Goal: Task Accomplishment & Management: Use online tool/utility

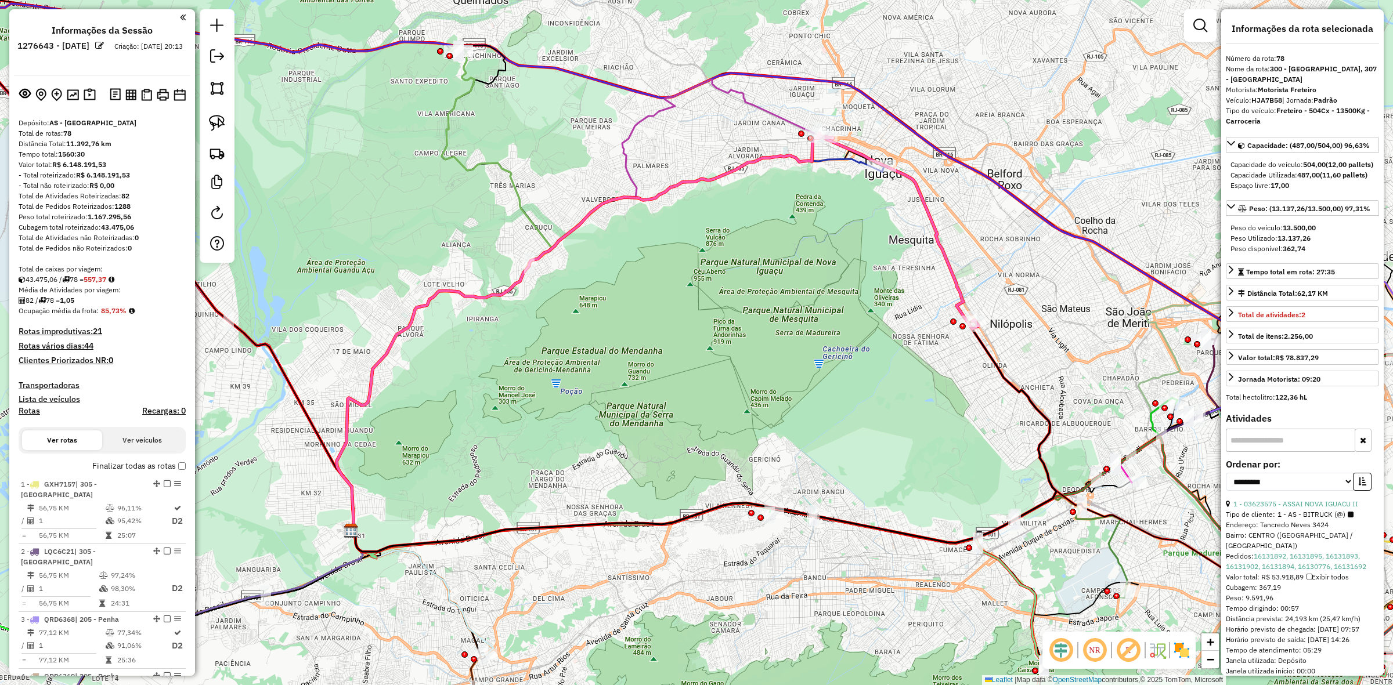
select select "**********"
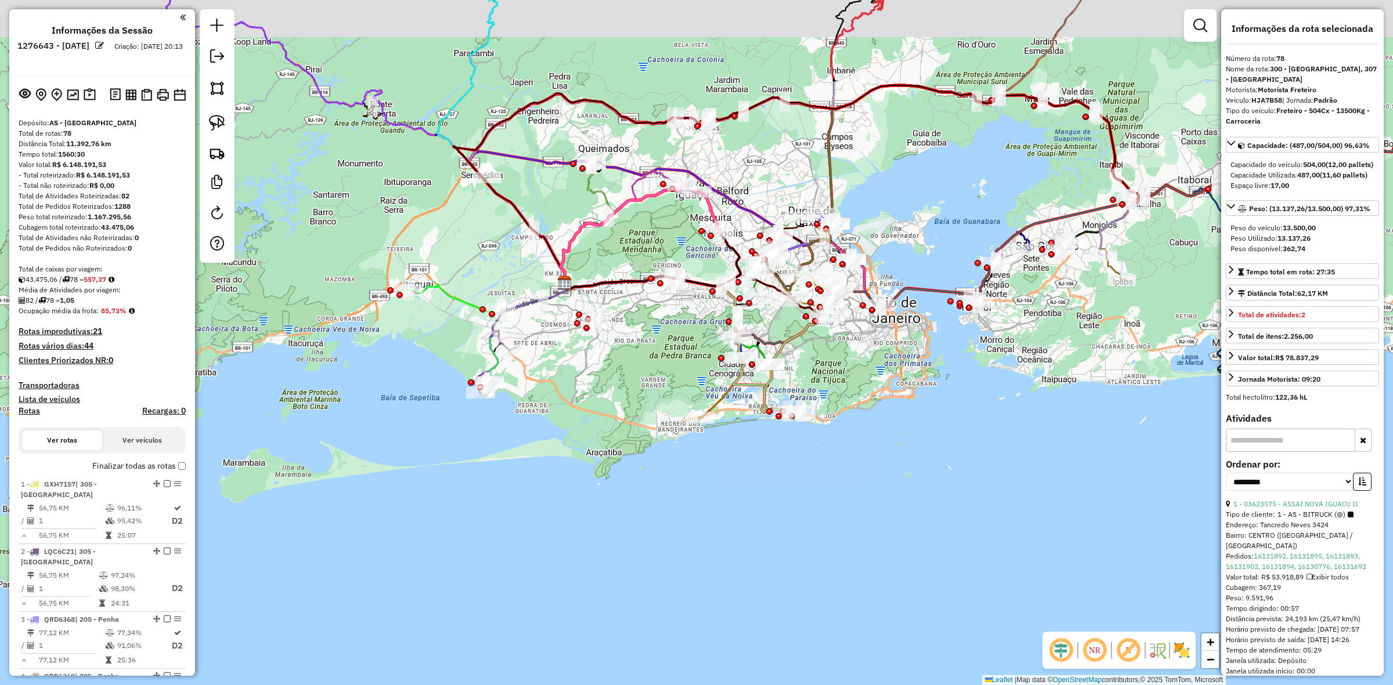
drag, startPoint x: 640, startPoint y: 317, endPoint x: 580, endPoint y: 454, distance: 149.4
click at [580, 454] on div "Janela de atendimento Grade de atendimento Capacidade Transportadoras Veículos …" at bounding box center [696, 342] width 1393 height 685
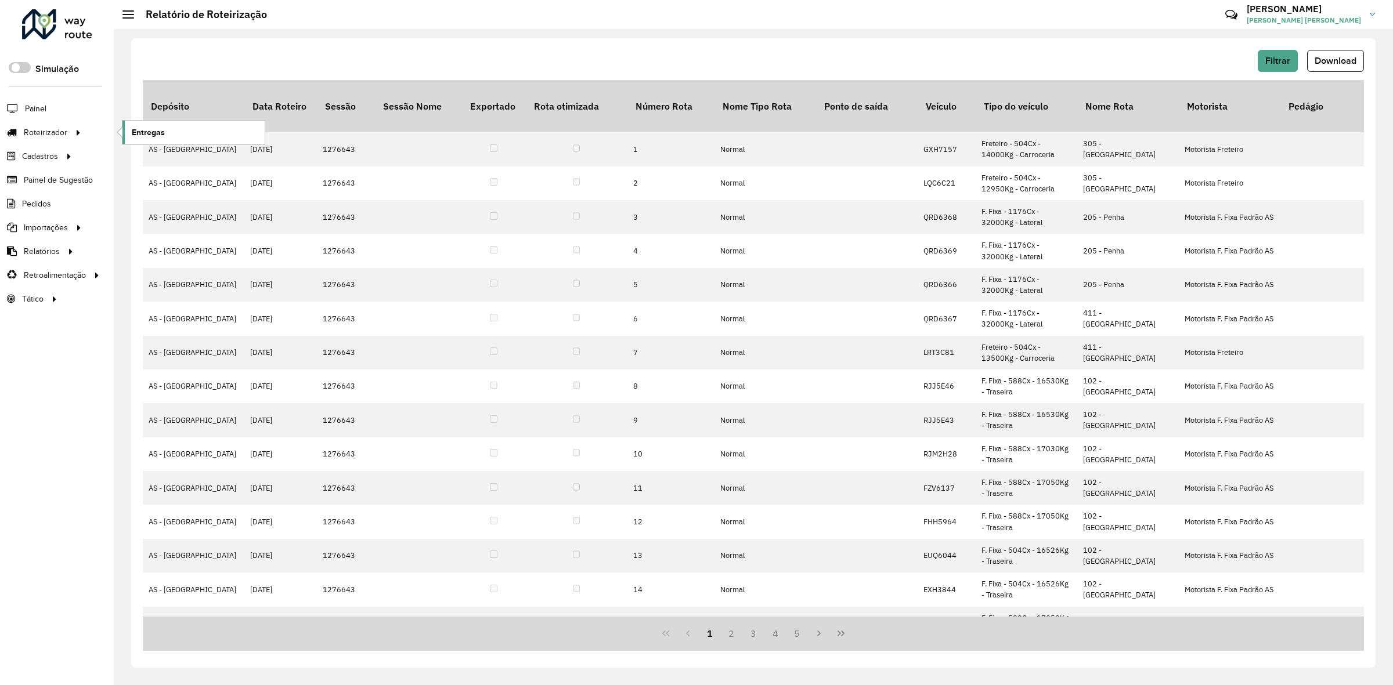
click at [177, 138] on link "Entregas" at bounding box center [193, 132] width 142 height 23
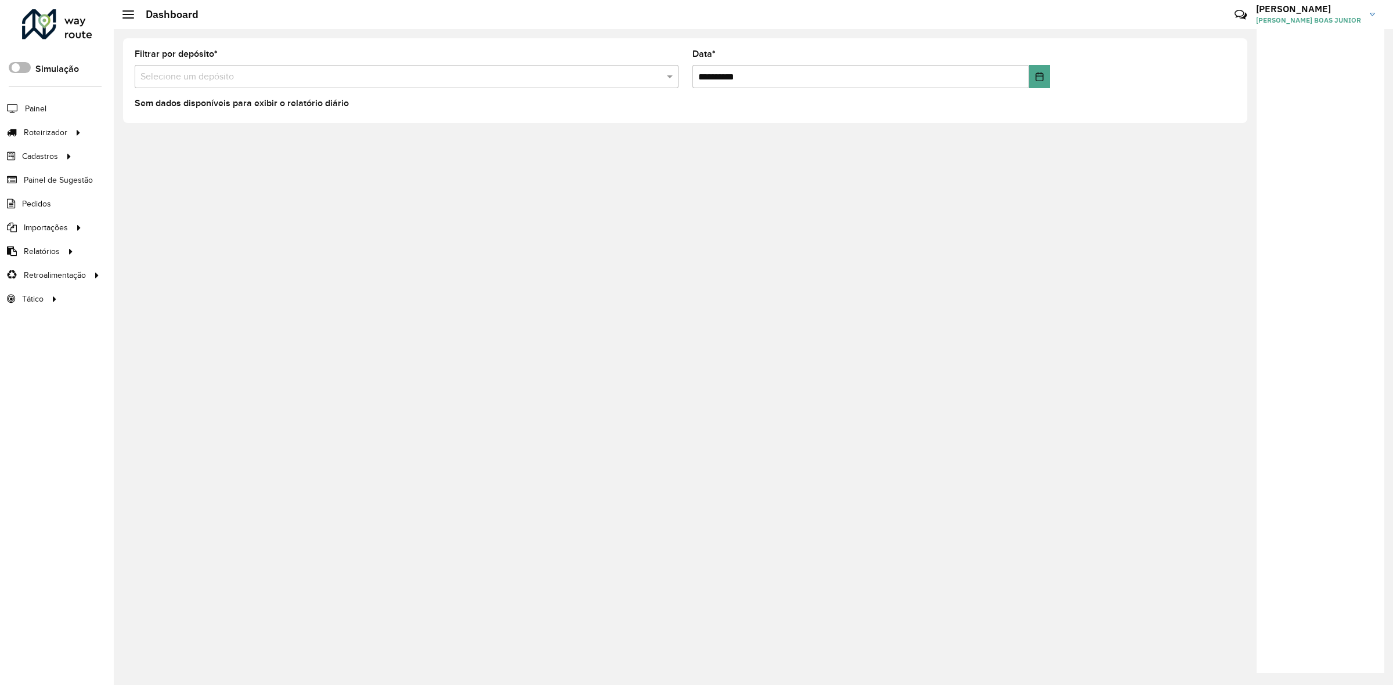
click at [15, 70] on span at bounding box center [20, 67] width 22 height 11
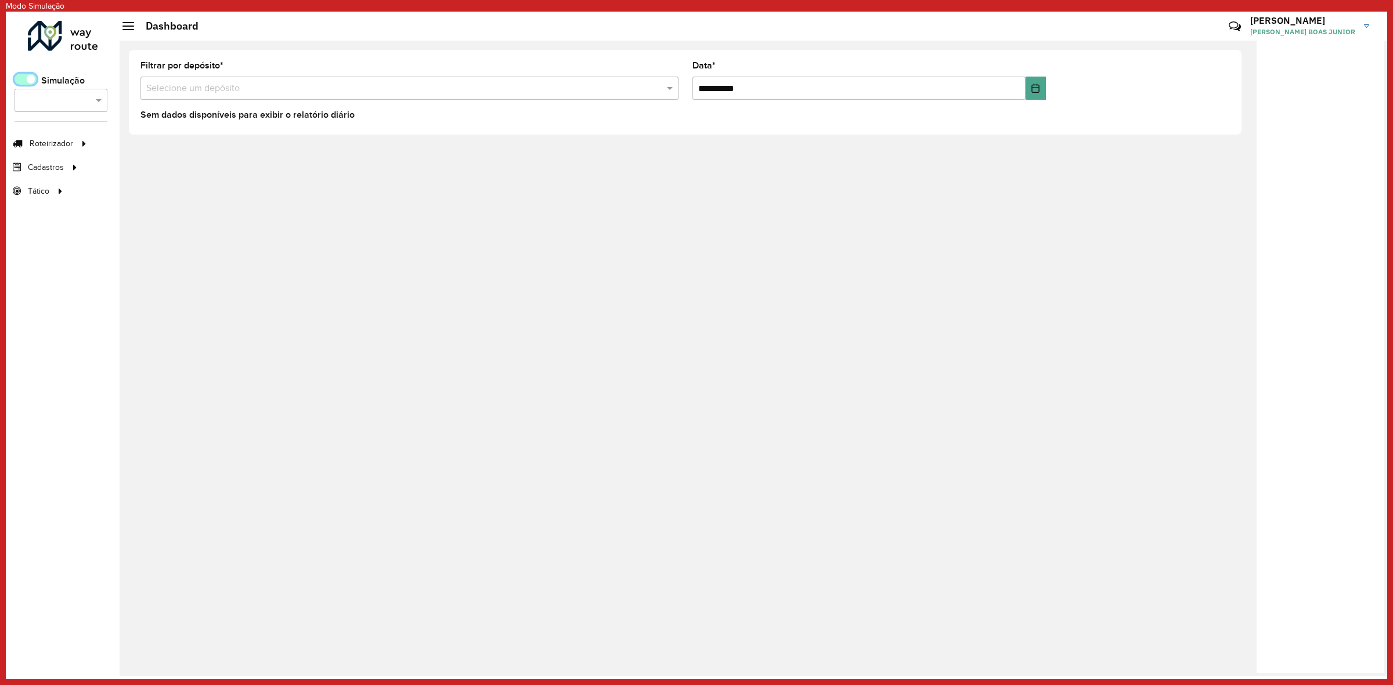
scroll to position [6, 3]
click at [181, 138] on link "Entregas" at bounding box center [199, 143] width 142 height 23
click at [190, 135] on link "Entregas" at bounding box center [199, 143] width 142 height 23
drag, startPoint x: 97, startPoint y: 90, endPoint x: 100, endPoint y: 100, distance: 10.1
click at [100, 99] on div "Selecione... ×" at bounding box center [61, 100] width 93 height 23
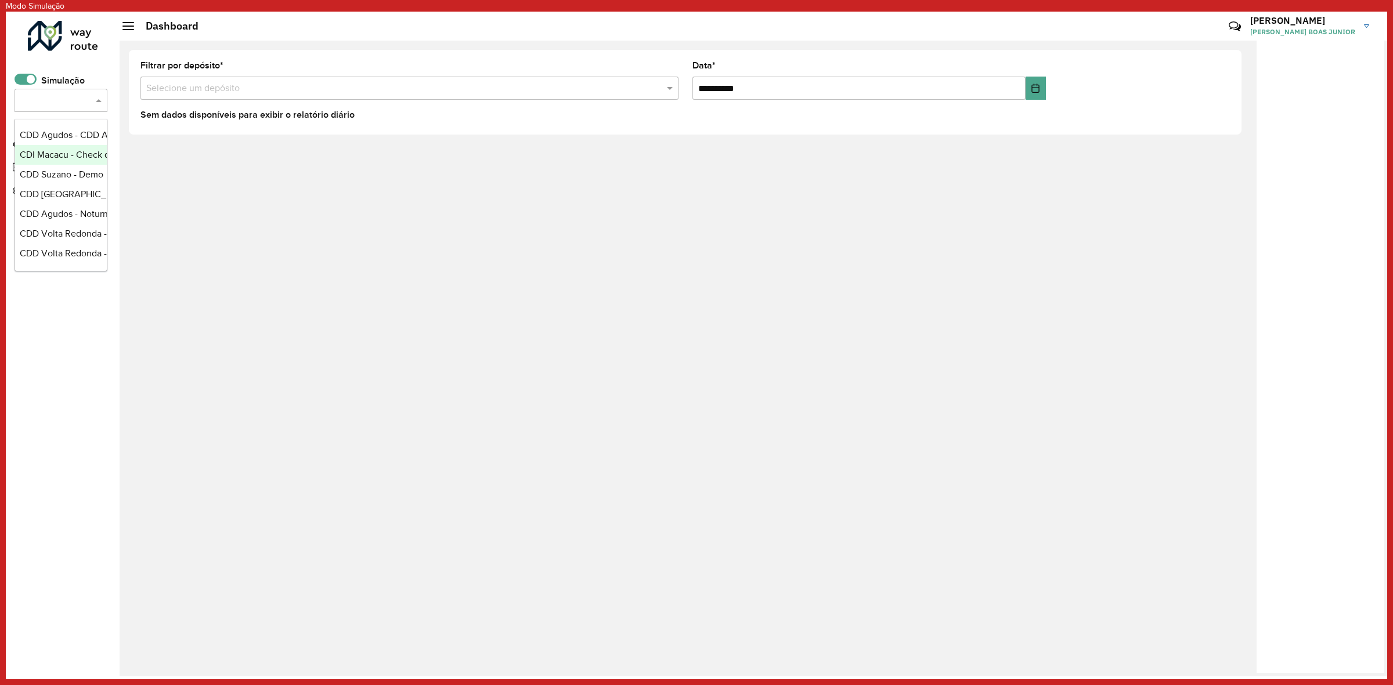
click at [79, 149] on div "CDI Macacu - Check de cenários" at bounding box center [61, 155] width 82 height 14
click at [150, 149] on span "Entregas" at bounding box center [154, 144] width 33 height 12
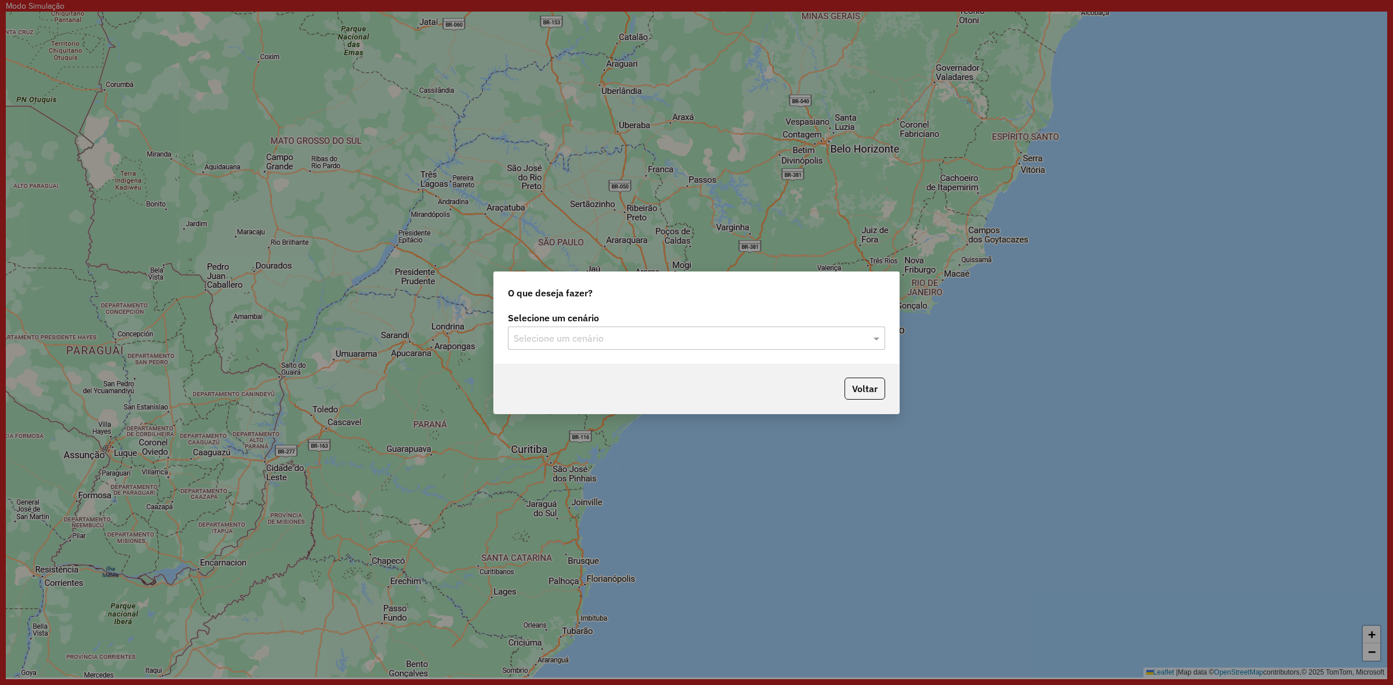
click at [595, 342] on input "text" at bounding box center [685, 339] width 342 height 14
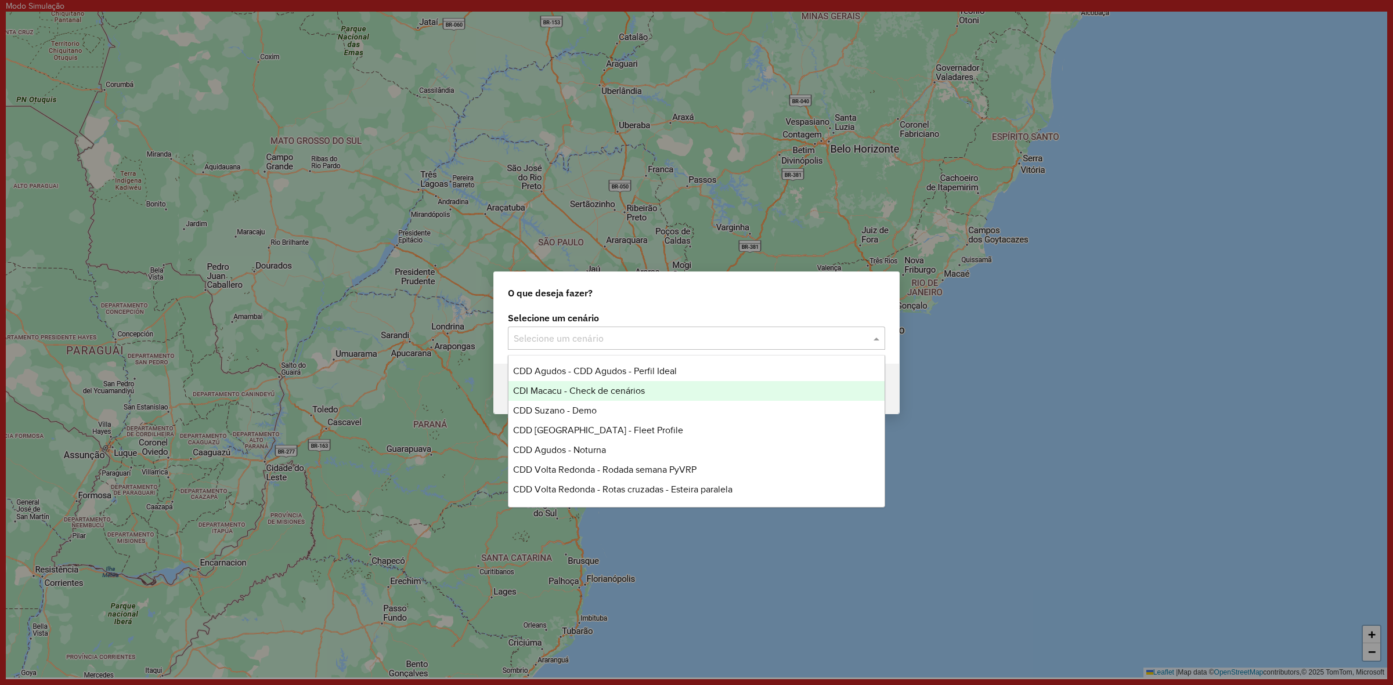
click at [630, 399] on div "CDI Macacu - Check de cenários" at bounding box center [696, 391] width 376 height 20
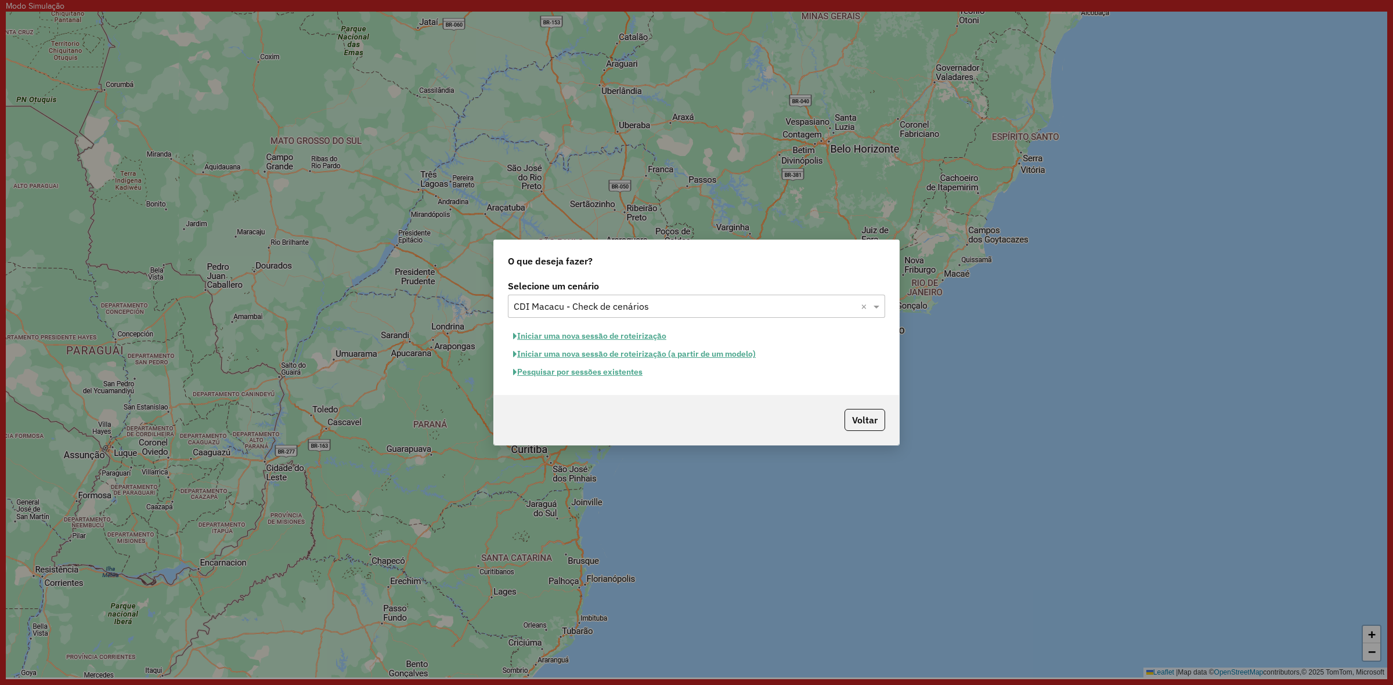
click at [627, 375] on button "Pesquisar por sessões existentes" at bounding box center [578, 372] width 140 height 18
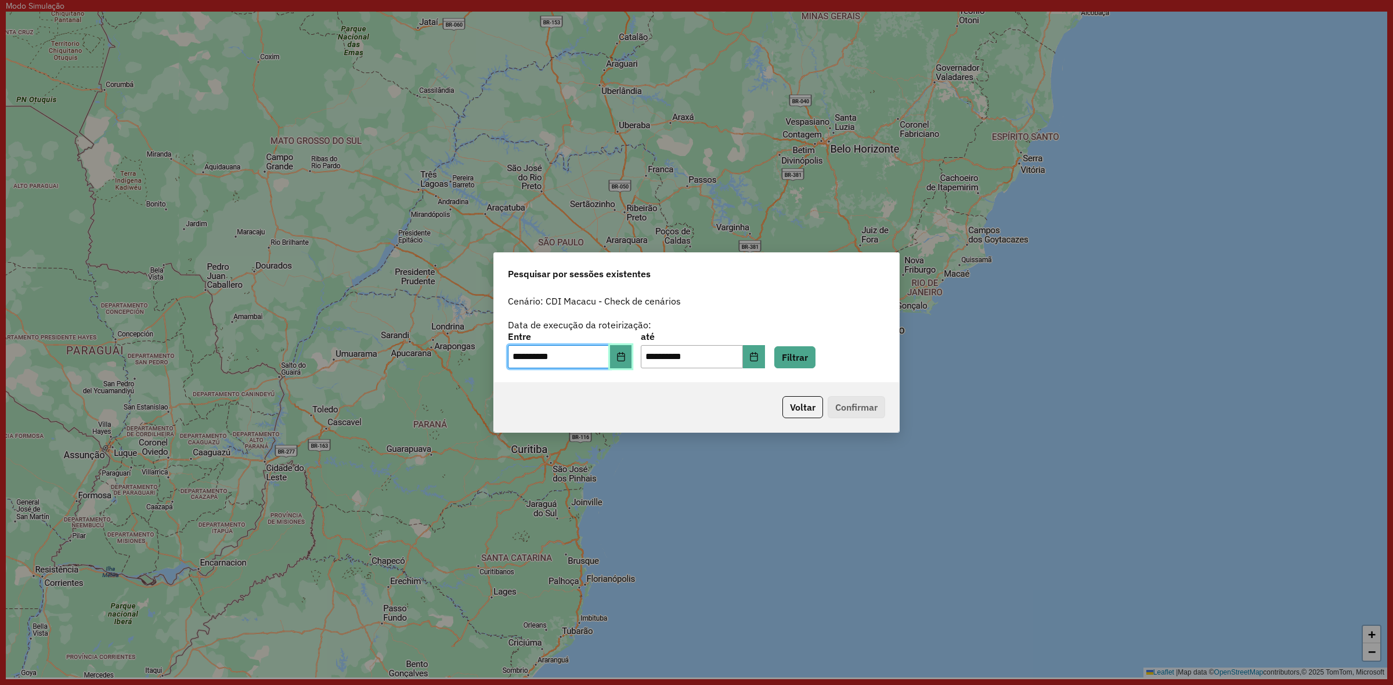
click at [626, 352] on icon "Choose Date" at bounding box center [620, 356] width 9 height 9
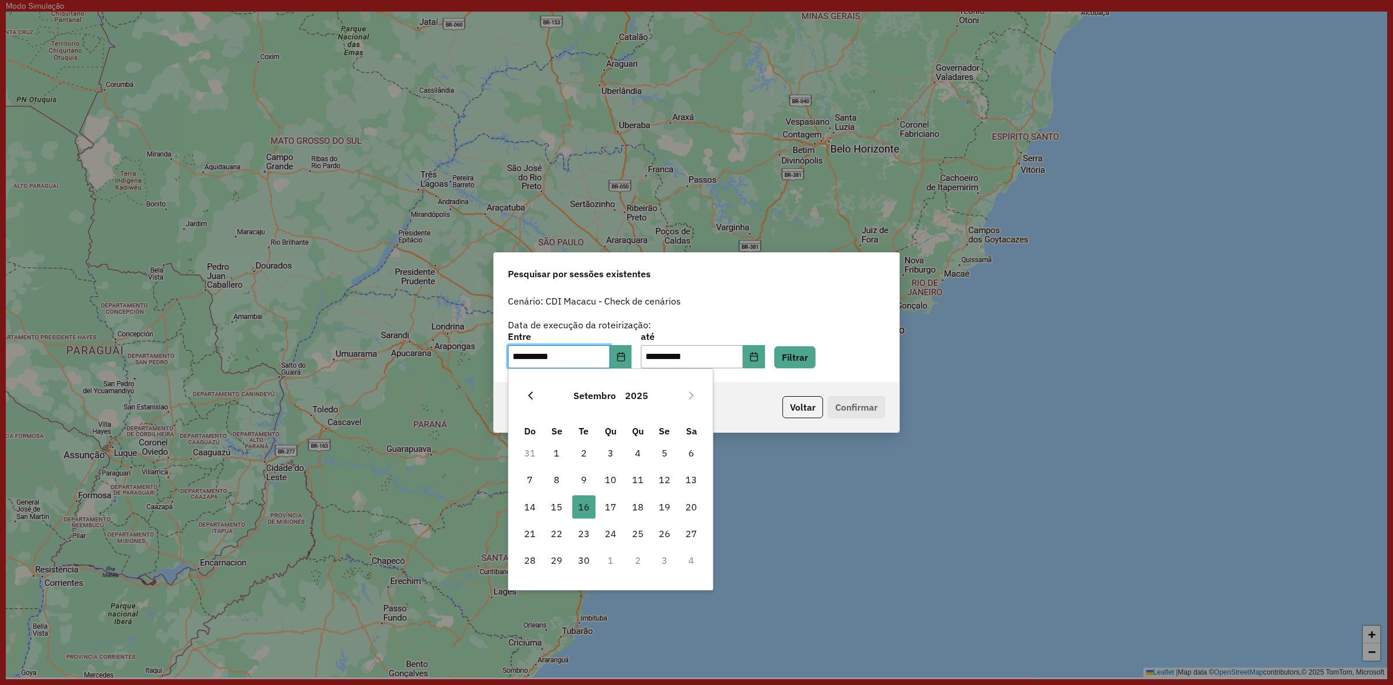
click at [529, 400] on button "Previous Month" at bounding box center [530, 395] width 19 height 19
click at [583, 479] on span "5" at bounding box center [583, 479] width 23 height 23
type input "**********"
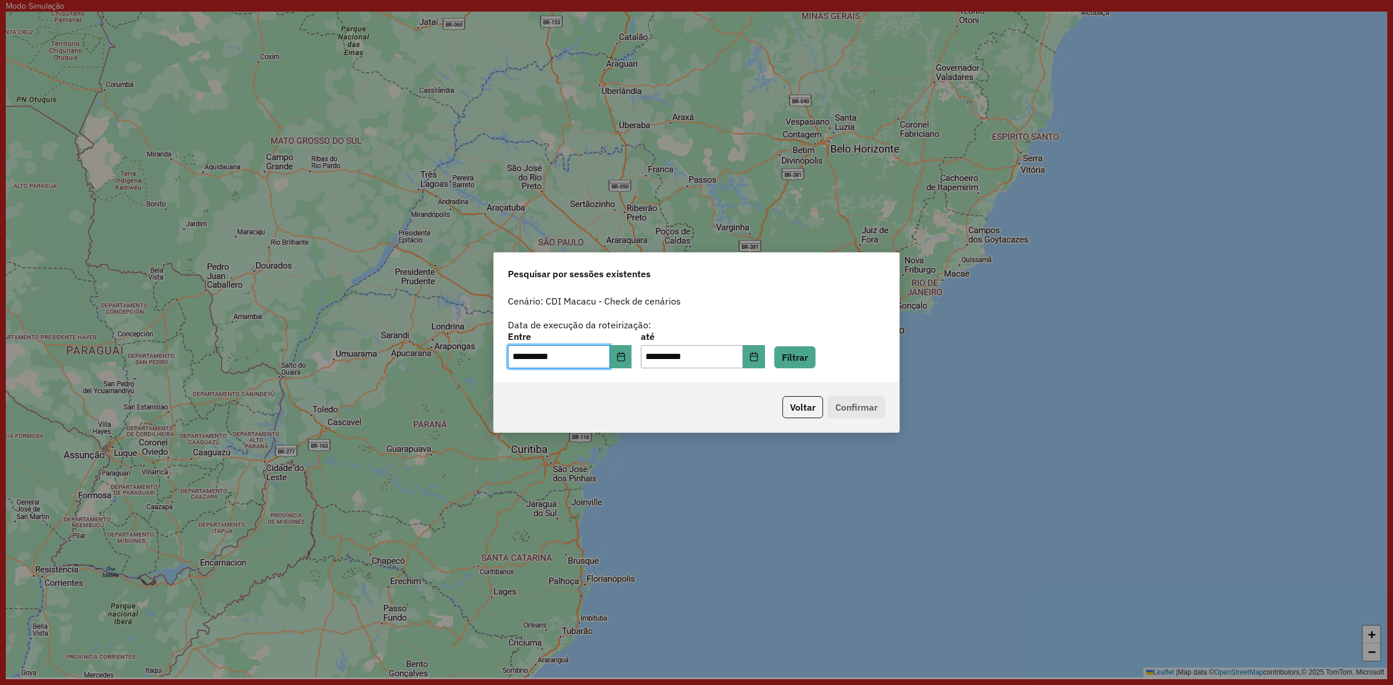
click at [768, 370] on div "**********" at bounding box center [696, 336] width 405 height 92
click at [758, 360] on icon "Choose Date" at bounding box center [753, 356] width 9 height 9
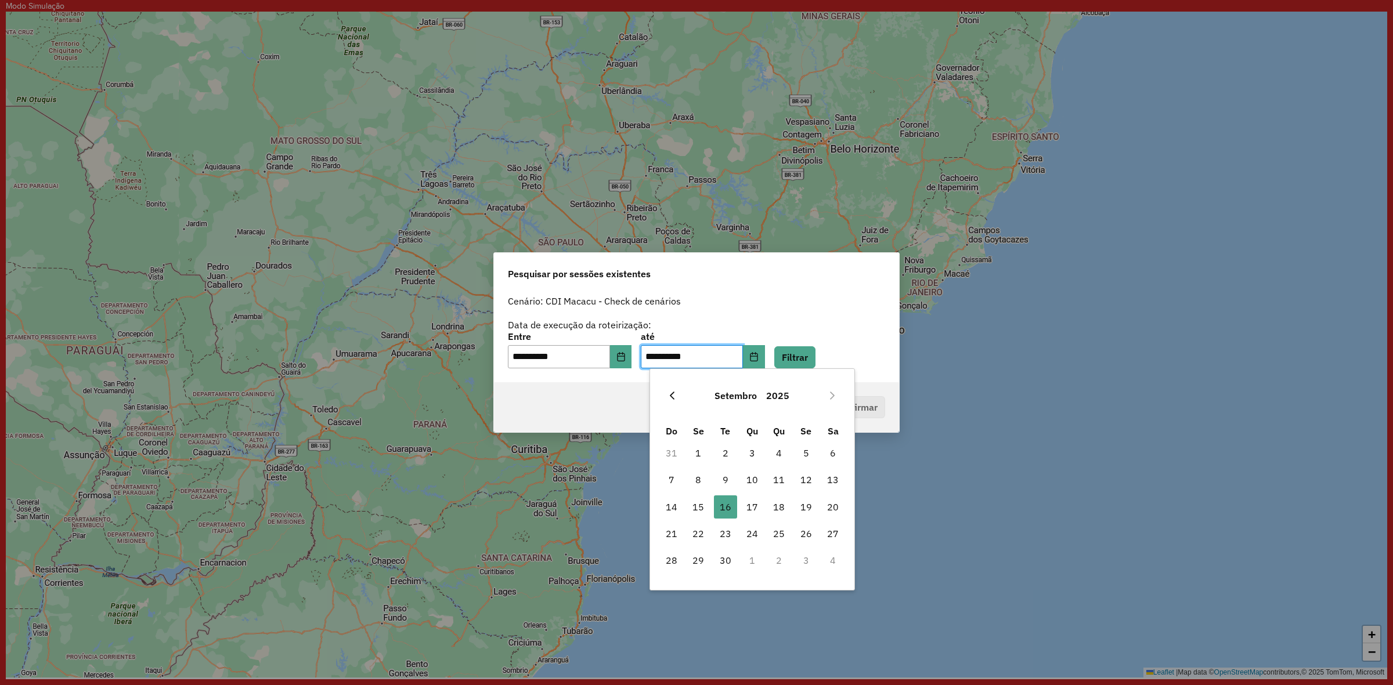
click at [680, 395] on button "Previous Month" at bounding box center [672, 395] width 19 height 19
click at [727, 480] on span "5" at bounding box center [725, 479] width 23 height 23
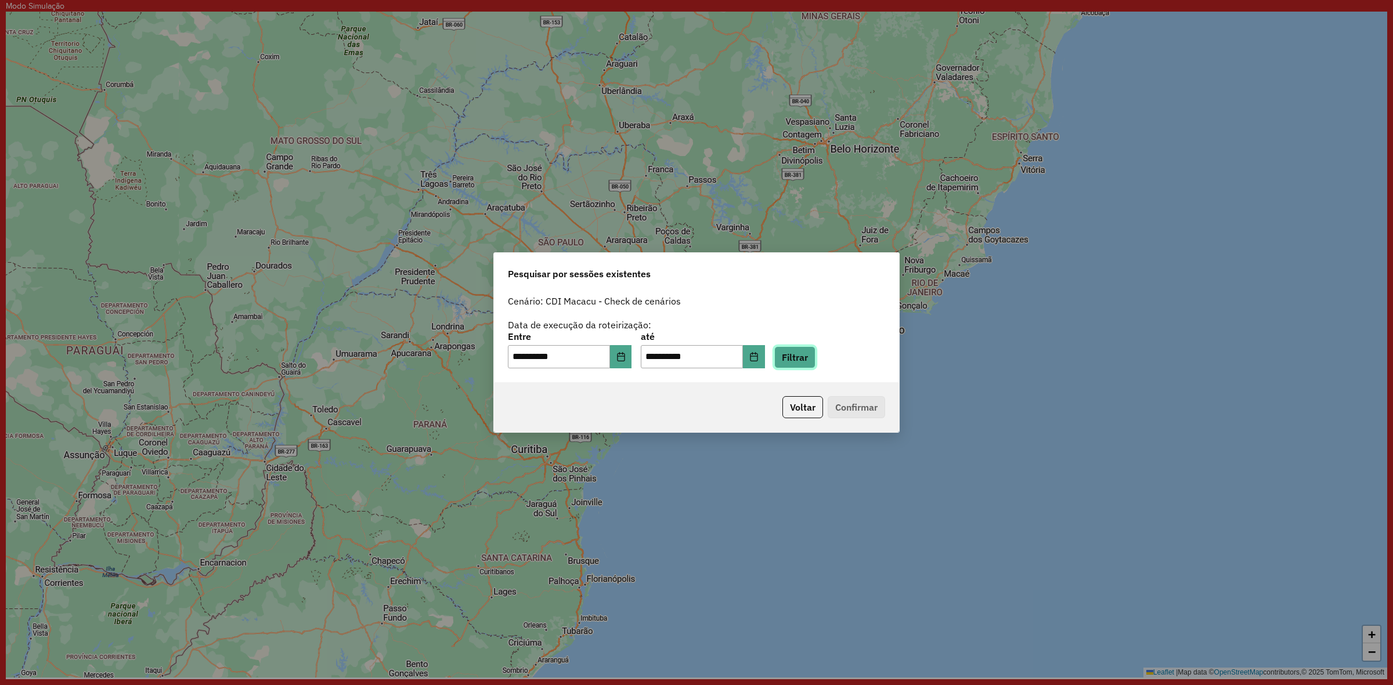
click at [800, 357] on button "Filtrar" at bounding box center [794, 357] width 41 height 22
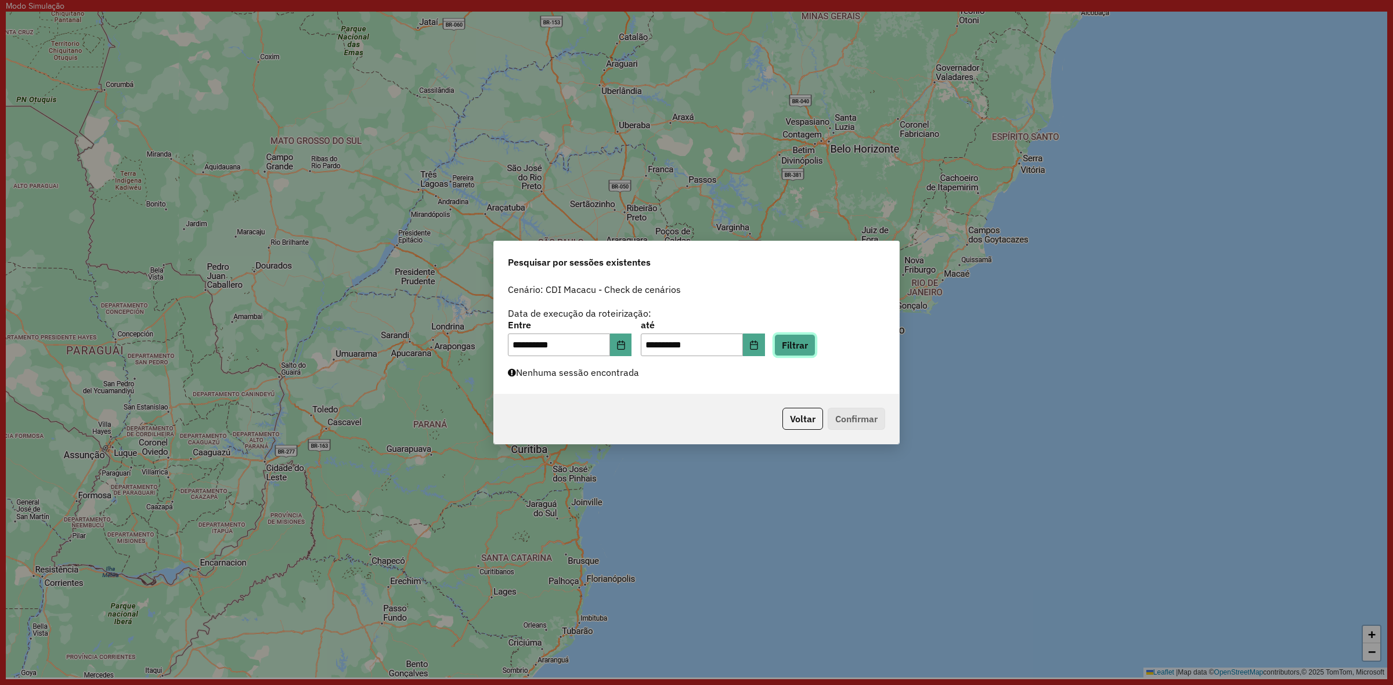
click at [810, 346] on button "Filtrar" at bounding box center [794, 345] width 41 height 22
click at [625, 364] on div "**********" at bounding box center [696, 337] width 405 height 116
click at [622, 372] on label "Nenhuma sessão encontrada" at bounding box center [573, 373] width 131 height 14
click at [632, 341] on button "Choose Date" at bounding box center [621, 345] width 22 height 23
drag, startPoint x: 793, startPoint y: 352, endPoint x: 772, endPoint y: 346, distance: 21.8
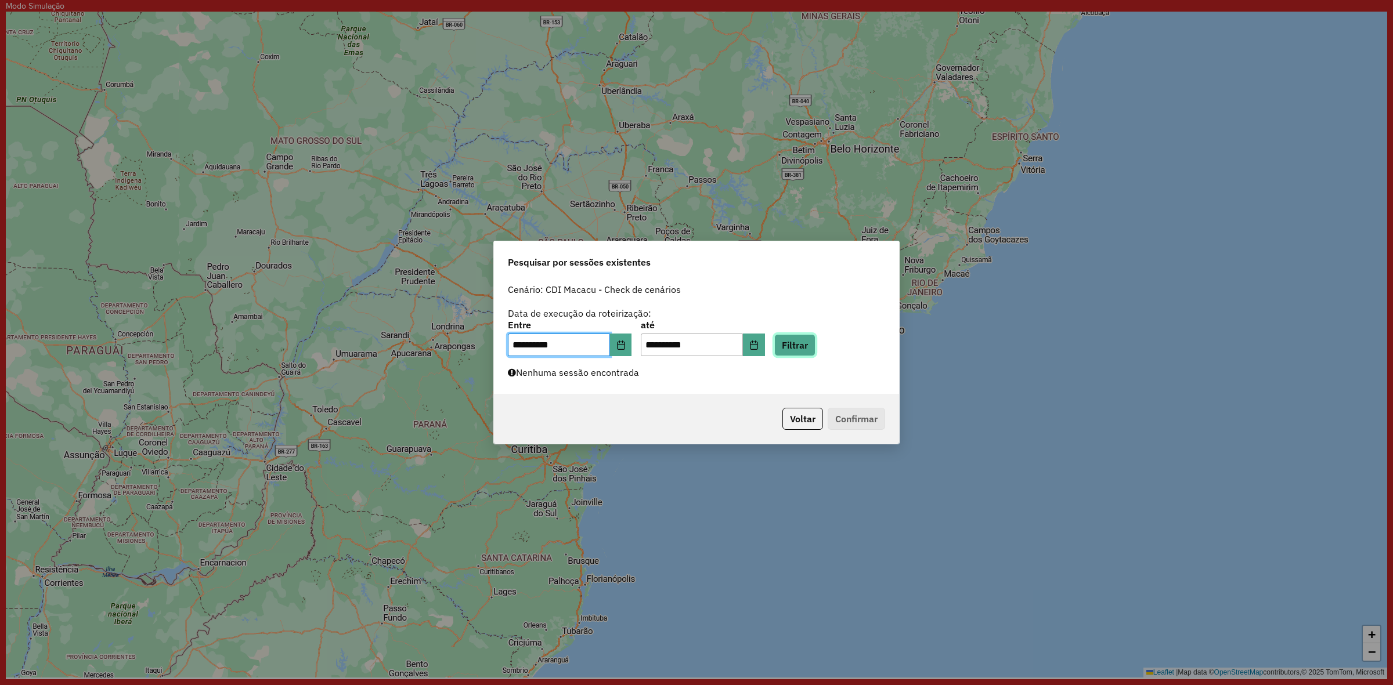
click at [782, 351] on div "**********" at bounding box center [696, 339] width 377 height 36
click at [758, 343] on icon "Choose Date" at bounding box center [753, 345] width 9 height 9
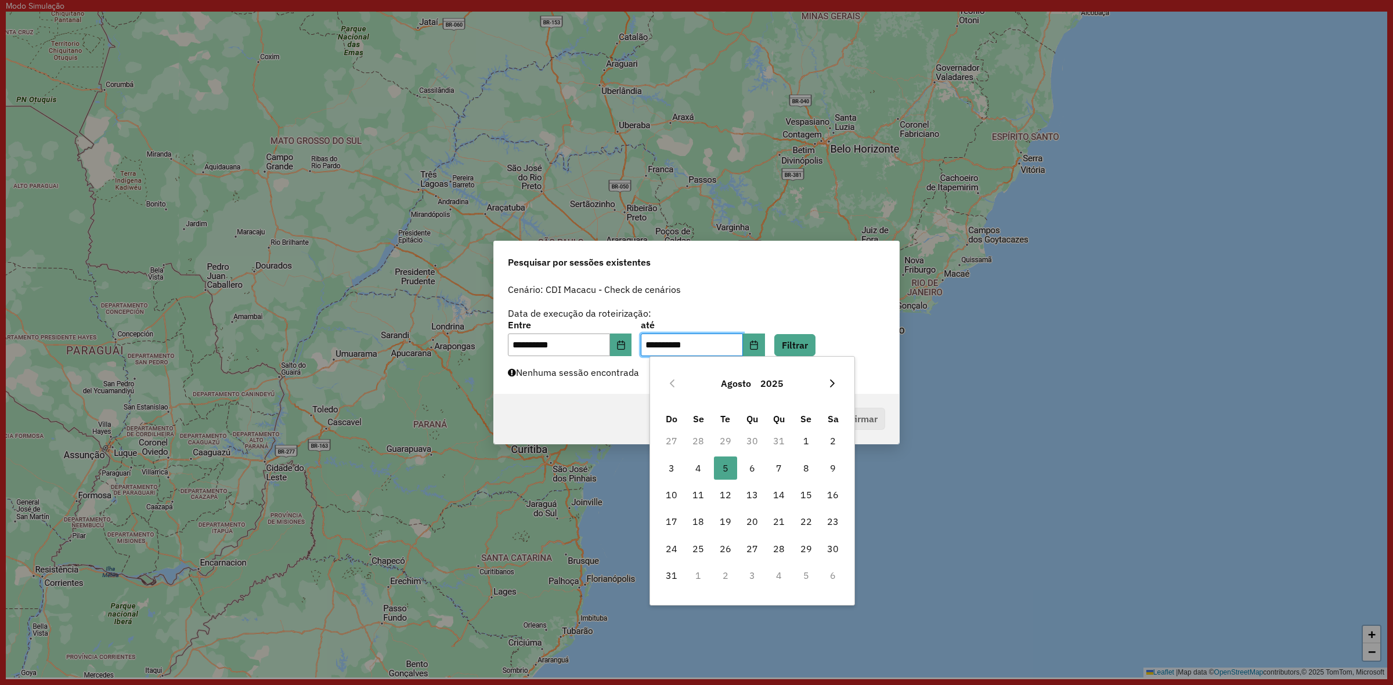
click at [830, 377] on button "Next Month" at bounding box center [832, 383] width 19 height 19
click at [724, 550] on span "30" at bounding box center [725, 548] width 23 height 23
type input "**********"
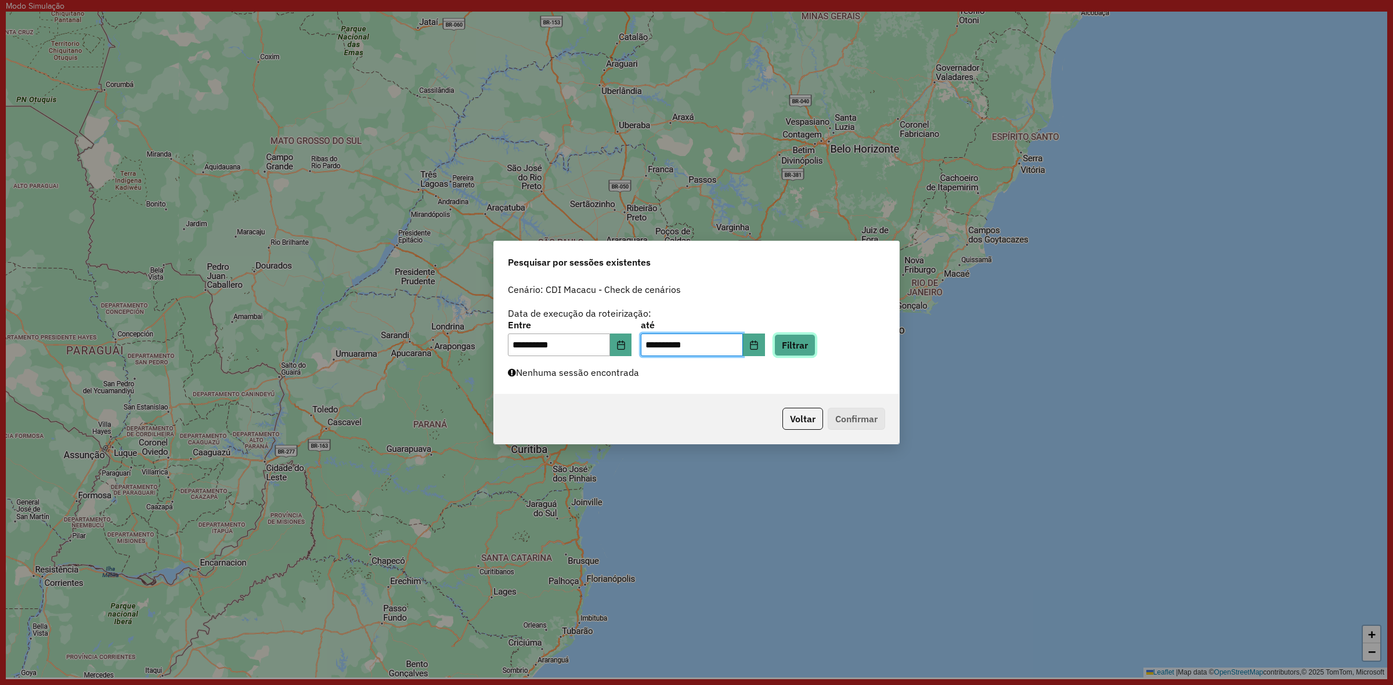
click at [801, 349] on button "Filtrar" at bounding box center [794, 345] width 41 height 22
click at [619, 349] on button "Choose Date" at bounding box center [621, 345] width 22 height 23
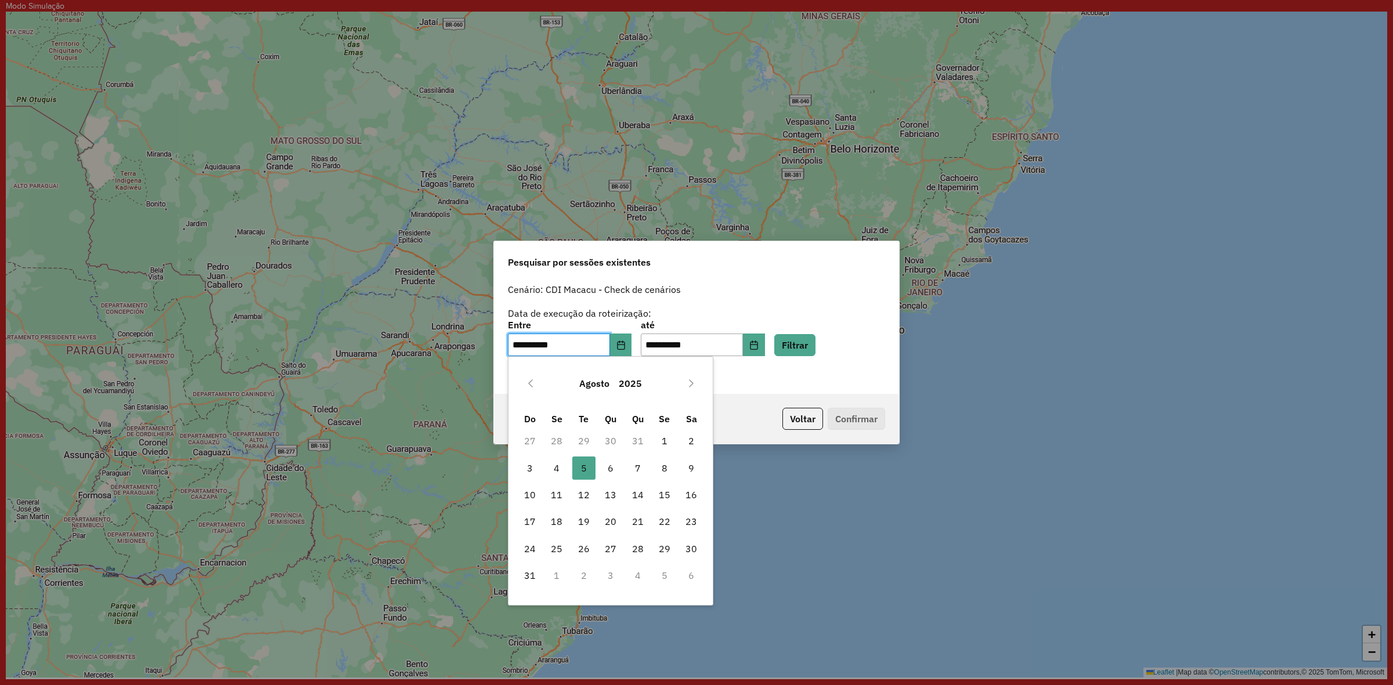
click at [577, 382] on button "Agosto" at bounding box center [593, 384] width 39 height 28
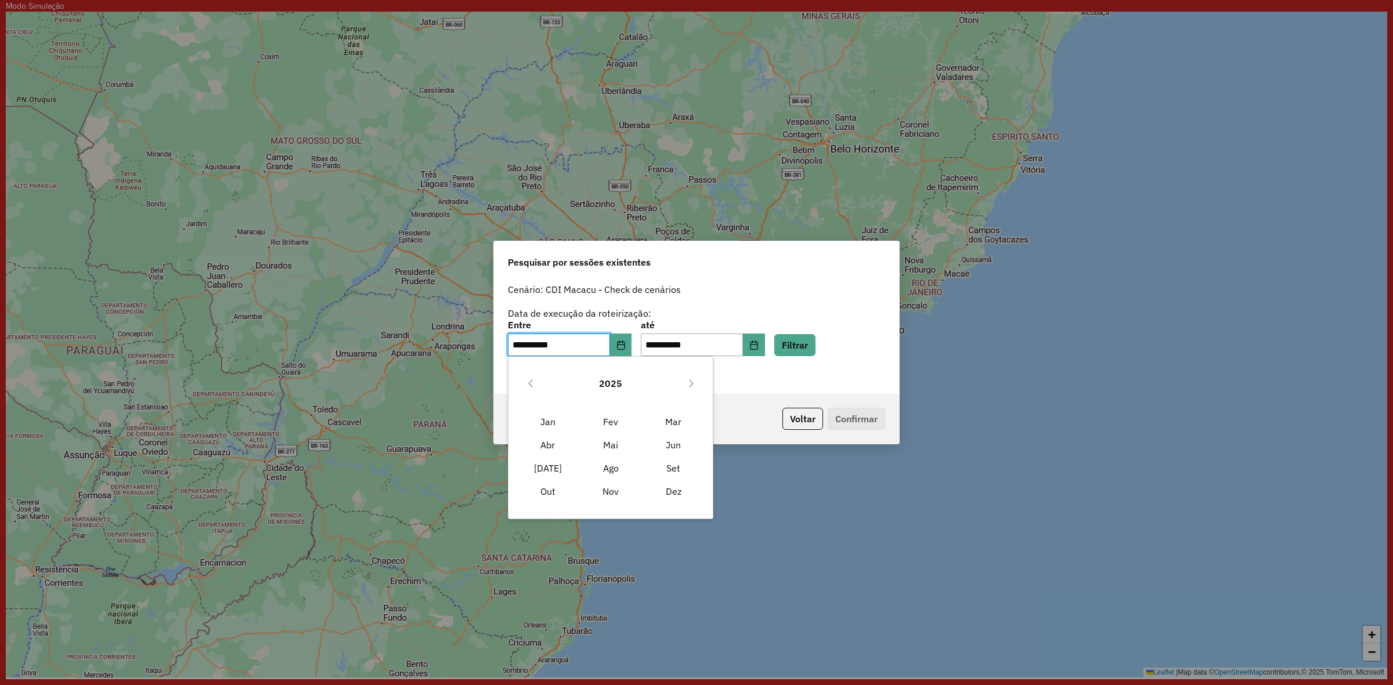
click at [544, 406] on div "2025 Jan Fev Mar Abr Mai Jun Jul Ago Set Out Nov Dez" at bounding box center [610, 437] width 205 height 163
click at [538, 418] on span "Jan" at bounding box center [547, 421] width 63 height 23
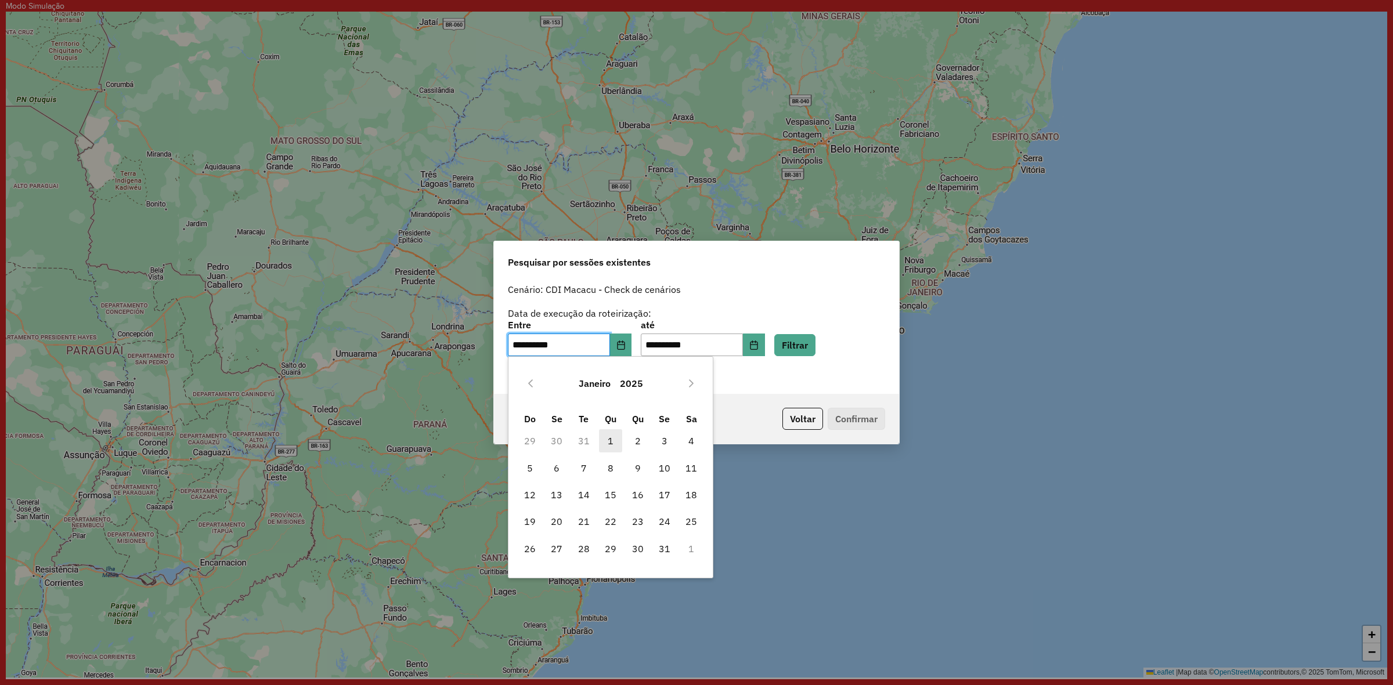
click at [608, 433] on span "1" at bounding box center [610, 440] width 23 height 23
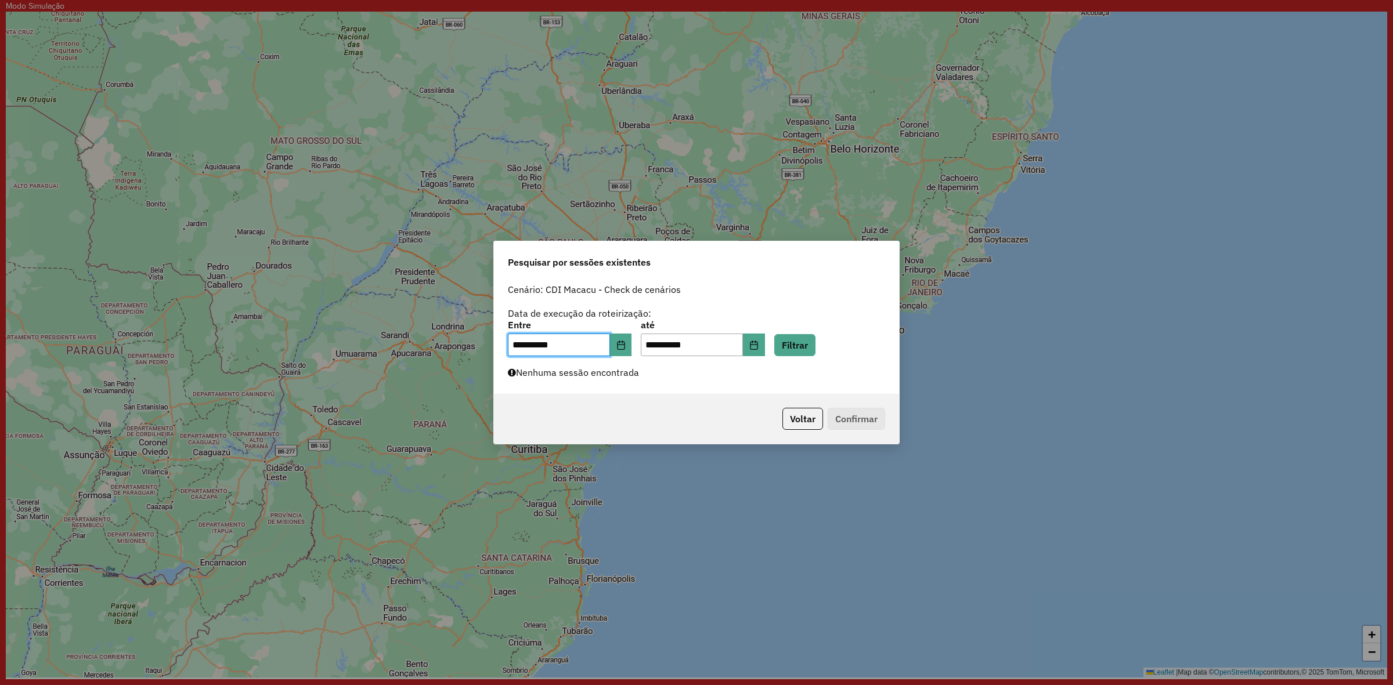
click at [798, 360] on div "**********" at bounding box center [696, 337] width 405 height 116
click at [804, 338] on button "Filtrar" at bounding box center [794, 345] width 41 height 22
click at [672, 378] on div "**********" at bounding box center [696, 337] width 405 height 116
click at [627, 351] on button "Choose Date" at bounding box center [621, 345] width 22 height 23
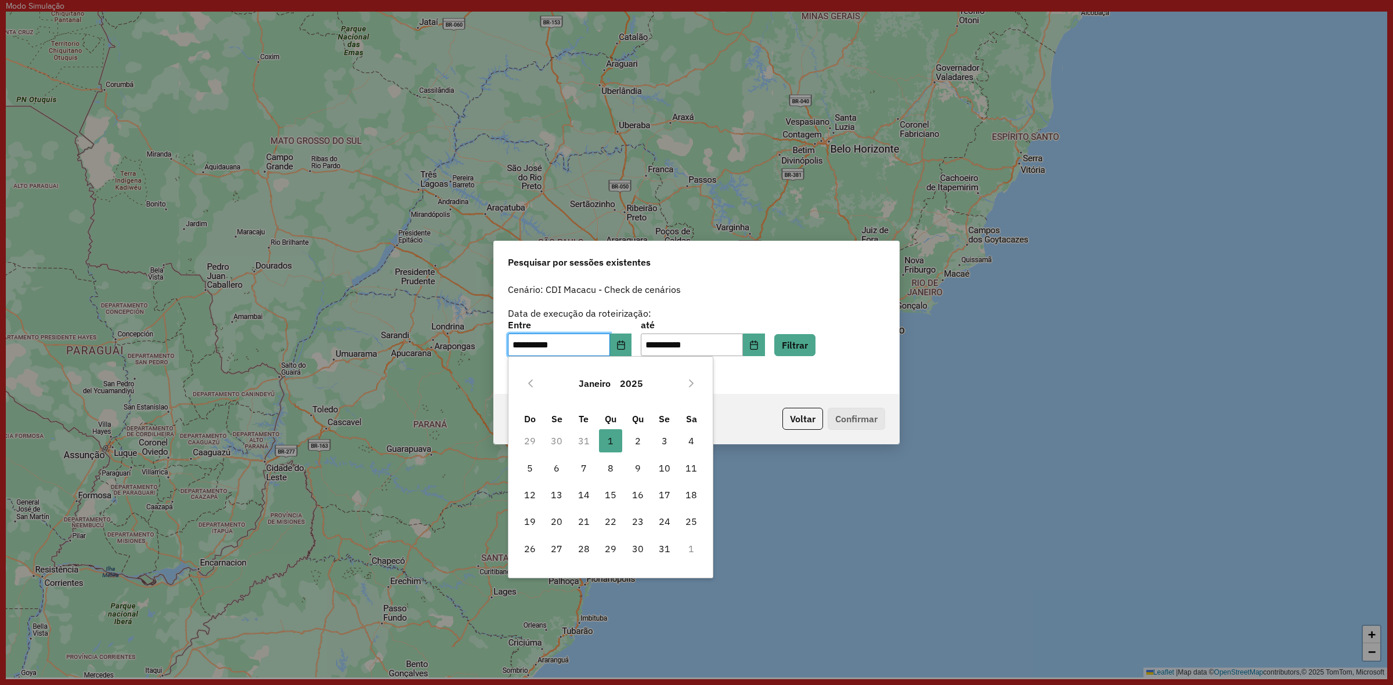
click at [626, 381] on button "2025" at bounding box center [631, 384] width 32 height 28
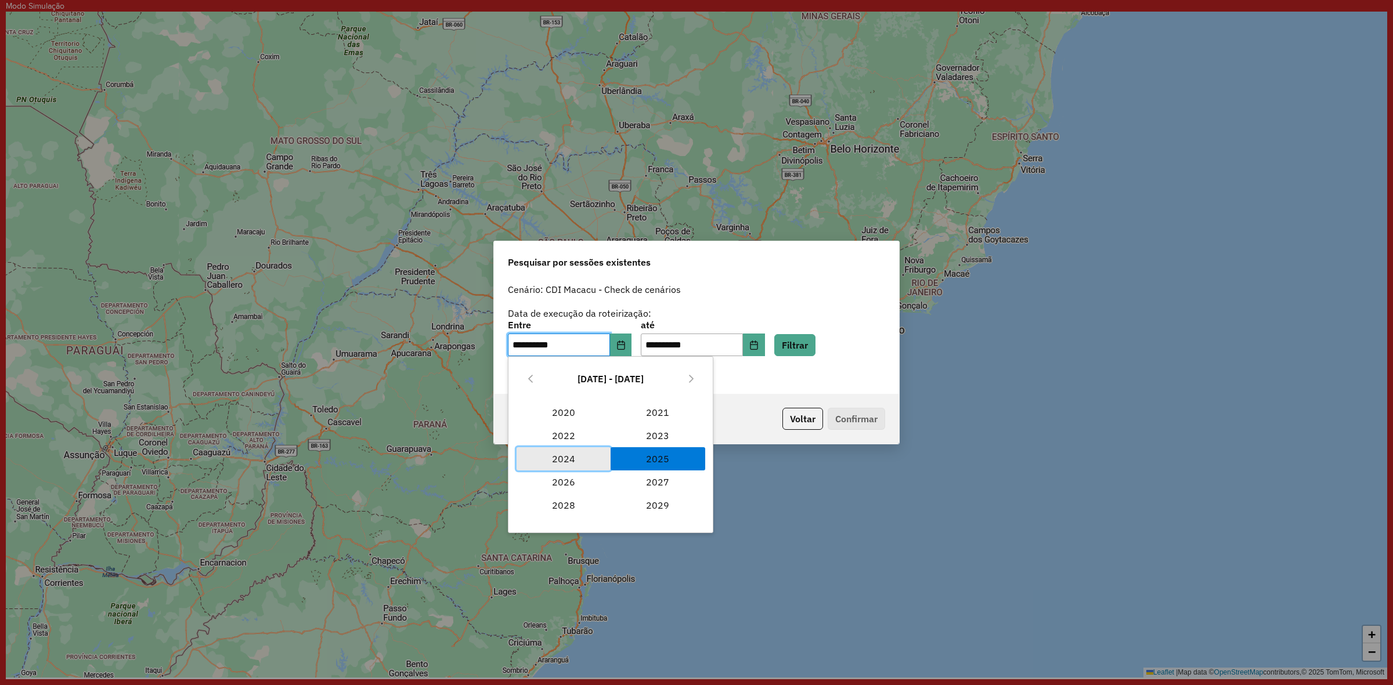
click at [548, 457] on span "2024" at bounding box center [563, 458] width 94 height 23
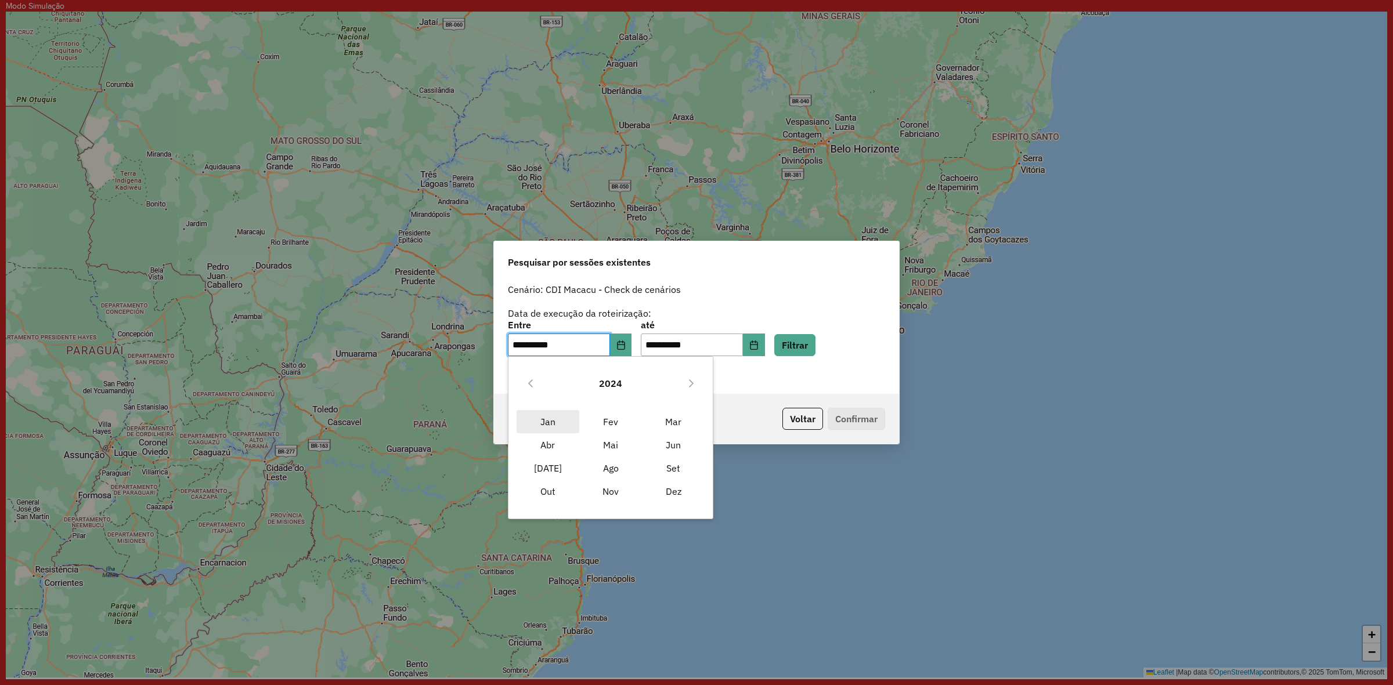
click at [544, 413] on span "Jan" at bounding box center [547, 421] width 63 height 23
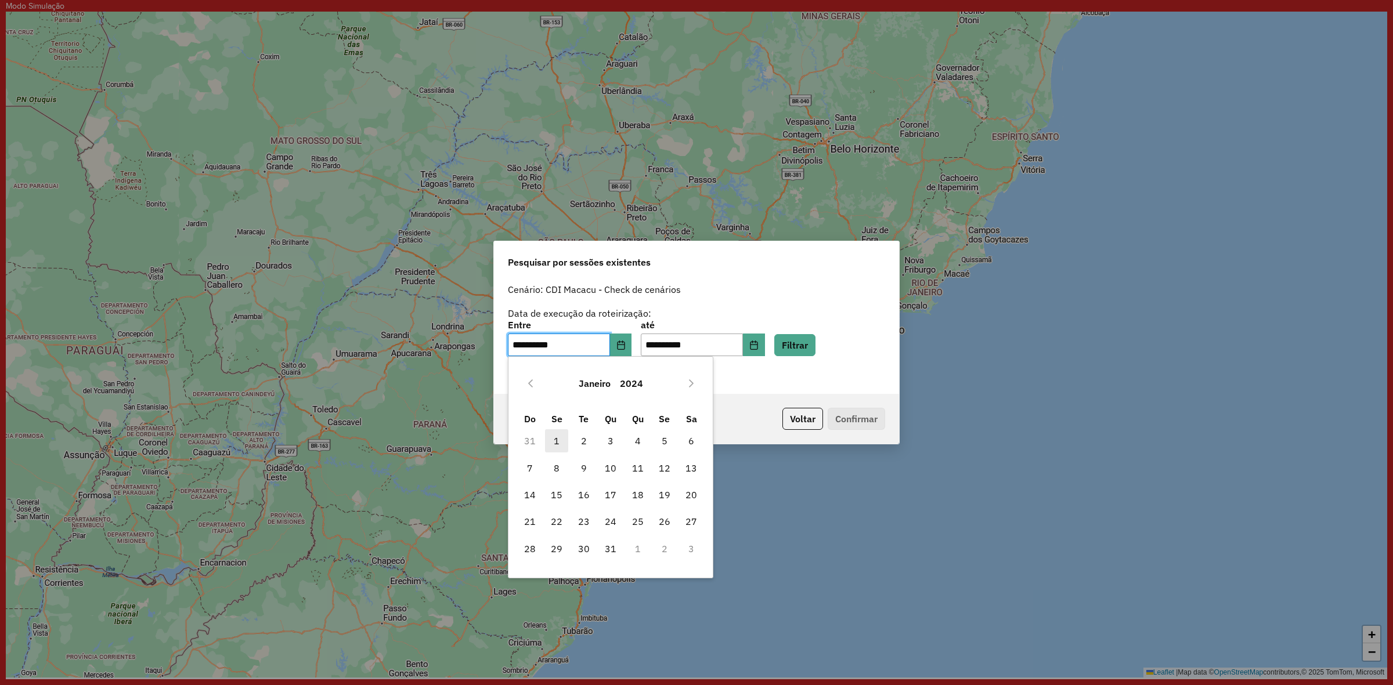
click at [562, 436] on span "1" at bounding box center [556, 440] width 23 height 23
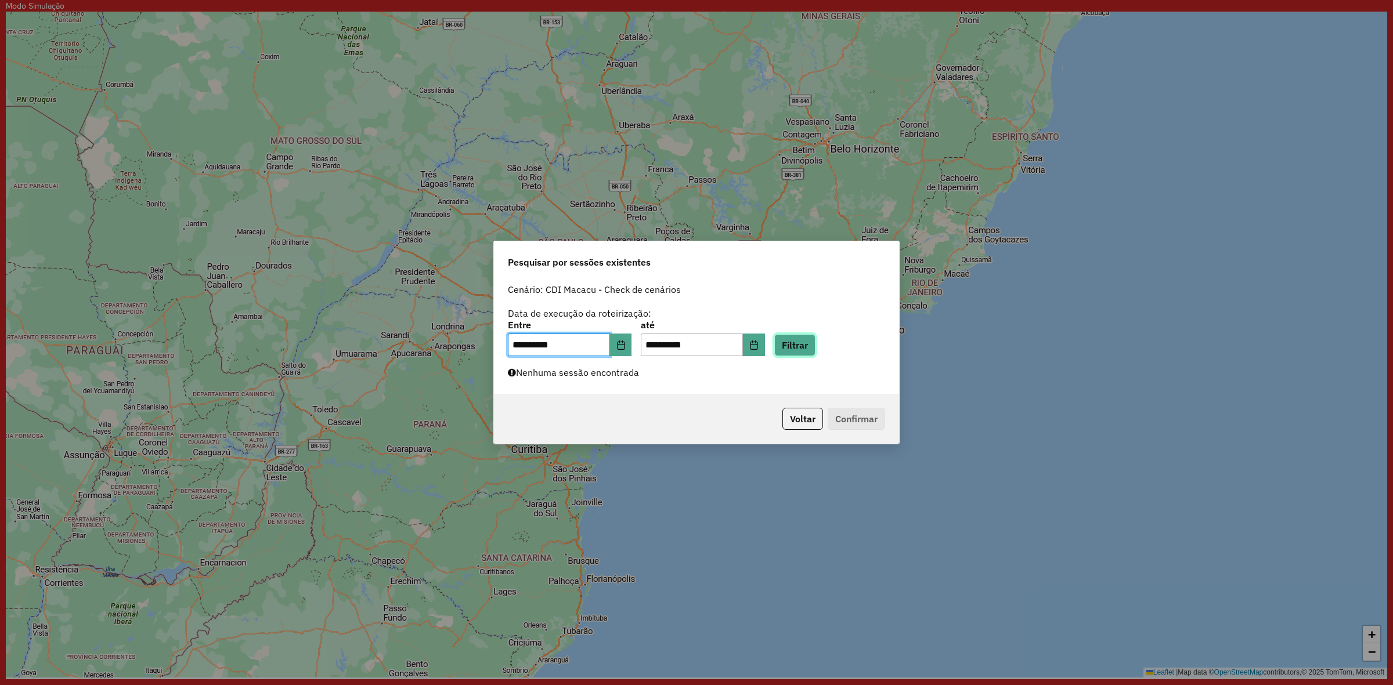
click at [796, 346] on button "Filtrar" at bounding box center [794, 345] width 41 height 22
click at [628, 378] on label "Nenhuma sessão encontrada" at bounding box center [573, 373] width 131 height 14
click at [628, 350] on button "Choose Date" at bounding box center [621, 345] width 22 height 23
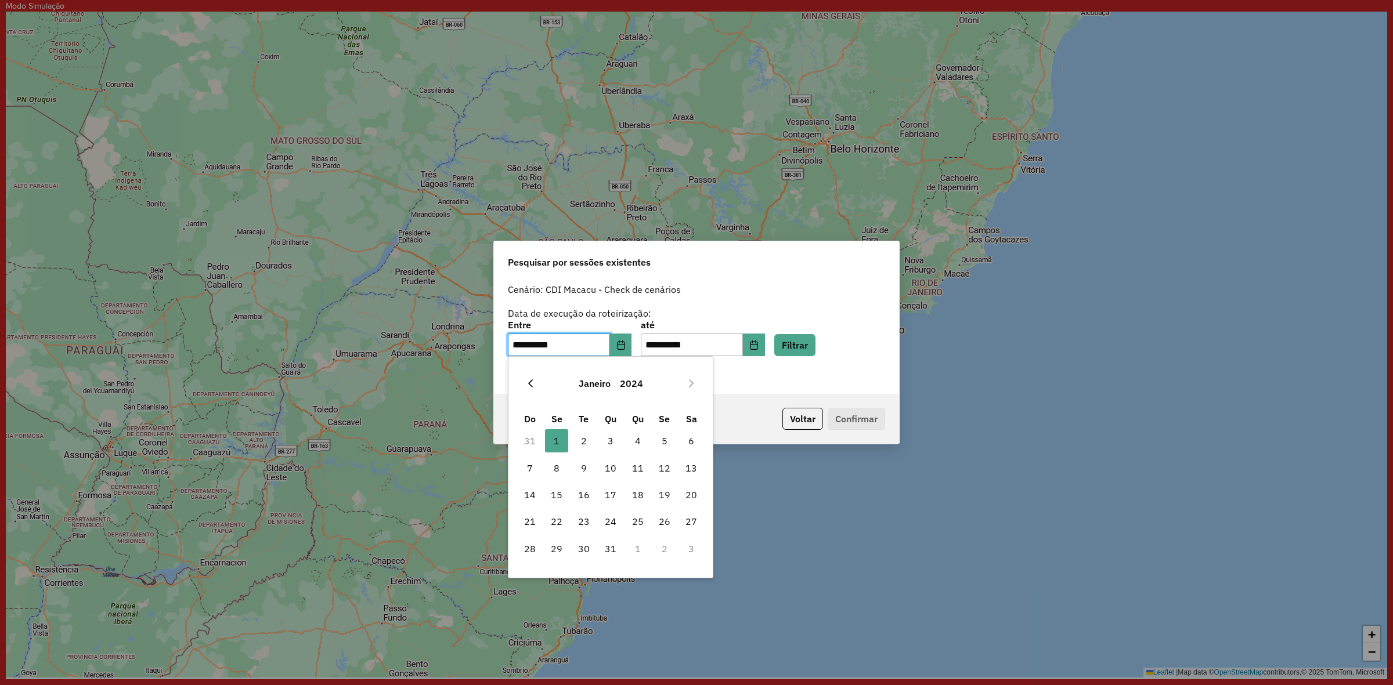
click at [530, 383] on icon "Previous Month" at bounding box center [530, 383] width 9 height 9
click at [618, 374] on button "Dezembro" at bounding box center [594, 384] width 53 height 28
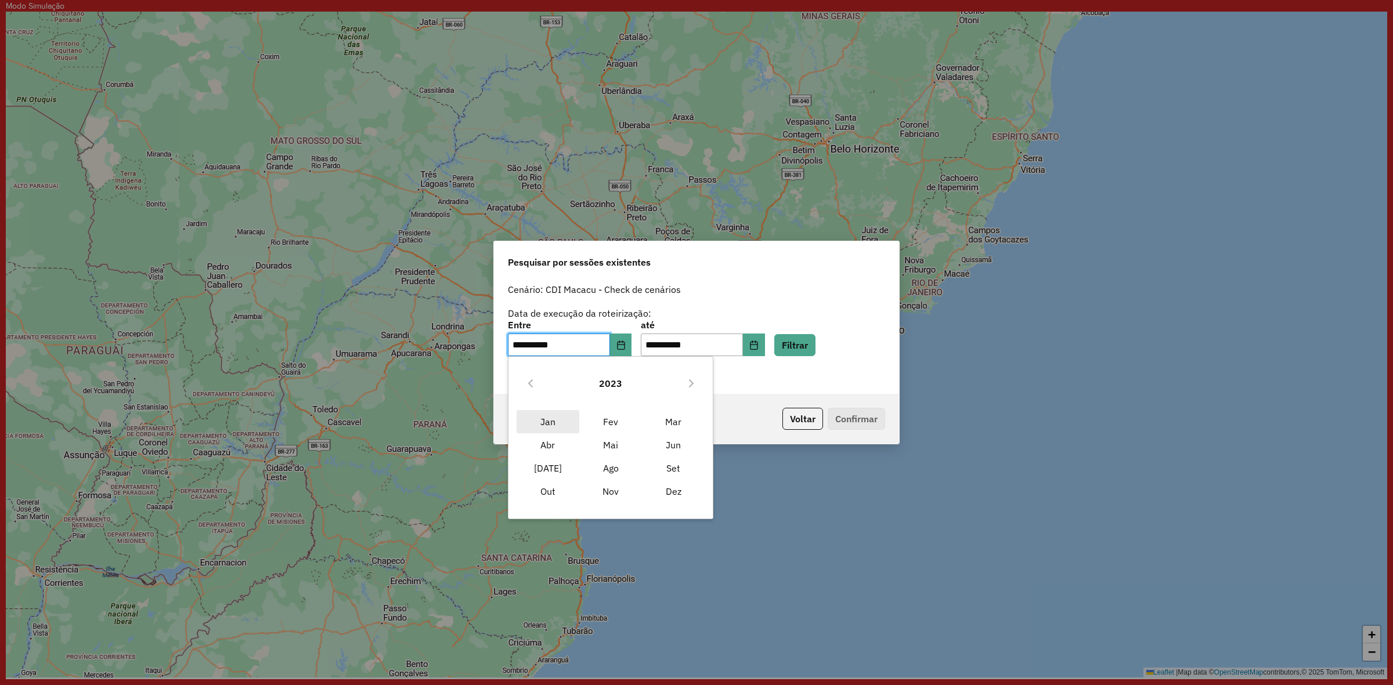
click at [551, 422] on span "Jan" at bounding box center [547, 421] width 63 height 23
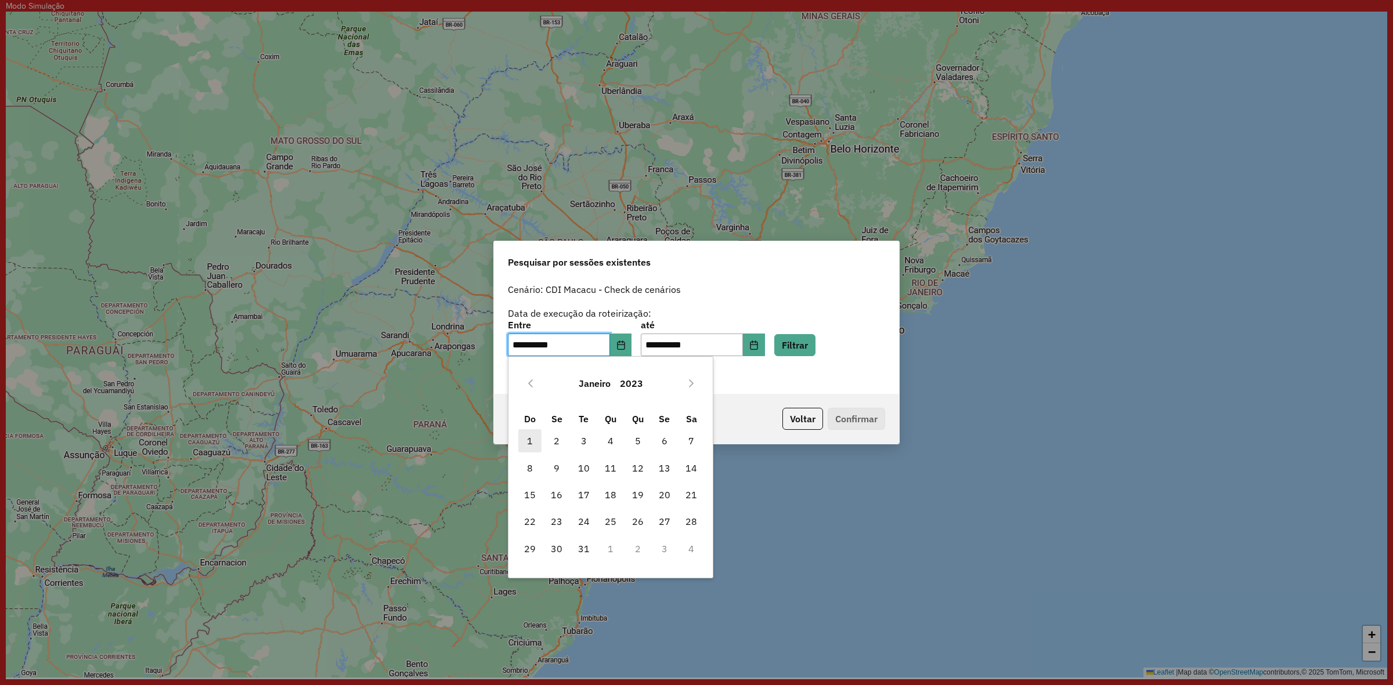
click at [531, 443] on span "1" at bounding box center [529, 440] width 23 height 23
type input "**********"
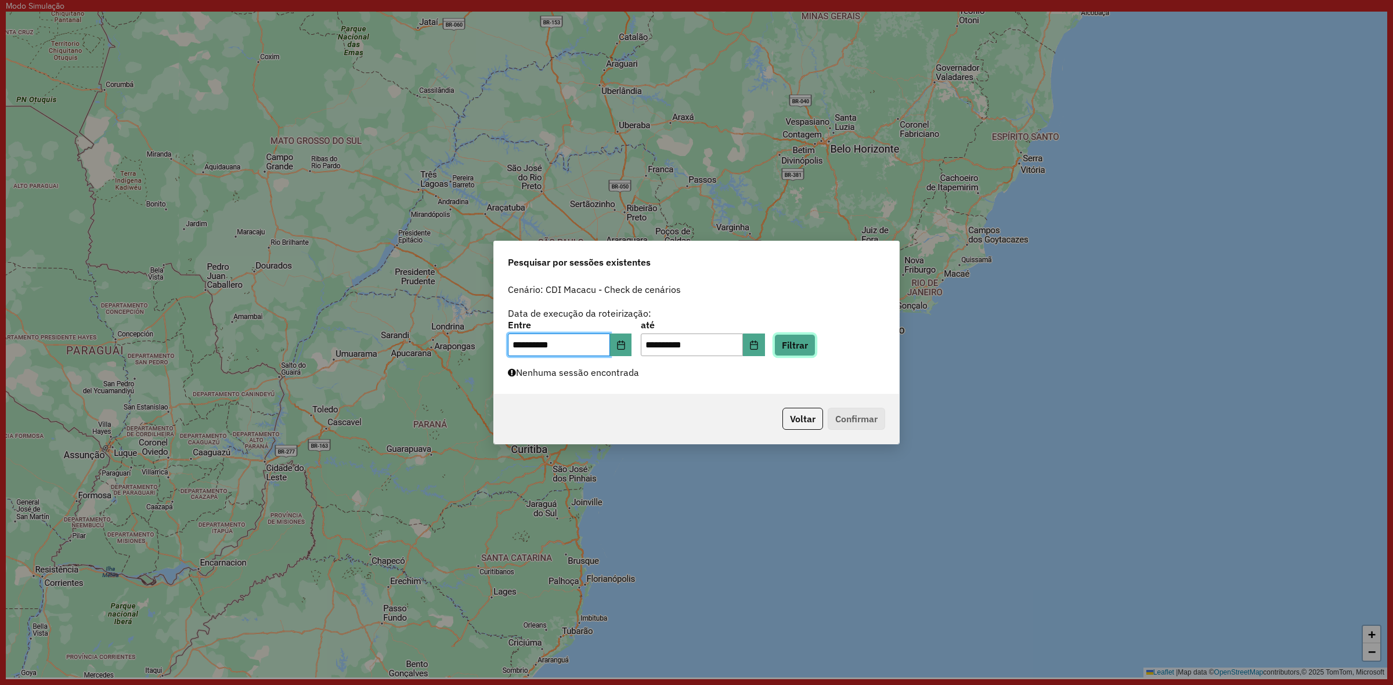
click at [808, 355] on button "Filtrar" at bounding box center [794, 345] width 41 height 22
click at [680, 385] on div "**********" at bounding box center [696, 337] width 405 height 116
click at [652, 373] on div "**********" at bounding box center [696, 337] width 405 height 116
click at [604, 367] on label "Nenhuma sessão encontrada" at bounding box center [573, 373] width 131 height 14
click at [810, 425] on button "Voltar" at bounding box center [802, 419] width 41 height 22
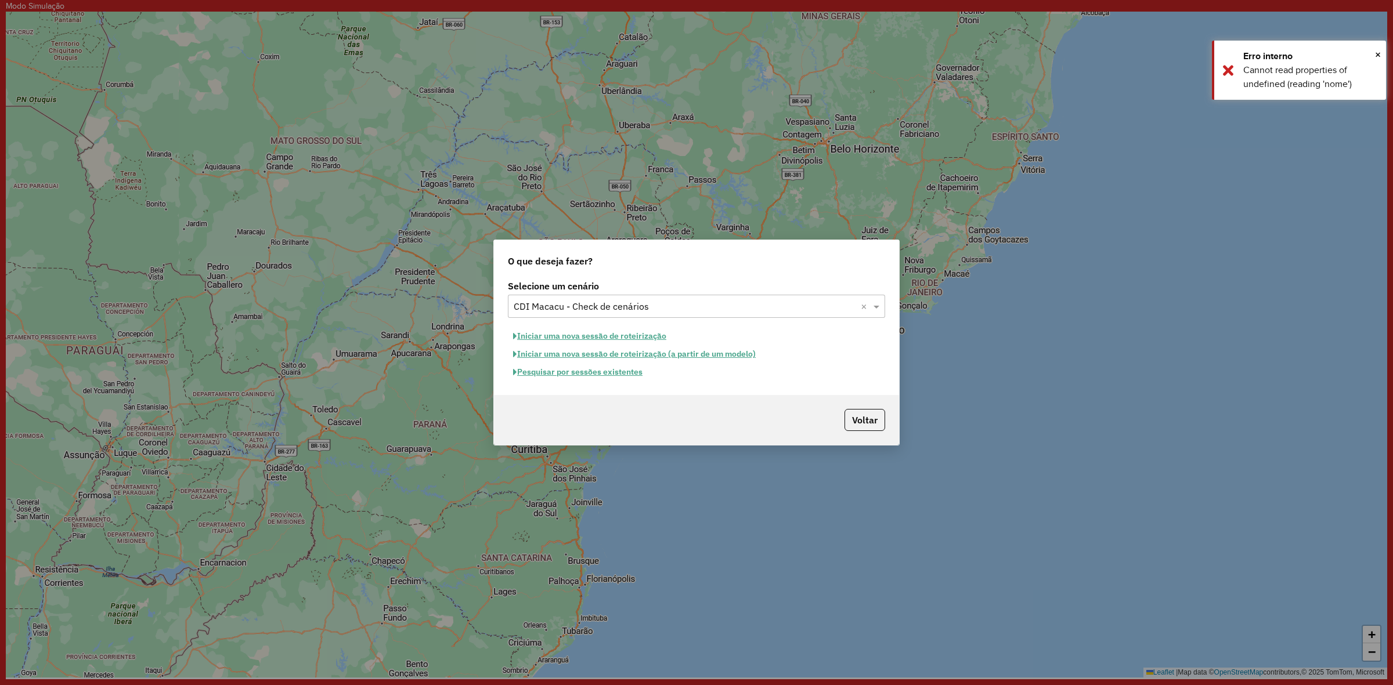
click at [624, 334] on button "Iniciar uma nova sessão de roteirização" at bounding box center [590, 336] width 164 height 18
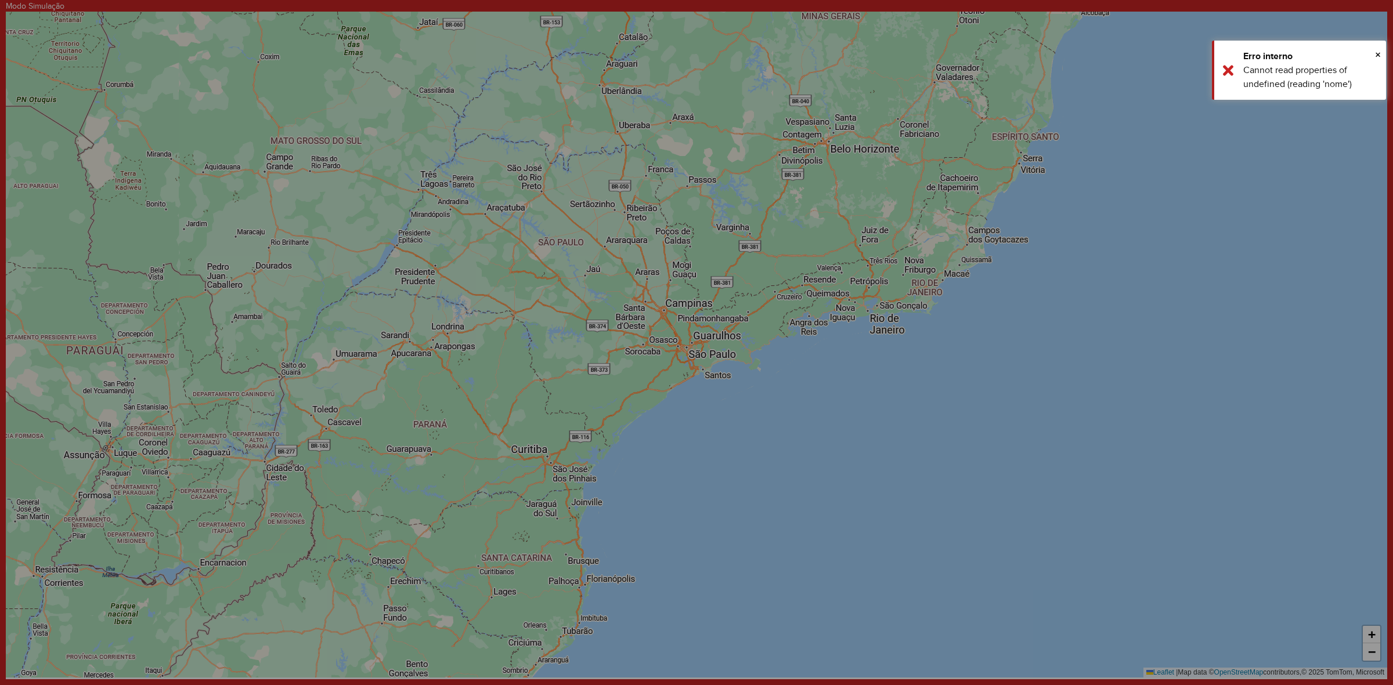
select select "*"
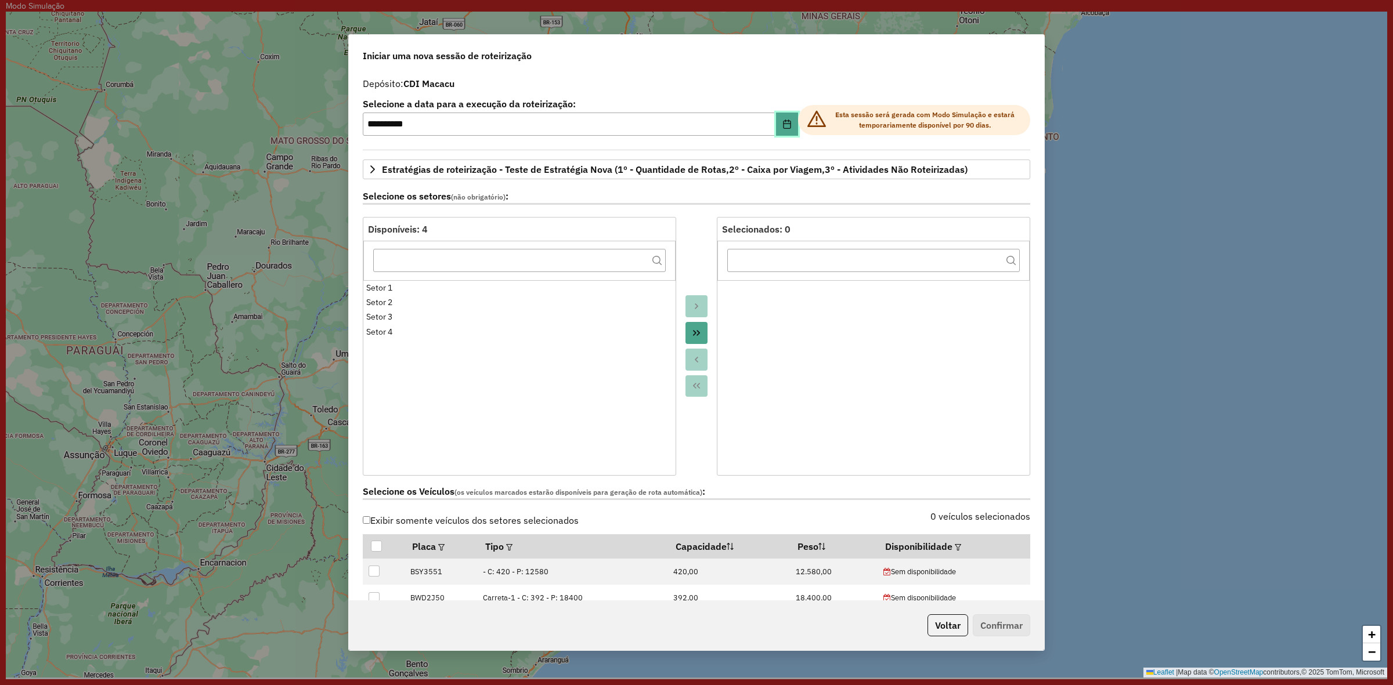
click at [782, 122] on icon "Choose Date" at bounding box center [786, 124] width 9 height 9
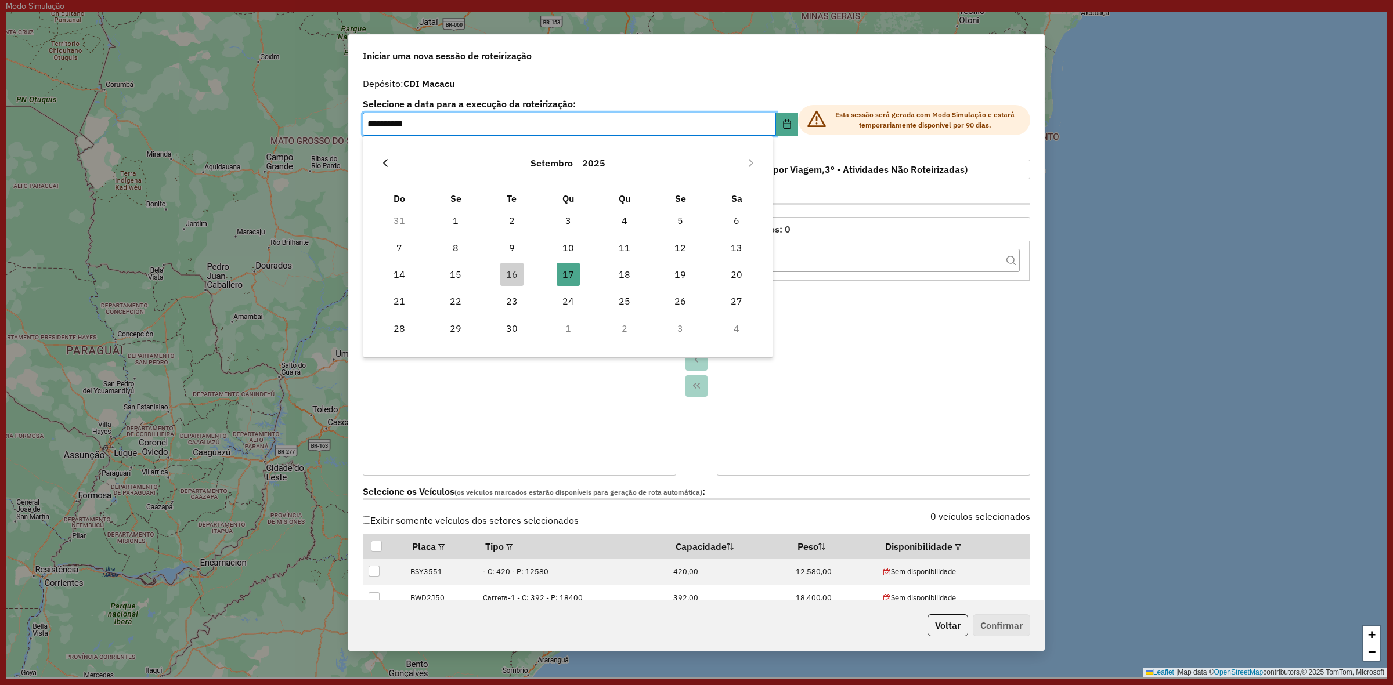
click at [381, 160] on icon "Previous Month" at bounding box center [385, 162] width 9 height 9
click at [503, 248] on span "5" at bounding box center [511, 247] width 23 height 23
type input "**********"
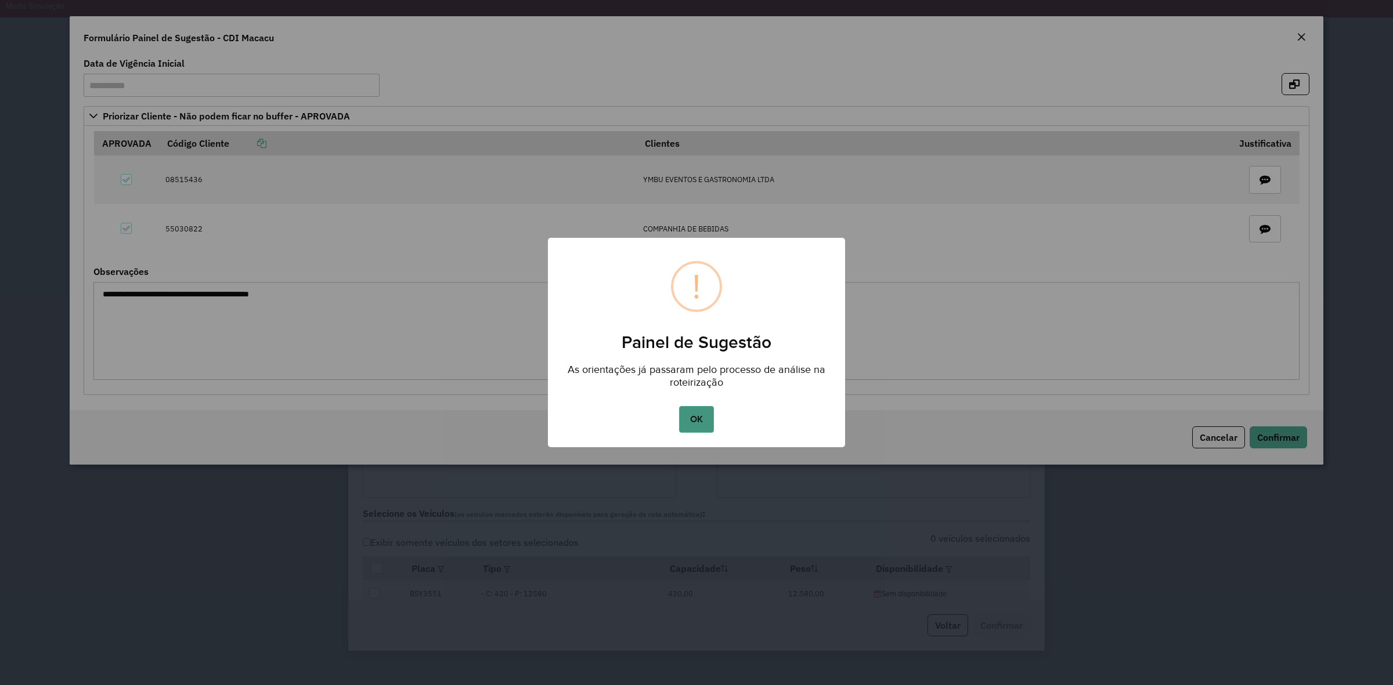
click at [691, 411] on button "OK" at bounding box center [696, 419] width 34 height 27
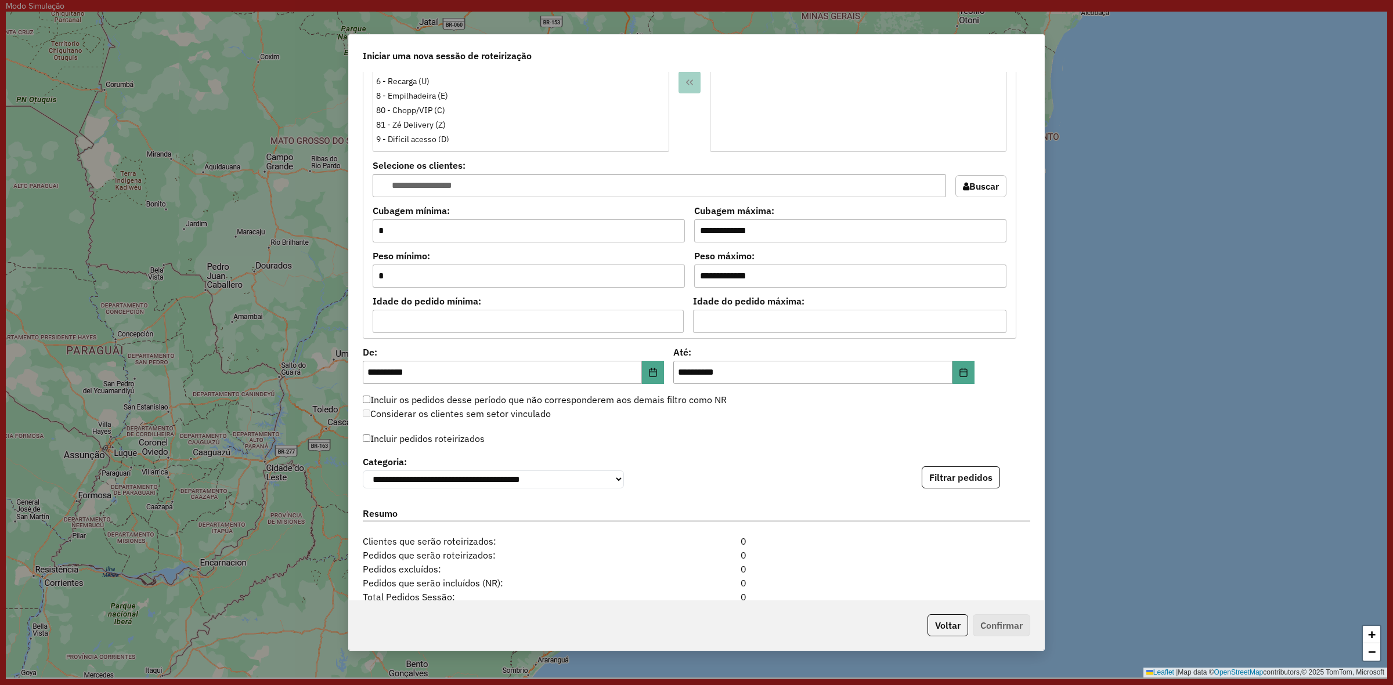
scroll to position [1074, 0]
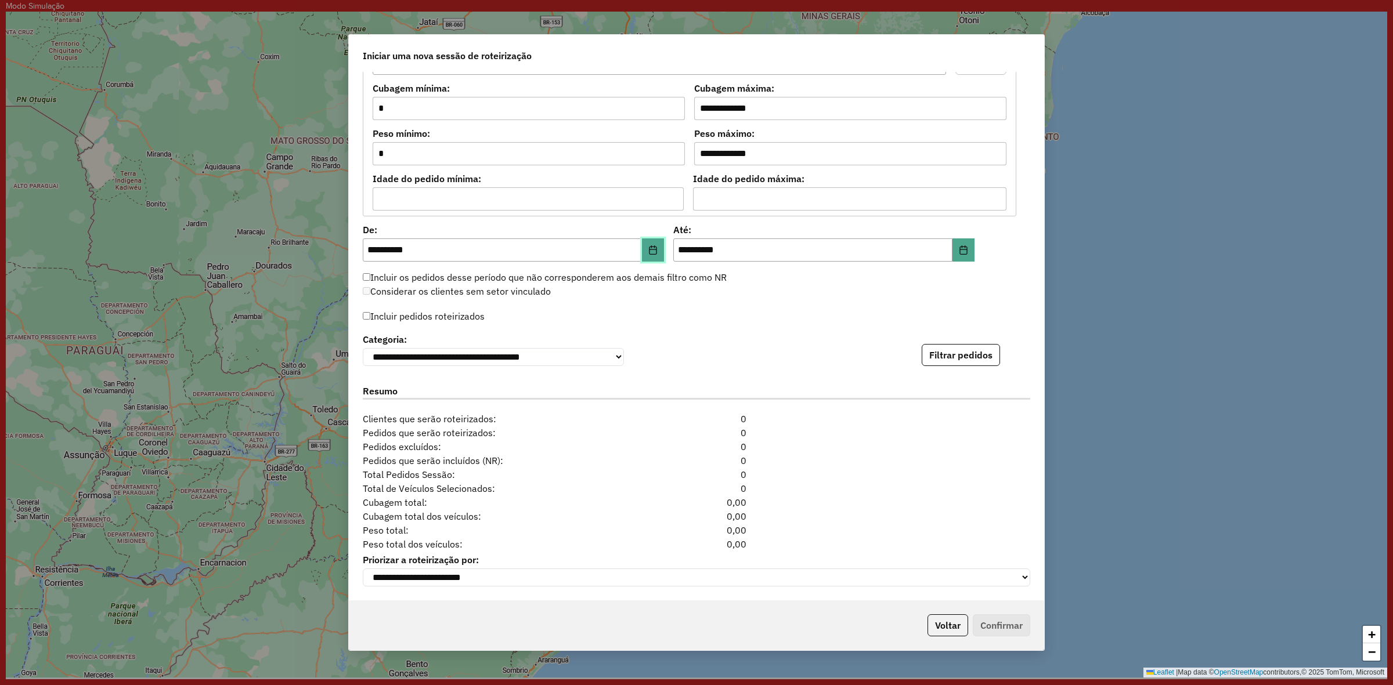
click at [656, 255] on button "Choose Date" at bounding box center [653, 250] width 22 height 23
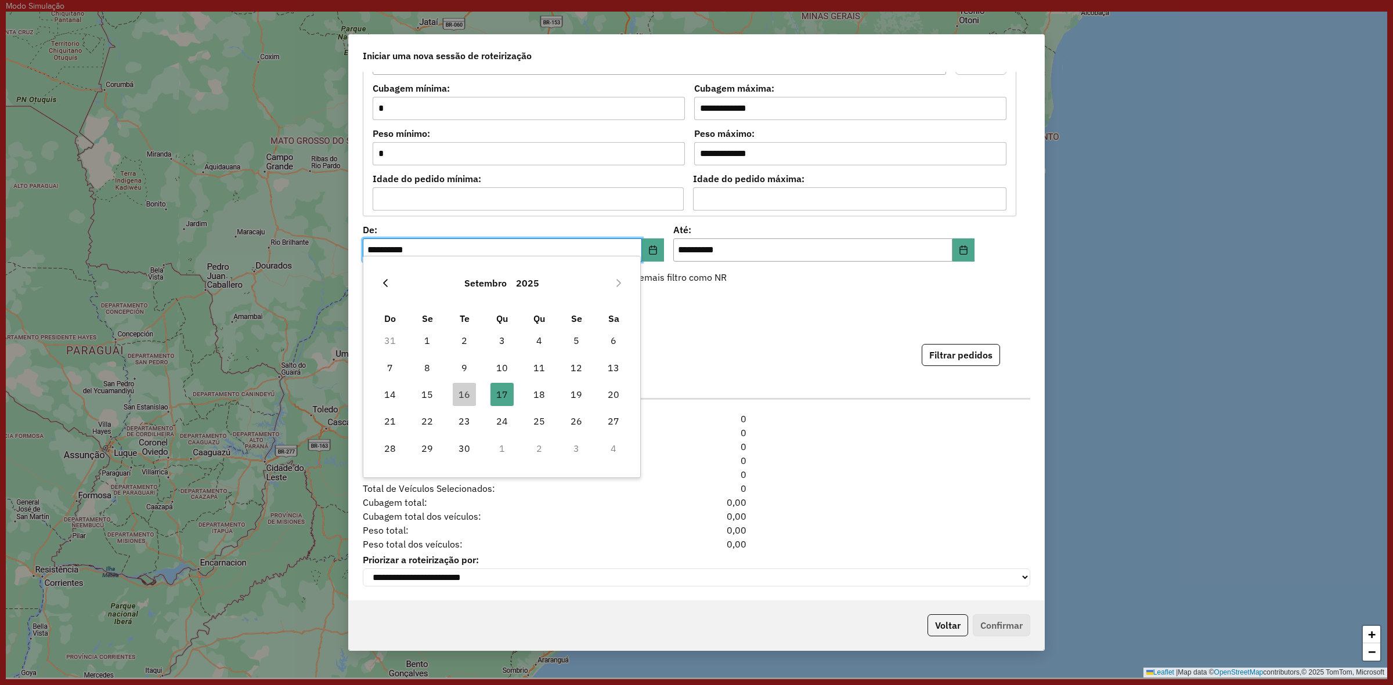
click at [381, 279] on icon "Previous Month" at bounding box center [385, 283] width 9 height 9
click at [465, 368] on span "5" at bounding box center [464, 367] width 23 height 23
type input "**********"
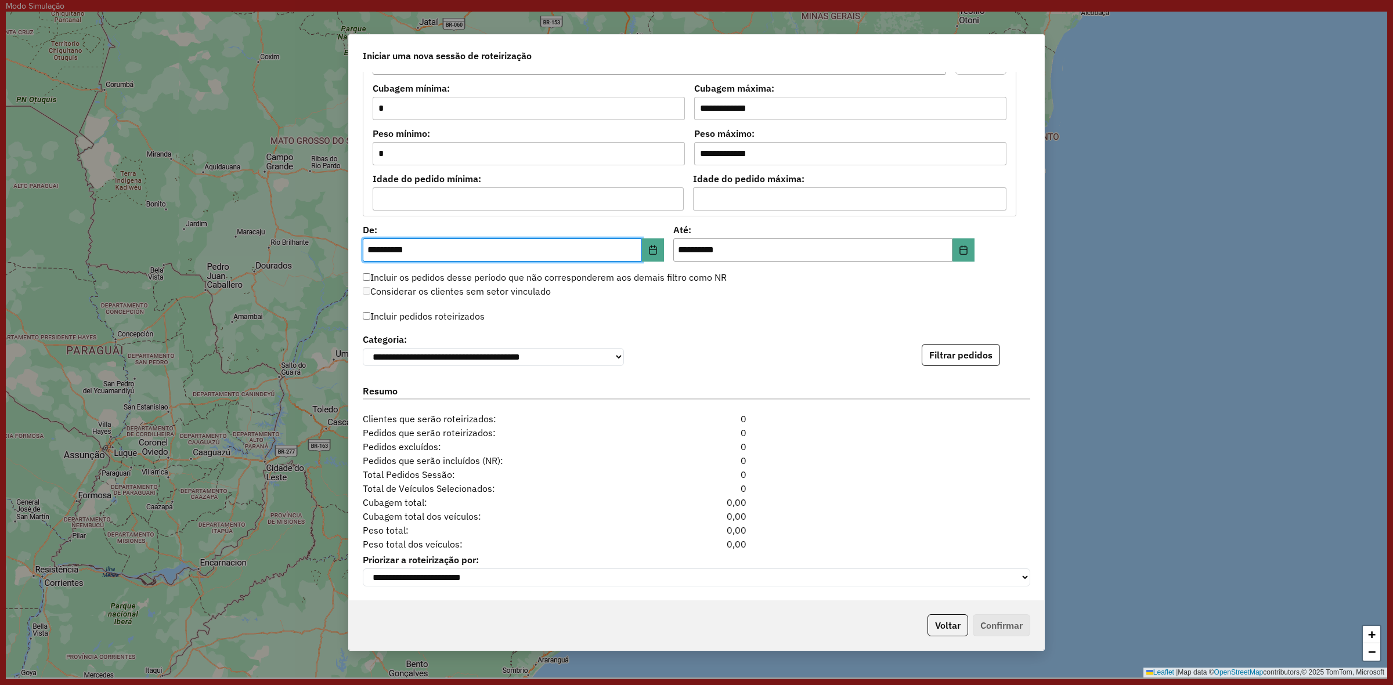
click at [975, 244] on div "**********" at bounding box center [696, 336] width 695 height 529
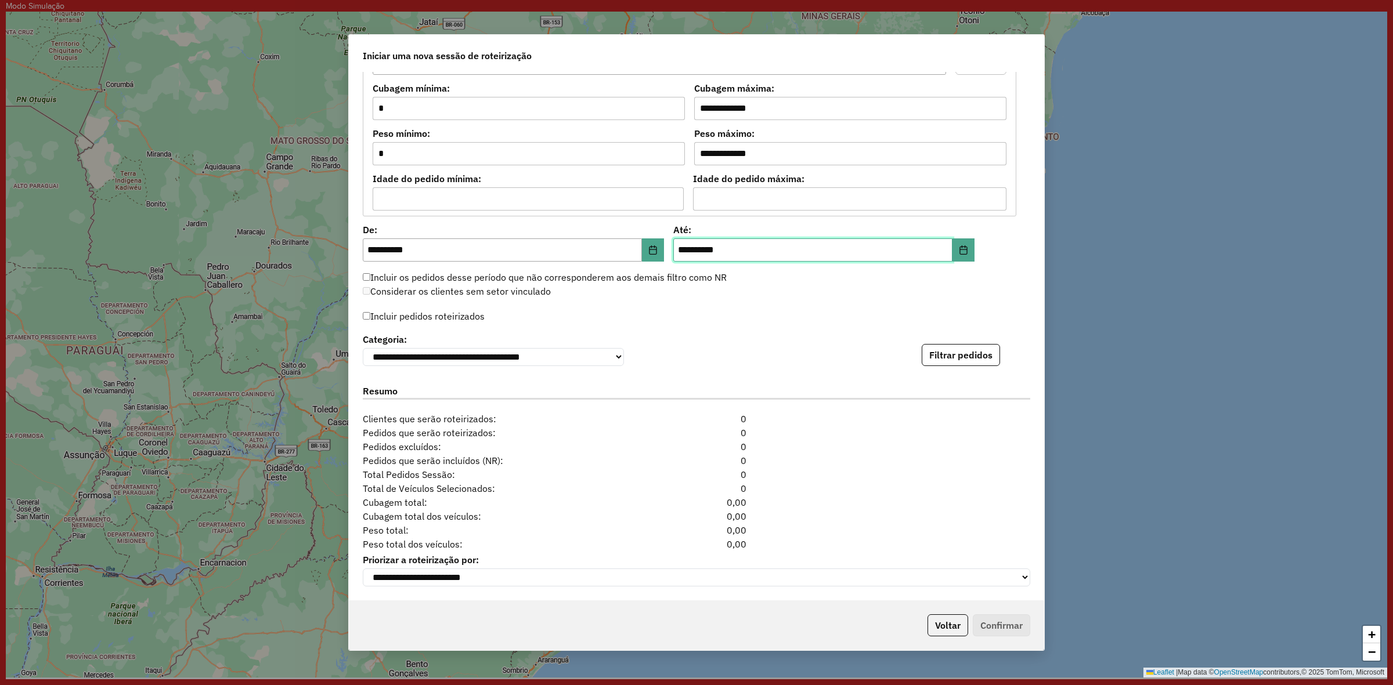
click at [939, 252] on input "**********" at bounding box center [812, 250] width 279 height 23
click at [952, 248] on button "Choose Date" at bounding box center [963, 250] width 22 height 23
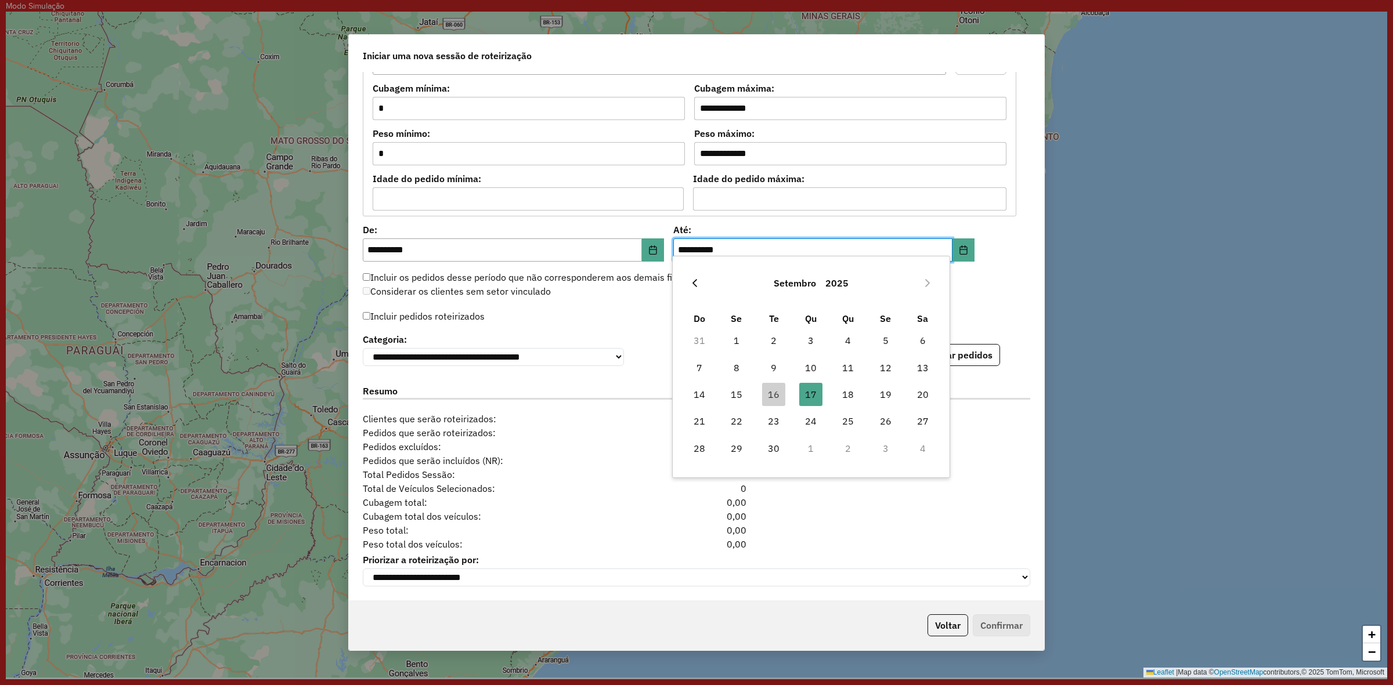
click at [692, 285] on icon "Previous Month" at bounding box center [694, 283] width 9 height 9
click at [772, 373] on span "5" at bounding box center [773, 367] width 23 height 23
type input "**********"
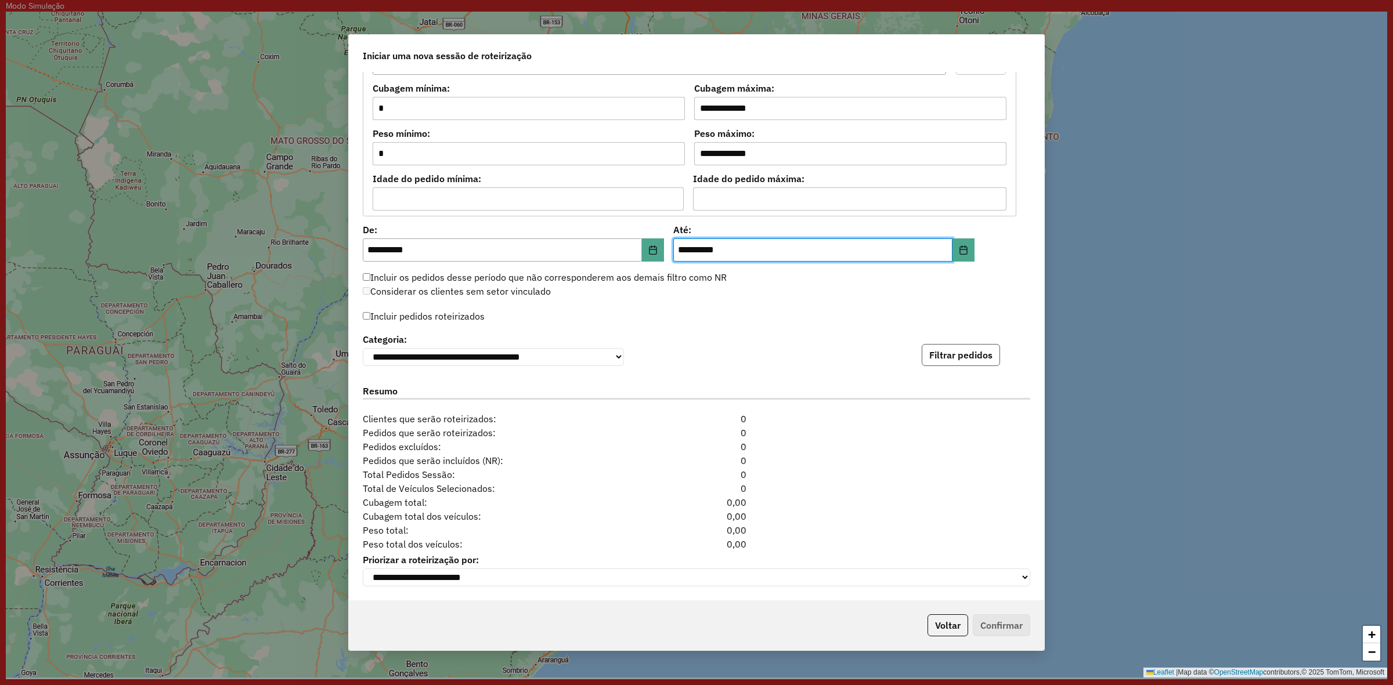
click at [959, 347] on button "Filtrar pedidos" at bounding box center [961, 355] width 78 height 22
click at [958, 349] on button "Filtrar pedidos" at bounding box center [961, 355] width 78 height 22
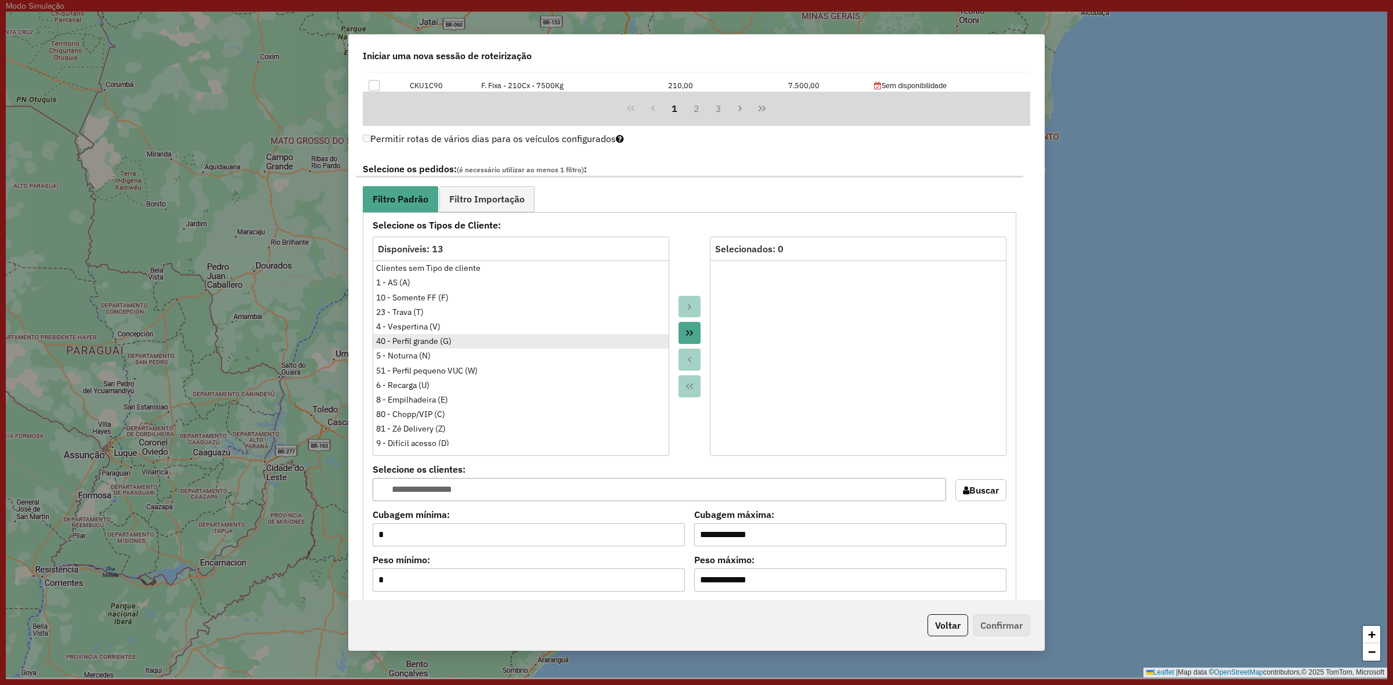
scroll to position [653, 0]
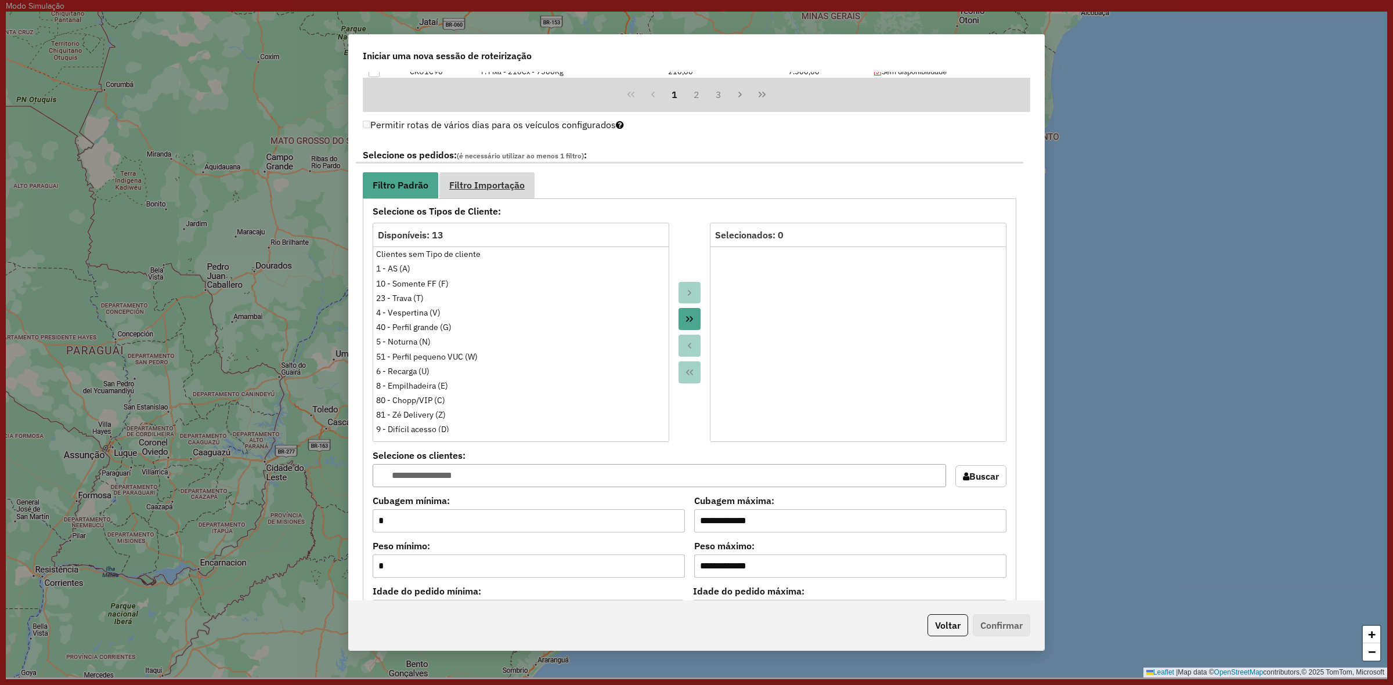
click at [511, 183] on span "Filtro Importação" at bounding box center [486, 184] width 75 height 9
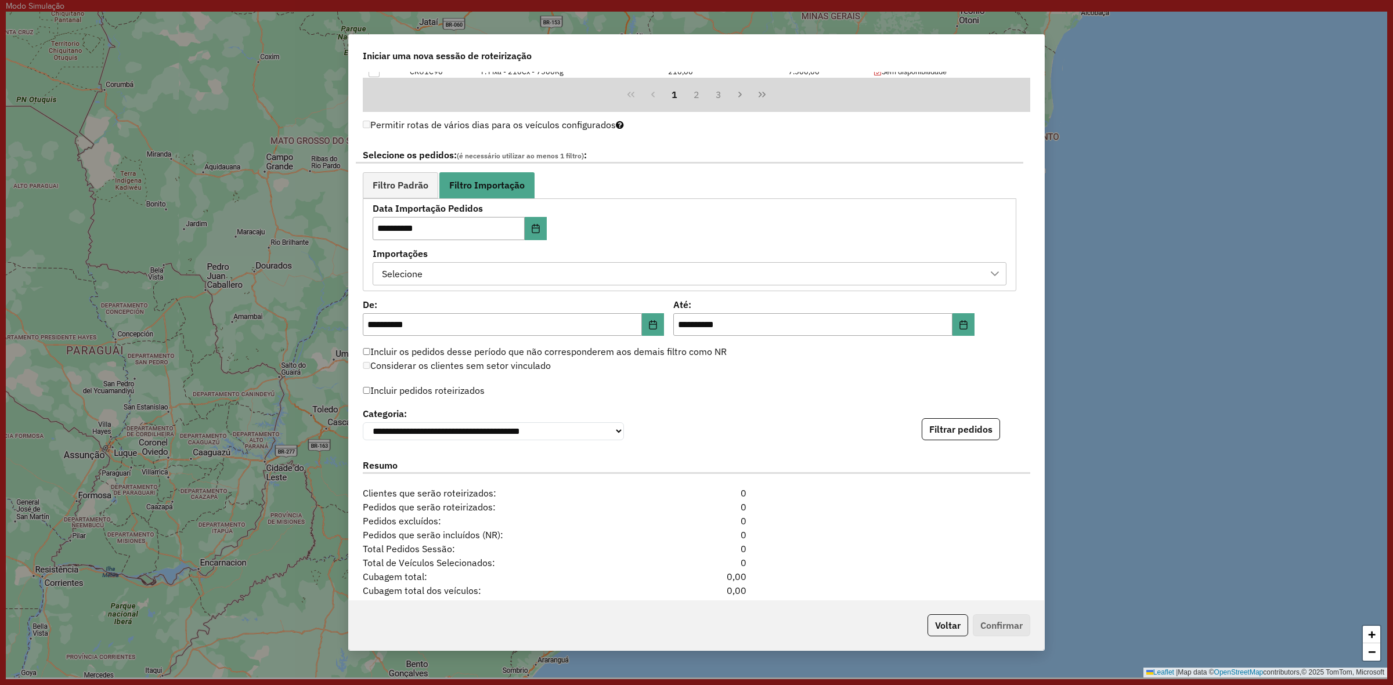
scroll to position [735, 0]
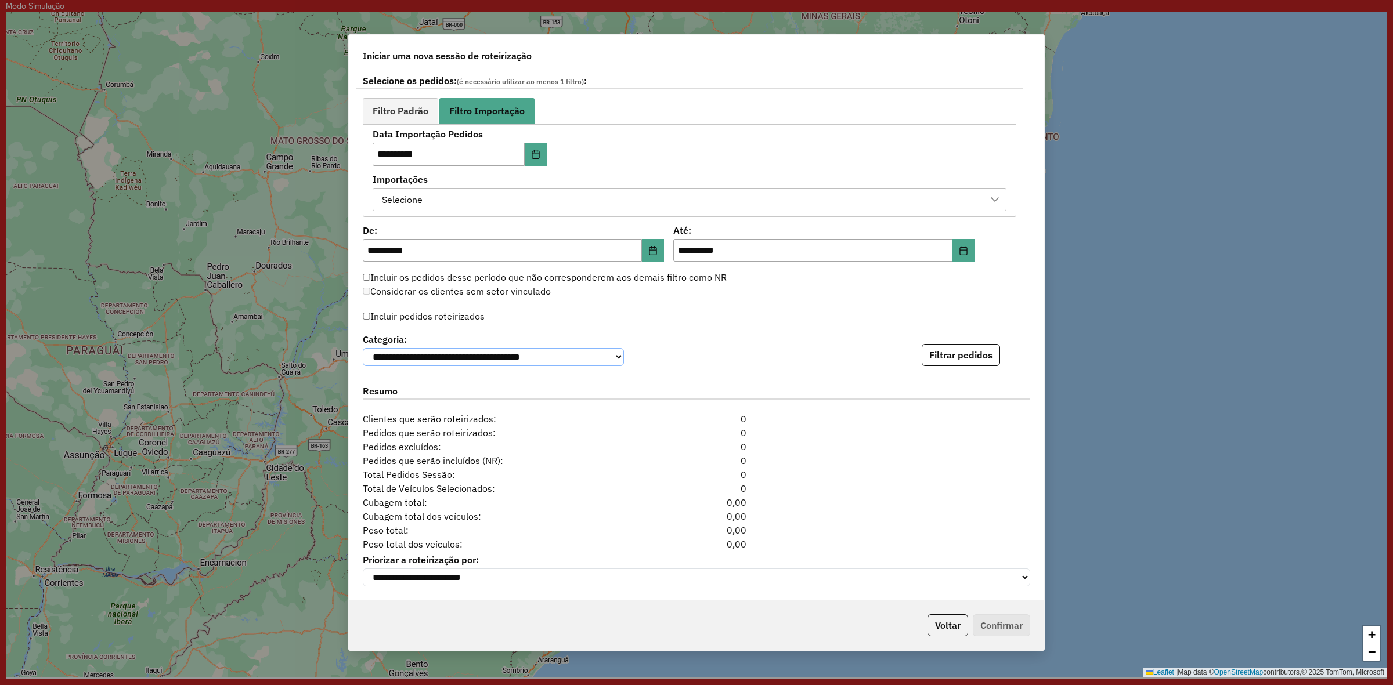
click at [589, 348] on select "**********" at bounding box center [493, 357] width 261 height 18
click at [514, 333] on label "Categoria:" at bounding box center [493, 340] width 261 height 14
click at [366, 317] on label "Incluir pedidos roteirizados" at bounding box center [424, 316] width 122 height 22
click at [959, 350] on button "Filtrar pedidos" at bounding box center [961, 355] width 78 height 22
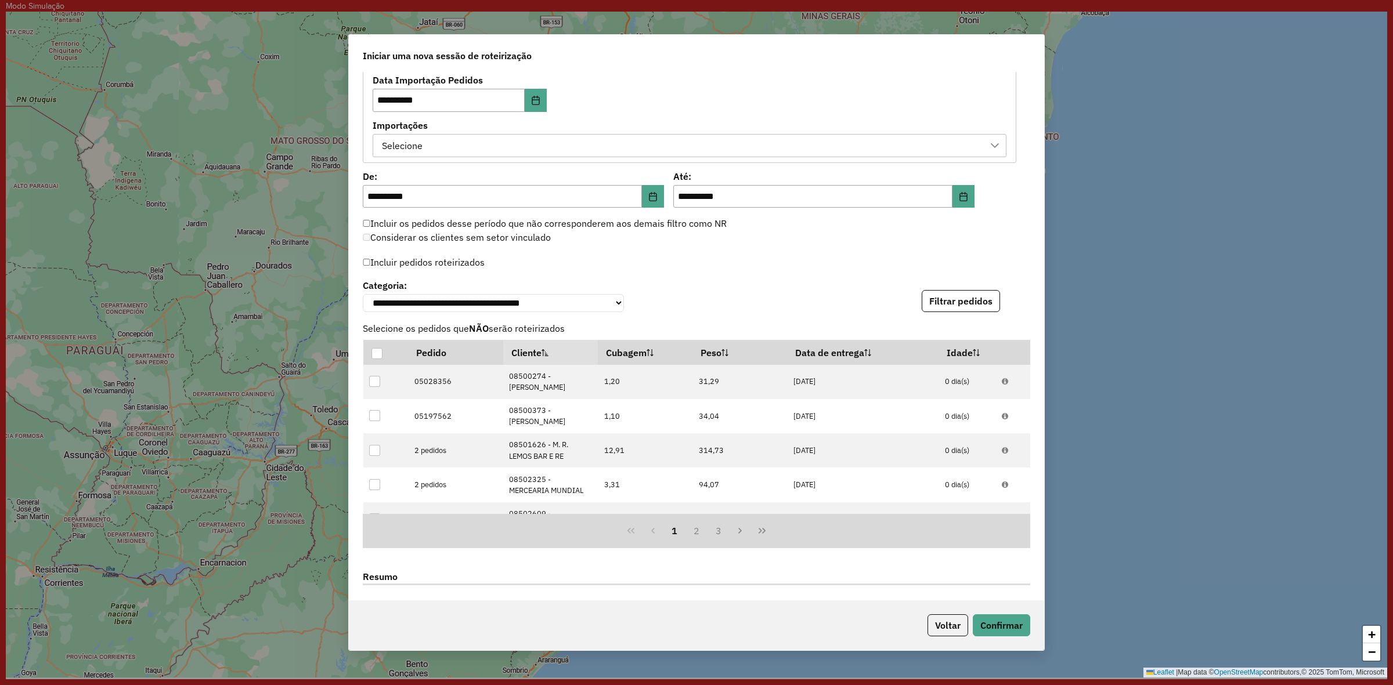
scroll to position [772, 0]
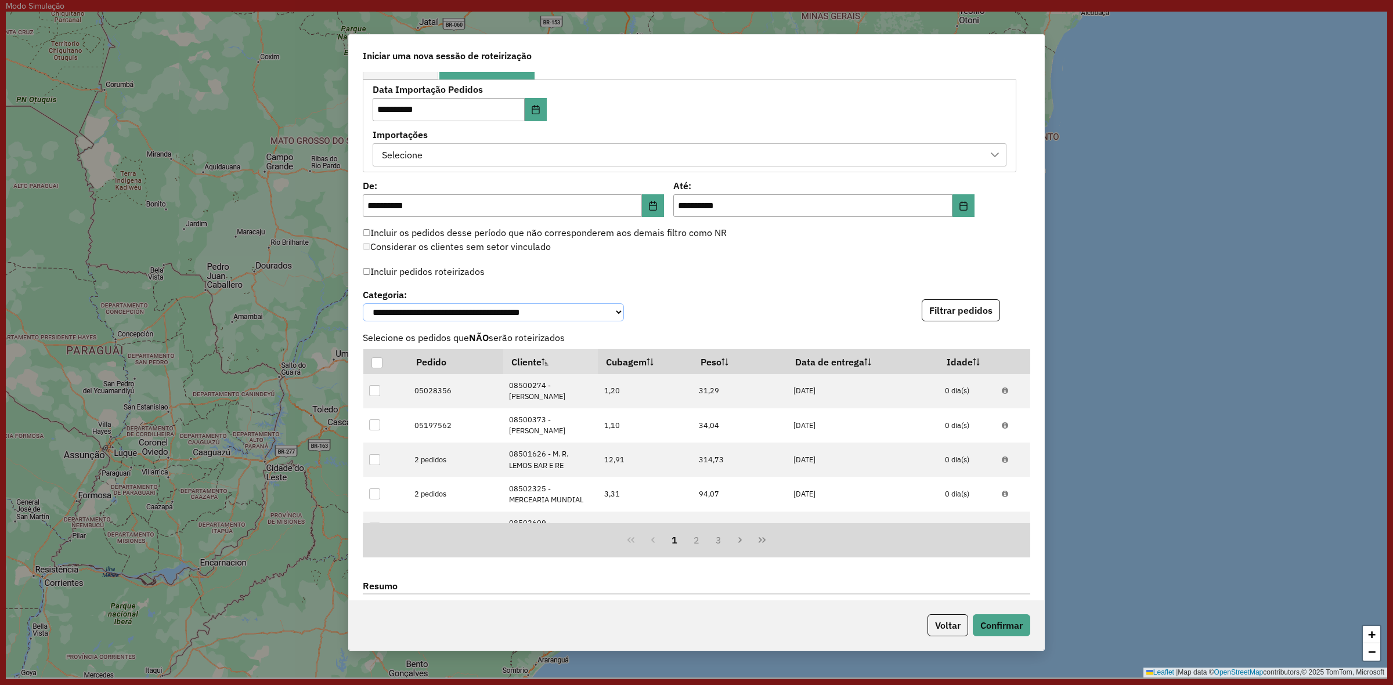
click at [442, 311] on select "**********" at bounding box center [493, 312] width 261 height 18
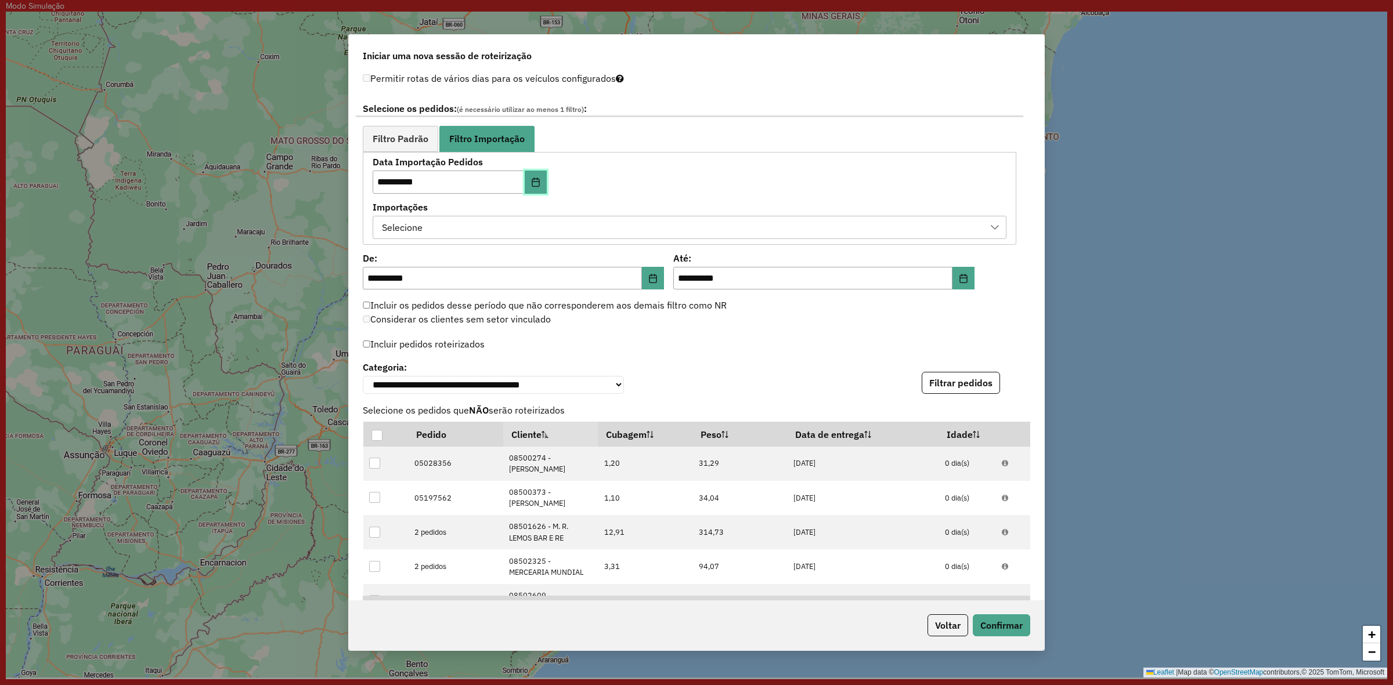
click at [534, 179] on icon "Choose Date" at bounding box center [535, 182] width 9 height 9
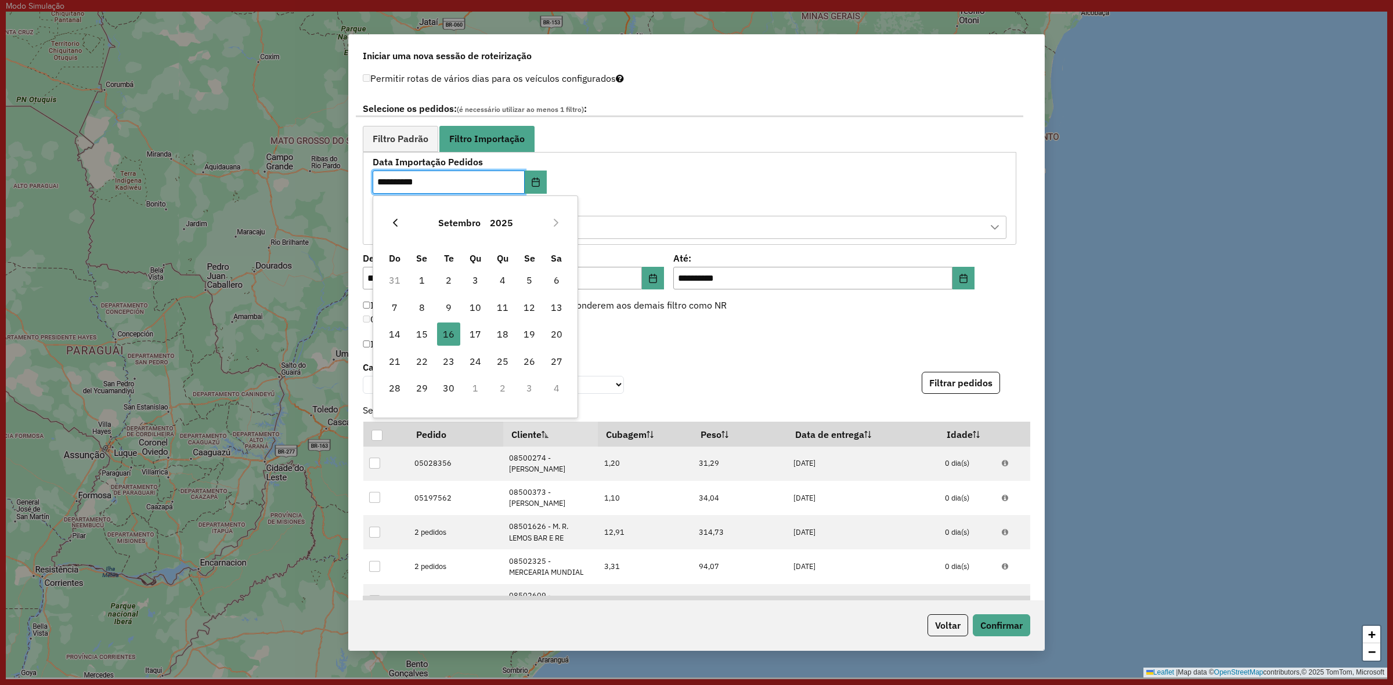
click at [401, 222] on button "Previous Month" at bounding box center [395, 223] width 19 height 19
click at [457, 300] on span "5" at bounding box center [448, 307] width 23 height 23
type input "**********"
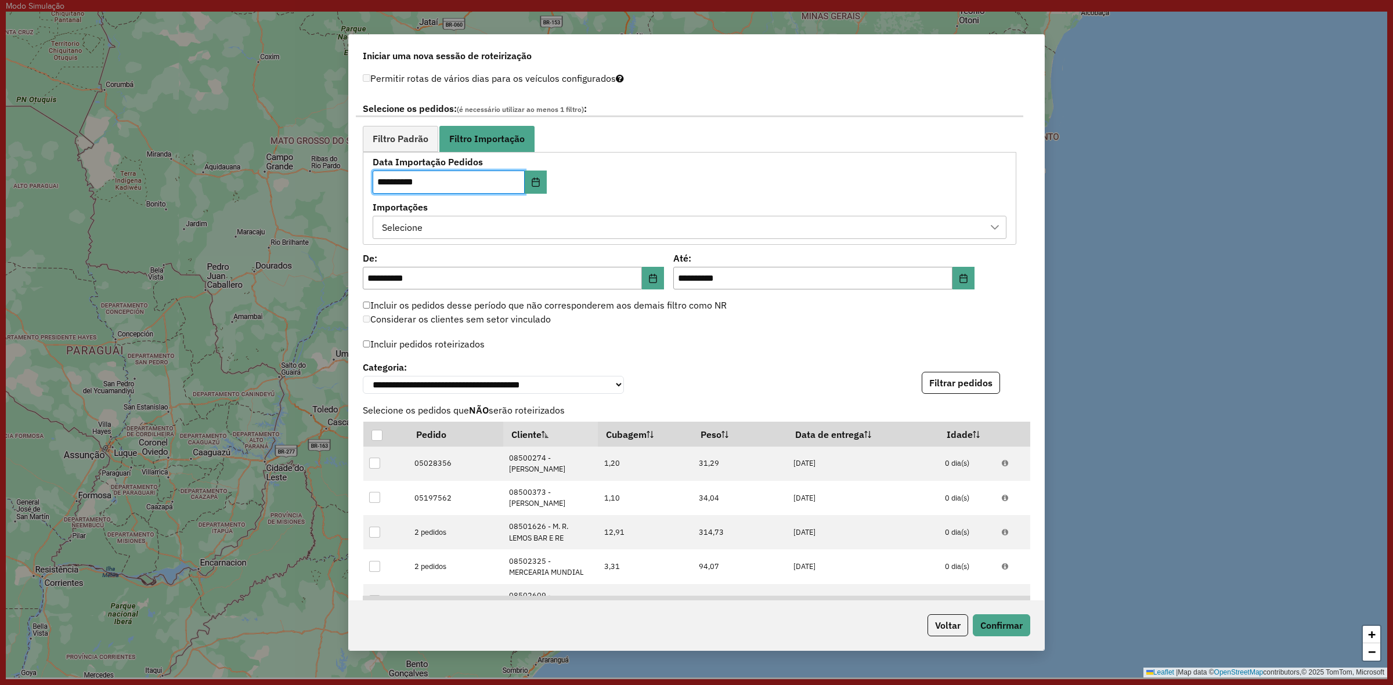
click at [671, 196] on div "**********" at bounding box center [690, 198] width 634 height 81
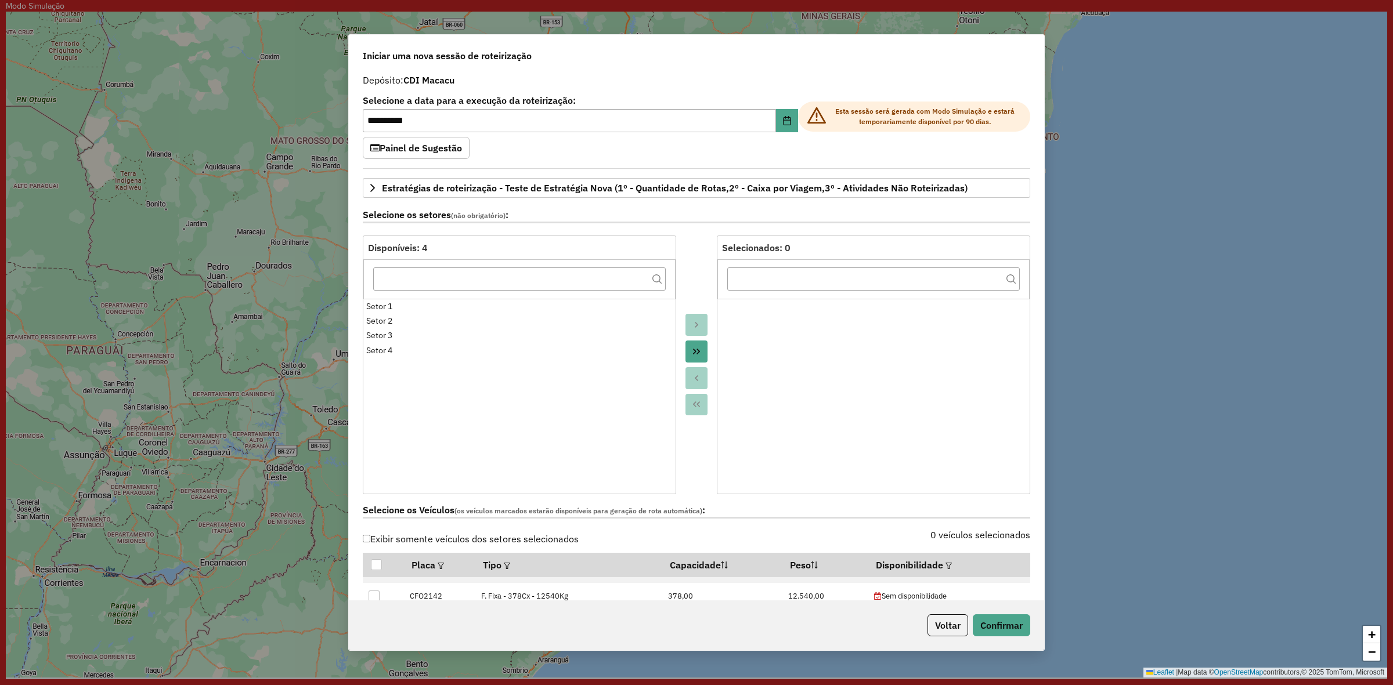
scroll to position [0, 0]
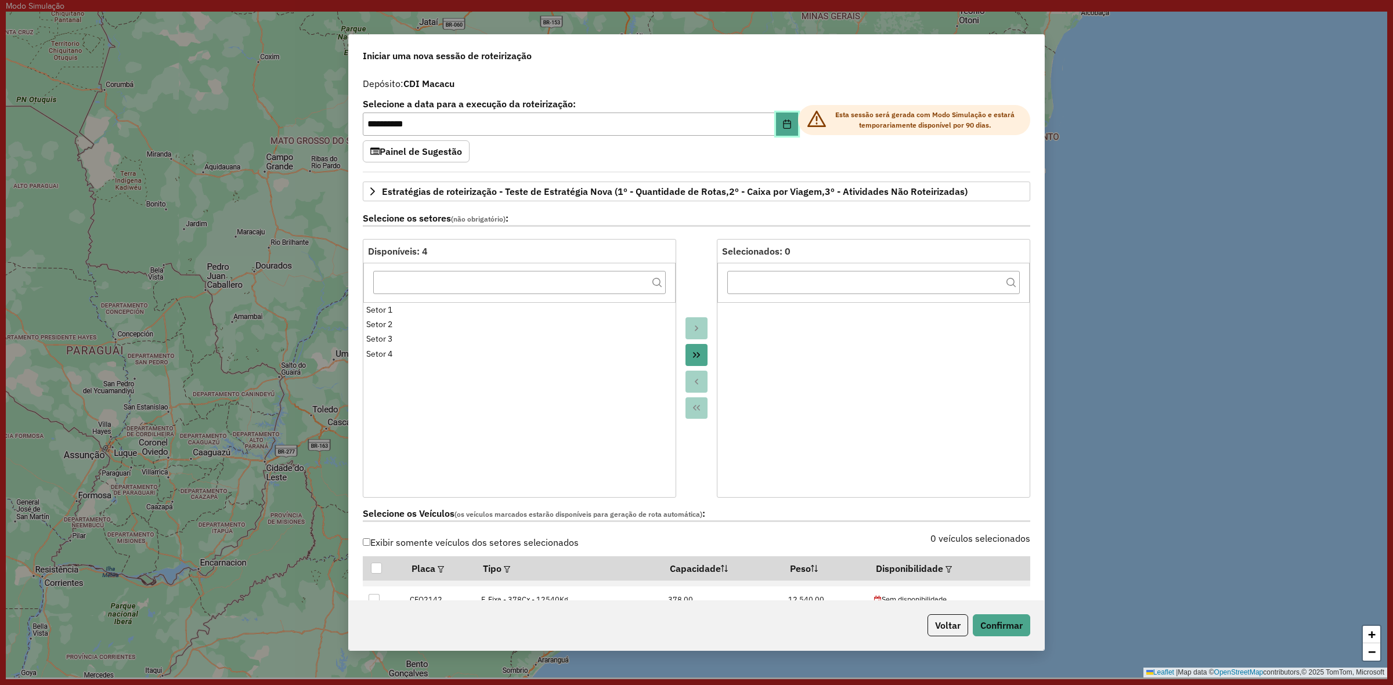
click at [783, 122] on icon "Choose Date" at bounding box center [787, 124] width 8 height 9
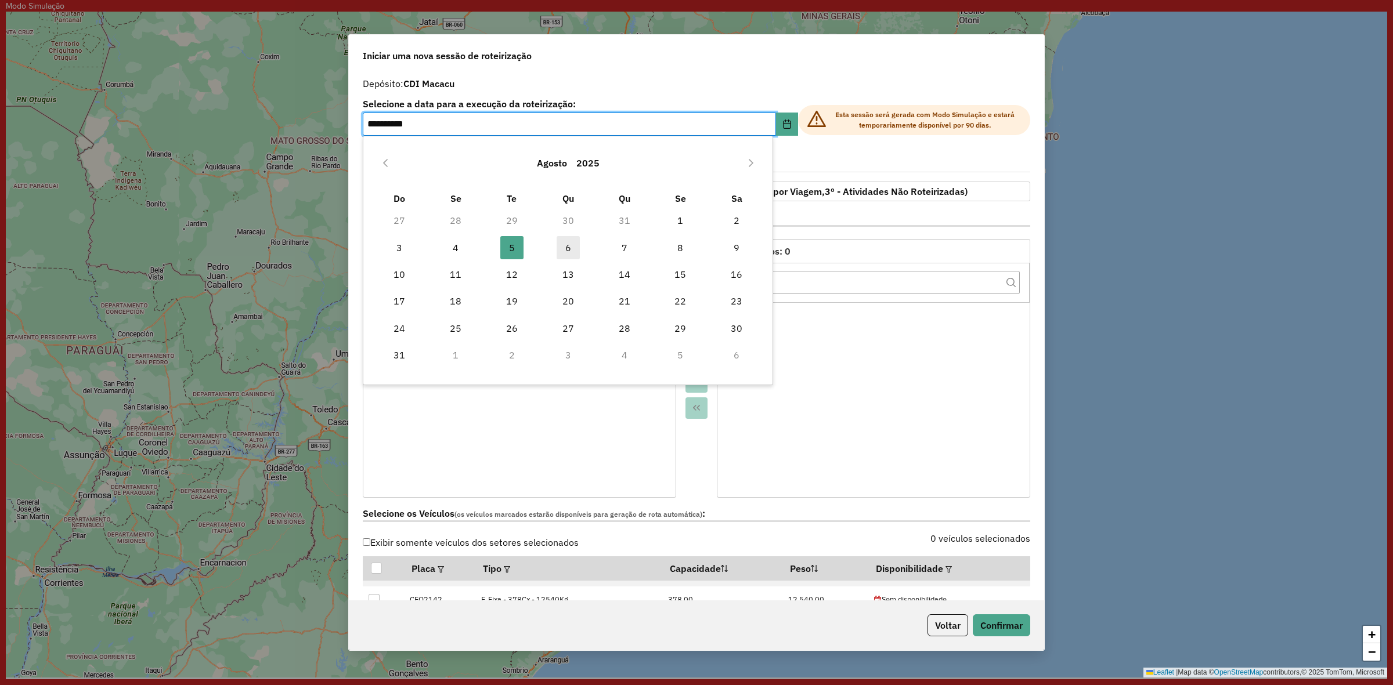
click at [569, 252] on span "6" at bounding box center [568, 247] width 23 height 23
type input "**********"
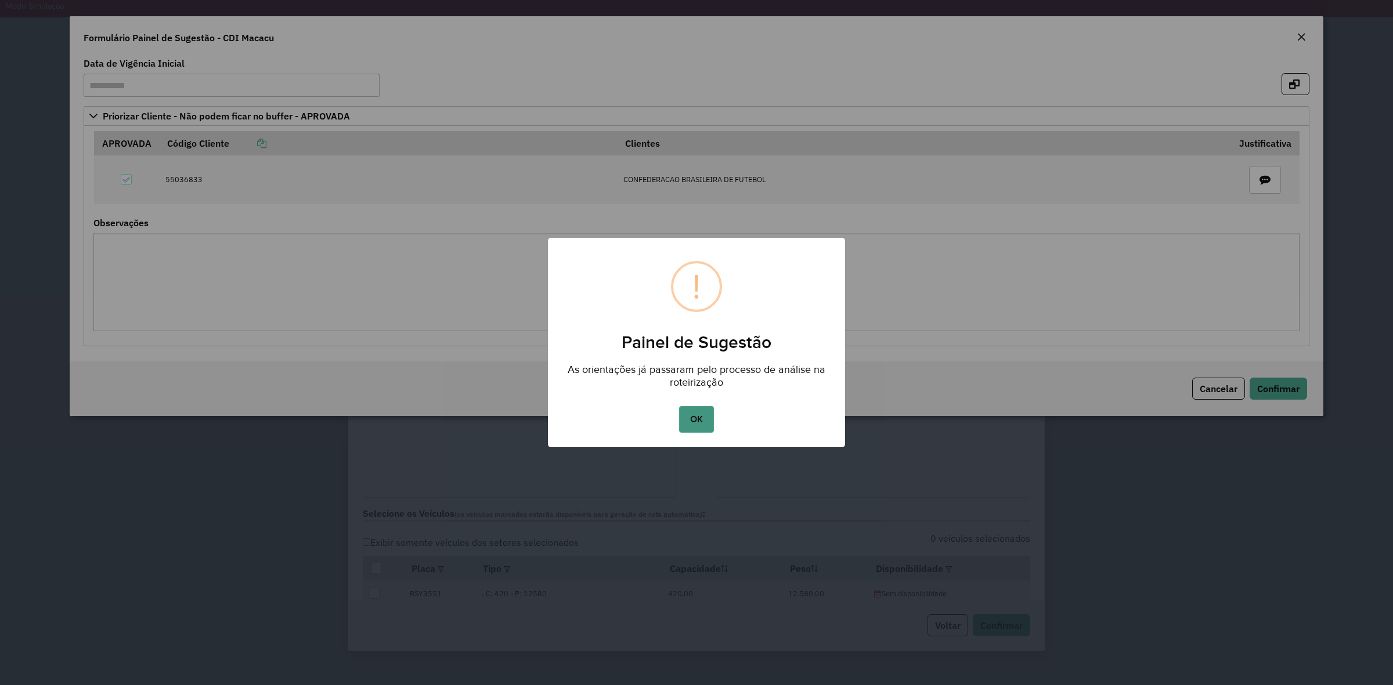
click at [694, 425] on button "OK" at bounding box center [696, 419] width 34 height 27
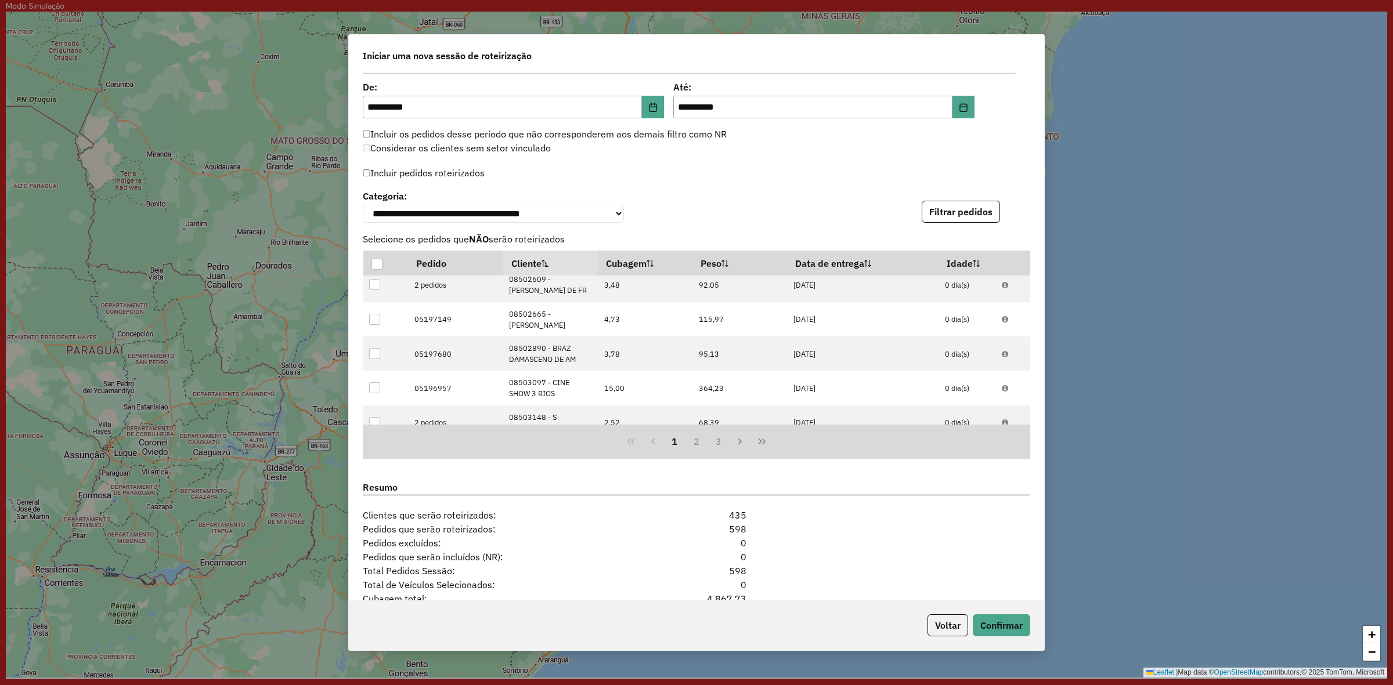
scroll to position [1014, 0]
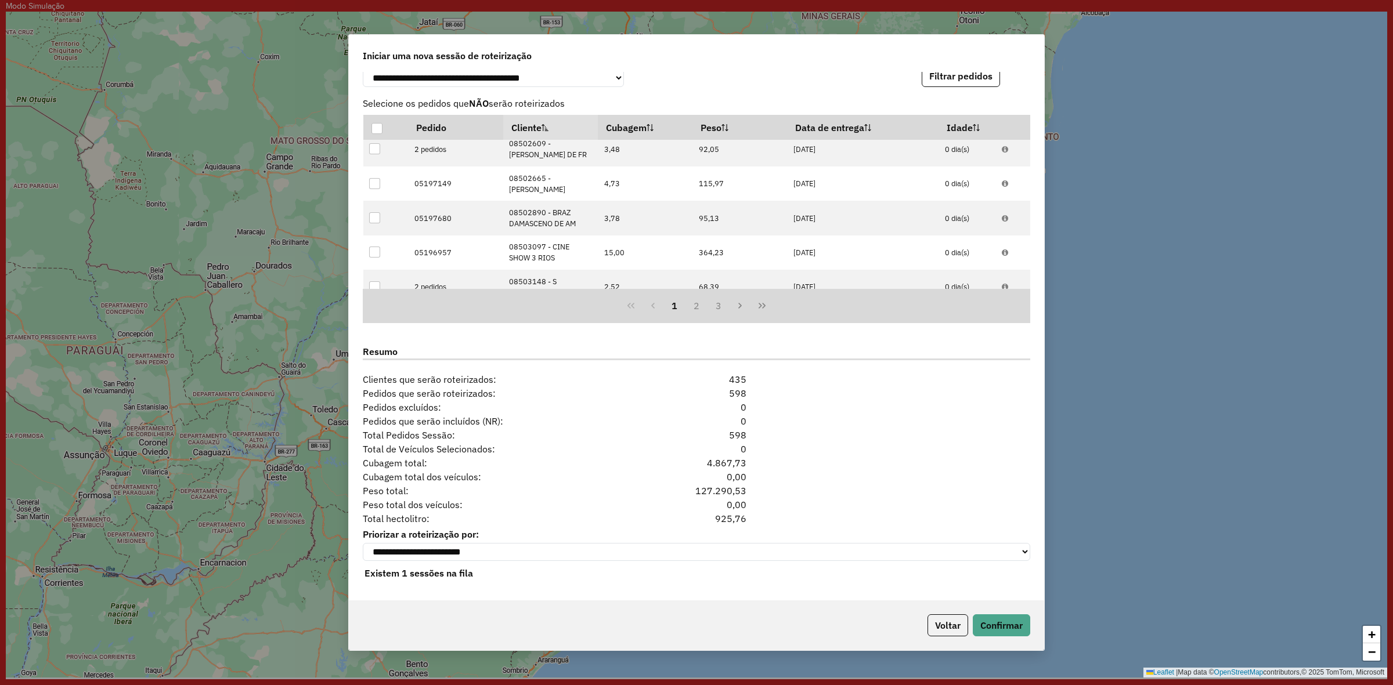
click at [973, 82] on button "Filtrar pedidos" at bounding box center [961, 76] width 78 height 22
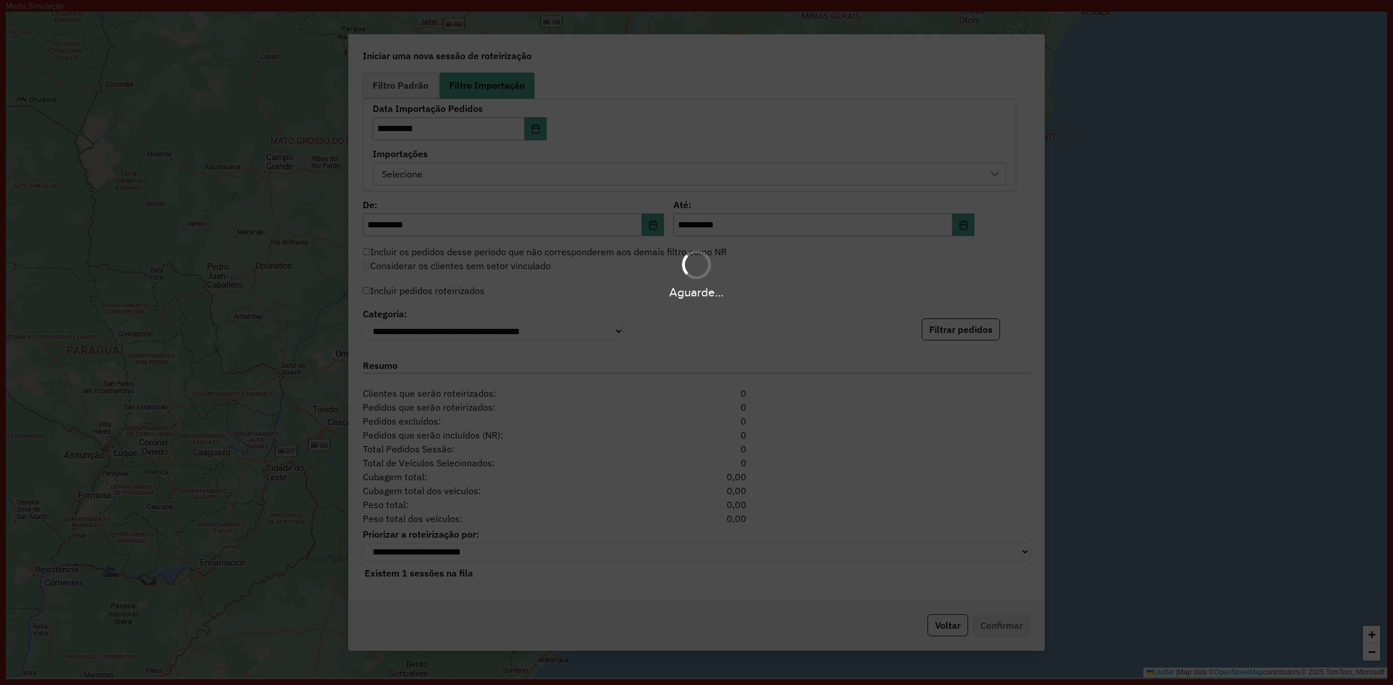
scroll to position [761, 0]
click at [975, 74] on hb-app "**********" at bounding box center [696, 339] width 1381 height 678
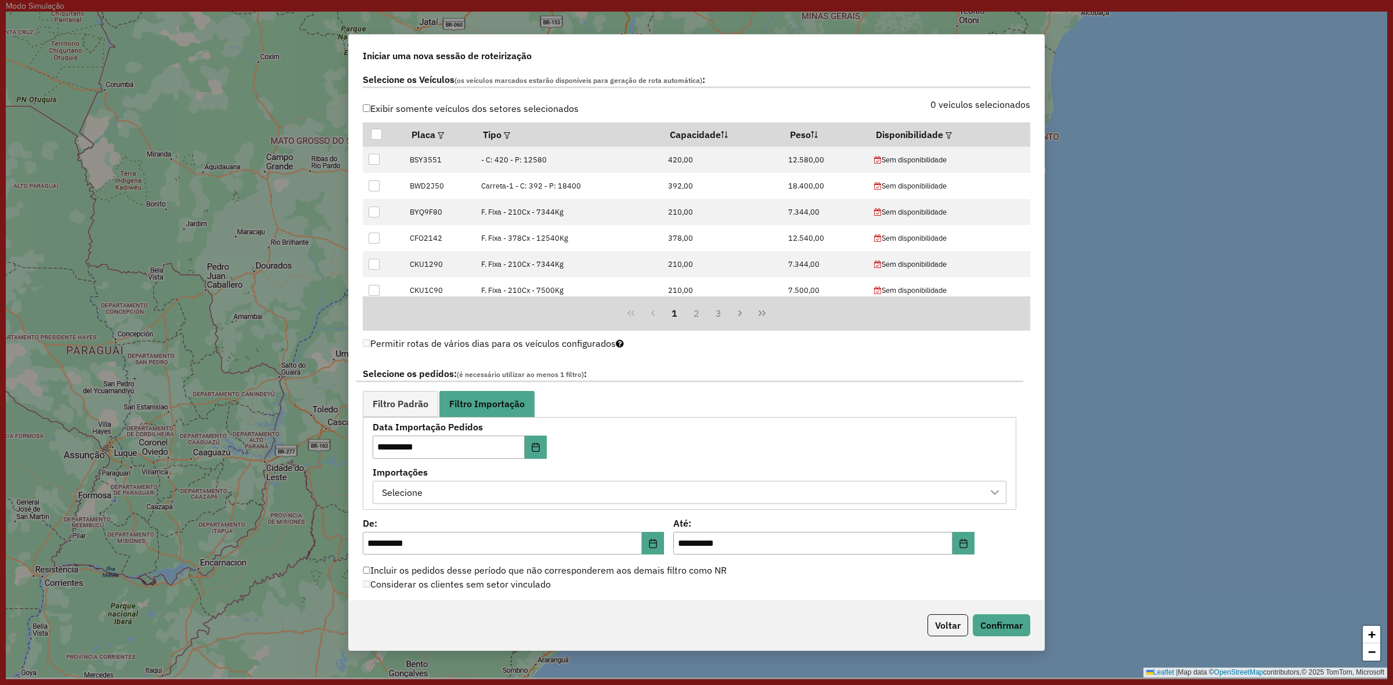
scroll to position [216, 0]
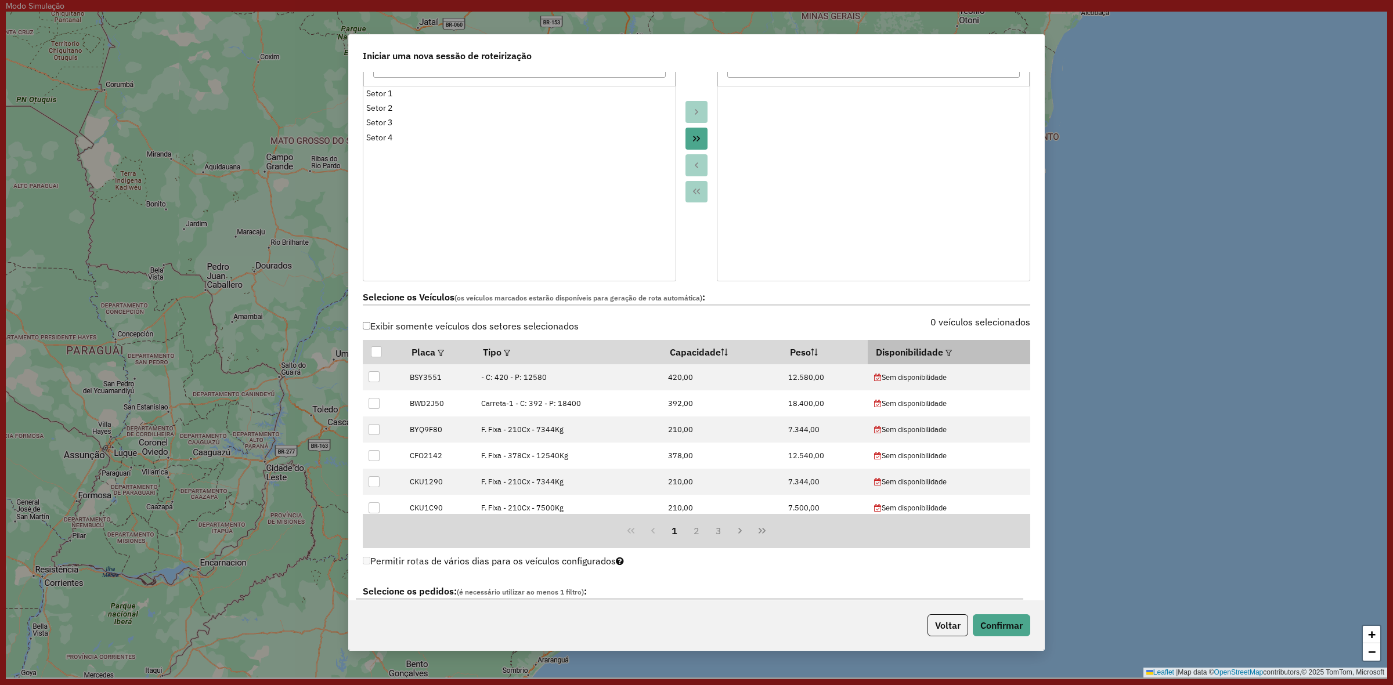
click at [943, 355] on div at bounding box center [947, 352] width 9 height 14
click at [946, 355] on em at bounding box center [948, 353] width 6 height 6
click at [973, 382] on div "Selecione uma opção" at bounding box center [999, 380] width 97 height 22
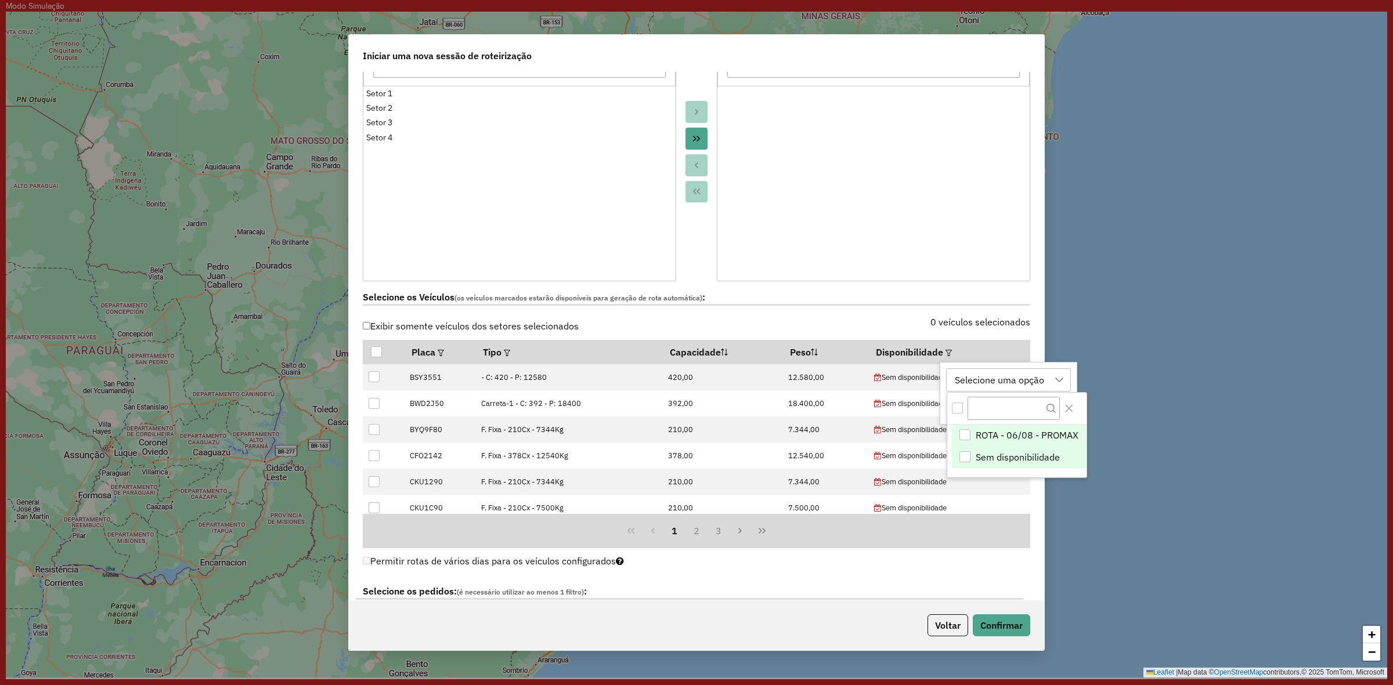
click at [959, 445] on ul "ROTA - 06/08 - PROMAX Sem disponibilidade" at bounding box center [1016, 447] width 139 height 44
click at [965, 433] on div "ROTA - 06/08 - PROMAX" at bounding box center [964, 434] width 11 height 11
click at [1068, 412] on icon "Close" at bounding box center [1068, 408] width 9 height 9
click at [1068, 401] on button "Aplicar" at bounding box center [1058, 407] width 45 height 22
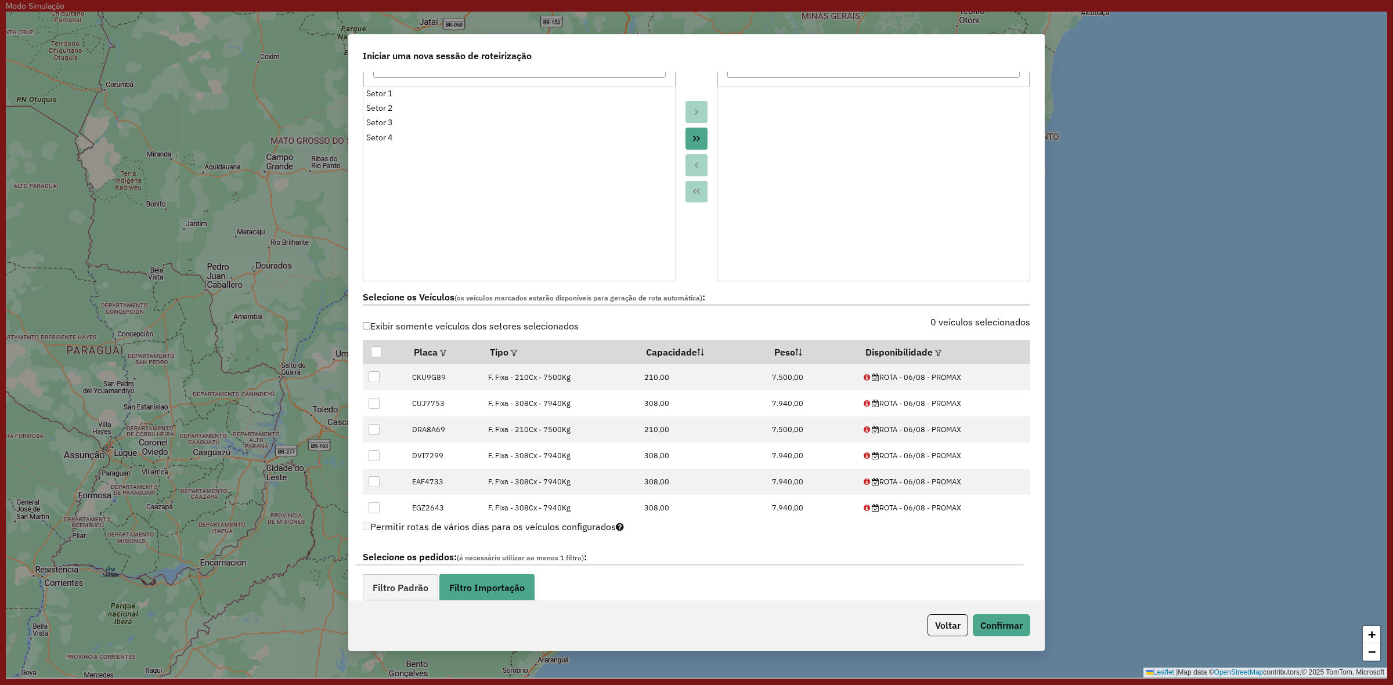
scroll to position [363, 0]
click at [372, 352] on div at bounding box center [376, 351] width 11 height 11
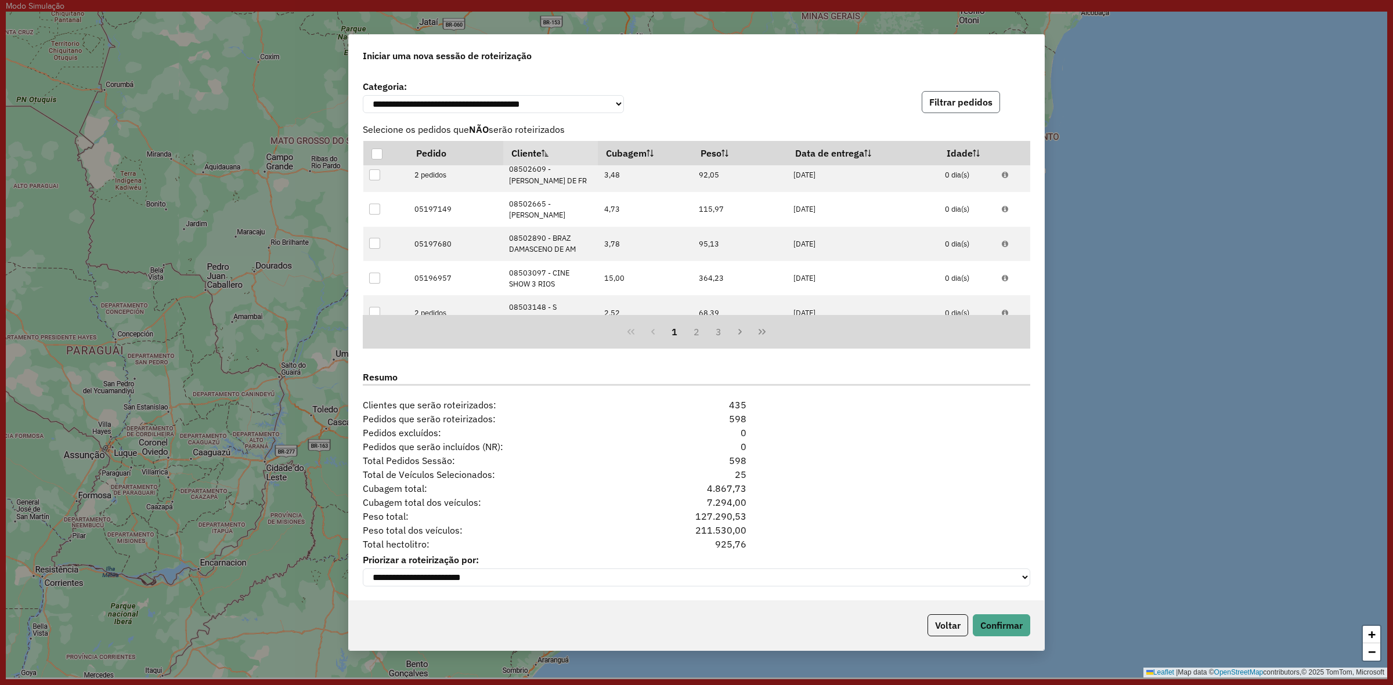
click at [982, 100] on button "Filtrar pedidos" at bounding box center [961, 102] width 78 height 22
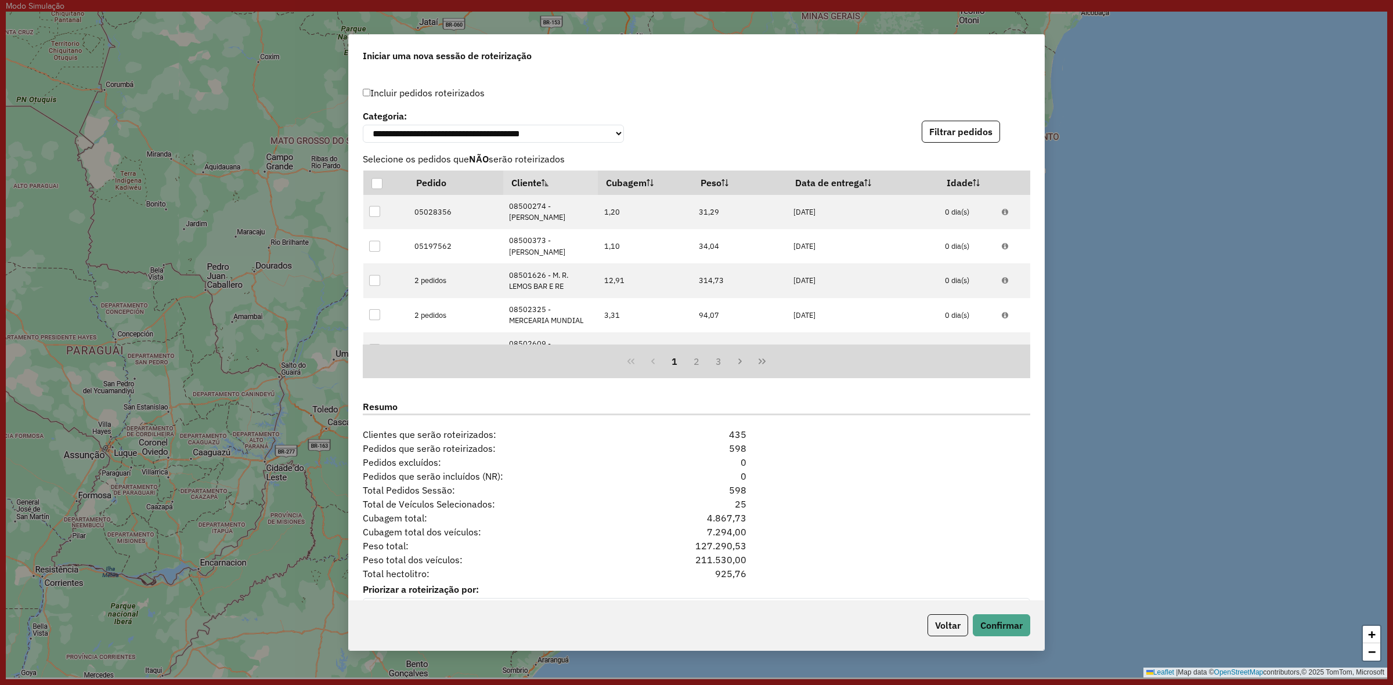
scroll to position [955, 0]
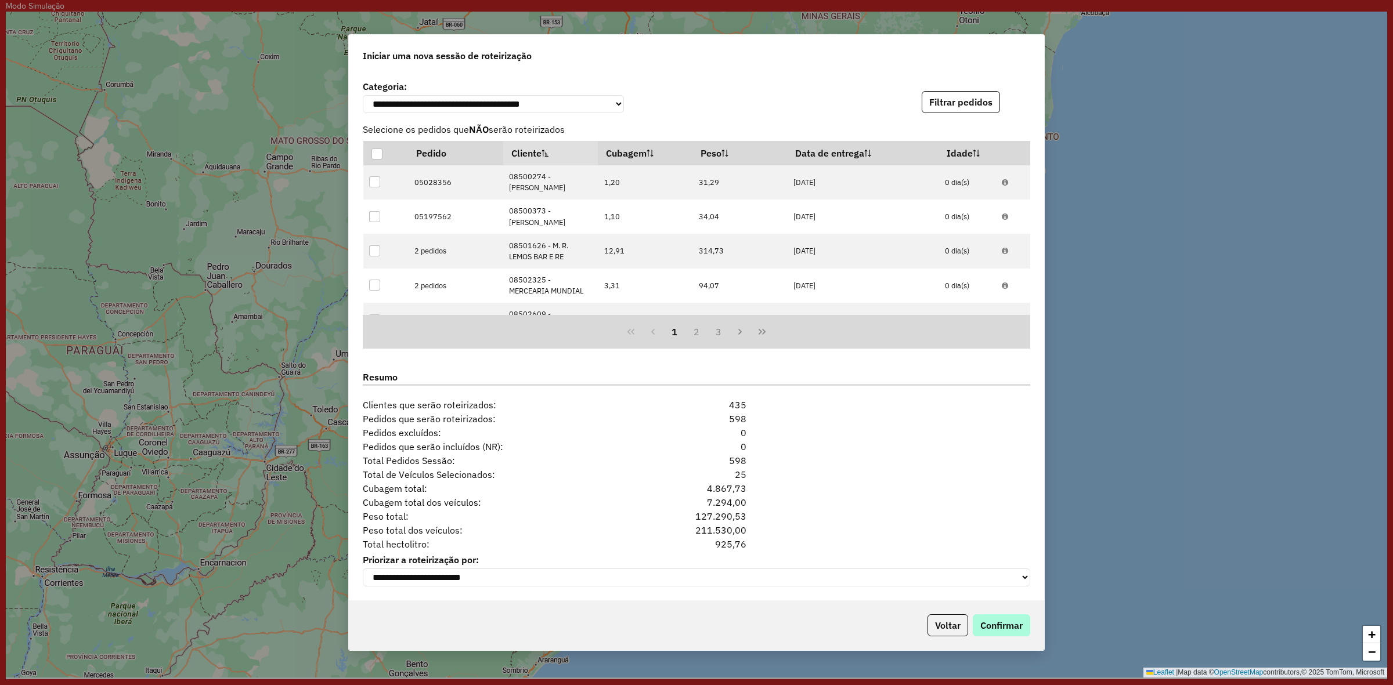
click at [1007, 616] on div "Voltar Confirmar" at bounding box center [696, 626] width 695 height 50
click at [1007, 619] on button "Confirmar" at bounding box center [1001, 626] width 57 height 22
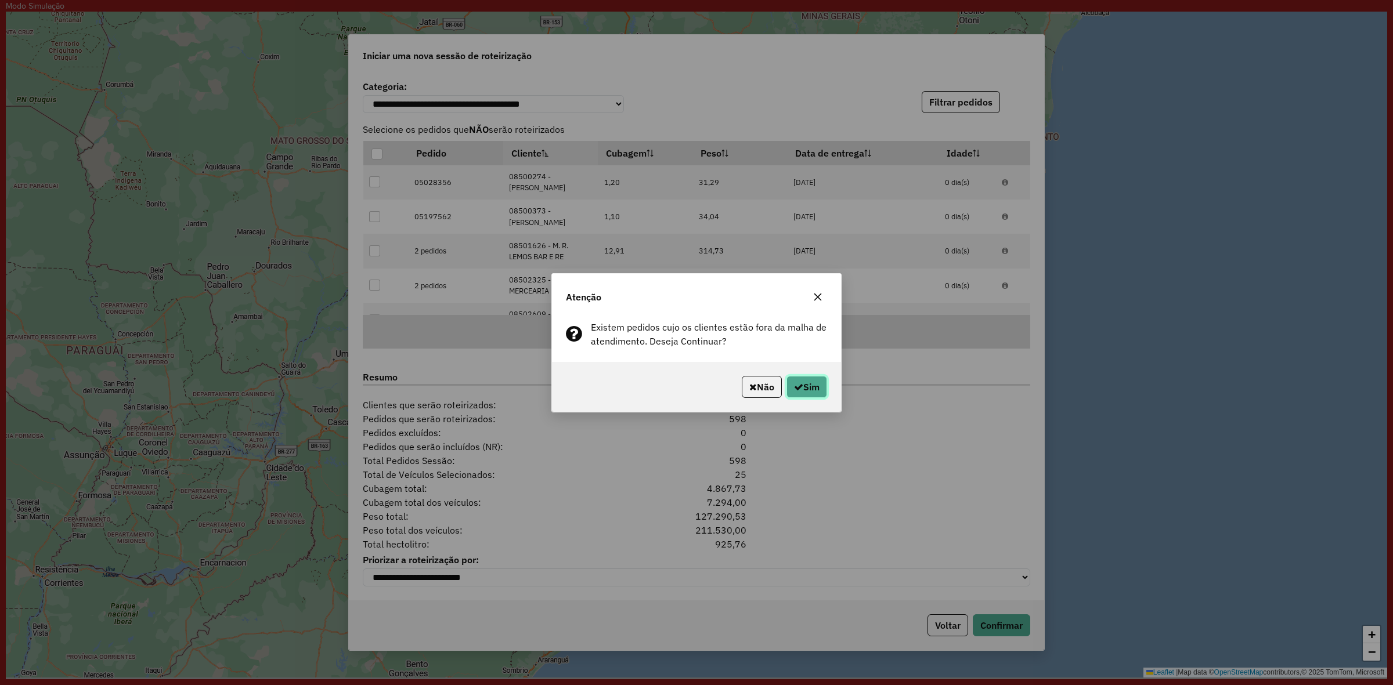
click at [814, 389] on button "Sim" at bounding box center [806, 387] width 41 height 22
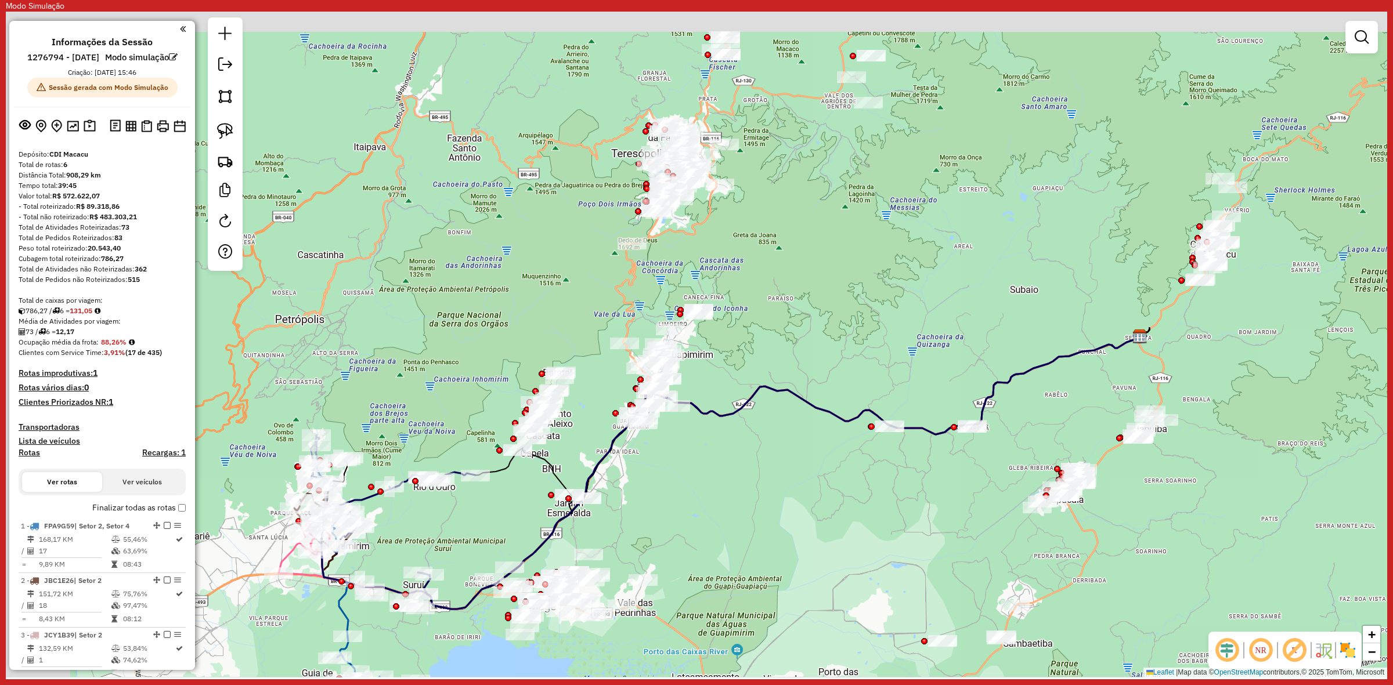
drag, startPoint x: 686, startPoint y: 424, endPoint x: 894, endPoint y: 538, distance: 237.4
click at [816, 492] on div "Janela de atendimento Grade de atendimento Capacidade Transportadoras Veículos …" at bounding box center [696, 345] width 1381 height 666
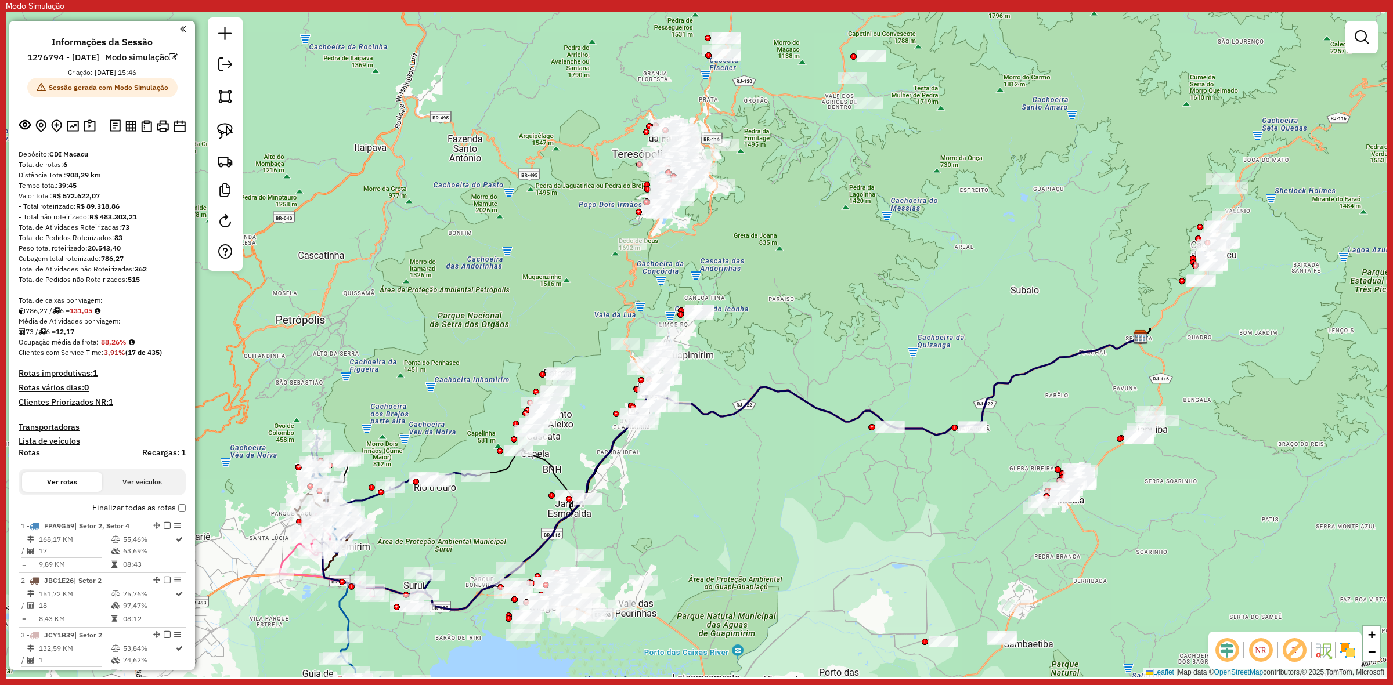
click at [1345, 653] on img at bounding box center [1347, 650] width 19 height 19
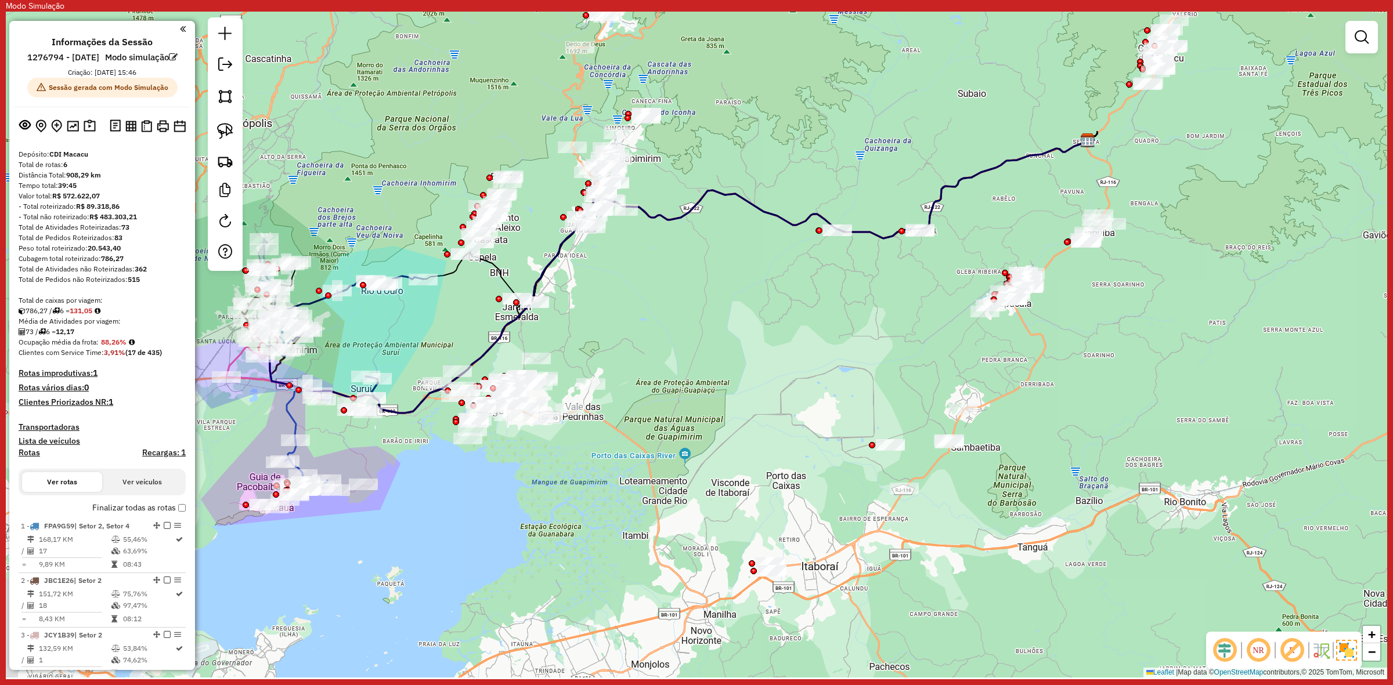
drag, startPoint x: 843, startPoint y: 490, endPoint x: 790, endPoint y: 293, distance: 204.2
click at [790, 293] on div "Janela de atendimento Grade de atendimento Capacidade Transportadoras Veículos …" at bounding box center [696, 345] width 1381 height 666
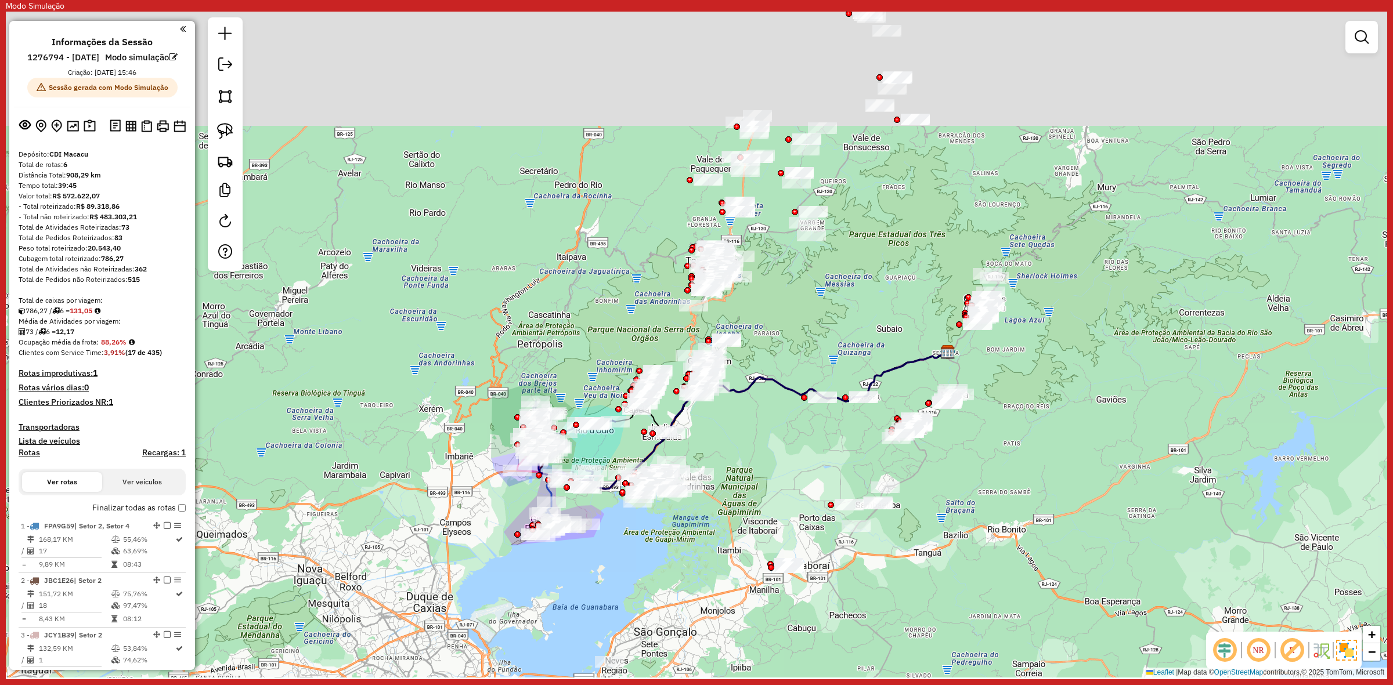
drag, startPoint x: 812, startPoint y: 216, endPoint x: 821, endPoint y: 355, distance: 139.0
click at [821, 355] on div "Janela de atendimento Grade de atendimento Capacidade Transportadoras Veículos …" at bounding box center [696, 345] width 1381 height 666
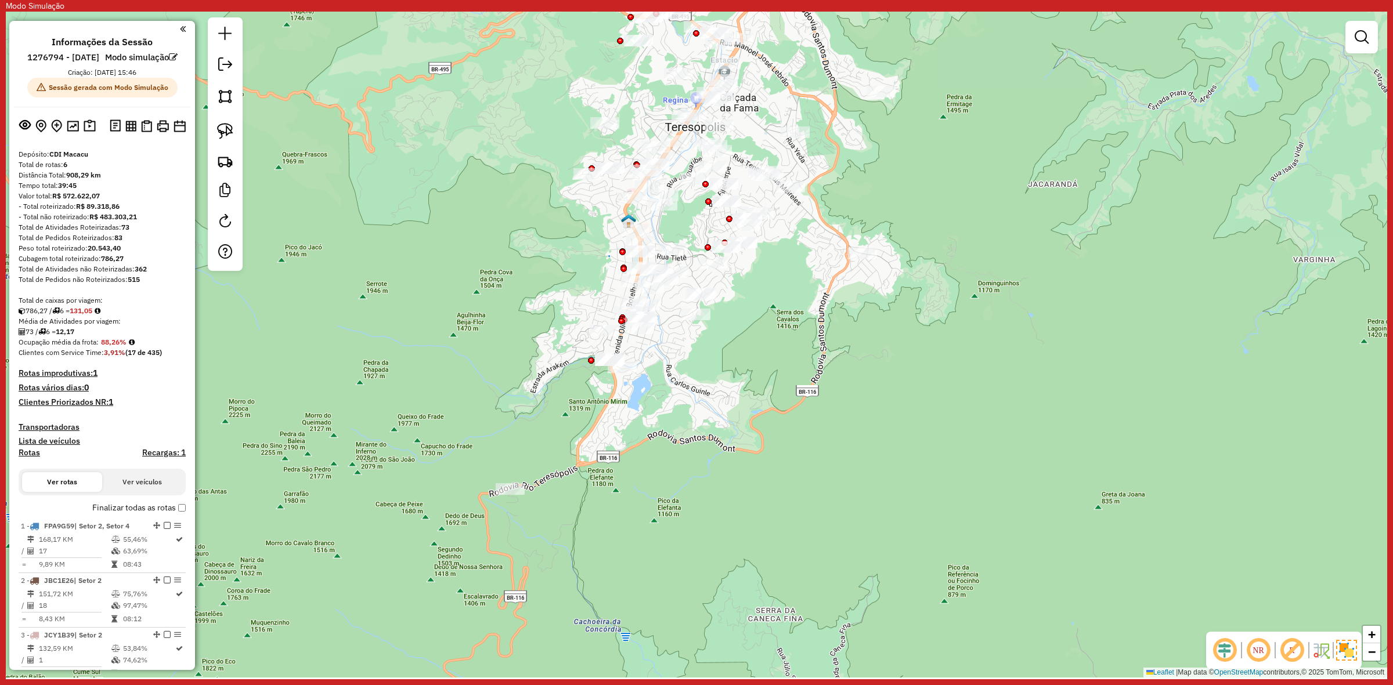
click at [1343, 645] on img at bounding box center [1346, 650] width 21 height 21
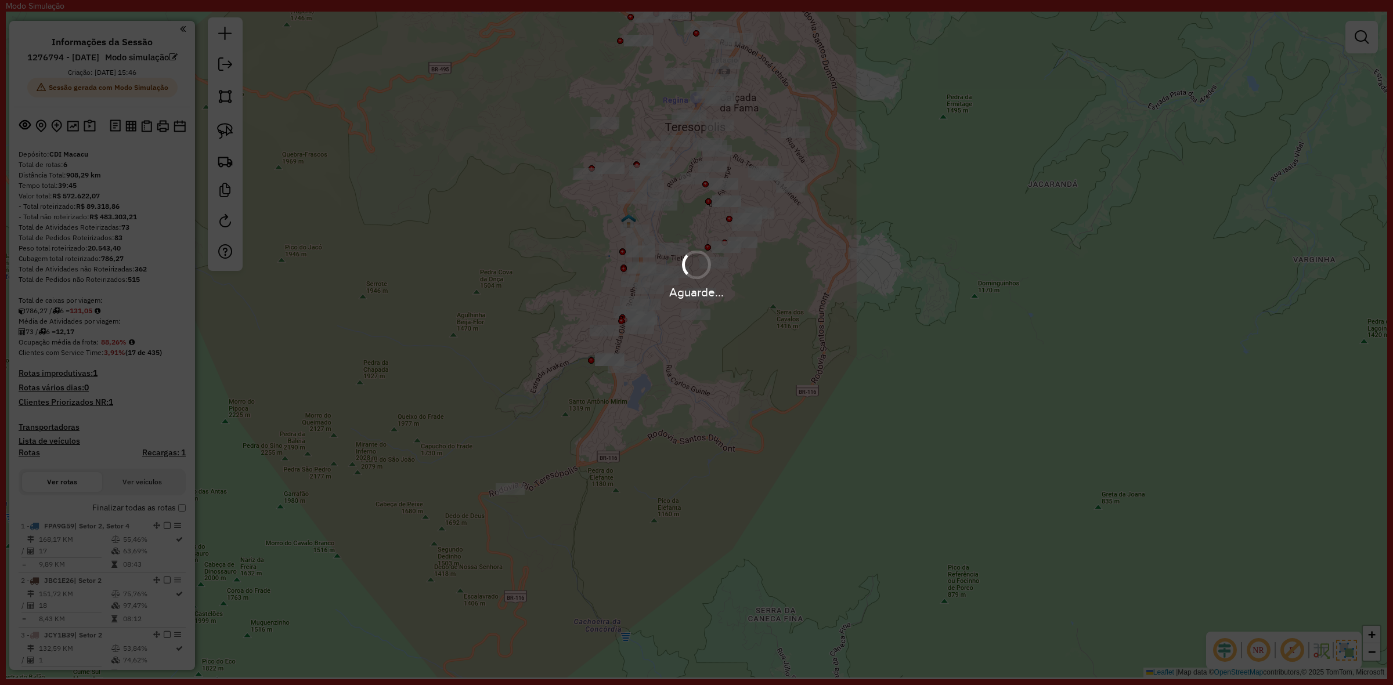
click at [1343, 645] on div "Aguarde..." at bounding box center [696, 342] width 1393 height 685
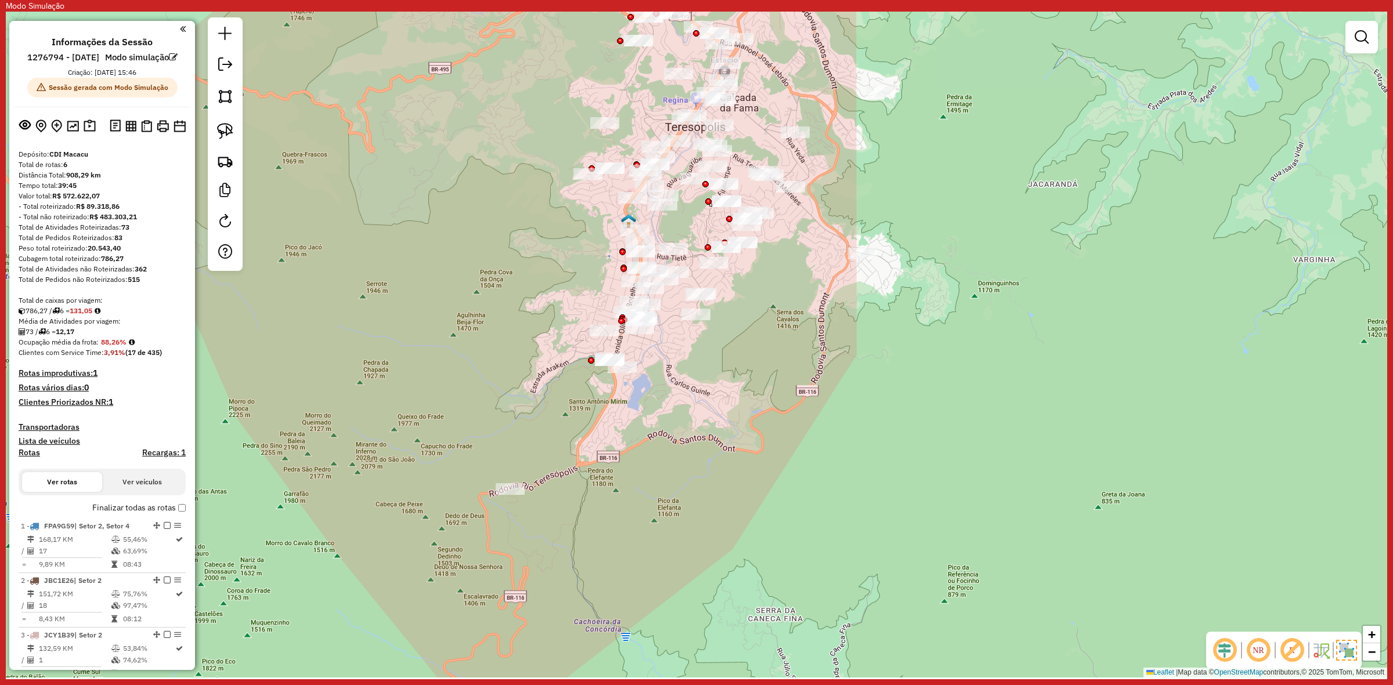
click at [1343, 645] on img at bounding box center [1346, 650] width 21 height 21
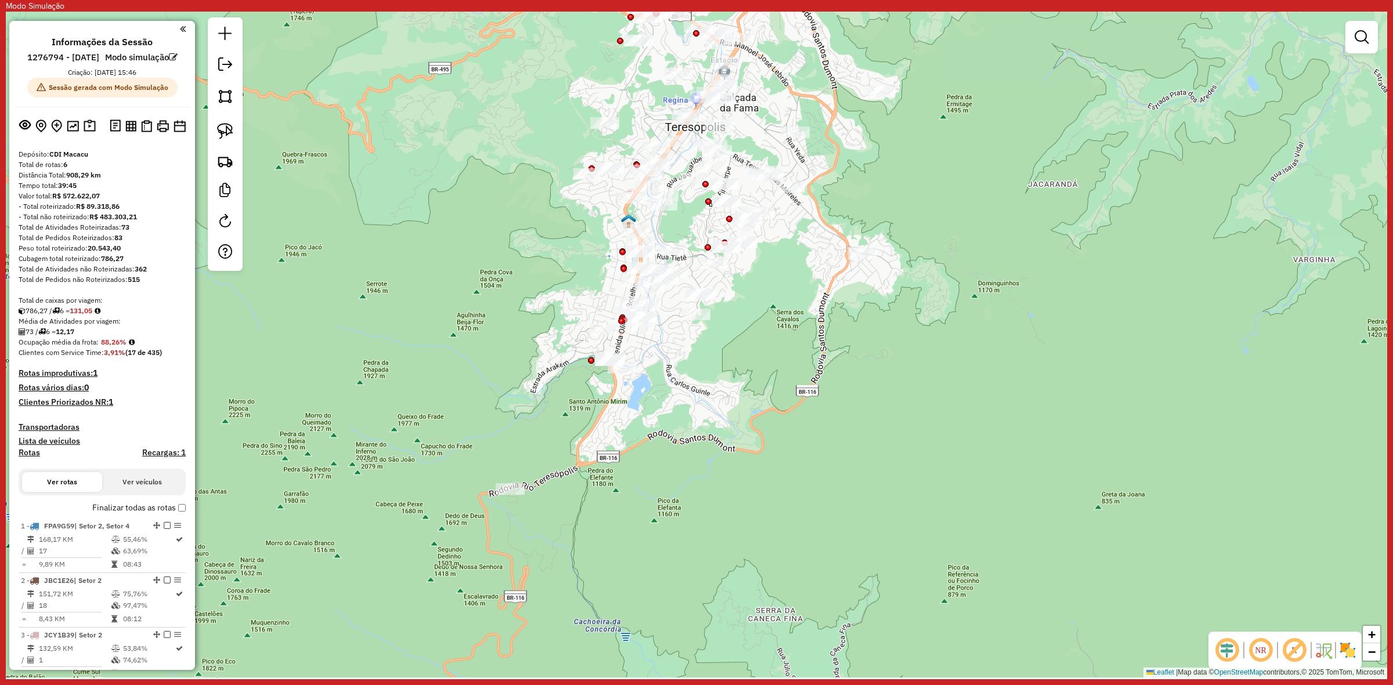
click at [1343, 645] on img at bounding box center [1347, 650] width 19 height 19
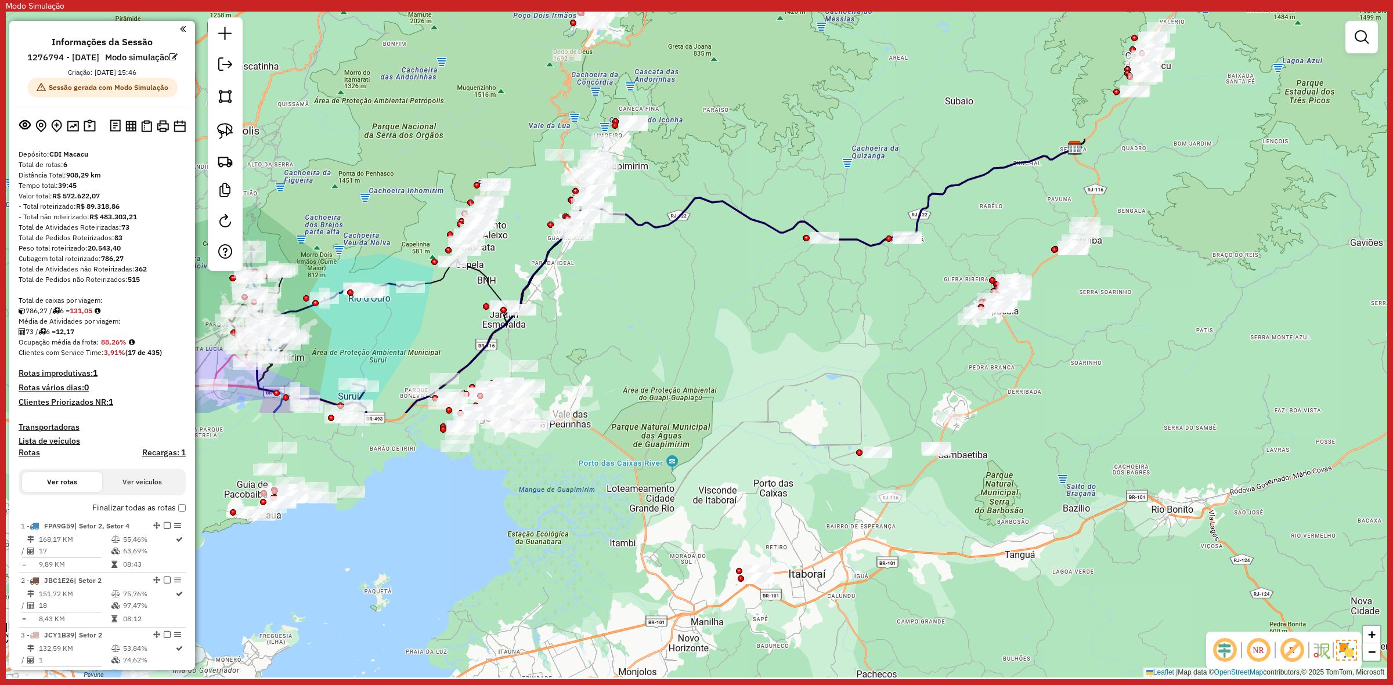
drag, startPoint x: 962, startPoint y: 558, endPoint x: 766, endPoint y: 227, distance: 385.0
click at [766, 227] on icon at bounding box center [714, 280] width 722 height 265
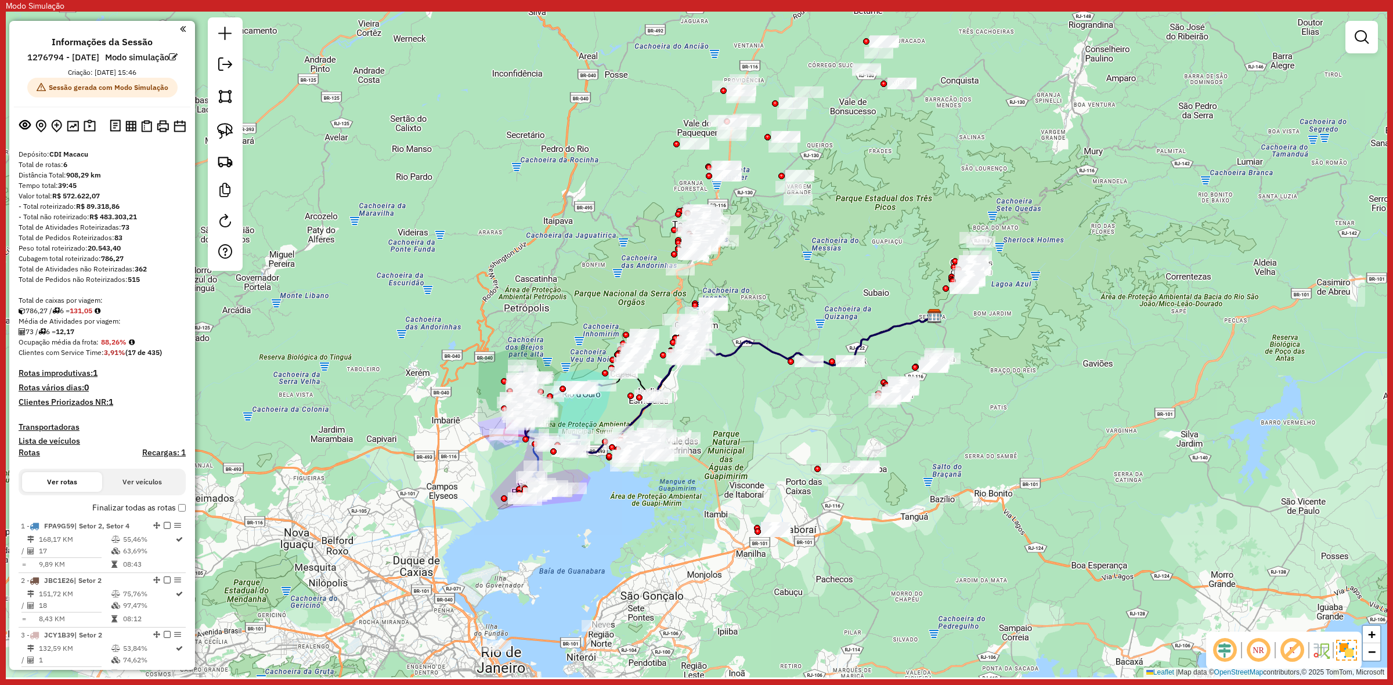
drag, startPoint x: 817, startPoint y: 270, endPoint x: 817, endPoint y: 314, distance: 43.5
click at [817, 314] on div "Janela de atendimento Grade de atendimento Capacidade Transportadoras Veículos …" at bounding box center [696, 345] width 1381 height 666
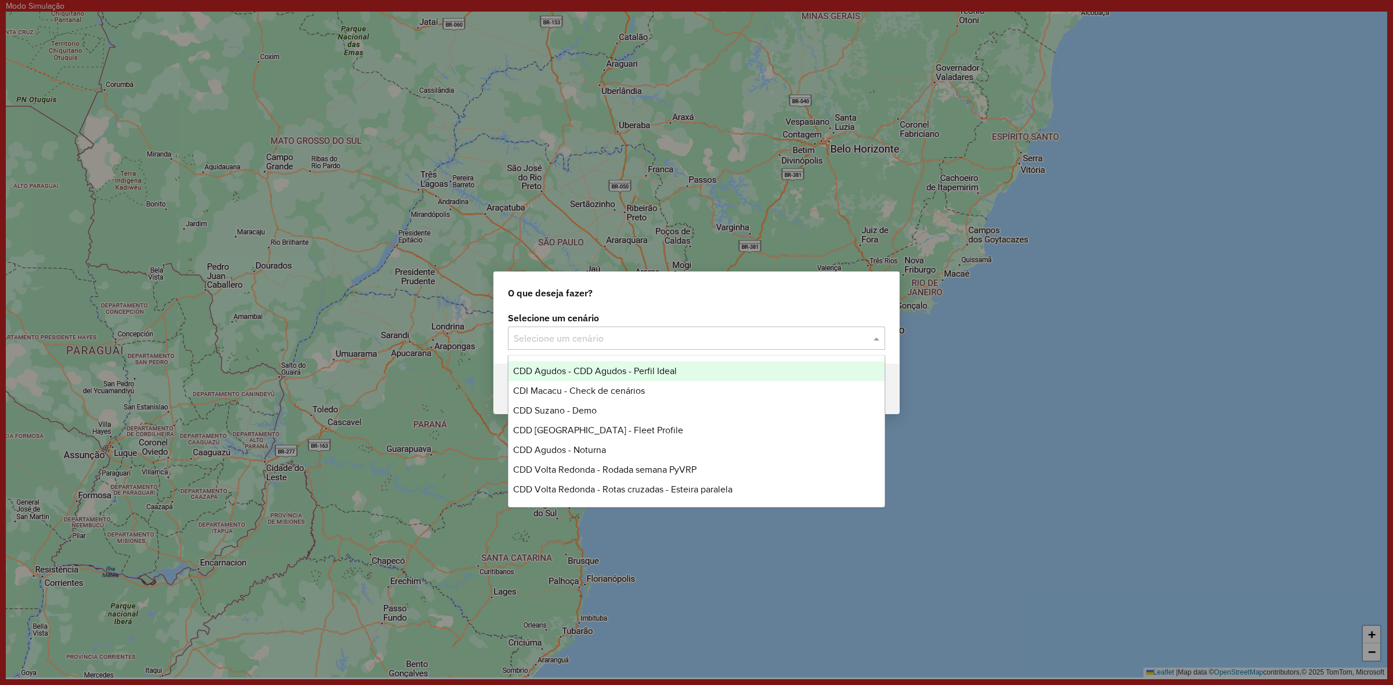
click at [634, 344] on input "text" at bounding box center [685, 339] width 342 height 14
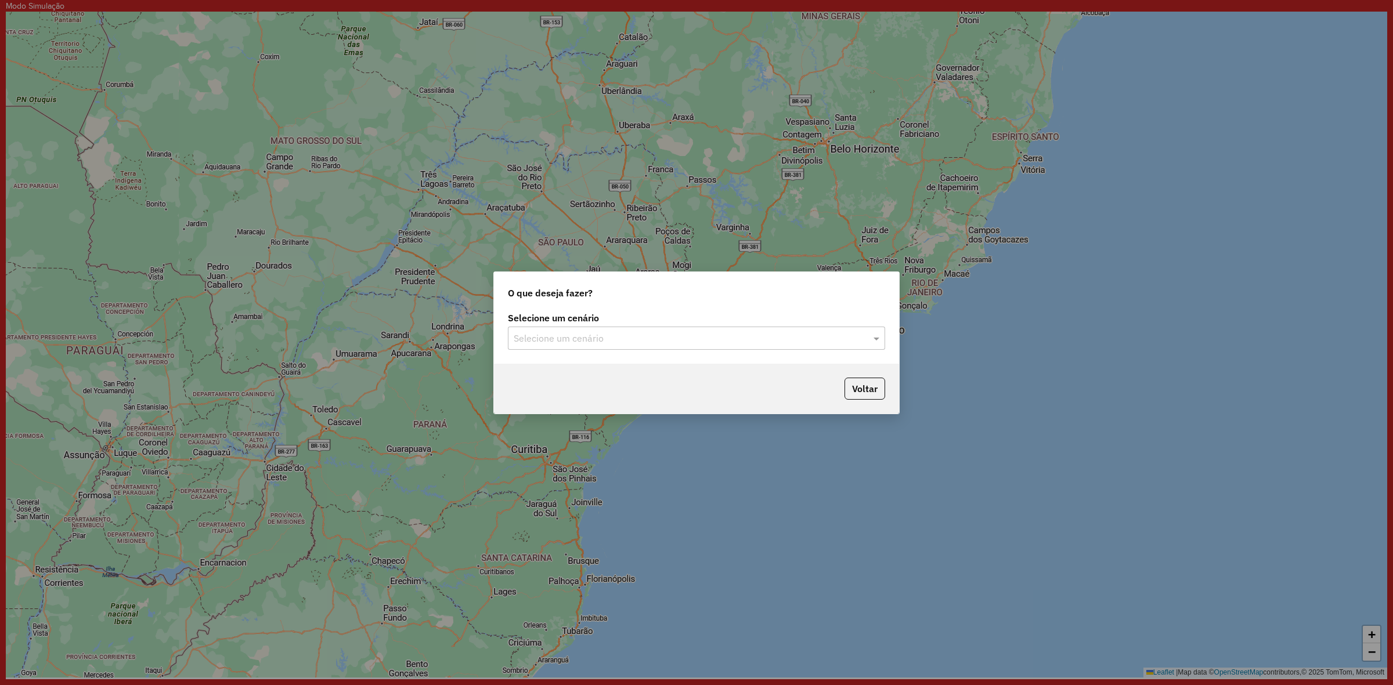
click at [573, 338] on input "text" at bounding box center [685, 339] width 342 height 14
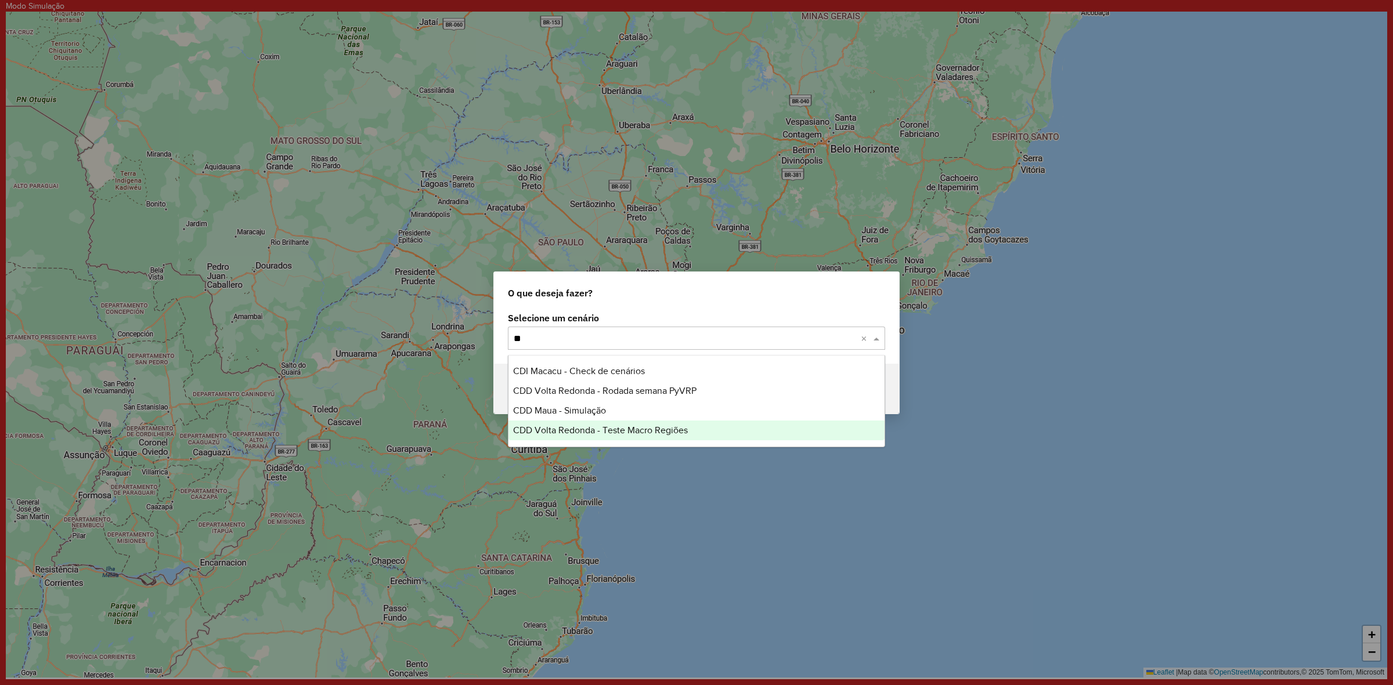
type input "***"
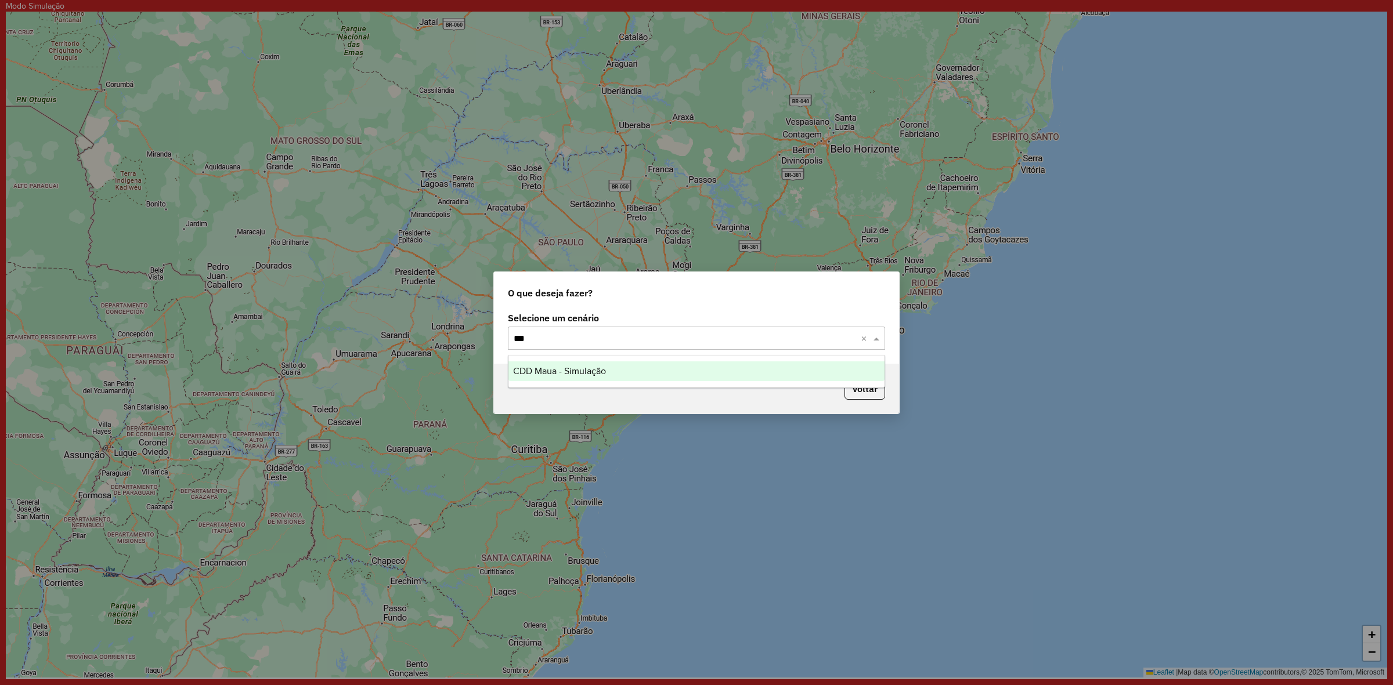
click at [605, 375] on span "CDD Maua - Simulação" at bounding box center [559, 371] width 93 height 10
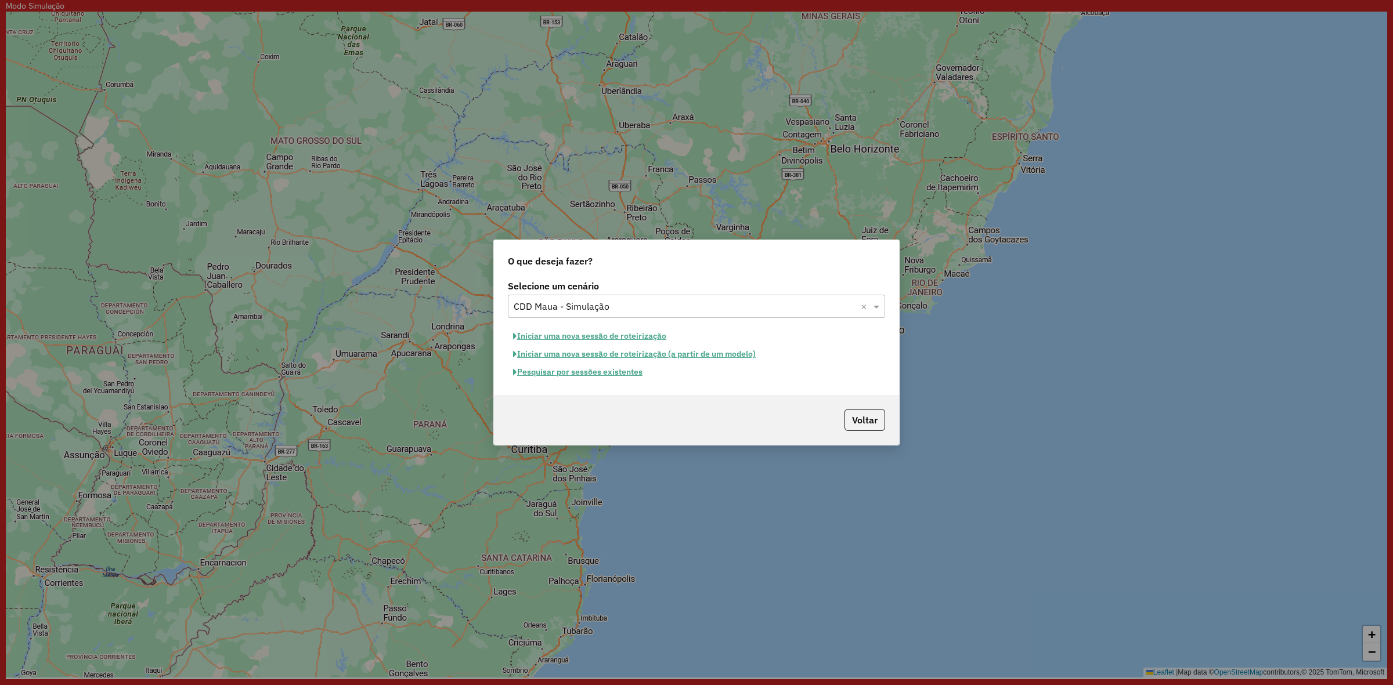
click at [631, 300] on input "text" at bounding box center [685, 307] width 342 height 14
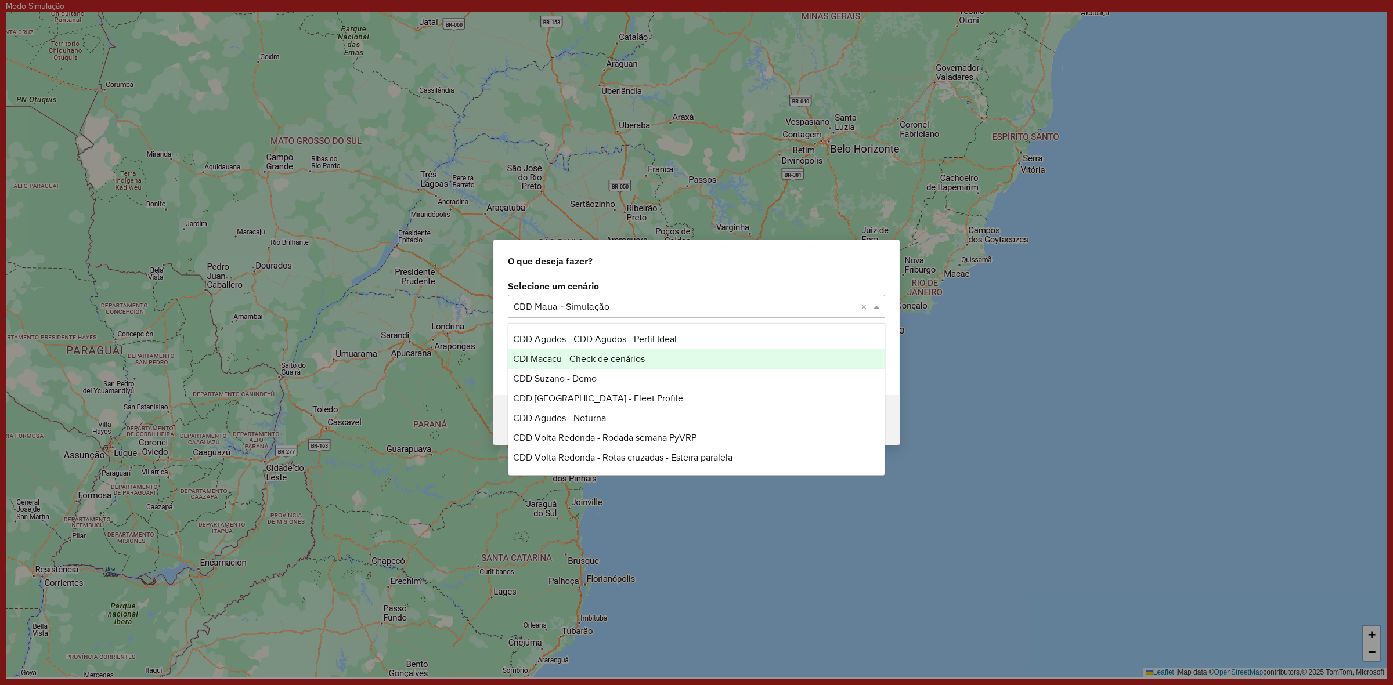
click at [502, 378] on div "Selecione um cenário Selecione um cenário × CDD Maua - Simulação × Iniciar uma …" at bounding box center [696, 336] width 405 height 118
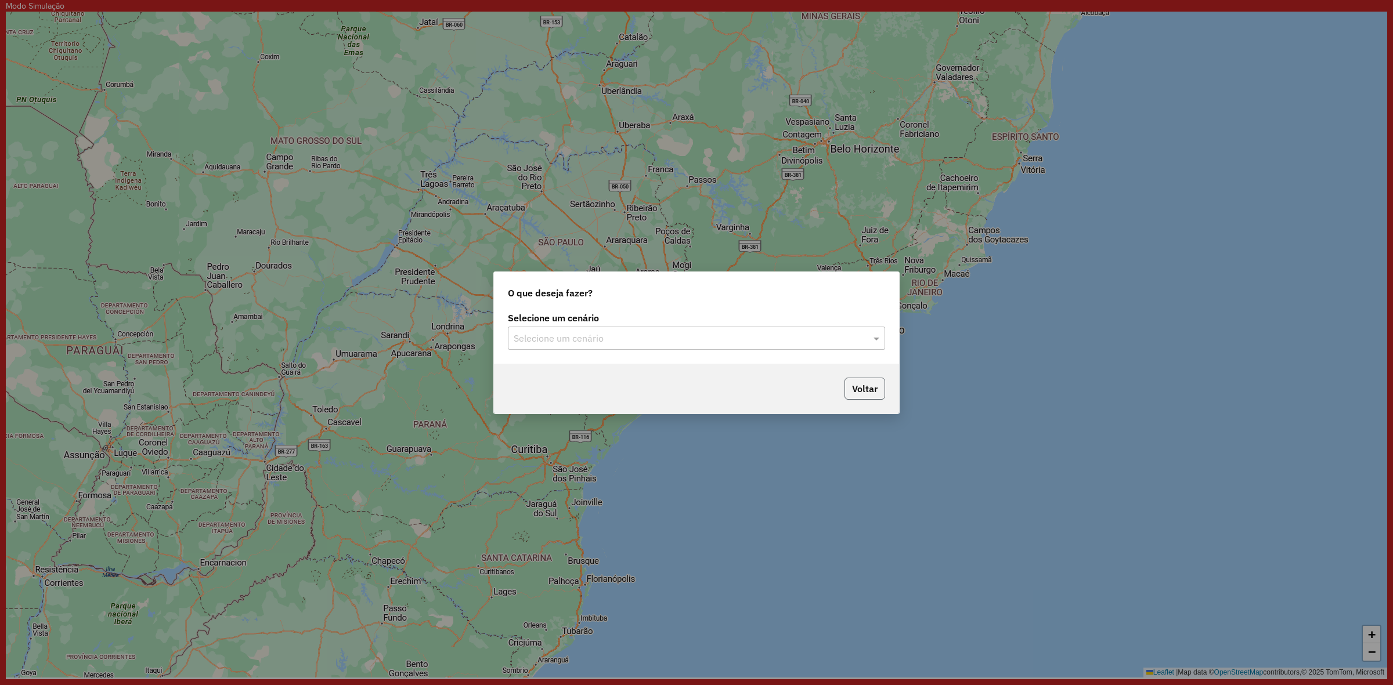
click at [851, 392] on button "Voltar" at bounding box center [864, 389] width 41 height 22
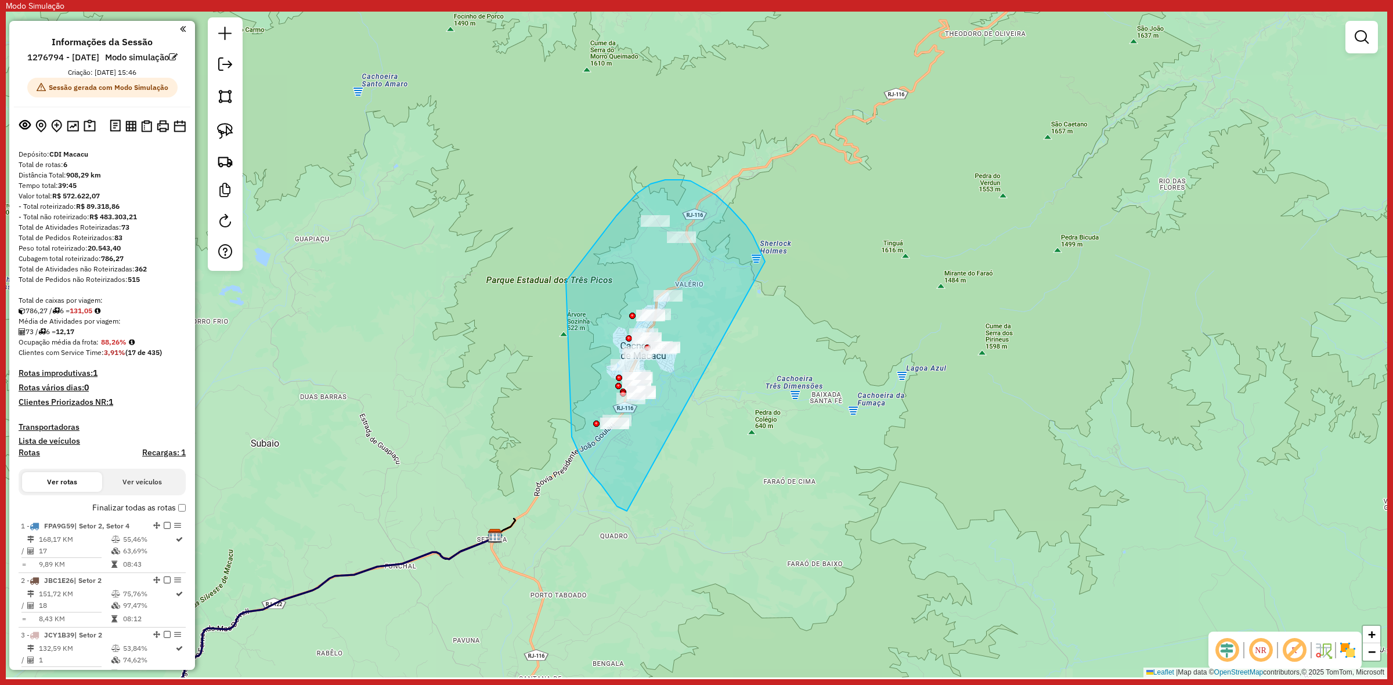
drag, startPoint x: 722, startPoint y: 201, endPoint x: 667, endPoint y: 505, distance: 309.6
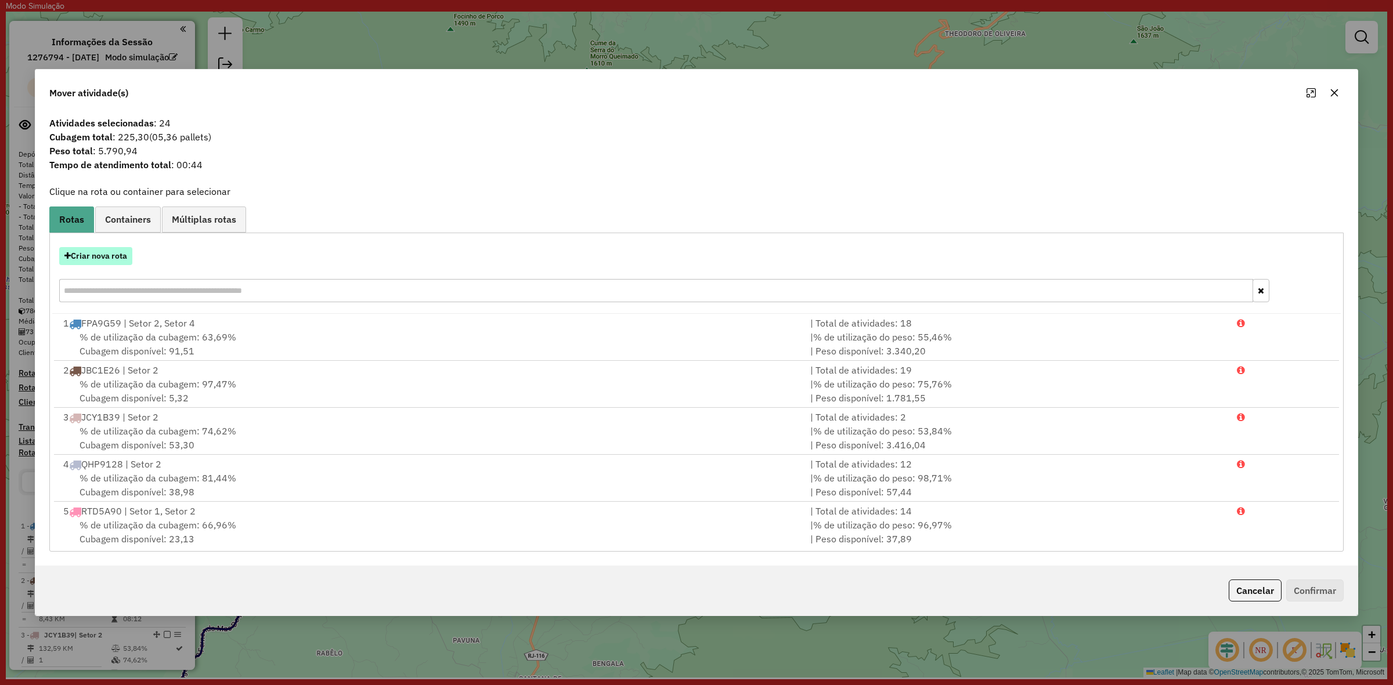
click at [106, 258] on button "Criar nova rota" at bounding box center [95, 256] width 73 height 18
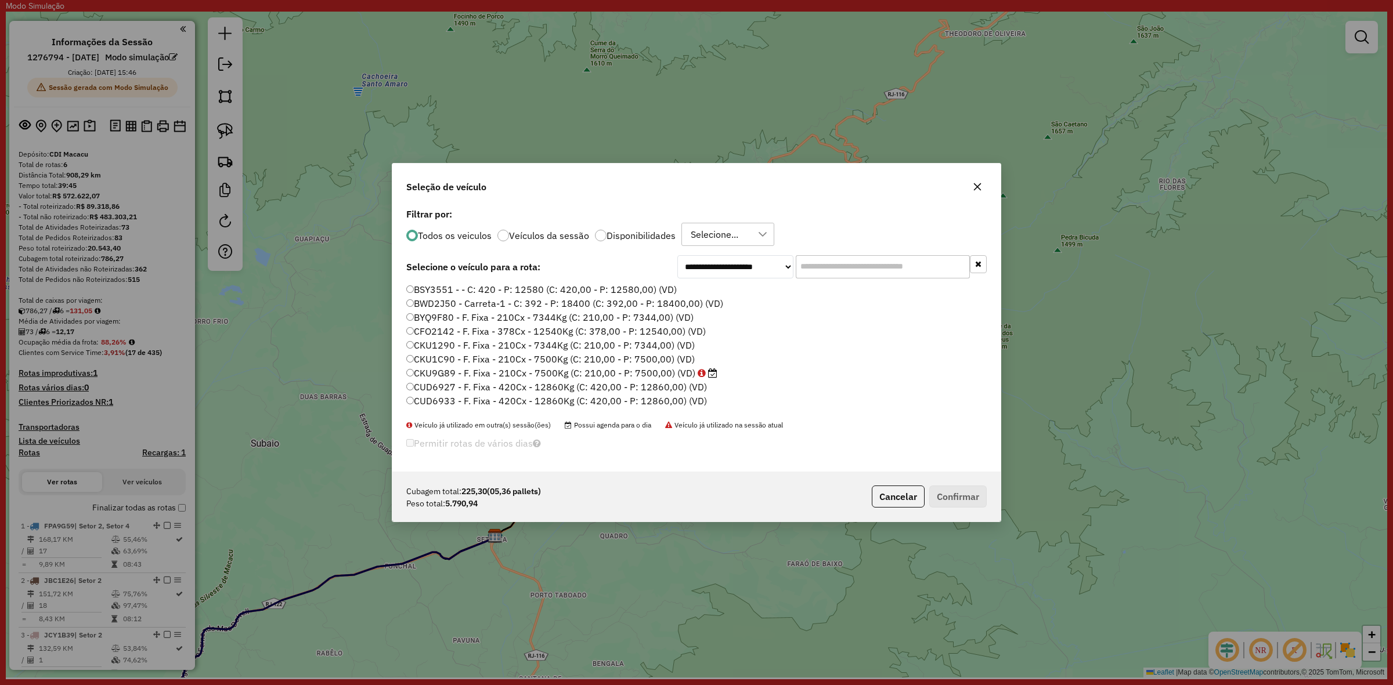
click at [859, 260] on div "**********" at bounding box center [696, 338] width 608 height 266
click at [848, 267] on input "text" at bounding box center [883, 266] width 174 height 23
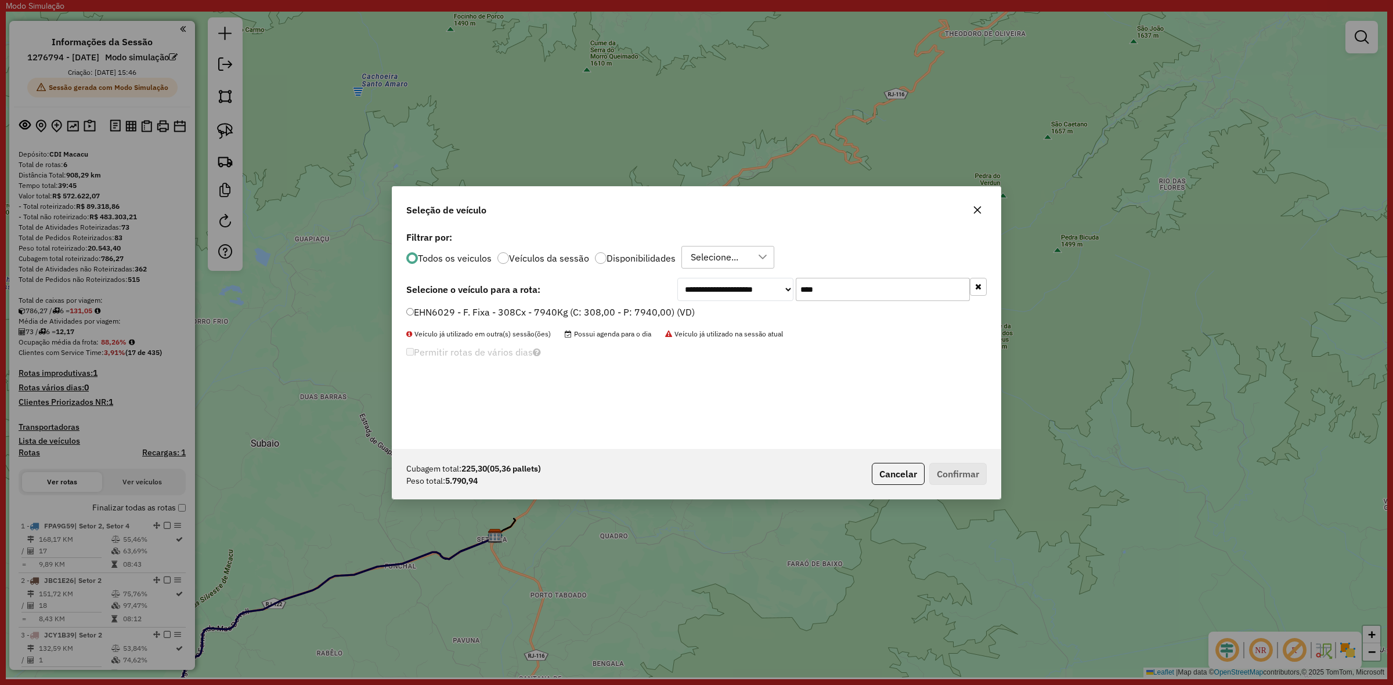
type input "****"
click at [676, 311] on label "EHN6029 - F. Fixa - 308Cx - 7940Kg (C: 308,00 - P: 7940,00) (VD)" at bounding box center [550, 312] width 288 height 14
click at [944, 467] on button "Confirmar" at bounding box center [957, 474] width 57 height 22
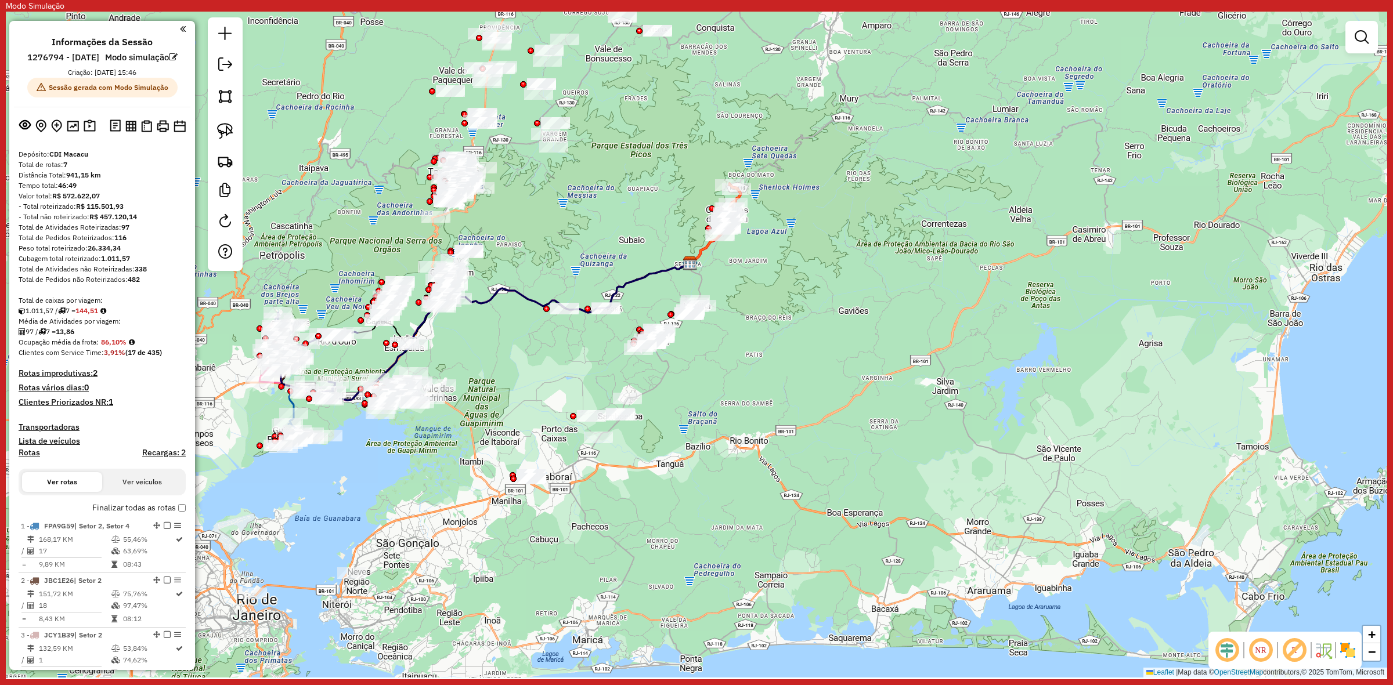
drag, startPoint x: 703, startPoint y: 505, endPoint x: 720, endPoint y: 354, distance: 152.4
click at [720, 354] on div "Janela de atendimento Grade de atendimento Capacidade Transportadoras Veículos …" at bounding box center [696, 345] width 1381 height 666
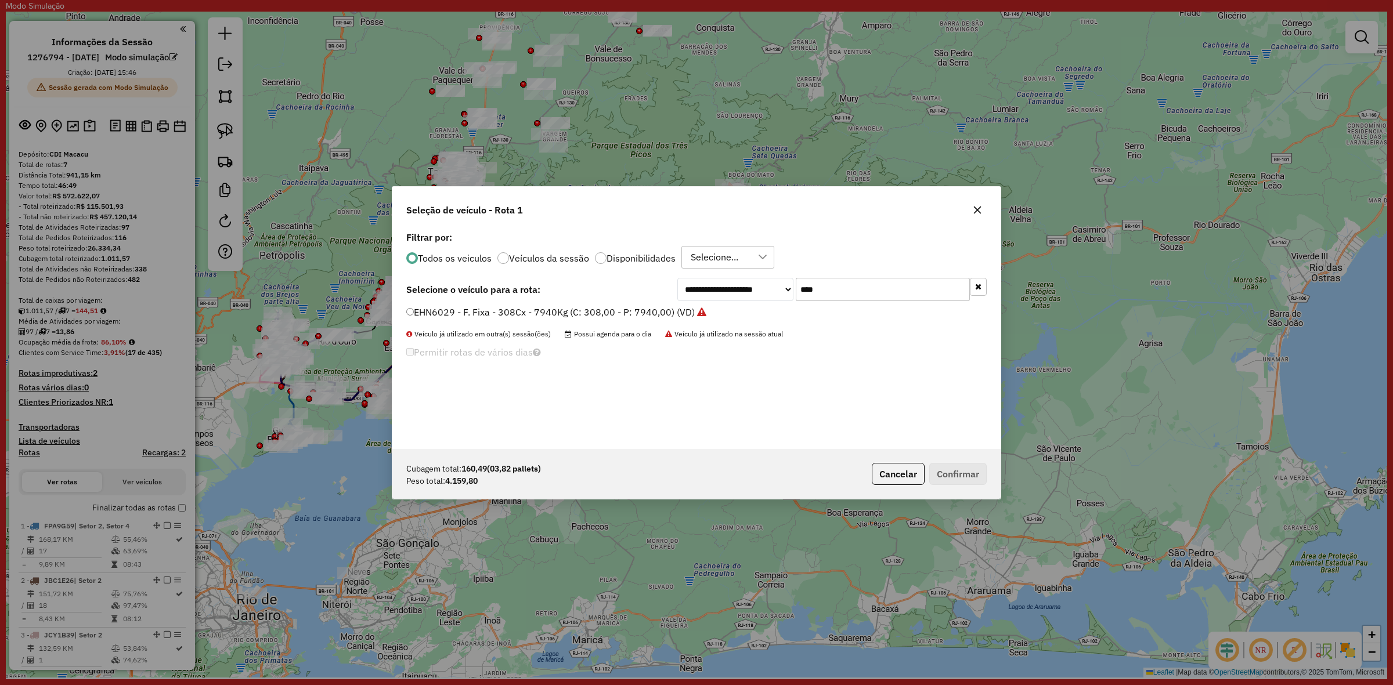
click at [722, 370] on div "**********" at bounding box center [696, 339] width 608 height 221
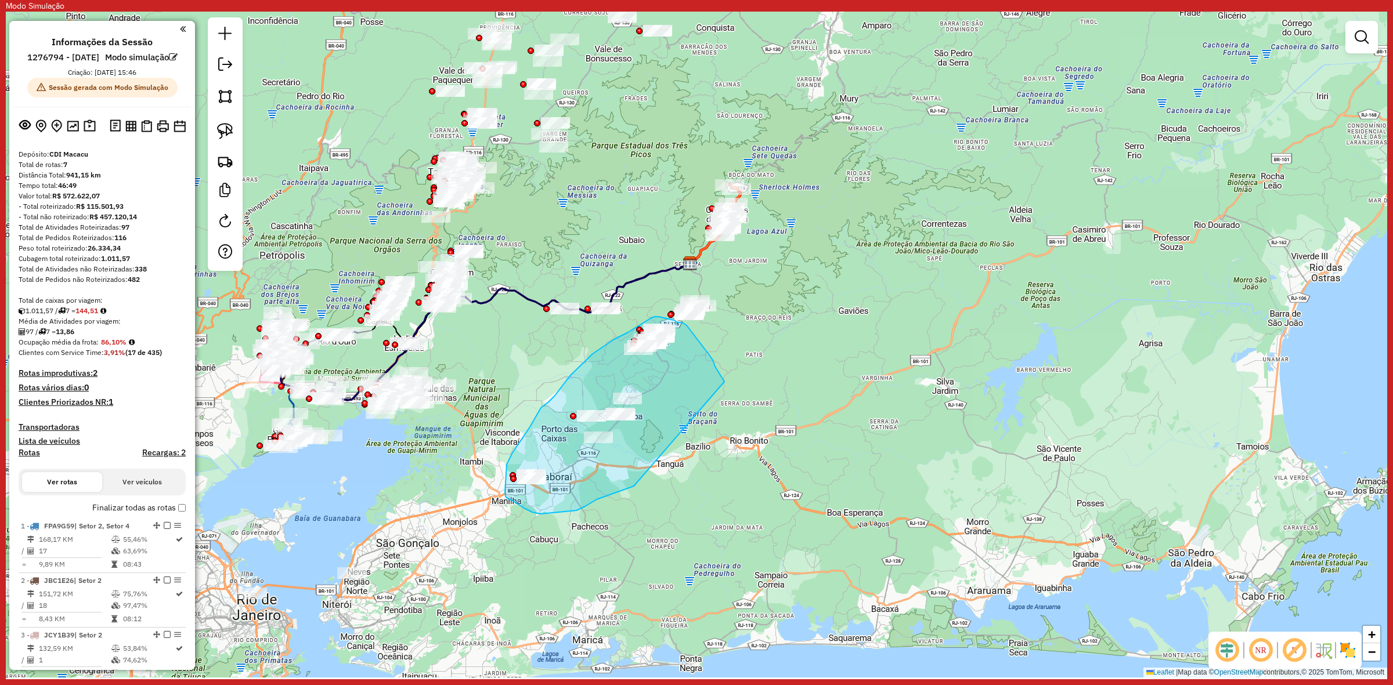
drag, startPoint x: 709, startPoint y: 355, endPoint x: 648, endPoint y: 482, distance: 140.4
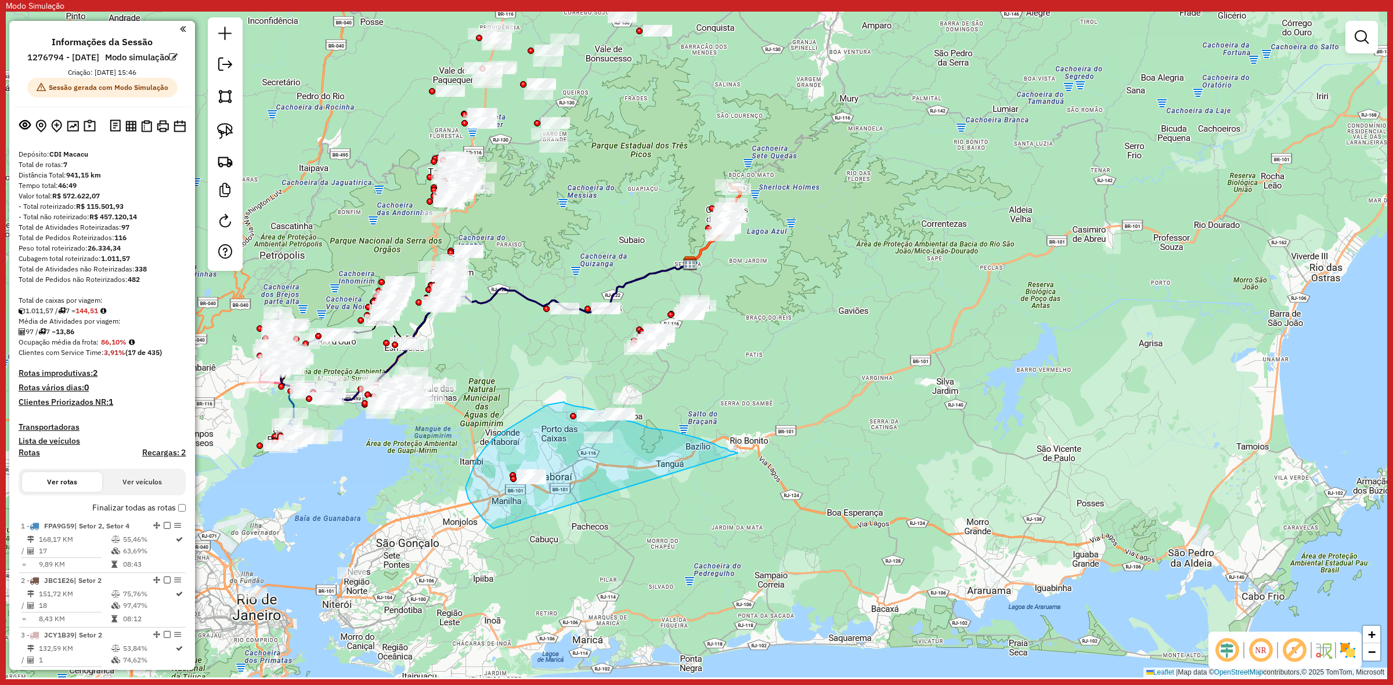
drag, startPoint x: 736, startPoint y: 453, endPoint x: 569, endPoint y: 541, distance: 188.7
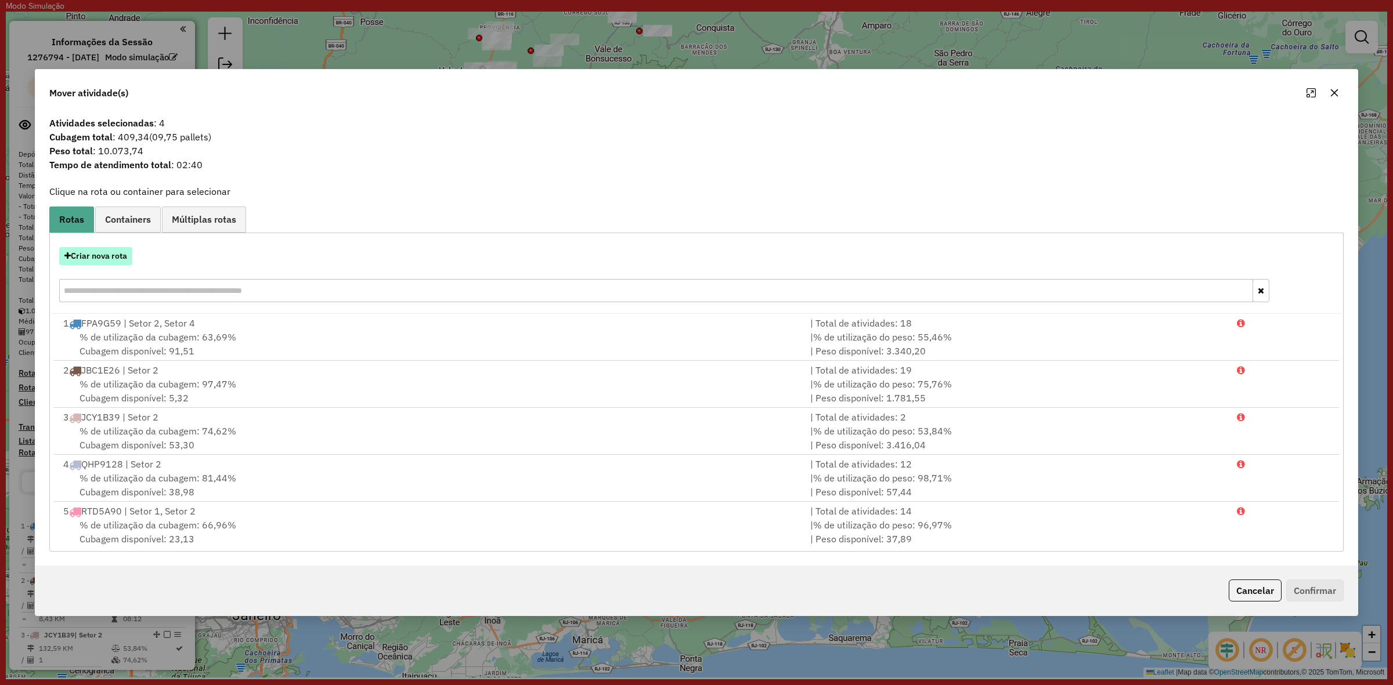
click at [117, 256] on button "Criar nova rota" at bounding box center [95, 256] width 73 height 18
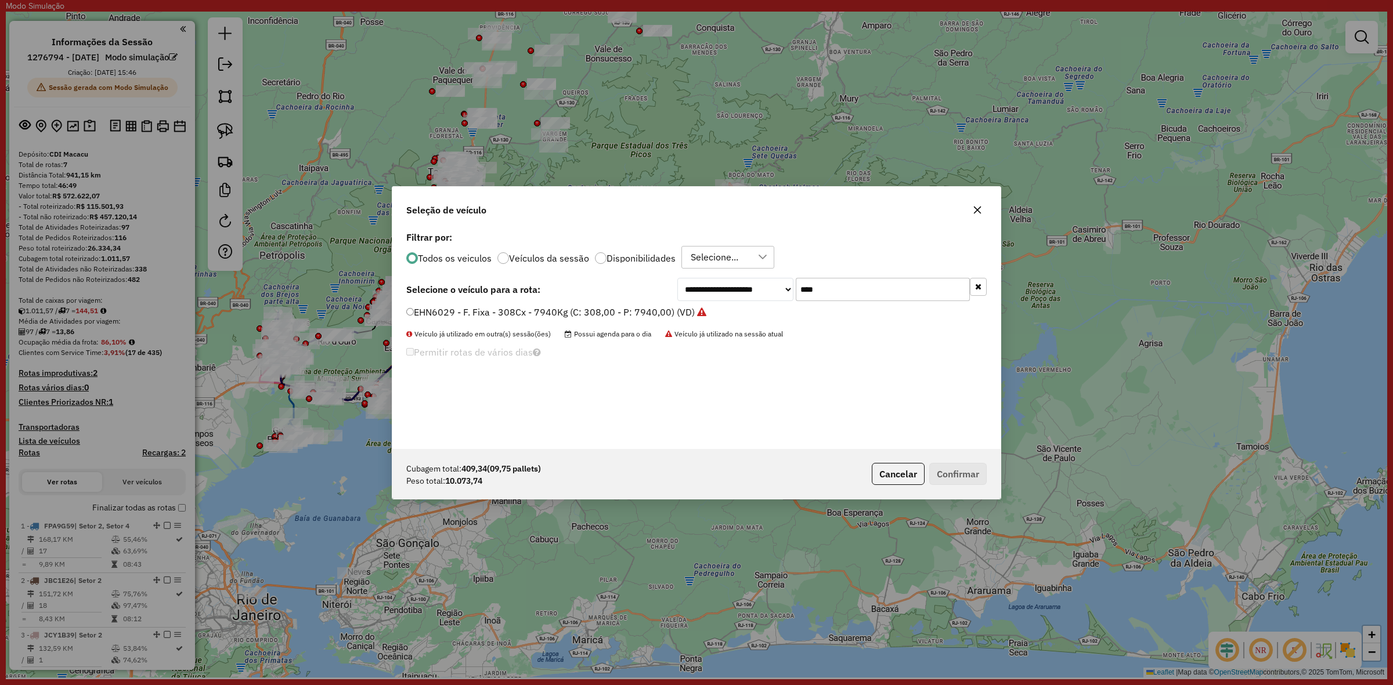
drag, startPoint x: 978, startPoint y: 291, endPoint x: 598, endPoint y: 254, distance: 381.9
click at [977, 291] on button "button" at bounding box center [978, 287] width 17 height 18
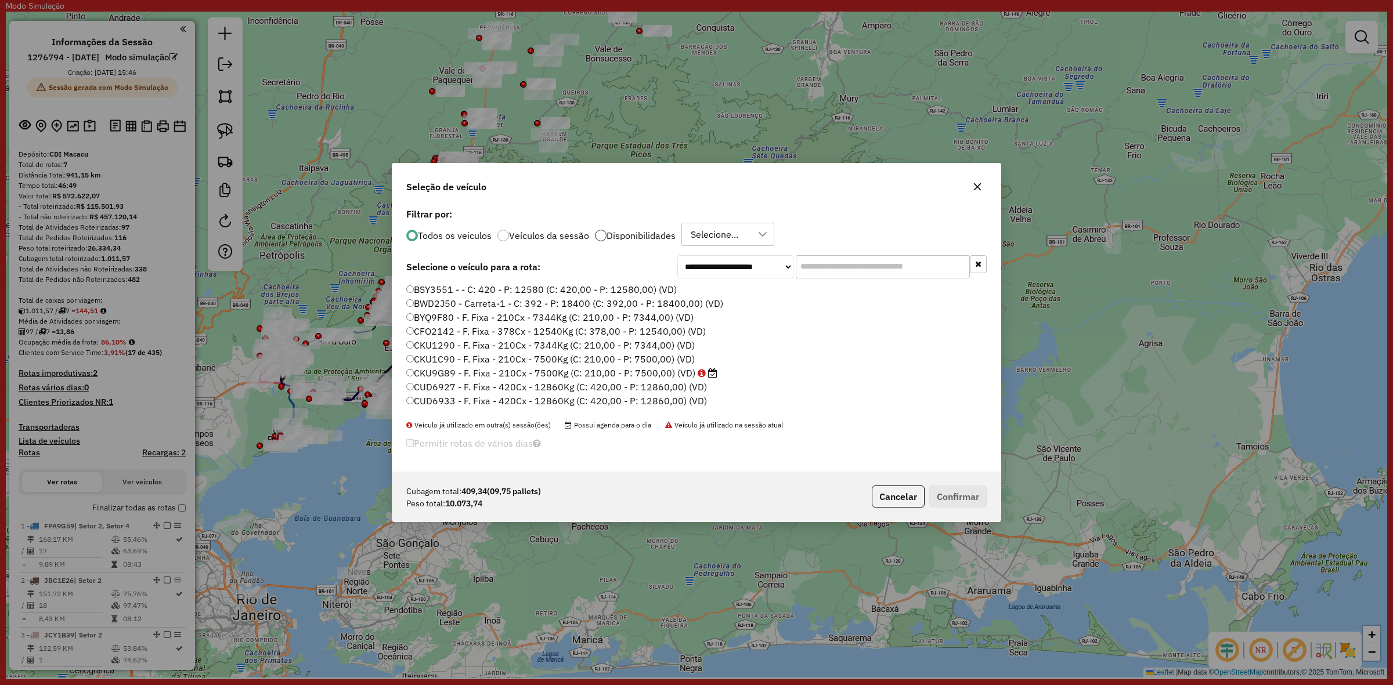
click at [601, 239] on div at bounding box center [601, 236] width 12 height 12
click at [865, 268] on input "text" at bounding box center [883, 266] width 174 height 23
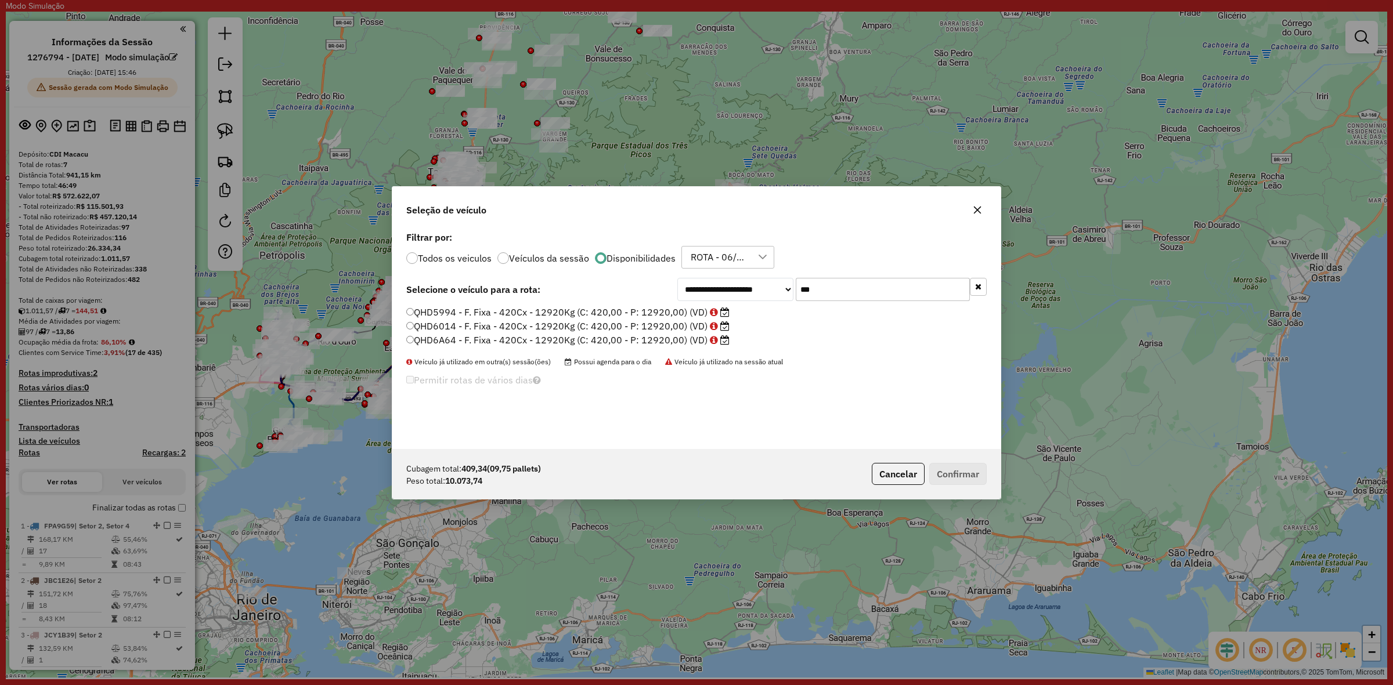
type input "***"
click at [619, 306] on label "QHD5994 - F. Fixa - 420Cx - 12920Kg (C: 420,00 - P: 12920,00) (VD)" at bounding box center [567, 312] width 323 height 14
click at [944, 466] on button "Confirmar" at bounding box center [957, 474] width 57 height 22
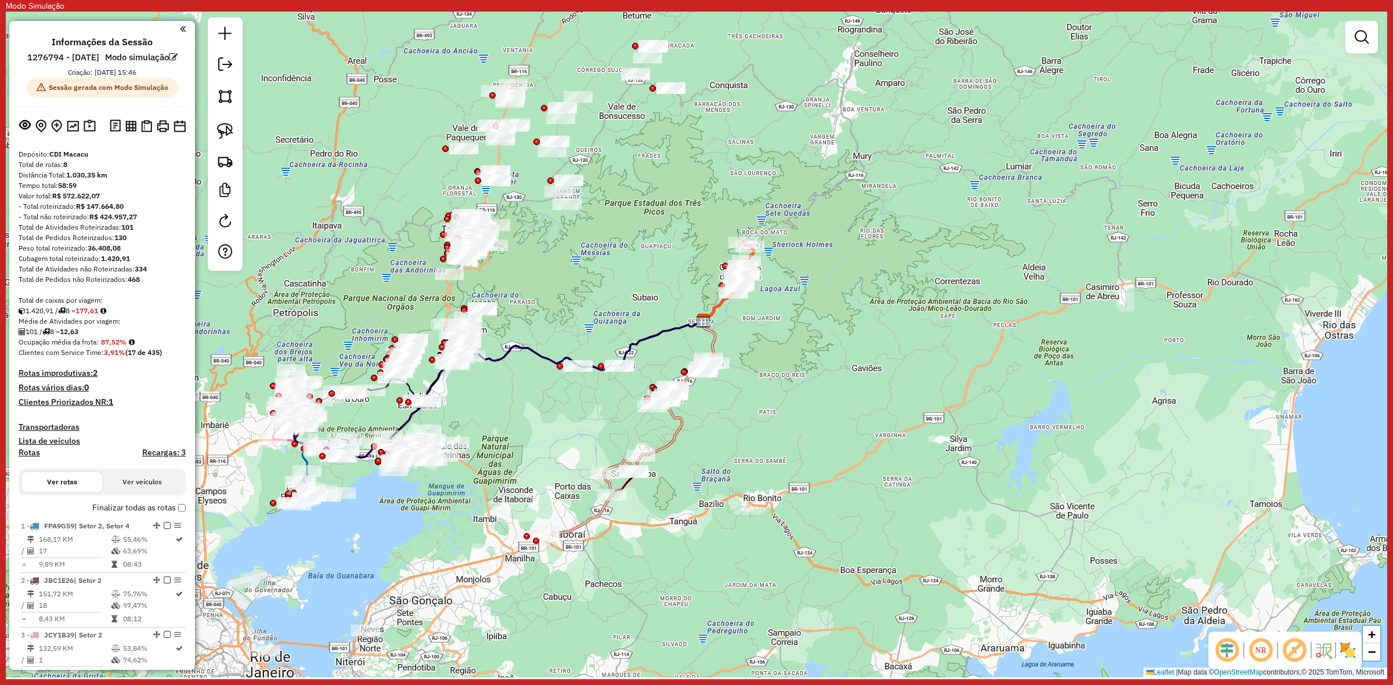
drag, startPoint x: 760, startPoint y: 280, endPoint x: 774, endPoint y: 338, distance: 59.5
click at [774, 338] on div "Janela de atendimento Grade de atendimento Capacidade Transportadoras Veículos …" at bounding box center [696, 345] width 1381 height 666
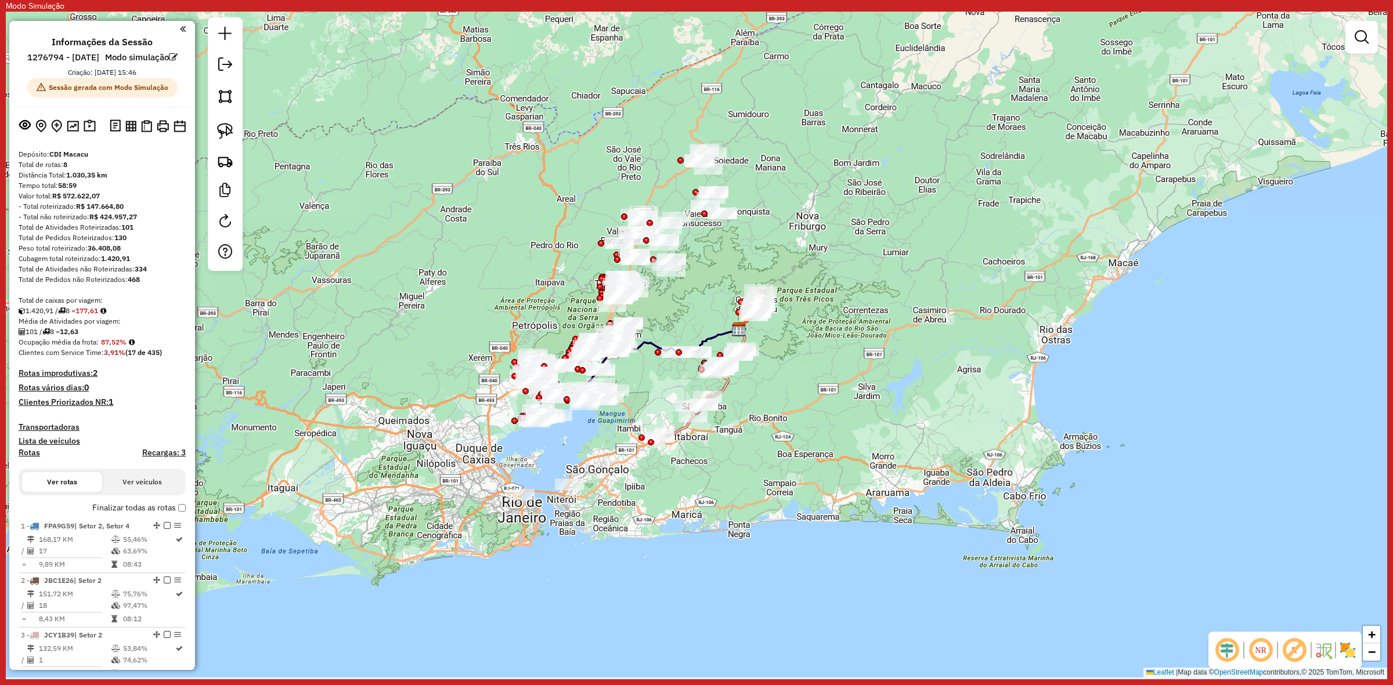
click at [831, 332] on div "Janela de atendimento Grade de atendimento Capacidade Transportadoras Veículos …" at bounding box center [696, 345] width 1381 height 666
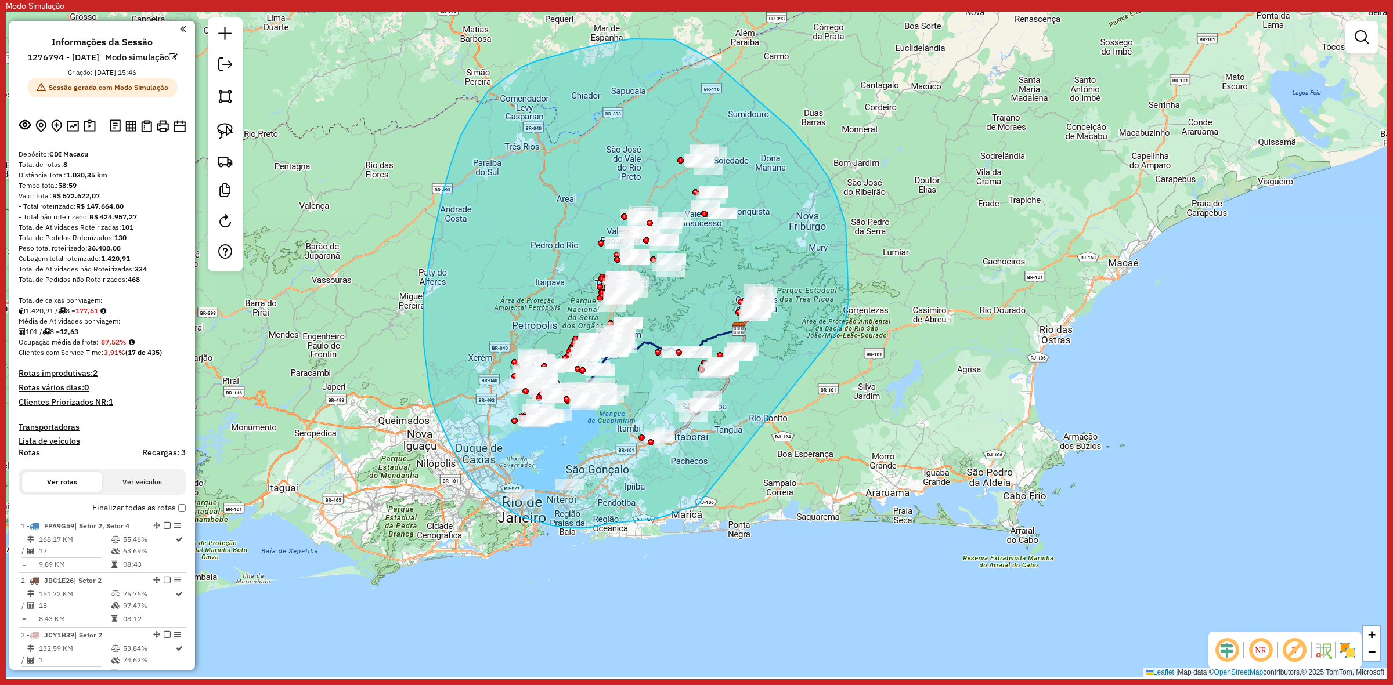
drag, startPoint x: 845, startPoint y: 322, endPoint x: 716, endPoint y: 503, distance: 222.5
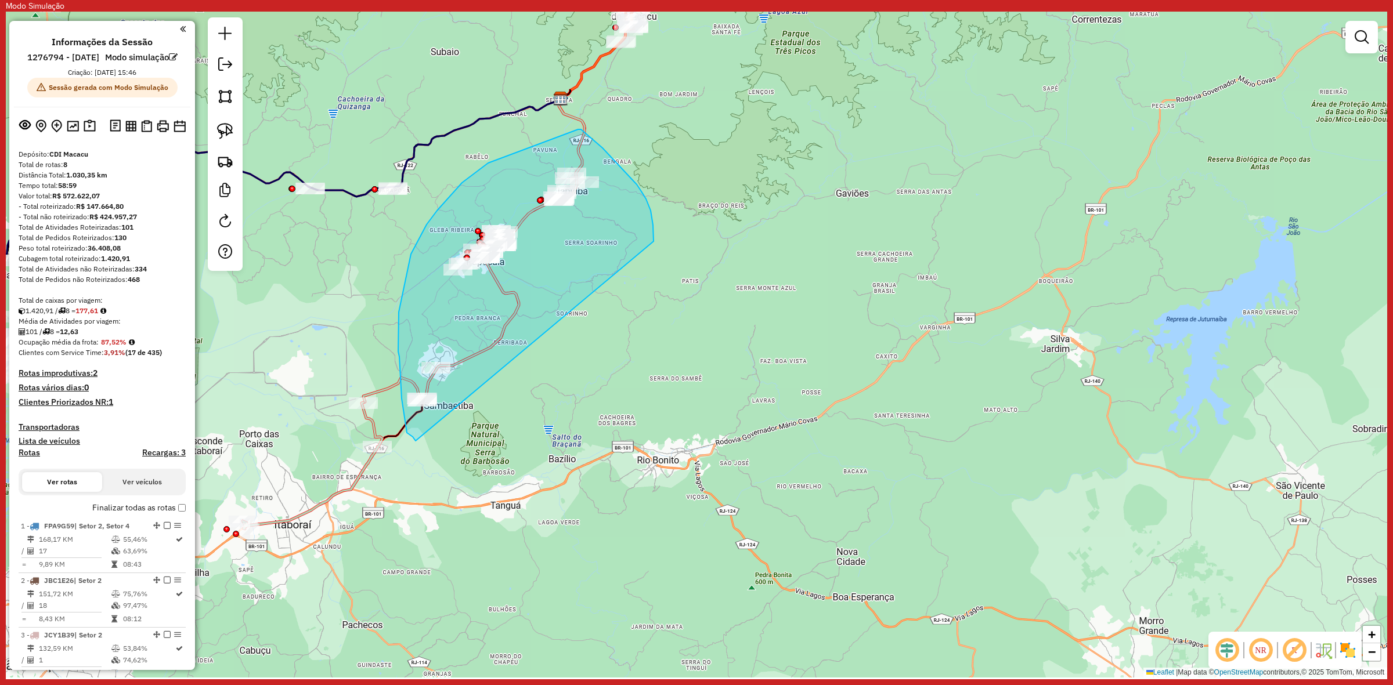
drag, startPoint x: 637, startPoint y: 185, endPoint x: 494, endPoint y: 447, distance: 298.3
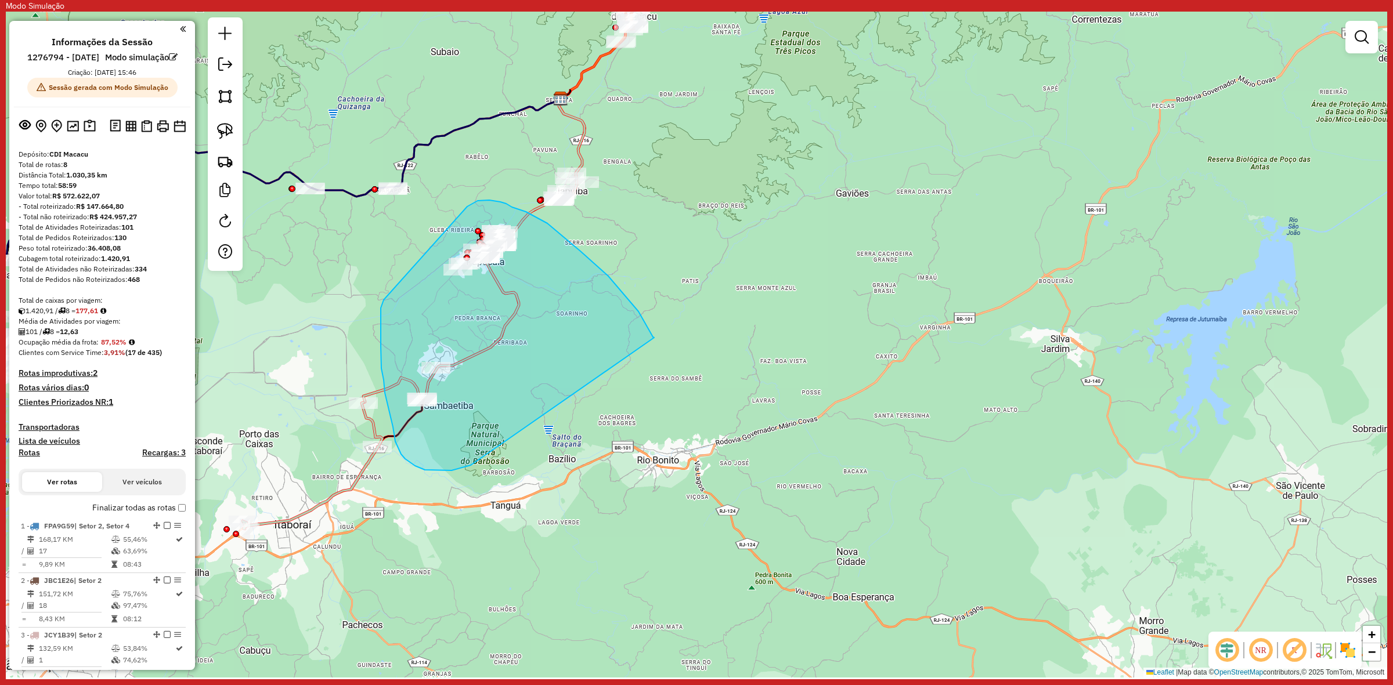
drag, startPoint x: 653, startPoint y: 337, endPoint x: 473, endPoint y: 463, distance: 219.6
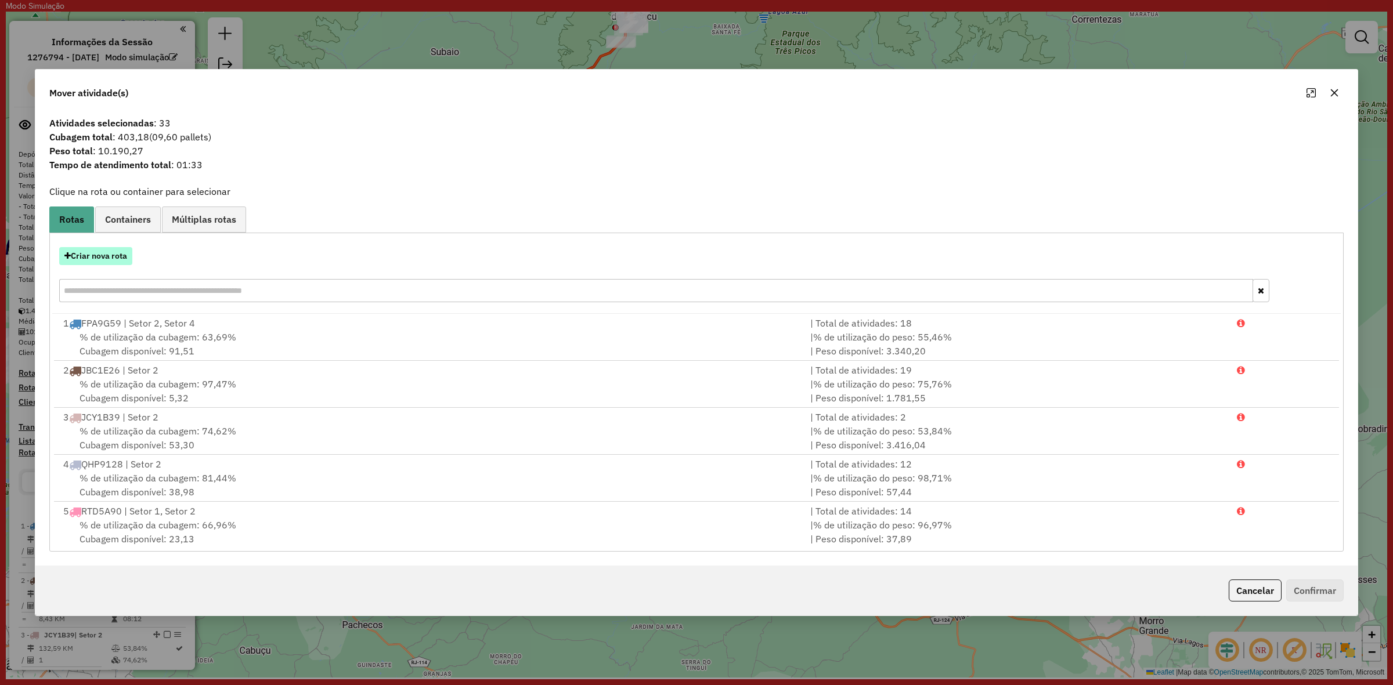
click at [108, 256] on button "Criar nova rota" at bounding box center [95, 256] width 73 height 18
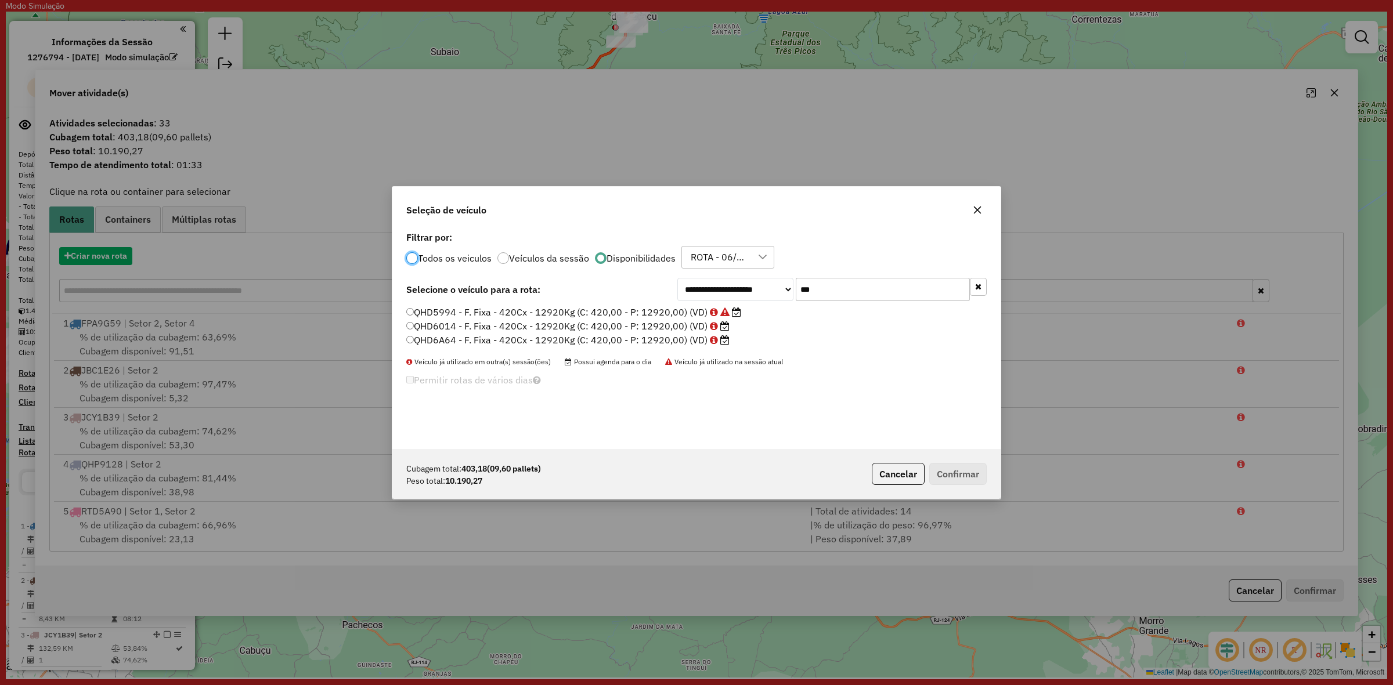
scroll to position [6, 3]
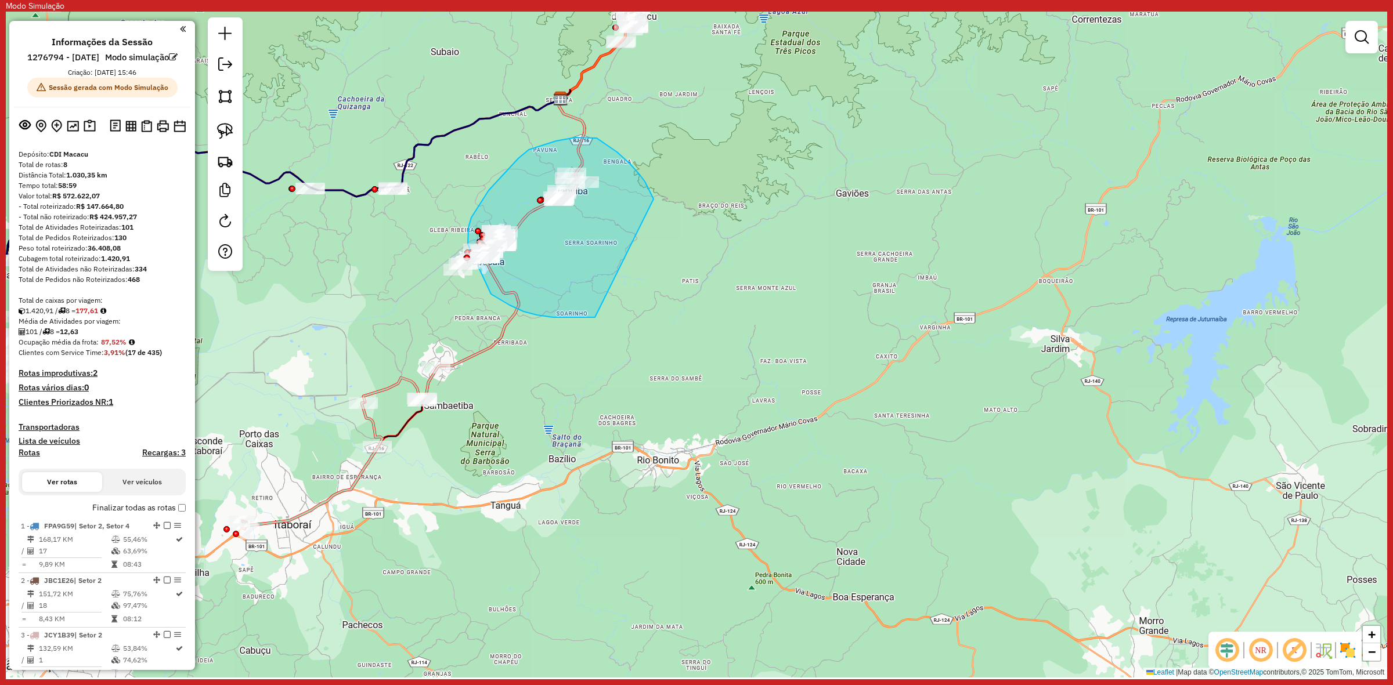
drag, startPoint x: 599, startPoint y: 140, endPoint x: 595, endPoint y: 317, distance: 177.6
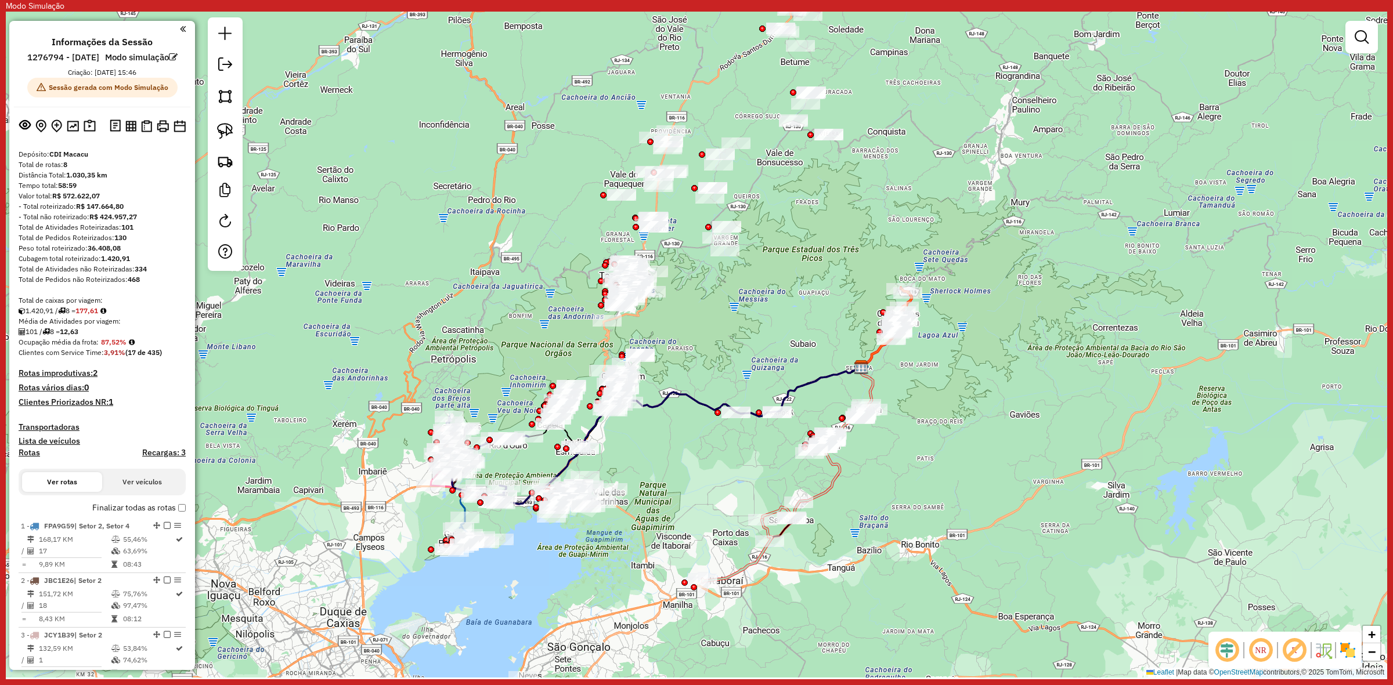
drag, startPoint x: 678, startPoint y: 272, endPoint x: 696, endPoint y: 302, distance: 35.9
click at [696, 302] on div "Janela de atendimento Grade de atendimento Capacidade Transportadoras Veículos …" at bounding box center [696, 345] width 1381 height 666
drag, startPoint x: 916, startPoint y: 409, endPoint x: 904, endPoint y: 457, distance: 49.1
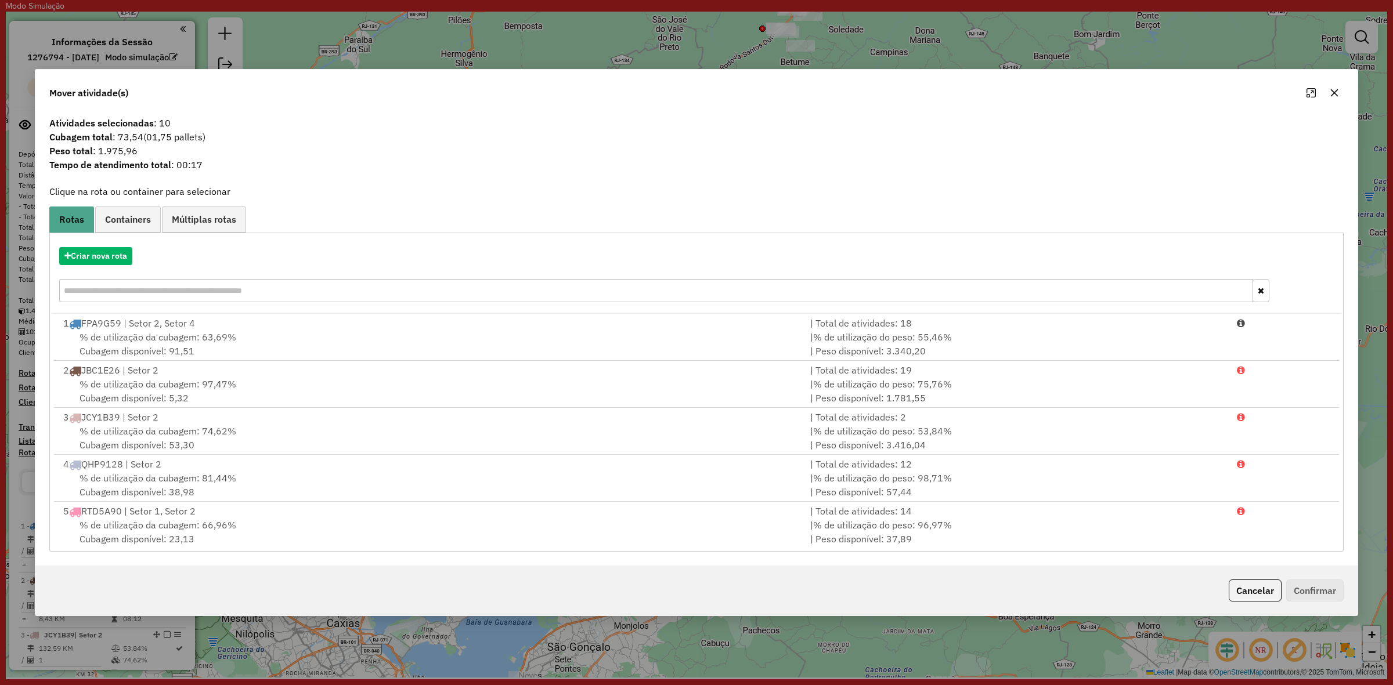
drag, startPoint x: 132, startPoint y: 243, endPoint x: 127, endPoint y: 259, distance: 17.1
click at [131, 245] on div "Criar nova rota" at bounding box center [696, 276] width 1288 height 75
click at [127, 259] on button "Criar nova rota" at bounding box center [95, 256] width 73 height 18
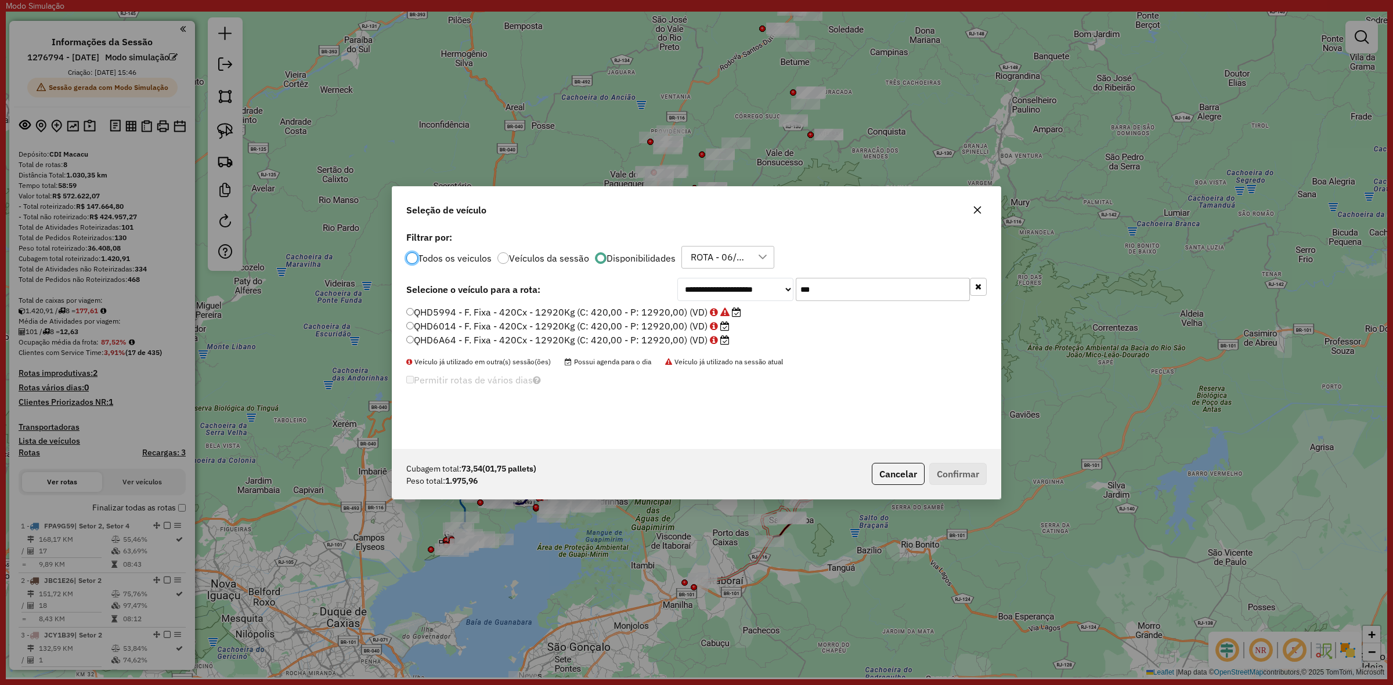
drag, startPoint x: 891, startPoint y: 290, endPoint x: 884, endPoint y: 302, distance: 13.8
click at [891, 290] on input "***" at bounding box center [883, 289] width 174 height 23
click at [880, 293] on input "***" at bounding box center [883, 289] width 174 height 23
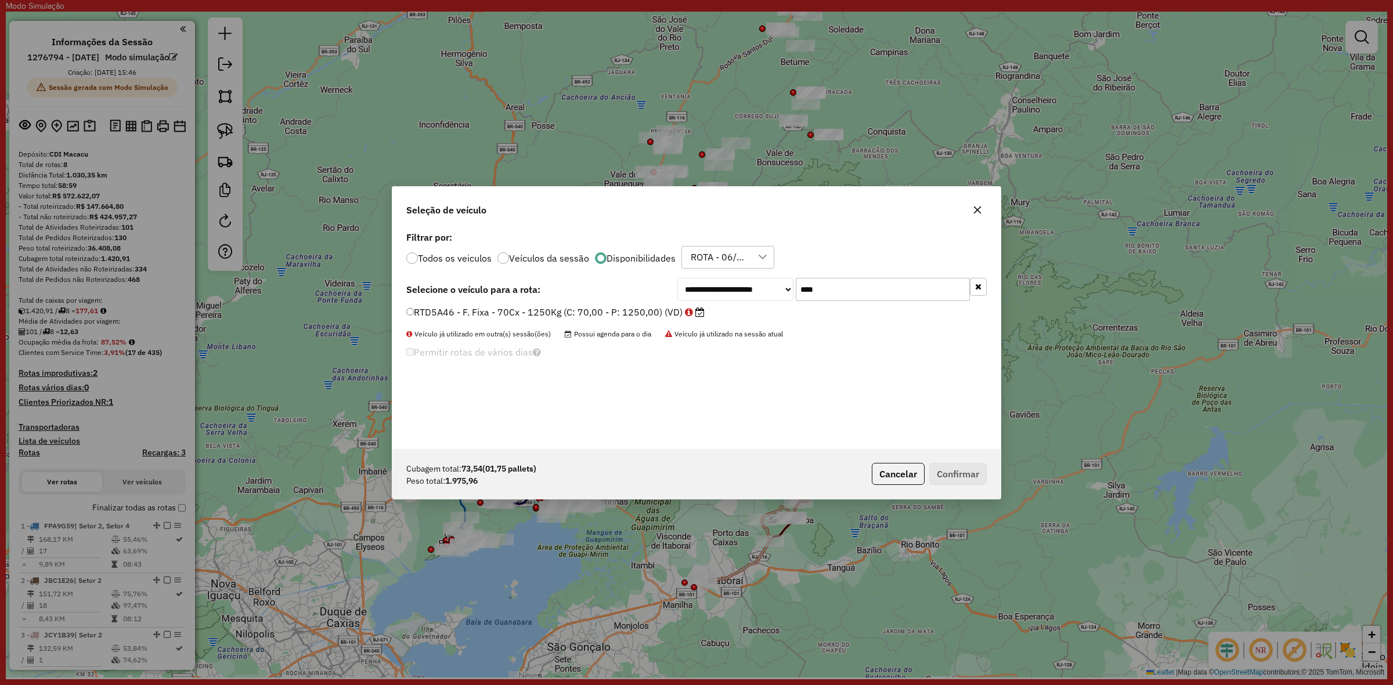
type input "****"
click at [699, 318] on label "RTD5A46 - F. Fixa - 70Cx - 1250Kg (C: 70,00 - P: 1250,00) (VD)" at bounding box center [555, 312] width 298 height 14
click at [956, 482] on button "Confirmar" at bounding box center [957, 474] width 57 height 22
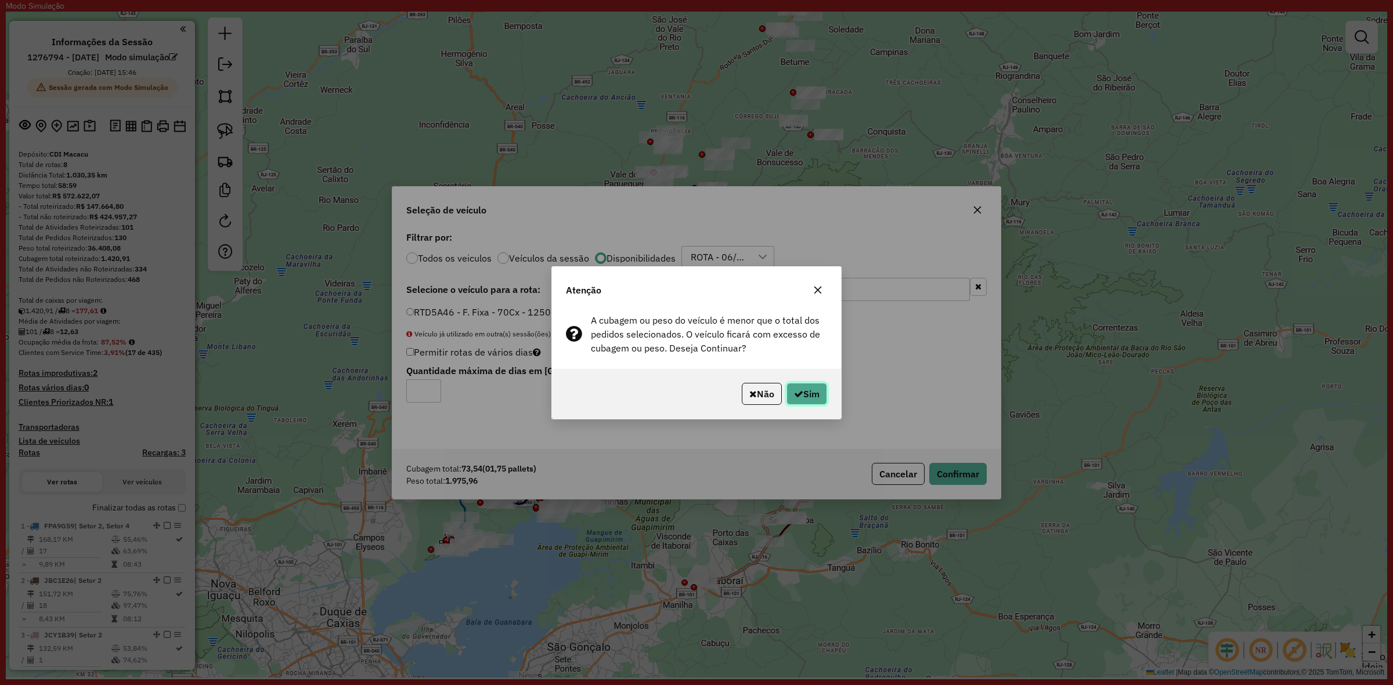
click at [804, 398] on button "Sim" at bounding box center [806, 394] width 41 height 22
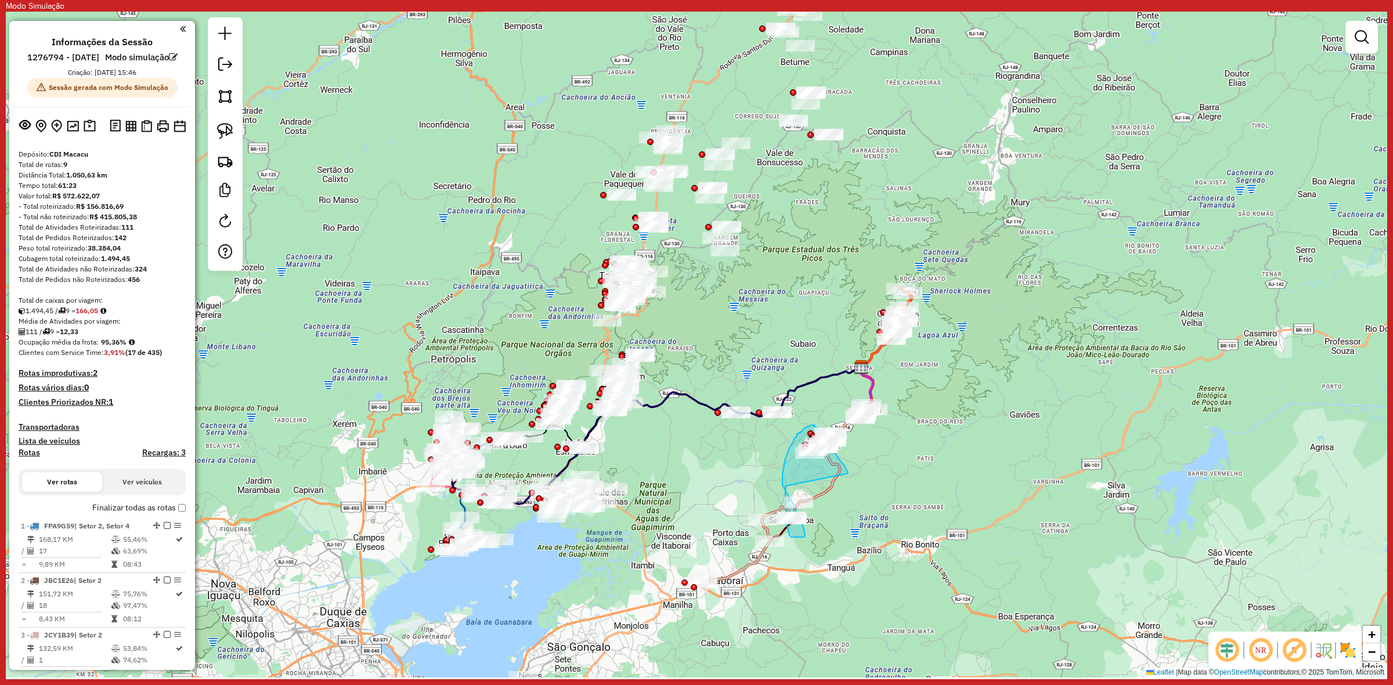
drag, startPoint x: 843, startPoint y: 464, endPoint x: 785, endPoint y: 486, distance: 61.5
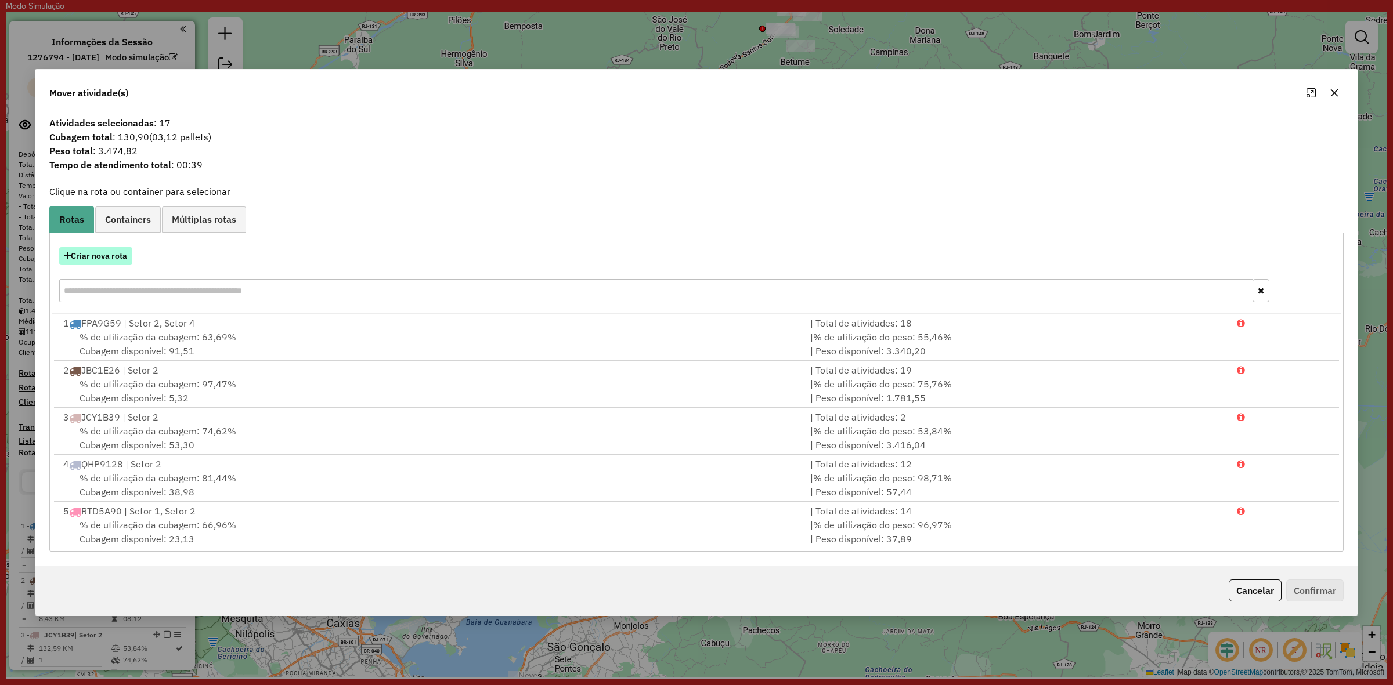
click at [112, 256] on button "Criar nova rota" at bounding box center [95, 256] width 73 height 18
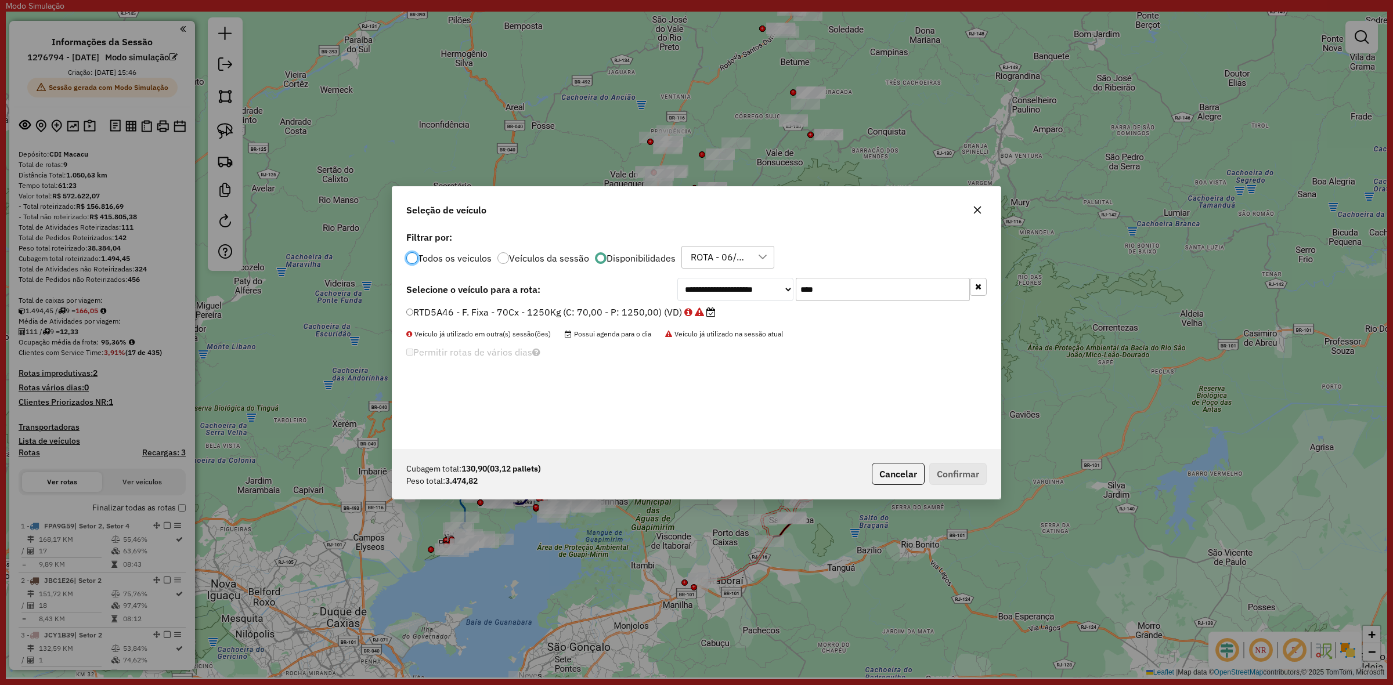
click at [886, 270] on div "**********" at bounding box center [696, 339] width 608 height 221
click at [977, 288] on icon "button" at bounding box center [978, 287] width 6 height 8
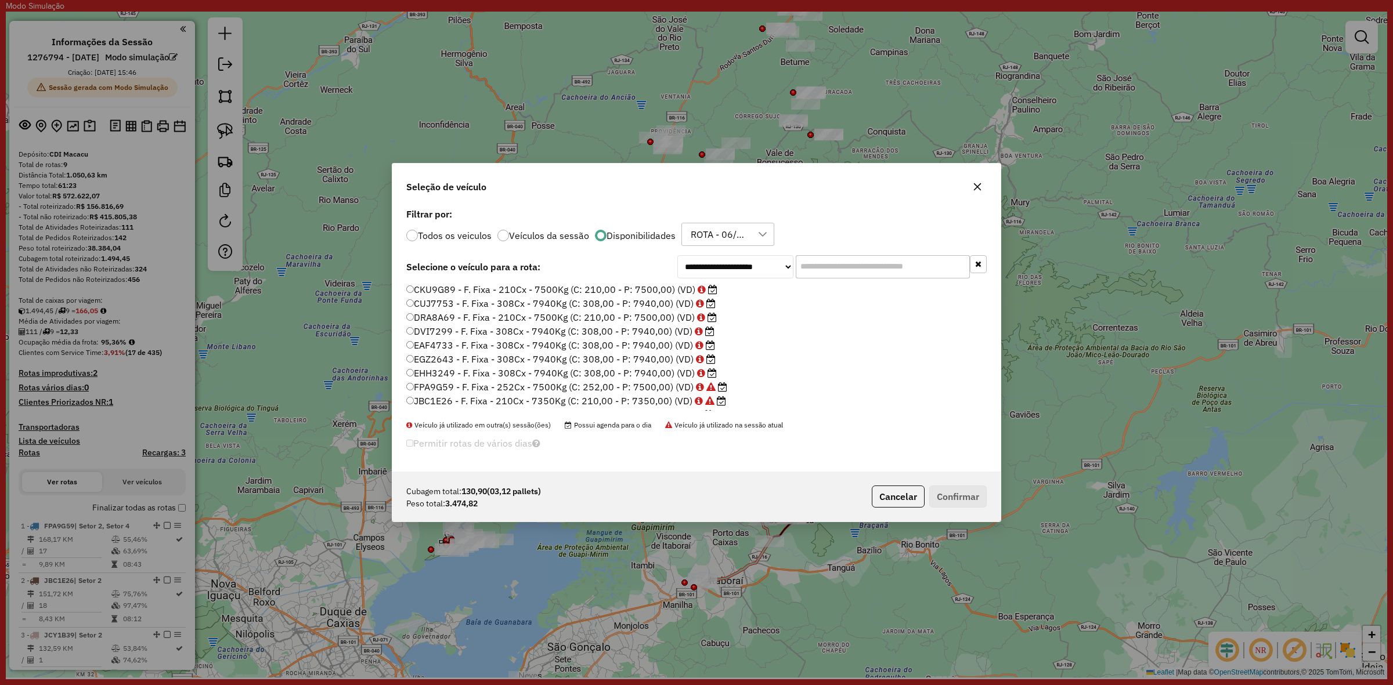
click at [550, 320] on label "DRA8A69 - F. Fixa - 210Cx - 7500Kg (C: 210,00 - P: 7500,00) (VD)" at bounding box center [561, 317] width 310 height 14
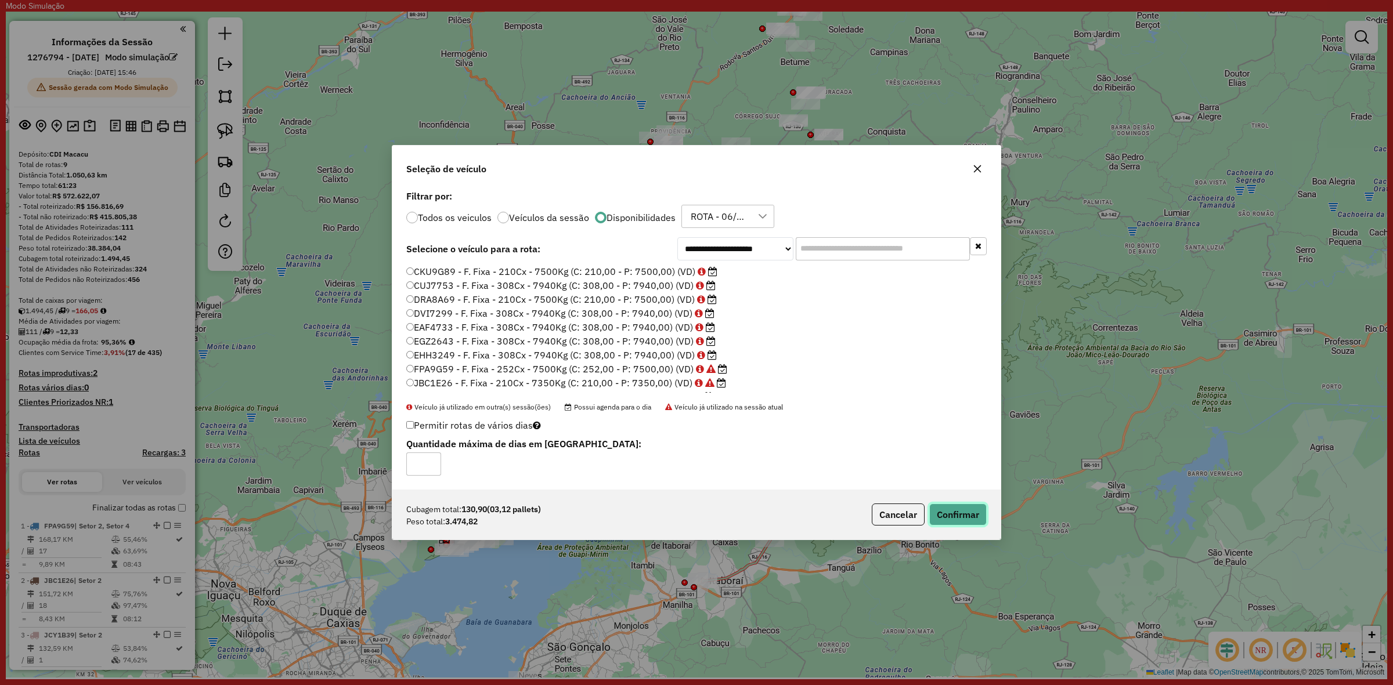
click at [942, 521] on button "Confirmar" at bounding box center [957, 515] width 57 height 22
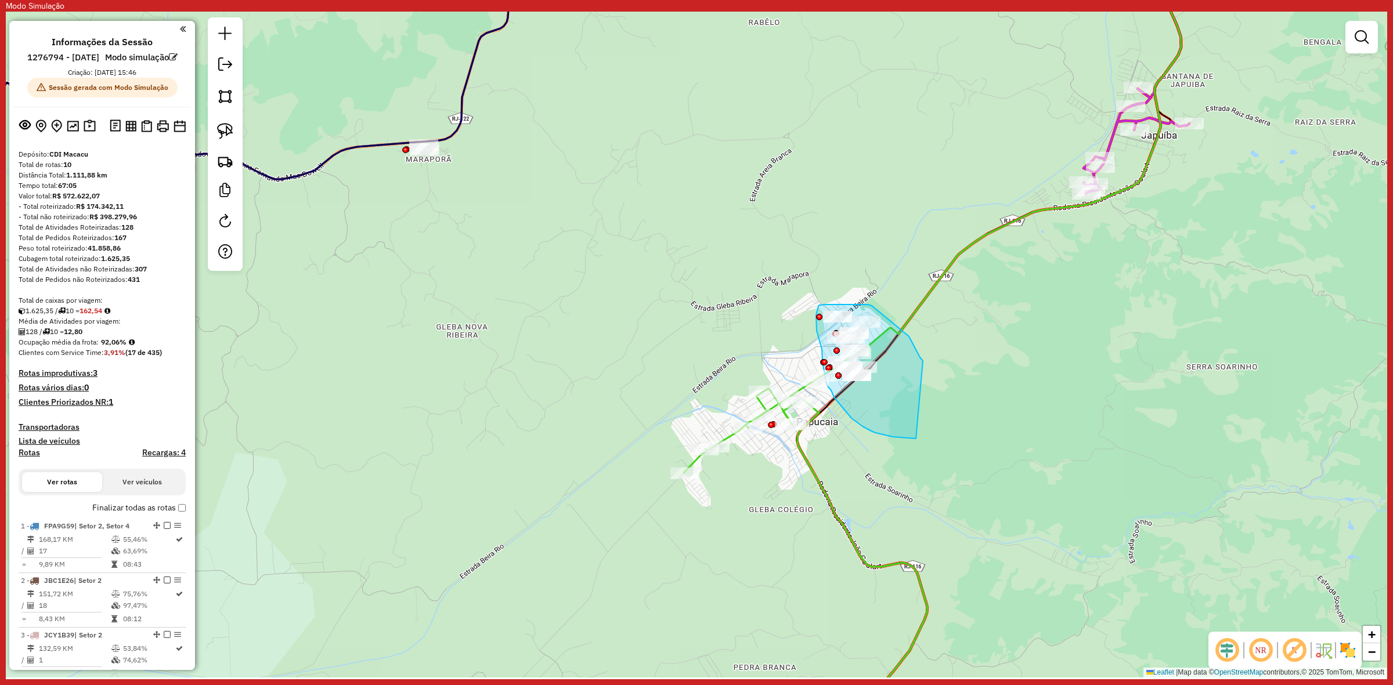
drag, startPoint x: 909, startPoint y: 337, endPoint x: 918, endPoint y: 439, distance: 102.6
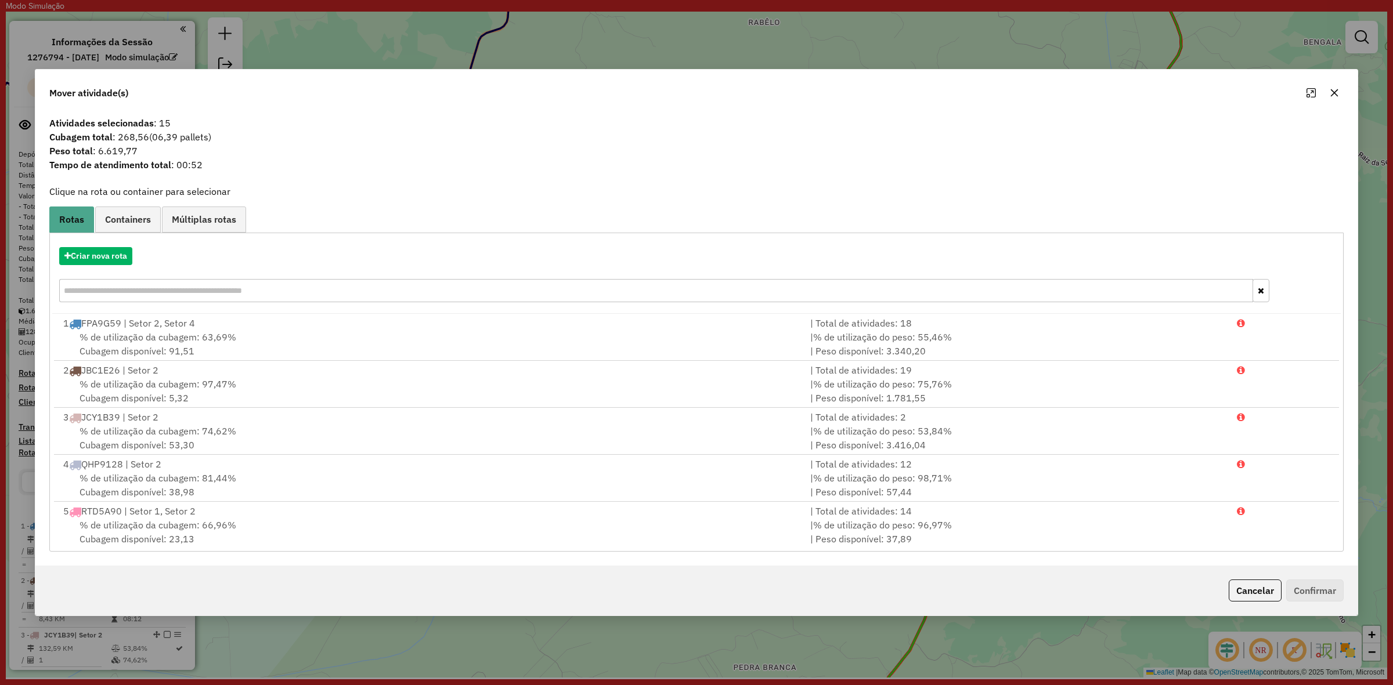
click at [112, 260] on hb-app "Modo Simulação Aguarde... Pop-up bloqueado! Seu navegador bloqueou automáticame…" at bounding box center [696, 339] width 1381 height 678
click at [112, 260] on button "Criar nova rota" at bounding box center [95, 256] width 73 height 18
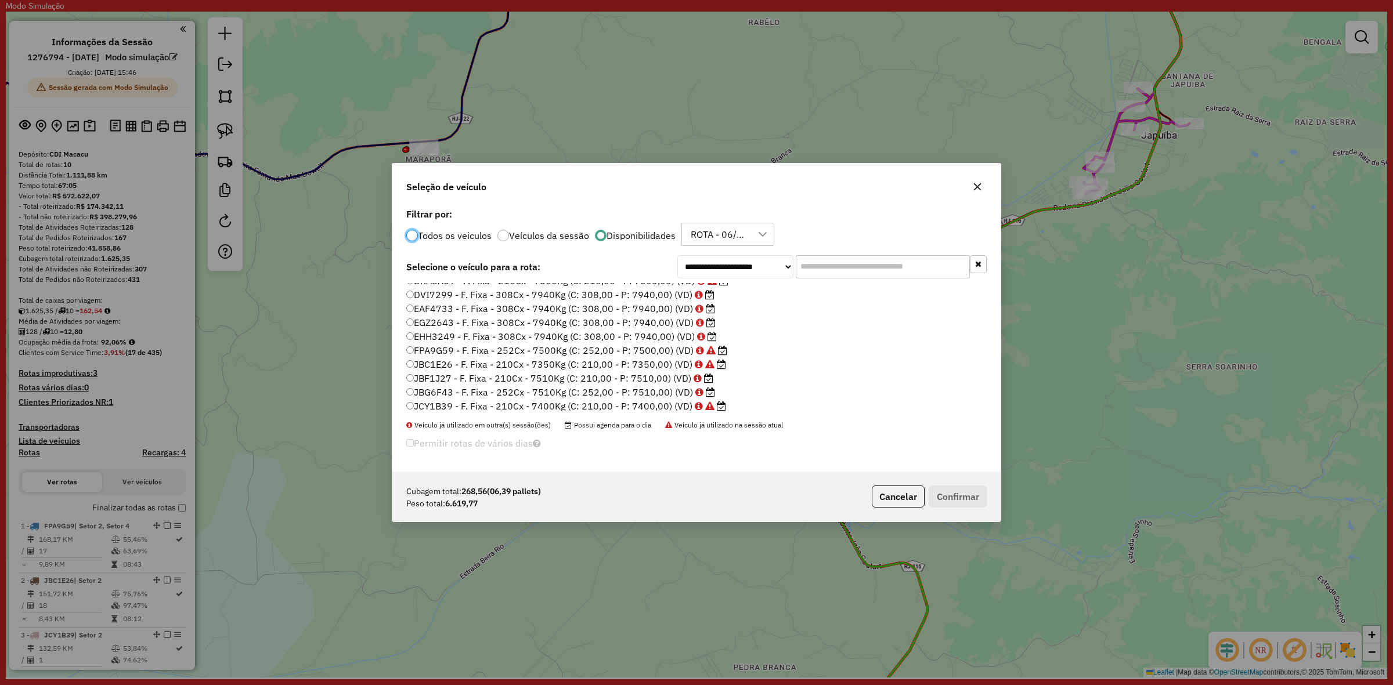
scroll to position [73, 0]
click at [593, 385] on label "QHD5994 - F. Fixa - 420Cx - 12920Kg (C: 420,00 - P: 12920,00) (VD)" at bounding box center [573, 384] width 335 height 14
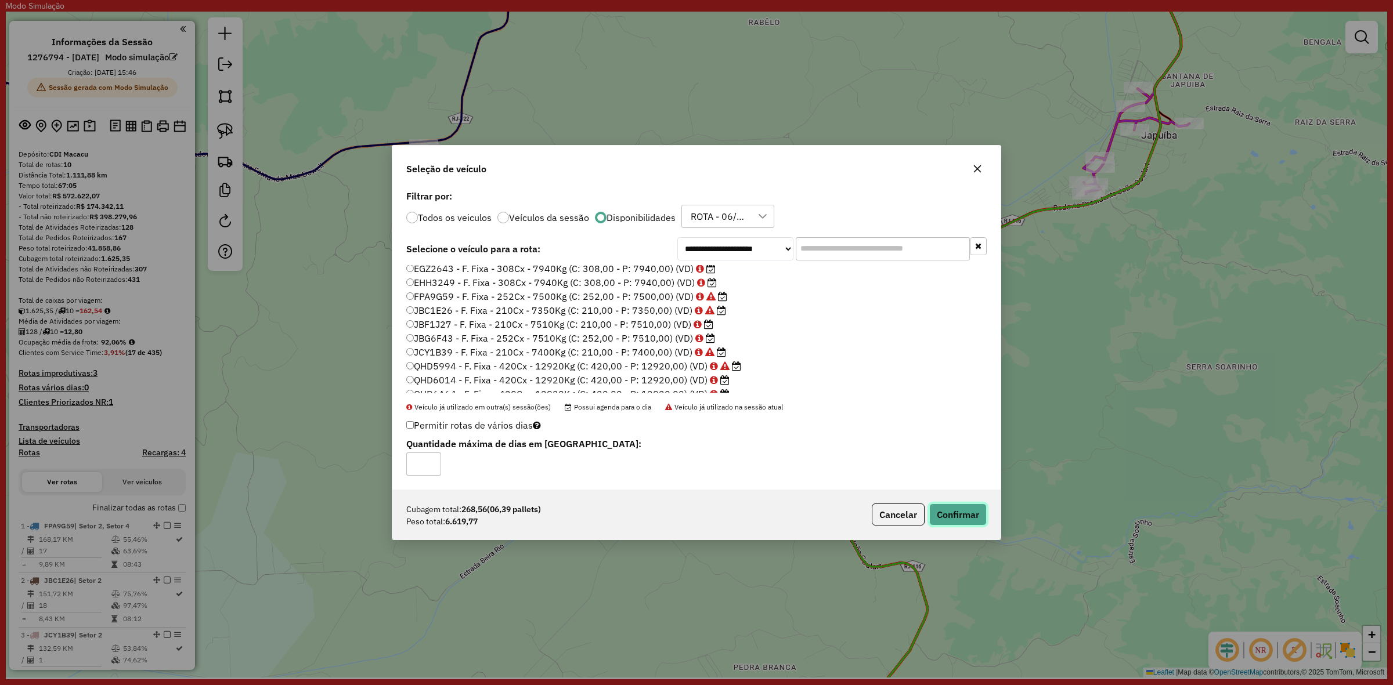
click at [965, 505] on button "Confirmar" at bounding box center [957, 515] width 57 height 22
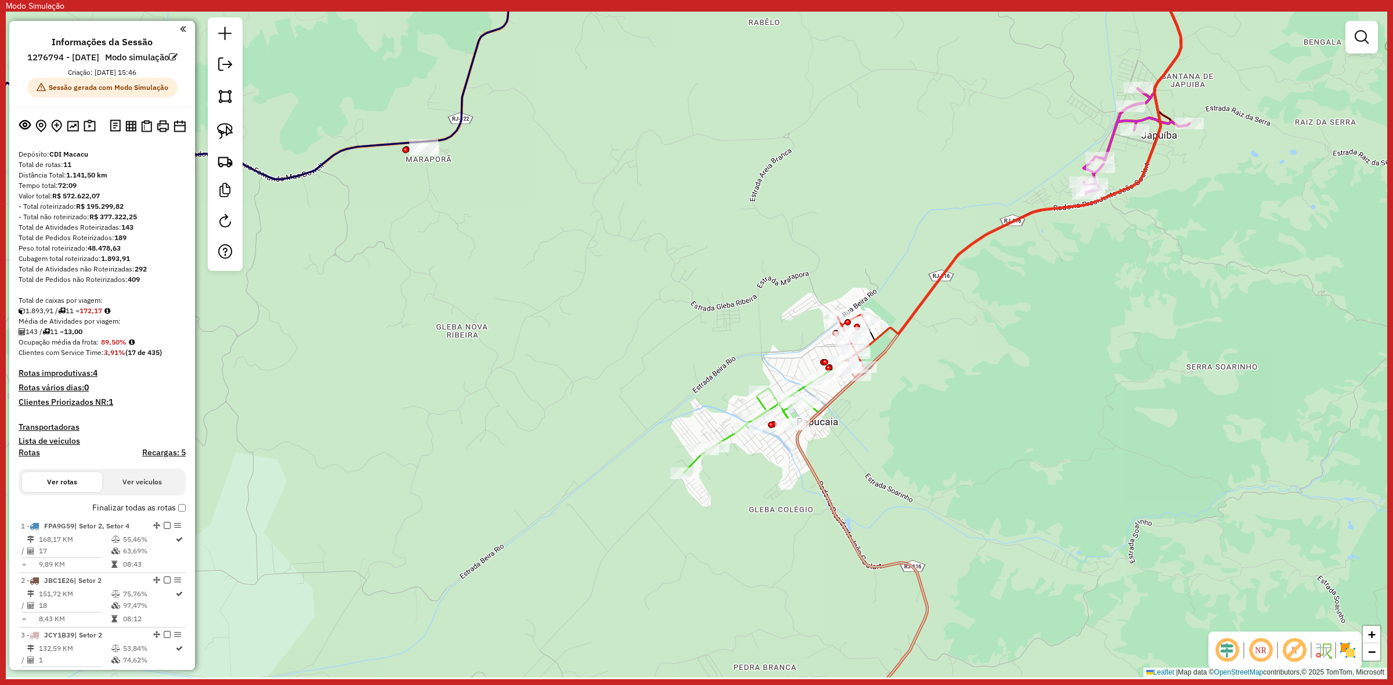
select select "**********"
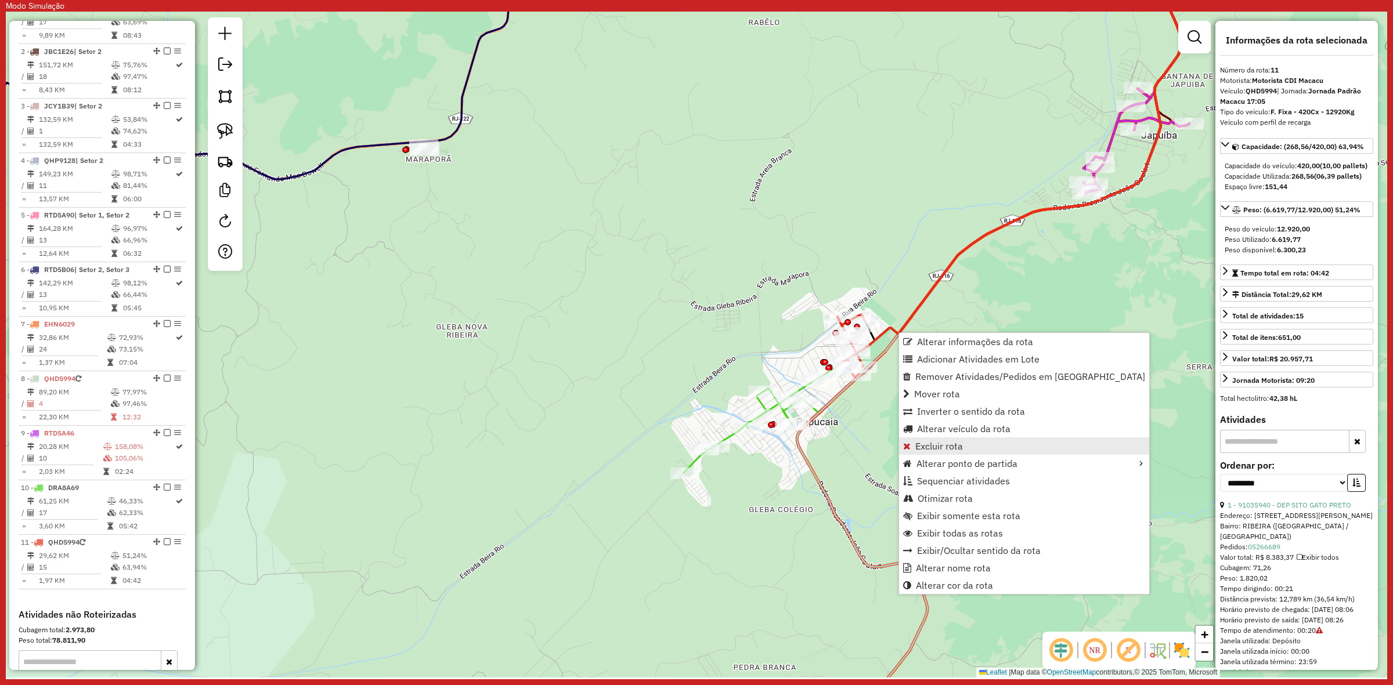
scroll to position [724, 0]
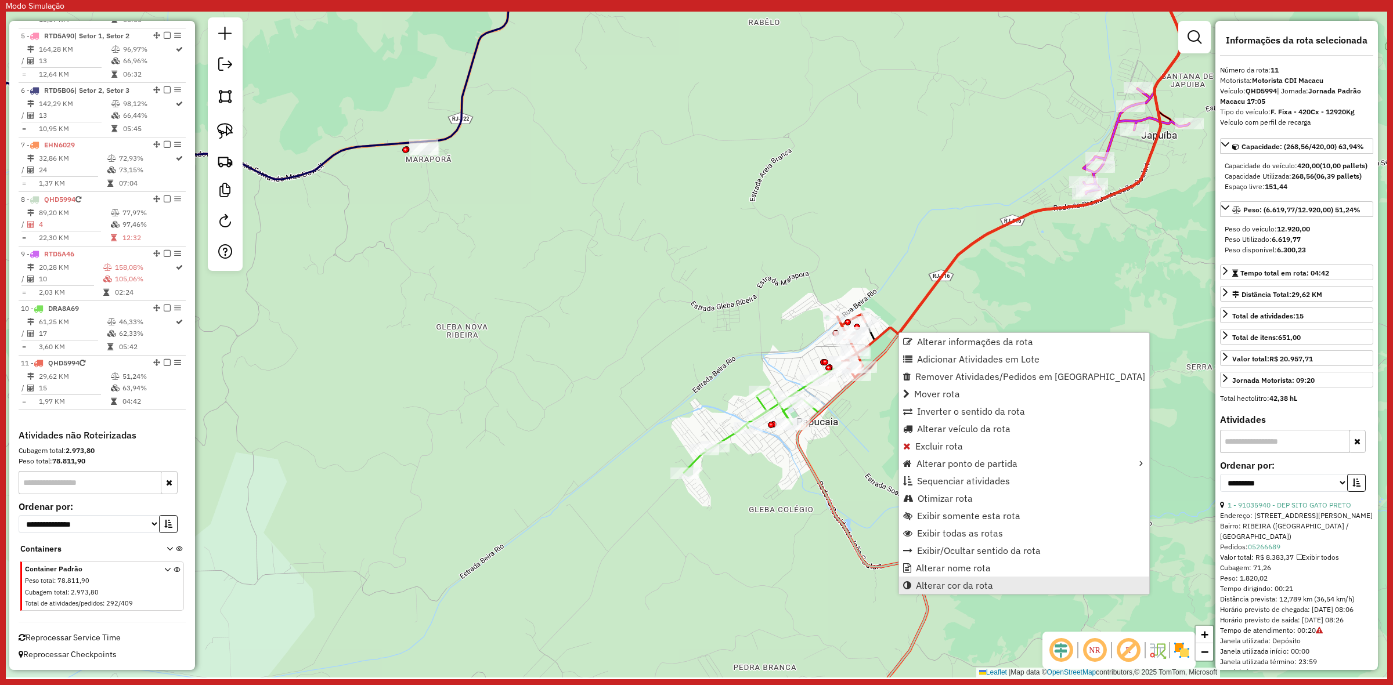
click at [965, 584] on span "Alterar cor da rota" at bounding box center [954, 585] width 77 height 9
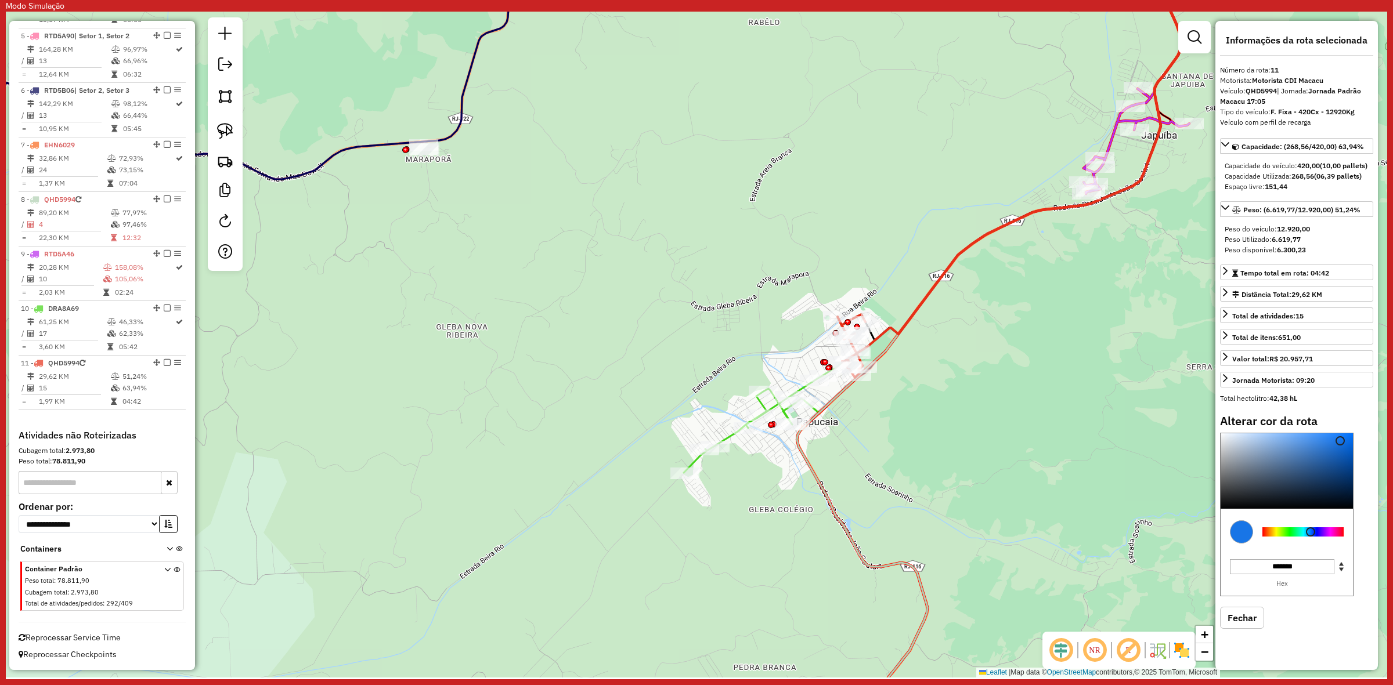
click at [1310, 537] on div at bounding box center [1302, 531] width 81 height 9
drag, startPoint x: 1330, startPoint y: 499, endPoint x: 1318, endPoint y: 482, distance: 21.3
click at [1318, 482] on div at bounding box center [1286, 470] width 132 height 75
type input "*******"
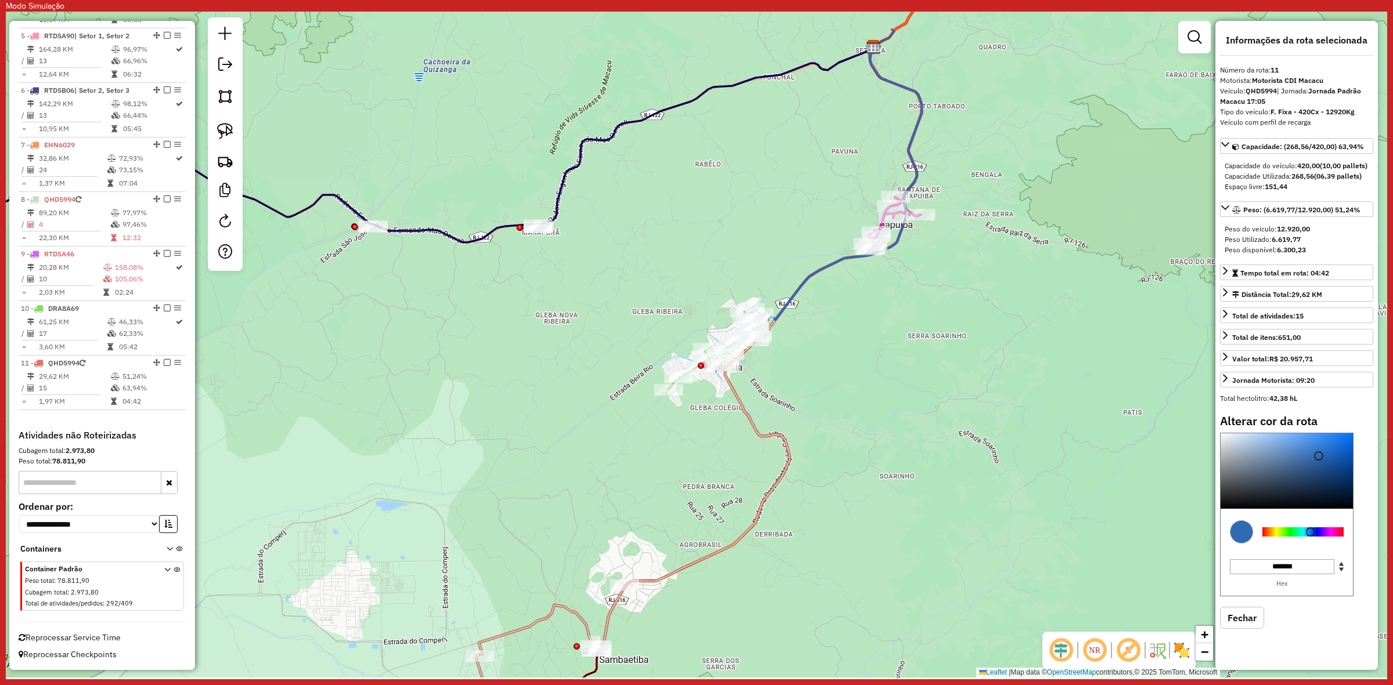
drag, startPoint x: 524, startPoint y: 369, endPoint x: 761, endPoint y: 429, distance: 244.9
click at [756, 432] on div "Janela de atendimento Grade de atendimento Capacidade Transportadoras Veículos …" at bounding box center [696, 345] width 1381 height 666
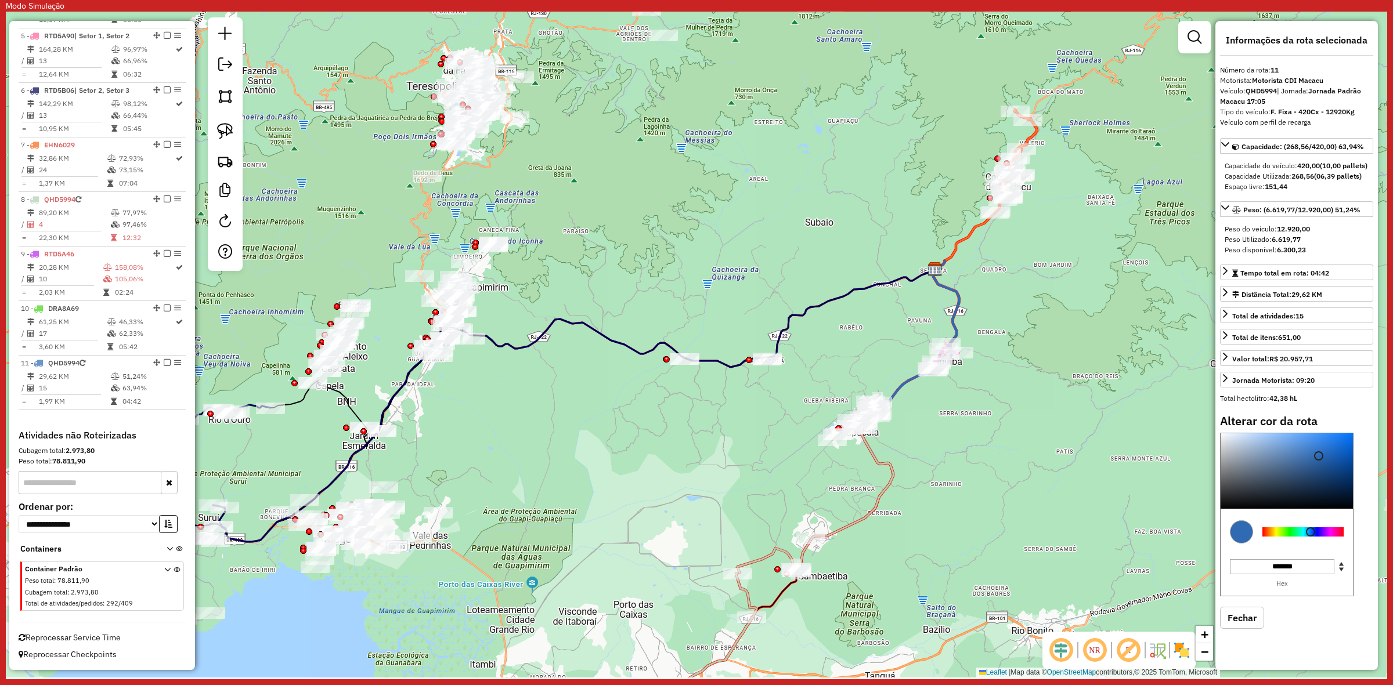
drag, startPoint x: 596, startPoint y: 477, endPoint x: 527, endPoint y: 383, distance: 116.6
click at [694, 476] on div "Janela de atendimento Grade de atendimento Capacidade Transportadoras Veículos …" at bounding box center [696, 345] width 1381 height 666
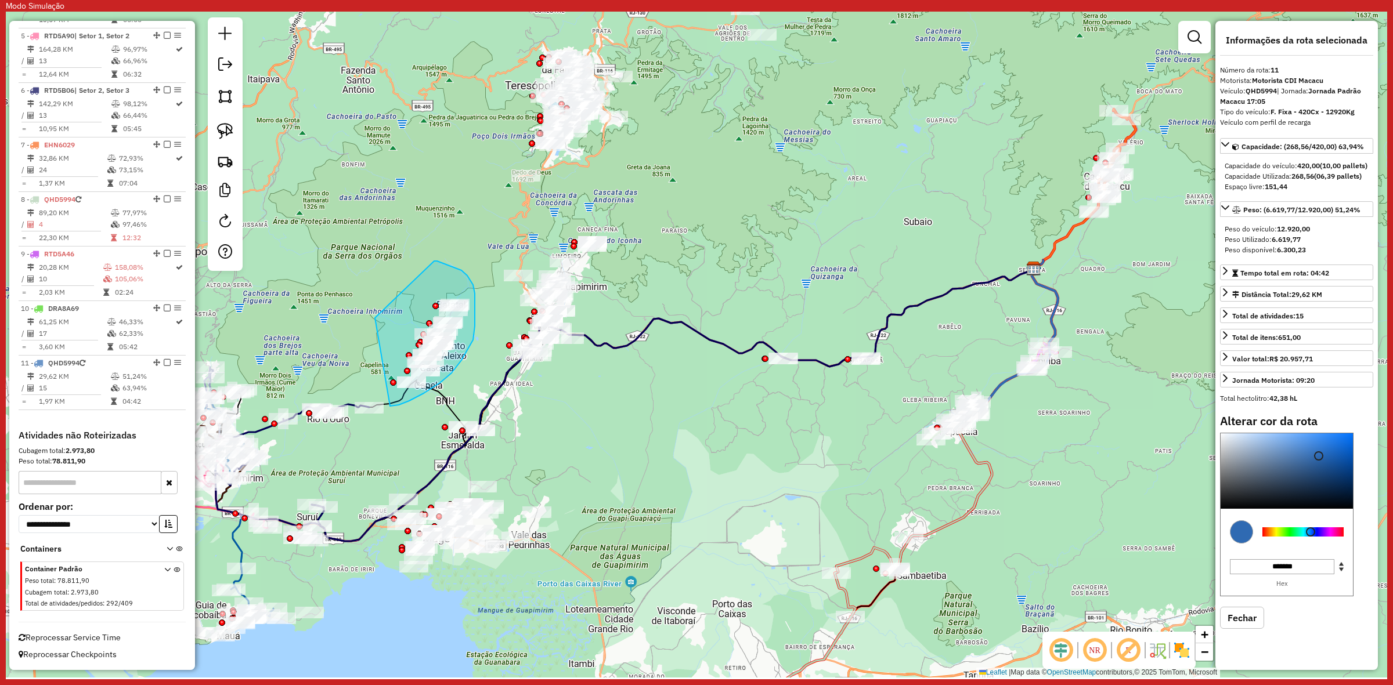
drag, startPoint x: 437, startPoint y: 261, endPoint x: 381, endPoint y: 299, distance: 67.6
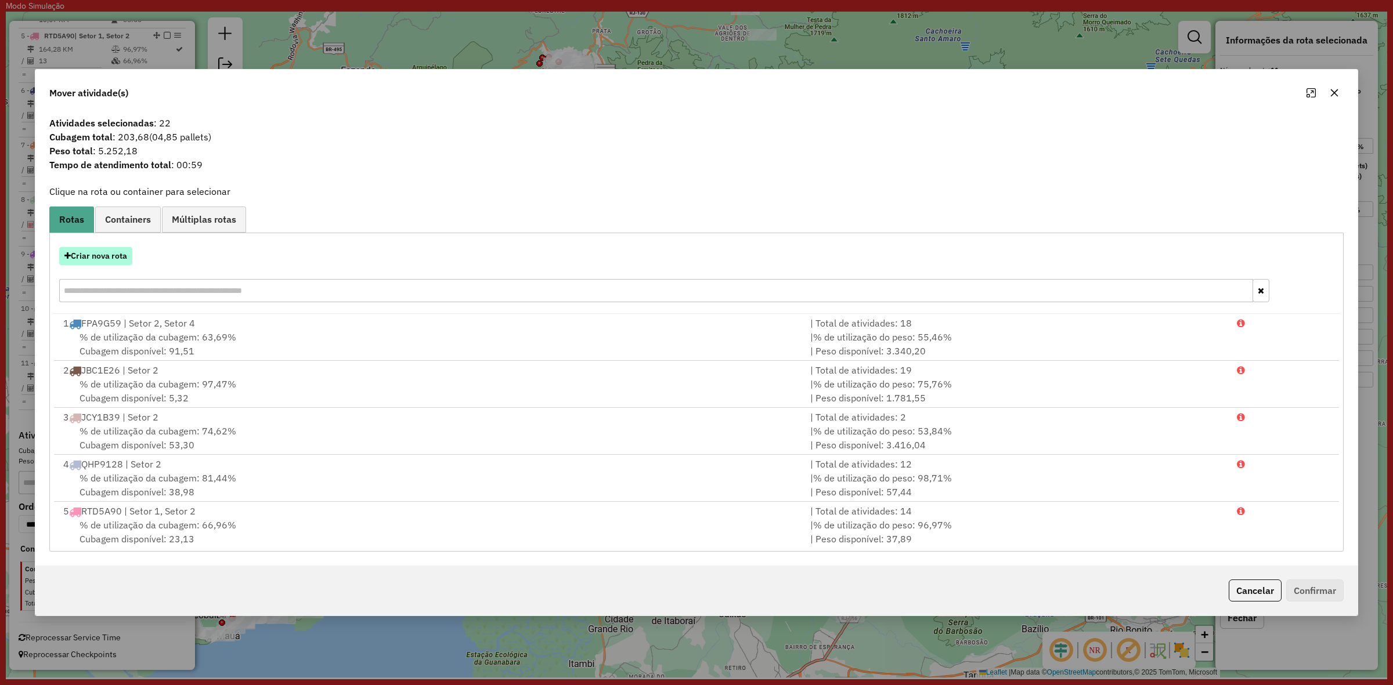
click at [111, 250] on button "Criar nova rota" at bounding box center [95, 256] width 73 height 18
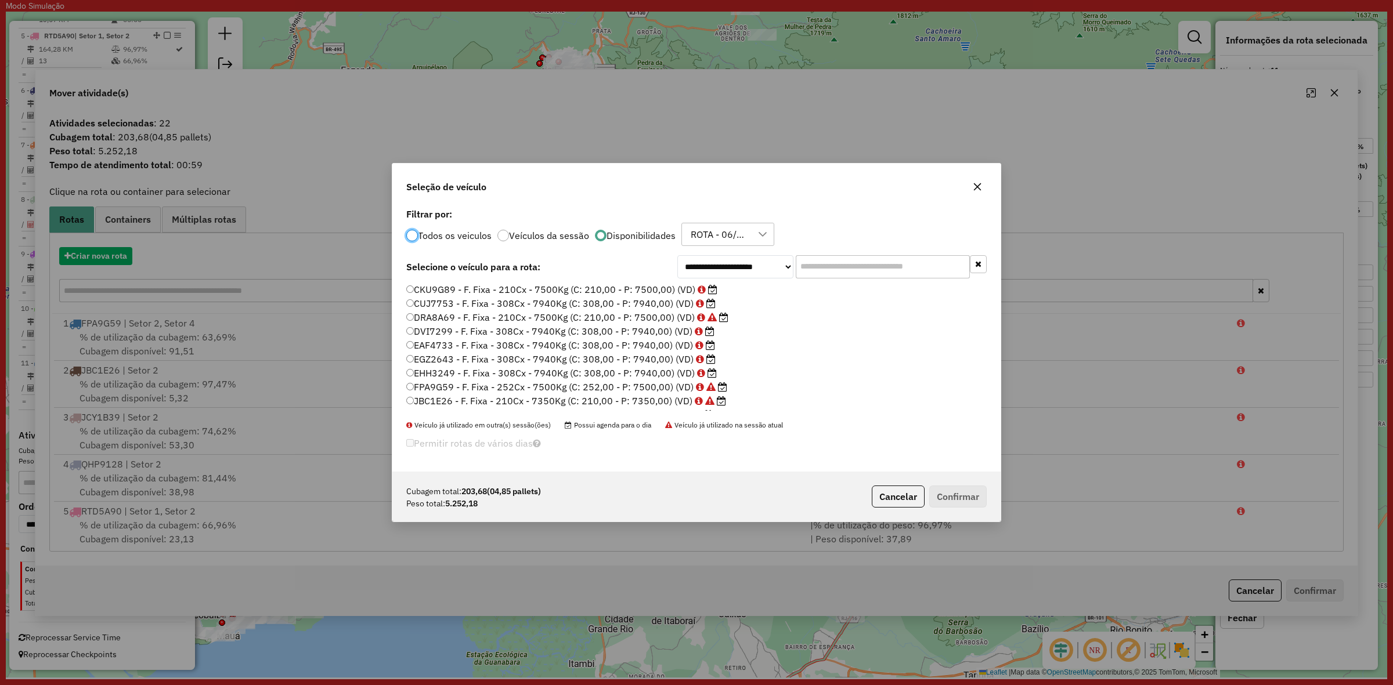
scroll to position [6, 3]
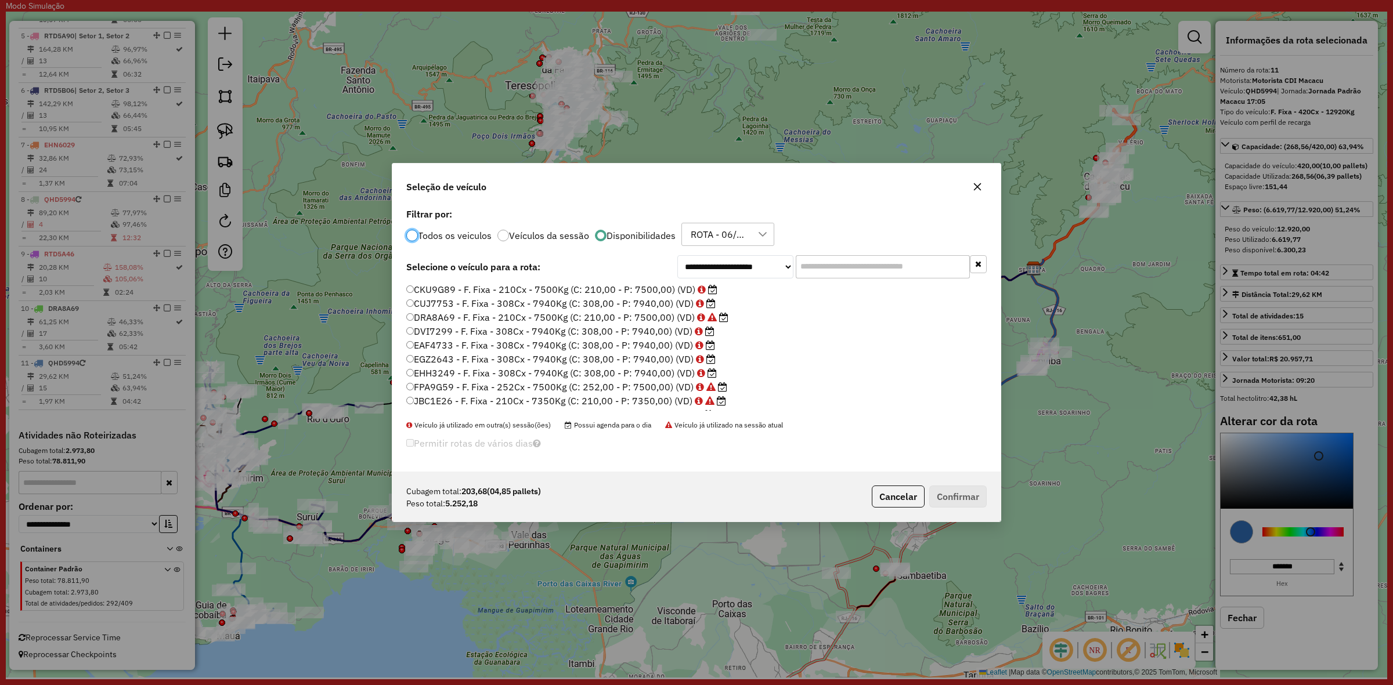
click at [875, 261] on input "text" at bounding box center [883, 266] width 174 height 23
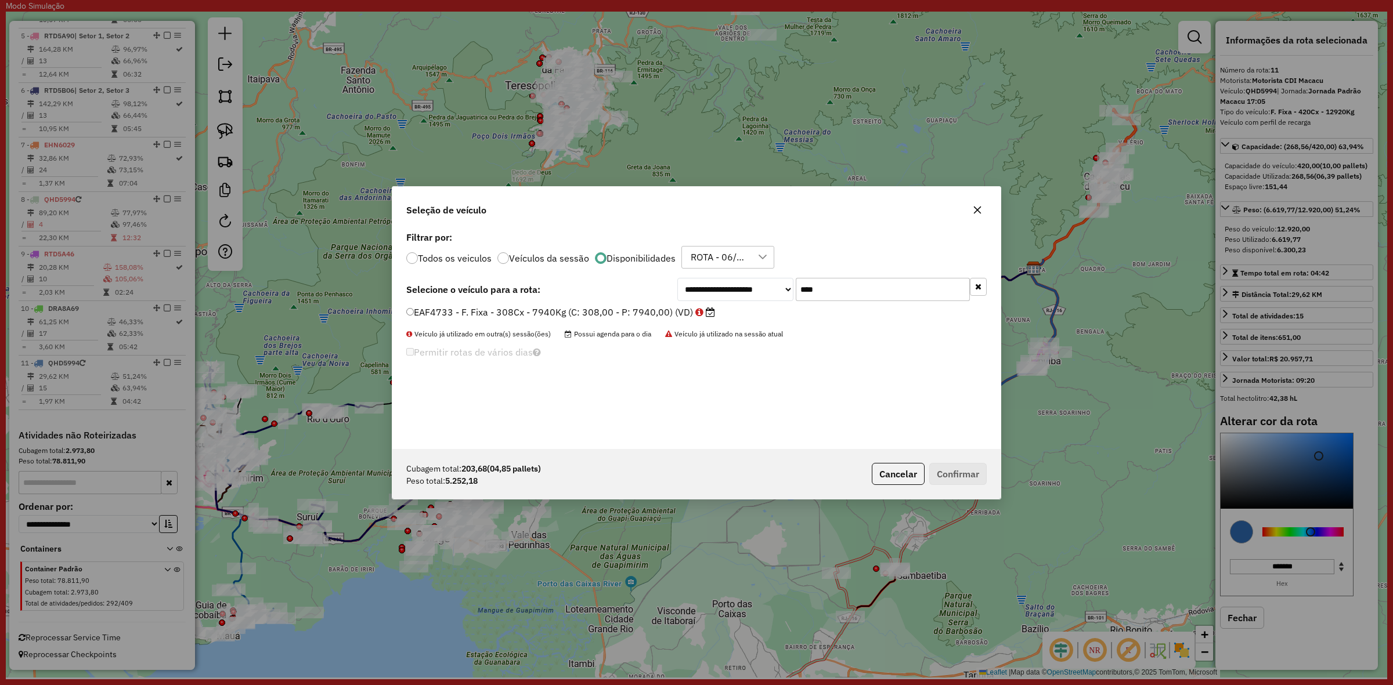
type input "****"
click at [674, 317] on label "EAF4733 - F. Fixa - 308Cx - 7940Kg (C: 308,00 - P: 7940,00) (VD)" at bounding box center [560, 312] width 309 height 14
drag, startPoint x: 985, startPoint y: 483, endPoint x: 961, endPoint y: 470, distance: 27.5
click at [985, 483] on button "Confirmar" at bounding box center [957, 474] width 57 height 22
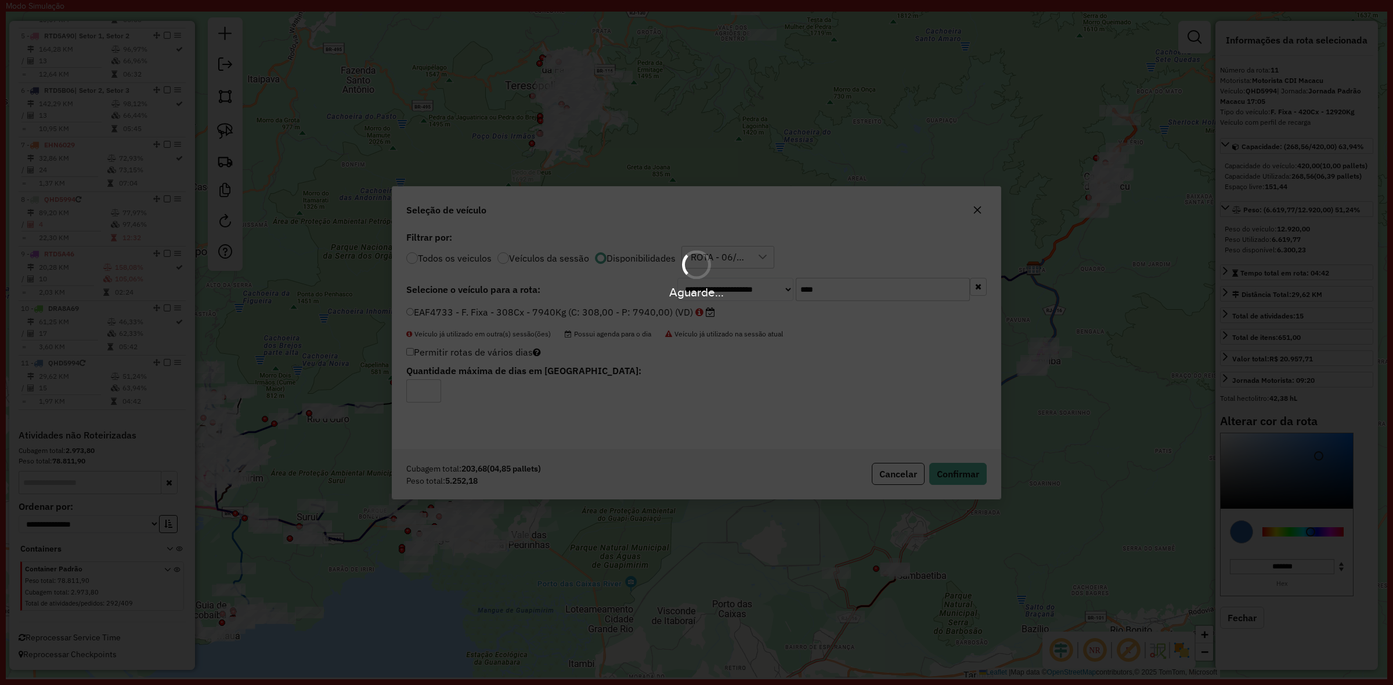
select select "**********"
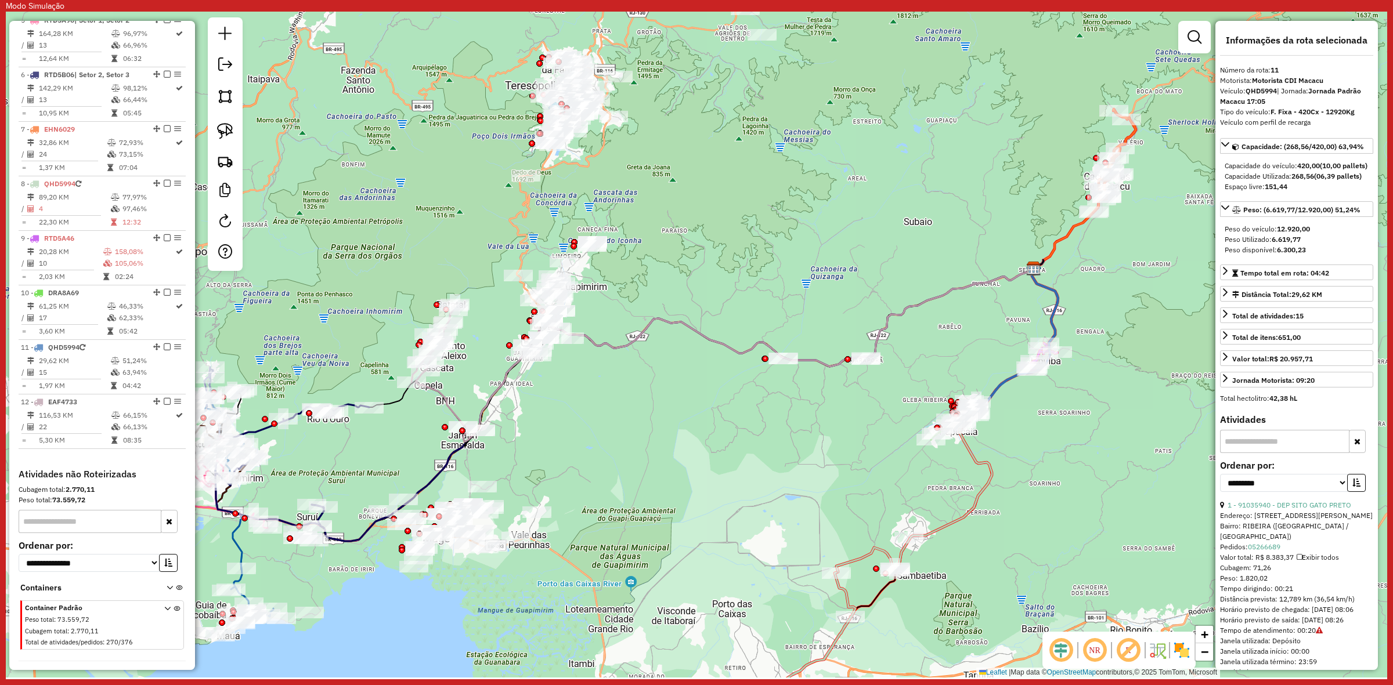
scroll to position [779, 0]
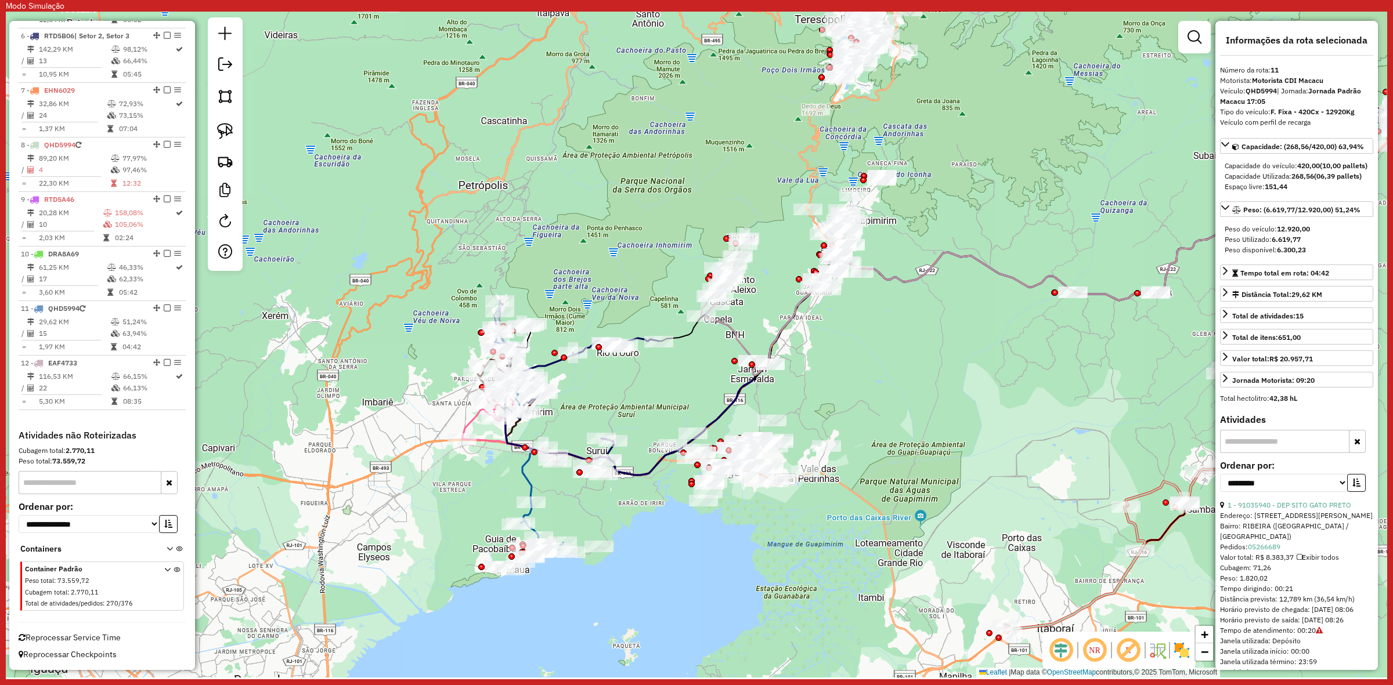
drag, startPoint x: 625, startPoint y: 478, endPoint x: 865, endPoint y: 410, distance: 248.9
click at [865, 410] on div "Janela de atendimento Grade de atendimento Capacidade Transportadoras Veículos …" at bounding box center [696, 345] width 1381 height 666
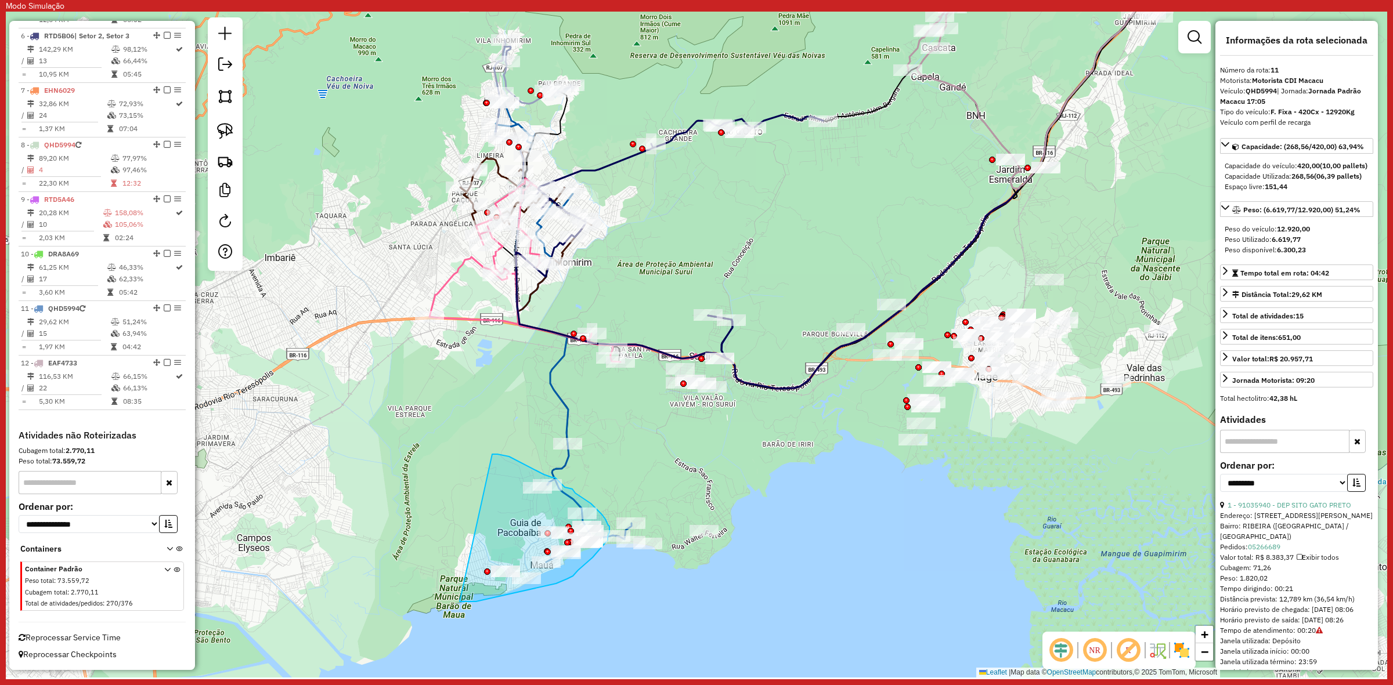
drag, startPoint x: 492, startPoint y: 454, endPoint x: 448, endPoint y: 596, distance: 148.3
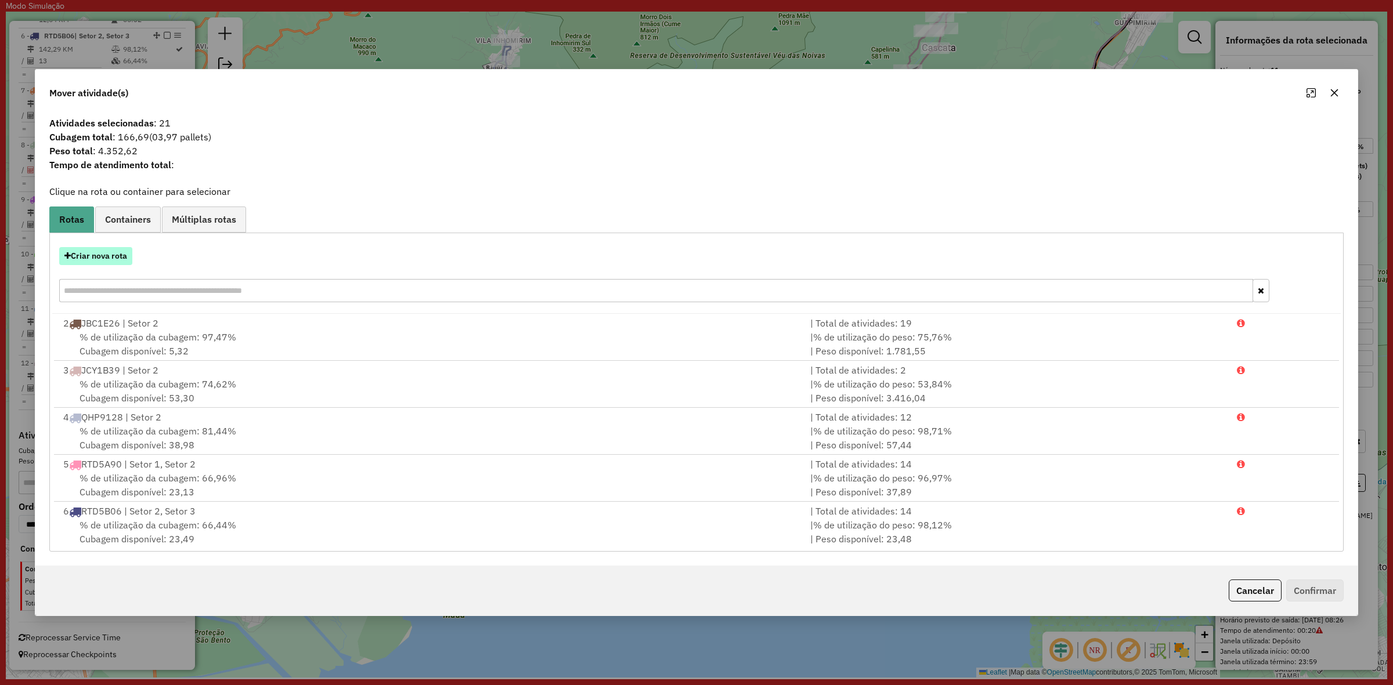
click at [111, 257] on button "Criar nova rota" at bounding box center [95, 256] width 73 height 18
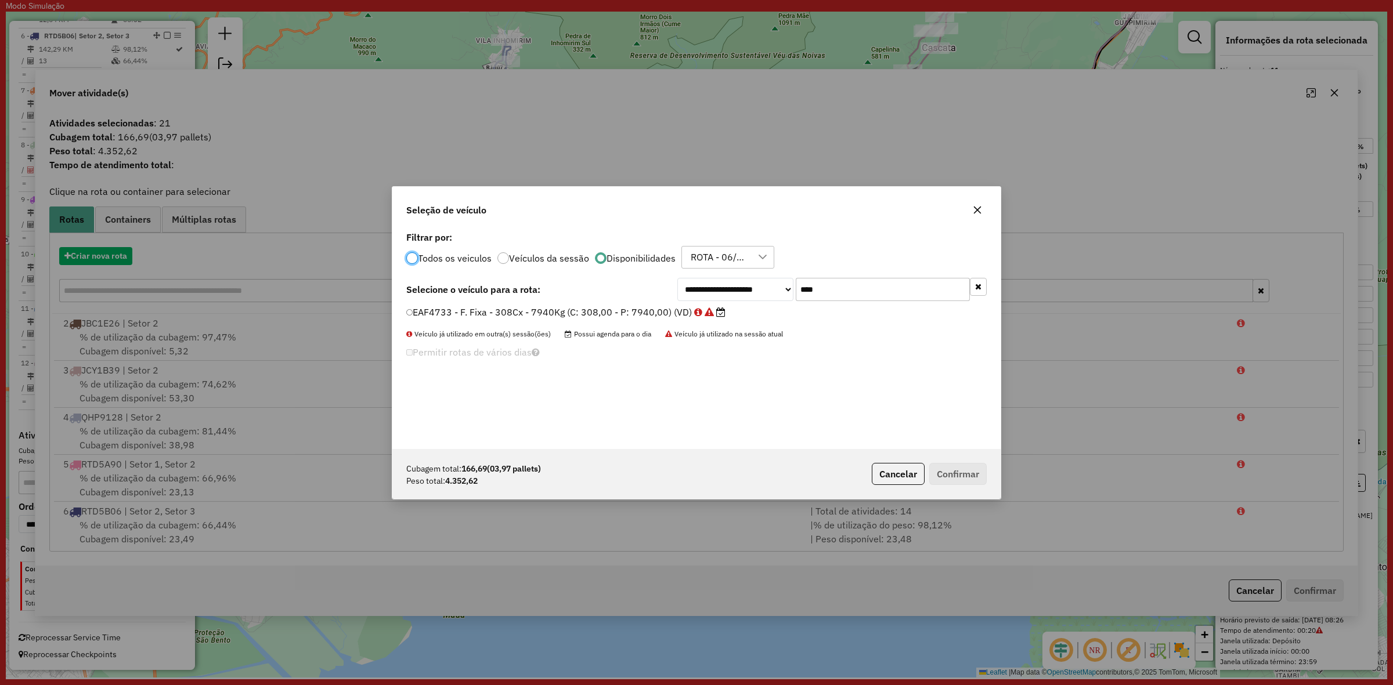
scroll to position [6, 3]
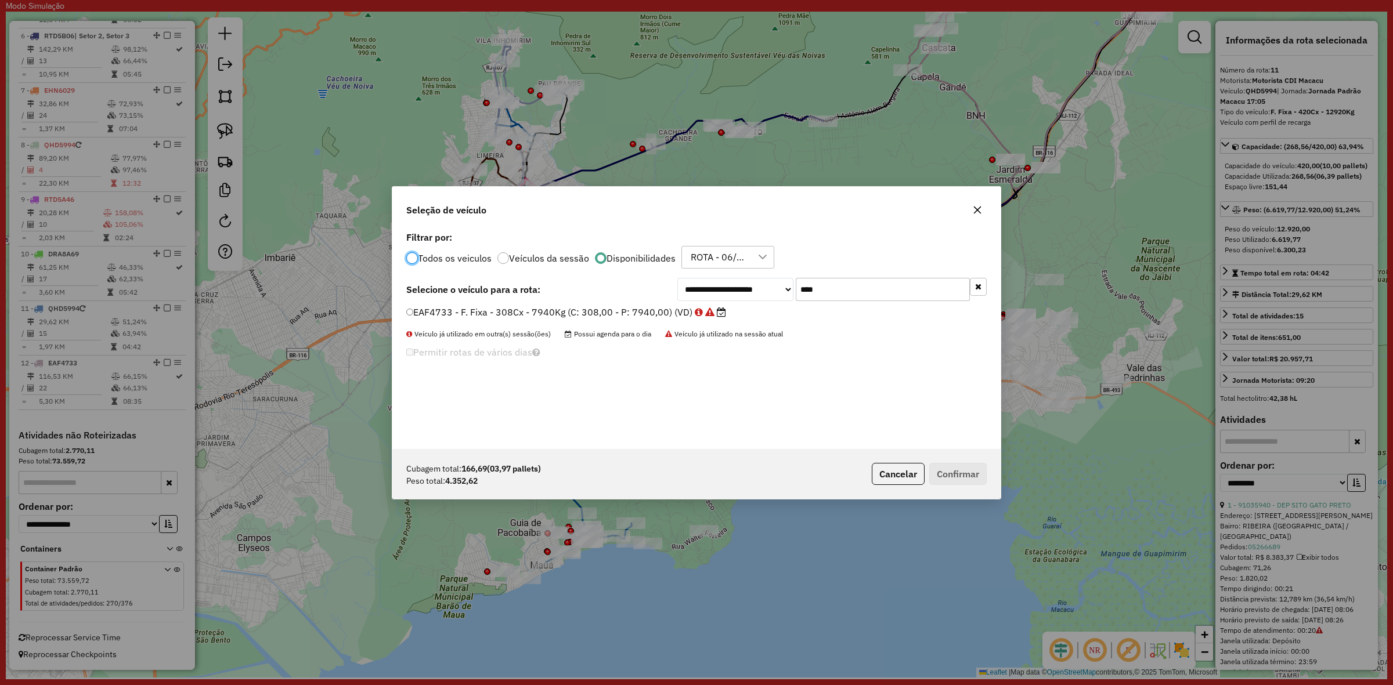
click at [854, 297] on input "****" at bounding box center [883, 289] width 174 height 23
type input "****"
click at [584, 323] on div "EGZ2643 - F. Fixa - 308Cx - 7940Kg (C: 308,00 - P: 7940,00) (VD)" at bounding box center [696, 317] width 594 height 23
click at [608, 308] on label "EGZ2643 - F. Fixa - 308Cx - 7940Kg (C: 308,00 - P: 7940,00) (VD)" at bounding box center [560, 312] width 309 height 14
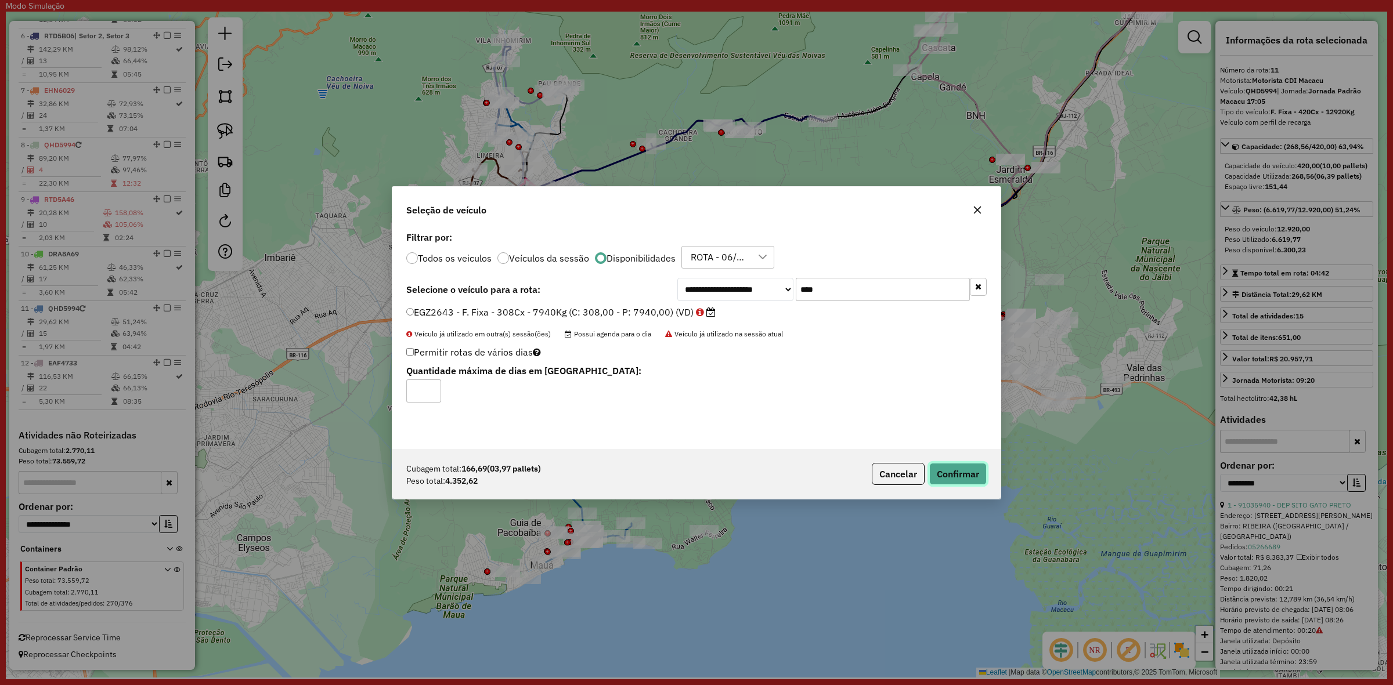
click at [967, 479] on button "Confirmar" at bounding box center [957, 474] width 57 height 22
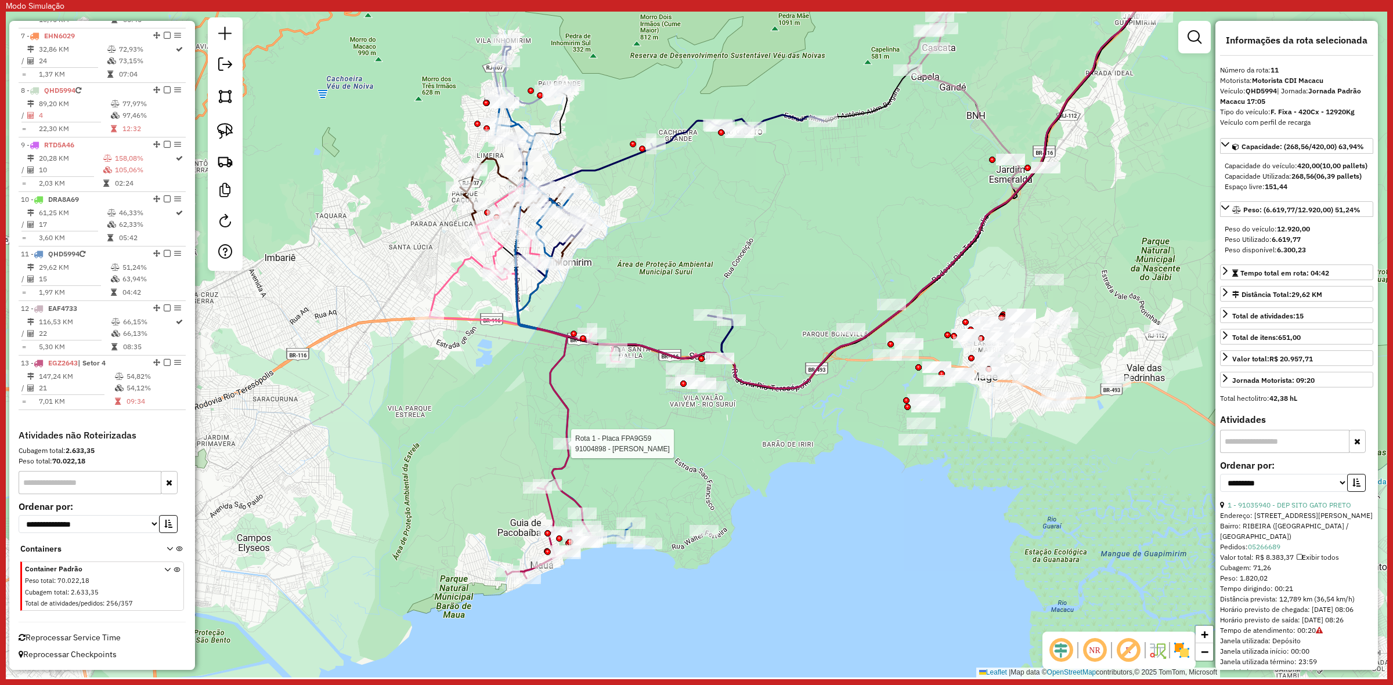
scroll to position [833, 0]
click at [567, 450] on div at bounding box center [567, 444] width 29 height 12
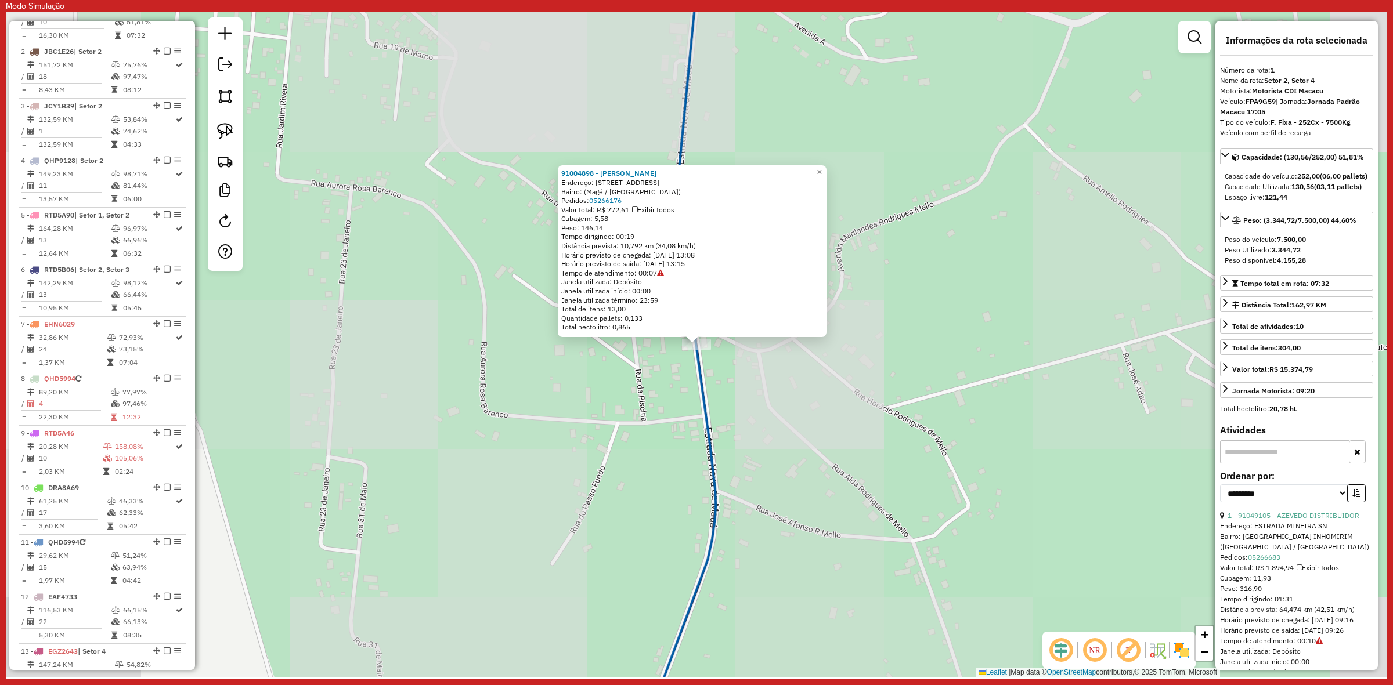
scroll to position [512, 0]
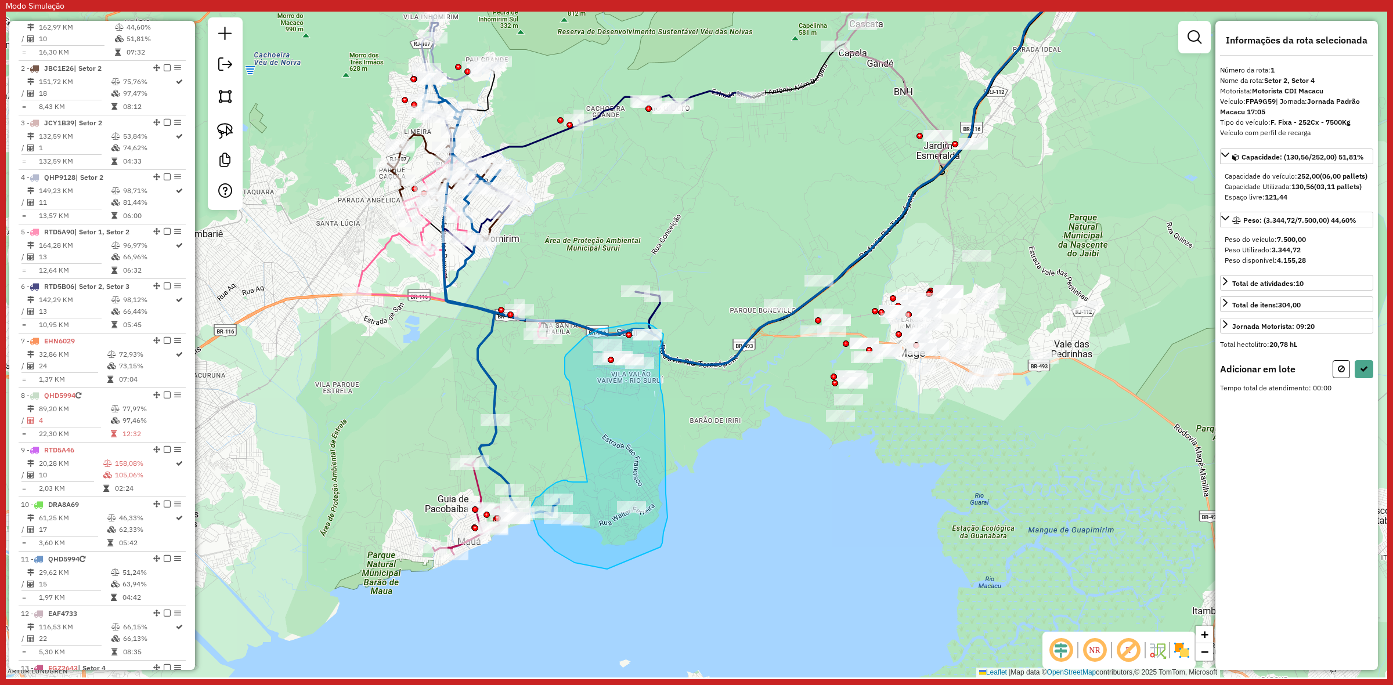
drag, startPoint x: 579, startPoint y: 482, endPoint x: 569, endPoint y: 381, distance: 101.5
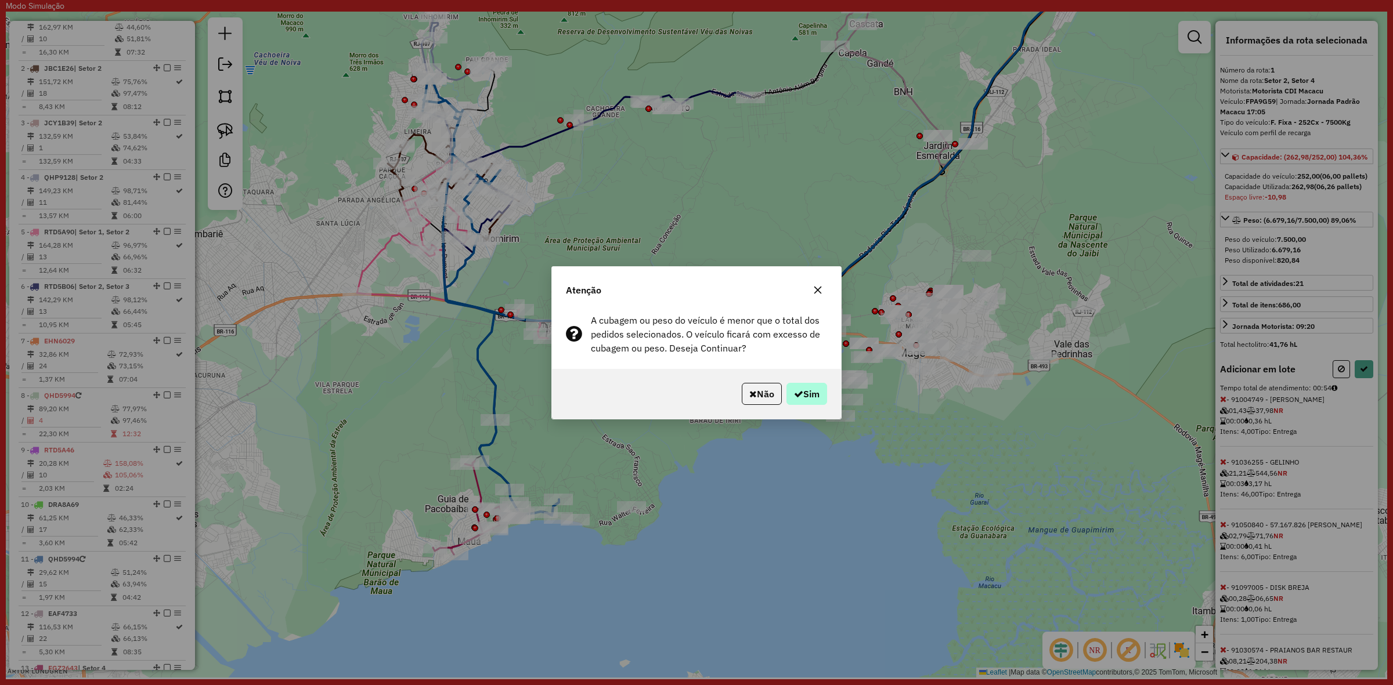
drag, startPoint x: 816, startPoint y: 380, endPoint x: 805, endPoint y: 395, distance: 18.7
click at [811, 388] on div "Não Sim" at bounding box center [696, 394] width 289 height 50
click at [805, 395] on button "Sim" at bounding box center [806, 394] width 41 height 22
select select "**********"
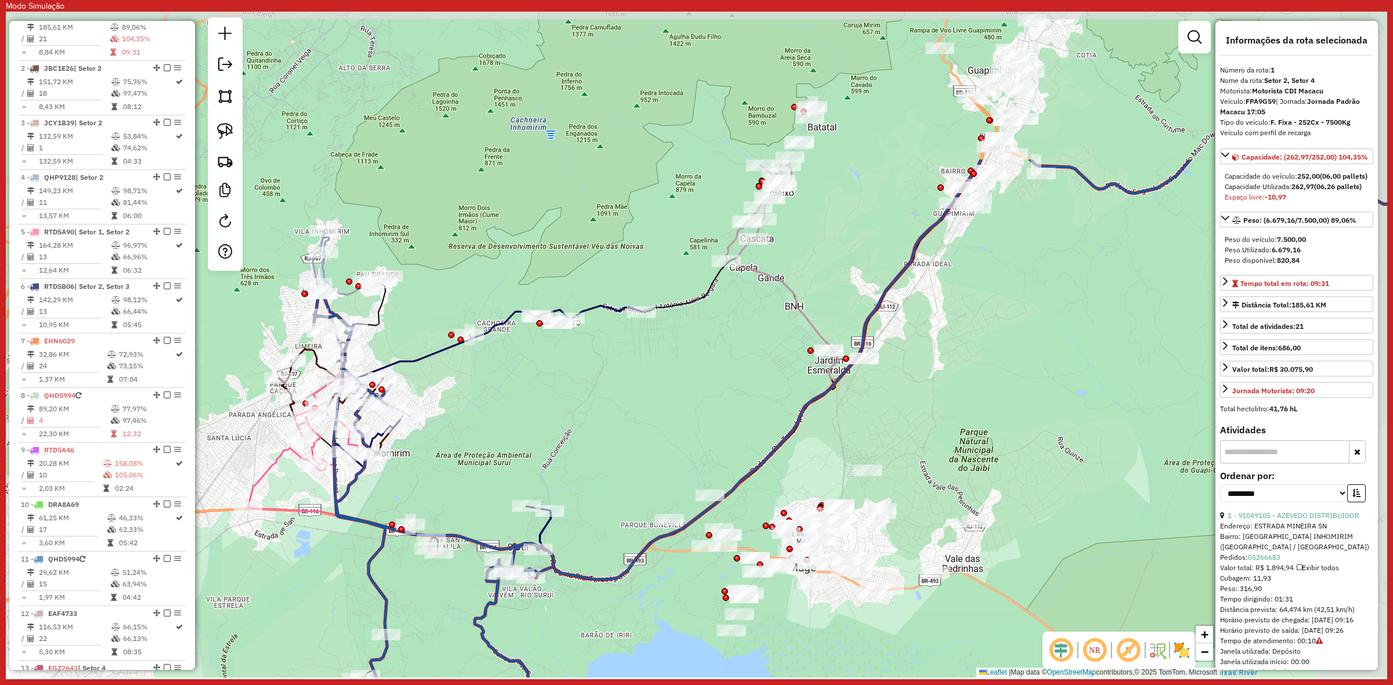
drag, startPoint x: 570, startPoint y: 216, endPoint x: 622, endPoint y: 339, distance: 134.0
click at [460, 430] on div "Janela de atendimento Grade de atendimento Capacidade Transportadoras Veículos …" at bounding box center [696, 345] width 1381 height 666
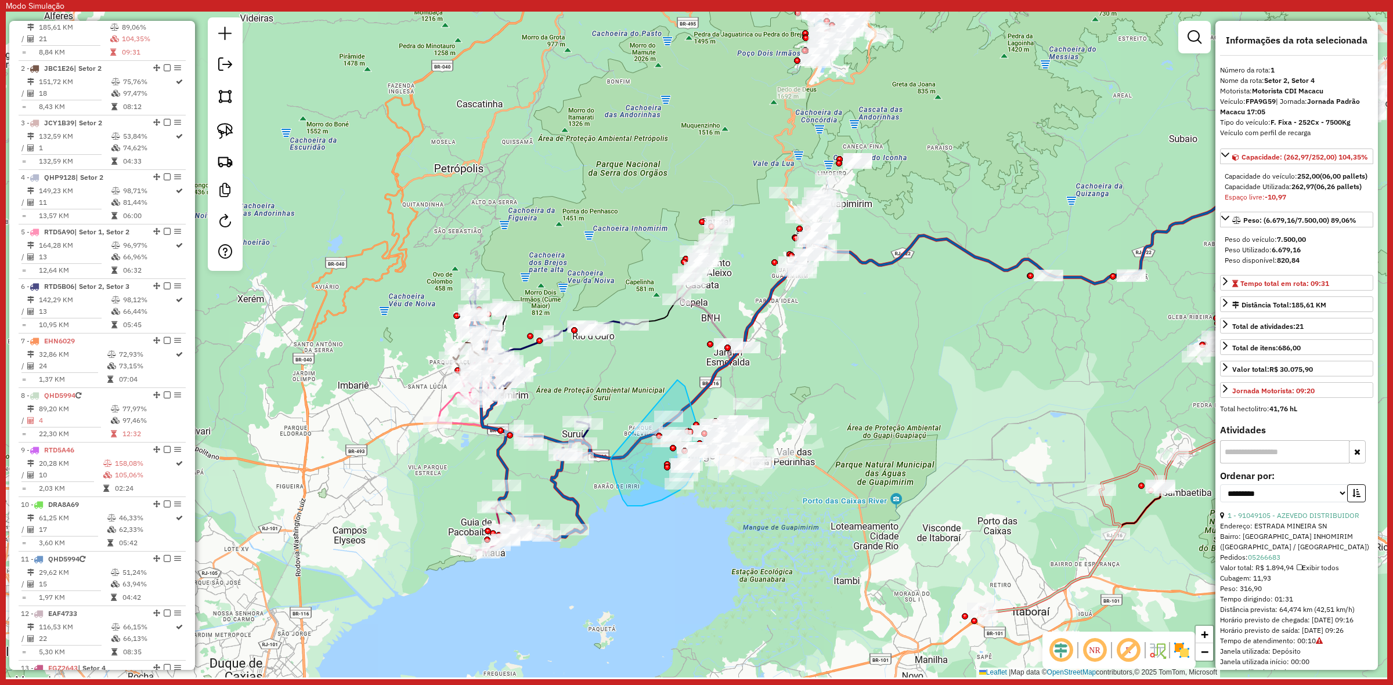
drag, startPoint x: 685, startPoint y: 386, endPoint x: 628, endPoint y: 384, distance: 56.9
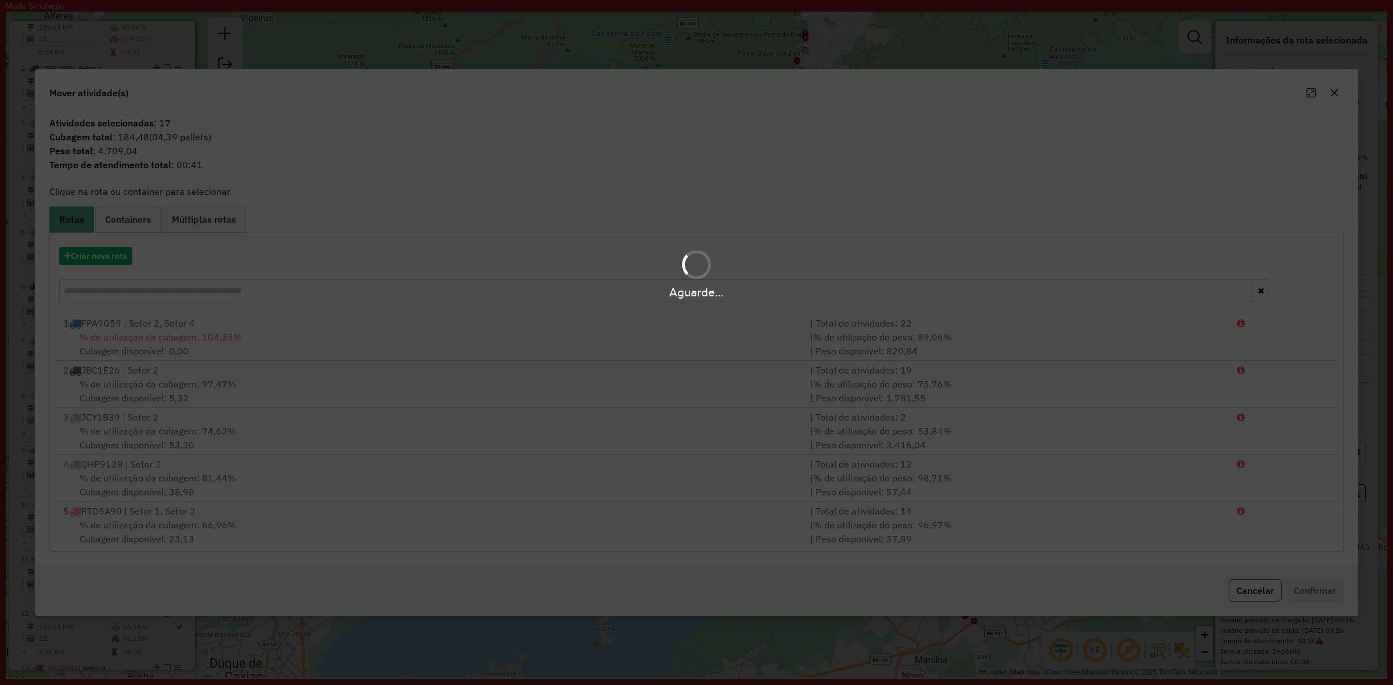
click at [107, 251] on div "Aguarde..." at bounding box center [696, 274] width 1393 height 55
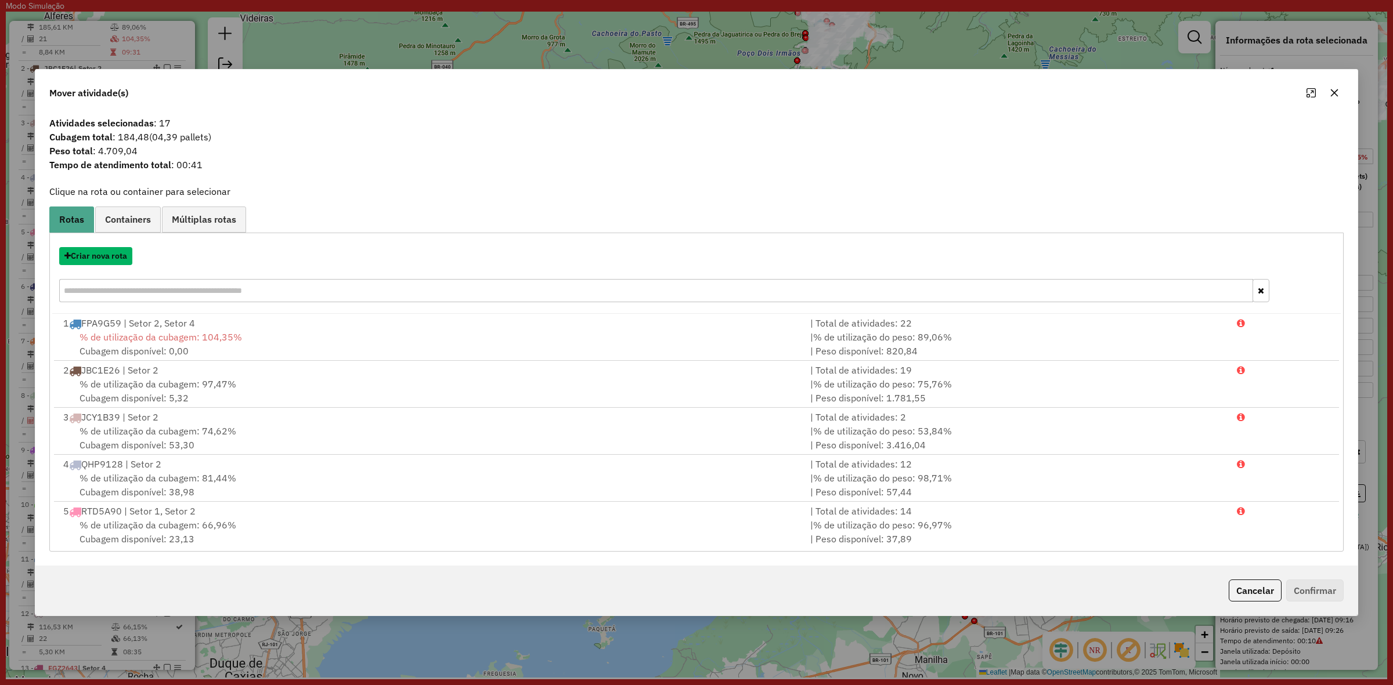
click at [107, 251] on button "Criar nova rota" at bounding box center [95, 256] width 73 height 18
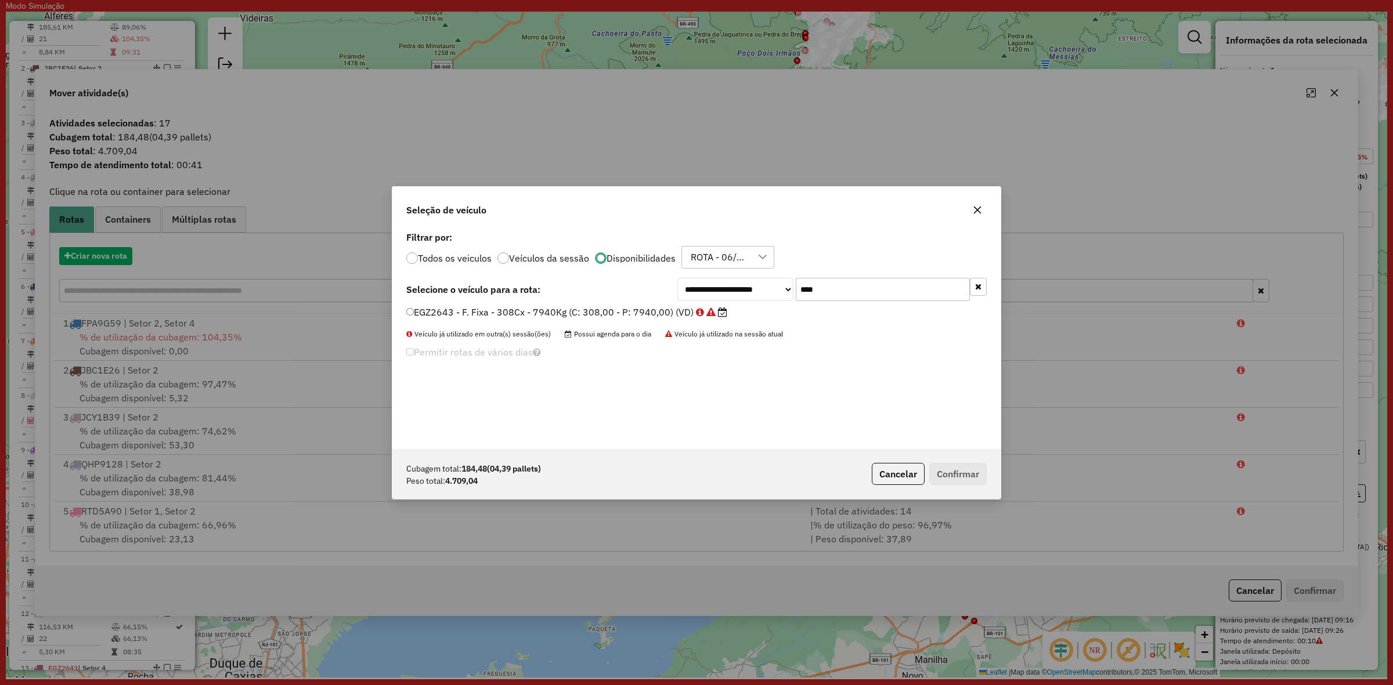
scroll to position [6, 3]
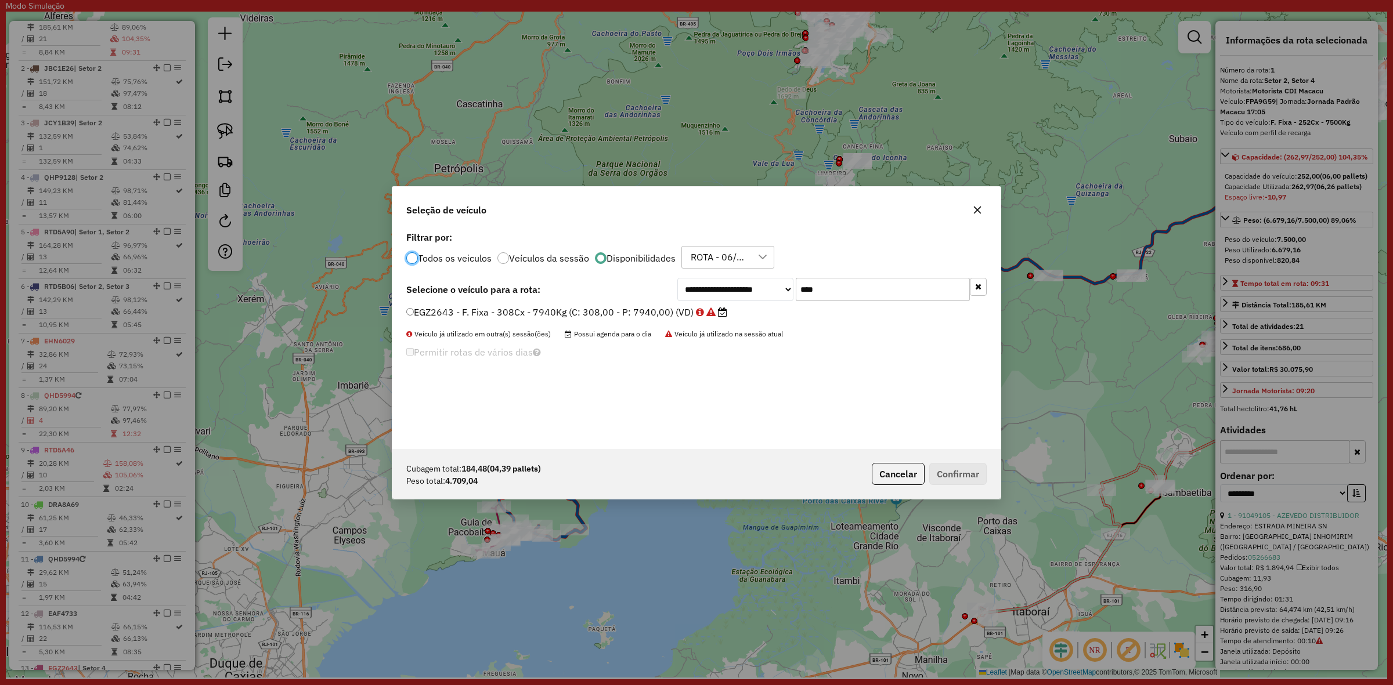
click at [888, 290] on input "****" at bounding box center [883, 289] width 174 height 23
click at [976, 291] on icon "button" at bounding box center [978, 287] width 6 height 8
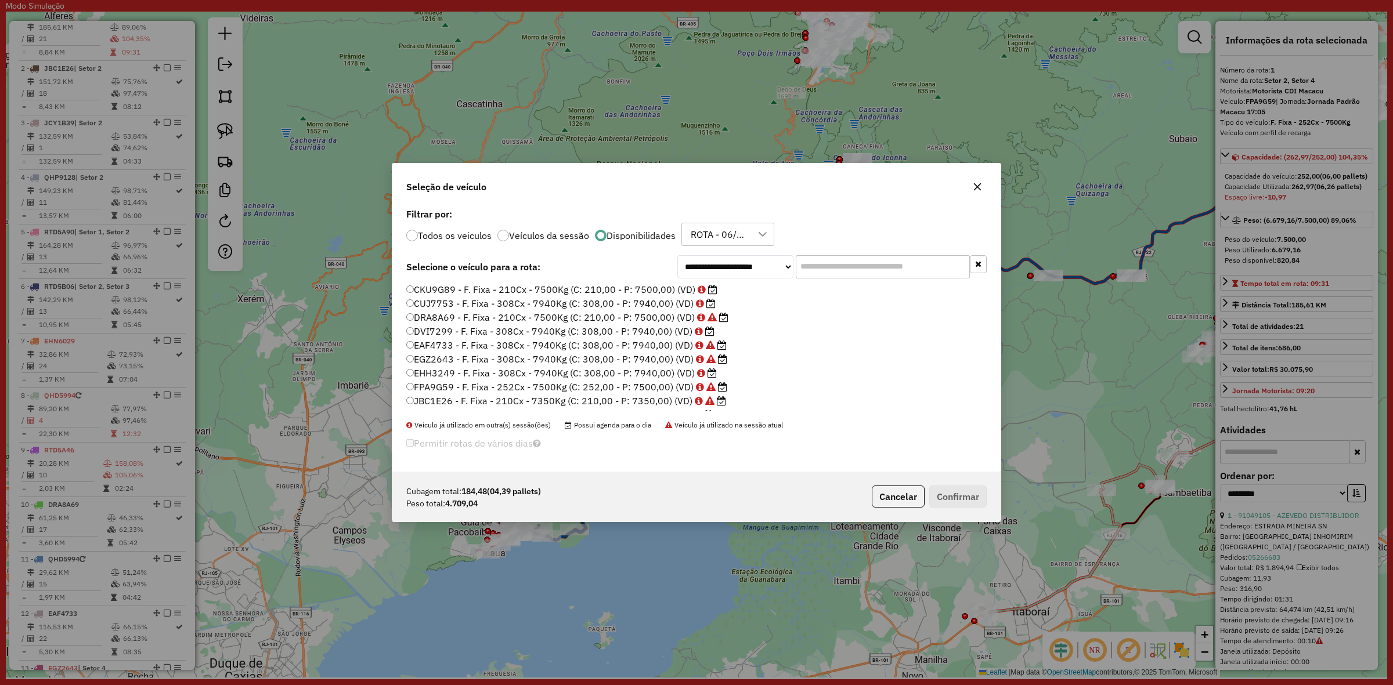
click at [557, 237] on label "Veículos da sessão" at bounding box center [549, 235] width 80 height 9
click at [601, 375] on label "JCY1B39 - F. Fixa - 210Cx - 7400Kg (C: 210,00 - P: 7400,00) (VD)" at bounding box center [566, 370] width 320 height 14
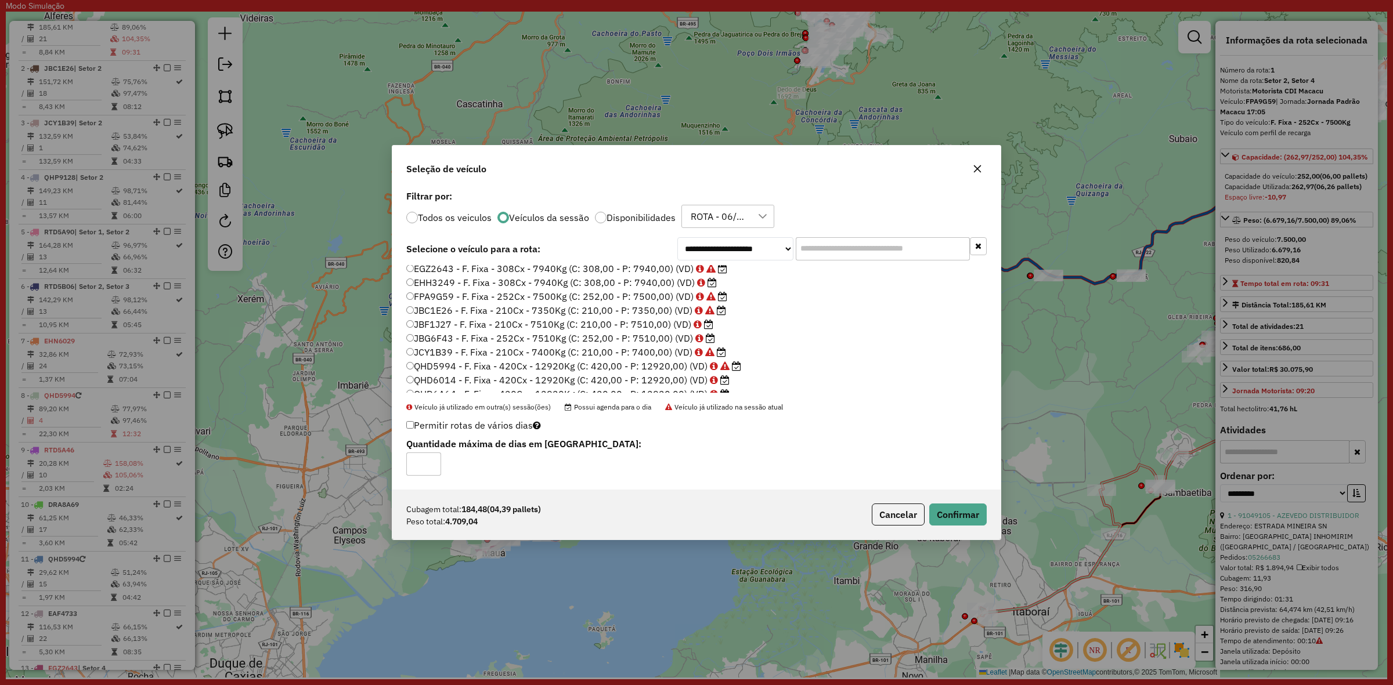
click at [610, 294] on label "FPA9G59 - F. Fixa - 252Cx - 7500Kg (C: 252,00 - P: 7500,00) (VD)" at bounding box center [566, 297] width 321 height 14
click at [952, 507] on button "Confirmar" at bounding box center [957, 515] width 57 height 22
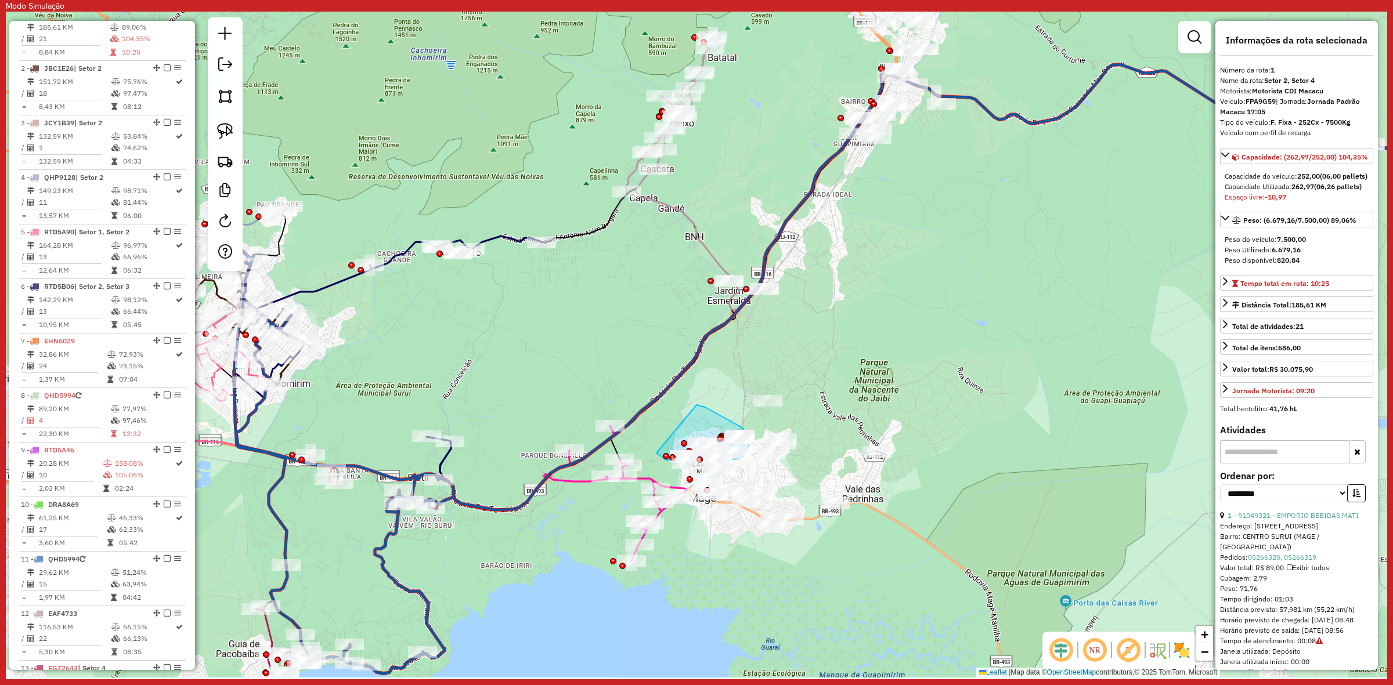
drag, startPoint x: 710, startPoint y: 410, endPoint x: 656, endPoint y: 453, distance: 69.0
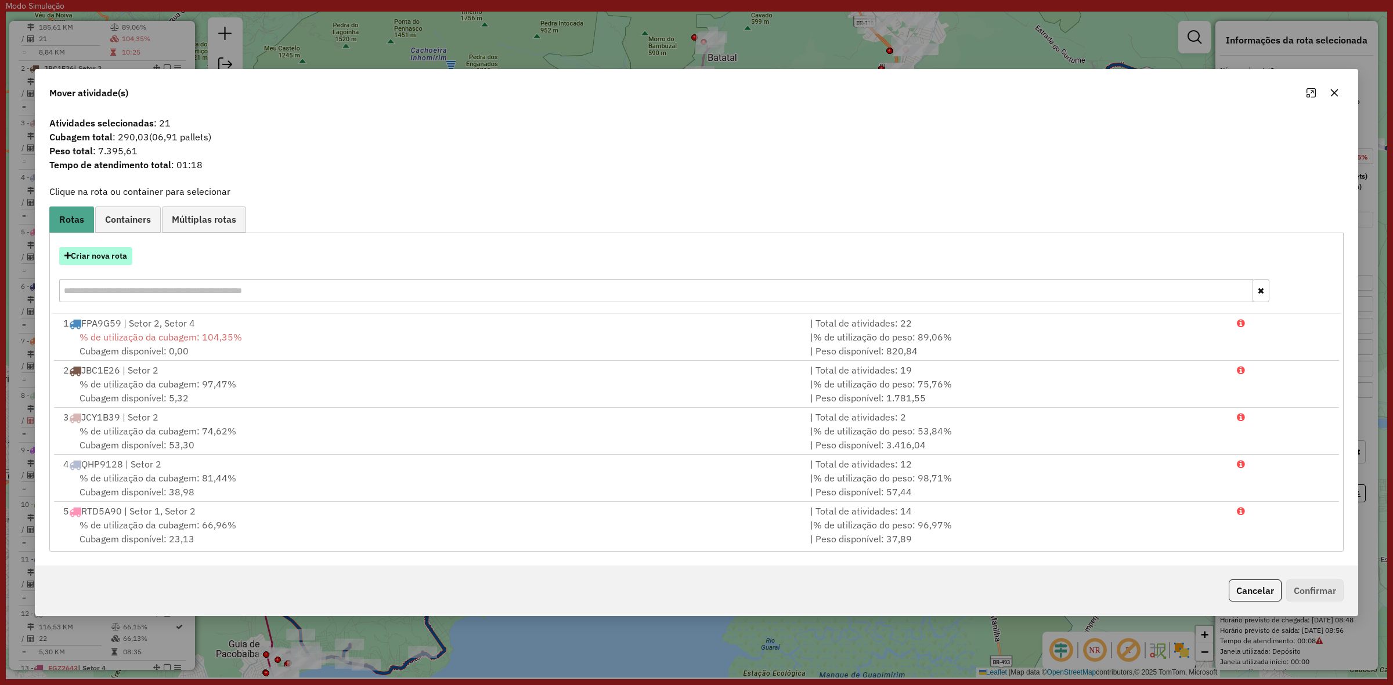
click at [125, 251] on button "Criar nova rota" at bounding box center [95, 256] width 73 height 18
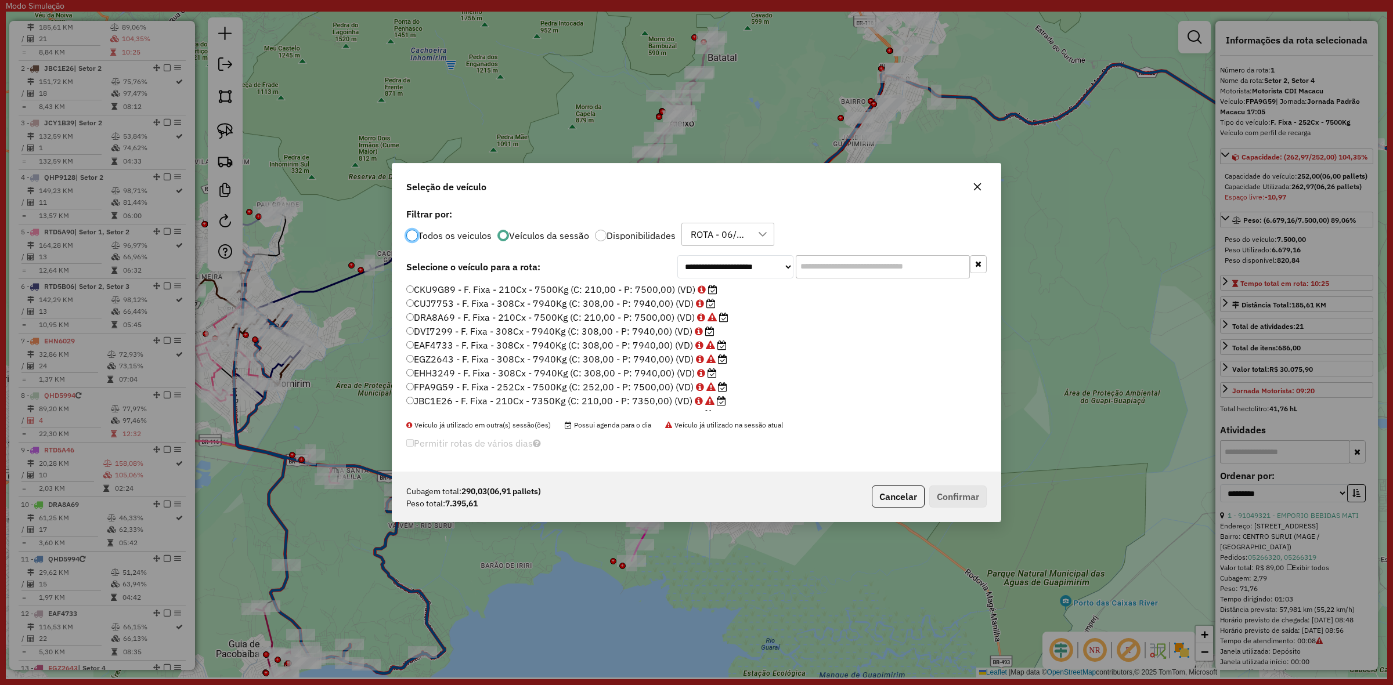
scroll to position [6, 3]
click at [843, 269] on input "text" at bounding box center [883, 266] width 174 height 23
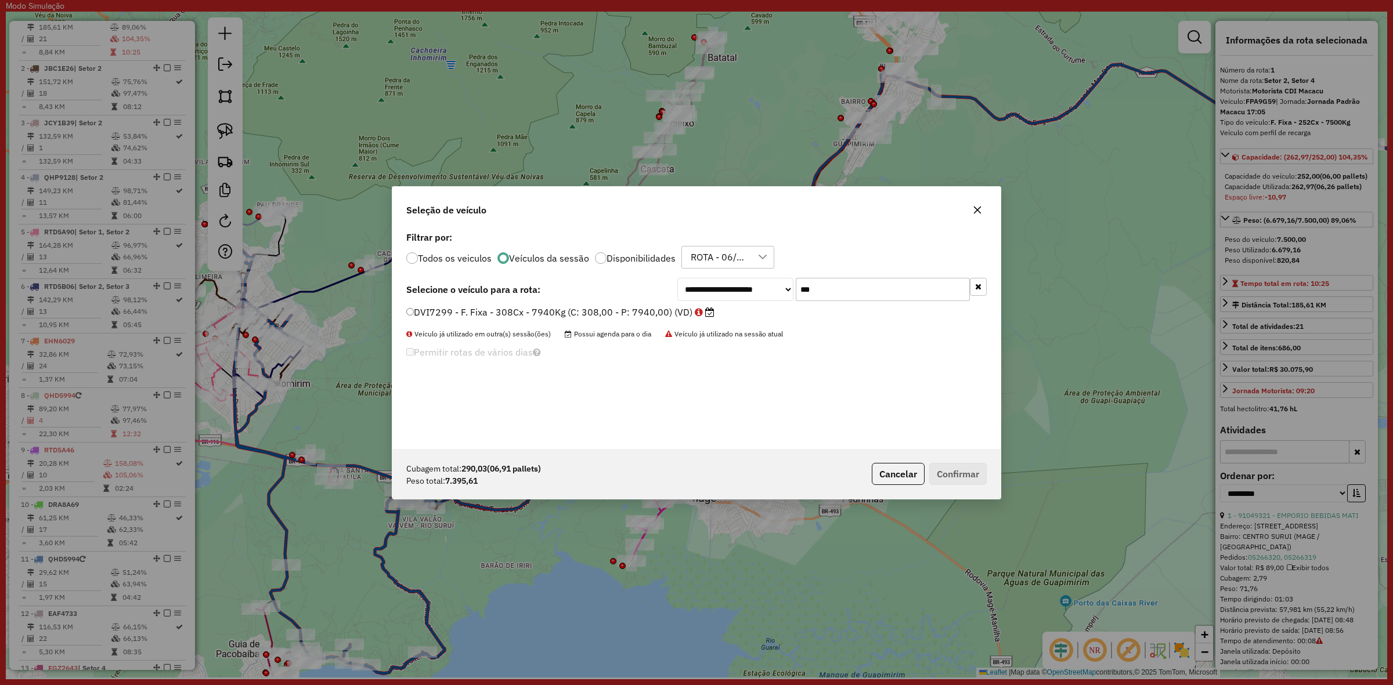
type input "****"
drag, startPoint x: 793, startPoint y: 289, endPoint x: 776, endPoint y: 292, distance: 17.1
click at [776, 292] on div "**********" at bounding box center [831, 289] width 309 height 23
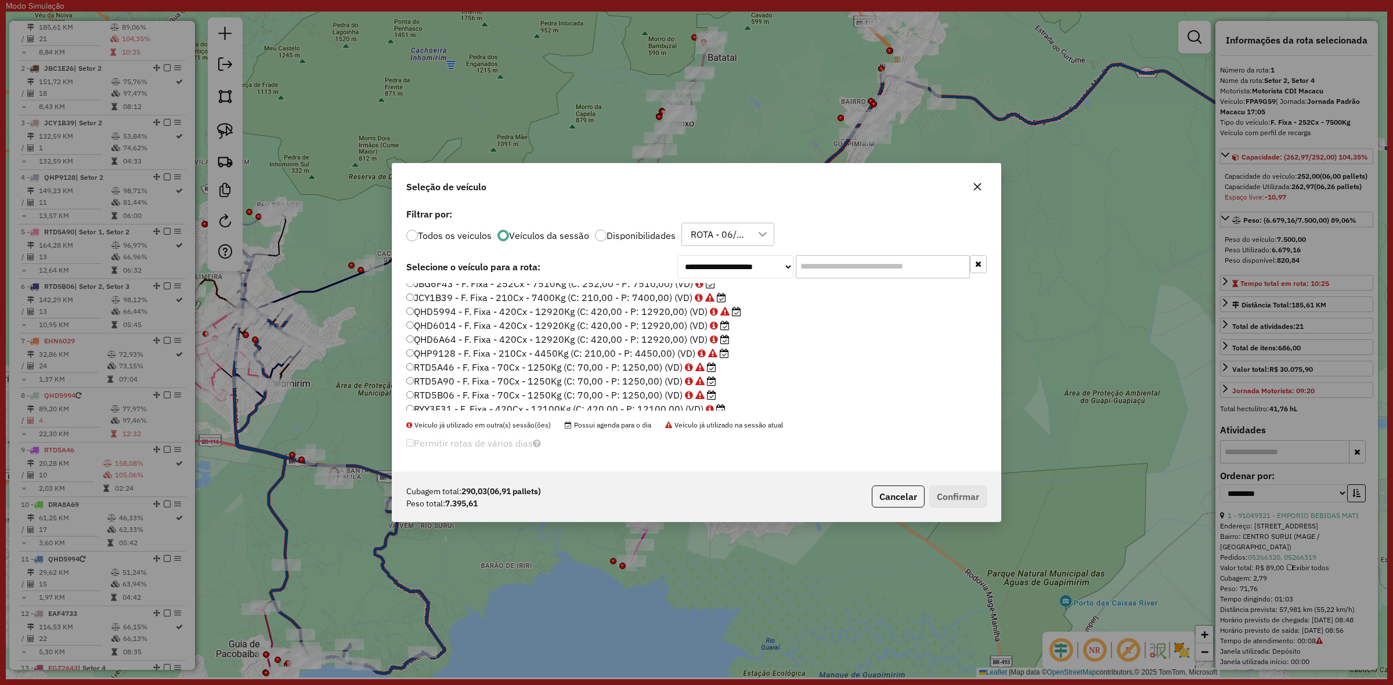
scroll to position [0, 0]
click at [584, 341] on label "EAF4733 - F. Fixa - 308Cx - 7940Kg (C: 308,00 - P: 7940,00) (VD)" at bounding box center [566, 345] width 320 height 14
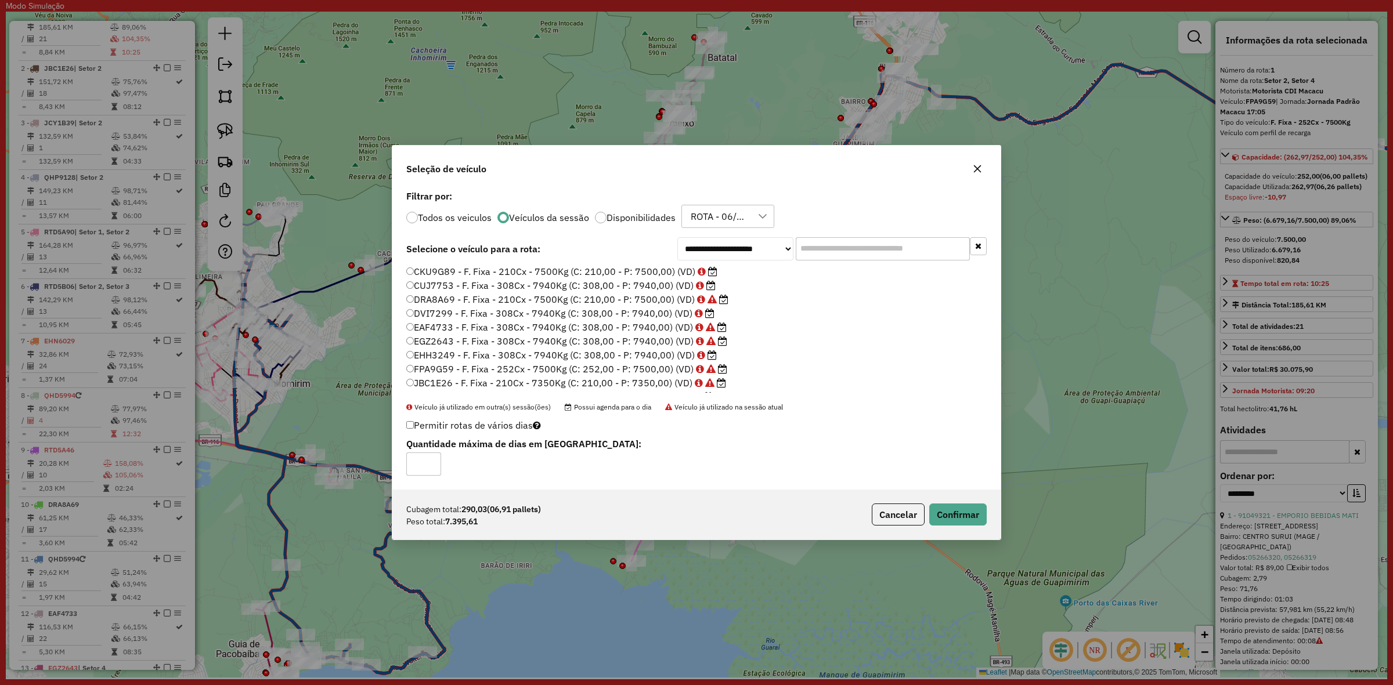
click at [938, 502] on div "Cubagem total: 290,03 (06,91 pallets) Peso total: 7.395,61 Cancelar Confirmar" at bounding box center [696, 515] width 608 height 50
click at [563, 290] on label "CUJ7753 - F. Fixa - 308Cx - 7940Kg (C: 308,00 - P: 7940,00) (VD)" at bounding box center [560, 286] width 309 height 14
click at [944, 516] on button "Confirmar" at bounding box center [957, 515] width 57 height 22
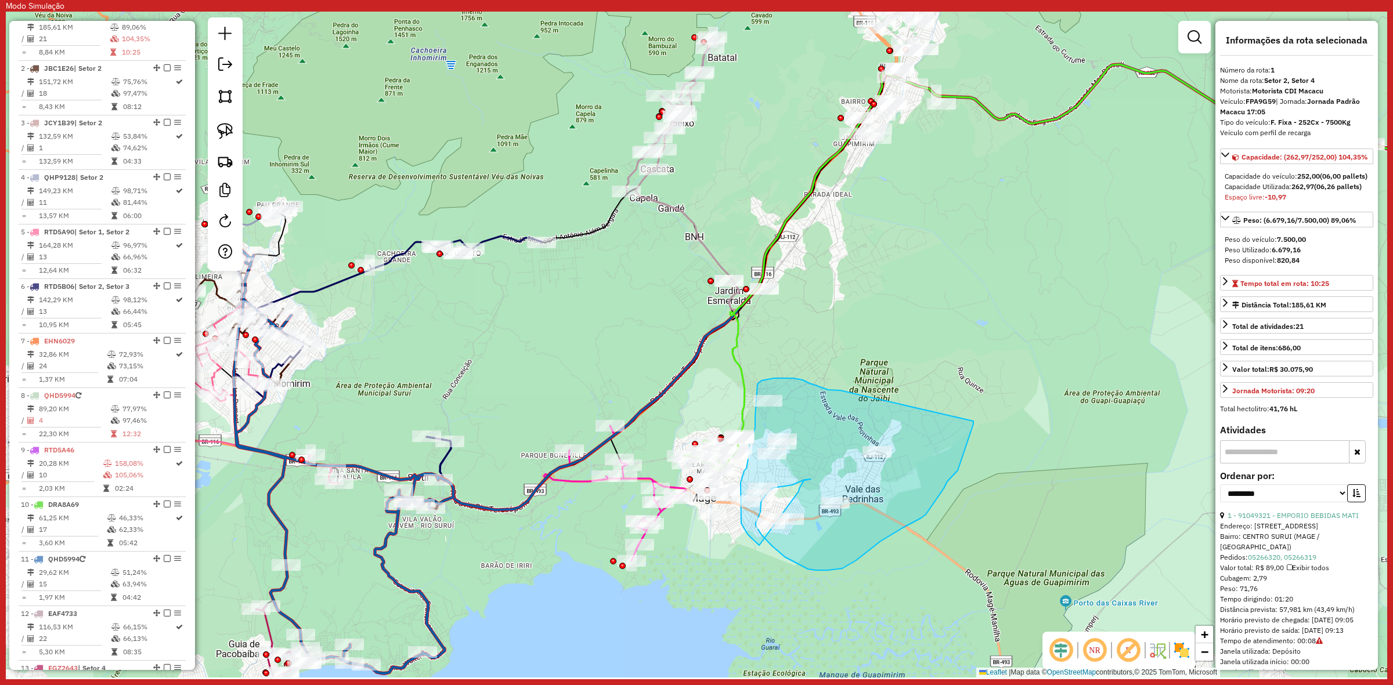
drag, startPoint x: 824, startPoint y: 389, endPoint x: 973, endPoint y: 421, distance: 152.6
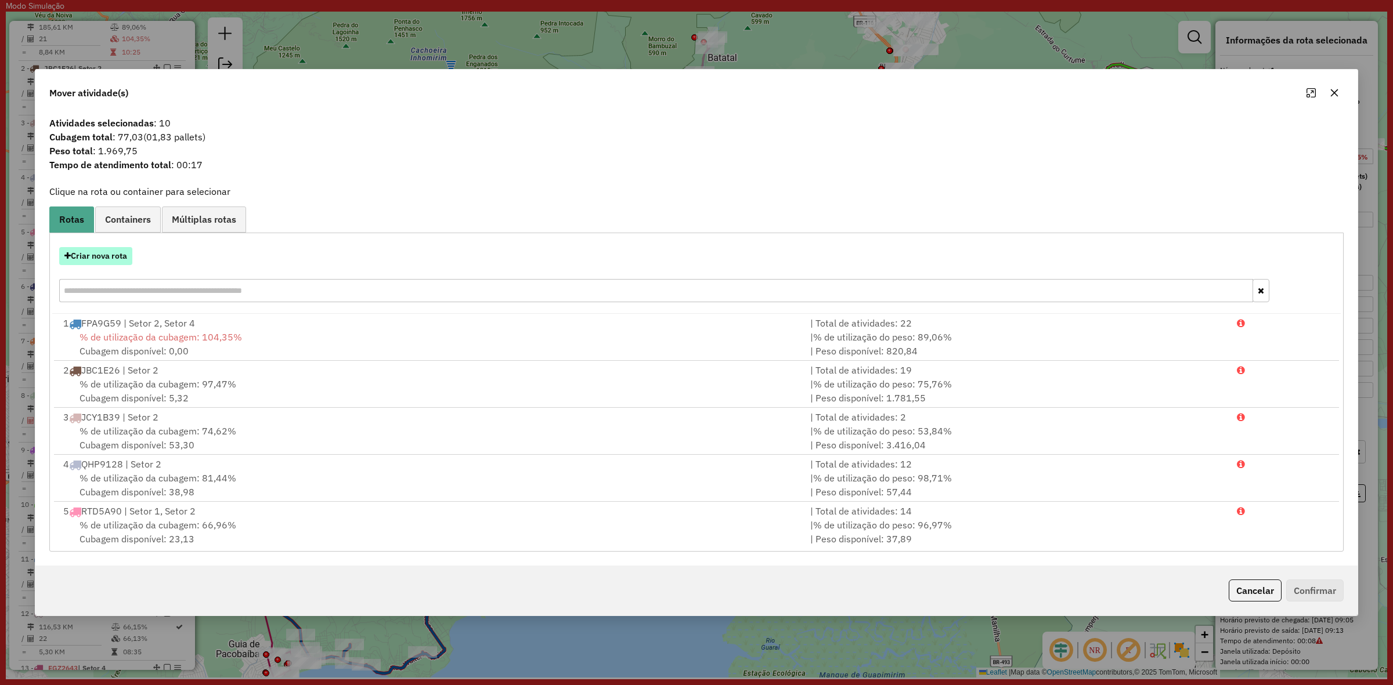
click at [97, 254] on button "Criar nova rota" at bounding box center [95, 256] width 73 height 18
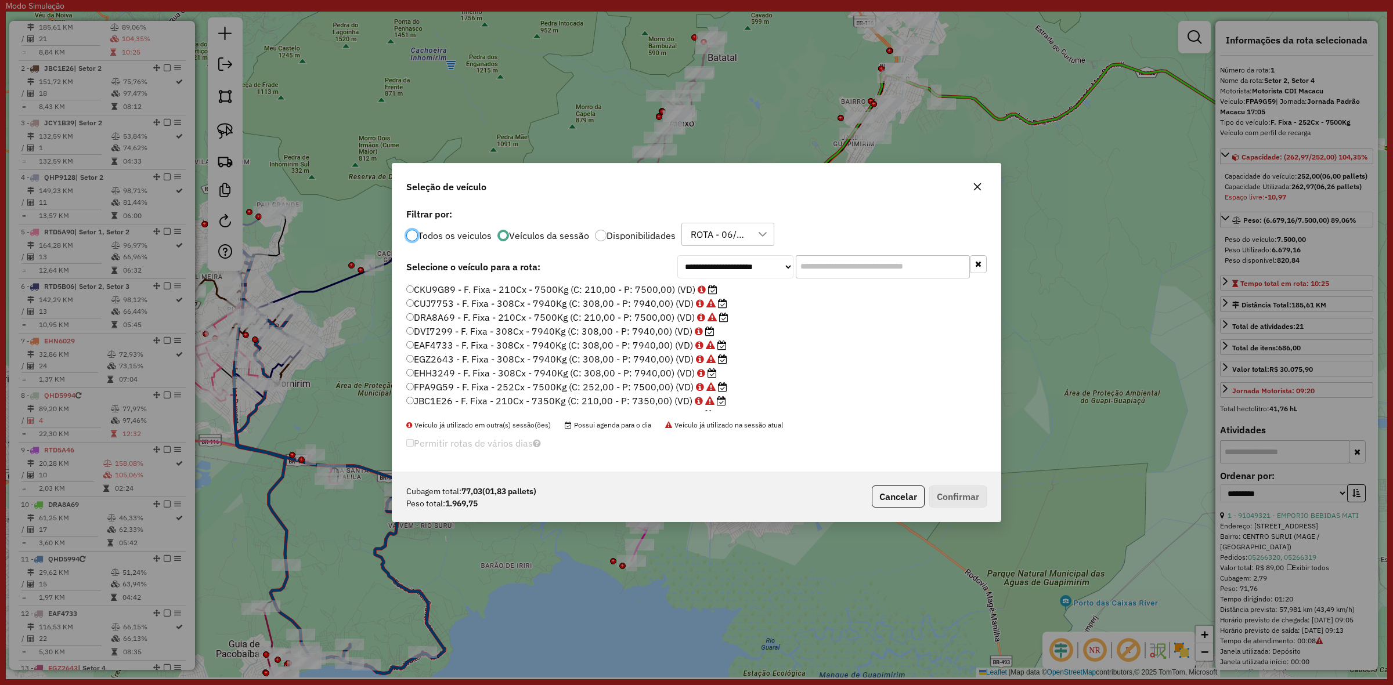
scroll to position [145, 0]
click at [593, 333] on label "QHD6A64 - F. Fixa - 420Cx - 12920Kg (C: 420,00 - P: 12920,00) (VD)" at bounding box center [567, 340] width 323 height 14
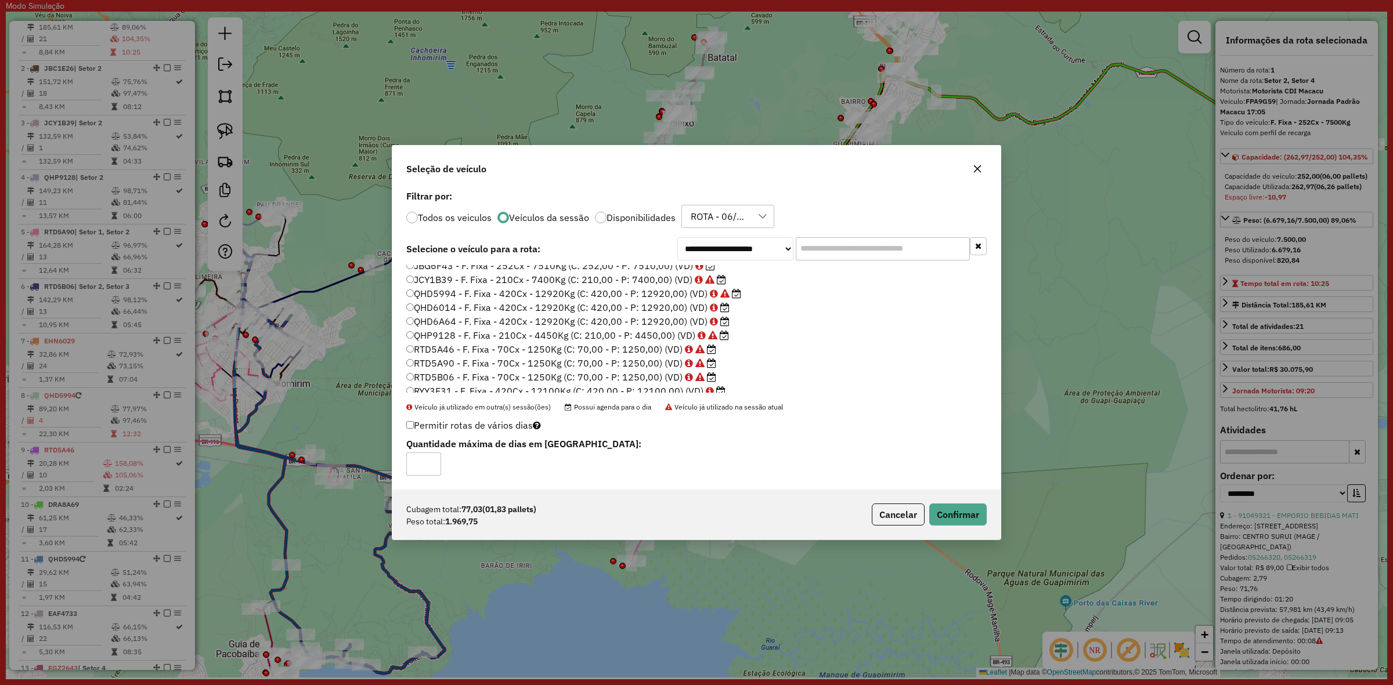
click at [584, 359] on label "RTD5A90 - F. Fixa - 70Cx - 1250Kg (C: 70,00 - P: 1250,00) (VD)" at bounding box center [561, 363] width 310 height 14
click at [608, 377] on label "RTD5B06 - F. Fixa - 70Cx - 1250Kg (C: 70,00 - P: 1250,00) (VD)" at bounding box center [561, 377] width 310 height 14
click at [958, 515] on button "Confirmar" at bounding box center [957, 515] width 57 height 22
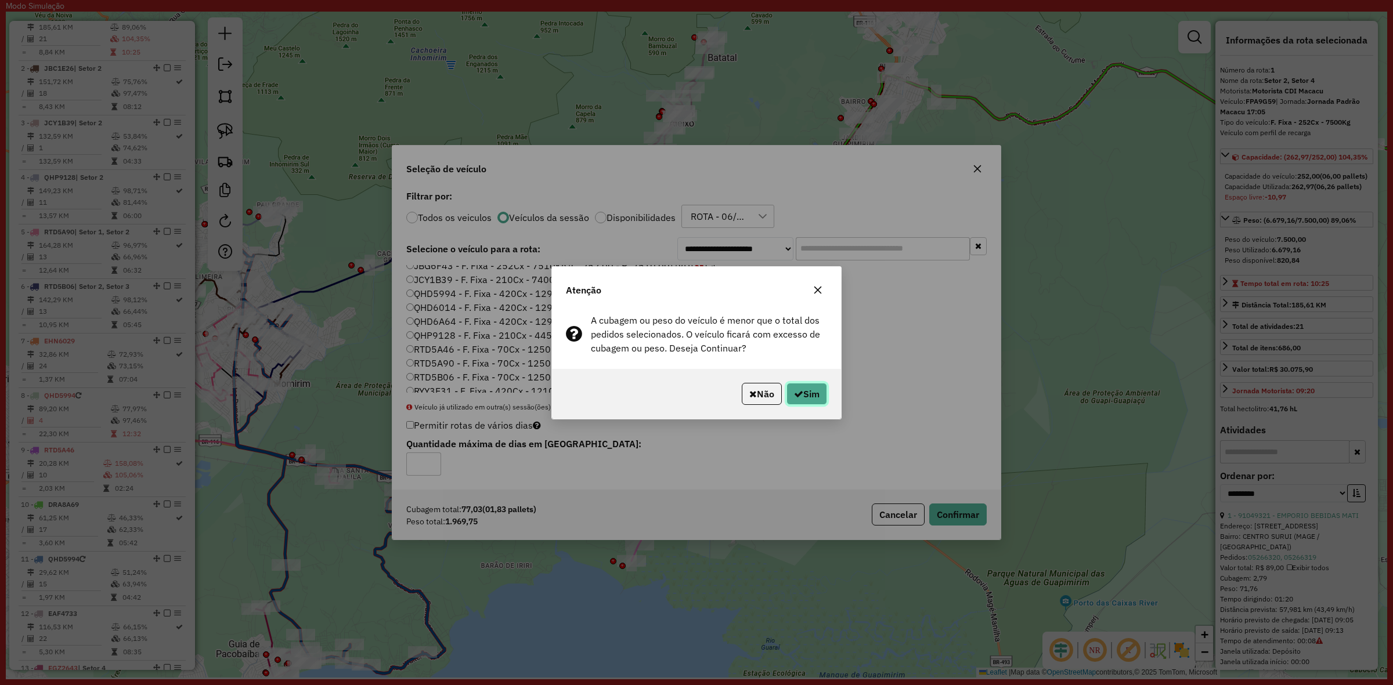
click at [810, 391] on button "Sim" at bounding box center [806, 394] width 41 height 22
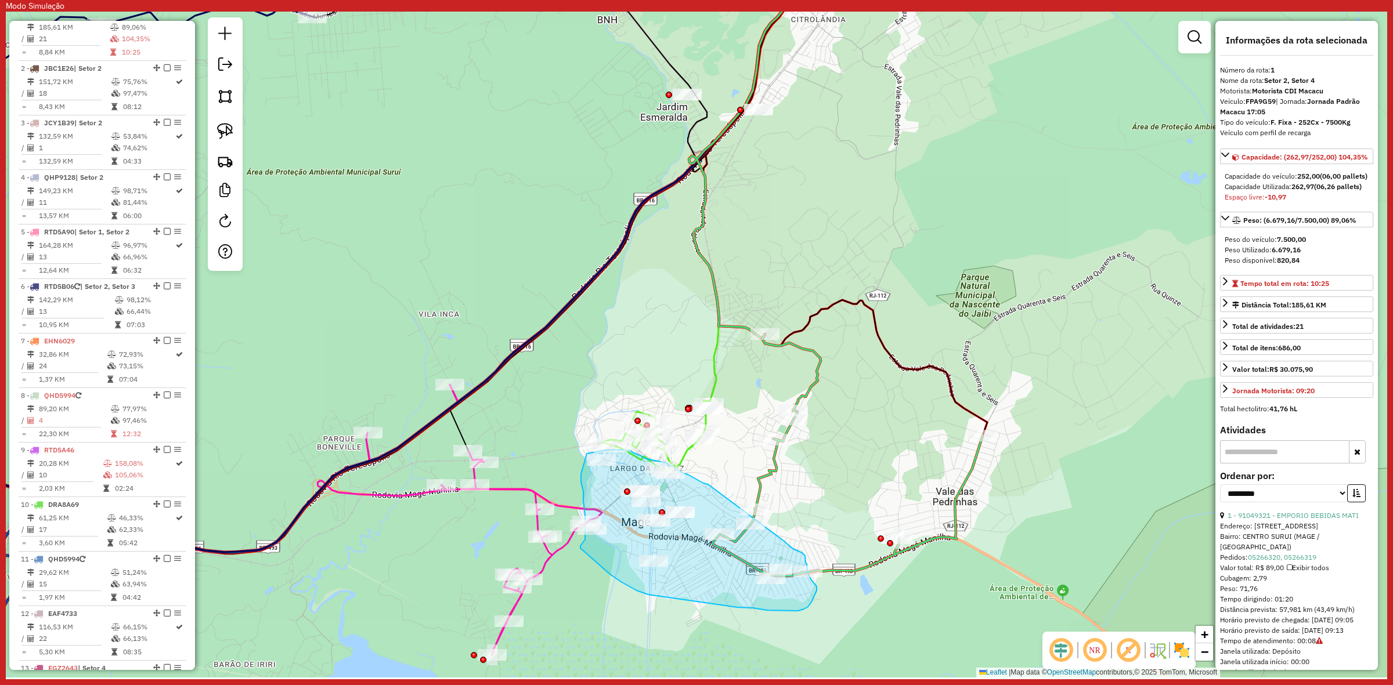
drag, startPoint x: 707, startPoint y: 485, endPoint x: 784, endPoint y: 541, distance: 95.9
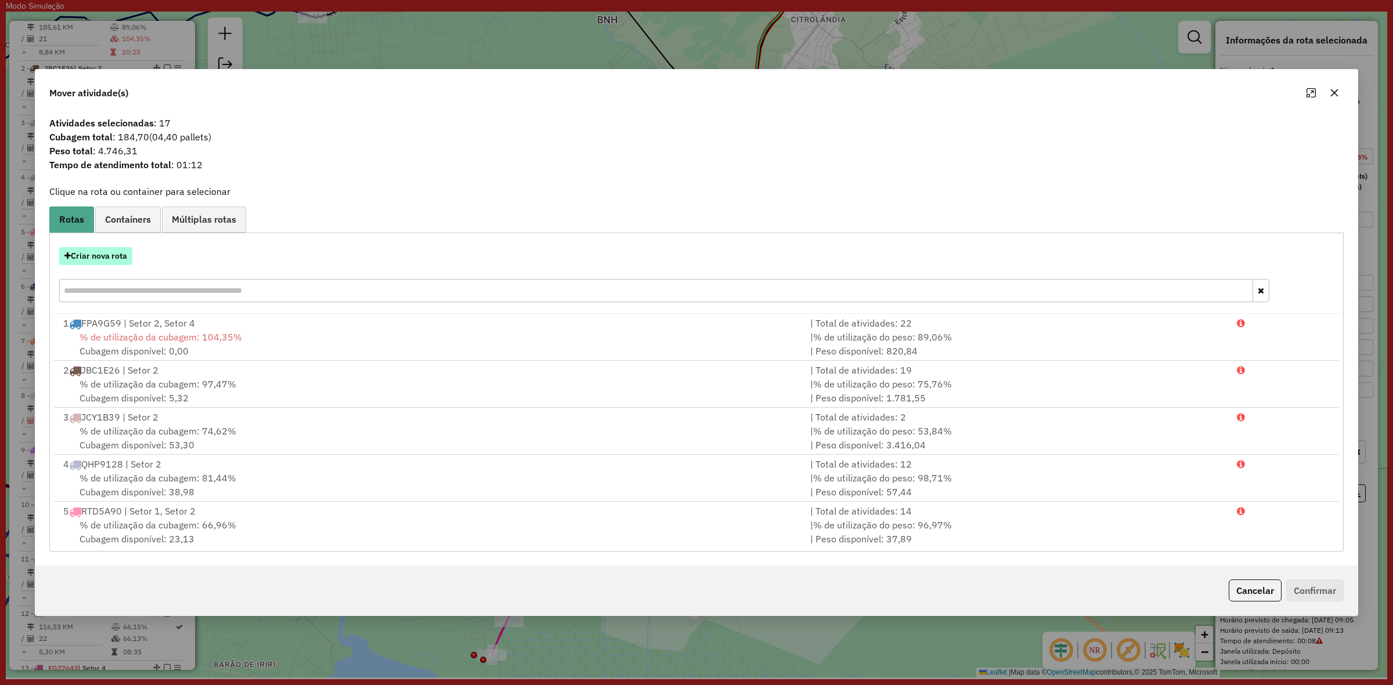
click at [116, 264] on button "Criar nova rota" at bounding box center [95, 256] width 73 height 18
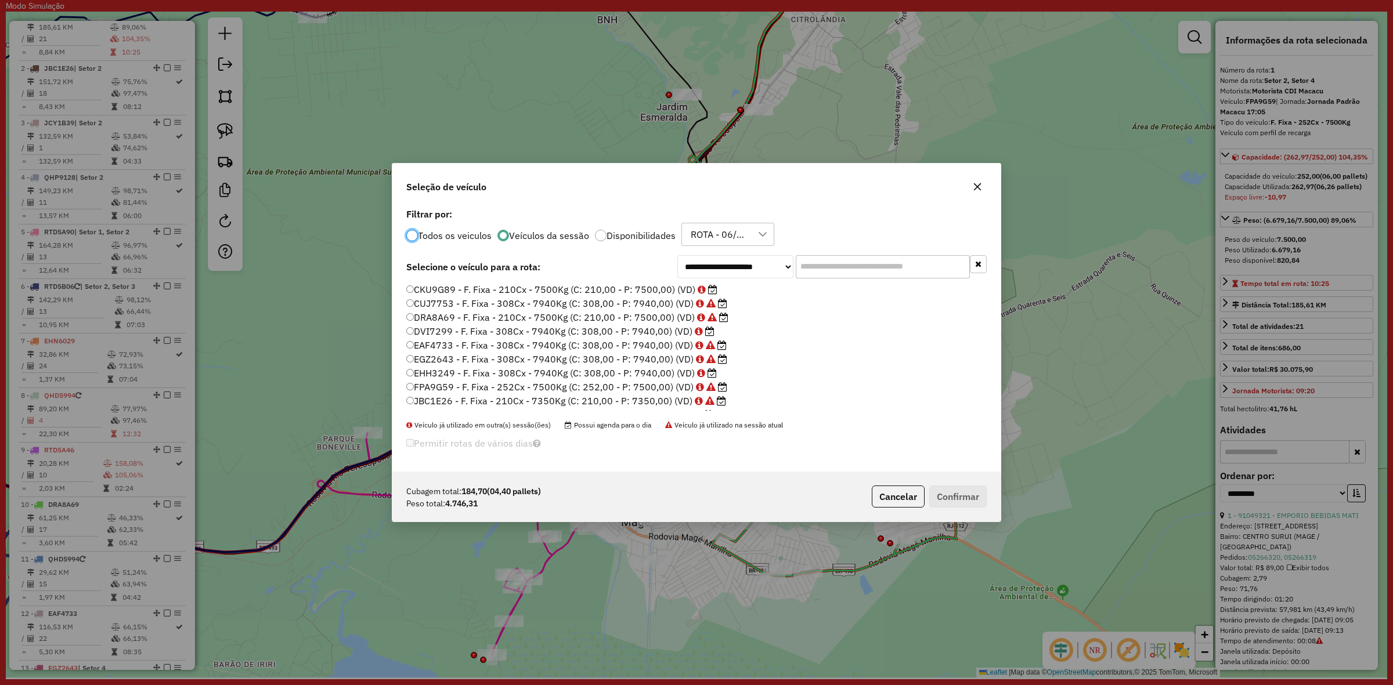
scroll to position [6, 3]
click at [541, 305] on label "CUJ7753 - F. Fixa - 308Cx - 7940Kg (C: 308,00 - P: 7940,00) (VD)" at bounding box center [566, 304] width 321 height 14
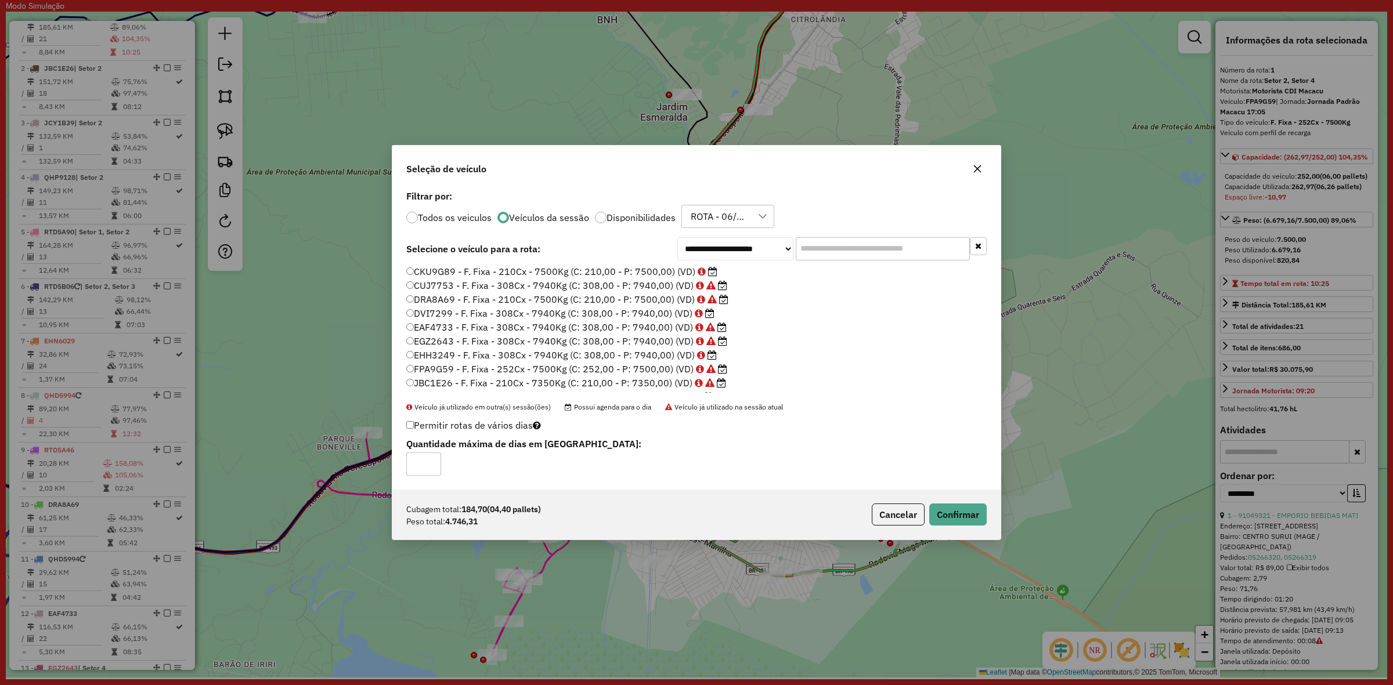
click at [526, 312] on label "DVI7299 - F. Fixa - 308Cx - 7940Kg (C: 308,00 - P: 7940,00) (VD)" at bounding box center [560, 313] width 308 height 14
click at [974, 520] on button "Confirmar" at bounding box center [957, 515] width 57 height 22
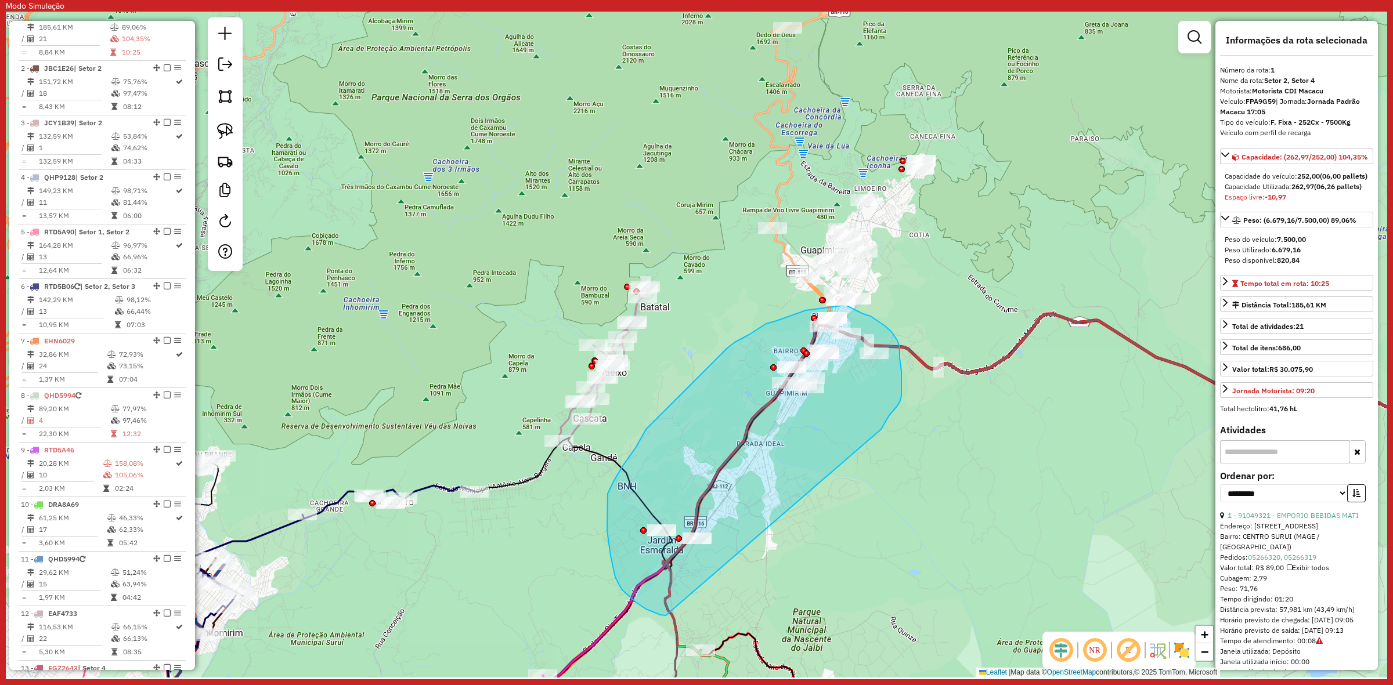
drag, startPoint x: 889, startPoint y: 415, endPoint x: 703, endPoint y: 595, distance: 258.6
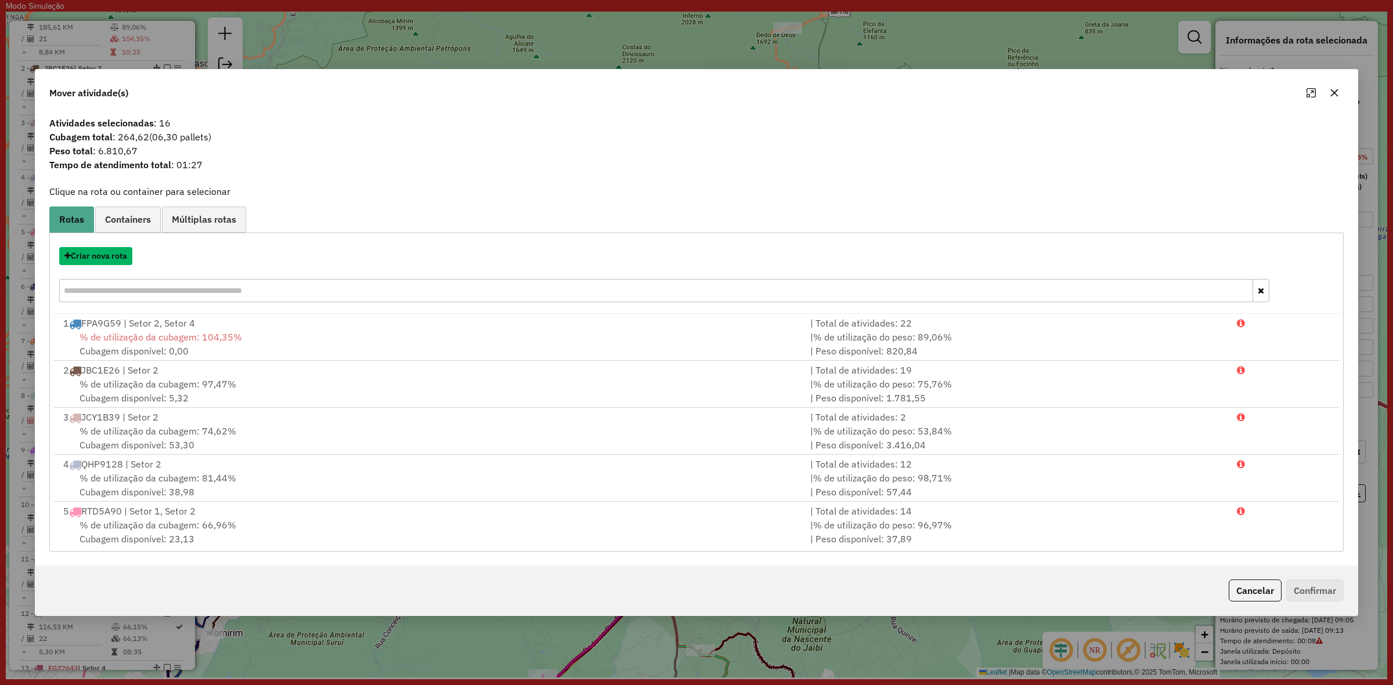
click at [125, 261] on button "Criar nova rota" at bounding box center [95, 256] width 73 height 18
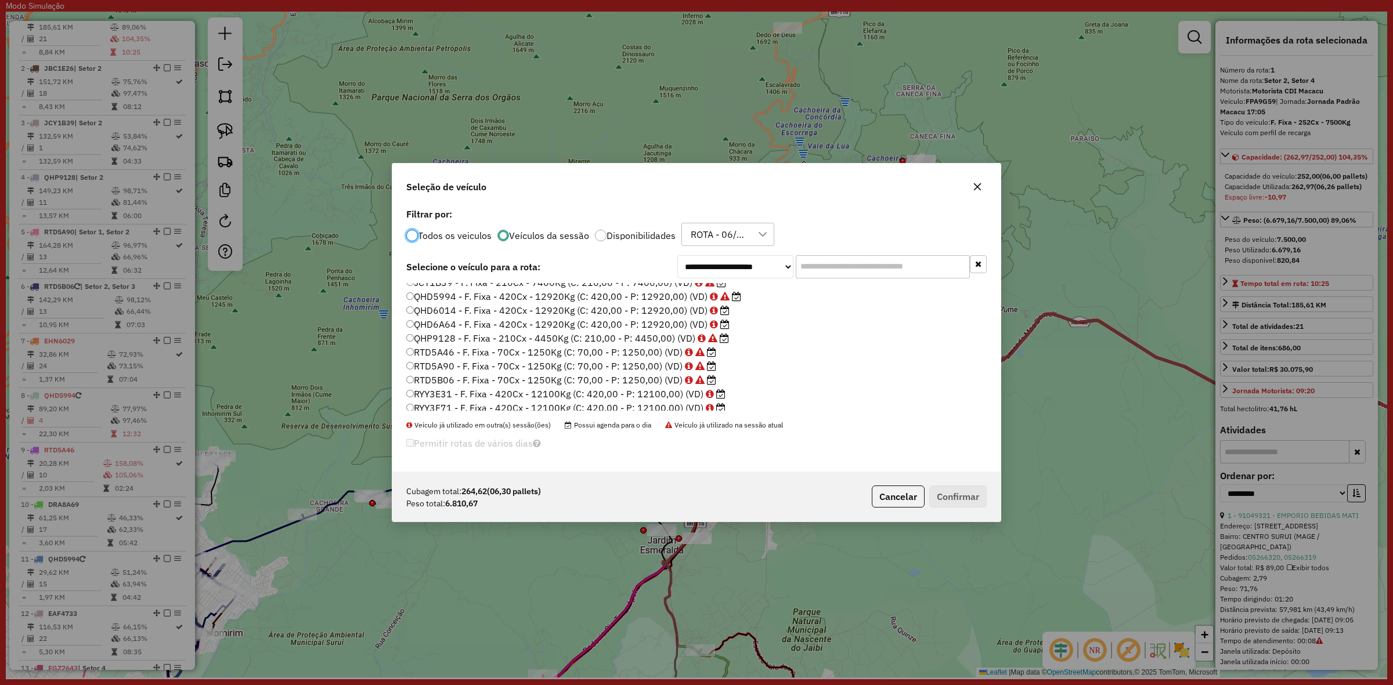
scroll to position [218, 0]
click at [541, 337] on label "RYY3E31 - F. Fixa - 420Cx - 12100Kg (C: 420,00 - P: 12100,00) (VD)" at bounding box center [565, 337] width 319 height 14
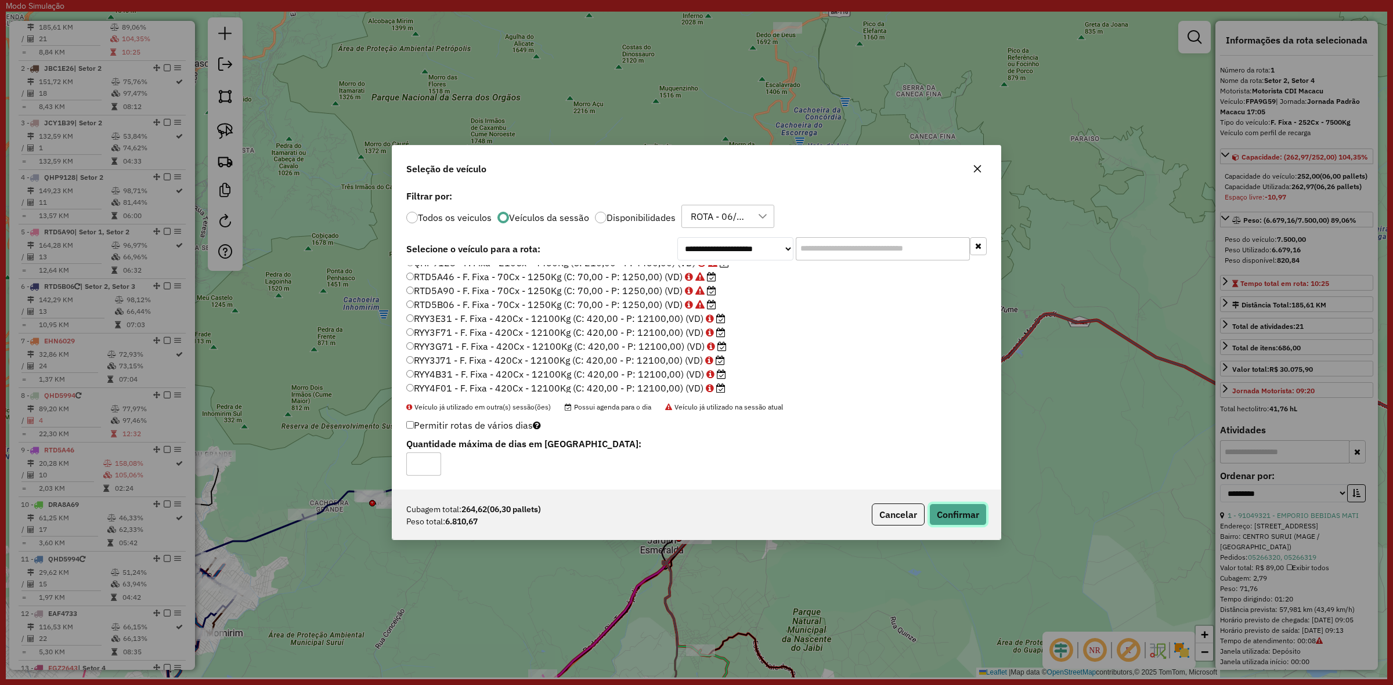
click at [959, 520] on button "Confirmar" at bounding box center [957, 515] width 57 height 22
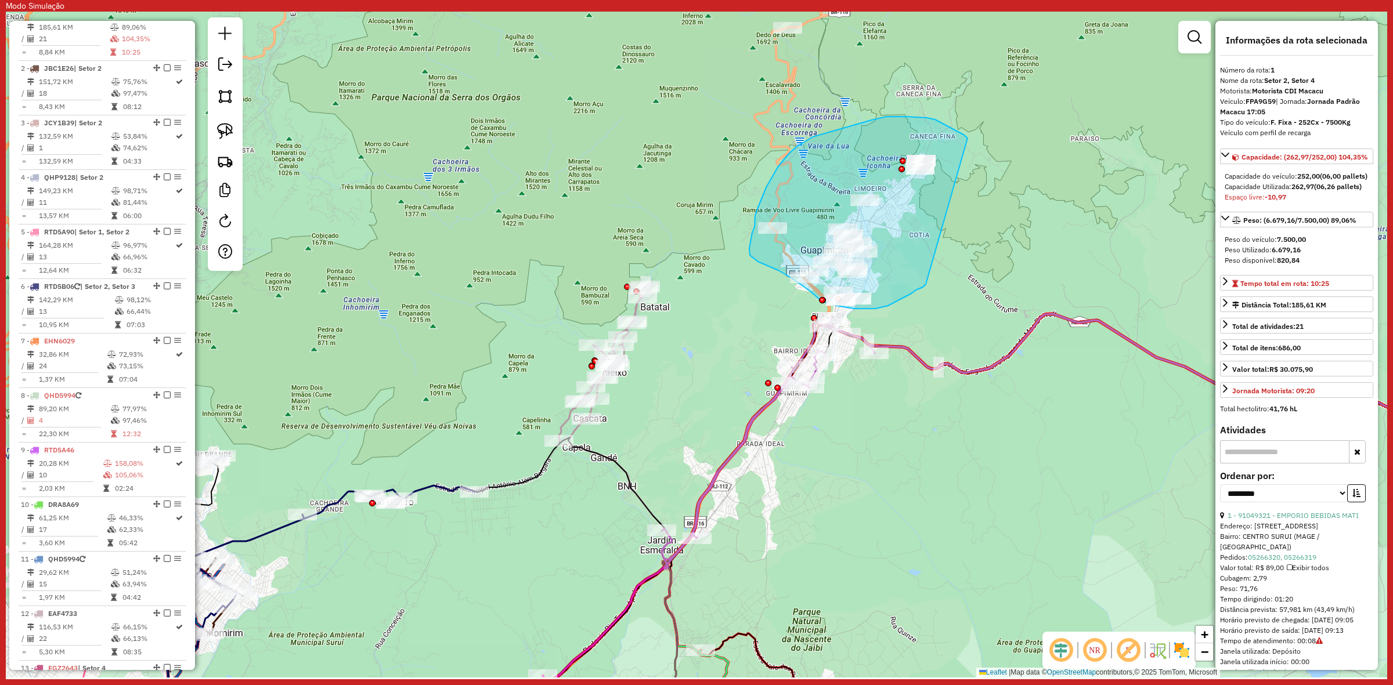
drag, startPoint x: 963, startPoint y: 135, endPoint x: 928, endPoint y: 284, distance: 153.7
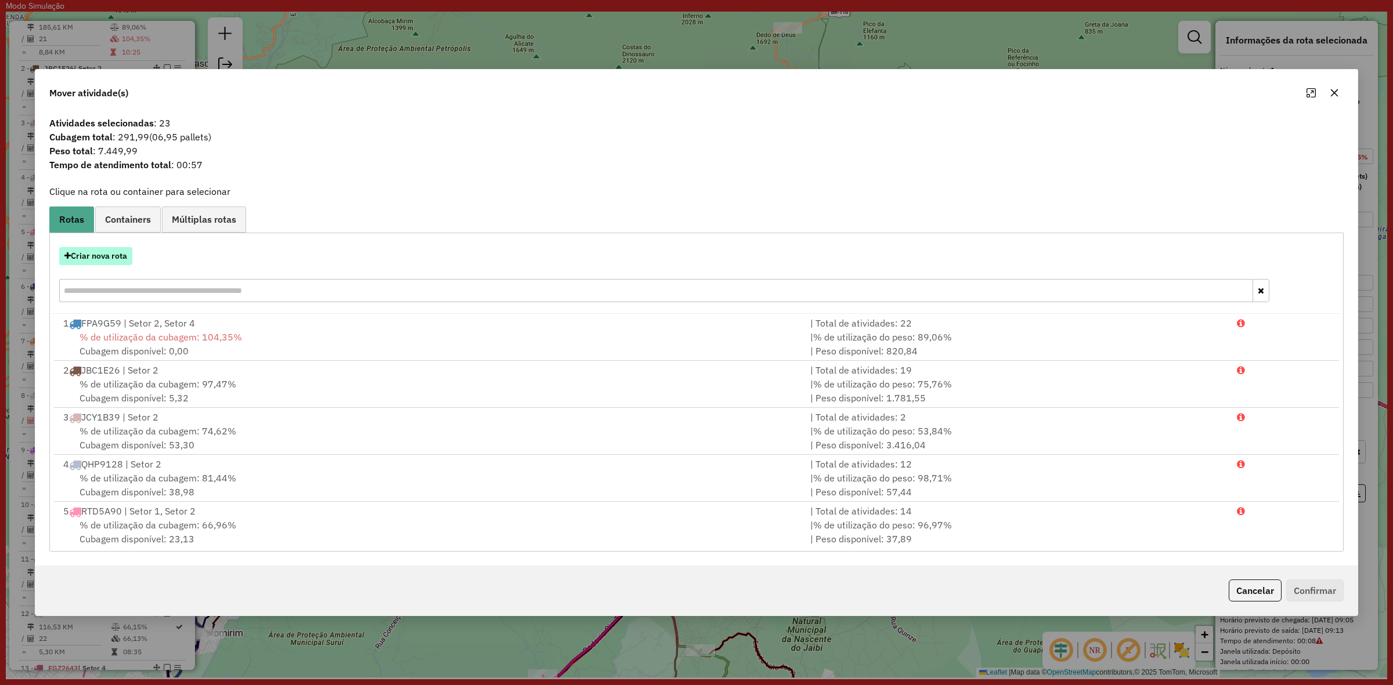
click at [111, 251] on button "Criar nova rota" at bounding box center [95, 256] width 73 height 18
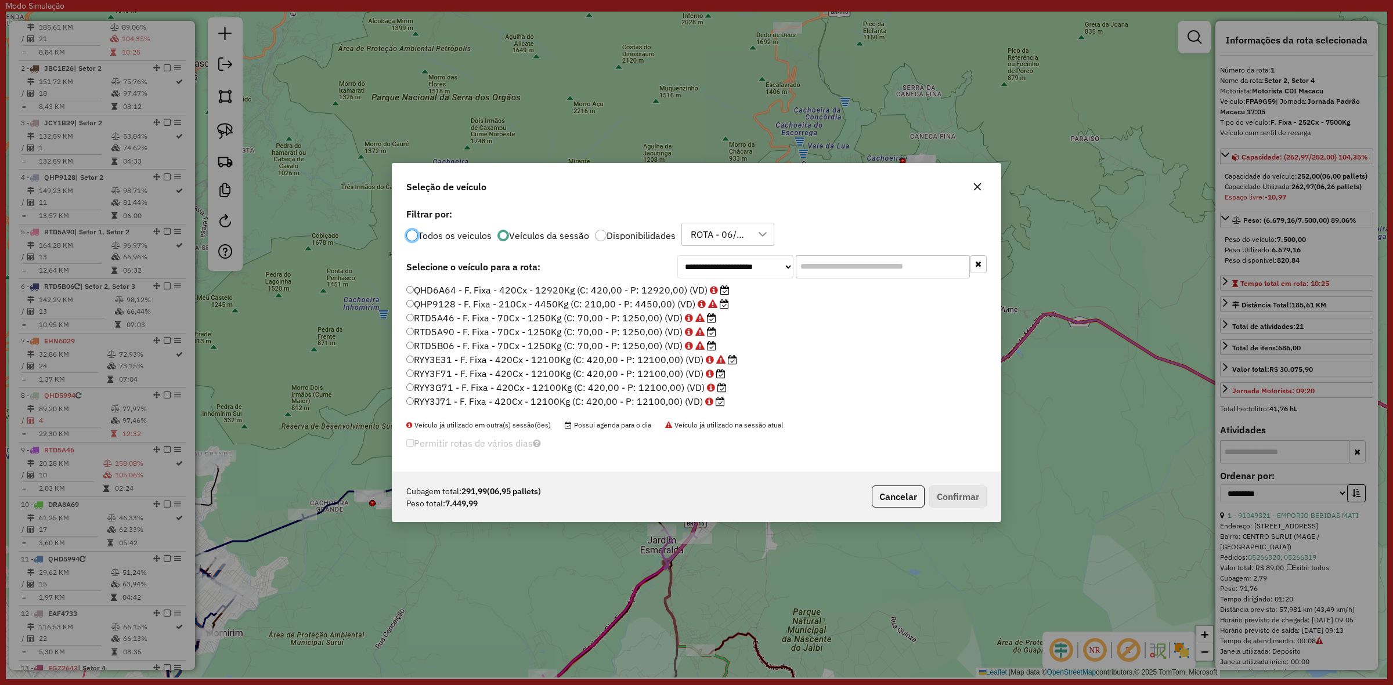
scroll to position [221, 0]
click at [532, 368] on label "RYY3J71 - F. Fixa - 420Cx - 12100Kg (C: 420,00 - P: 12100,00) (VD)" at bounding box center [565, 375] width 319 height 14
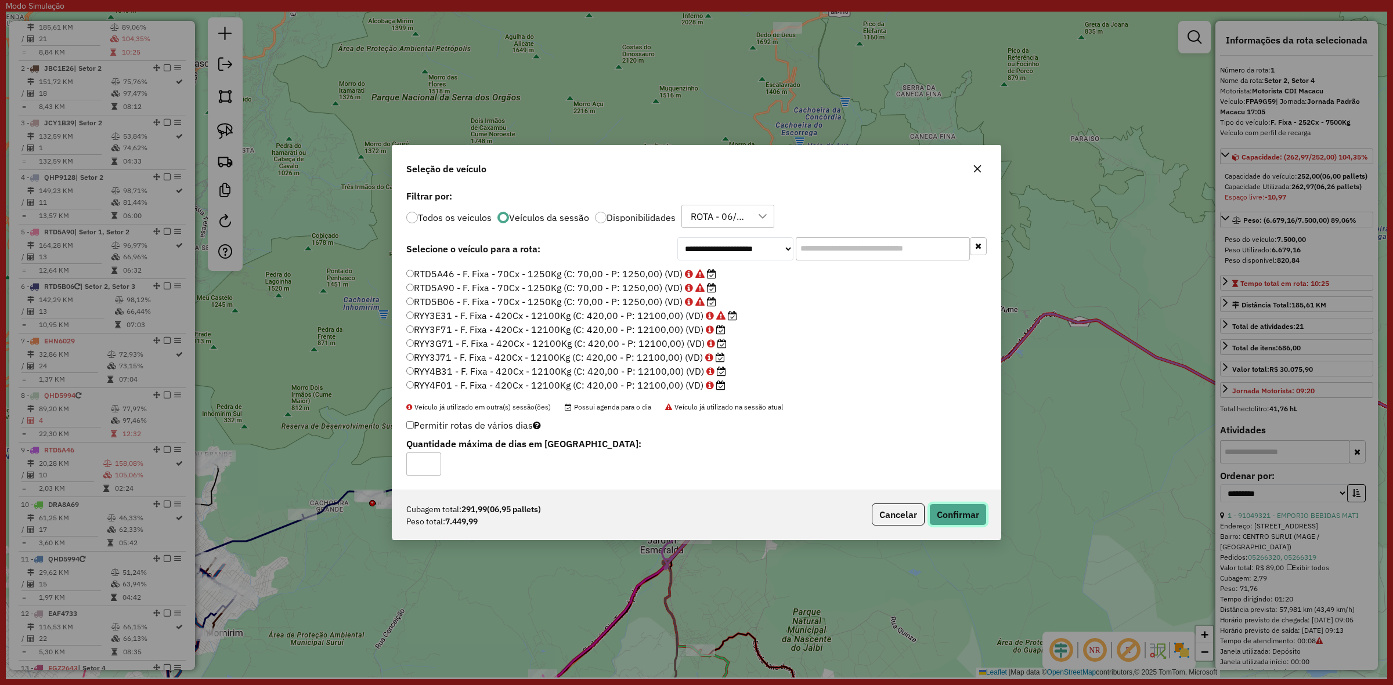
click at [953, 515] on button "Confirmar" at bounding box center [957, 515] width 57 height 22
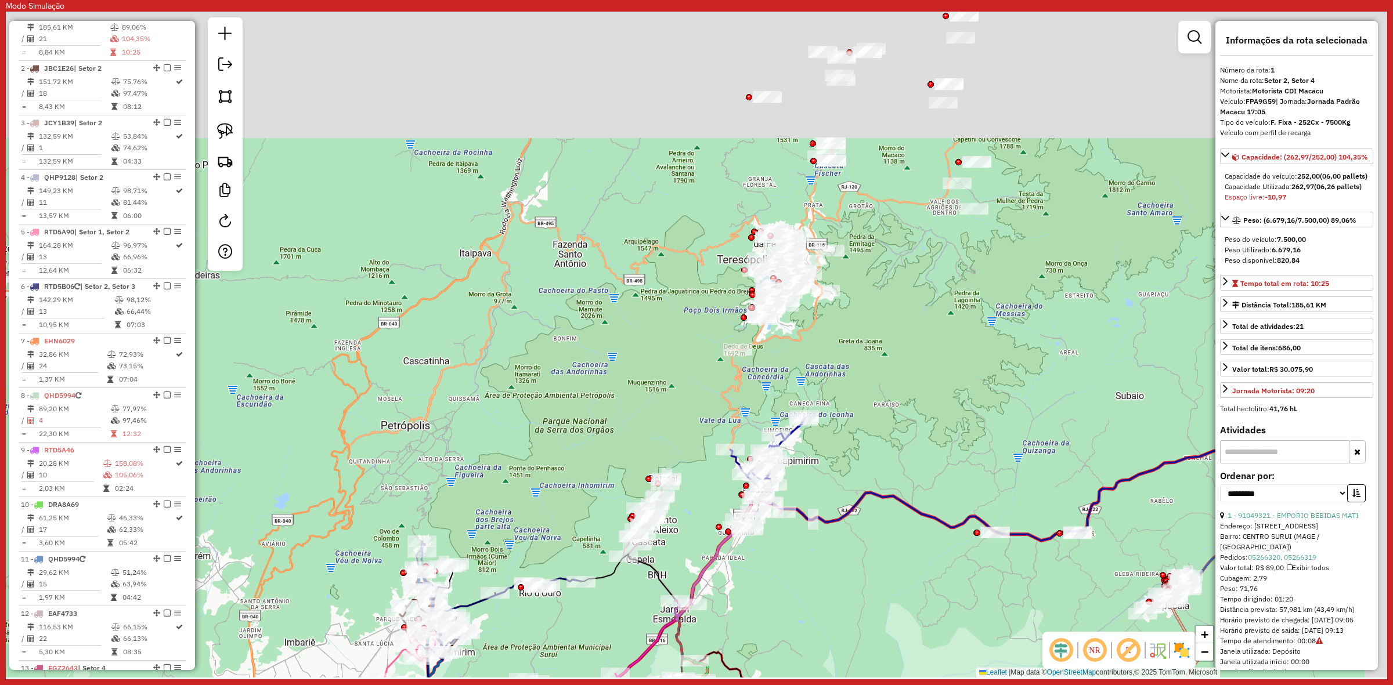
drag, startPoint x: 869, startPoint y: 151, endPoint x: 805, endPoint y: 344, distance: 203.0
click at [824, 344] on div "Janela de atendimento Grade de atendimento Capacidade Transportadoras Veículos …" at bounding box center [696, 345] width 1381 height 666
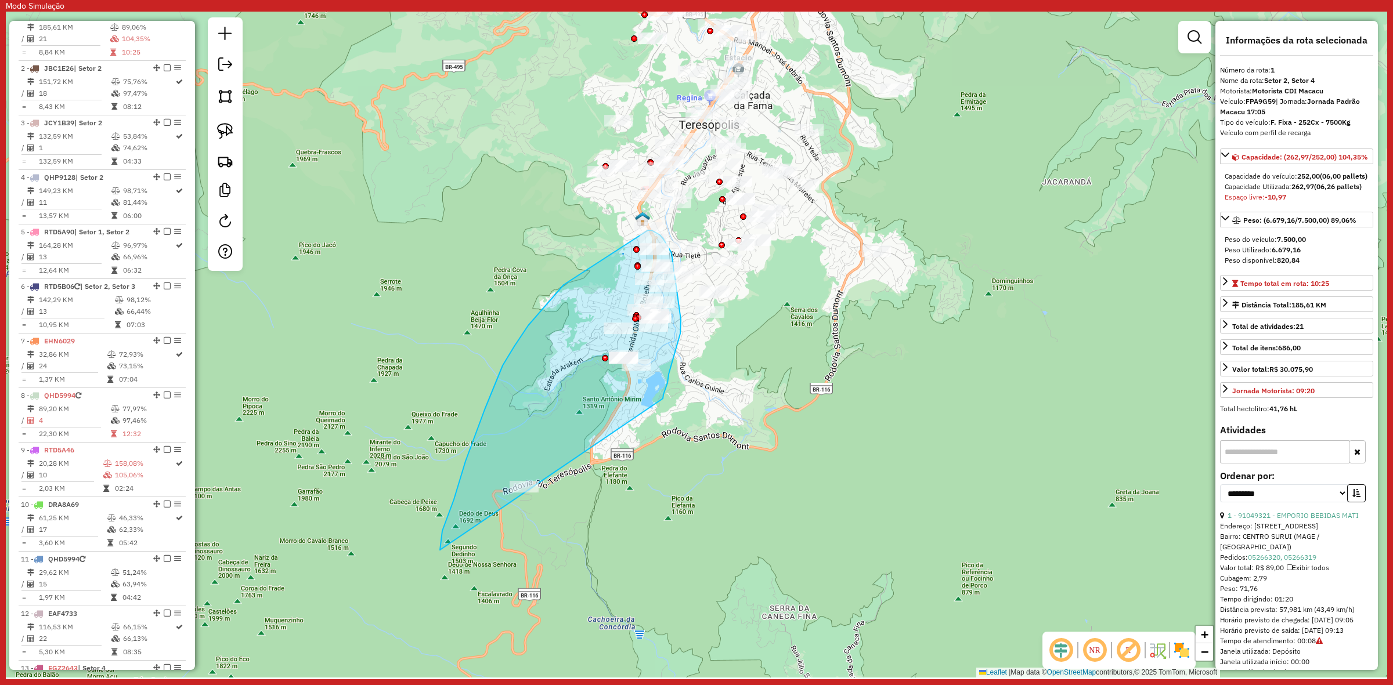
drag, startPoint x: 665, startPoint y: 391, endPoint x: 483, endPoint y: 624, distance: 296.0
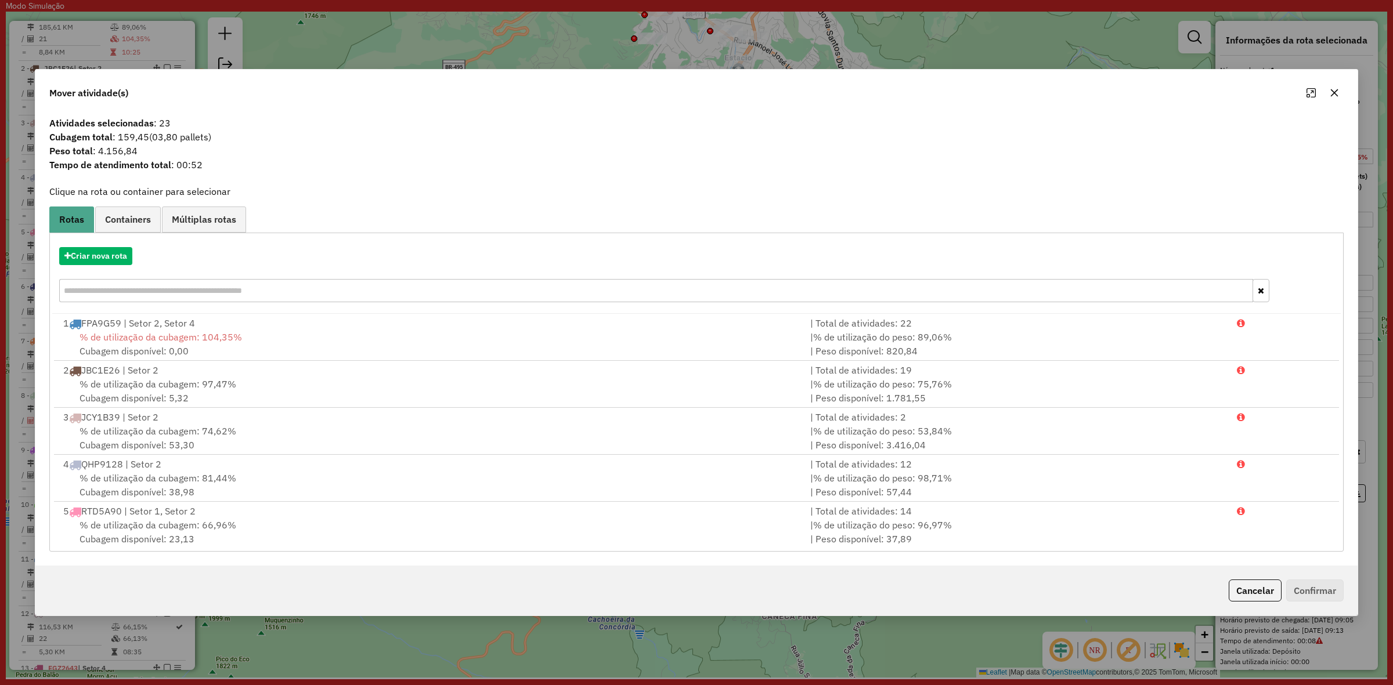
click at [91, 267] on div "Criar nova rota" at bounding box center [696, 276] width 1288 height 75
click at [97, 256] on button "Criar nova rota" at bounding box center [95, 256] width 73 height 18
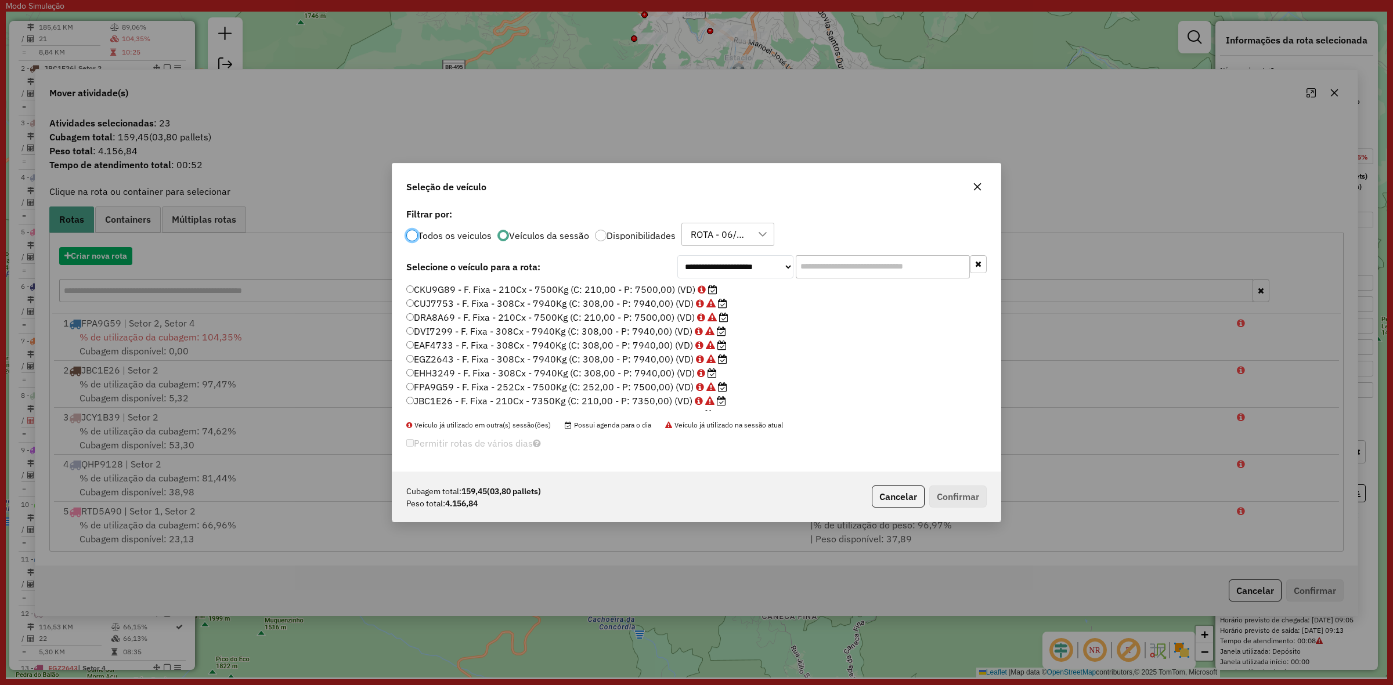
scroll to position [6, 3]
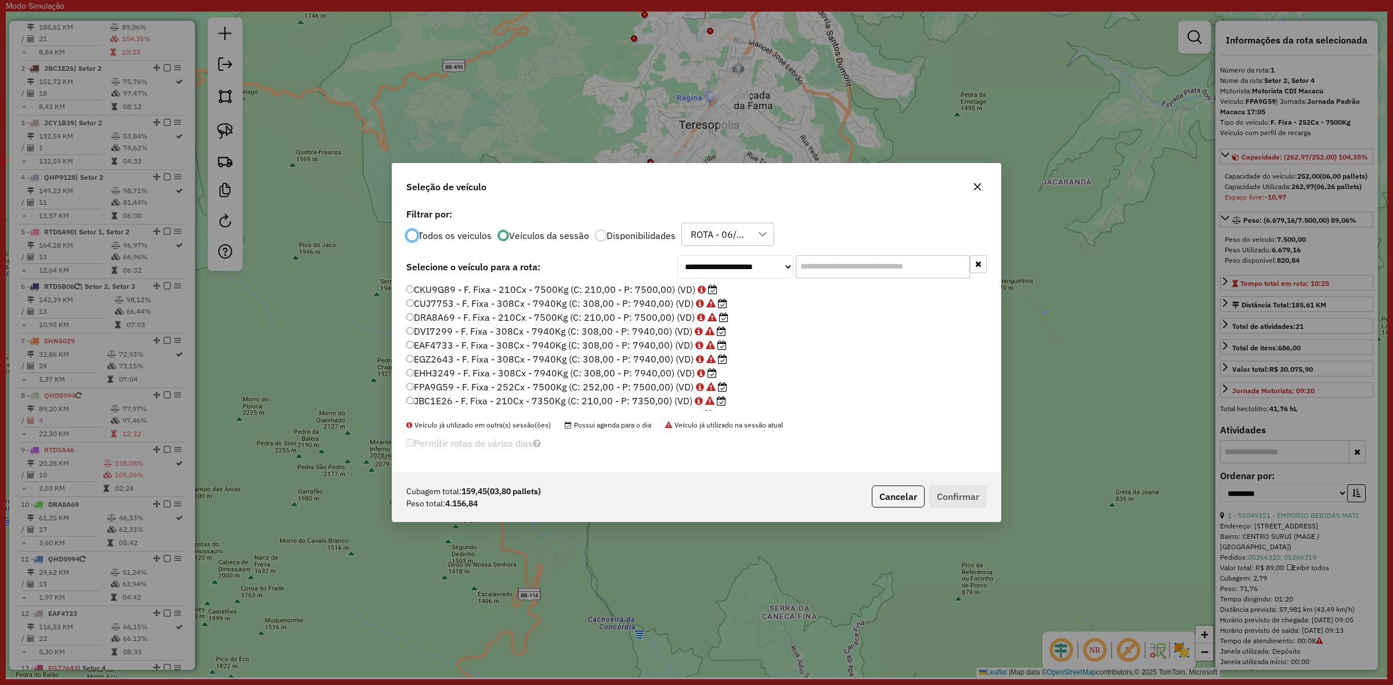
click at [514, 317] on label "DRA8A69 - F. Fixa - 210Cx - 7500Kg (C: 210,00 - P: 7500,00) (VD)" at bounding box center [567, 317] width 322 height 14
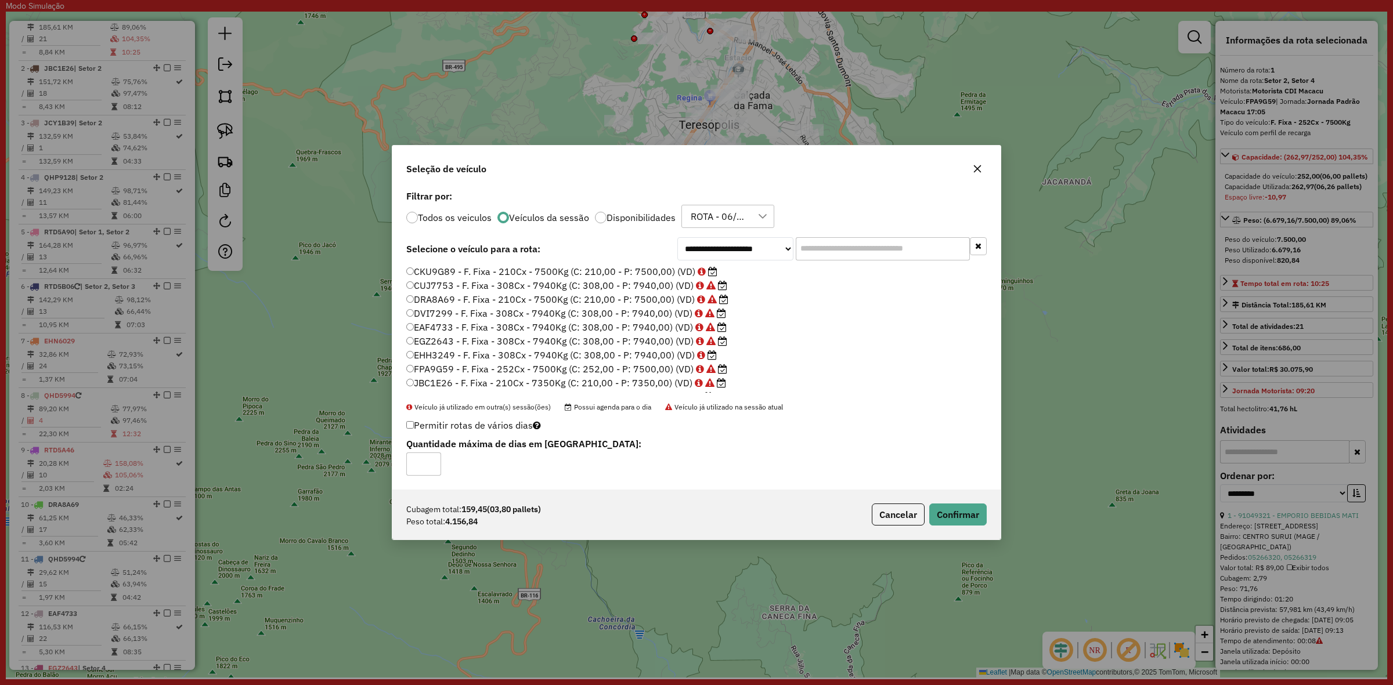
click at [543, 357] on label "EHH3249 - F. Fixa - 308Cx - 7940Kg (C: 308,00 - P: 7940,00) (VD)" at bounding box center [561, 355] width 310 height 14
click at [550, 364] on label "FPA9G59 - F. Fixa - 252Cx - 7500Kg (C: 252,00 - P: 7500,00) (VD)" at bounding box center [566, 369] width 321 height 14
click at [952, 516] on button "Confirmar" at bounding box center [957, 515] width 57 height 22
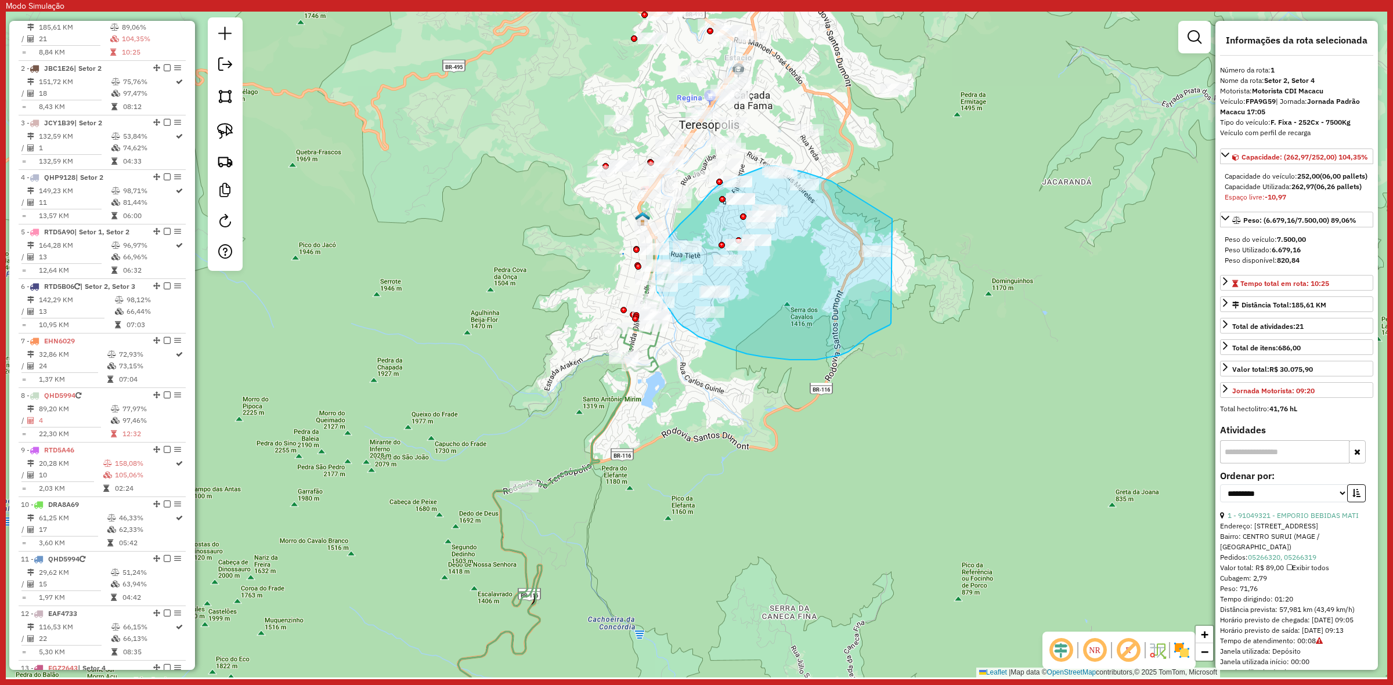
drag, startPoint x: 804, startPoint y: 172, endPoint x: 934, endPoint y: 296, distance: 179.4
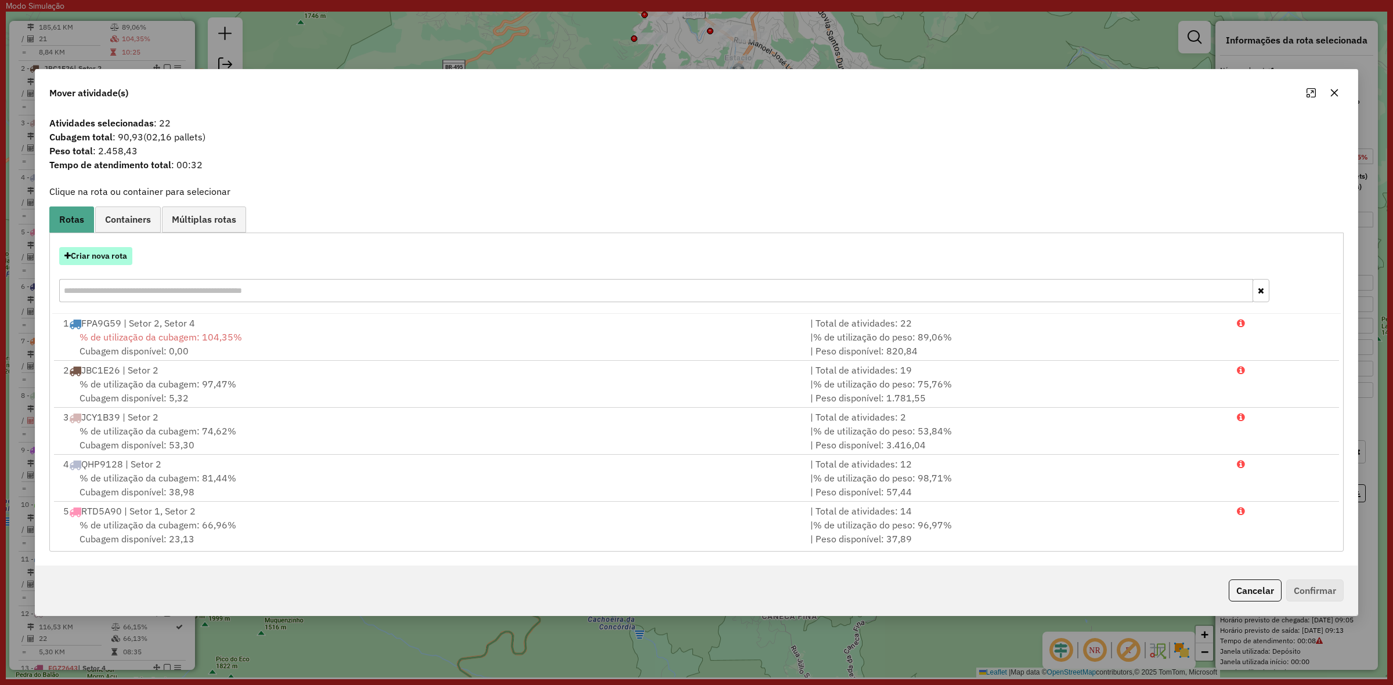
click at [106, 257] on button "Criar nova rota" at bounding box center [95, 256] width 73 height 18
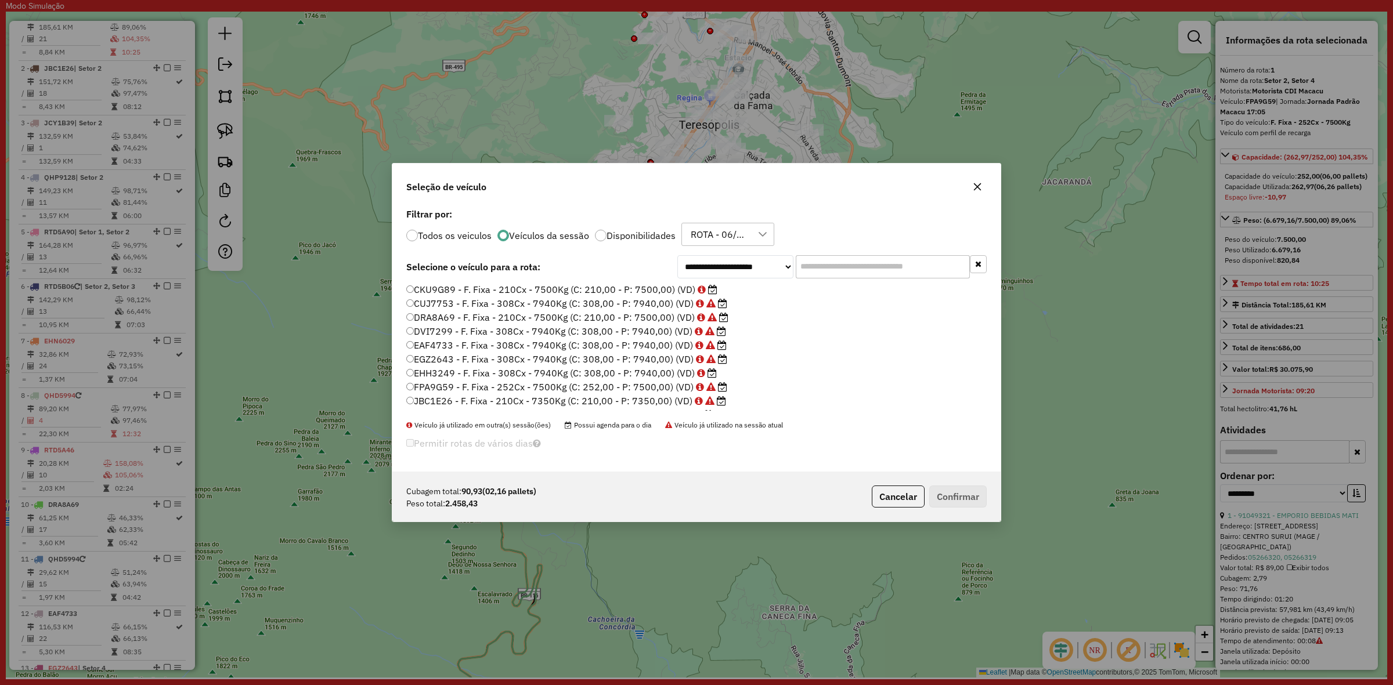
click at [537, 383] on label "FPA9G59 - F. Fixa - 252Cx - 7500Kg (C: 252,00 - P: 7500,00) (VD)" at bounding box center [566, 387] width 321 height 14
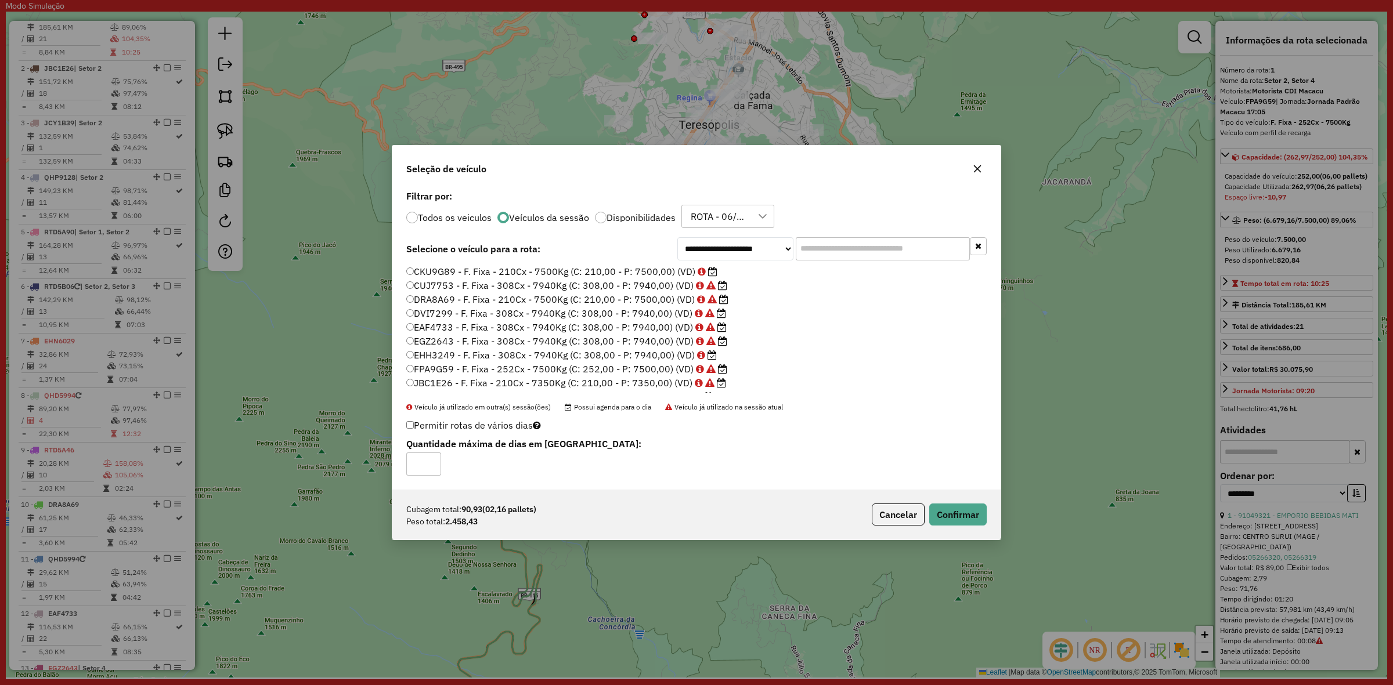
click at [541, 352] on label "EHH3249 - F. Fixa - 308Cx - 7940Kg (C: 308,00 - P: 7940,00) (VD)" at bounding box center [561, 355] width 310 height 14
click at [564, 381] on label "JBC1E26 - F. Fixa - 210Cx - 7350Kg (C: 210,00 - P: 7350,00) (VD)" at bounding box center [566, 383] width 320 height 14
click at [943, 509] on button "Confirmar" at bounding box center [957, 515] width 57 height 22
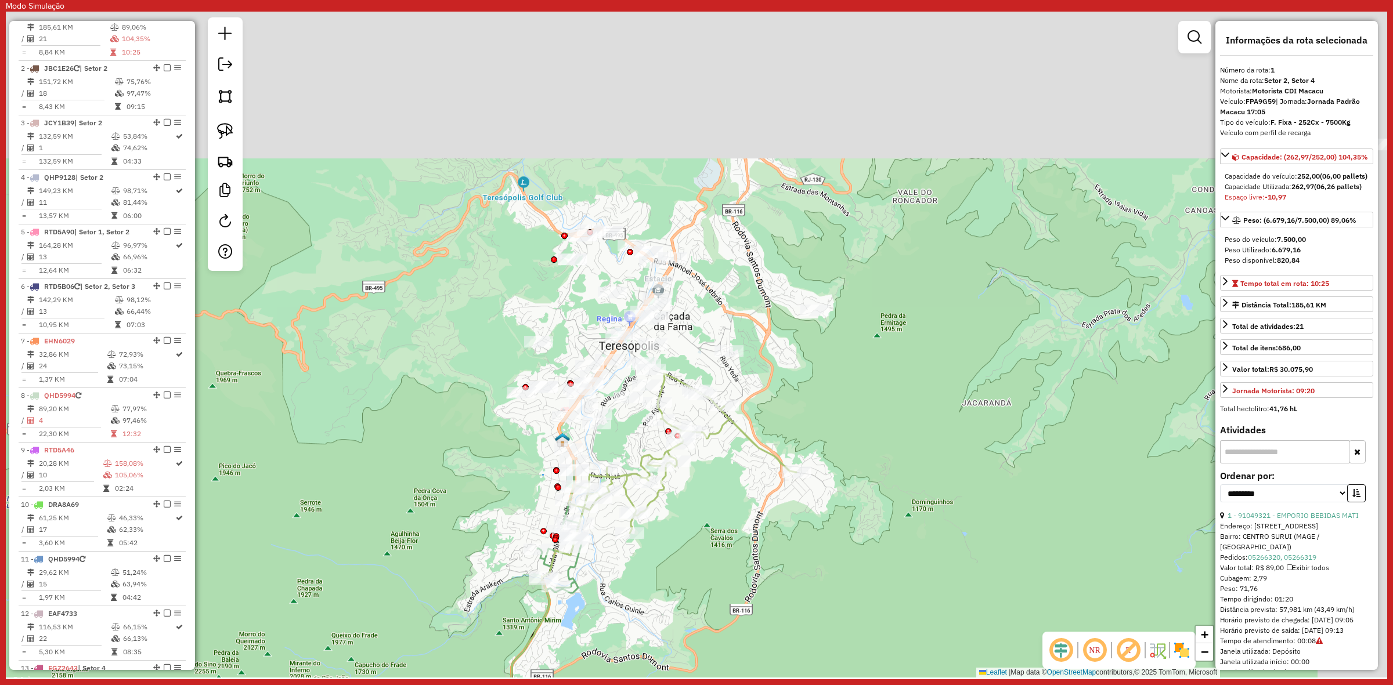
drag, startPoint x: 888, startPoint y: 140, endPoint x: 776, endPoint y: 363, distance: 249.4
click at [808, 363] on div "Janela de atendimento Grade de atendimento Capacidade Transportadoras Veículos …" at bounding box center [696, 345] width 1381 height 666
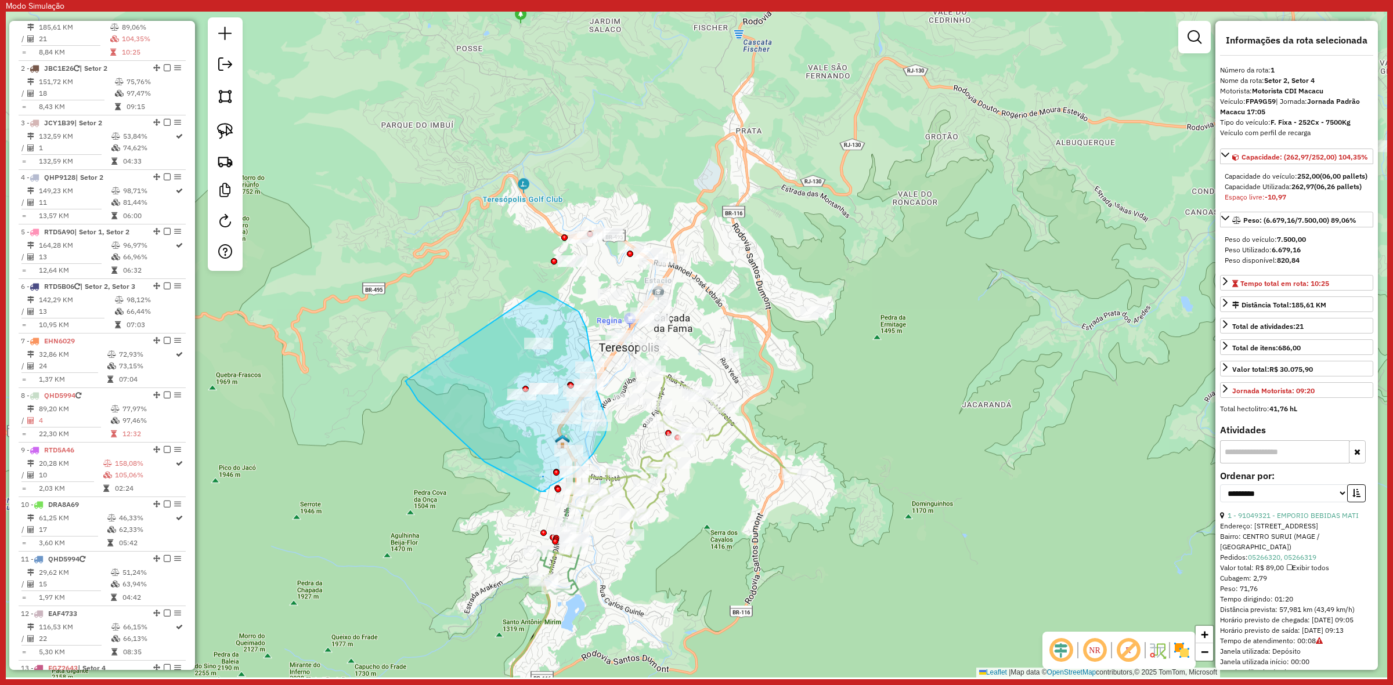
drag, startPoint x: 546, startPoint y: 293, endPoint x: 404, endPoint y: 378, distance: 165.3
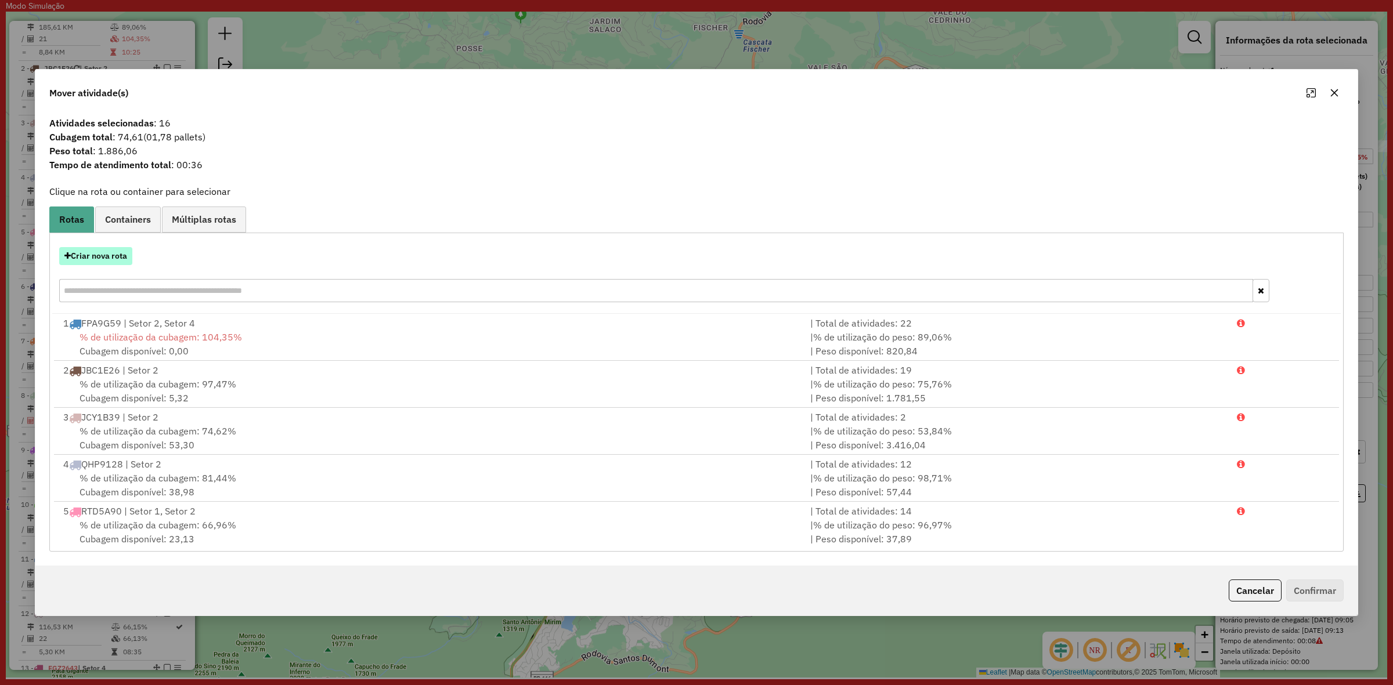
click at [115, 250] on button "Criar nova rota" at bounding box center [95, 256] width 73 height 18
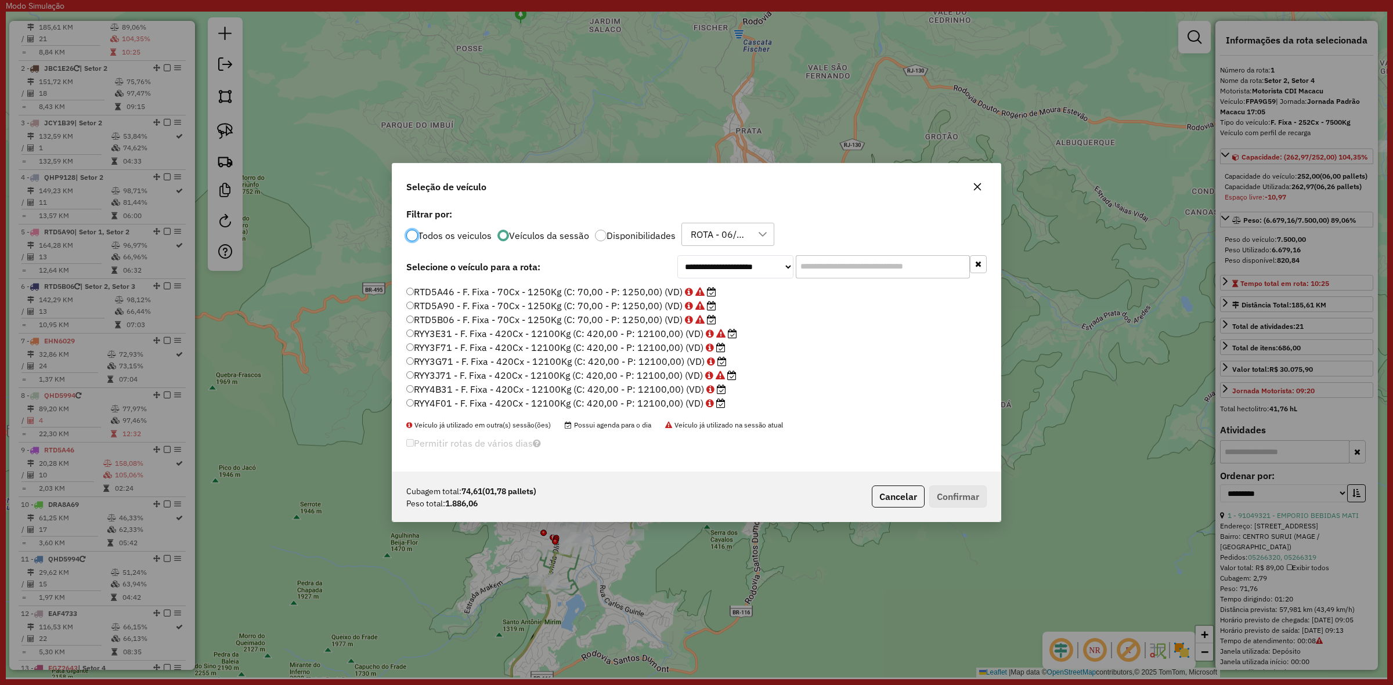
scroll to position [75, 0]
click at [518, 321] on label "JBC1E26 - F. Fixa - 210Cx - 7350Kg (C: 210,00 - P: 7350,00) (VD)" at bounding box center [566, 326] width 320 height 14
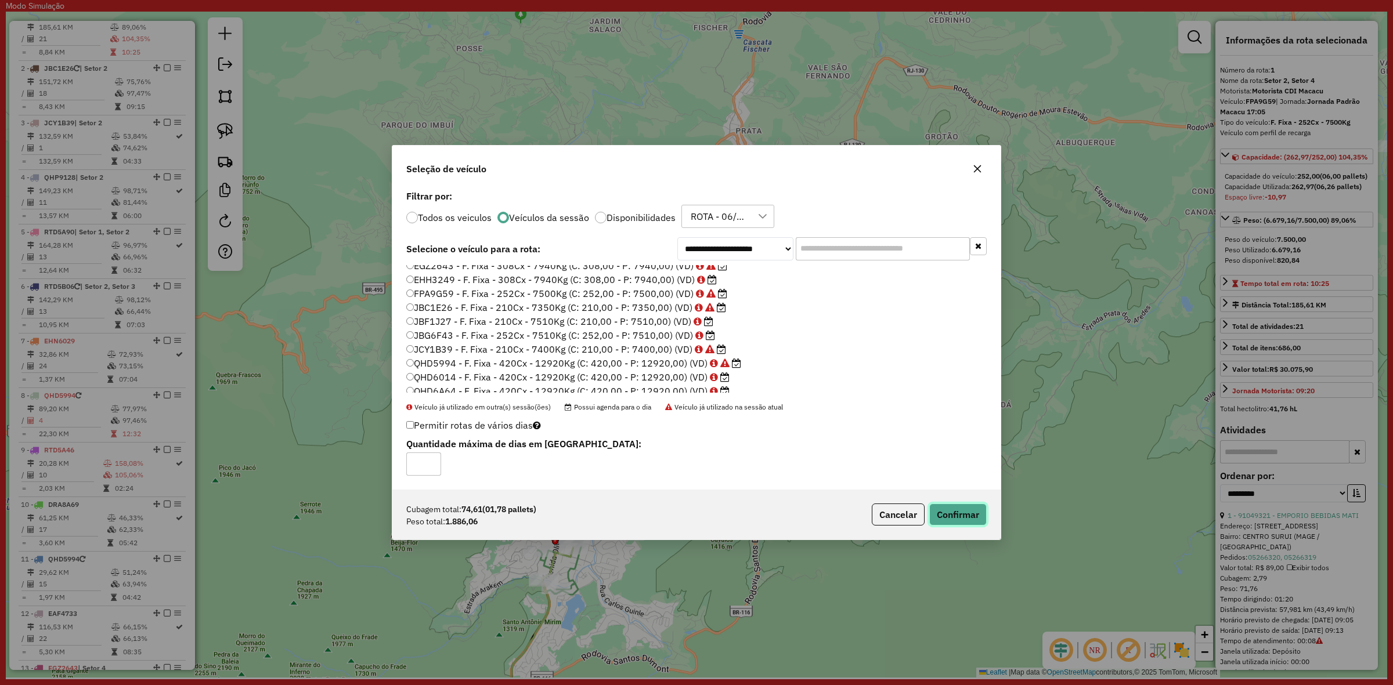
click at [958, 514] on button "Confirmar" at bounding box center [957, 515] width 57 height 22
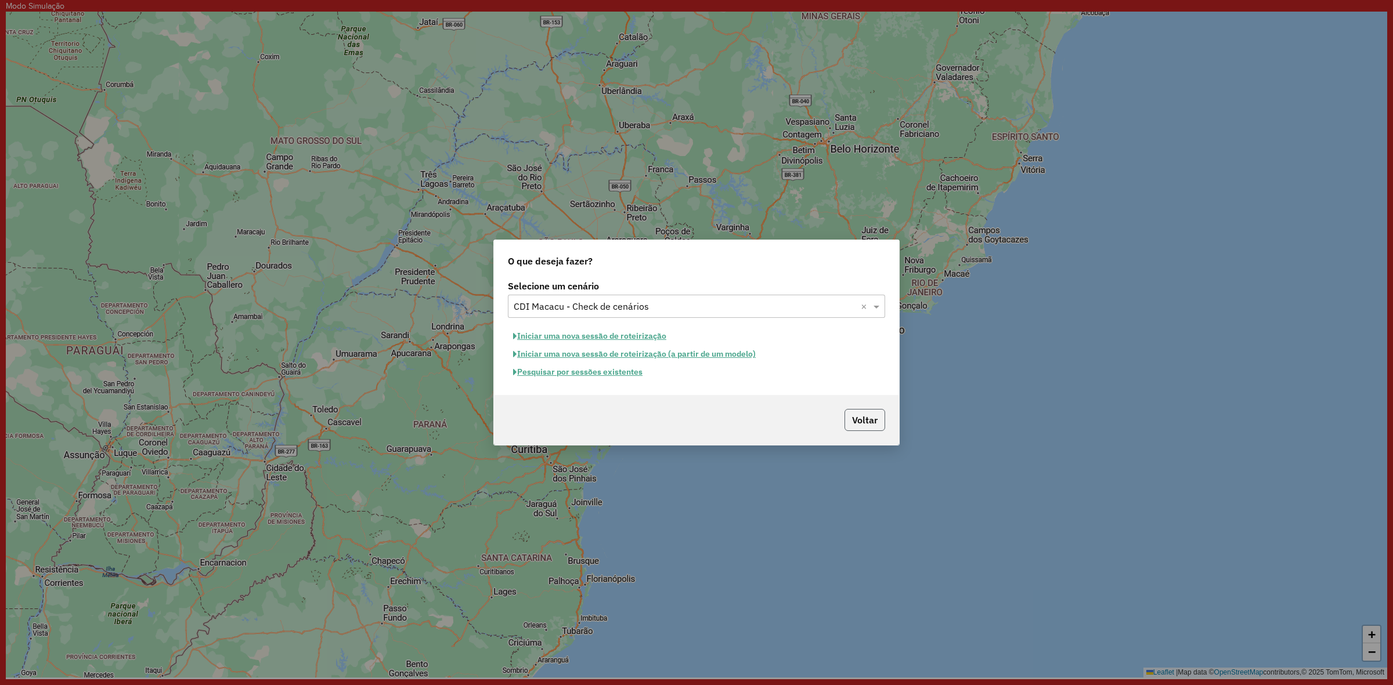
click at [861, 422] on button "Voltar" at bounding box center [864, 420] width 41 height 22
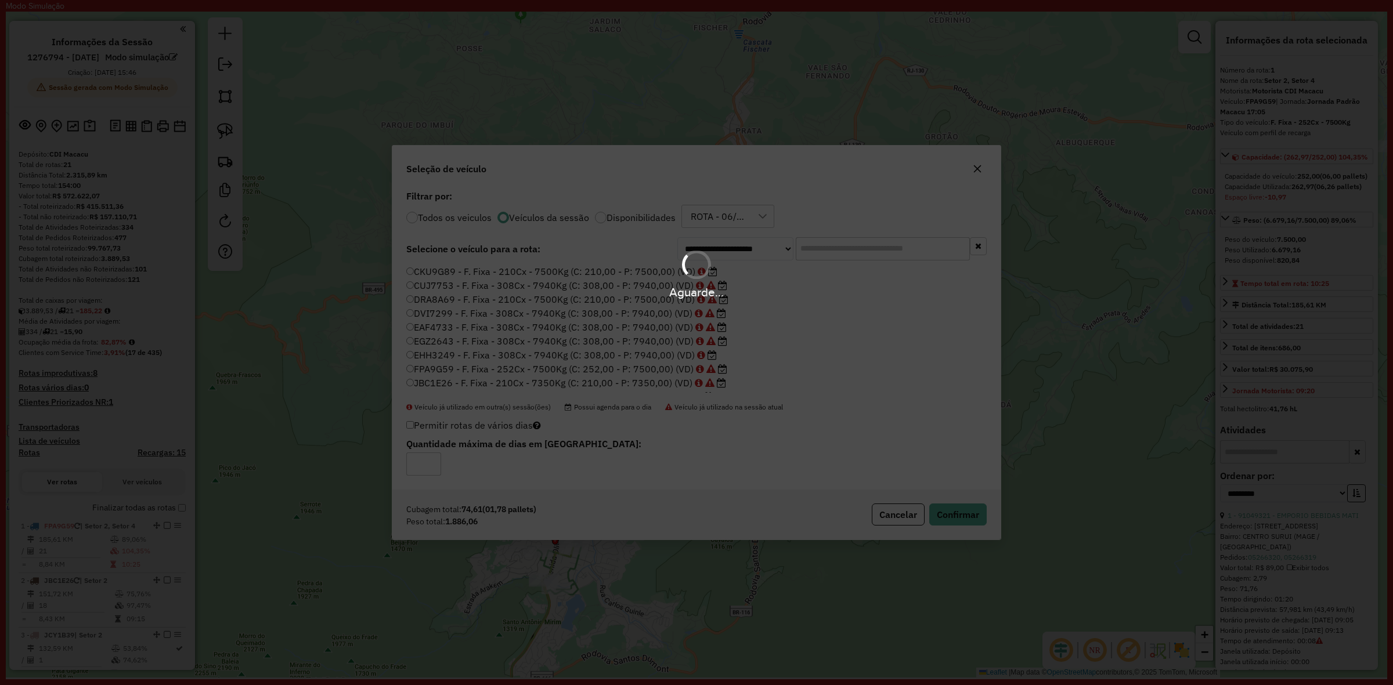
select select "**********"
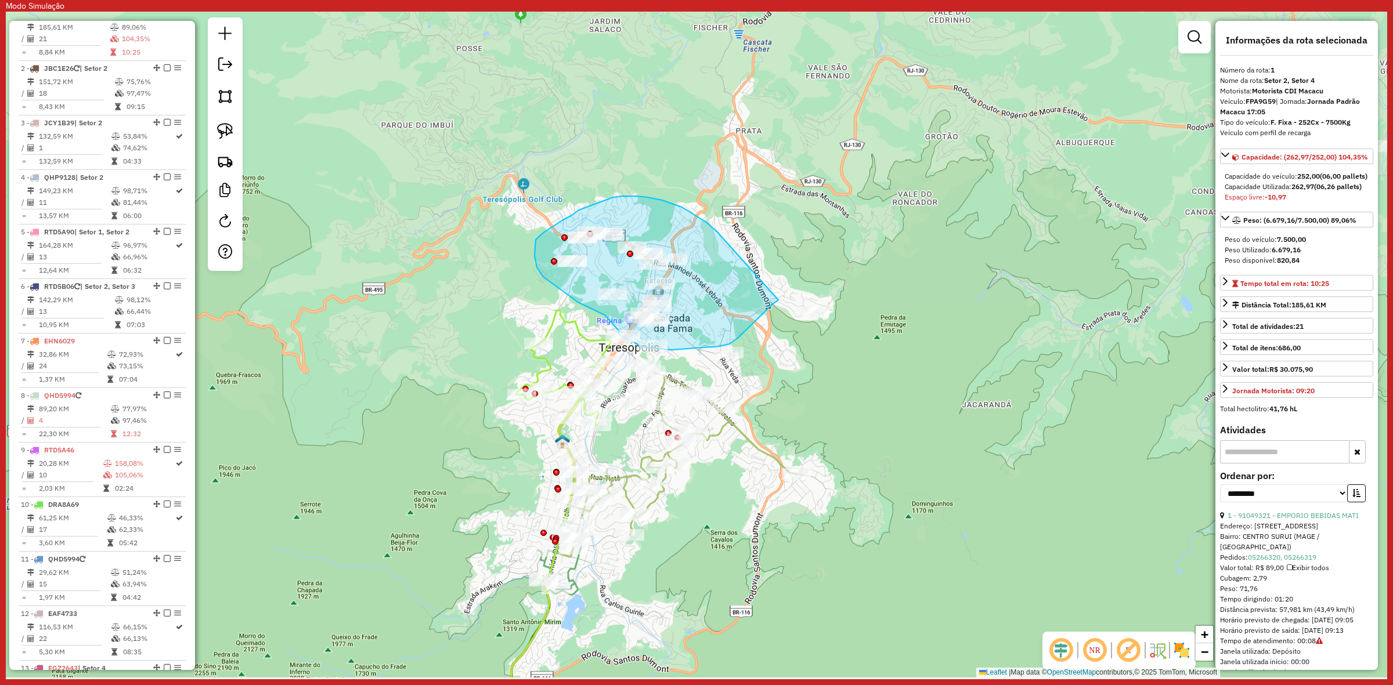
drag, startPoint x: 714, startPoint y: 229, endPoint x: 795, endPoint y: 293, distance: 102.9
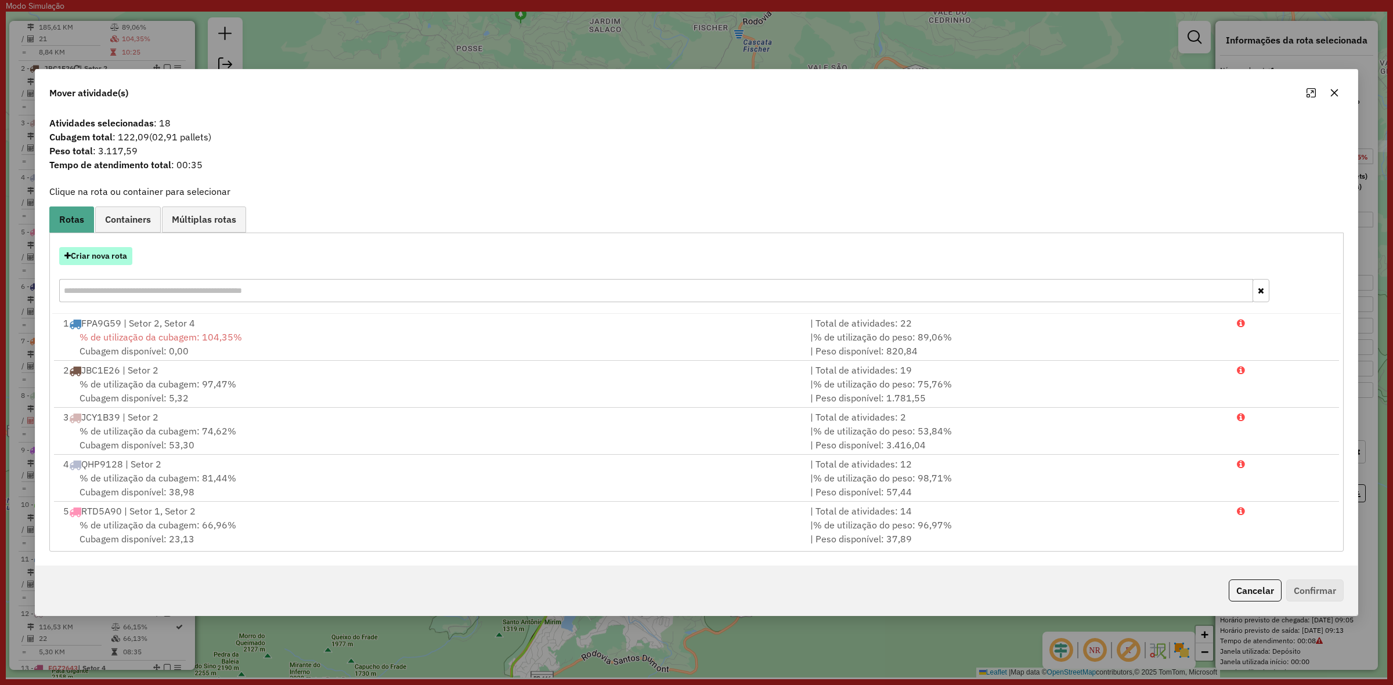
click at [114, 254] on button "Criar nova rota" at bounding box center [95, 256] width 73 height 18
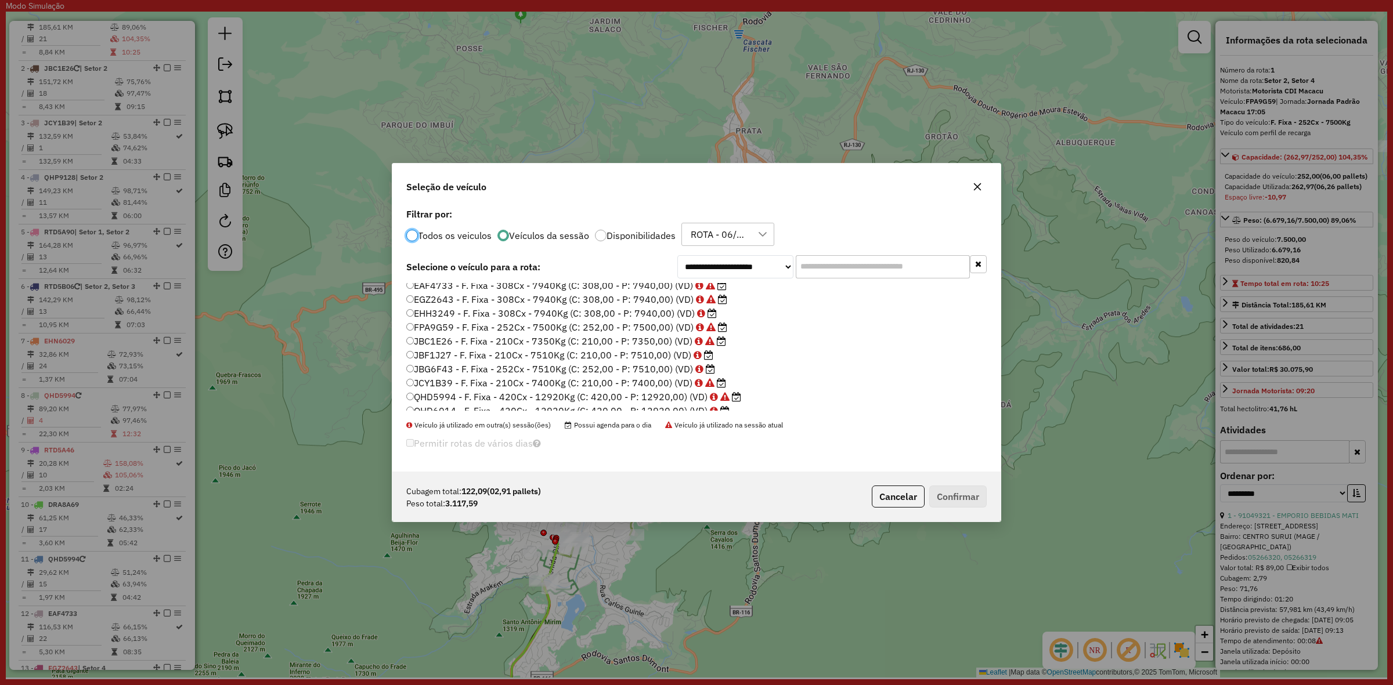
scroll to position [3, 0]
click at [517, 311] on label "DRA8A69 - F. Fixa - 210Cx - 7500Kg (C: 210,00 - P: 7500,00) (VD)" at bounding box center [567, 315] width 322 height 14
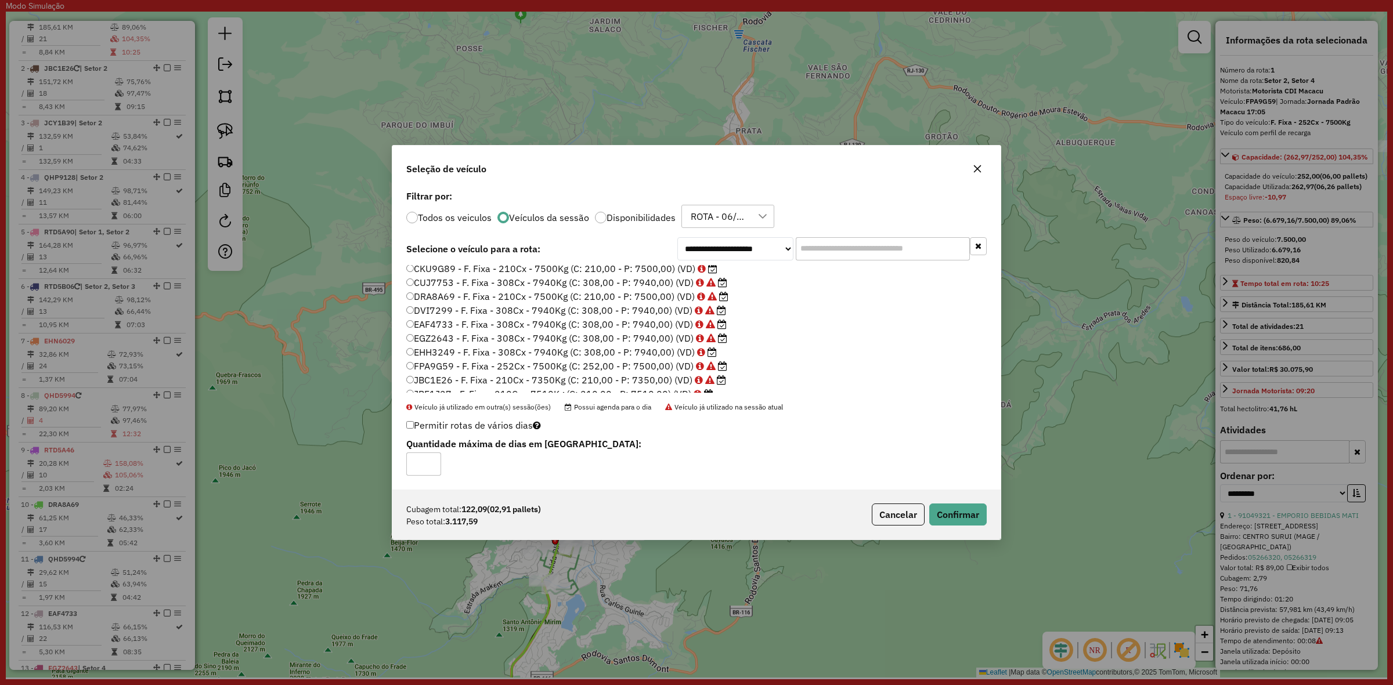
click at [534, 268] on label "CKU9G89 - F. Fixa - 210Cx - 7500Kg (C: 210,00 - P: 7500,00) (VD)" at bounding box center [561, 269] width 311 height 14
click at [952, 508] on button "Confirmar" at bounding box center [957, 515] width 57 height 22
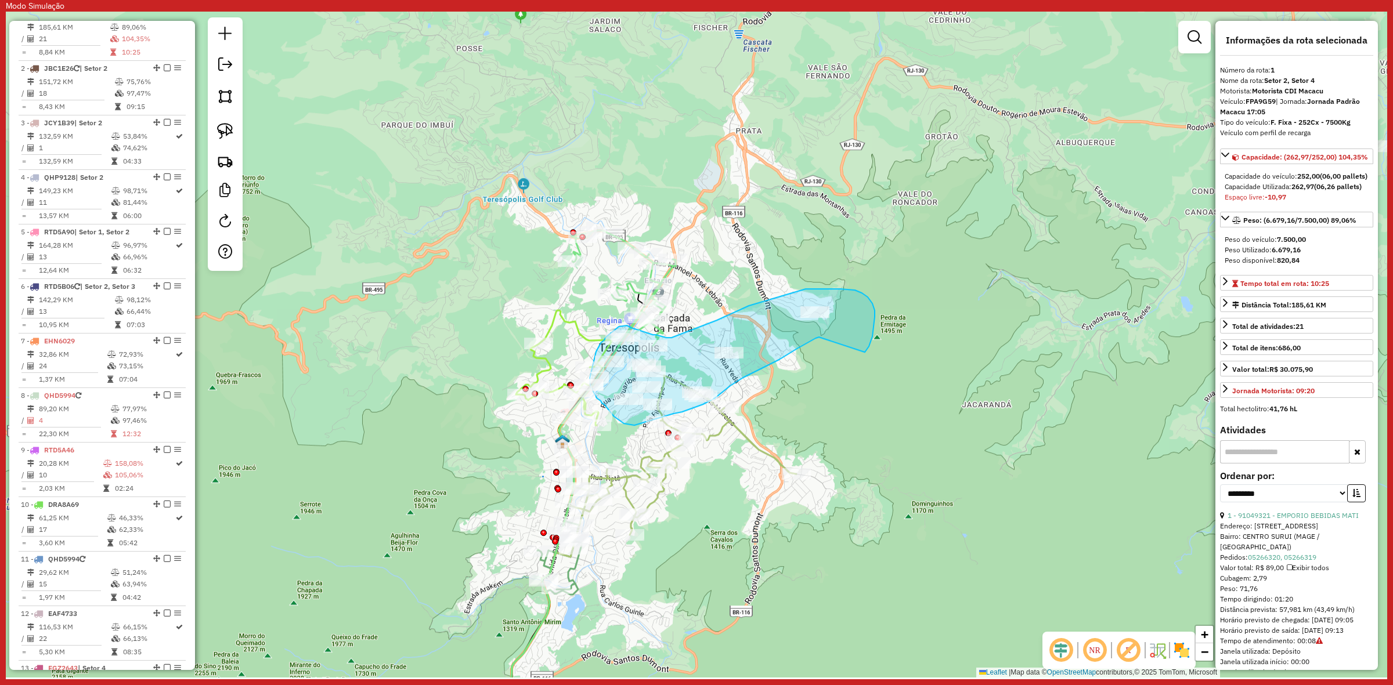
drag, startPoint x: 875, startPoint y: 317, endPoint x: 825, endPoint y: 335, distance: 53.2
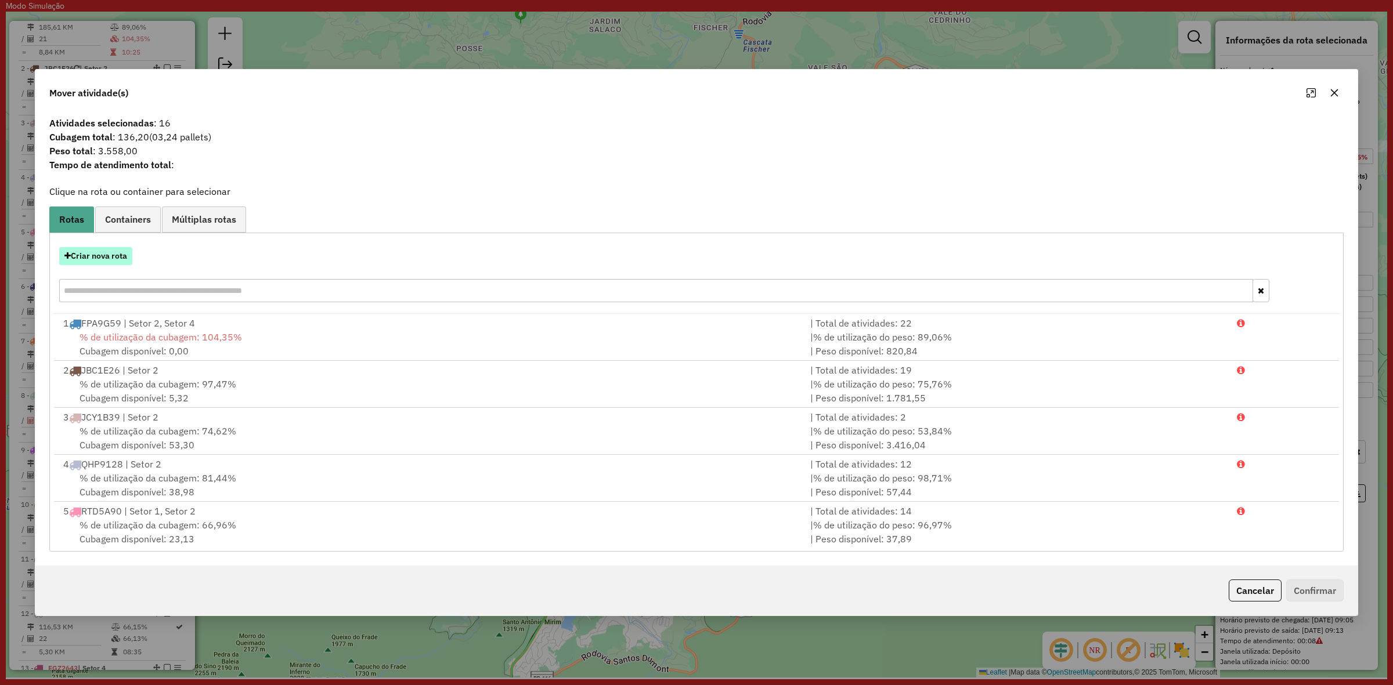
click at [120, 250] on button "Criar nova rota" at bounding box center [95, 256] width 73 height 18
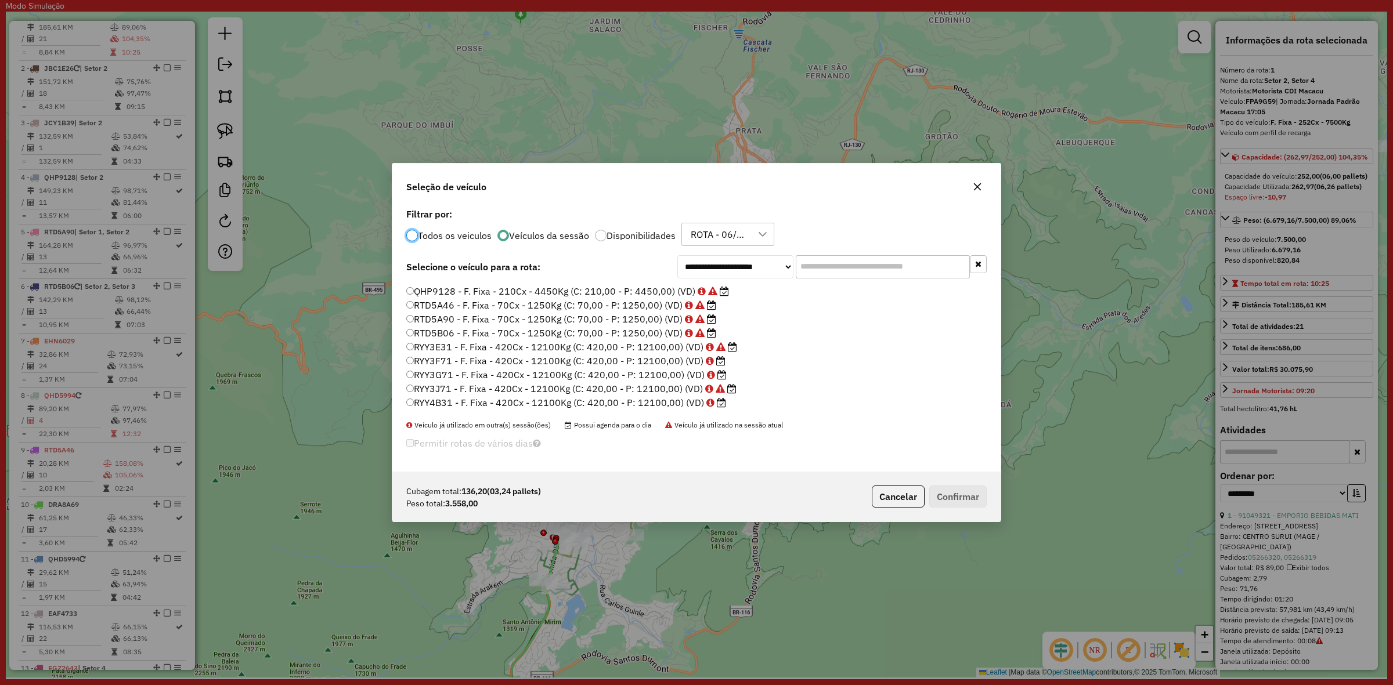
scroll to position [221, 0]
click at [605, 404] on label "RYY4F01 - F. Fixa - 420Cx - 12100Kg (C: 420,00 - P: 12100,00) (VD)" at bounding box center [565, 403] width 319 height 14
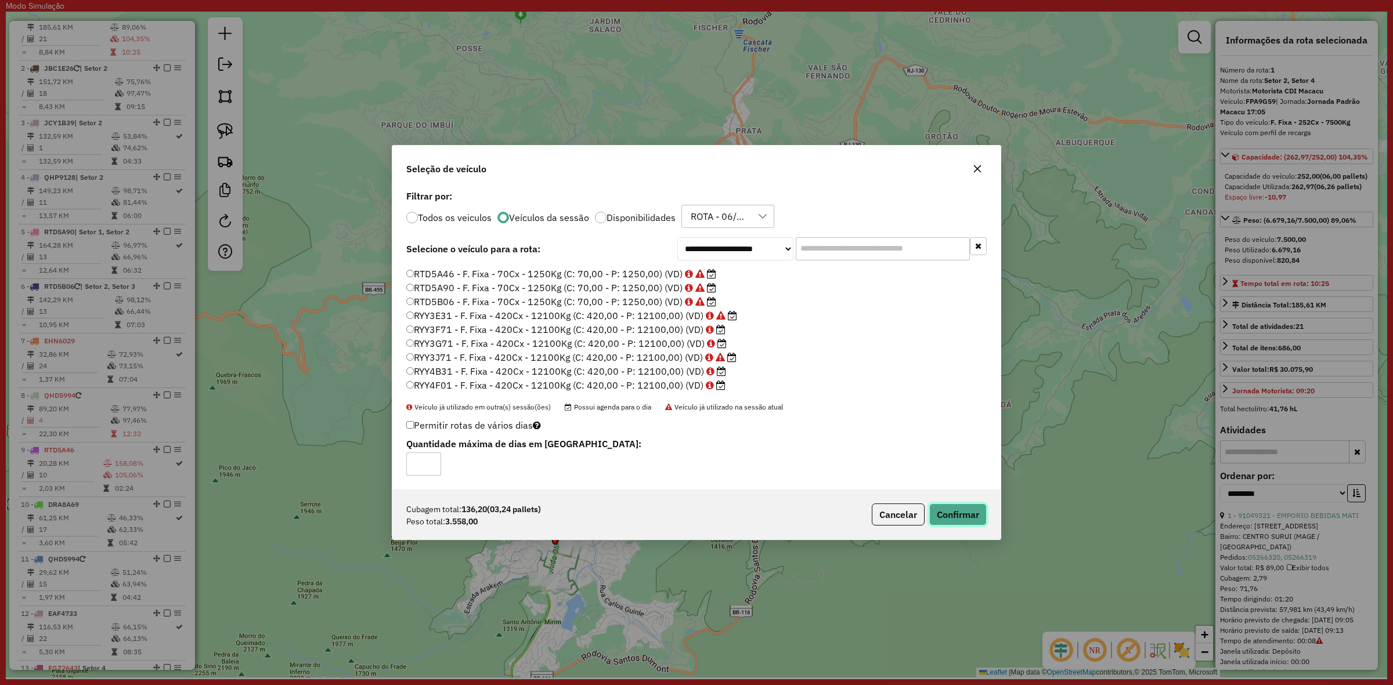
click at [946, 514] on button "Confirmar" at bounding box center [957, 515] width 57 height 22
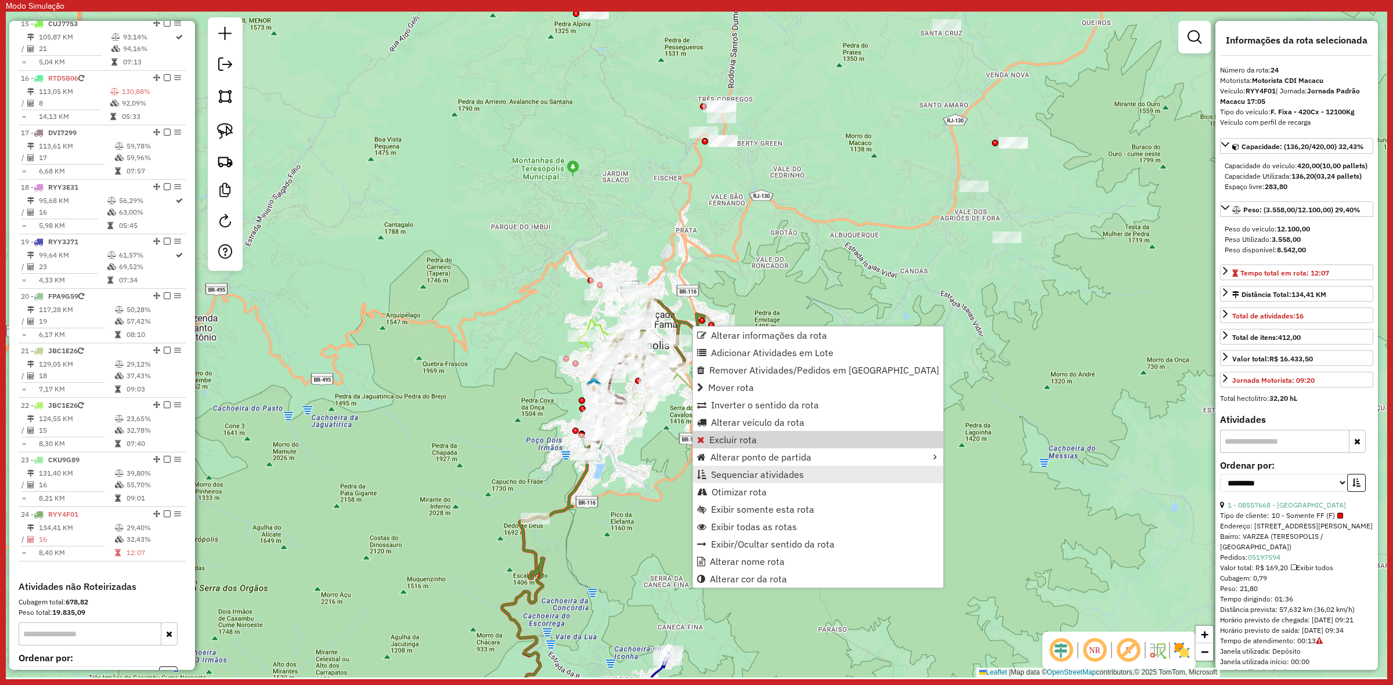
scroll to position [1434, 0]
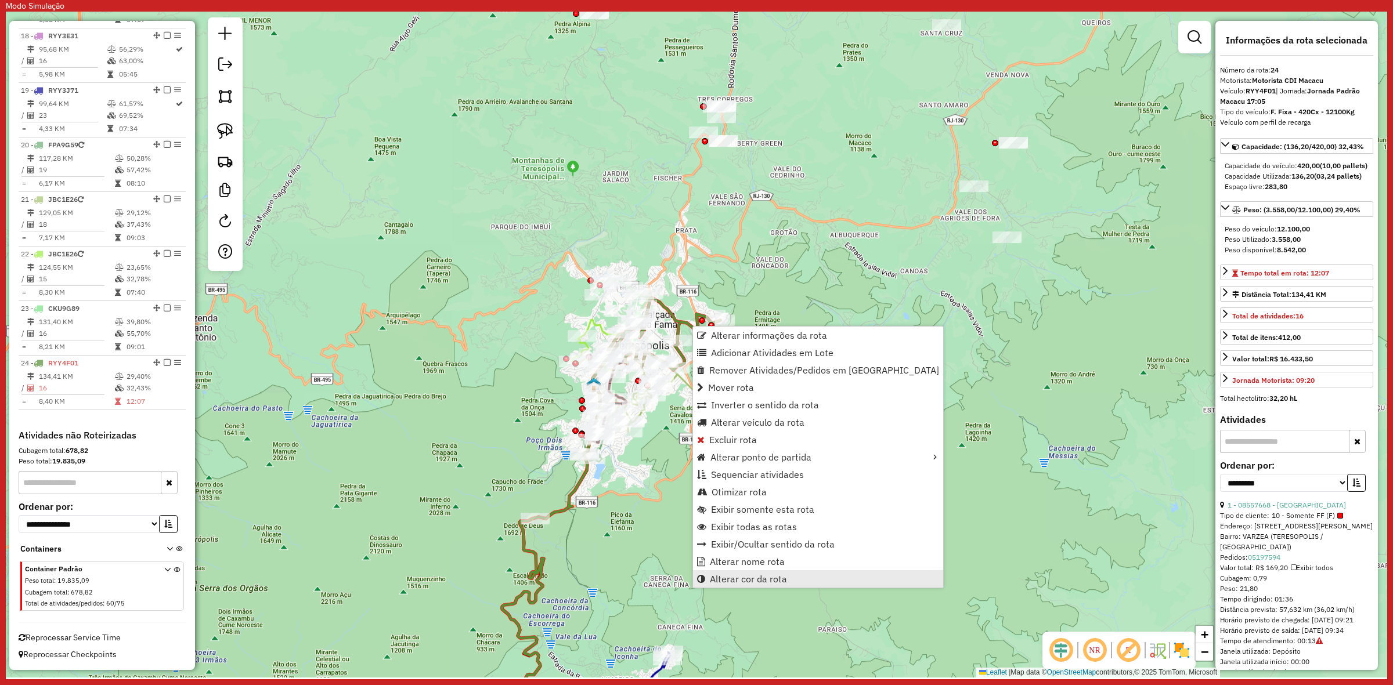
click at [769, 584] on span "Alterar cor da rota" at bounding box center [748, 578] width 77 height 9
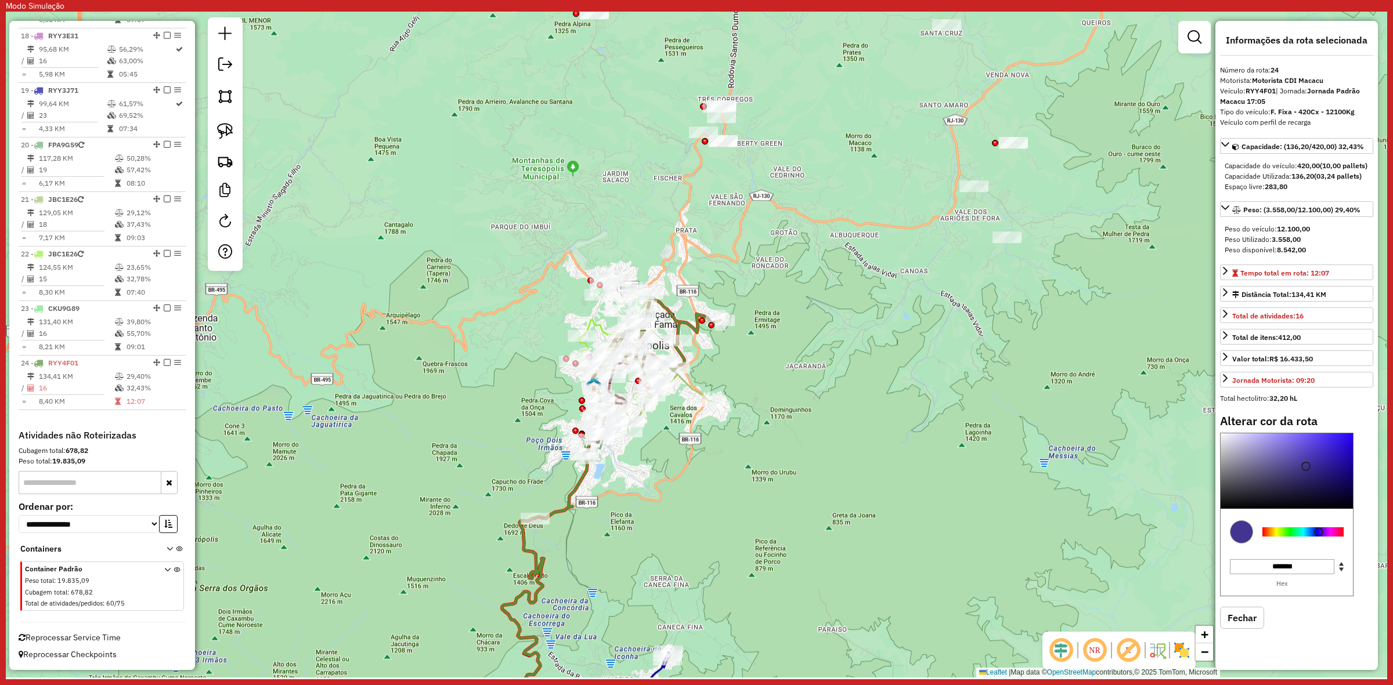
click at [1318, 537] on div at bounding box center [1302, 531] width 81 height 9
drag, startPoint x: 1310, startPoint y: 496, endPoint x: 1272, endPoint y: 444, distance: 64.4
click at [1284, 443] on div "Alterar cor da rota C M Y K *** *** ** H S L *** *** *** R G B ******* Hex Fech…" at bounding box center [1296, 530] width 153 height 232
type input "*******"
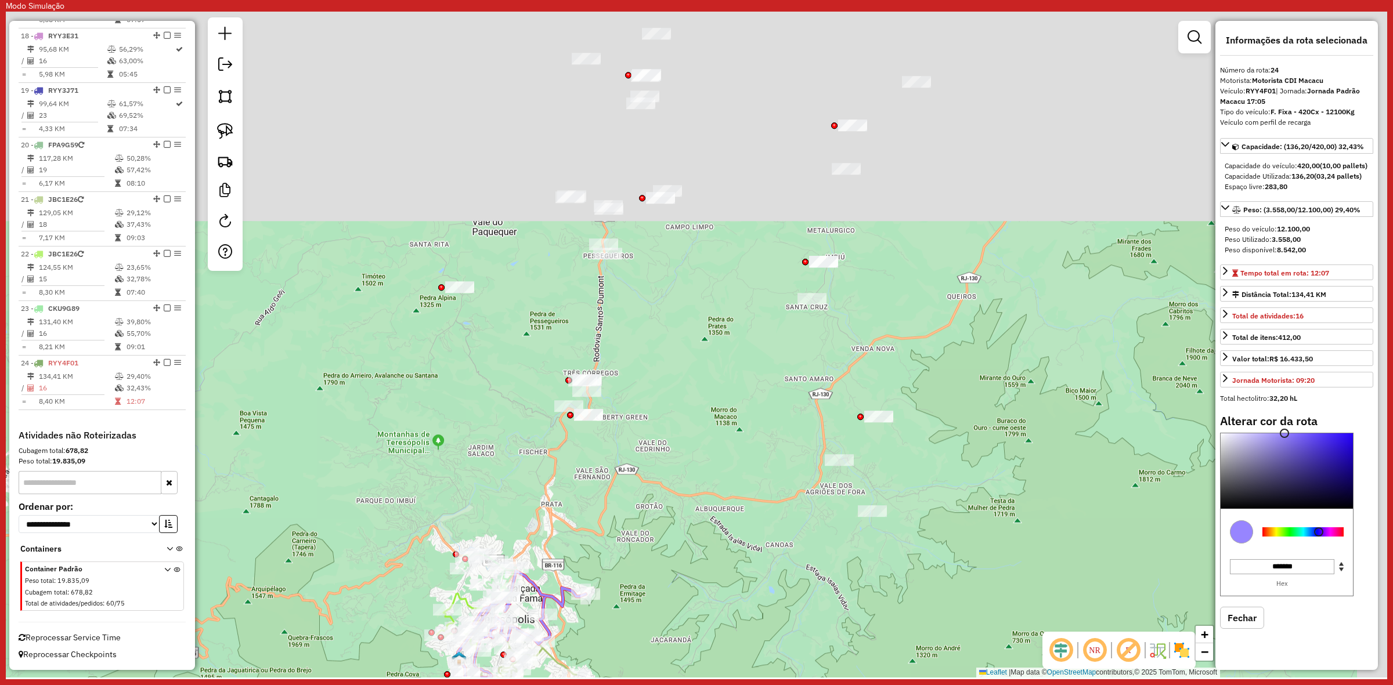
drag, startPoint x: 819, startPoint y: 157, endPoint x: 685, endPoint y: 431, distance: 305.2
click at [685, 431] on div "Janela de atendimento Grade de atendimento Capacidade Transportadoras Veículos …" at bounding box center [696, 345] width 1381 height 666
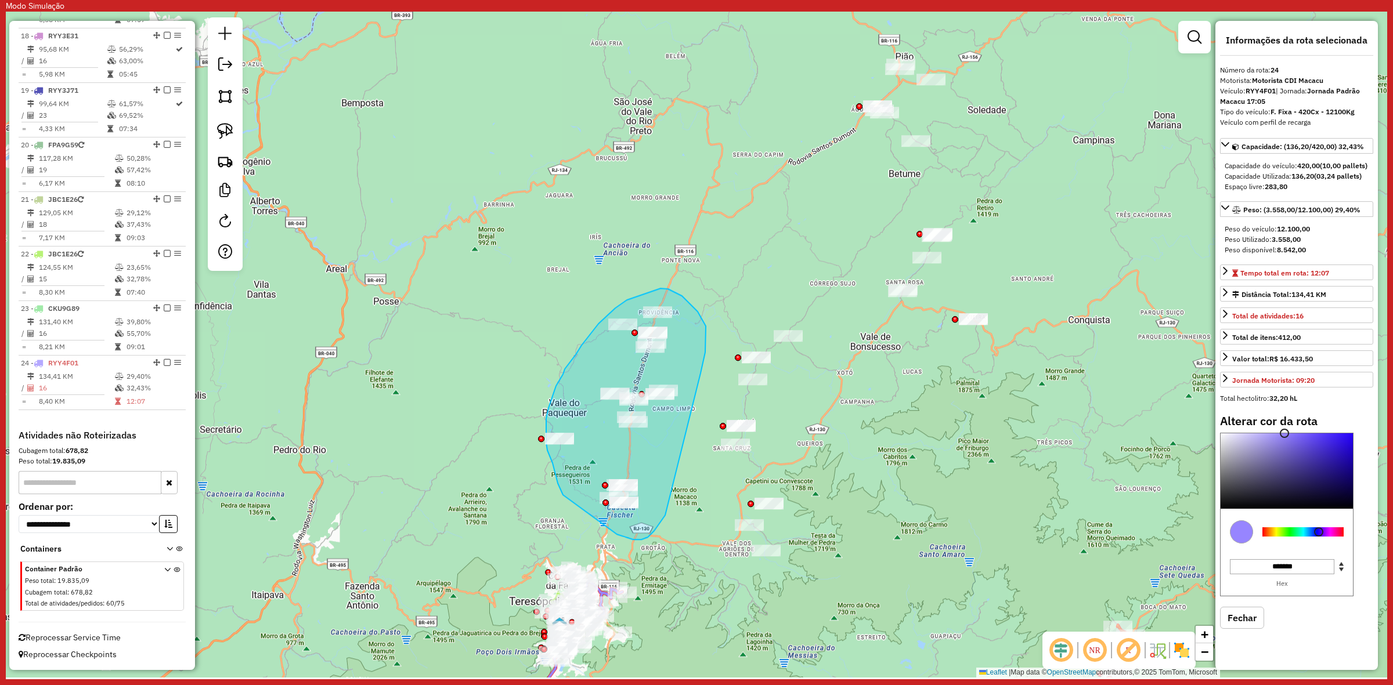
drag, startPoint x: 698, startPoint y: 312, endPoint x: 683, endPoint y: 489, distance: 177.6
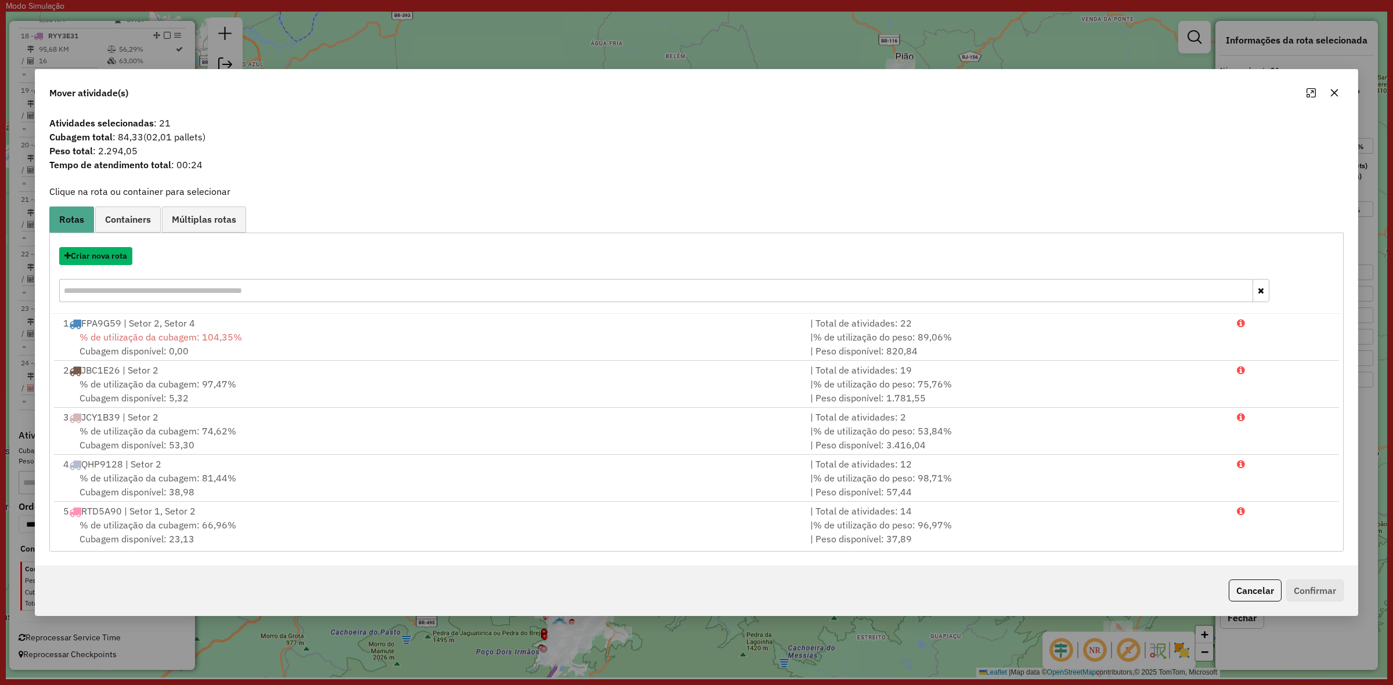
click at [110, 254] on button "Criar nova rota" at bounding box center [95, 256] width 73 height 18
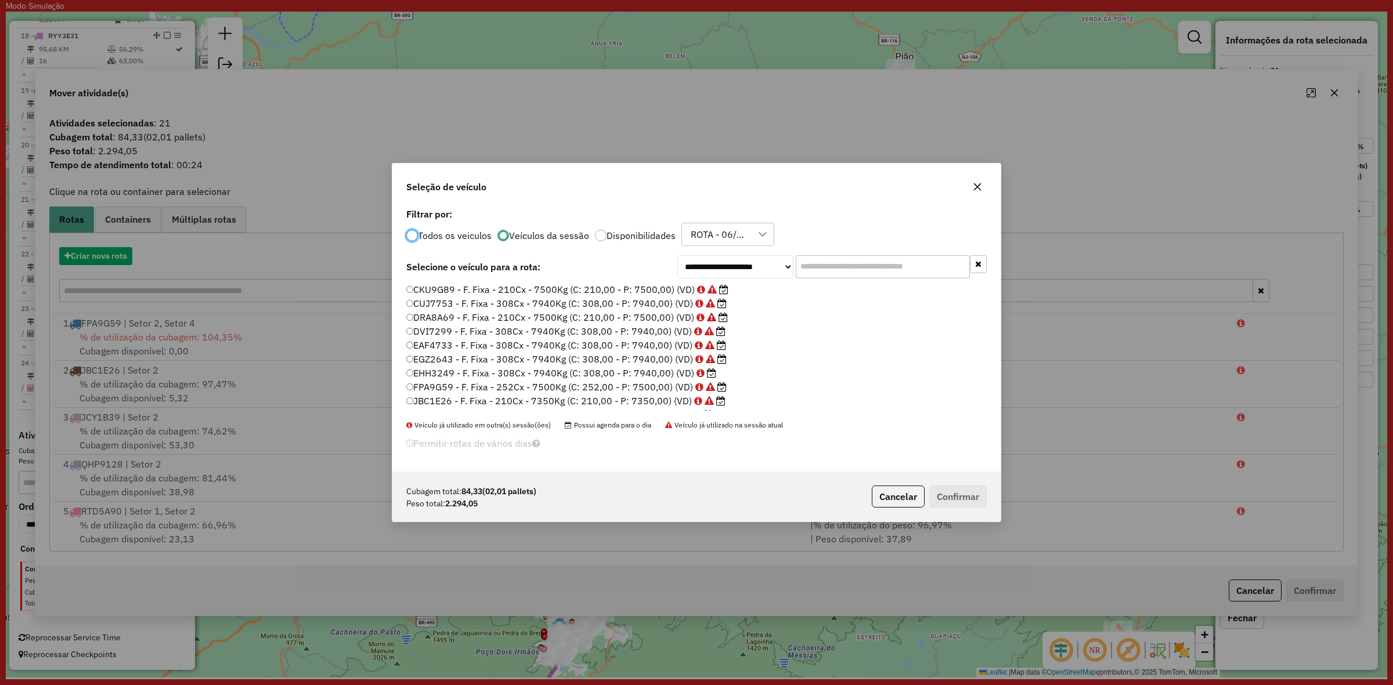
scroll to position [6, 3]
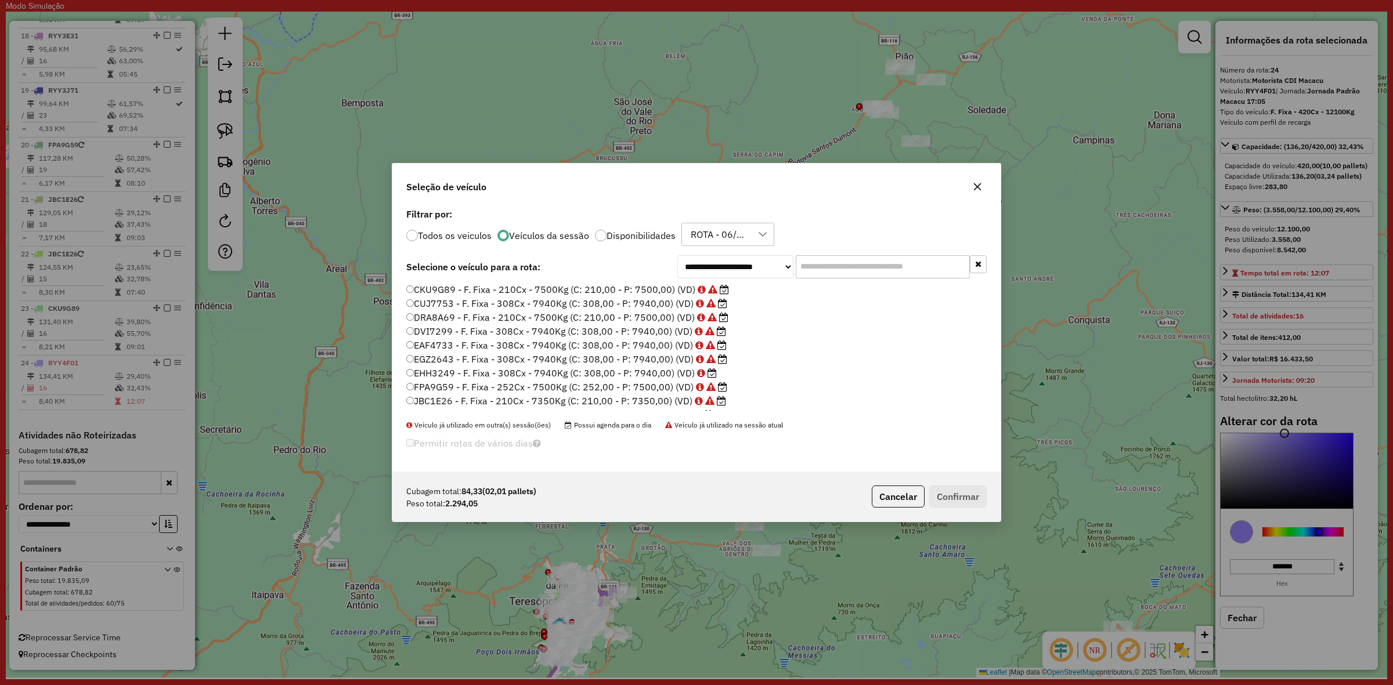
click at [588, 394] on label "JBC1E26 - F. Fixa - 210Cx - 7350Kg (C: 210,00 - P: 7350,00) (VD)" at bounding box center [566, 401] width 320 height 14
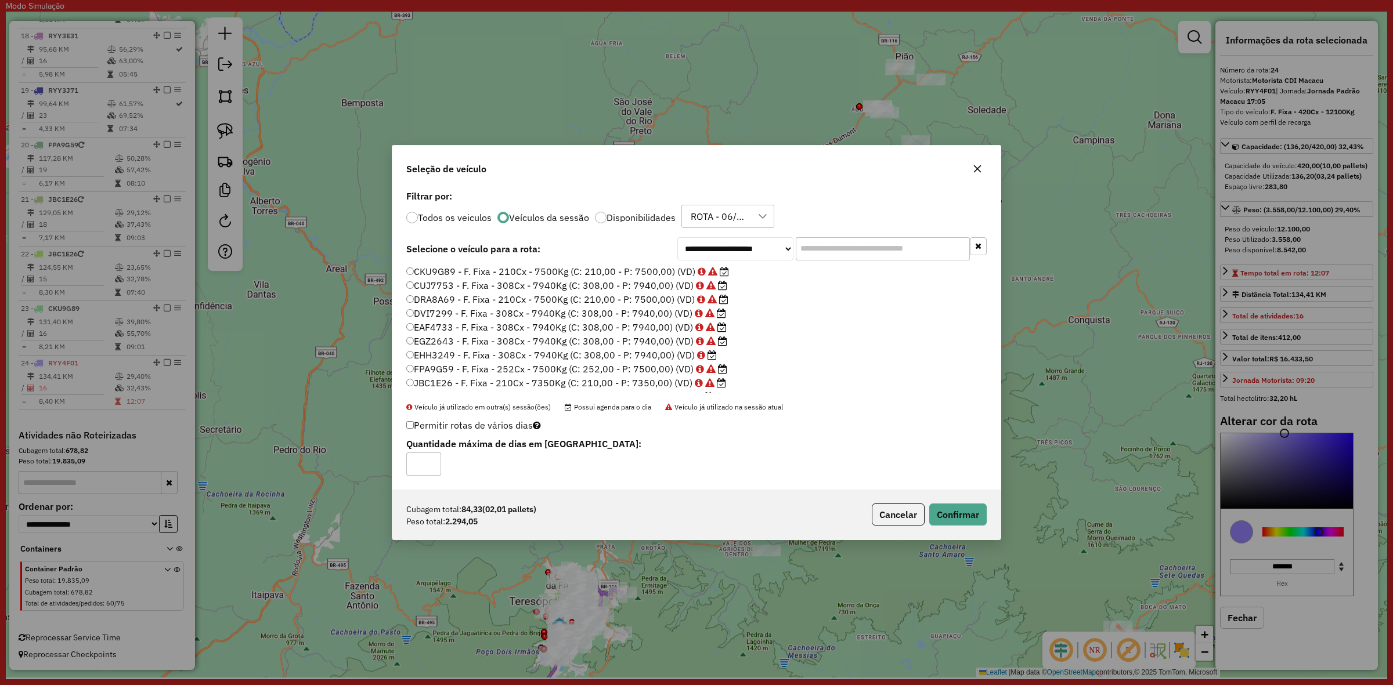
scroll to position [218, 0]
click at [640, 369] on label "RYY4B31 - F. Fixa - 420Cx - 12100Kg (C: 420,00 - P: 12100,00) (VD)" at bounding box center [566, 374] width 320 height 14
click at [633, 305] on label "RTD5B06 - F. Fixa - 70Cx - 1250Kg (C: 70,00 - P: 1250,00) (VD)" at bounding box center [561, 305] width 310 height 14
click at [944, 514] on div "Cubagem total: 84,33 (02,01 pallets) Peso total: 2.294,05 Cancelar Confirmar" at bounding box center [696, 515] width 608 height 50
click at [944, 514] on button "Confirmar" at bounding box center [957, 515] width 57 height 22
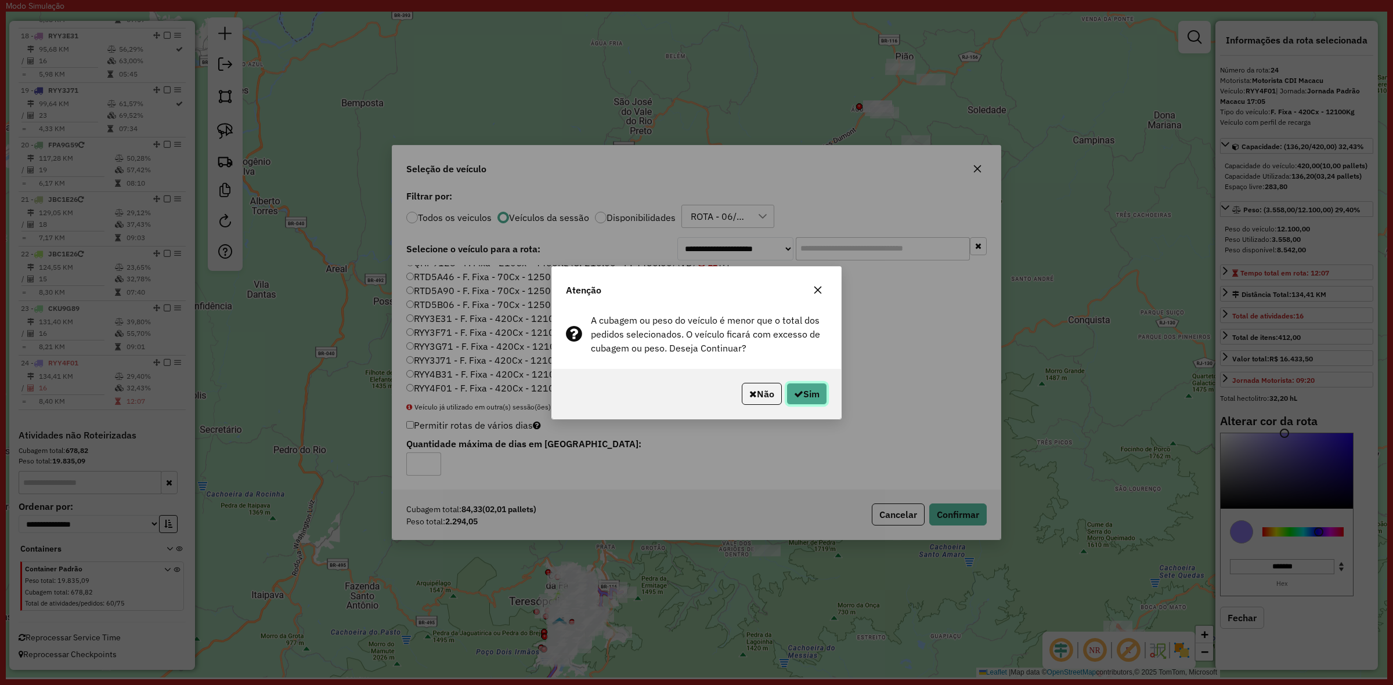
click at [787, 393] on button "Sim" at bounding box center [806, 394] width 41 height 22
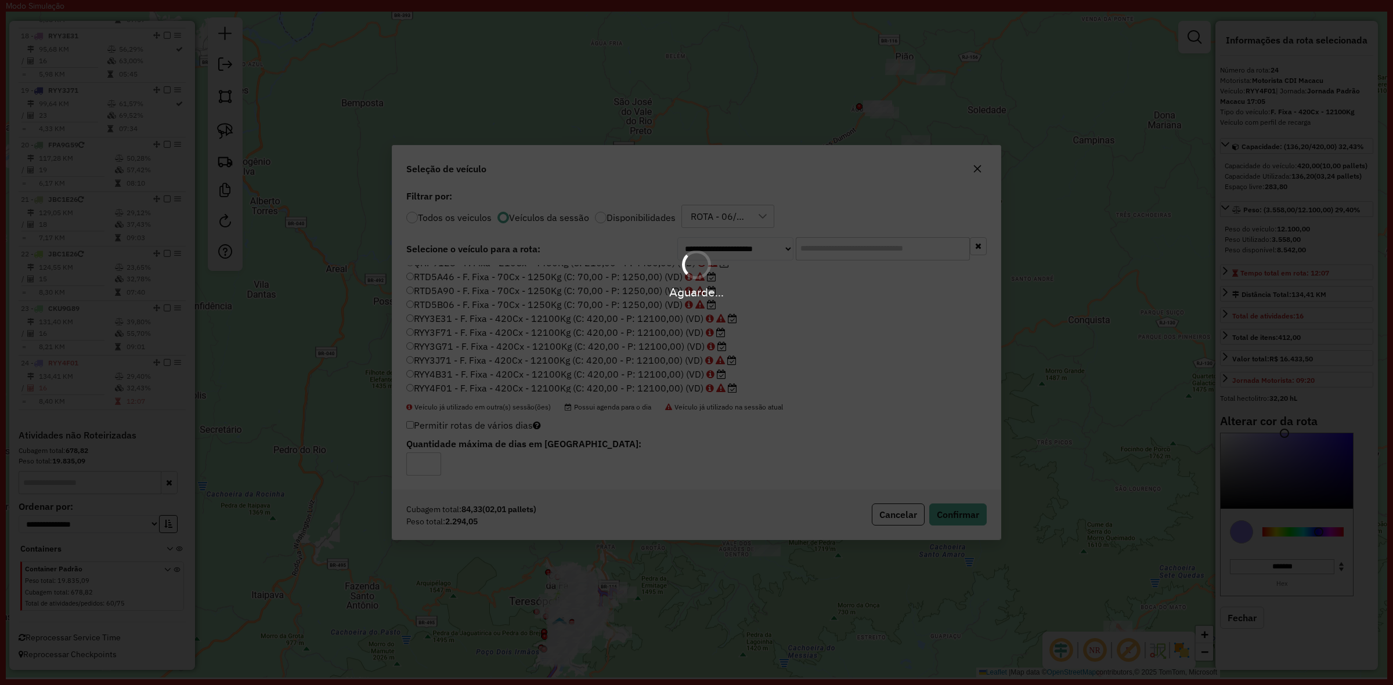
select select "**********"
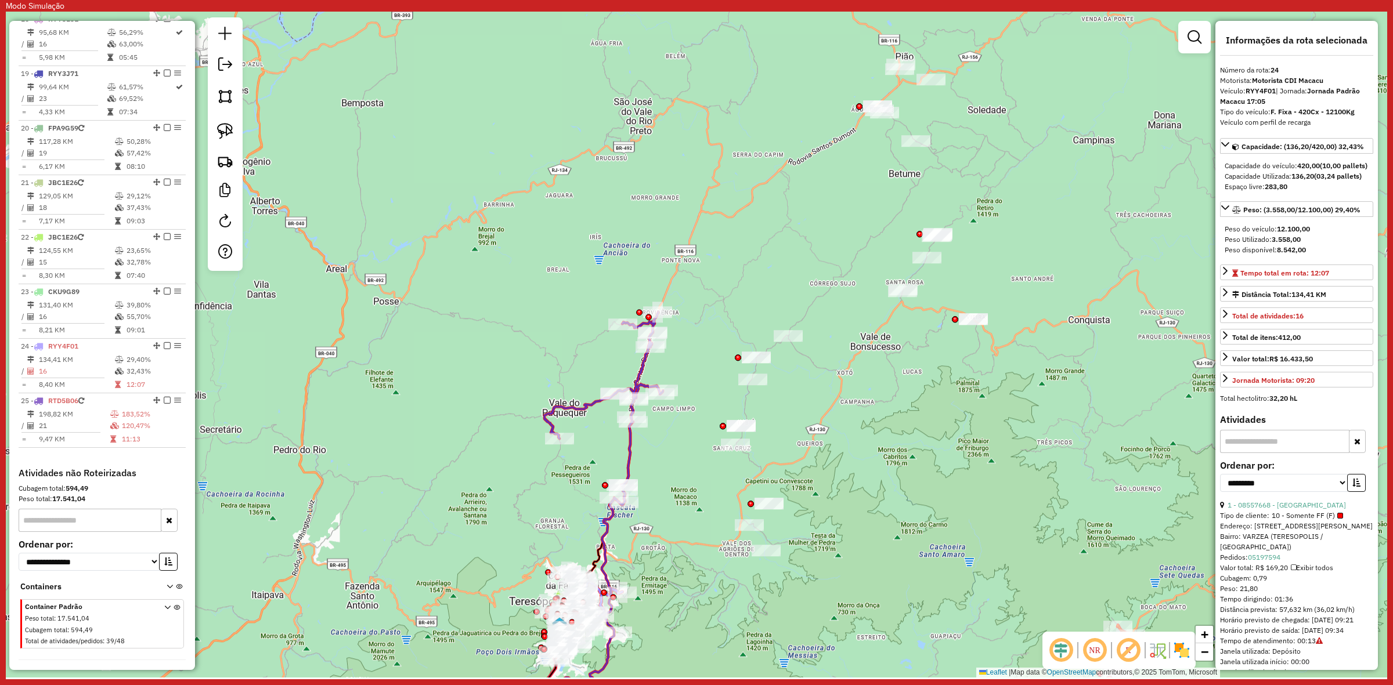
scroll to position [1489, 0]
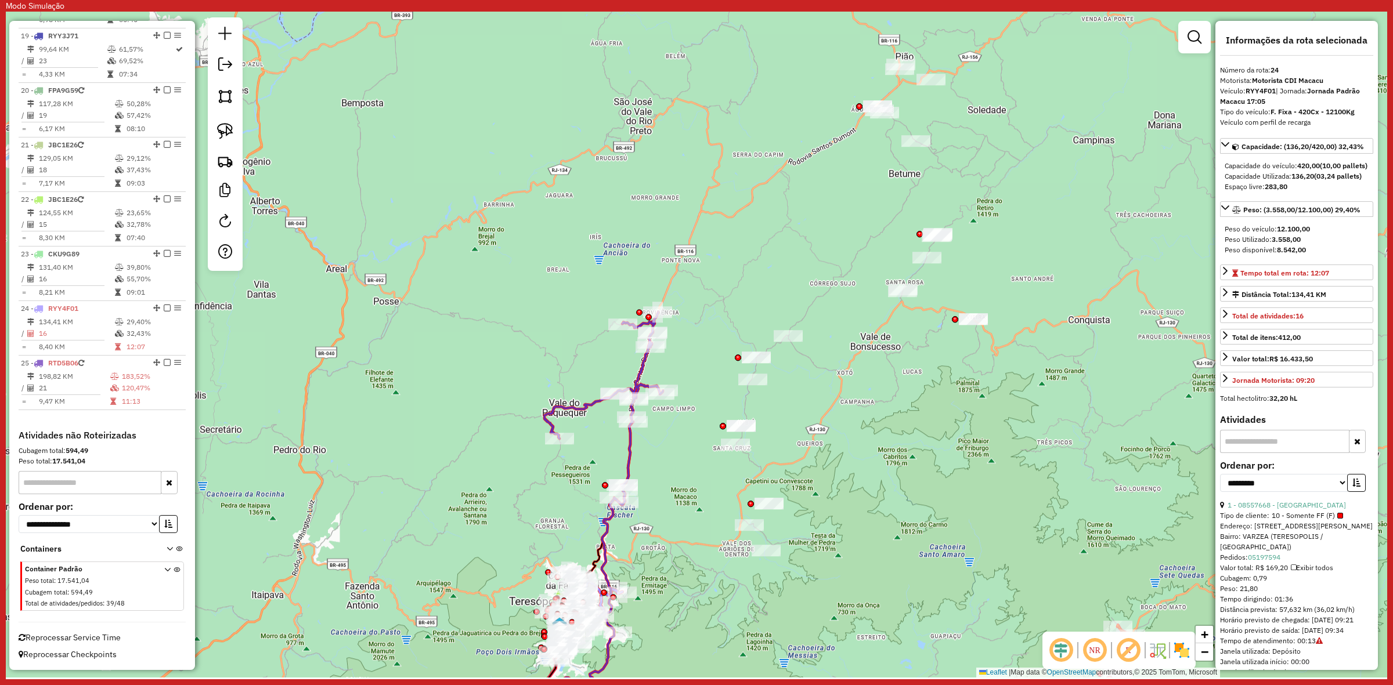
click at [646, 371] on icon at bounding box center [603, 408] width 118 height 193
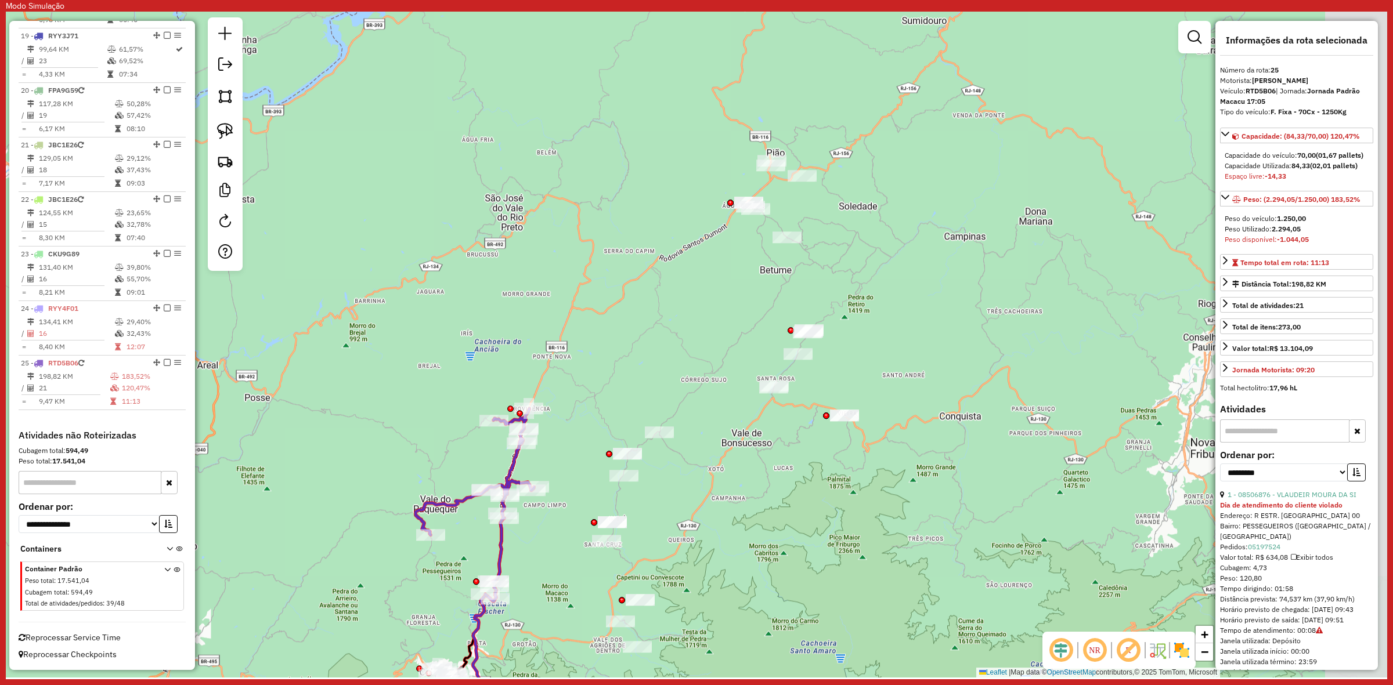
drag, startPoint x: 785, startPoint y: 277, endPoint x: 665, endPoint y: 364, distance: 147.9
click at [645, 386] on div "Janela de atendimento Grade de atendimento Capacidade Transportadoras Veículos …" at bounding box center [696, 345] width 1381 height 666
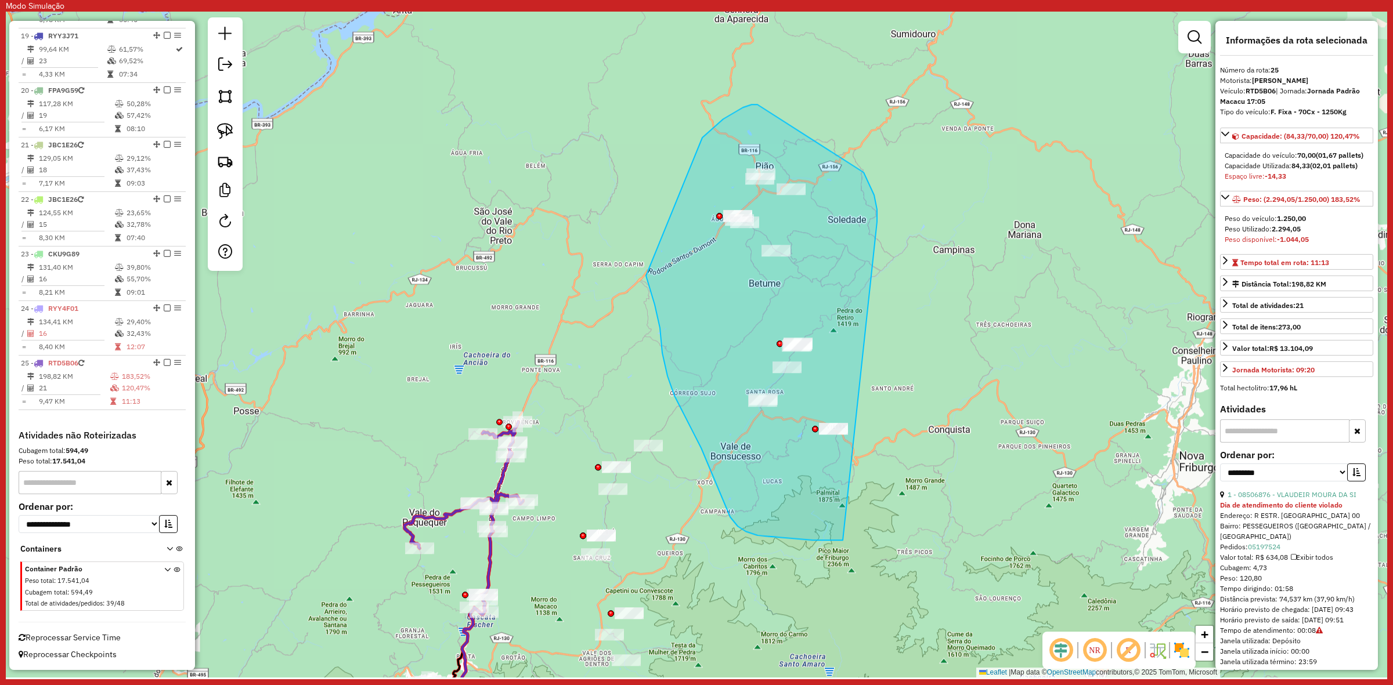
drag, startPoint x: 877, startPoint y: 209, endPoint x: 924, endPoint y: 503, distance: 297.5
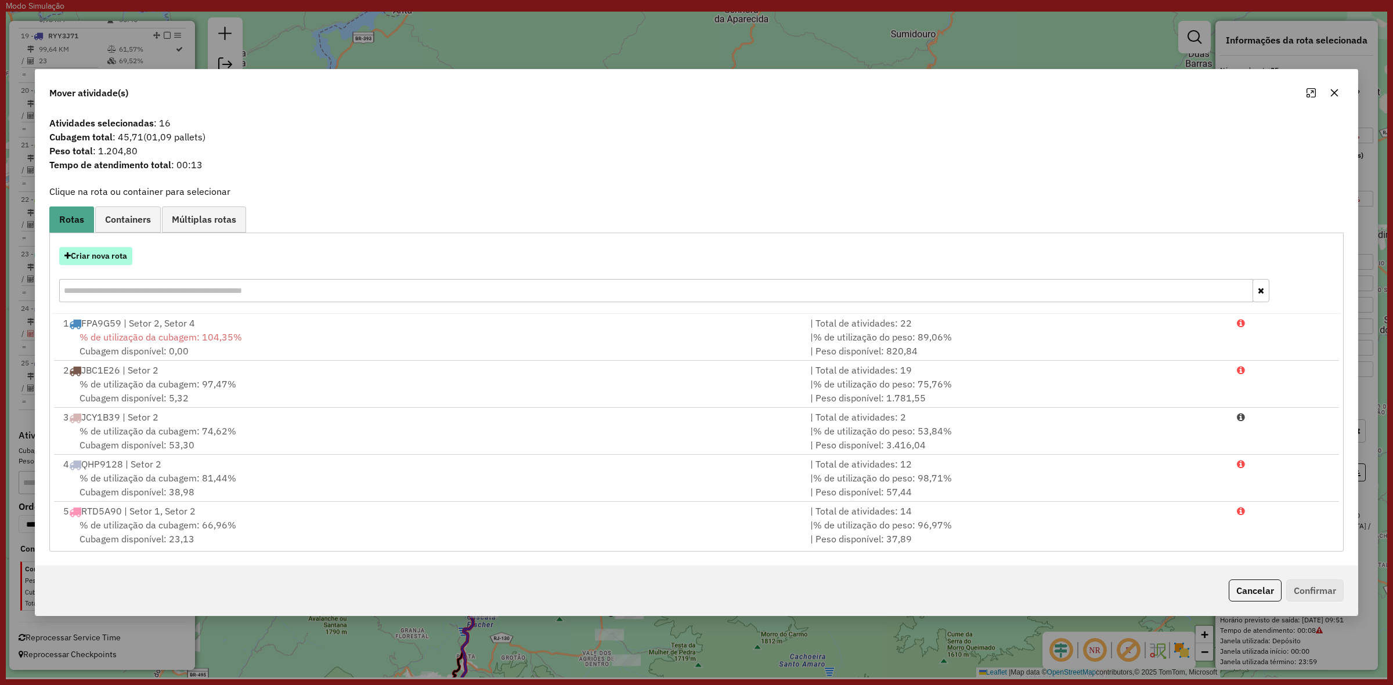
click at [106, 256] on button "Criar nova rota" at bounding box center [95, 256] width 73 height 18
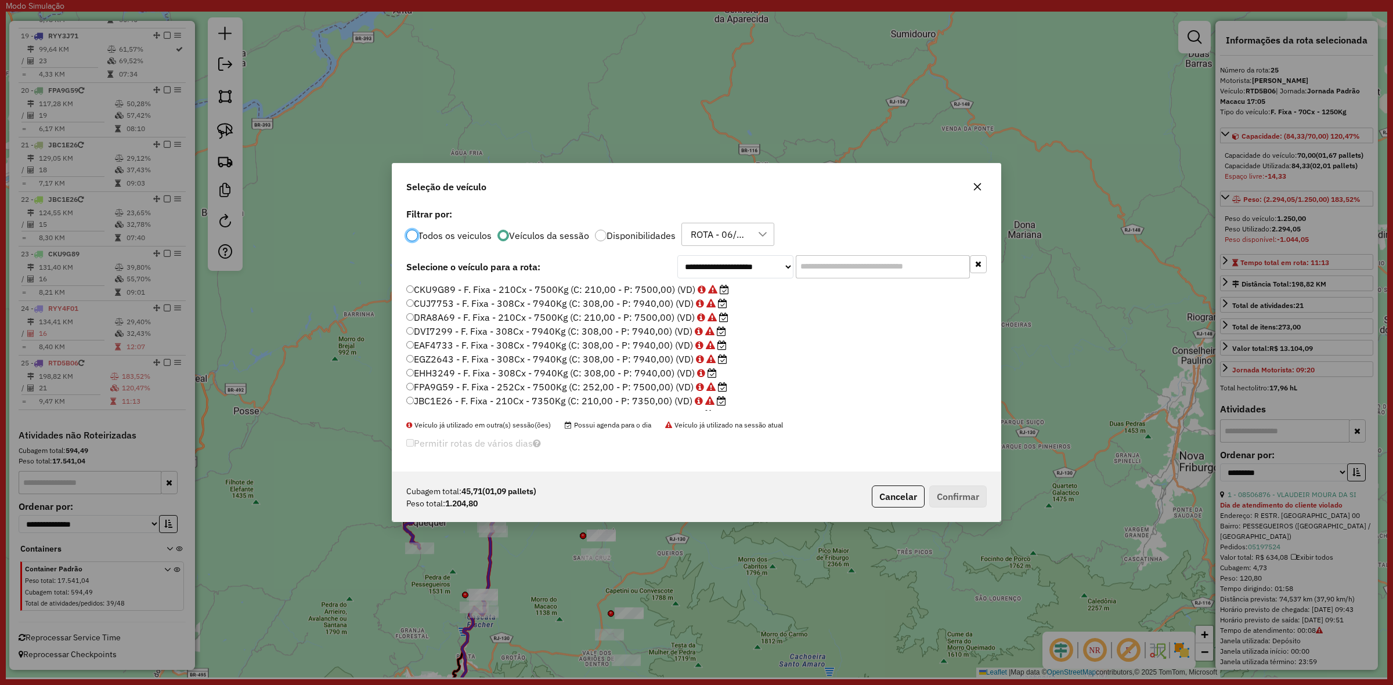
scroll to position [221, 0]
click at [556, 319] on label "RTD5B06 - F. Fixa - 70Cx - 1250Kg (C: 70,00 - P: 1250,00) (VD)" at bounding box center [561, 320] width 310 height 14
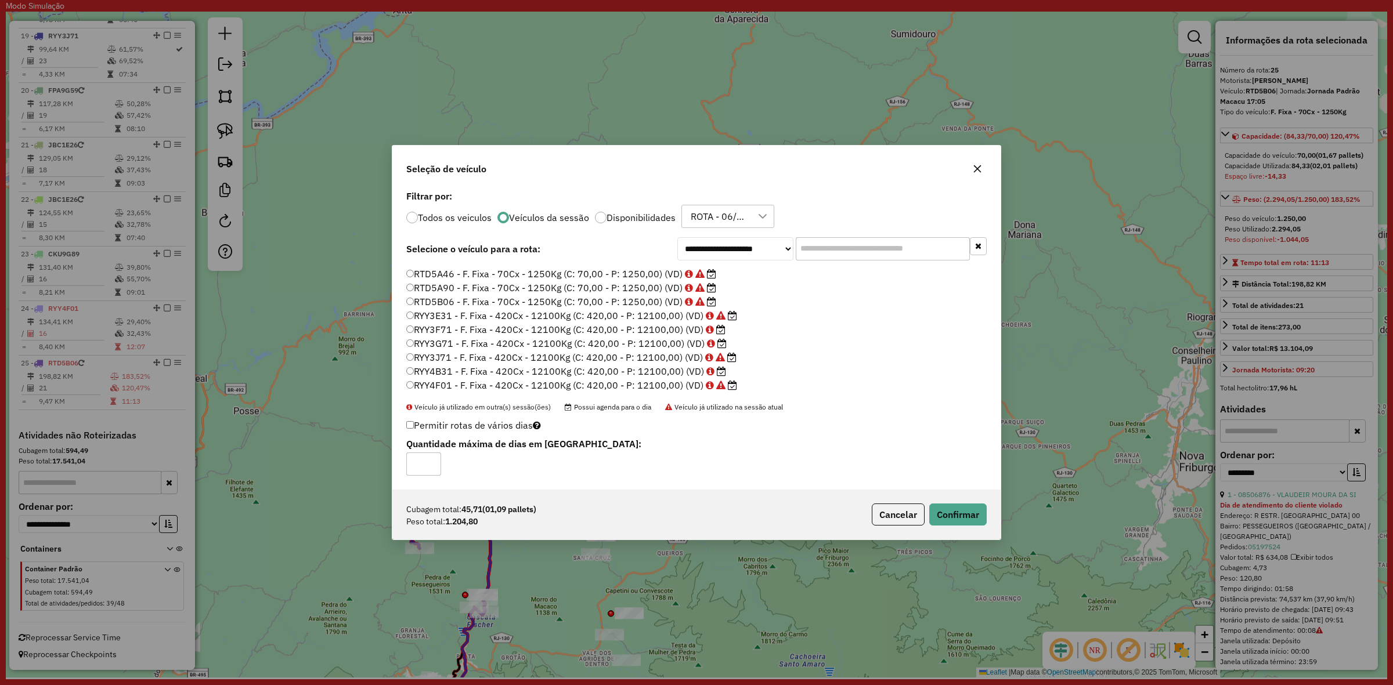
click at [942, 502] on div "Cubagem total: 45,71 (01,09 pallets) Peso total: 1.204,80 Cancelar Confirmar" at bounding box center [696, 515] width 608 height 50
click at [943, 512] on button "Confirmar" at bounding box center [957, 515] width 57 height 22
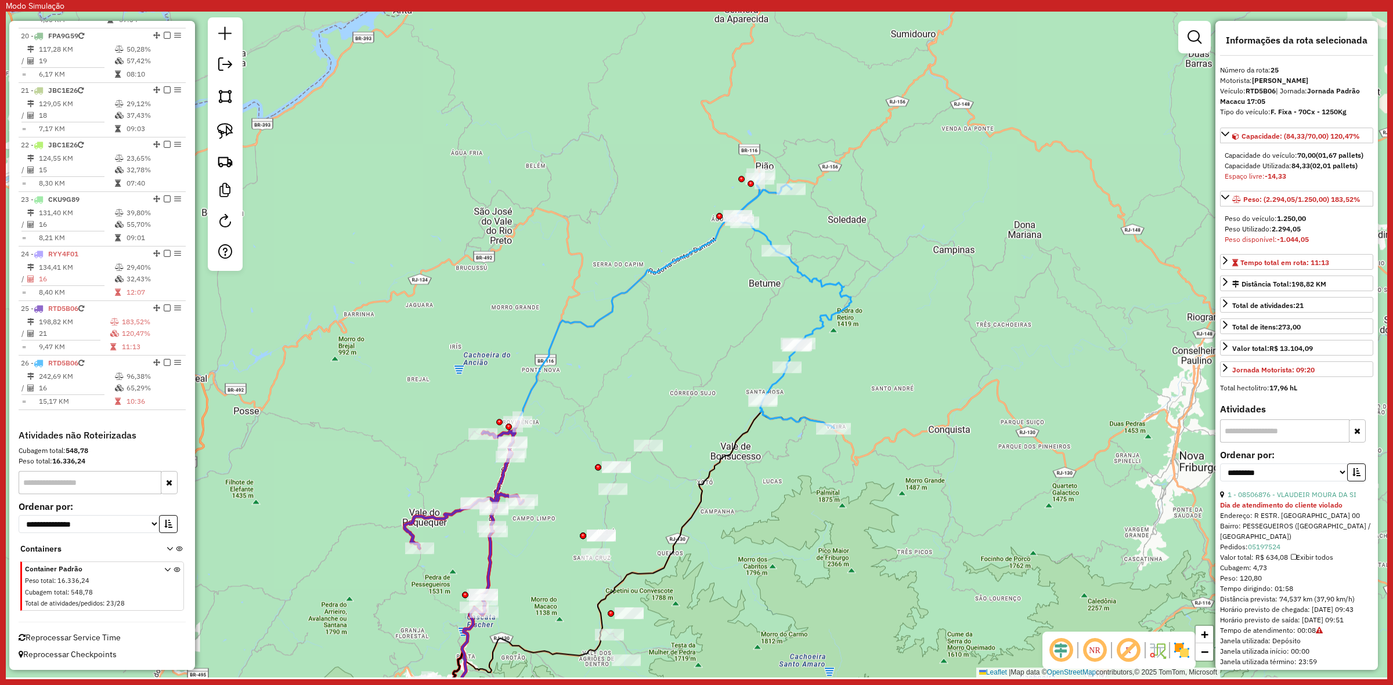
scroll to position [1544, 0]
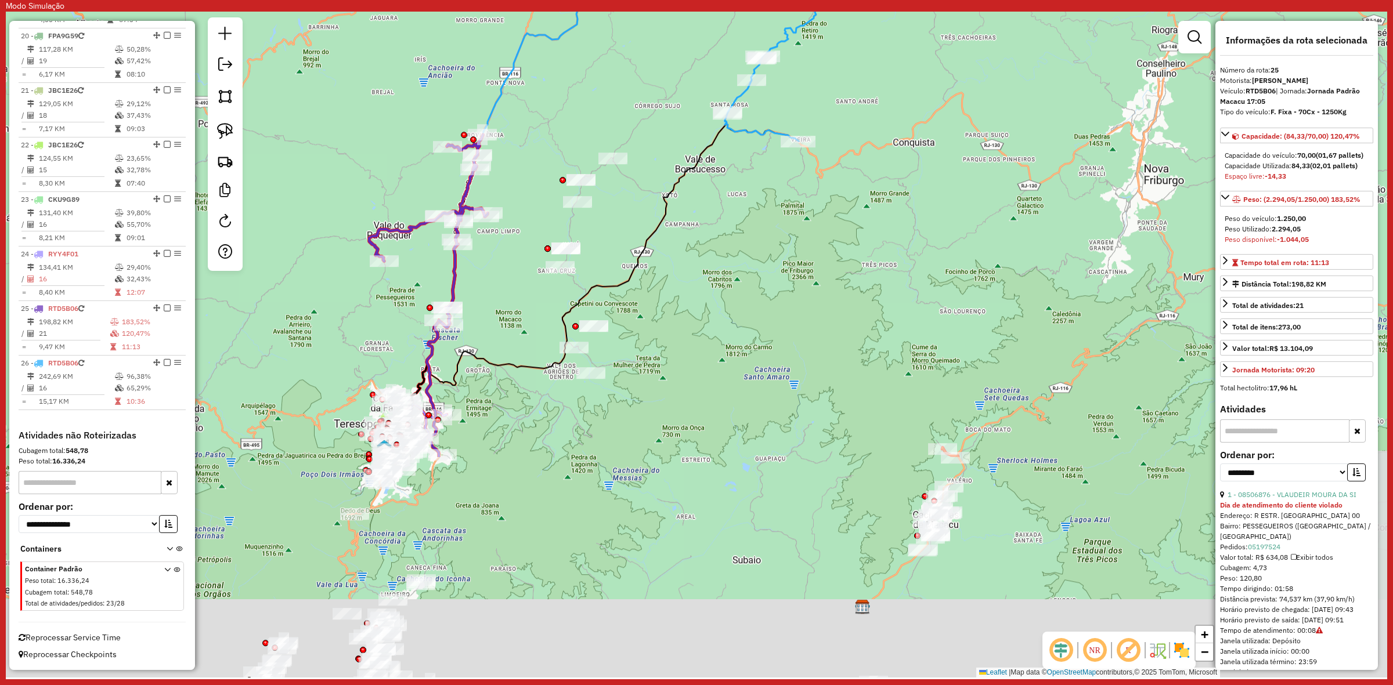
drag, startPoint x: 766, startPoint y: 449, endPoint x: 740, endPoint y: 184, distance: 265.8
click at [740, 184] on div "Janela de atendimento Grade de atendimento Capacidade Transportadoras Veículos …" at bounding box center [696, 345] width 1381 height 666
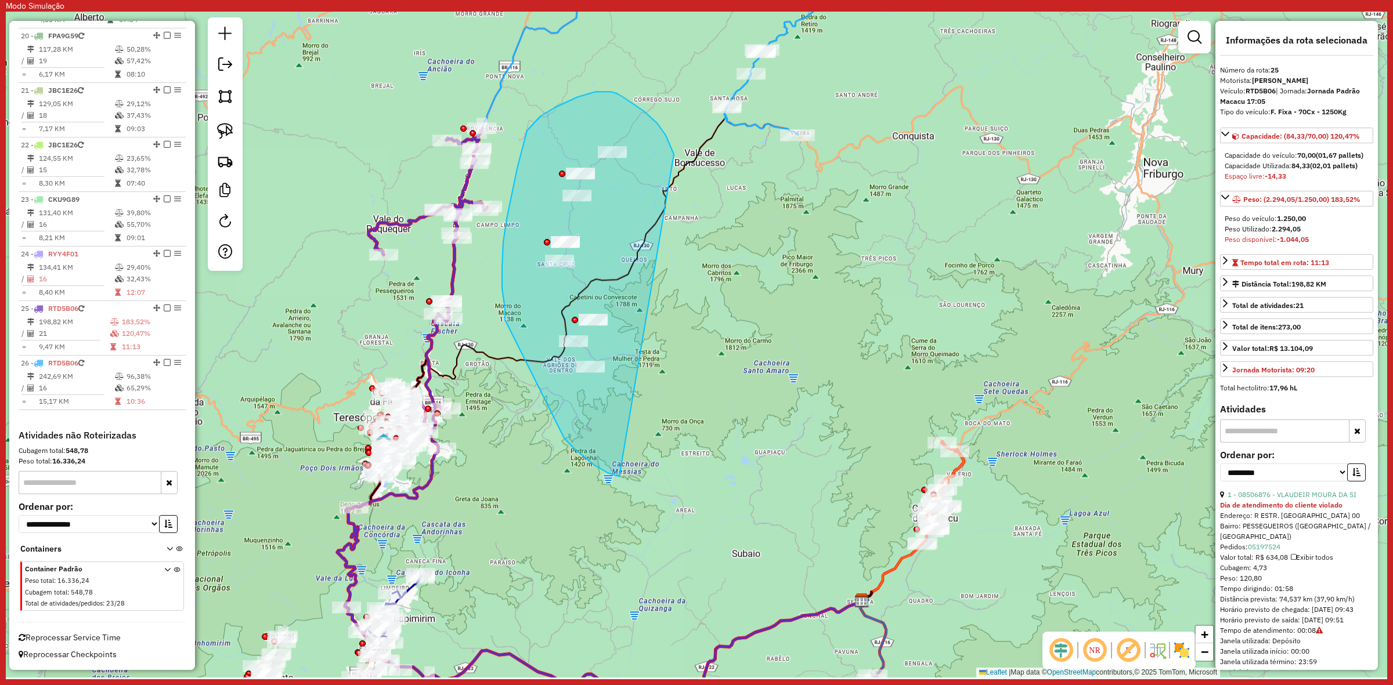
drag, startPoint x: 666, startPoint y: 135, endPoint x: 671, endPoint y: 454, distance: 318.6
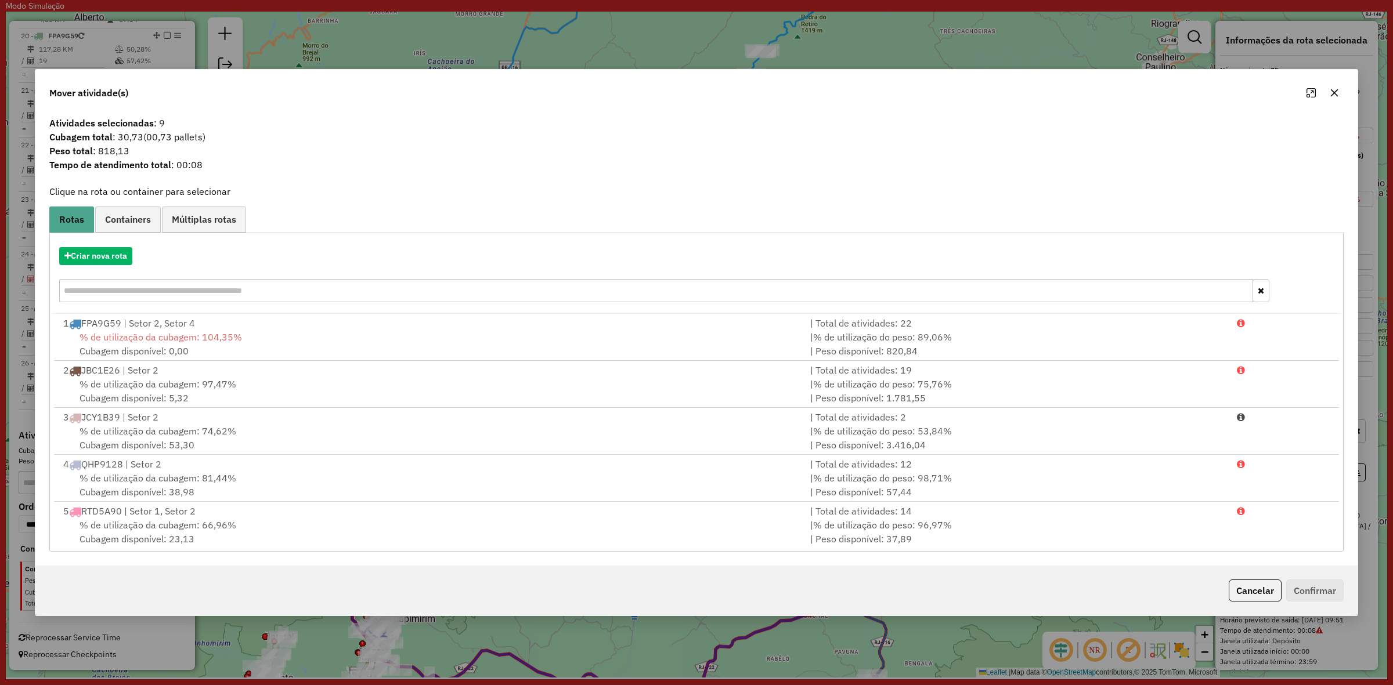
click at [106, 240] on div "Criar nova rota" at bounding box center [696, 276] width 1288 height 75
click at [106, 251] on button "Criar nova rota" at bounding box center [95, 256] width 73 height 18
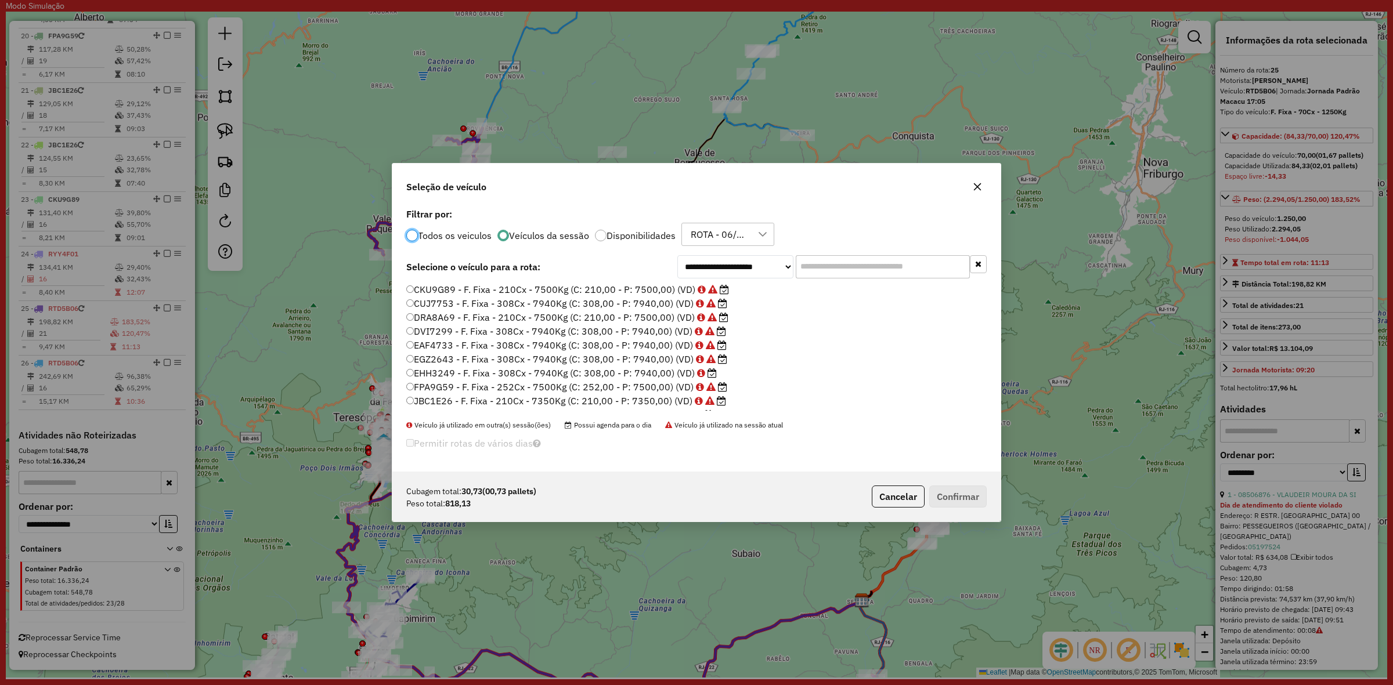
scroll to position [6, 3]
click at [582, 293] on label "CKU9G89 - F. Fixa - 210Cx - 7500Kg (C: 210,00 - P: 7500,00) (VD)" at bounding box center [567, 290] width 323 height 14
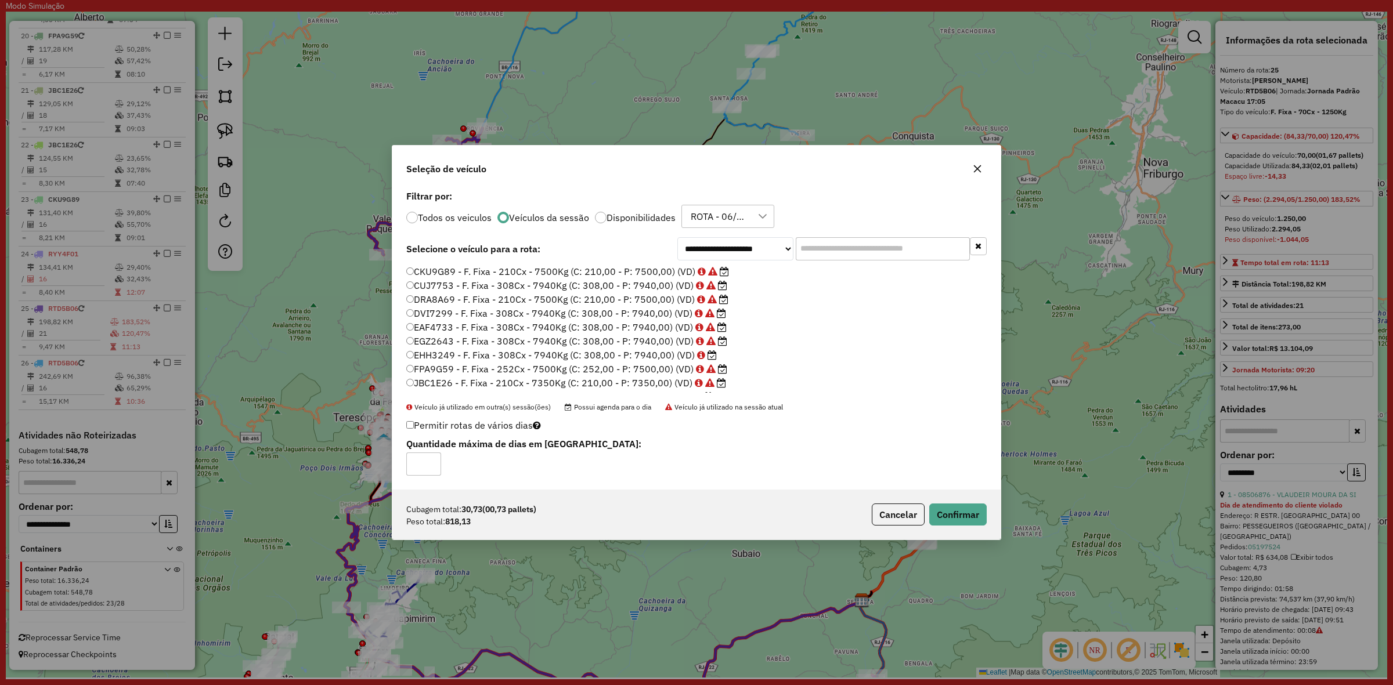
click at [531, 370] on label "FPA9G59 - F. Fixa - 252Cx - 7500Kg (C: 252,00 - P: 7500,00) (VD)" at bounding box center [566, 369] width 321 height 14
click at [956, 505] on button "Confirmar" at bounding box center [957, 515] width 57 height 22
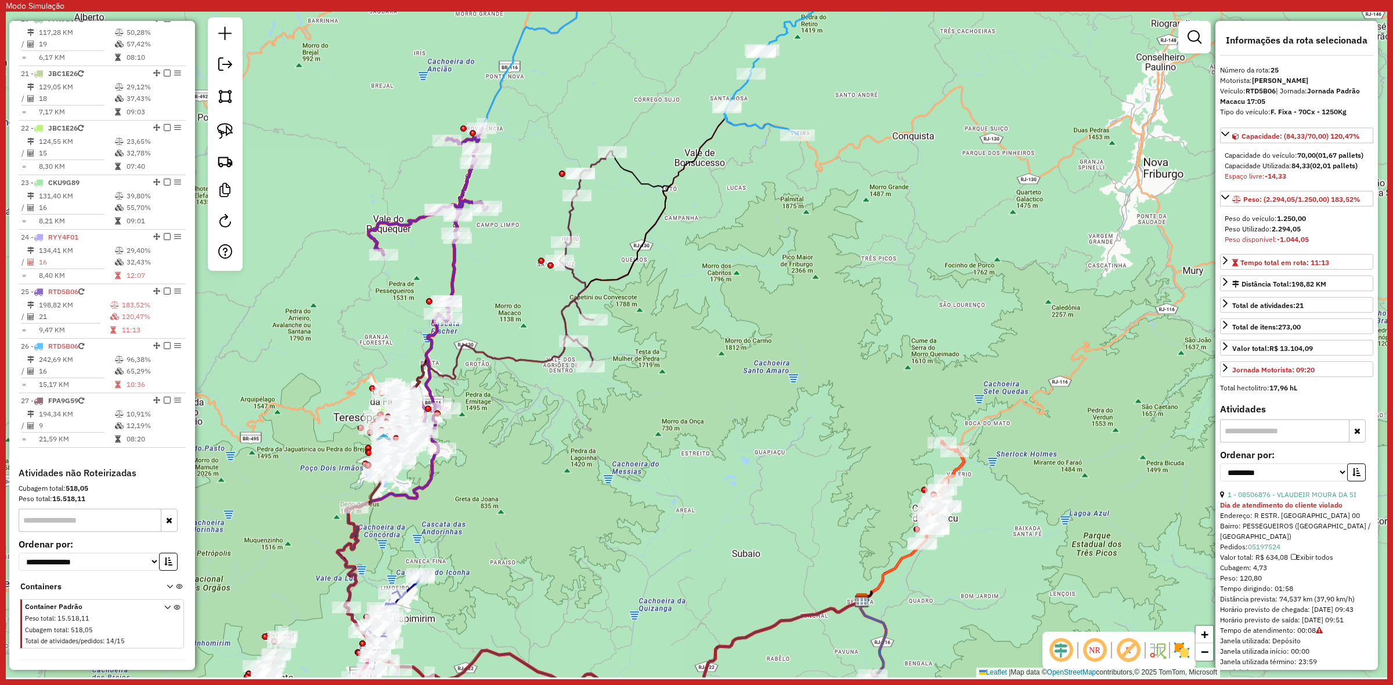
scroll to position [1599, 0]
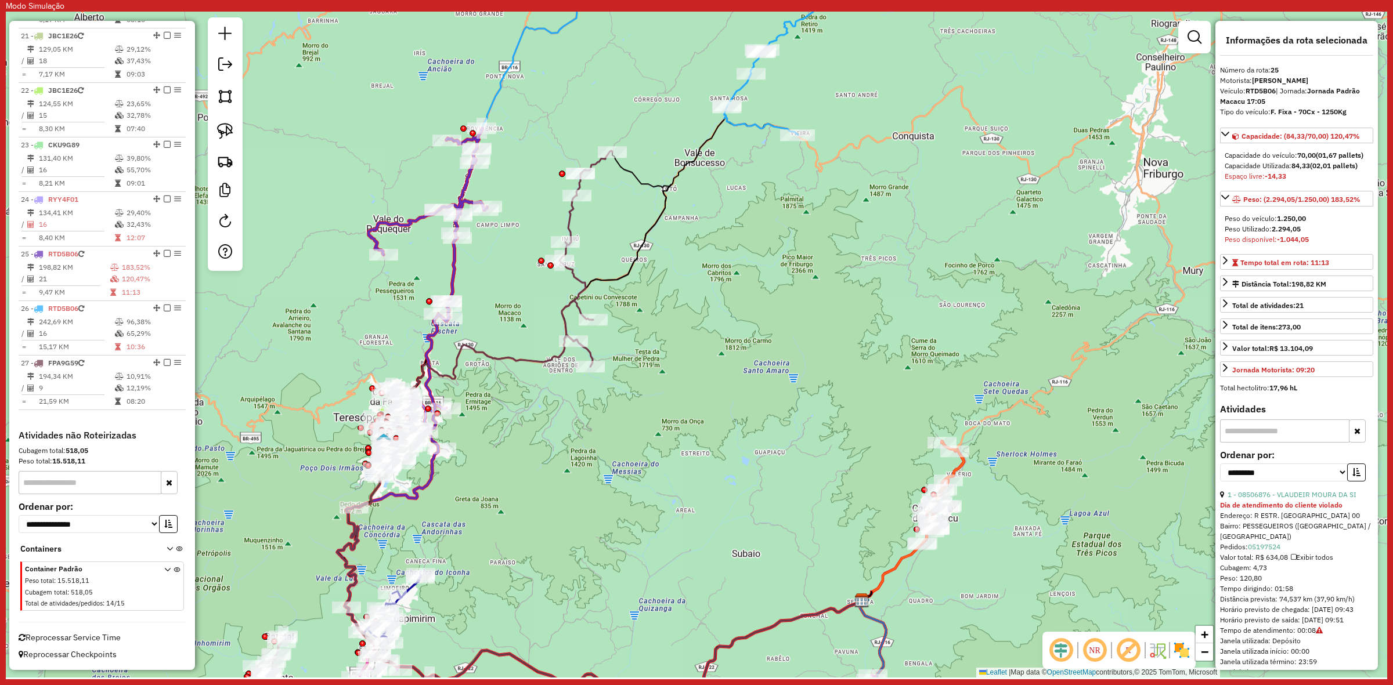
click at [560, 218] on div "Janela de atendimento Grade de atendimento Capacidade Transportadoras Veículos …" at bounding box center [696, 345] width 1381 height 666
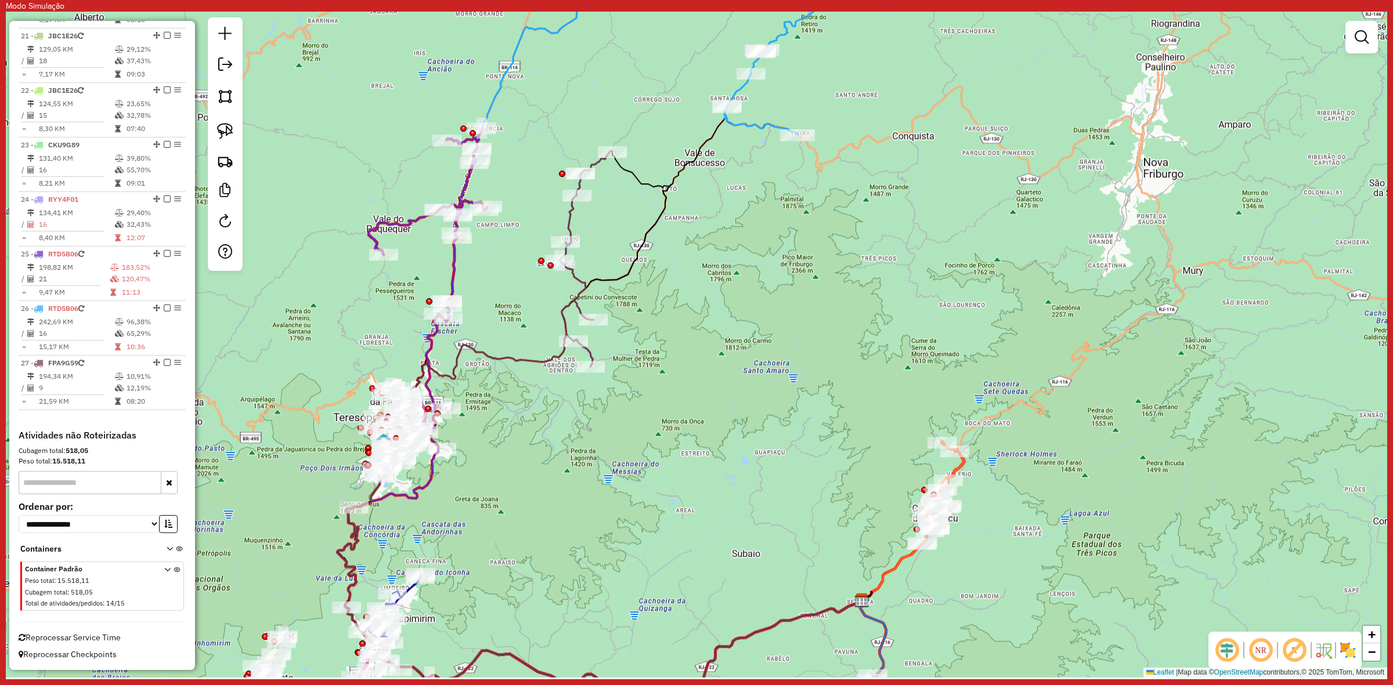
click at [568, 225] on icon at bounding box center [585, 259] width 53 height 216
select select "**********"
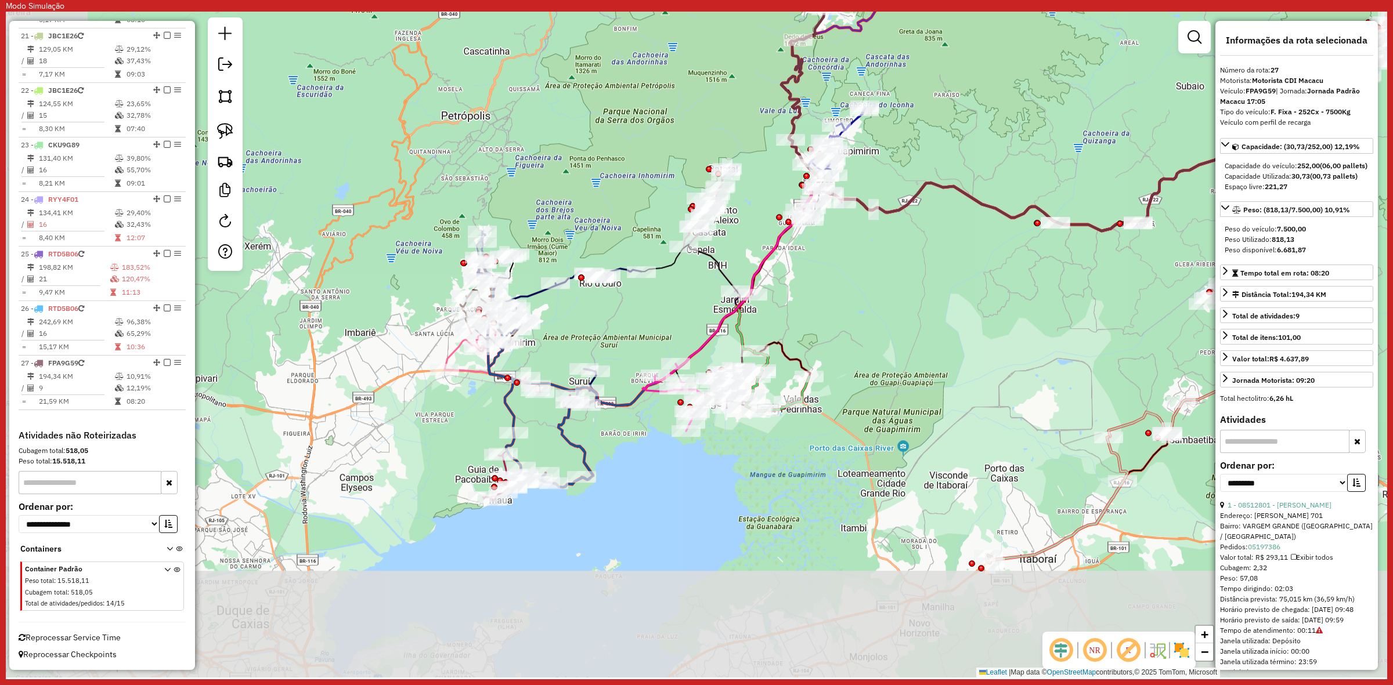
drag, startPoint x: 427, startPoint y: 445, endPoint x: 590, endPoint y: 328, distance: 200.4
click at [590, 328] on div "Janela de atendimento Grade de atendimento Capacidade Transportadoras Veículos …" at bounding box center [696, 345] width 1381 height 666
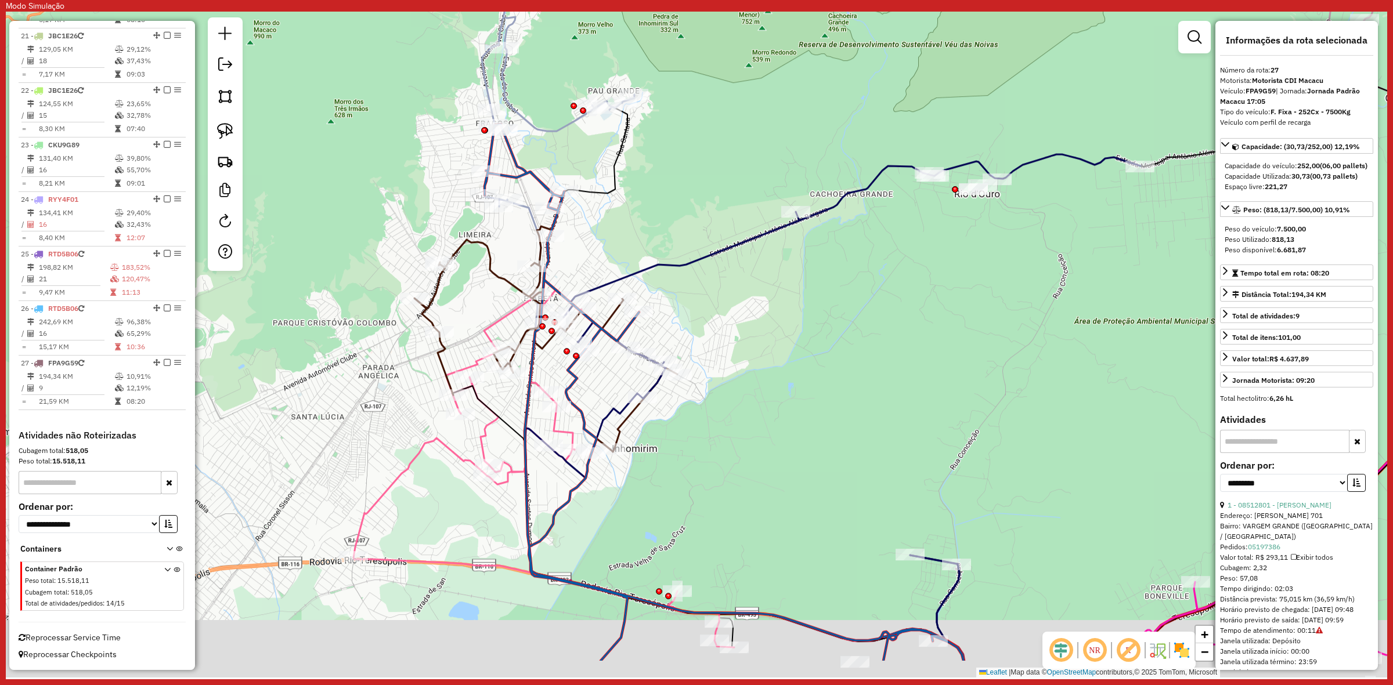
drag, startPoint x: 676, startPoint y: 248, endPoint x: 682, endPoint y: 224, distance: 24.6
click at [682, 224] on div "Janela de atendimento Grade de atendimento Capacidade Transportadoras Veículos …" at bounding box center [696, 345] width 1381 height 666
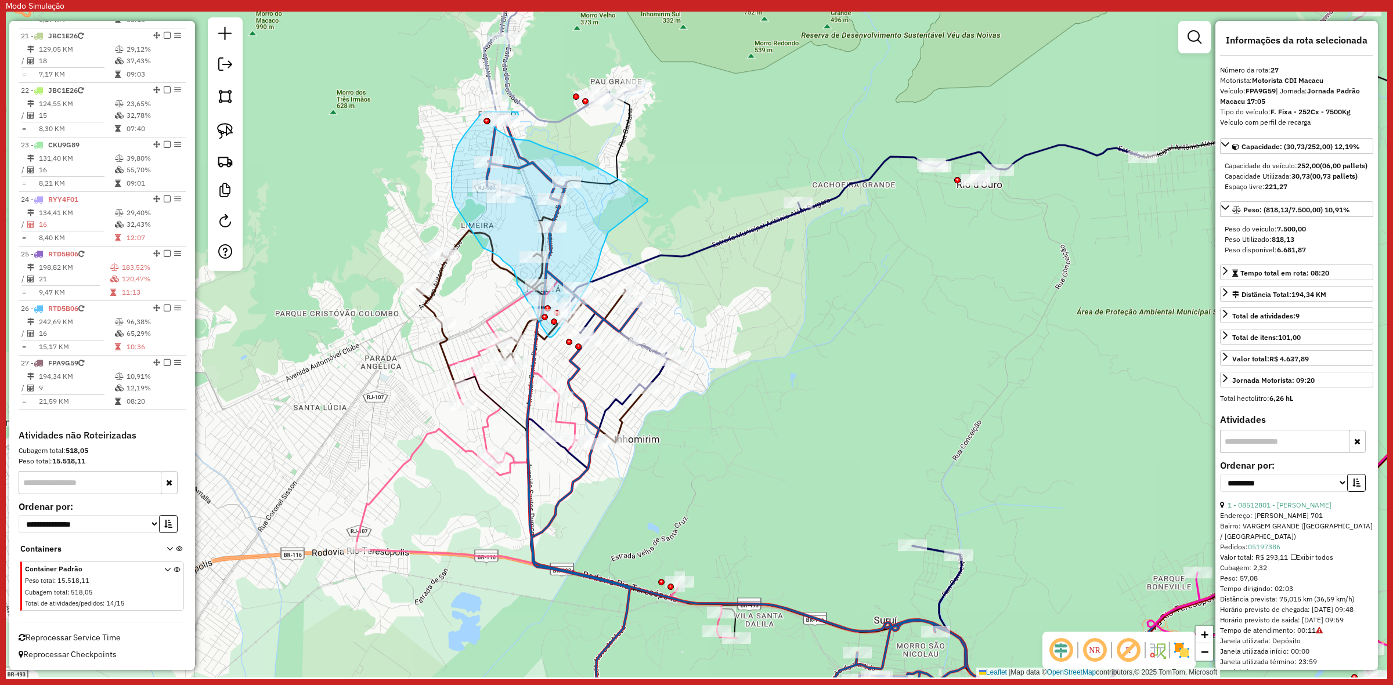
drag, startPoint x: 647, startPoint y: 198, endPoint x: 634, endPoint y: 191, distance: 14.5
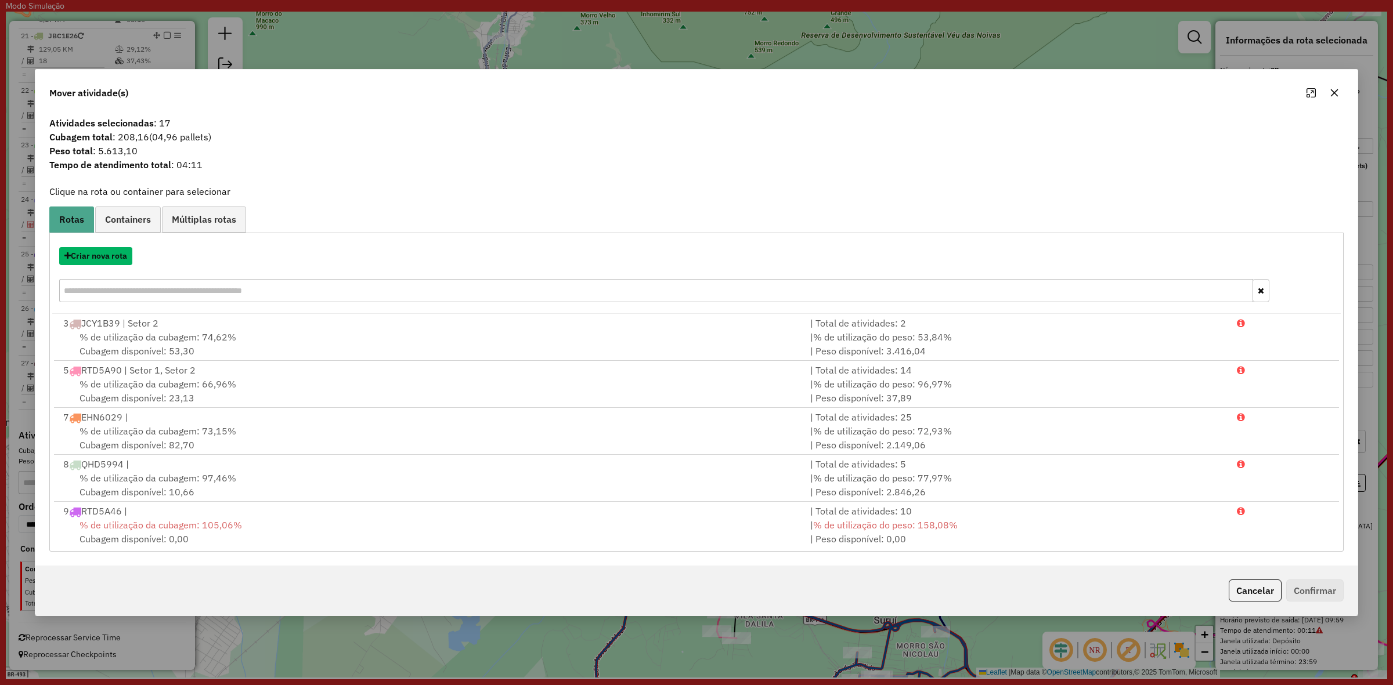
click at [114, 254] on button "Criar nova rota" at bounding box center [95, 256] width 73 height 18
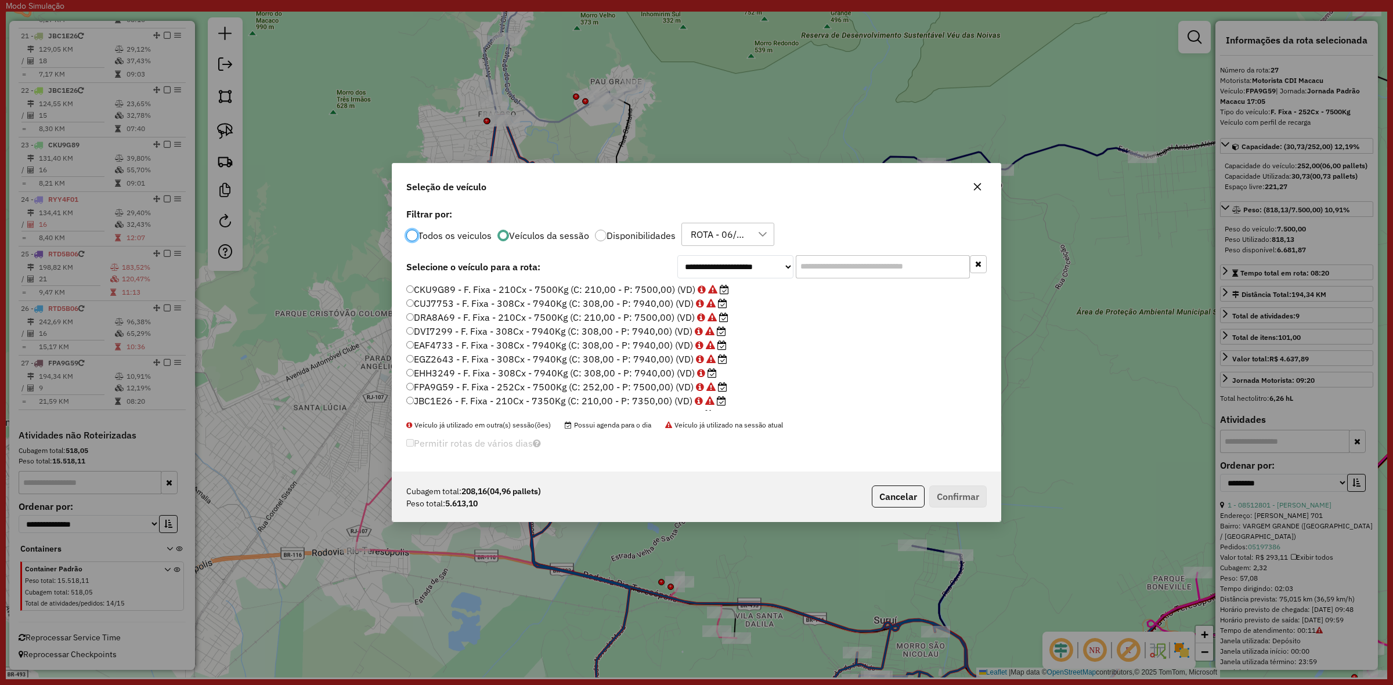
scroll to position [221, 0]
click at [559, 349] on label "RYY3F71 - F. Fixa - 420Cx - 12100Kg (C: 420,00 - P: 12100,00) (VD)" at bounding box center [565, 348] width 319 height 14
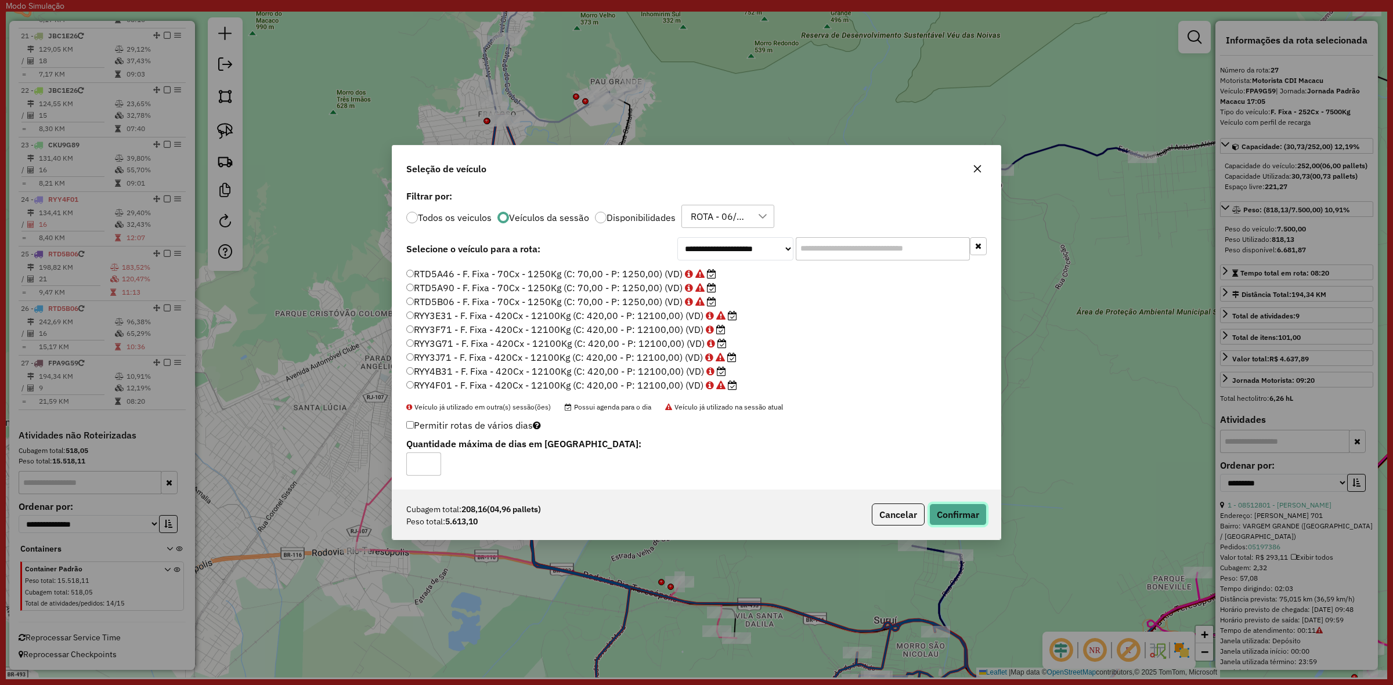
click at [938, 515] on button "Confirmar" at bounding box center [957, 515] width 57 height 22
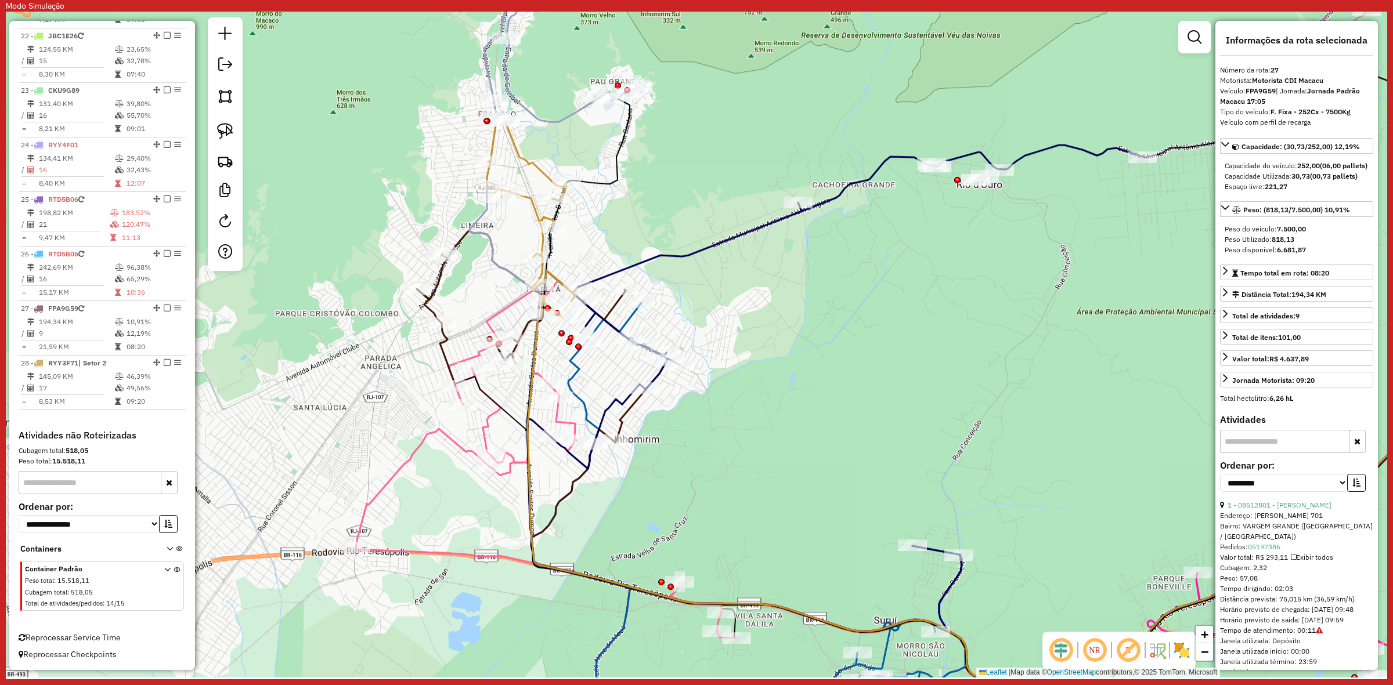
scroll to position [1653, 0]
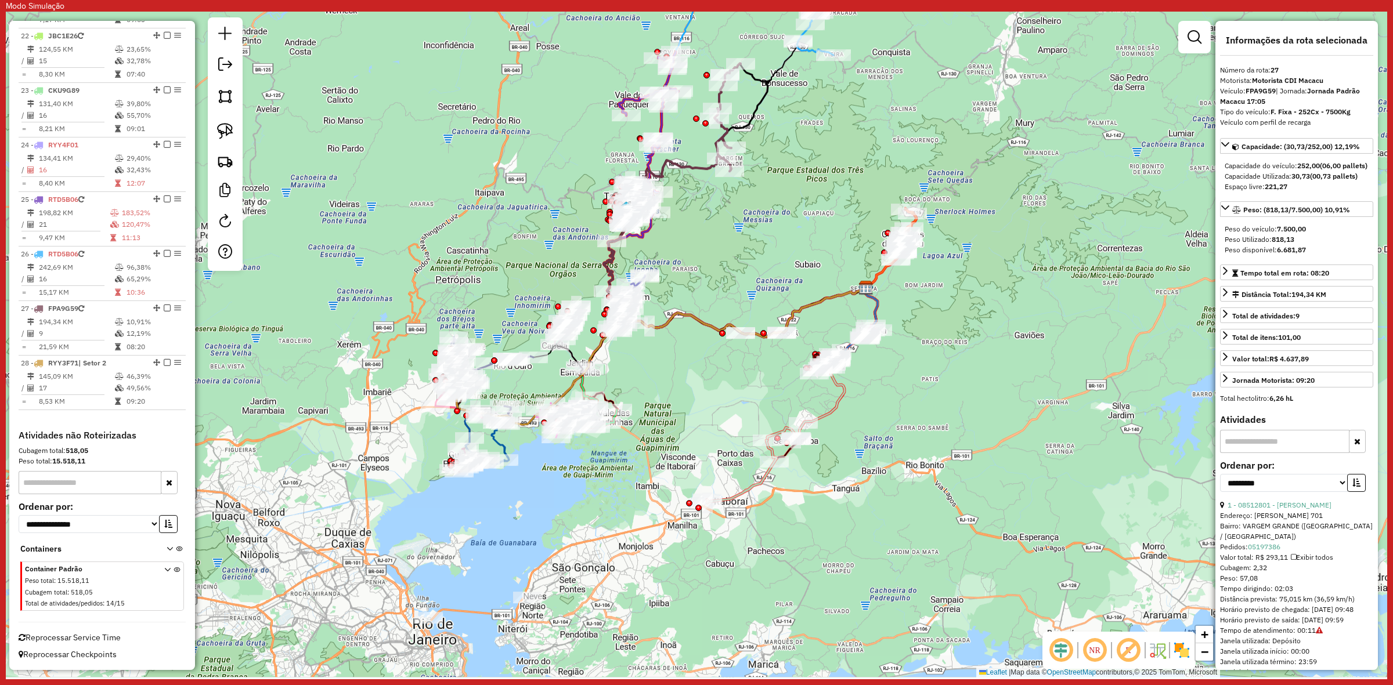
drag, startPoint x: 927, startPoint y: 409, endPoint x: 663, endPoint y: 392, distance: 264.0
click at [663, 392] on div "Janela de atendimento Grade de atendimento Capacidade Transportadoras Veículos …" at bounding box center [696, 345] width 1381 height 666
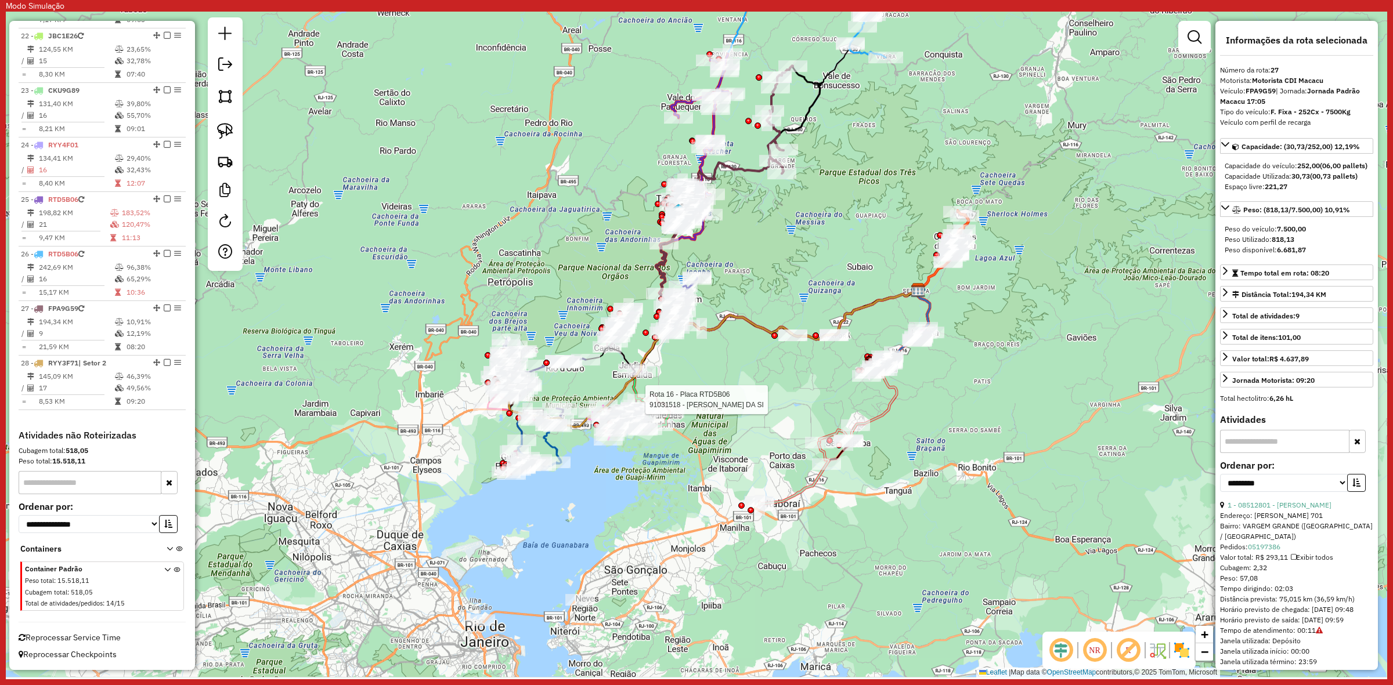
drag, startPoint x: 770, startPoint y: 190, endPoint x: 822, endPoint y: 192, distance: 52.3
click at [822, 192] on div "Rota 16 - Placa RTD5B06 91031518 - [PERSON_NAME] DA SI Janela de atendimento Gr…" at bounding box center [696, 345] width 1381 height 666
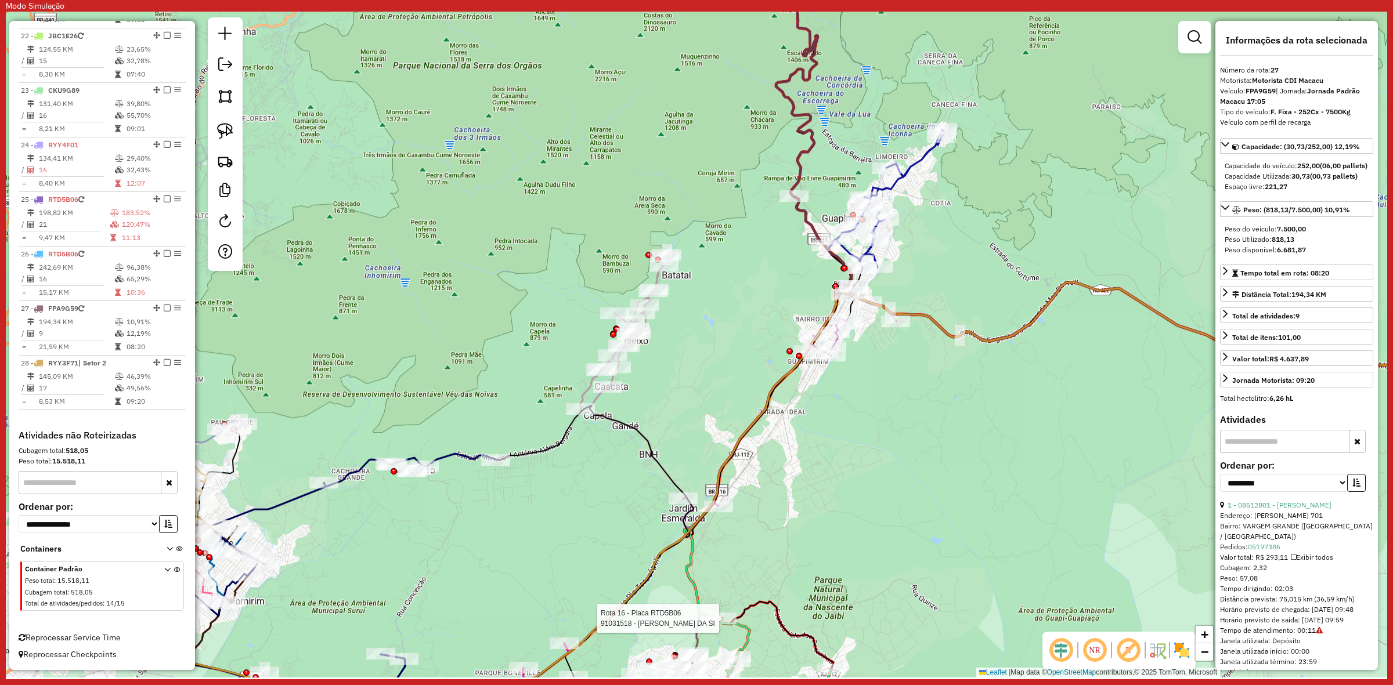
click at [580, 396] on icon at bounding box center [623, 332] width 87 height 155
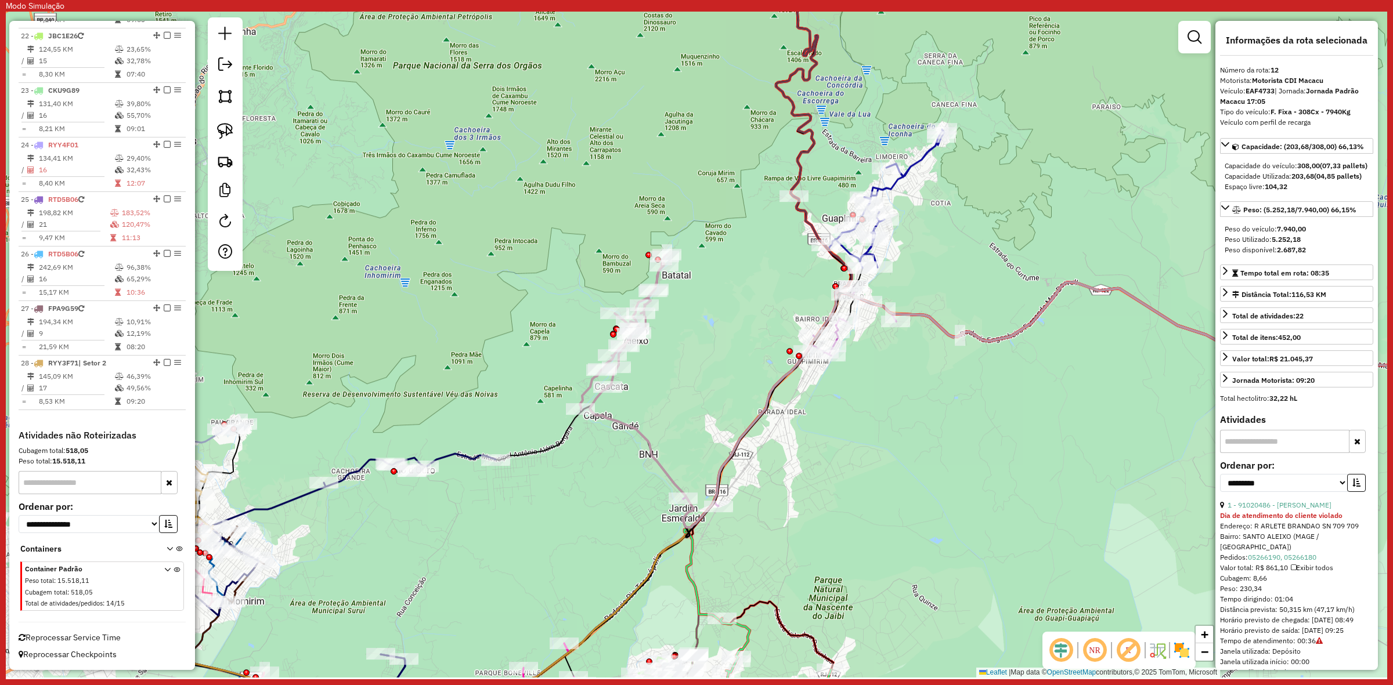
click at [79, 637] on span "Reprocessar Service Time" at bounding box center [70, 638] width 102 height 10
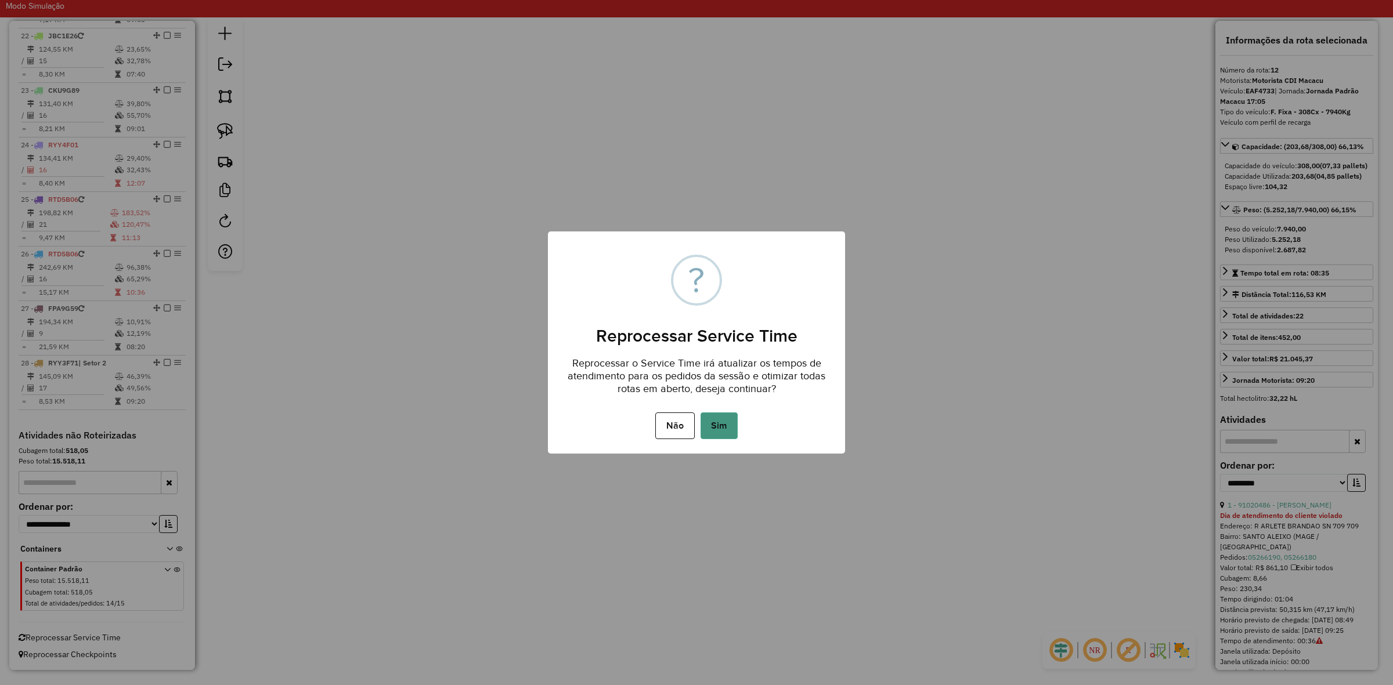
click at [720, 422] on button "Sim" at bounding box center [718, 426] width 37 height 27
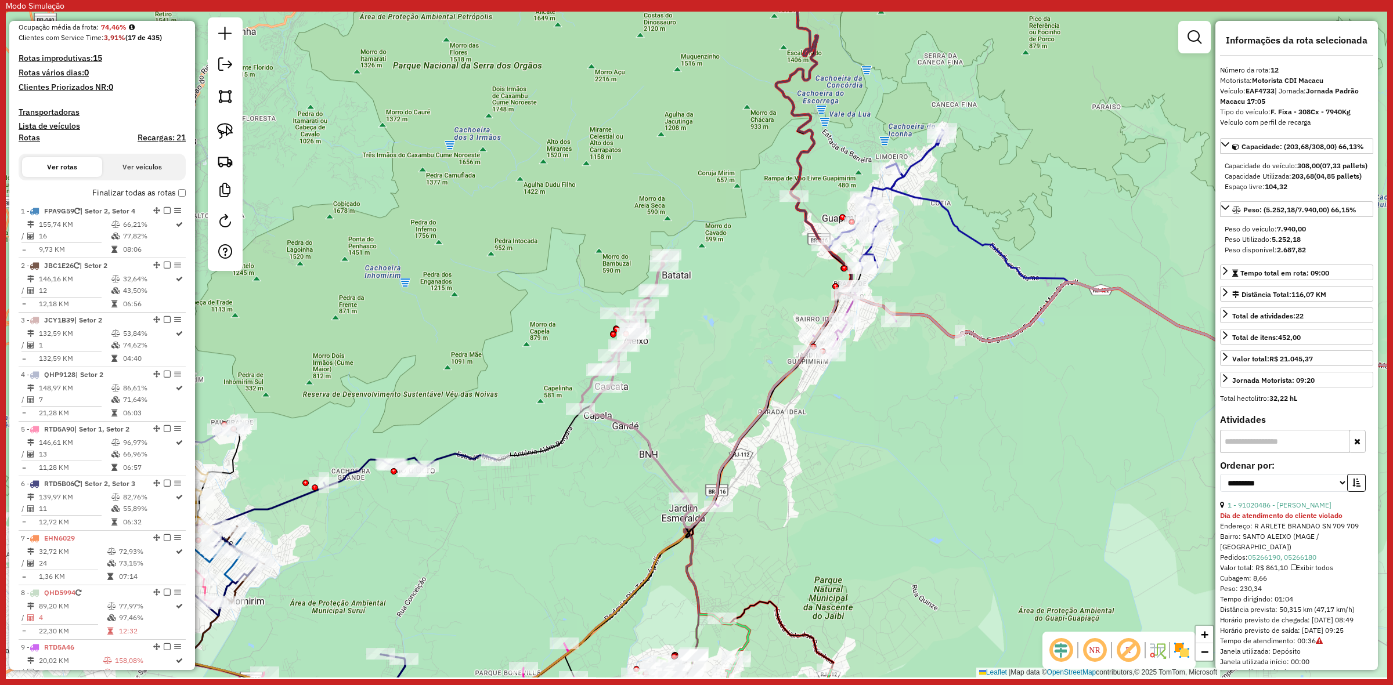
scroll to position [0, 0]
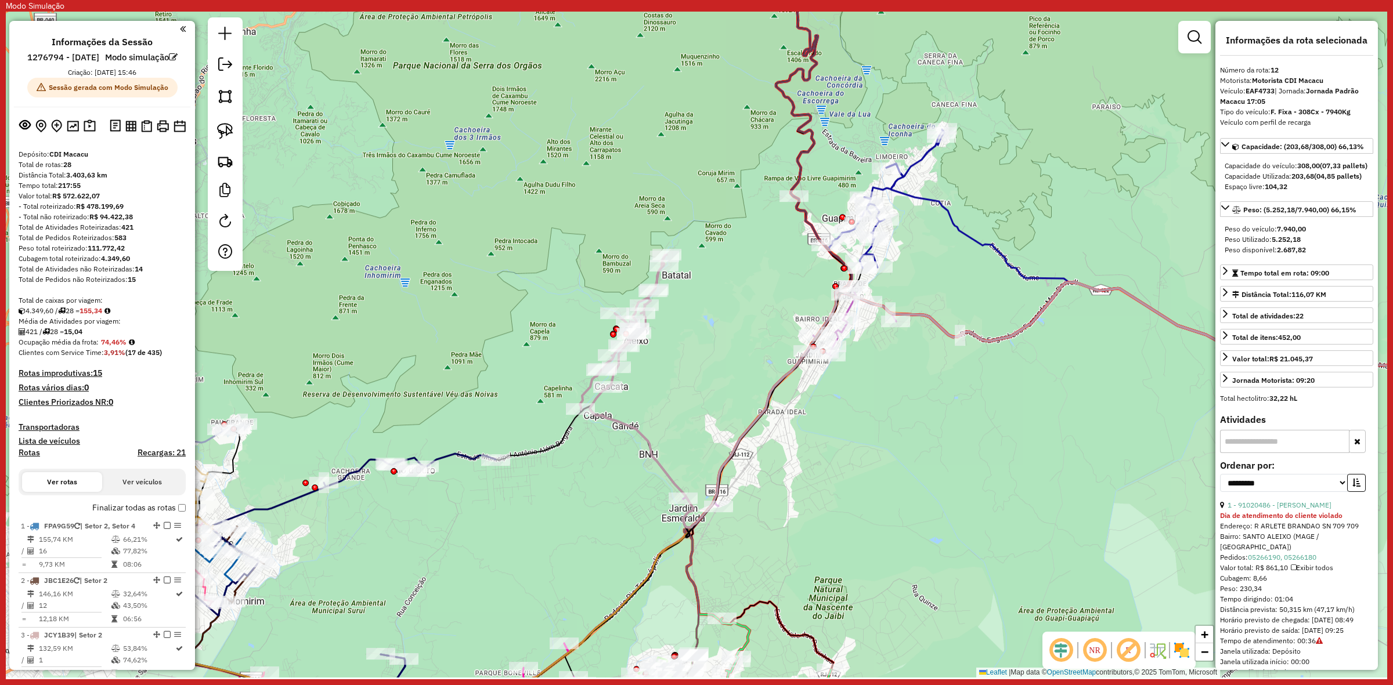
drag, startPoint x: 131, startPoint y: 367, endPoint x: 160, endPoint y: 374, distance: 29.8
click at [152, 357] on strong "(17 de 435)" at bounding box center [143, 352] width 37 height 9
click at [172, 337] on div "421 / 28 = 15,04" at bounding box center [102, 332] width 167 height 10
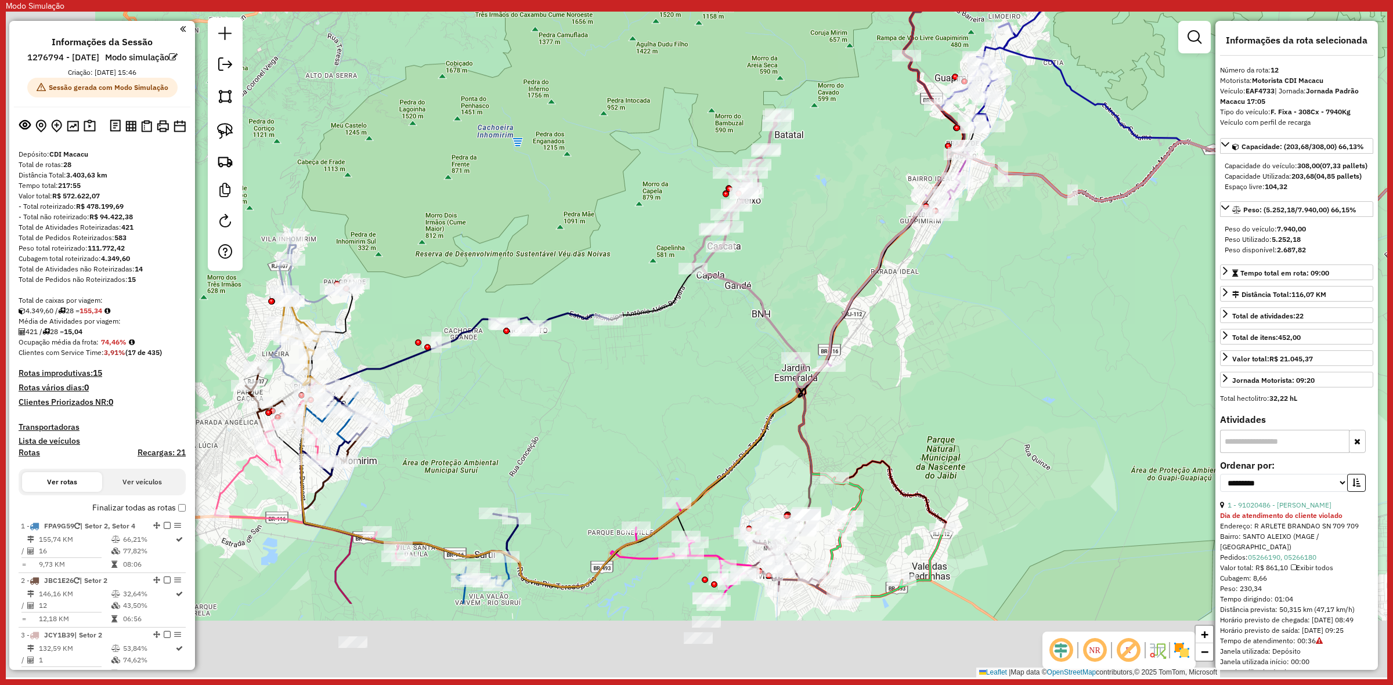
drag, startPoint x: 503, startPoint y: 302, endPoint x: 609, endPoint y: 184, distance: 159.0
click at [609, 184] on div "Janela de atendimento Grade de atendimento Capacidade Transportadoras Veículos …" at bounding box center [696, 345] width 1381 height 666
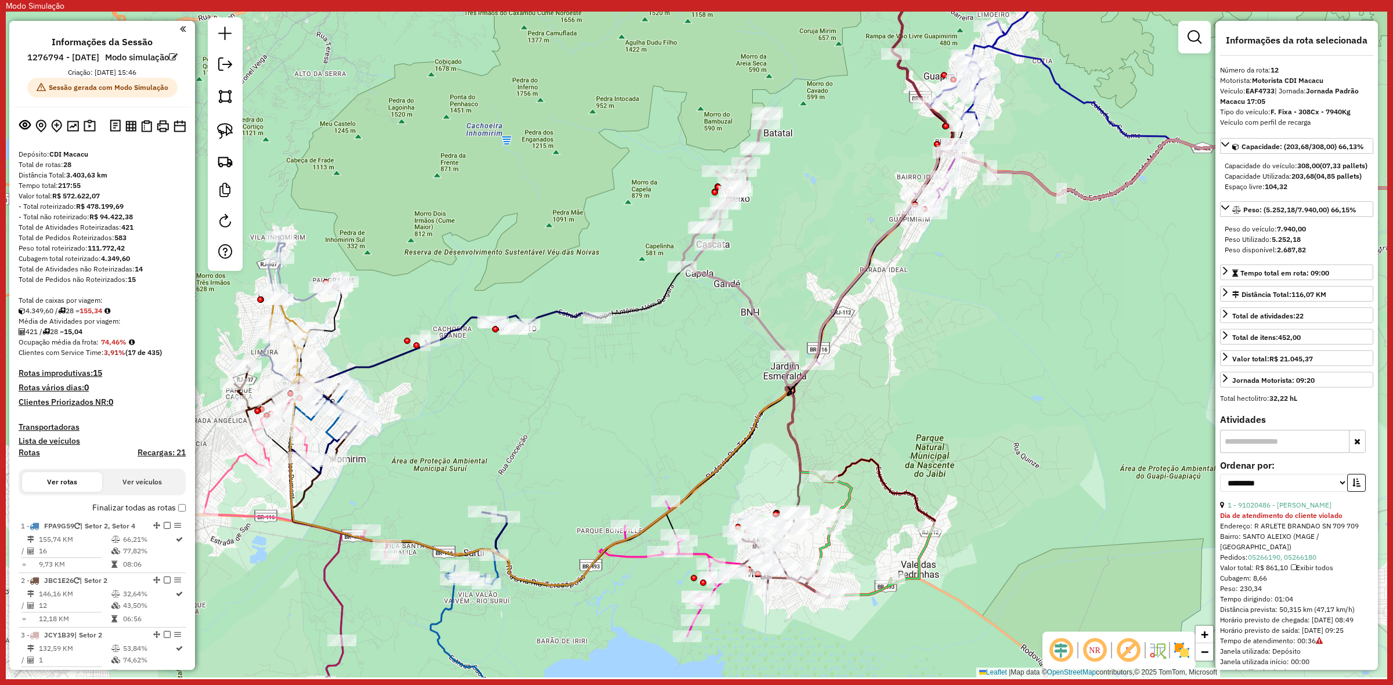
drag, startPoint x: 928, startPoint y: 324, endPoint x: 801, endPoint y: 331, distance: 127.3
click at [808, 327] on div "Janela de atendimento Grade de atendimento Capacidade Transportadoras Veículos …" at bounding box center [696, 345] width 1381 height 666
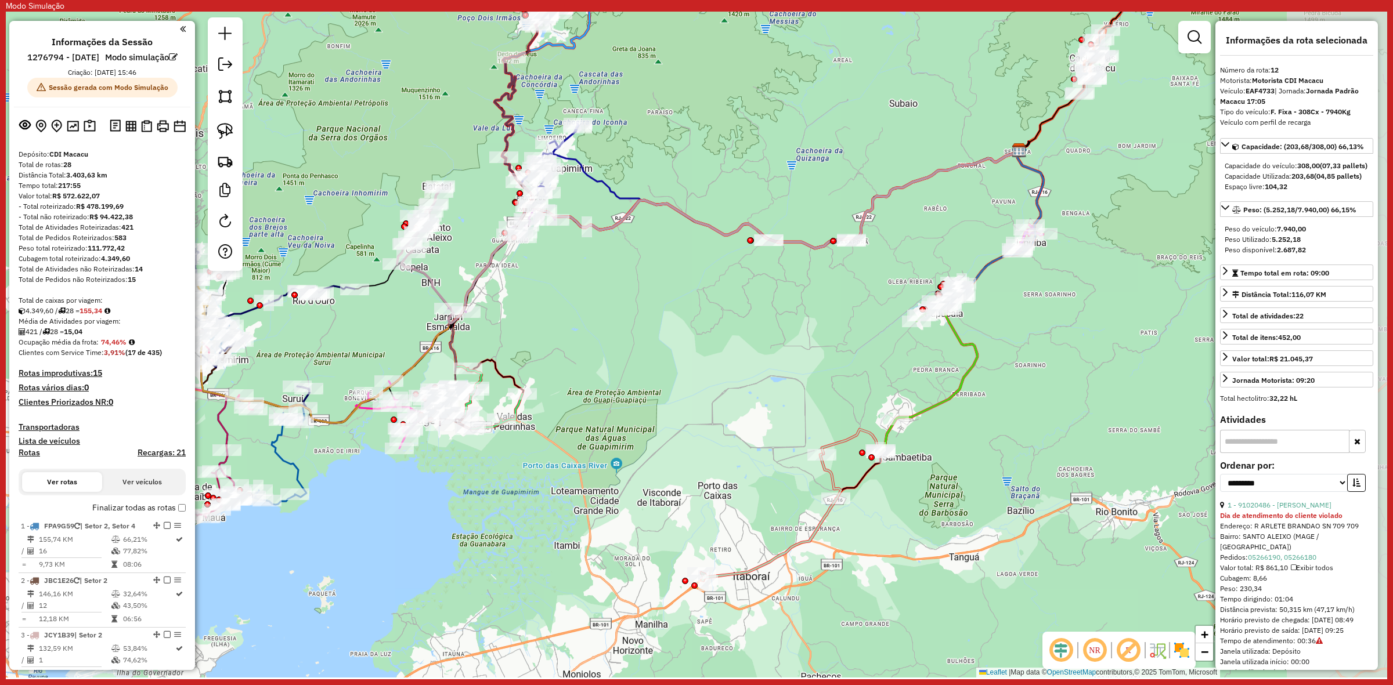
drag, startPoint x: 902, startPoint y: 427, endPoint x: 640, endPoint y: 396, distance: 264.0
click at [640, 396] on div "Janela de atendimento Grade de atendimento Capacidade Transportadoras Veículos …" at bounding box center [696, 345] width 1381 height 666
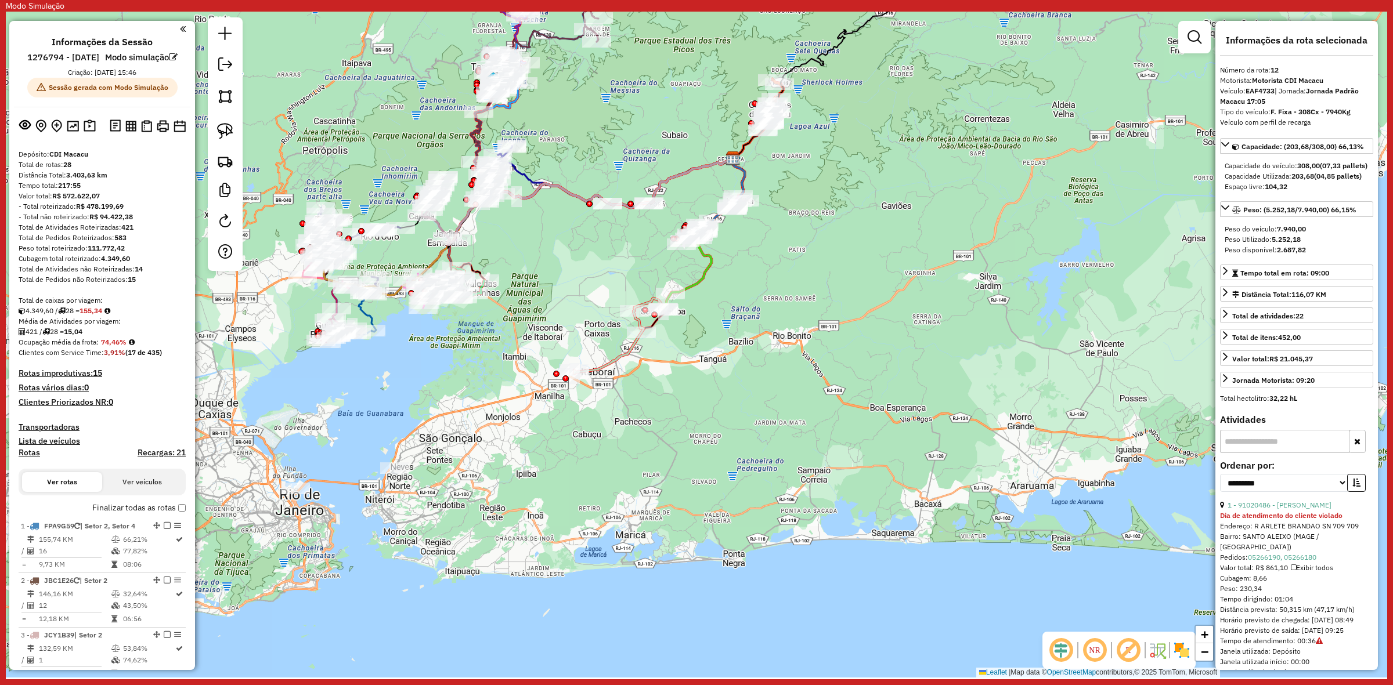
drag, startPoint x: 996, startPoint y: 317, endPoint x: 860, endPoint y: 135, distance: 227.6
click at [860, 135] on div "Janela de atendimento Grade de atendimento Capacidade Transportadoras Veículos …" at bounding box center [696, 345] width 1381 height 666
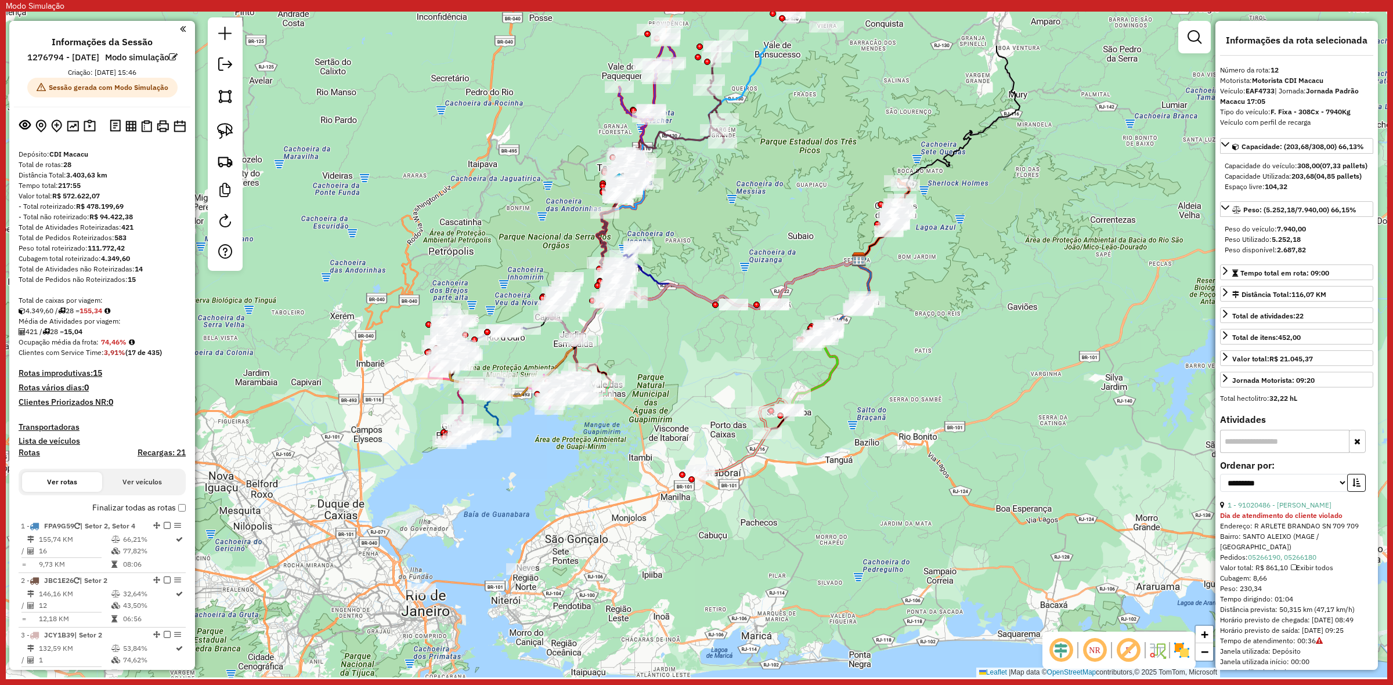
drag, startPoint x: 927, startPoint y: 153, endPoint x: 1003, endPoint y: 229, distance: 107.5
click at [1003, 229] on div "Janela de atendimento Grade de atendimento Capacidade Transportadoras Veículos …" at bounding box center [696, 345] width 1381 height 666
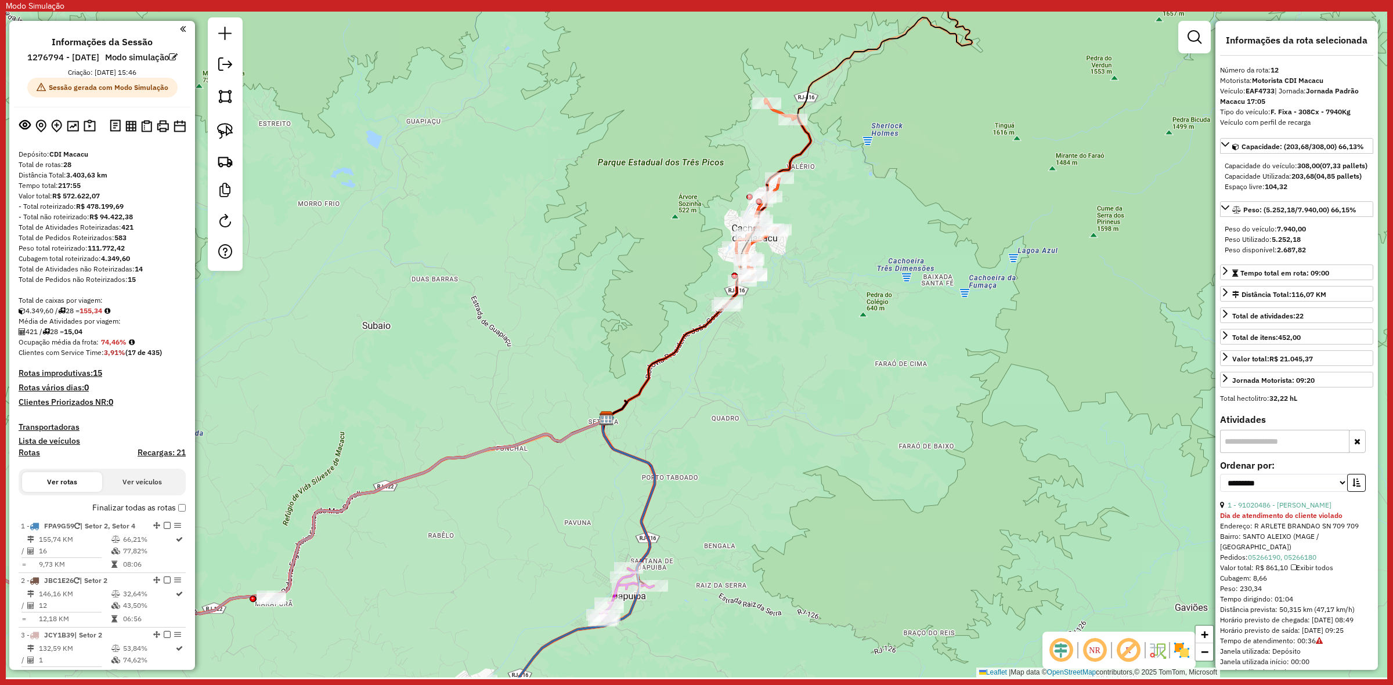
drag, startPoint x: 991, startPoint y: 211, endPoint x: 818, endPoint y: 144, distance: 185.4
click at [818, 144] on div "Janela de atendimento Grade de atendimento Capacidade Transportadoras Veículos …" at bounding box center [696, 345] width 1381 height 666
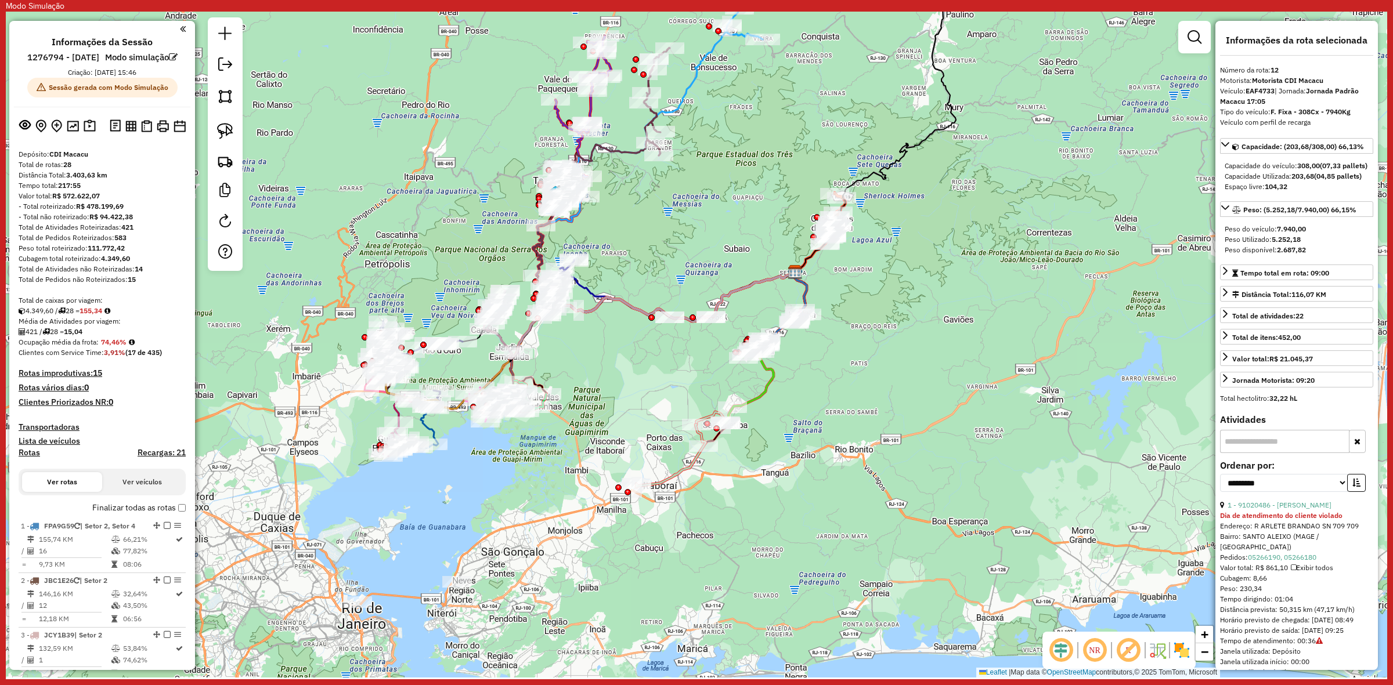
drag, startPoint x: 639, startPoint y: 302, endPoint x: 659, endPoint y: 290, distance: 22.7
click at [659, 290] on div "Janela de atendimento Grade de atendimento Capacidade Transportadoras Veículos …" at bounding box center [696, 345] width 1381 height 666
drag, startPoint x: 946, startPoint y: 177, endPoint x: 826, endPoint y: 145, distance: 124.8
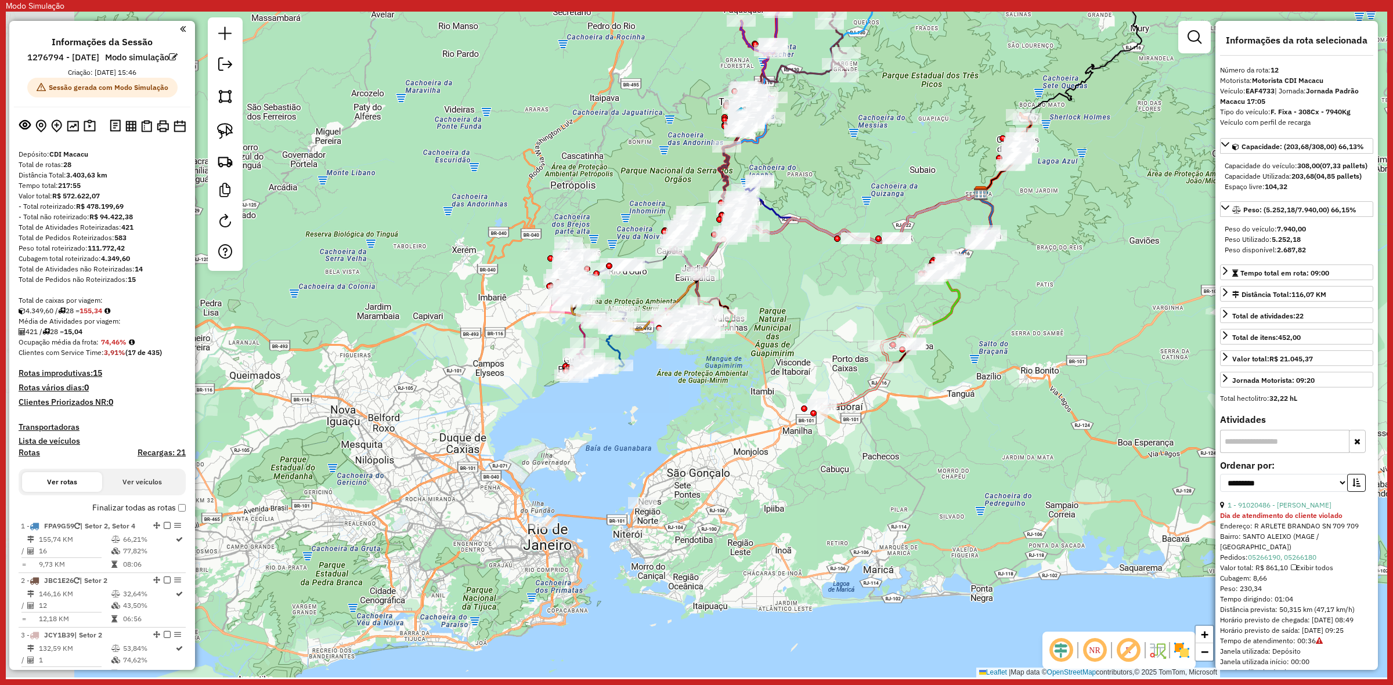
drag, startPoint x: 692, startPoint y: 326, endPoint x: 795, endPoint y: 268, distance: 118.0
click at [795, 268] on div "Janela de atendimento Grade de atendimento Capacidade Transportadoras Veículos …" at bounding box center [696, 345] width 1381 height 666
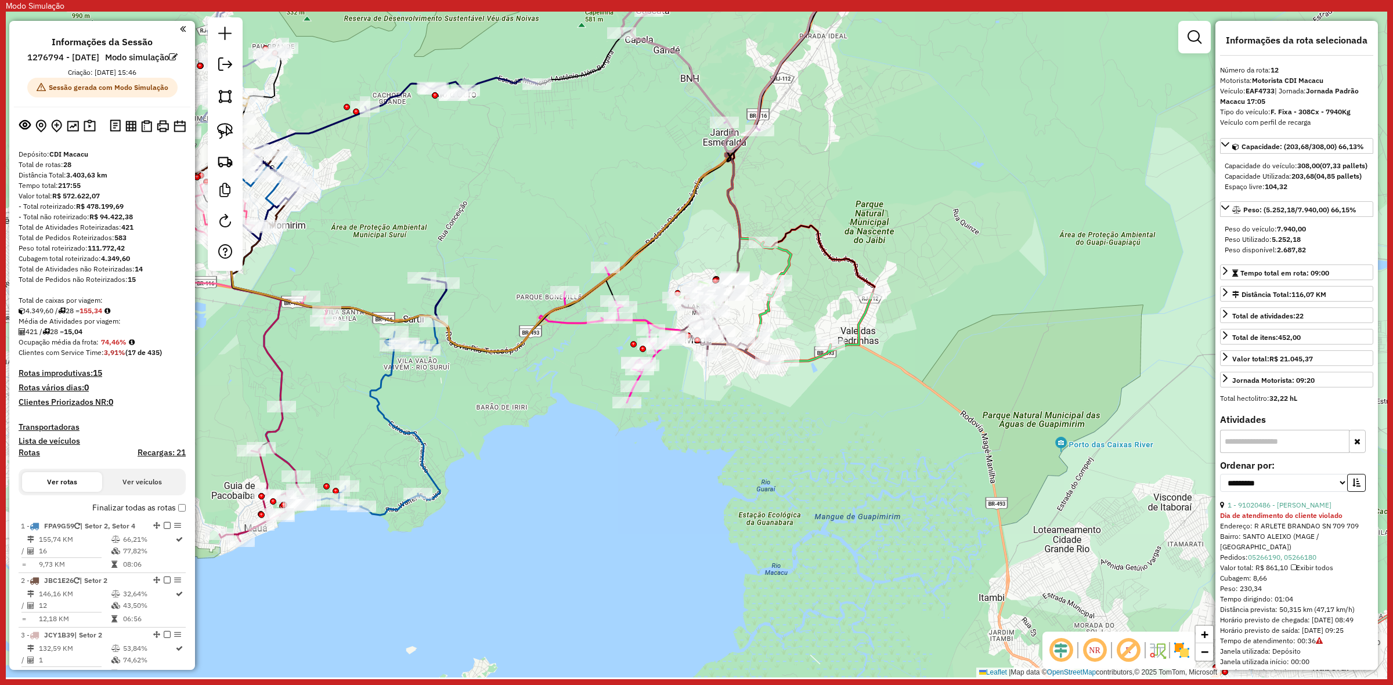
click at [557, 322] on icon at bounding box center [610, 335] width 142 height 135
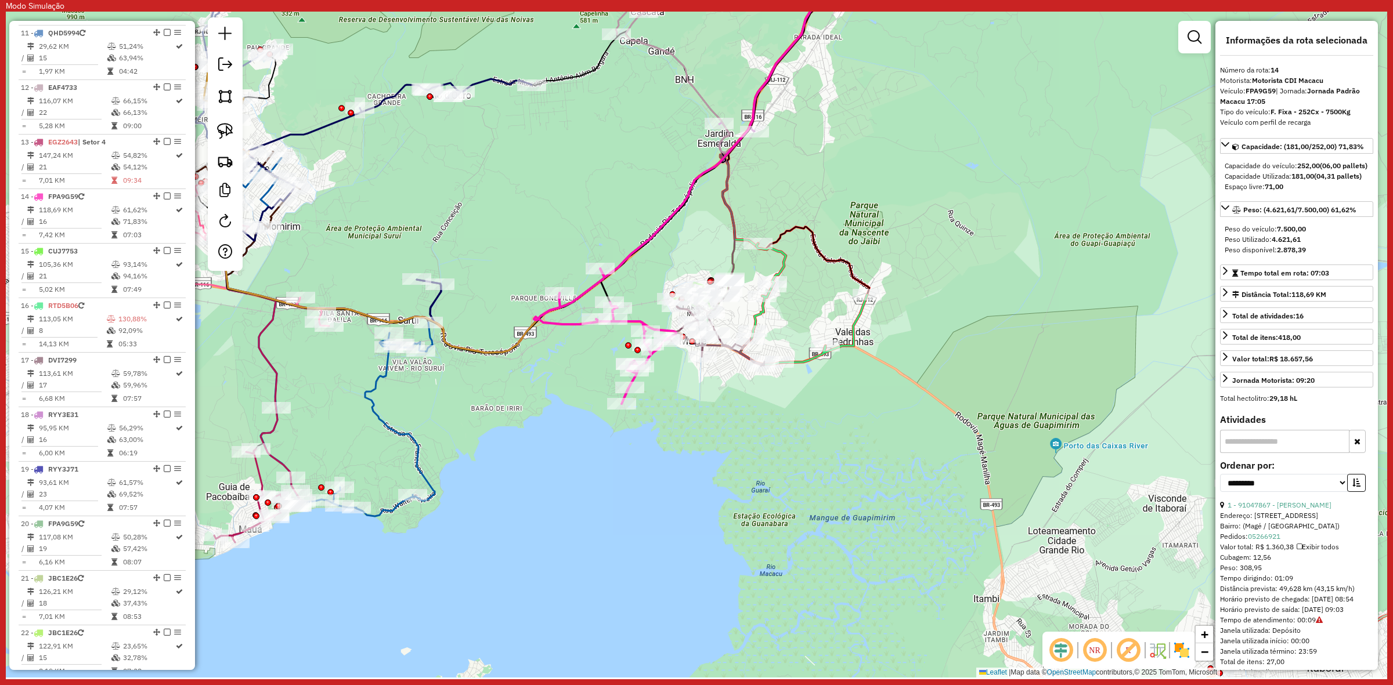
scroll to position [1223, 0]
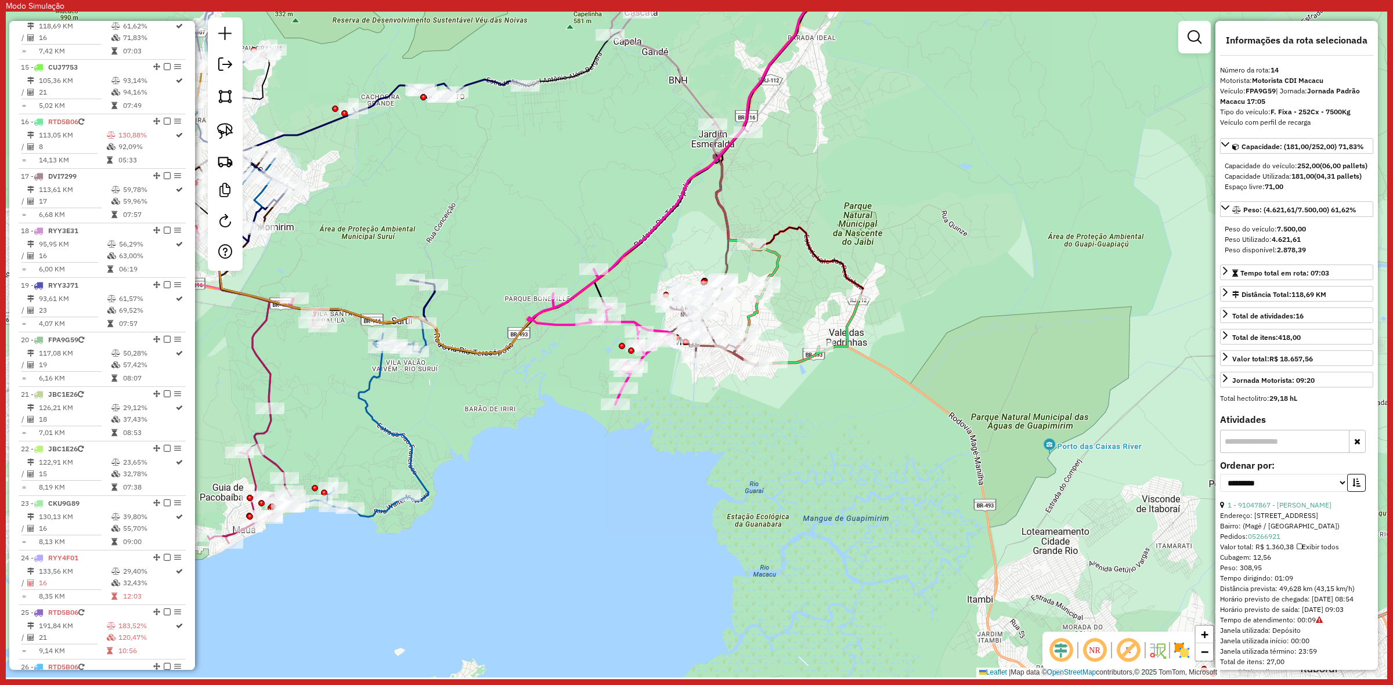
drag, startPoint x: 566, startPoint y: 354, endPoint x: 560, endPoint y: 355, distance: 6.4
click at [560, 355] on div "Janela de atendimento Grade de atendimento Capacidade Transportadoras Veículos …" at bounding box center [696, 345] width 1381 height 666
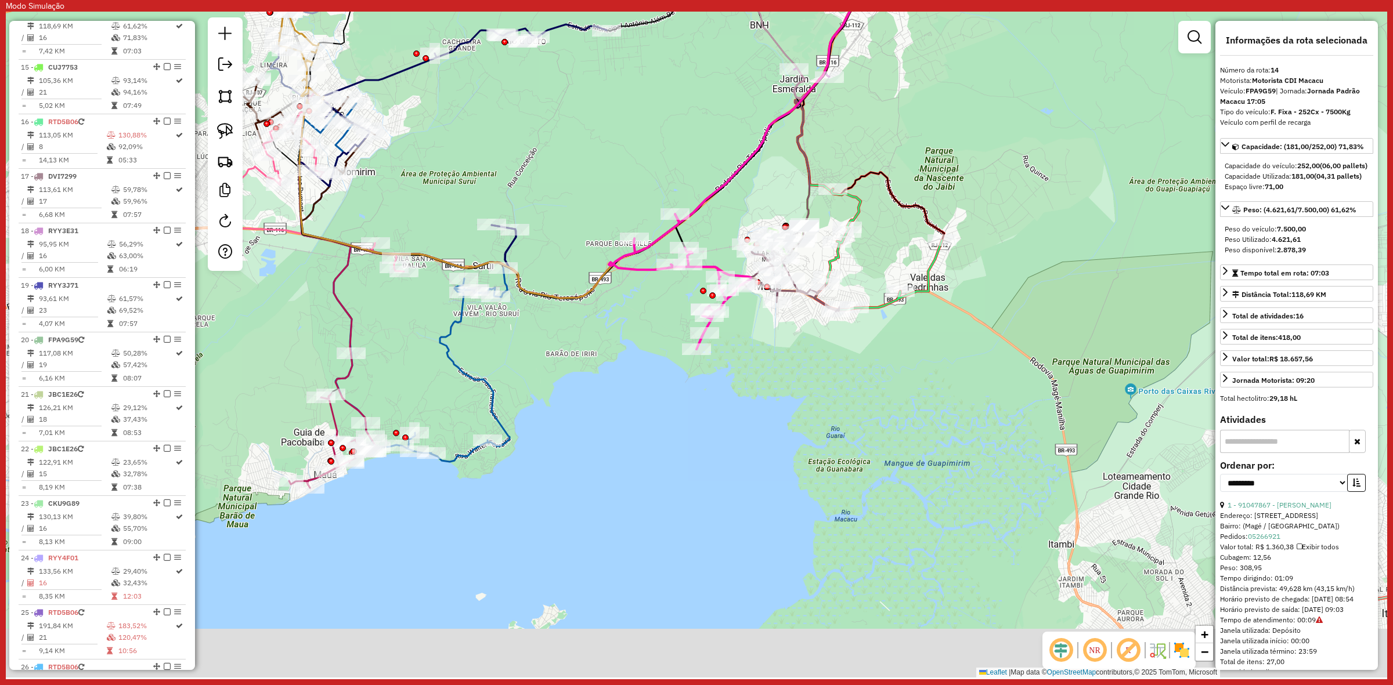
drag, startPoint x: 453, startPoint y: 463, endPoint x: 534, endPoint y: 408, distance: 98.2
click at [534, 408] on div "Janela de atendimento Grade de atendimento Capacidade Transportadoras Veículos …" at bounding box center [696, 345] width 1381 height 666
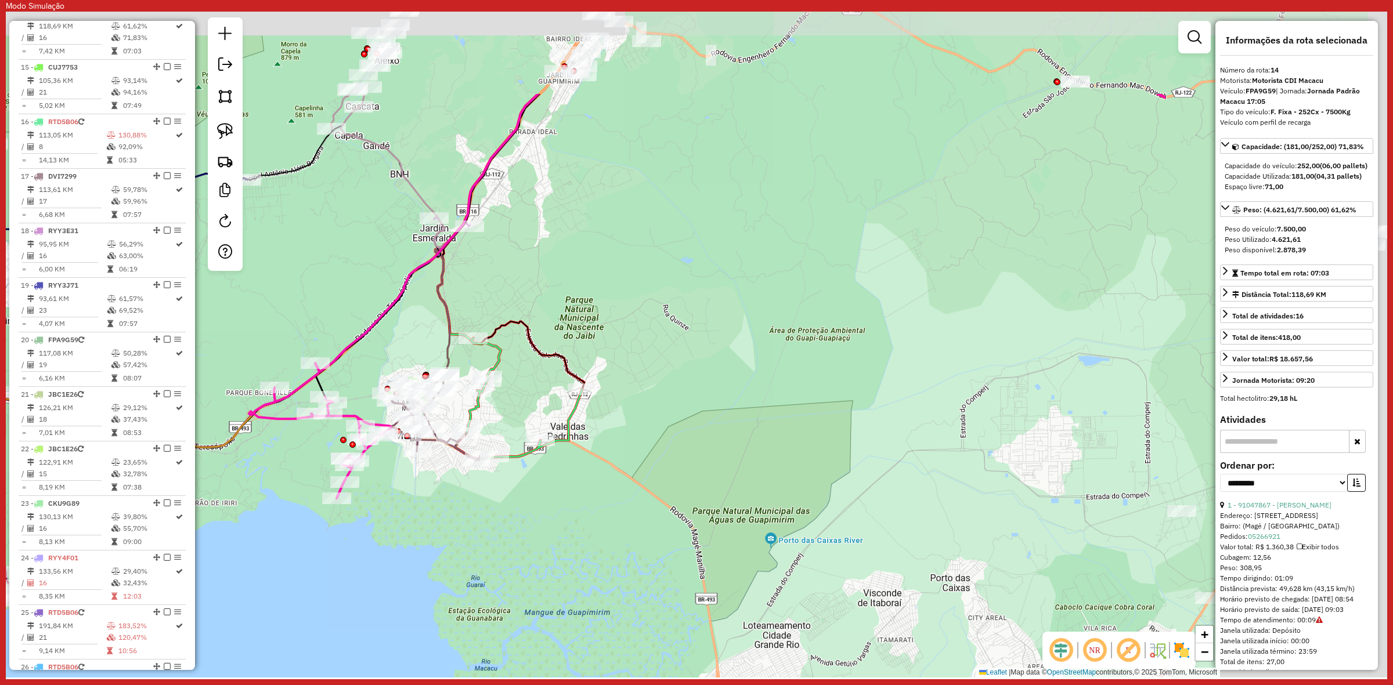
drag, startPoint x: 1017, startPoint y: 224, endPoint x: 649, endPoint y: 381, distance: 400.4
click at [649, 381] on div "Janela de atendimento Grade de atendimento Capacidade Transportadoras Veículos …" at bounding box center [696, 345] width 1381 height 666
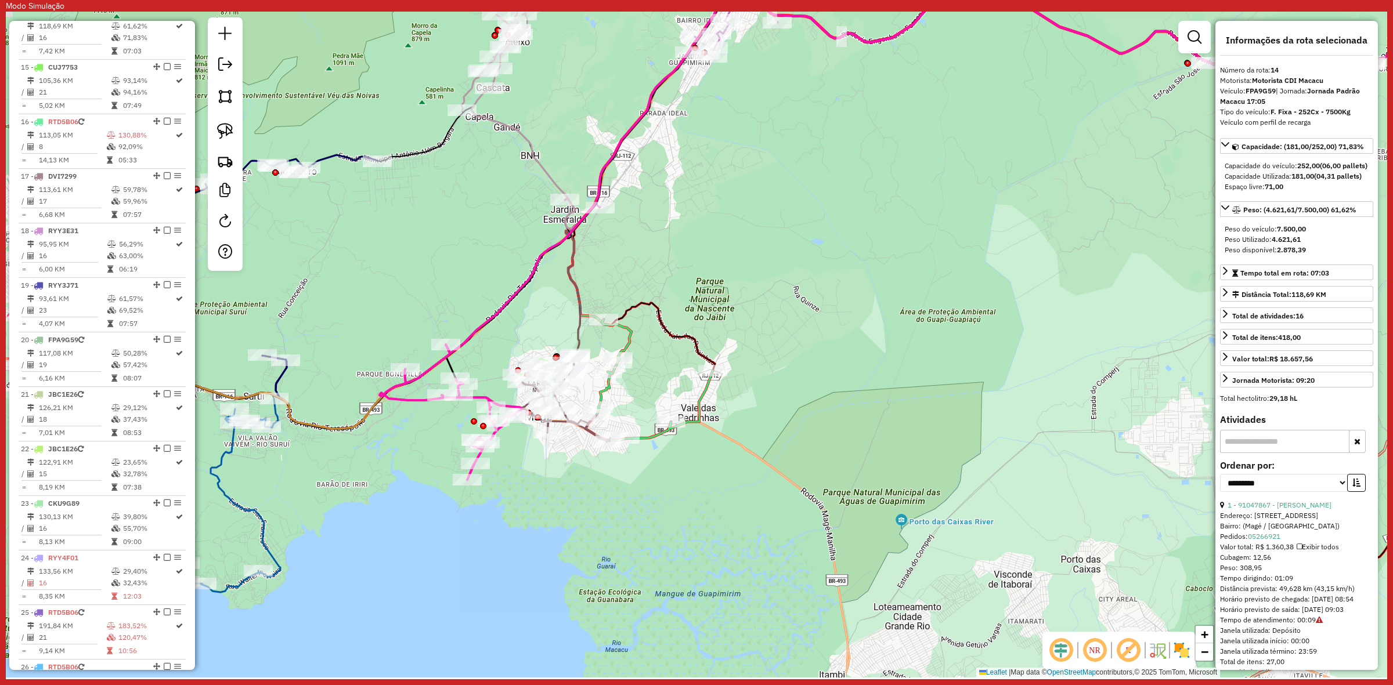
drag, startPoint x: 592, startPoint y: 315, endPoint x: 716, endPoint y: 279, distance: 128.2
click at [713, 283] on div "Janela de atendimento Grade de atendimento Capacidade Transportadoras Veículos …" at bounding box center [696, 345] width 1381 height 666
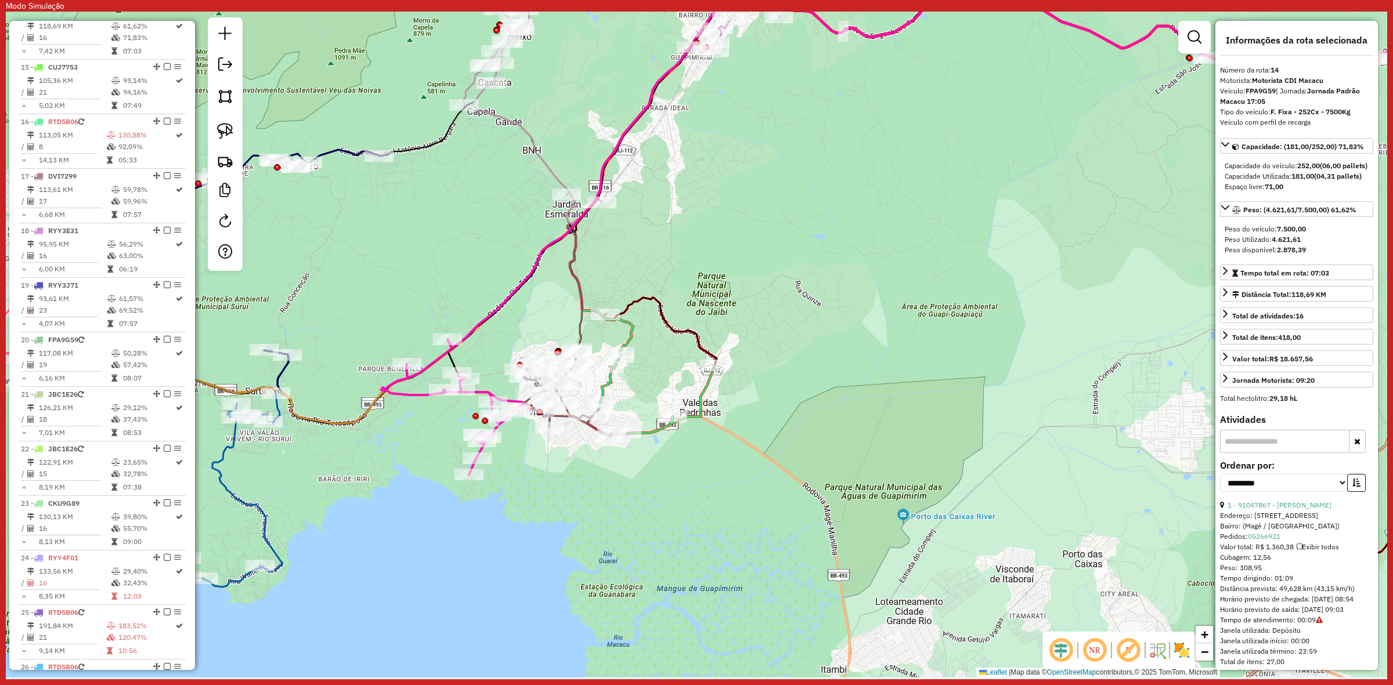
click at [627, 338] on icon at bounding box center [650, 375] width 127 height 121
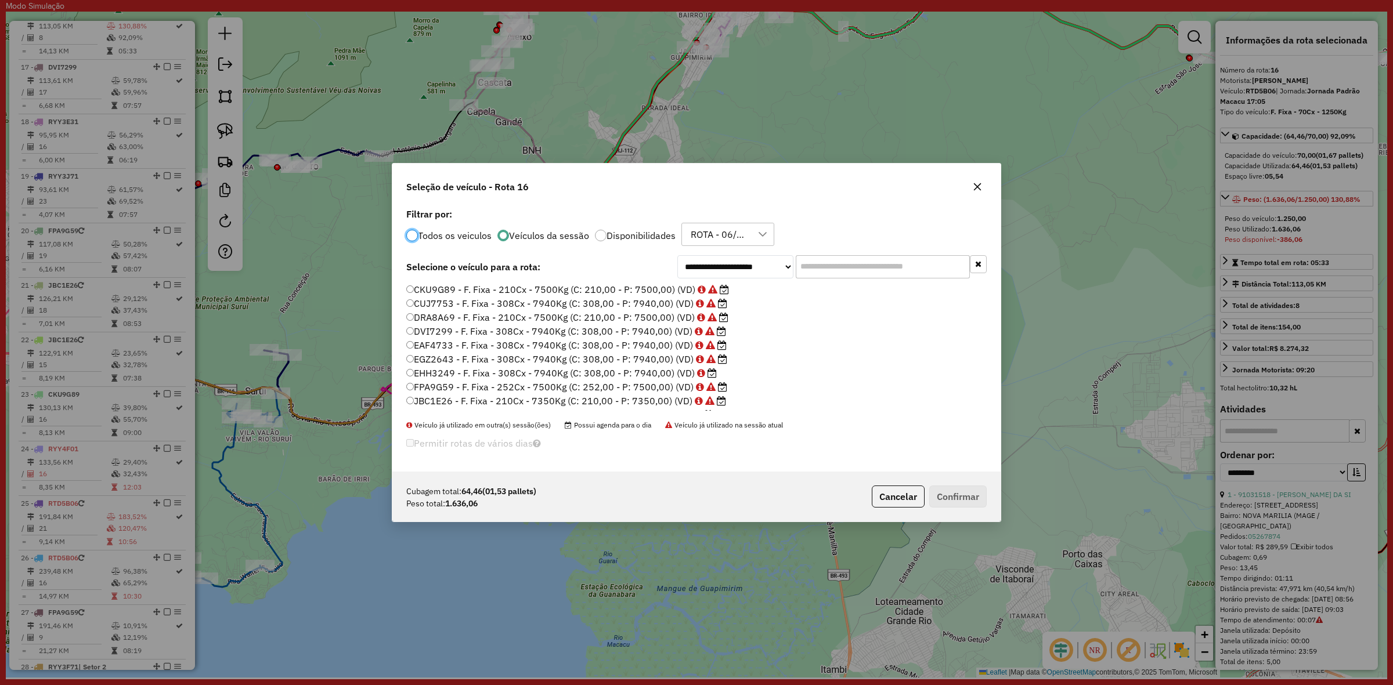
scroll to position [6, 3]
click at [527, 375] on label "EHH3249 - F. Fixa - 308Cx - 7940Kg (C: 308,00 - P: 7940,00) (VD)" at bounding box center [561, 373] width 310 height 14
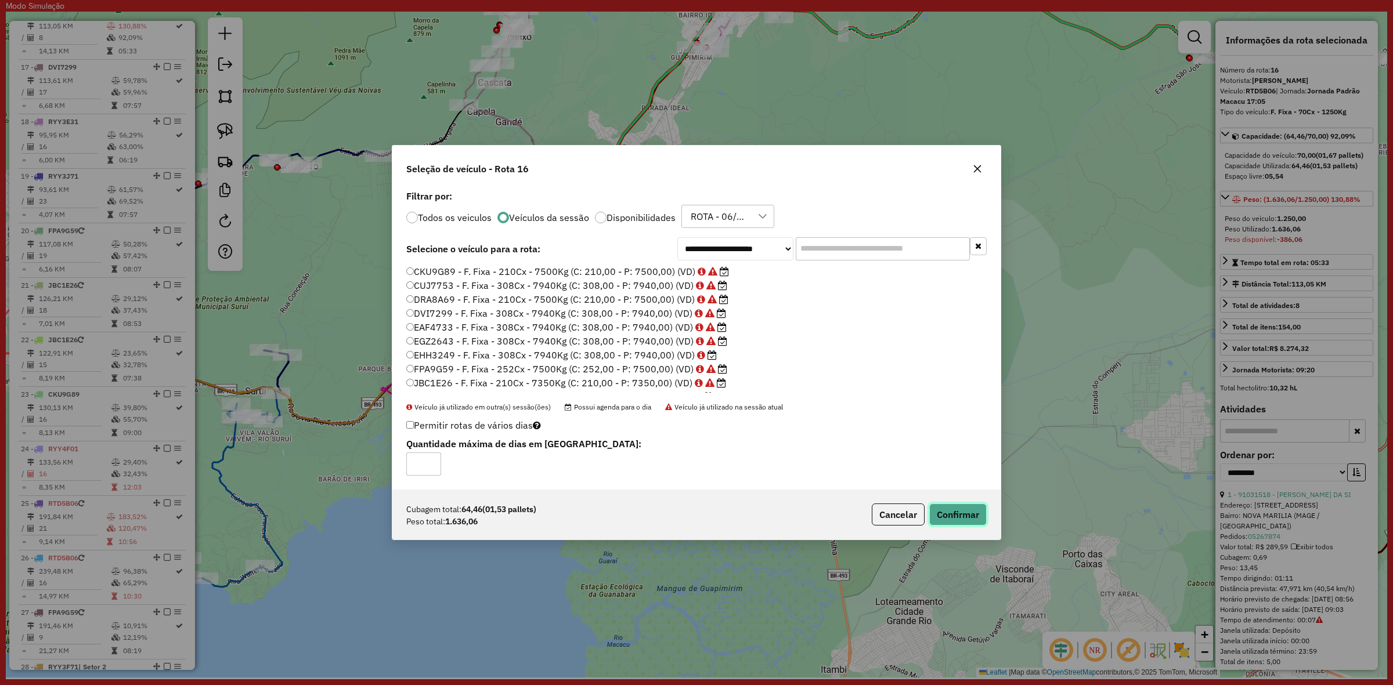
click at [959, 508] on button "Confirmar" at bounding box center [957, 515] width 57 height 22
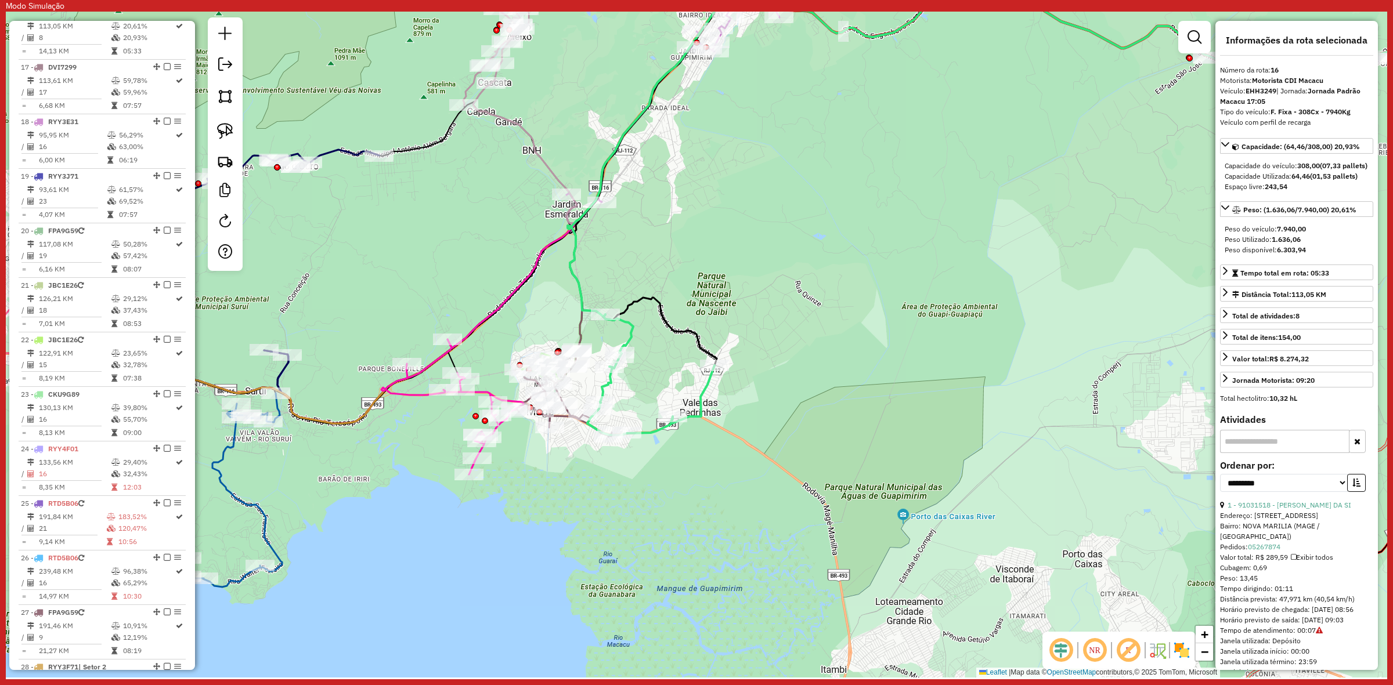
drag, startPoint x: 695, startPoint y: 390, endPoint x: 704, endPoint y: 406, distance: 18.4
click at [695, 390] on div "Janela de atendimento Grade de atendimento Capacidade Transportadoras Veículos …" at bounding box center [696, 345] width 1381 height 666
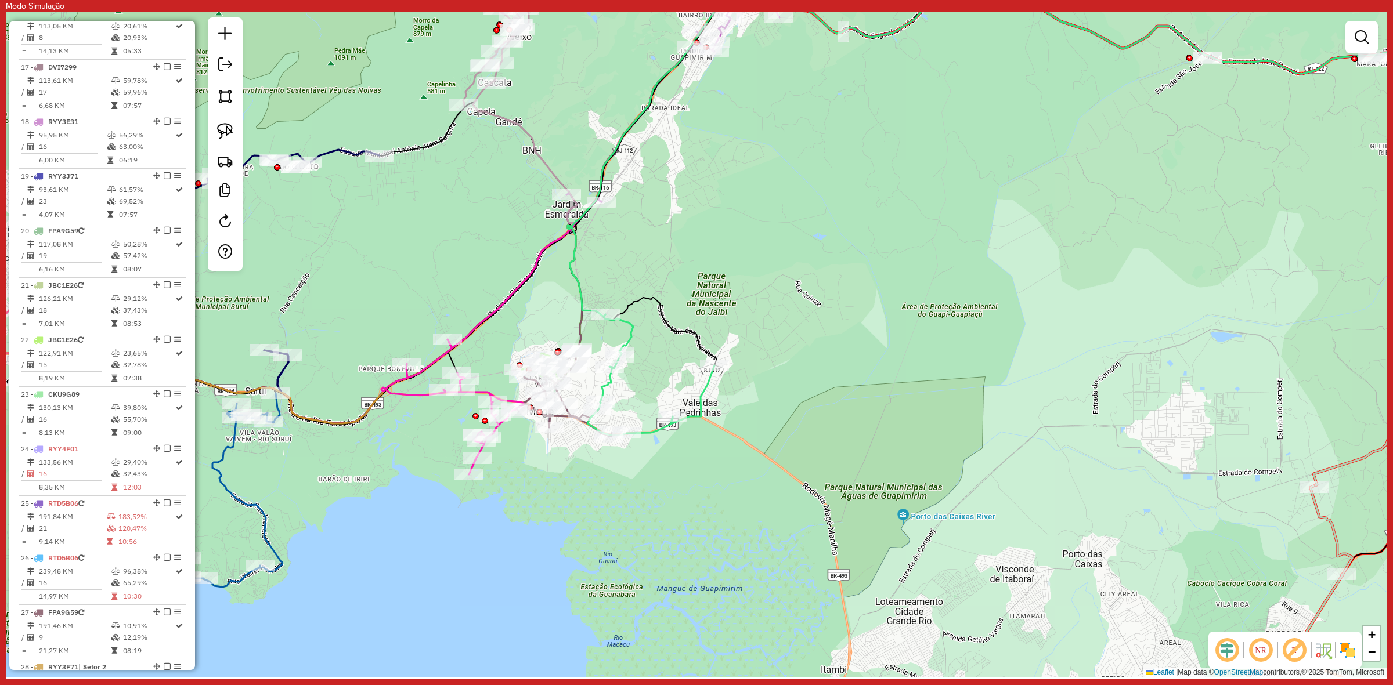
click at [704, 406] on icon at bounding box center [650, 375] width 127 height 121
select select "**********"
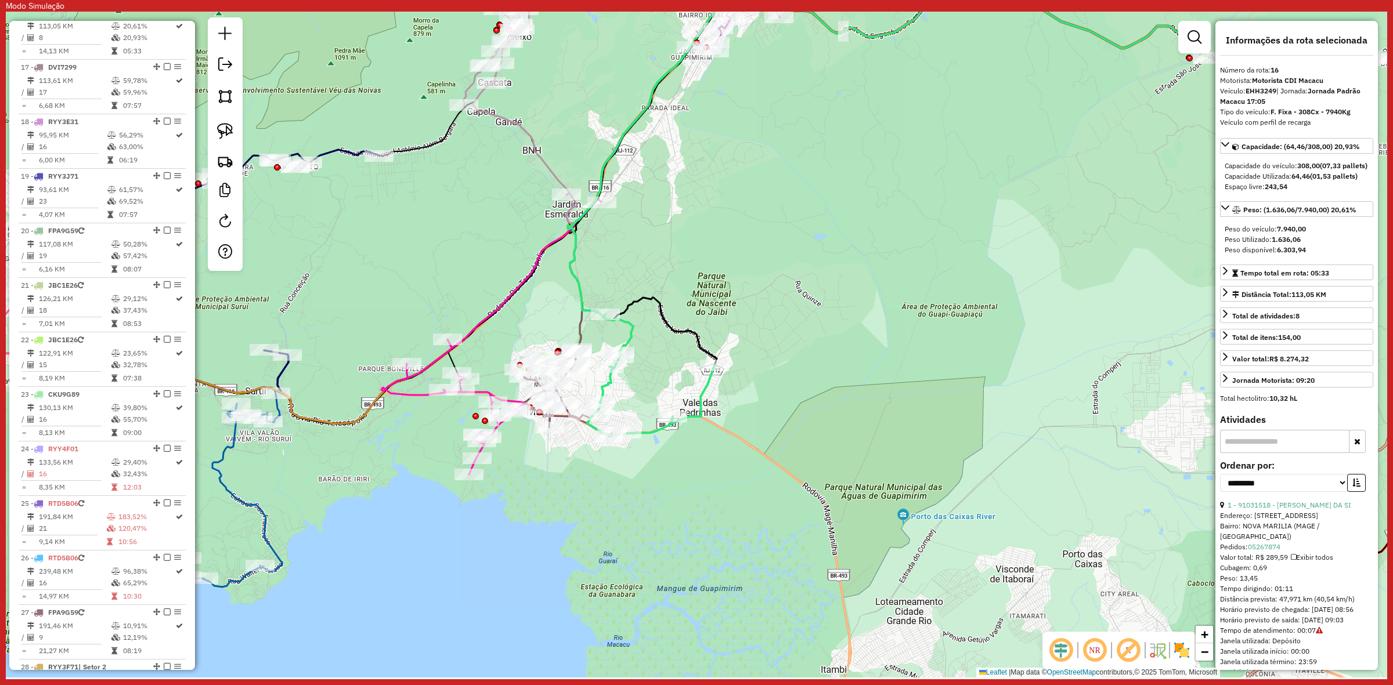
click at [633, 339] on icon at bounding box center [650, 375] width 127 height 121
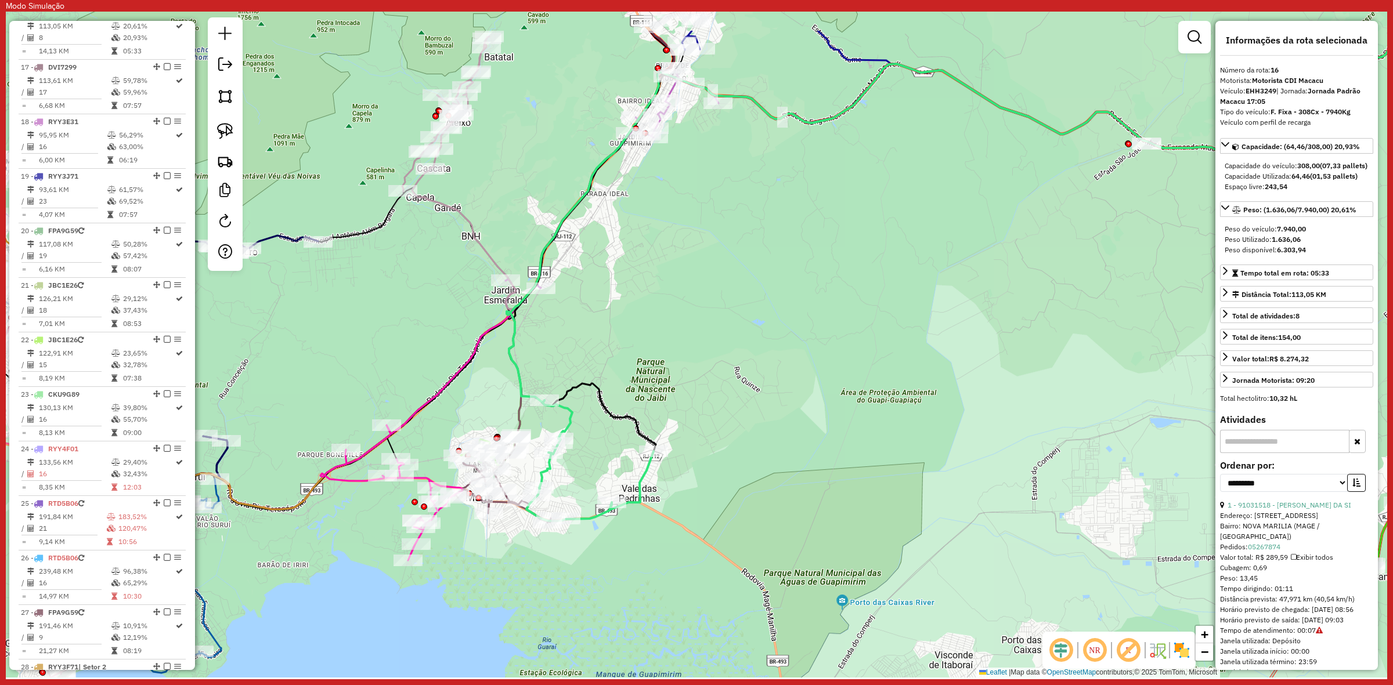
drag, startPoint x: 670, startPoint y: 283, endPoint x: 589, endPoint y: 370, distance: 119.1
click at [605, 373] on div "Janela de atendimento Grade de atendimento Capacidade Transportadoras Veículos …" at bounding box center [696, 345] width 1381 height 666
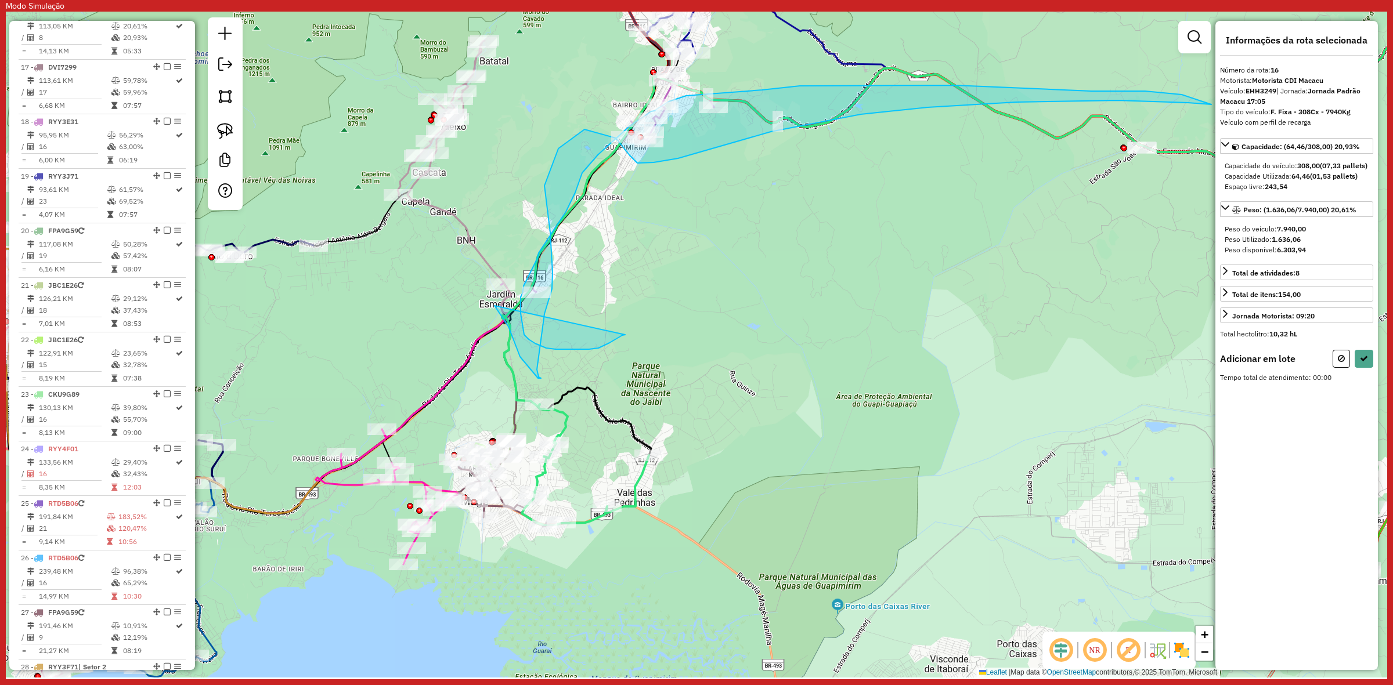
drag, startPoint x: 594, startPoint y: 349, endPoint x: 494, endPoint y: 306, distance: 108.1
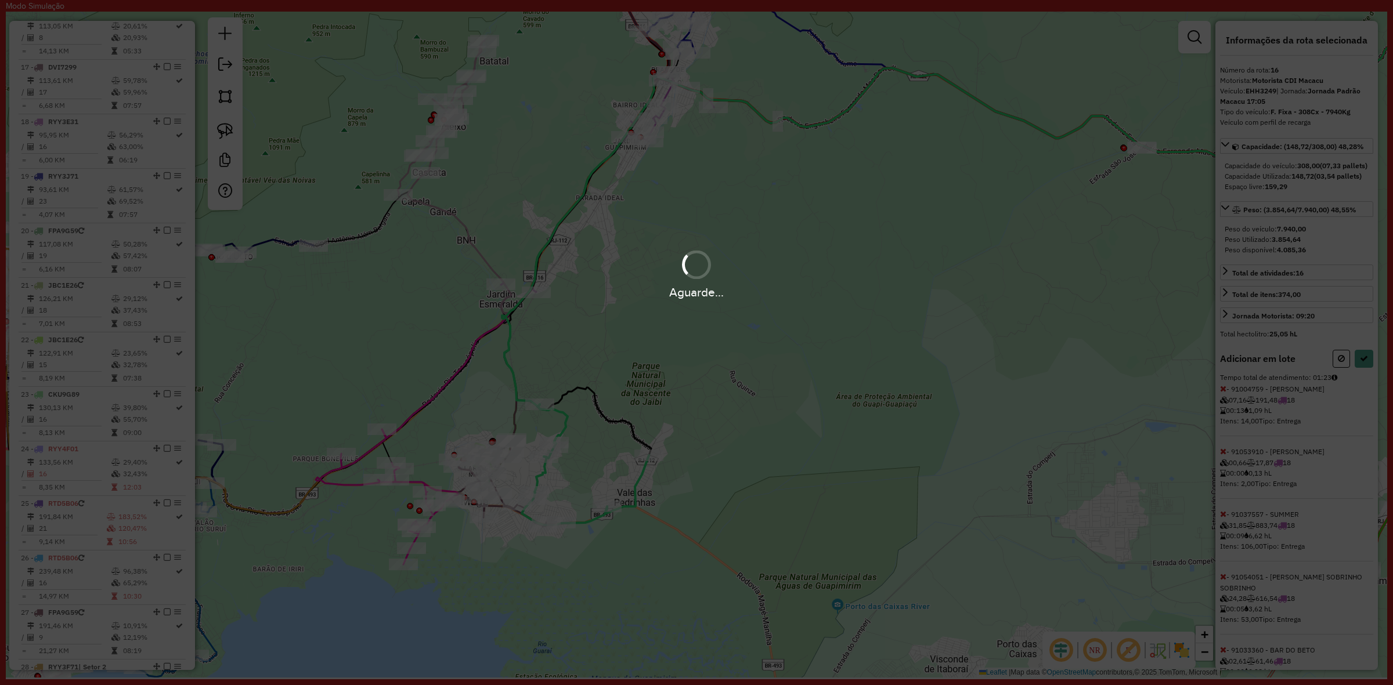
select select "**********"
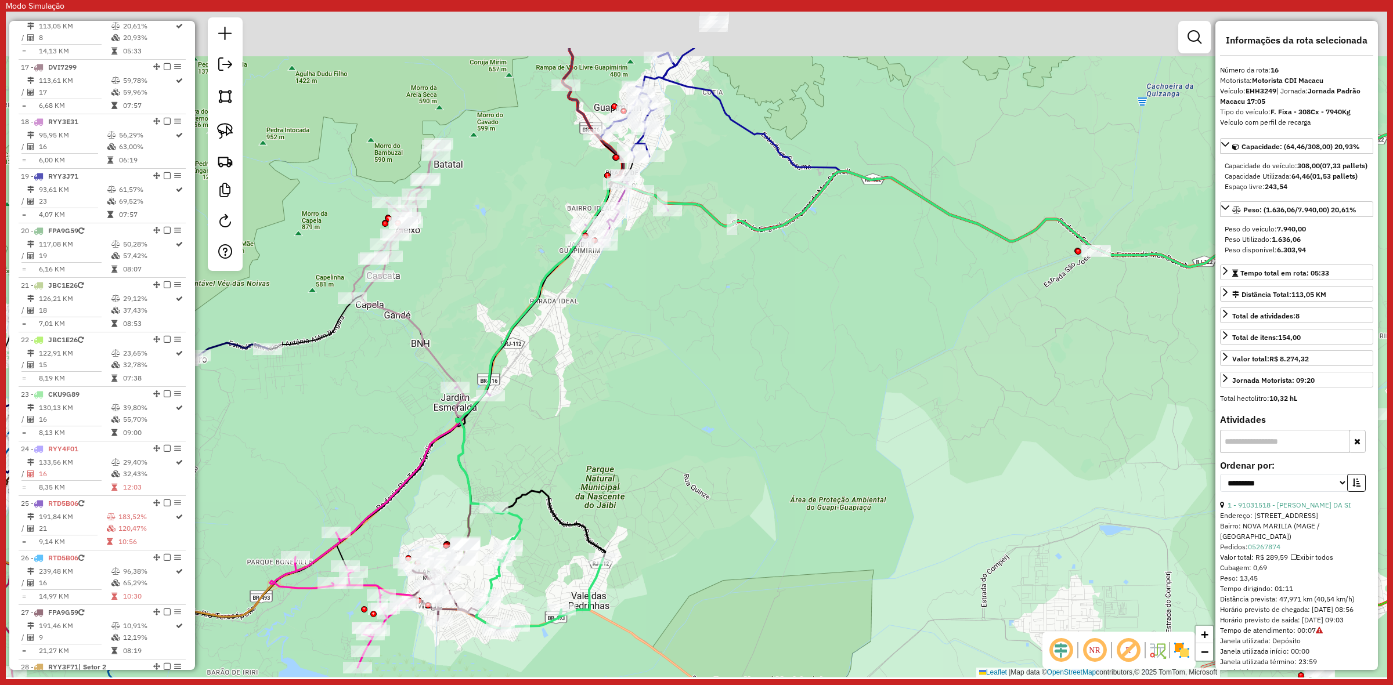
drag, startPoint x: 778, startPoint y: 221, endPoint x: 752, endPoint y: 294, distance: 77.4
click at [752, 294] on div "Janela de atendimento Grade de atendimento Capacidade Transportadoras Veículos …" at bounding box center [696, 345] width 1381 height 666
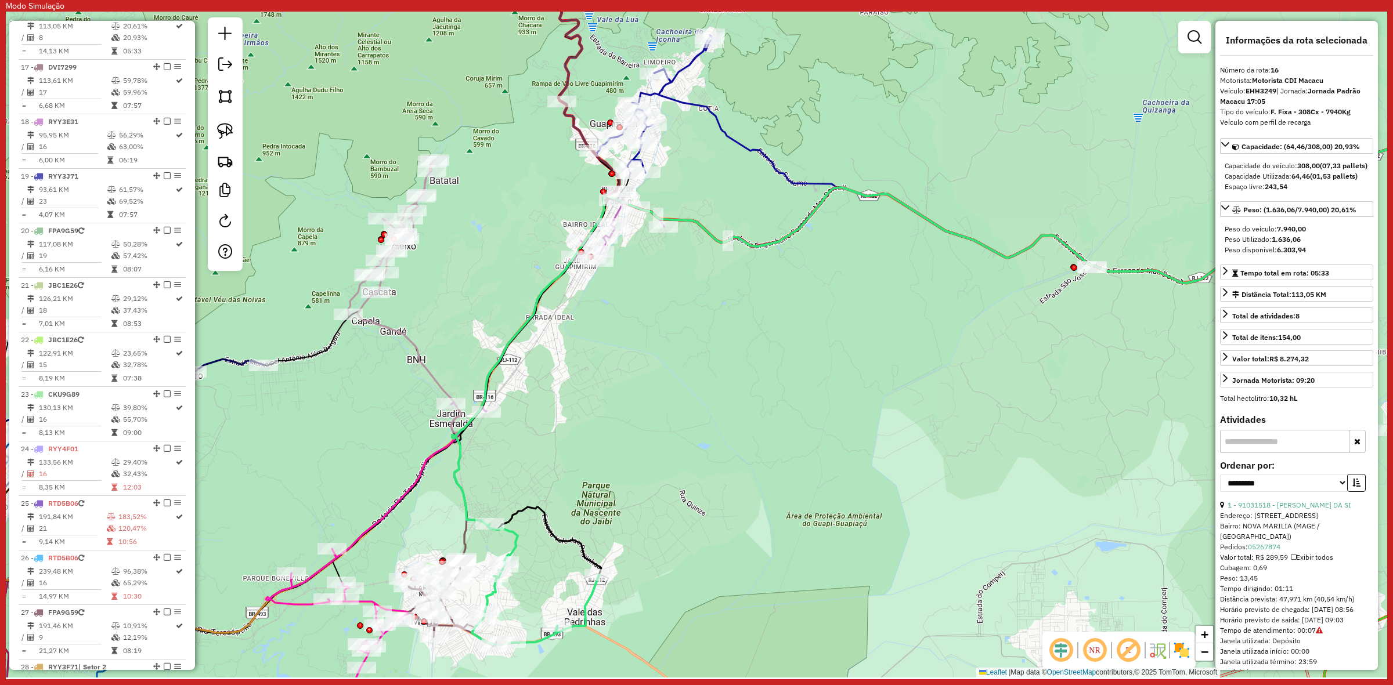
click at [512, 536] on icon at bounding box center [535, 584] width 127 height 121
drag, startPoint x: 701, startPoint y: 483, endPoint x: 689, endPoint y: 480, distance: 12.1
click at [689, 480] on div "Janela de atendimento Grade de atendimento Capacidade Transportadoras Veículos …" at bounding box center [696, 345] width 1381 height 666
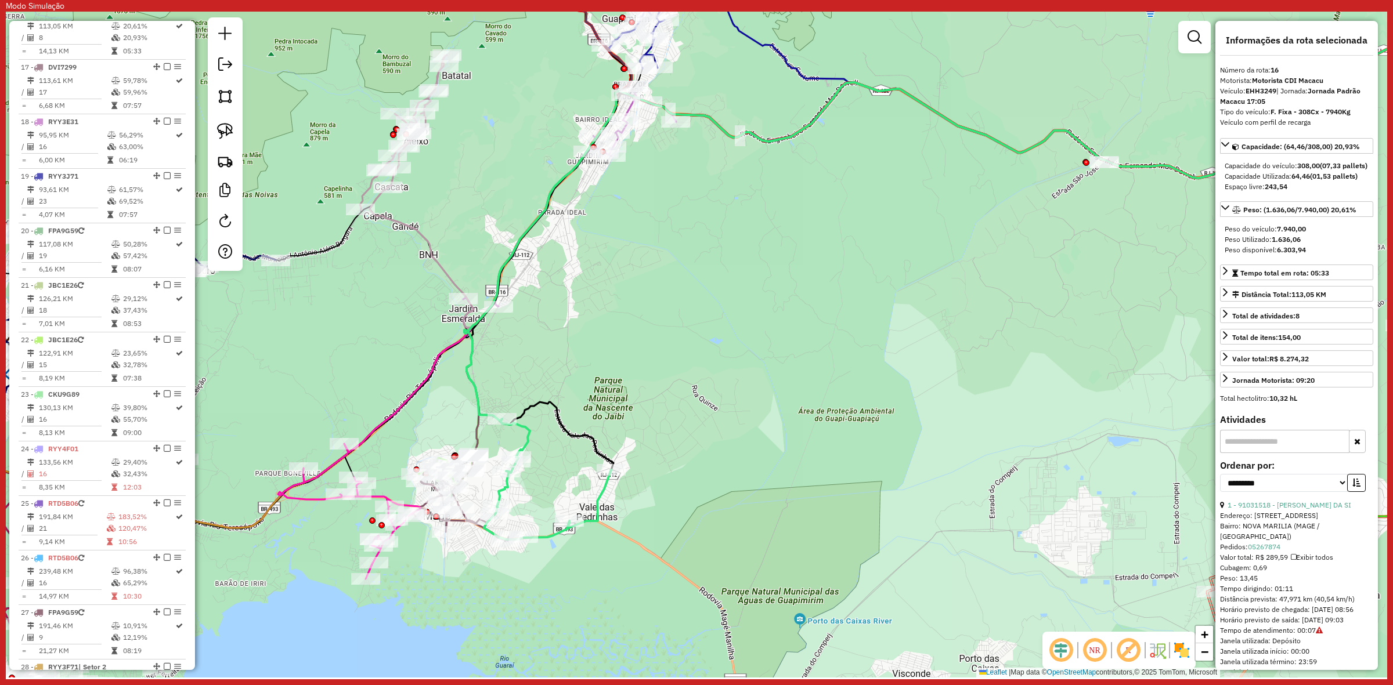
drag, startPoint x: 607, startPoint y: 402, endPoint x: 619, endPoint y: 354, distance: 49.5
click at [619, 354] on div "Janela de atendimento Grade de atendimento Capacidade Transportadoras Veículos …" at bounding box center [696, 345] width 1381 height 666
click at [534, 449] on div "Janela de atendimento Grade de atendimento Capacidade Transportadoras Veículos …" at bounding box center [696, 345] width 1381 height 666
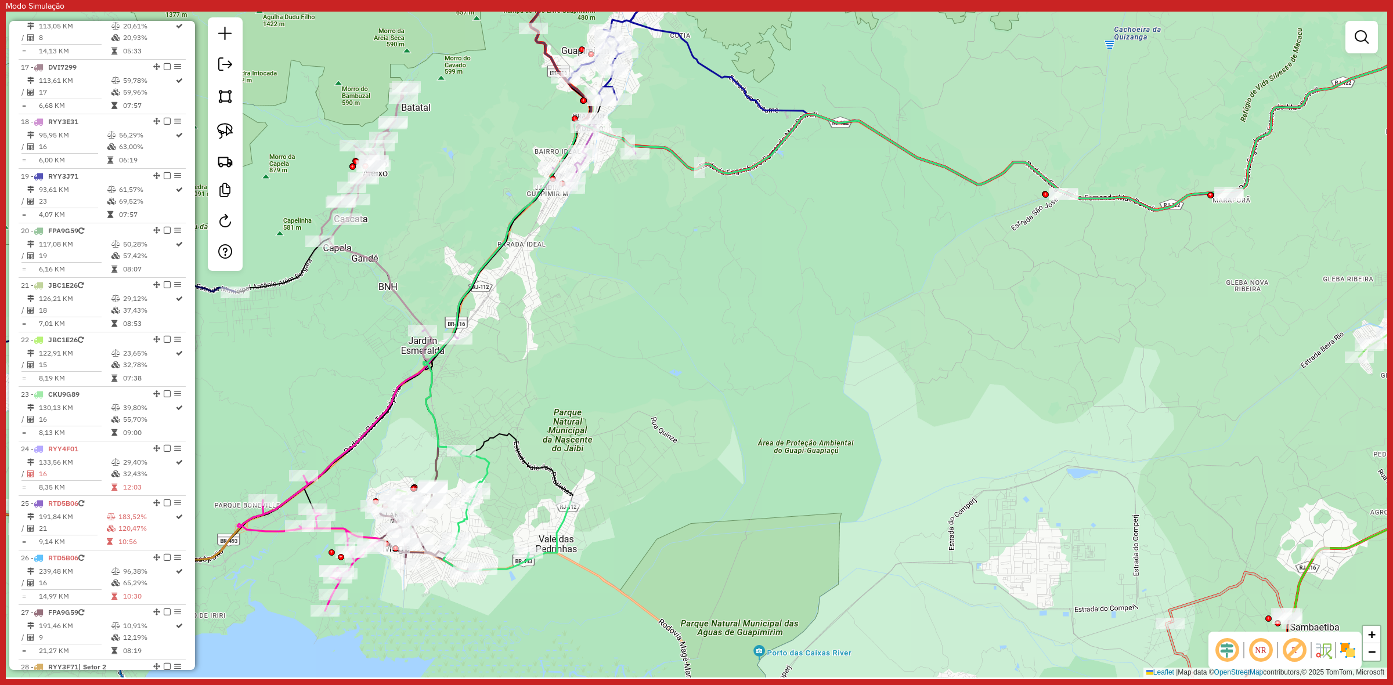
click at [593, 398] on div "Janela de atendimento Grade de atendimento Capacidade Transportadoras Veículos …" at bounding box center [696, 345] width 1381 height 666
click at [489, 479] on icon at bounding box center [506, 511] width 127 height 121
select select "**********"
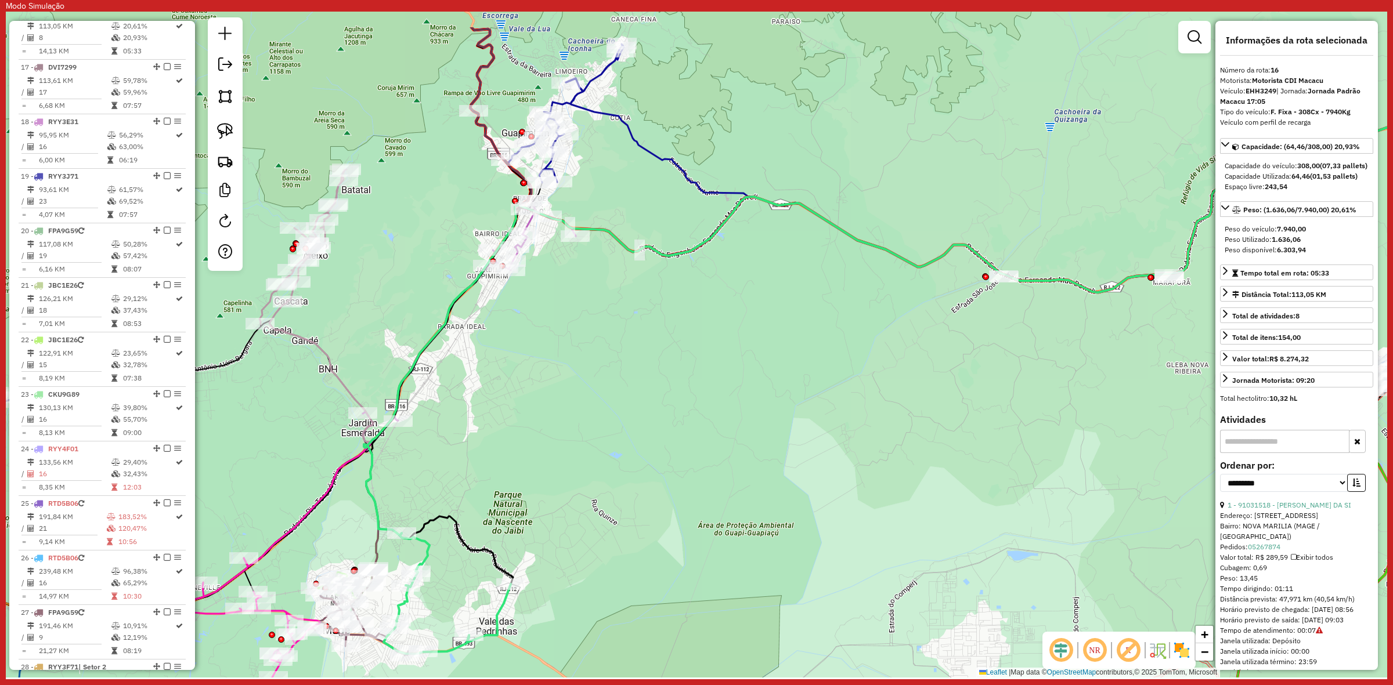
drag, startPoint x: 508, startPoint y: 389, endPoint x: 448, endPoint y: 471, distance: 101.8
click at [448, 471] on div "Janela de atendimento Grade de atendimento Capacidade Transportadoras Veículos …" at bounding box center [696, 345] width 1381 height 666
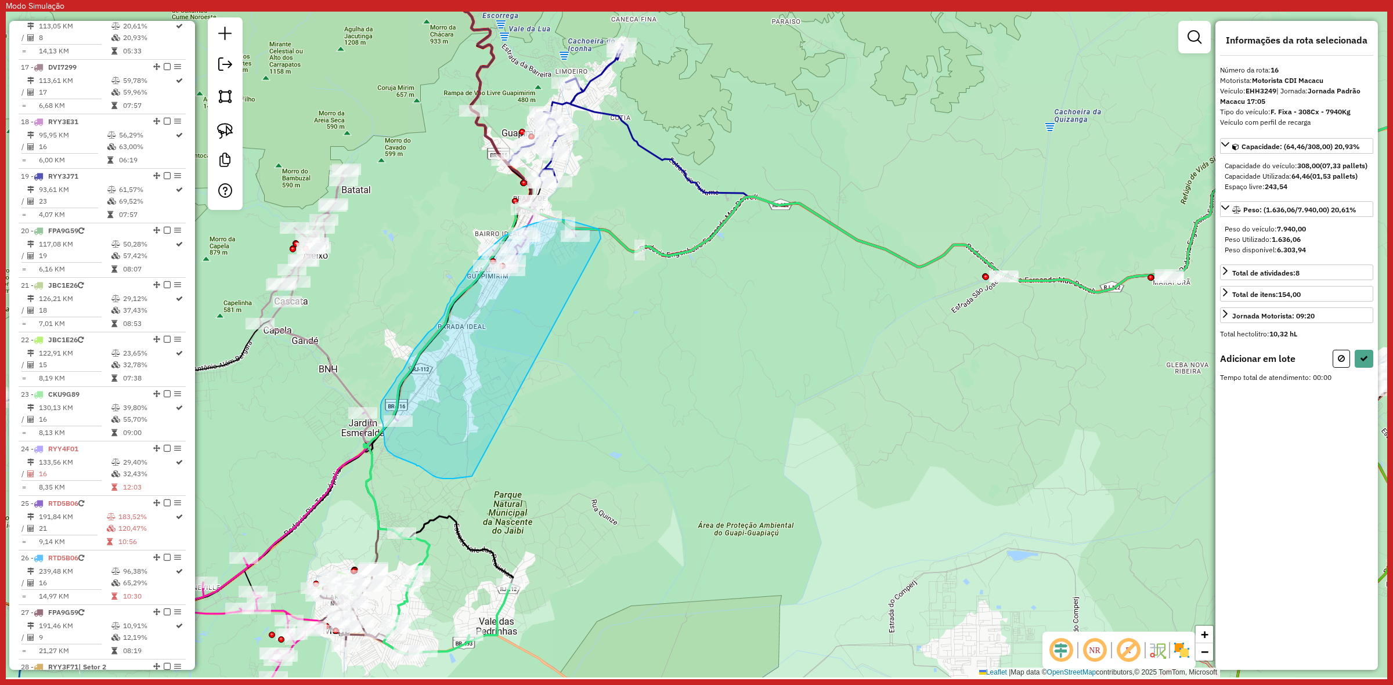
drag, startPoint x: 428, startPoint y: 472, endPoint x: 601, endPoint y: 239, distance: 290.4
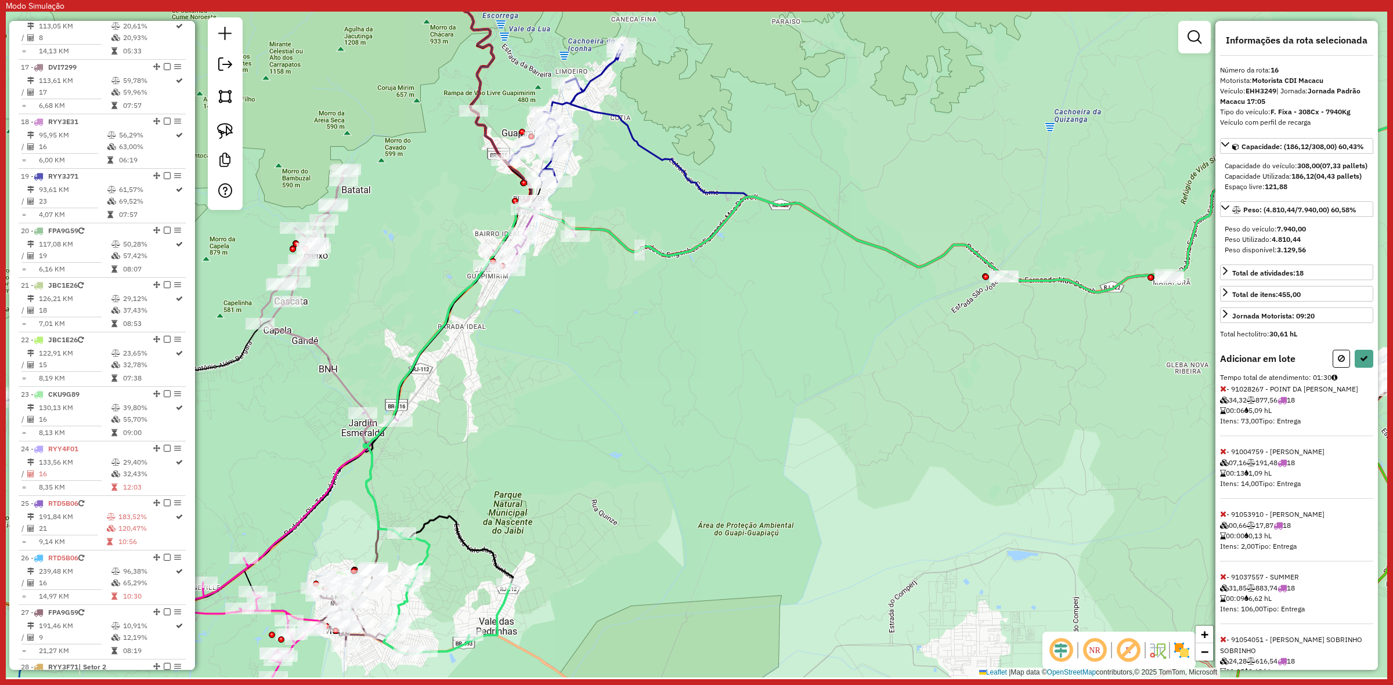
select select "**********"
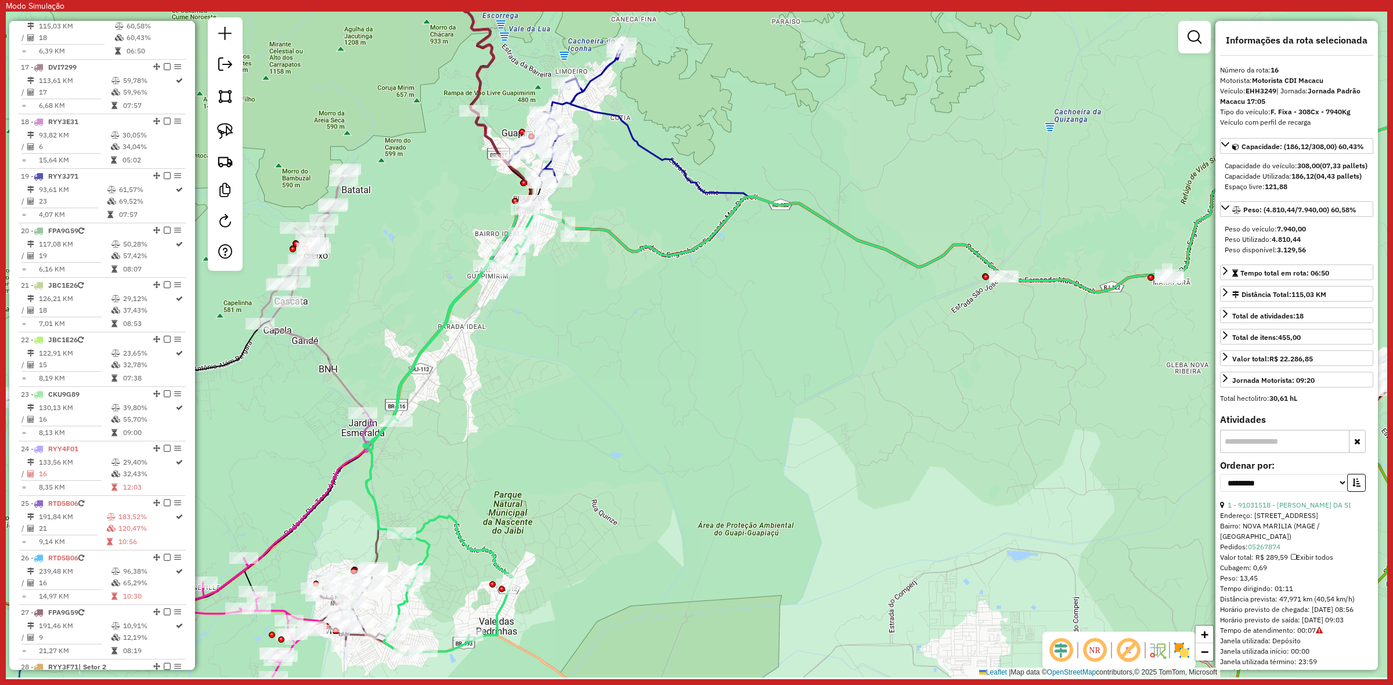
click at [441, 323] on icon at bounding box center [470, 433] width 212 height 442
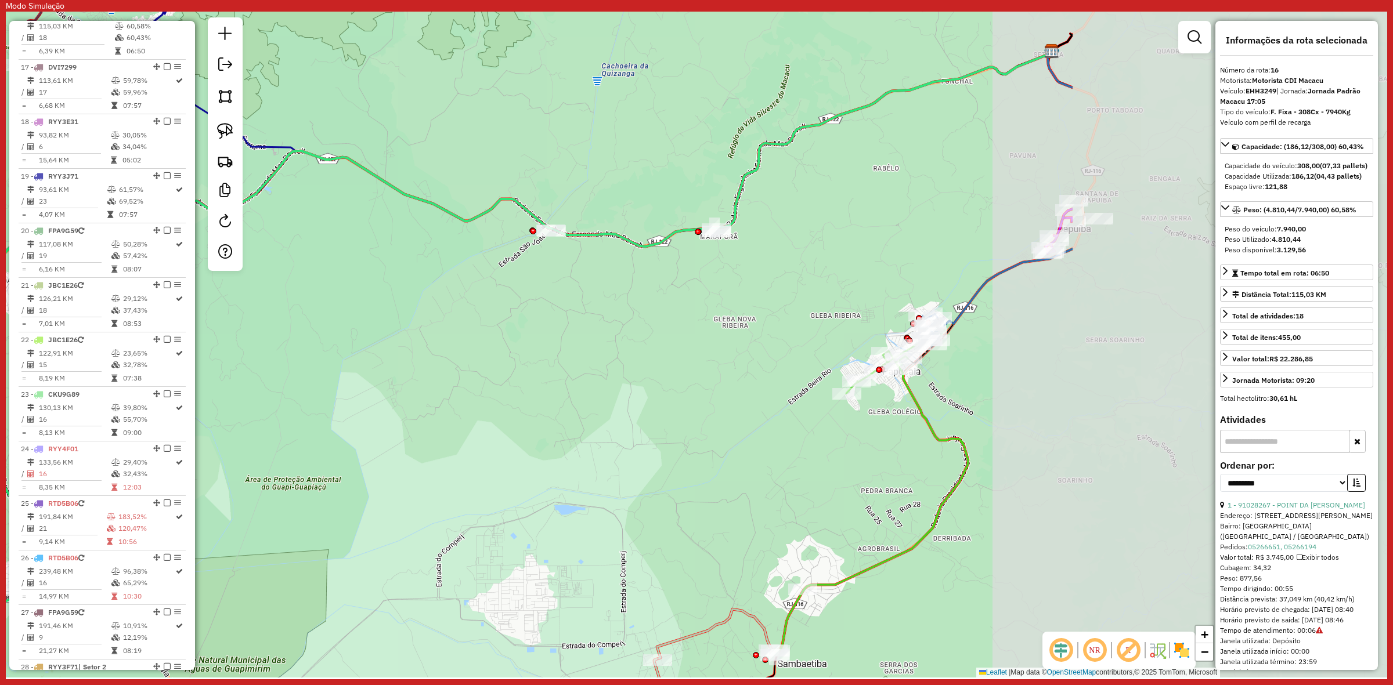
drag, startPoint x: 1118, startPoint y: 400, endPoint x: 665, endPoint y: 355, distance: 454.9
click at [665, 355] on div "Janela de atendimento Grade de atendimento Capacidade Transportadoras Veículos …" at bounding box center [696, 345] width 1381 height 666
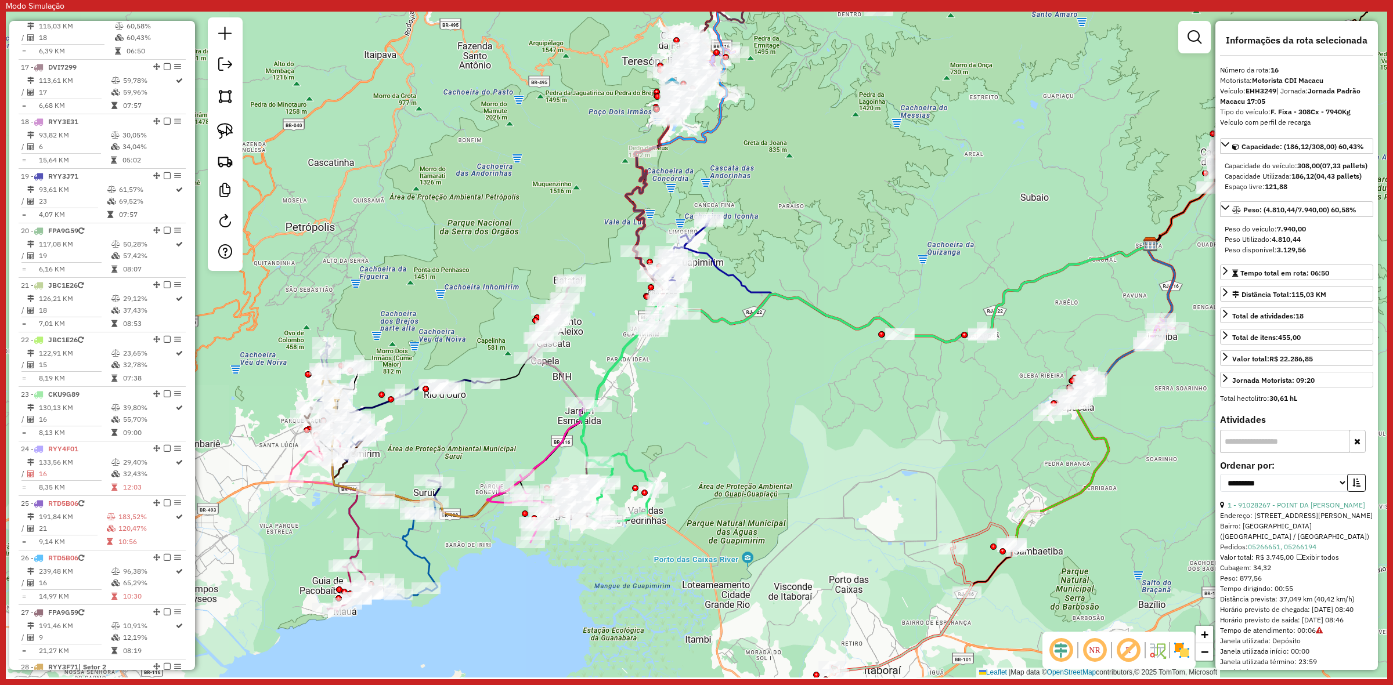
drag, startPoint x: 492, startPoint y: 381, endPoint x: 785, endPoint y: 422, distance: 295.4
click at [785, 422] on div "Janela de atendimento Grade de atendimento Capacidade Transportadoras Veículos …" at bounding box center [696, 345] width 1381 height 666
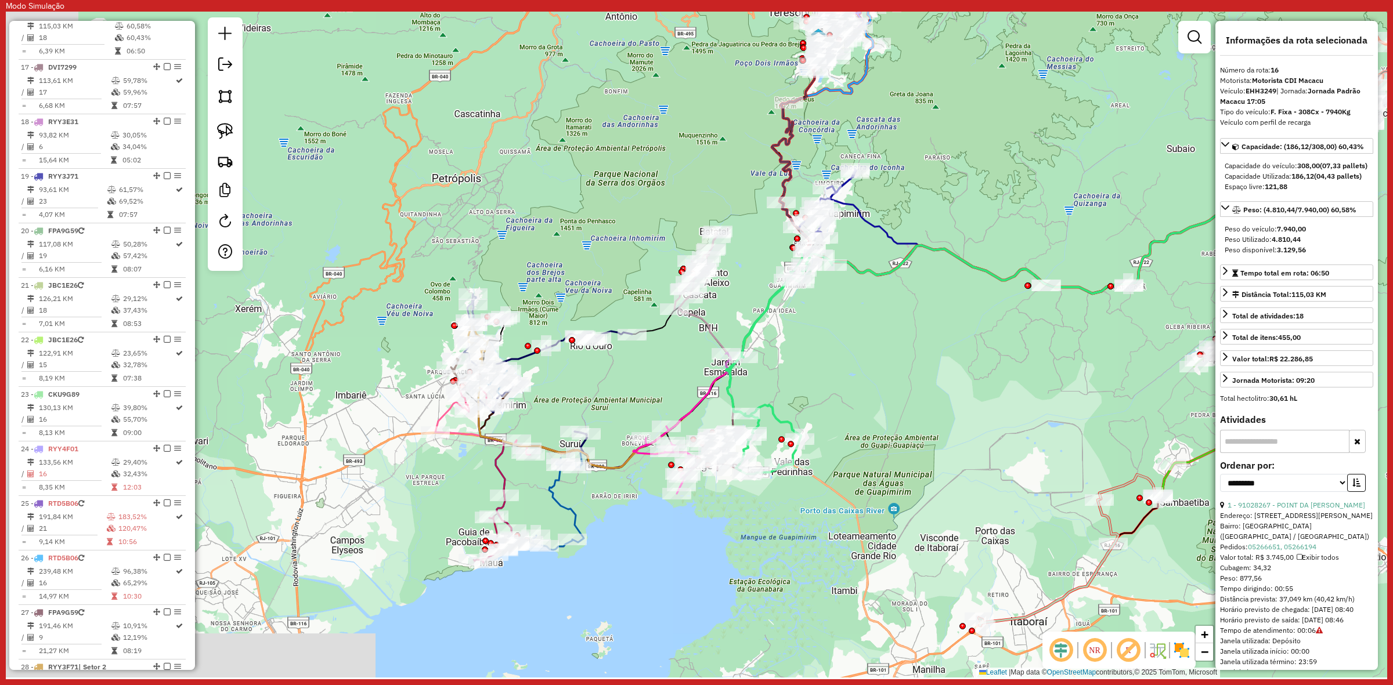
drag, startPoint x: 515, startPoint y: 413, endPoint x: 618, endPoint y: 364, distance: 113.9
click at [642, 370] on div "Janela de atendimento Grade de atendimento Capacidade Transportadoras Veículos …" at bounding box center [696, 345] width 1381 height 666
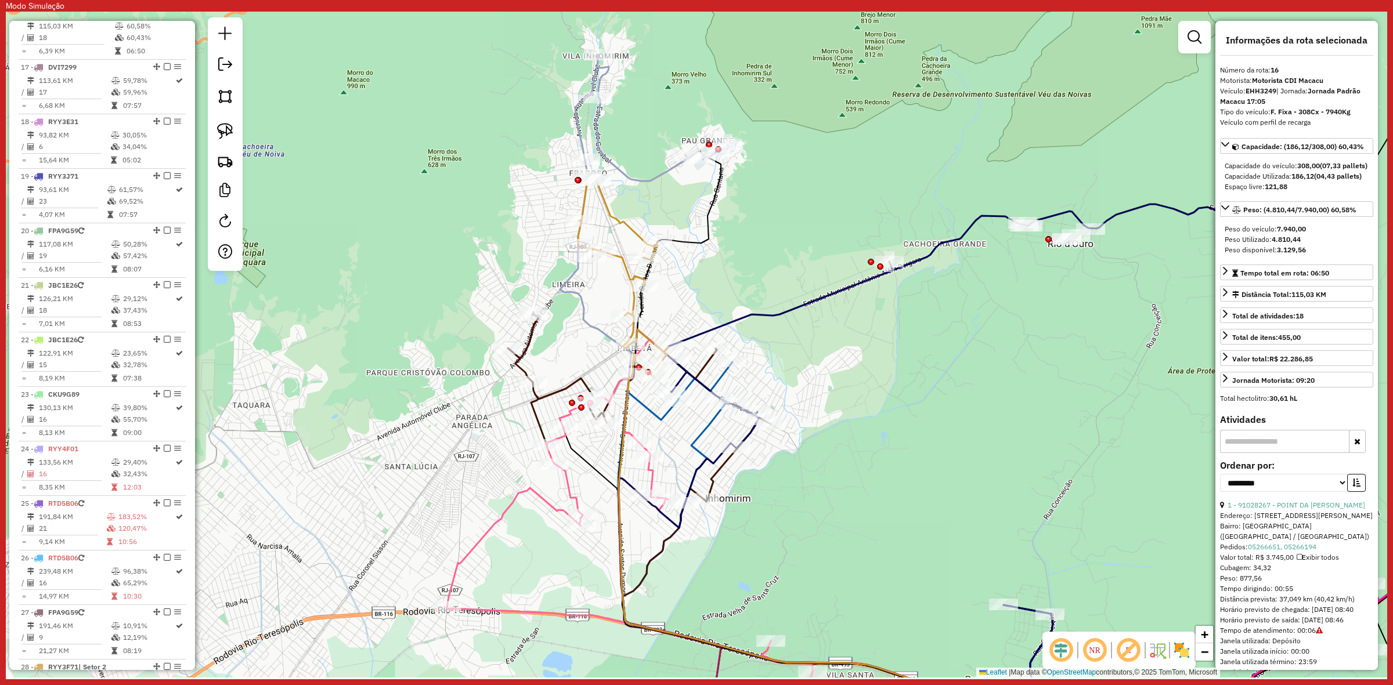
drag, startPoint x: 628, startPoint y: 317, endPoint x: 738, endPoint y: 311, distance: 109.8
click at [738, 311] on div "Janela de atendimento Grade de atendimento Capacidade Transportadoras Veículos …" at bounding box center [696, 345] width 1381 height 666
click at [651, 181] on icon at bounding box center [651, 118] width 153 height 127
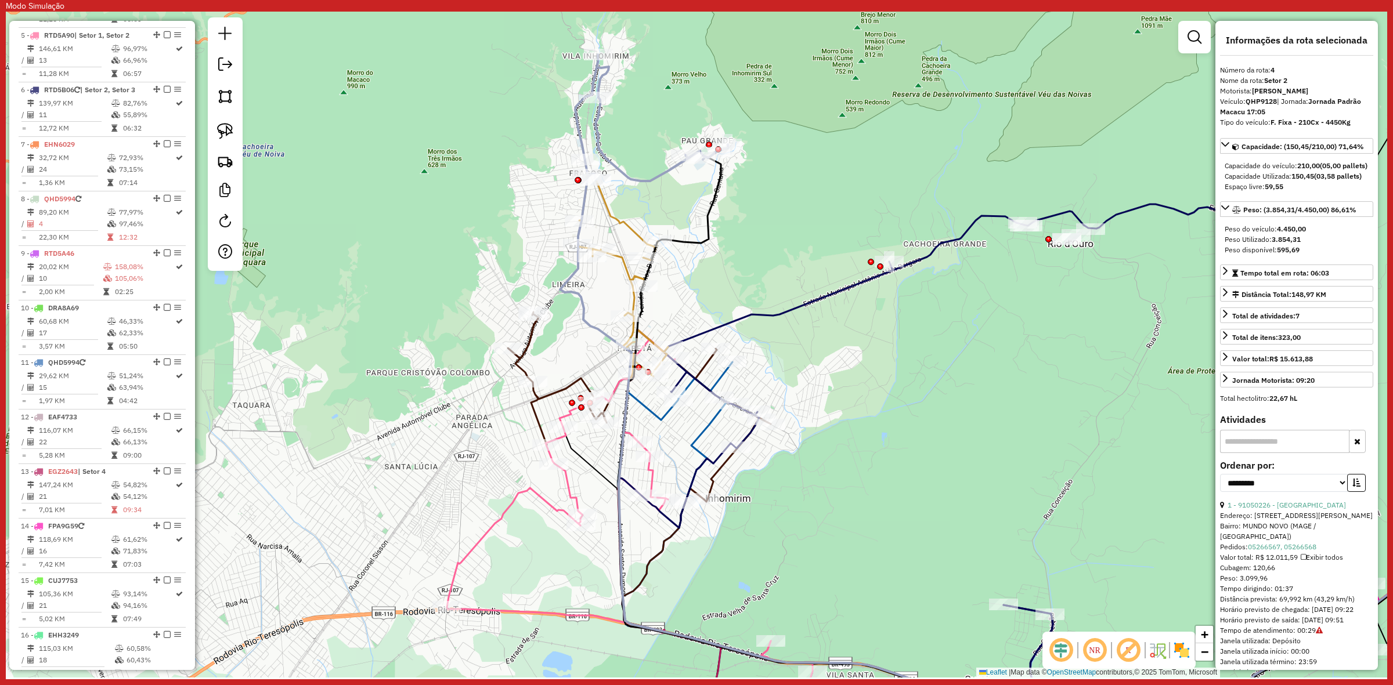
scroll to position [677, 0]
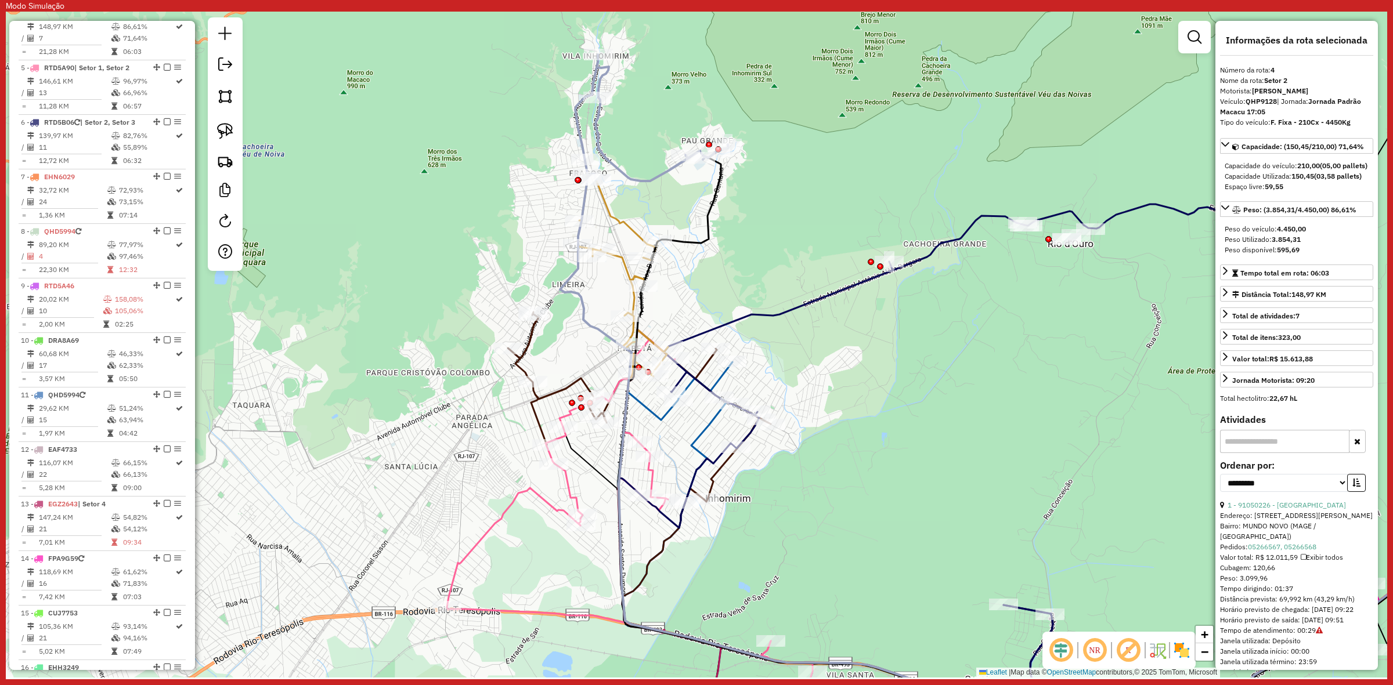
drag, startPoint x: 638, startPoint y: 137, endPoint x: 638, endPoint y: 164, distance: 26.7
click at [638, 164] on div "Janela de atendimento Grade de atendimento Capacidade Transportadoras Veículos …" at bounding box center [696, 345] width 1381 height 666
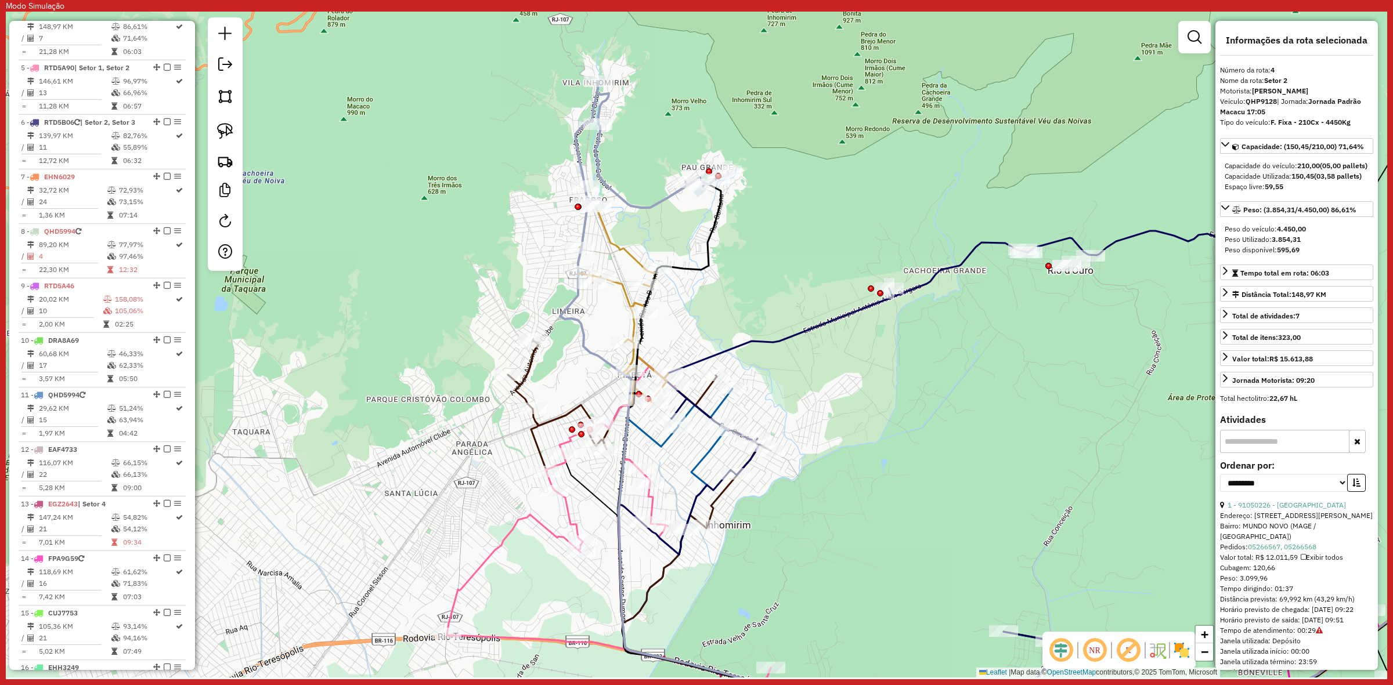
click at [645, 208] on icon at bounding box center [651, 144] width 153 height 127
click at [1316, 280] on link "Tempo total em rota: 06:03" at bounding box center [1296, 273] width 153 height 16
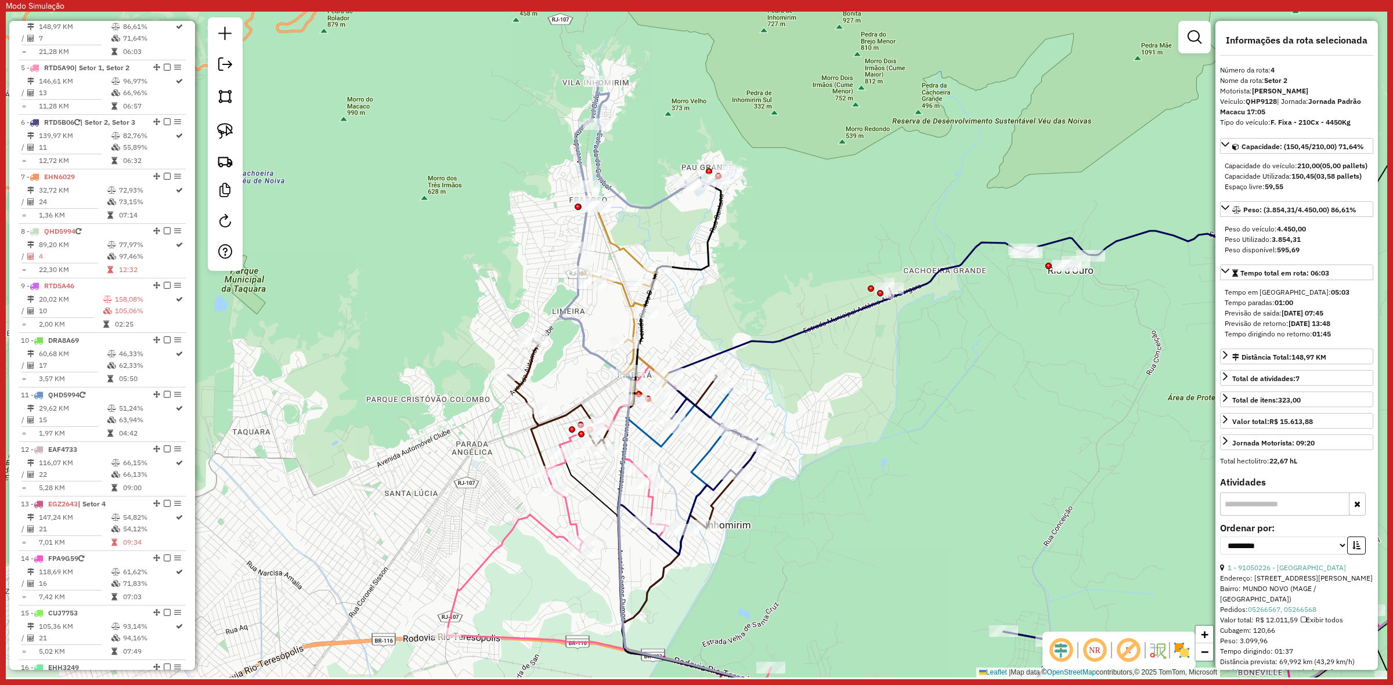
click at [664, 203] on icon at bounding box center [651, 144] width 153 height 127
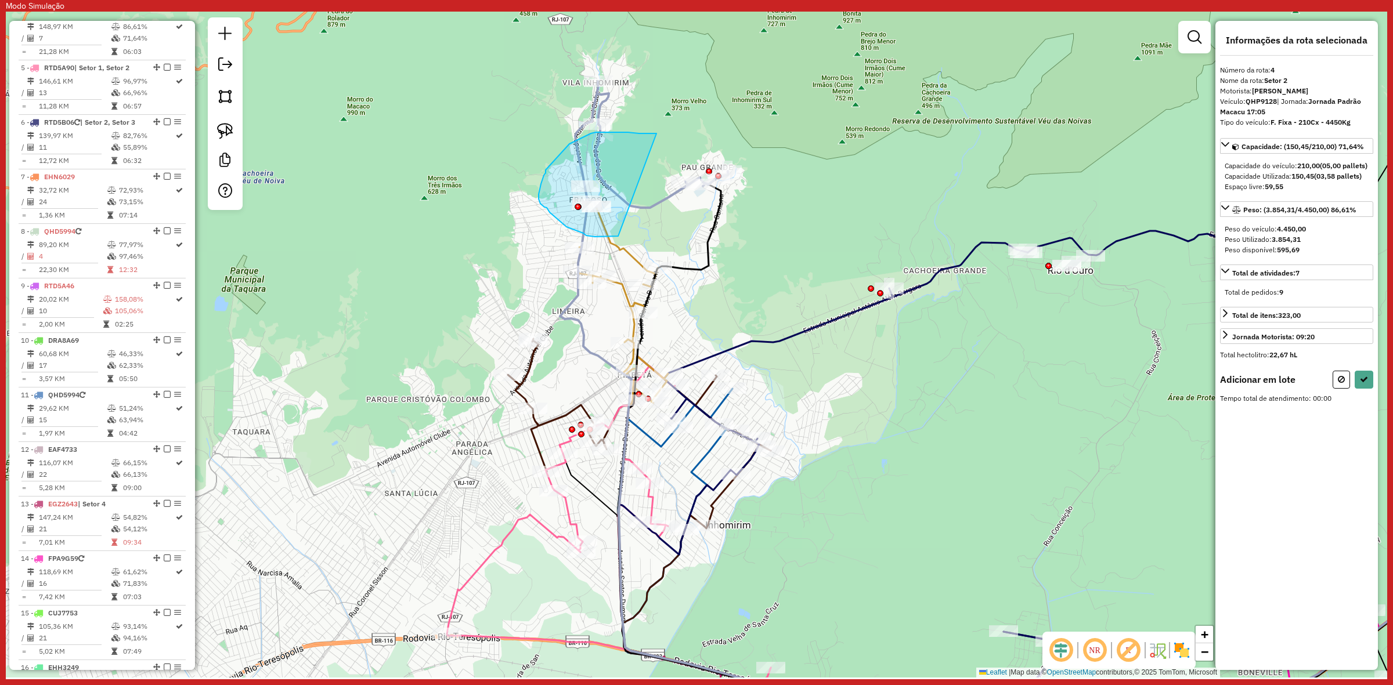
drag, startPoint x: 628, startPoint y: 132, endPoint x: 619, endPoint y: 236, distance: 104.3
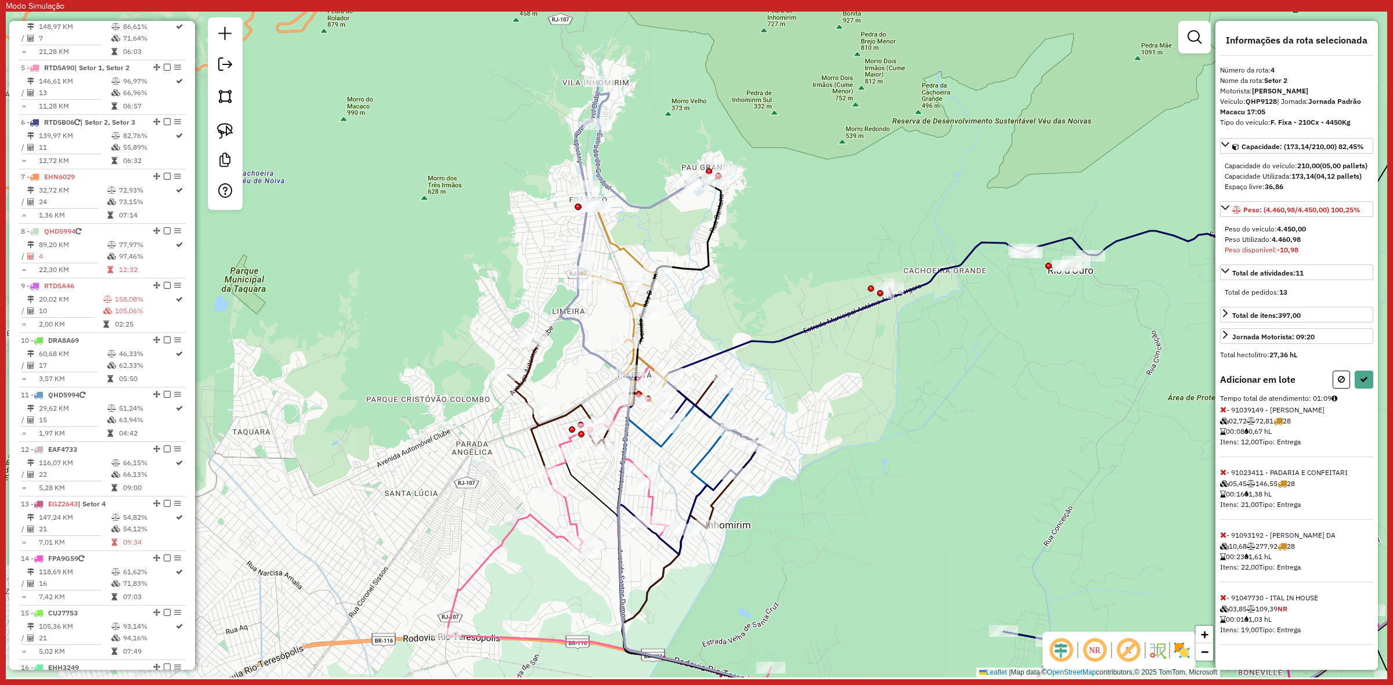
click at [1220, 414] on icon at bounding box center [1223, 410] width 6 height 8
select select "**********"
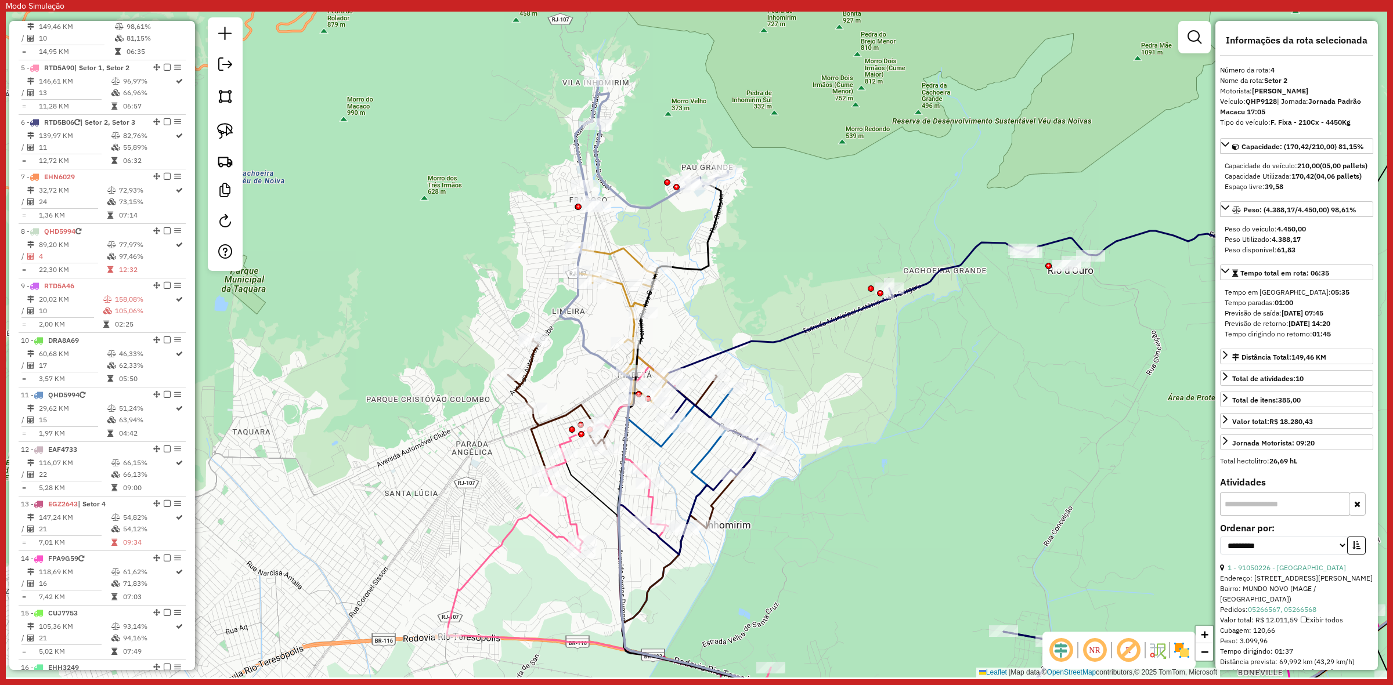
click at [631, 205] on icon at bounding box center [651, 144] width 153 height 127
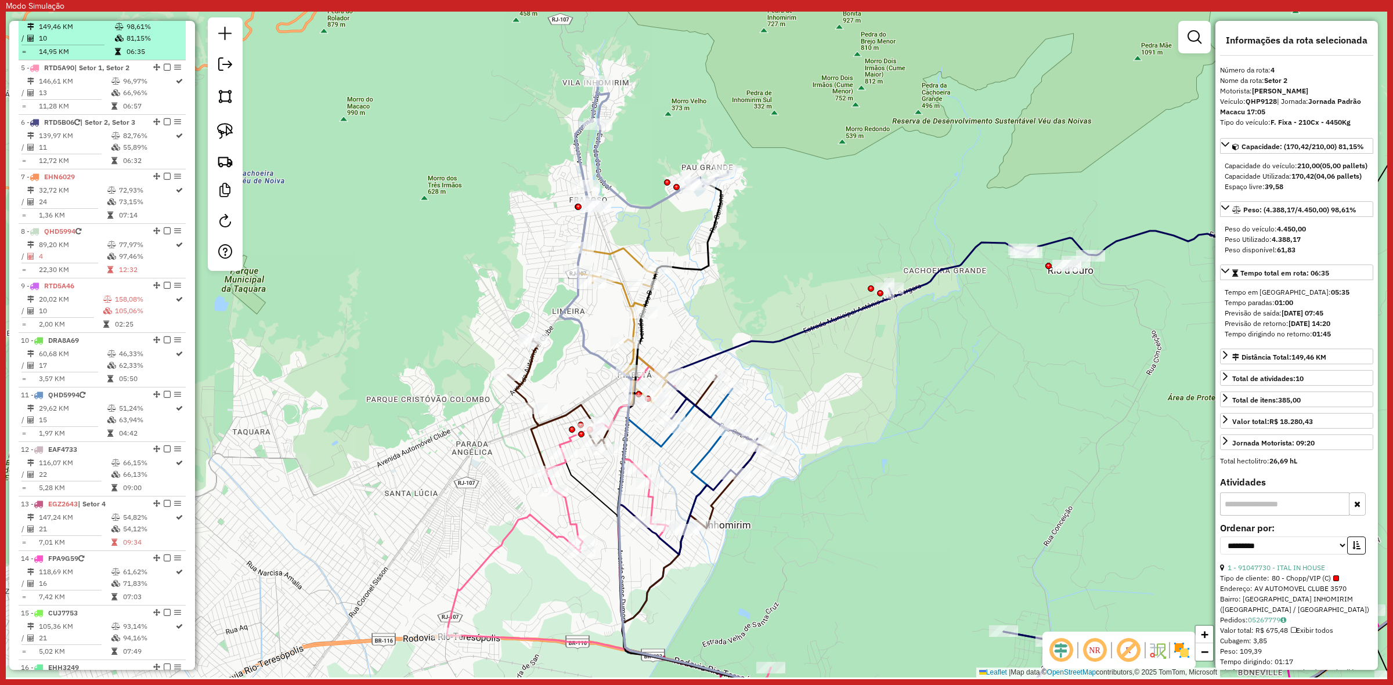
click at [164, 16] on em at bounding box center [167, 12] width 7 height 7
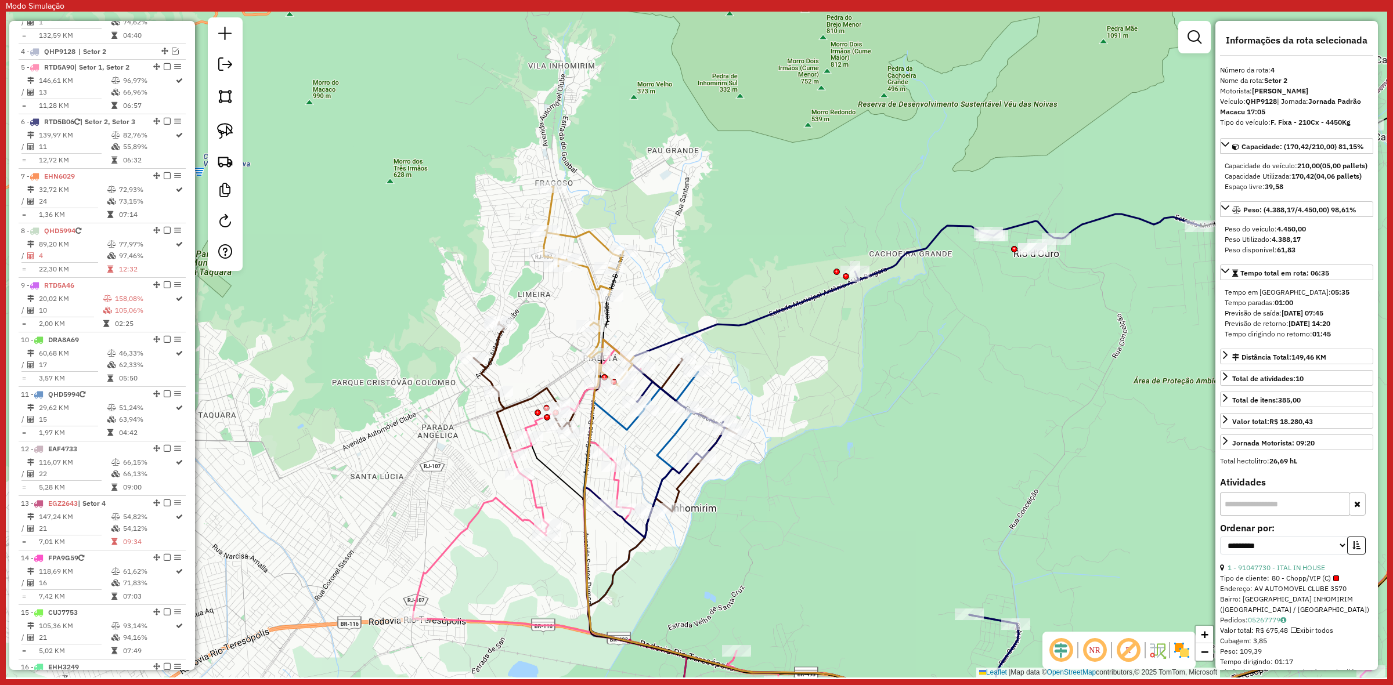
drag, startPoint x: 764, startPoint y: 224, endPoint x: 715, endPoint y: 198, distance: 55.8
click at [715, 198] on div "Janela de atendimento Grade de atendimento Capacidade Transportadoras Veículos …" at bounding box center [696, 345] width 1381 height 666
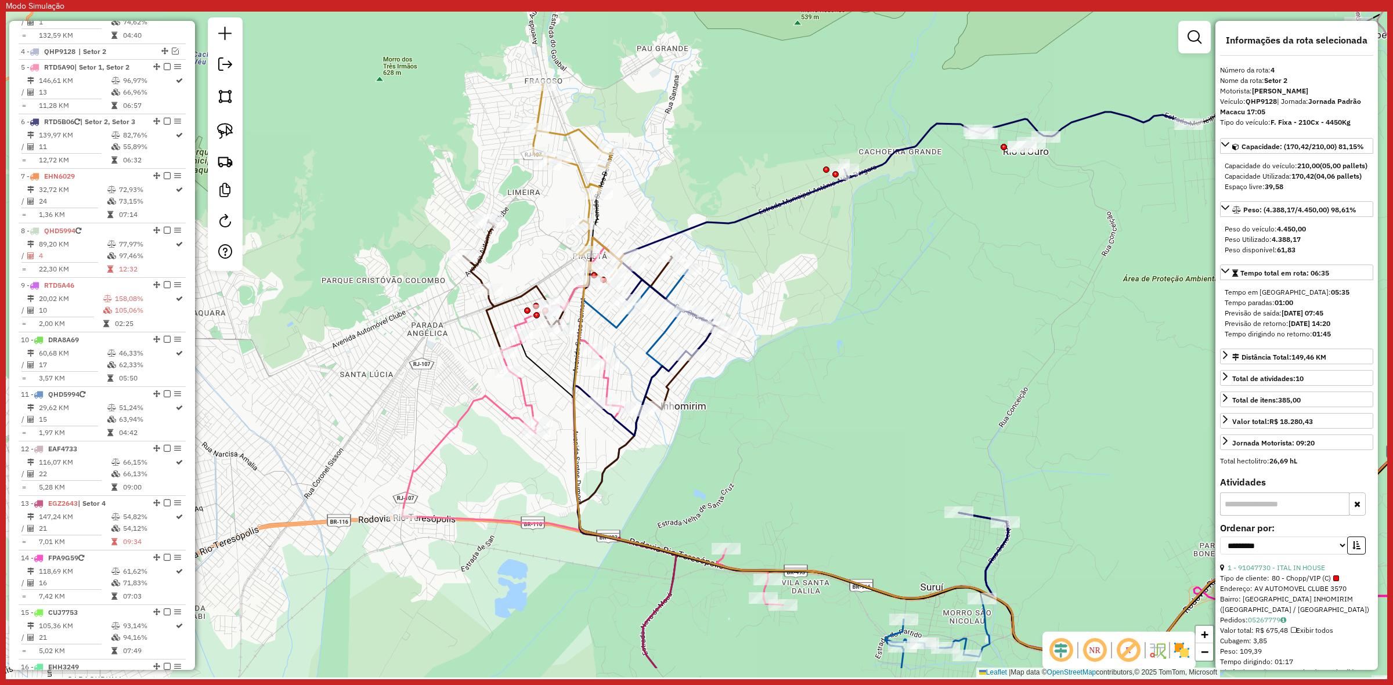
drag, startPoint x: 709, startPoint y: 478, endPoint x: 761, endPoint y: 354, distance: 134.4
click at [761, 354] on div "Janela de atendimento Grade de atendimento Capacidade Transportadoras Veículos …" at bounding box center [696, 345] width 1381 height 666
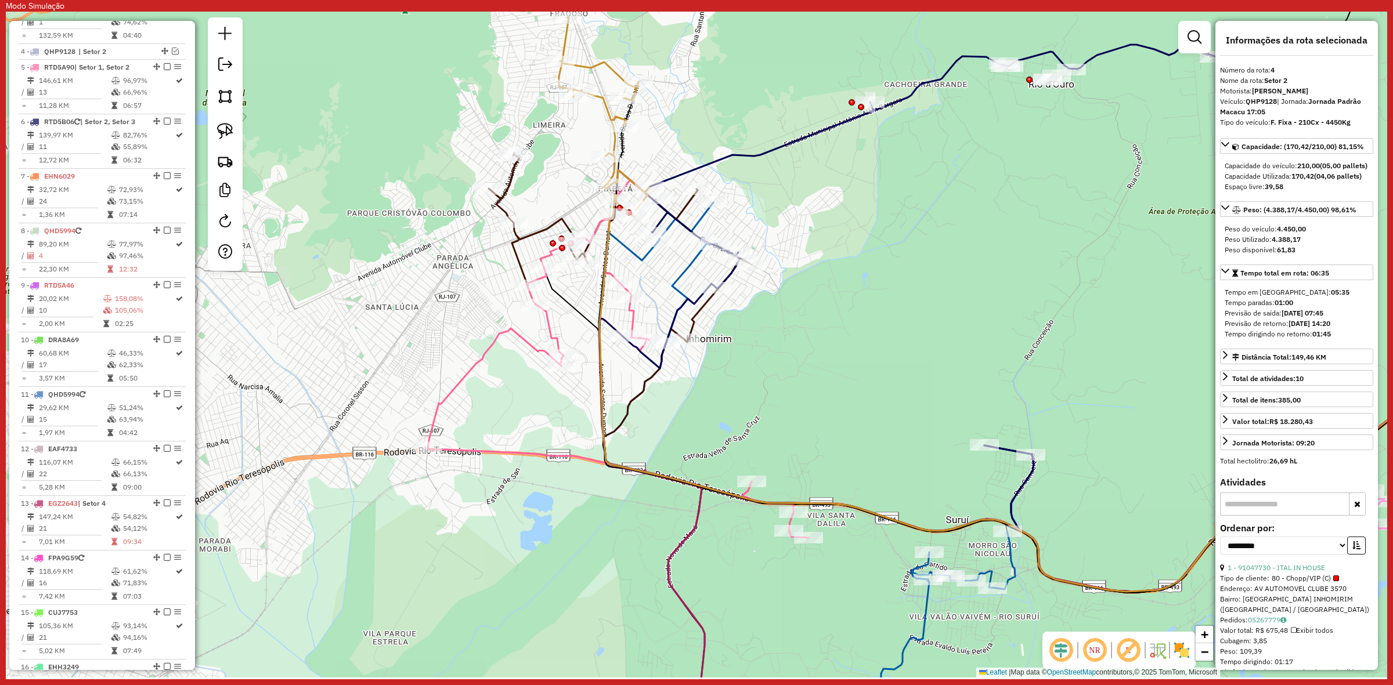
drag, startPoint x: 822, startPoint y: 264, endPoint x: 822, endPoint y: 294, distance: 30.2
click at [822, 294] on div "Janela de atendimento Grade de atendimento Capacidade Transportadoras Veículos …" at bounding box center [696, 345] width 1381 height 666
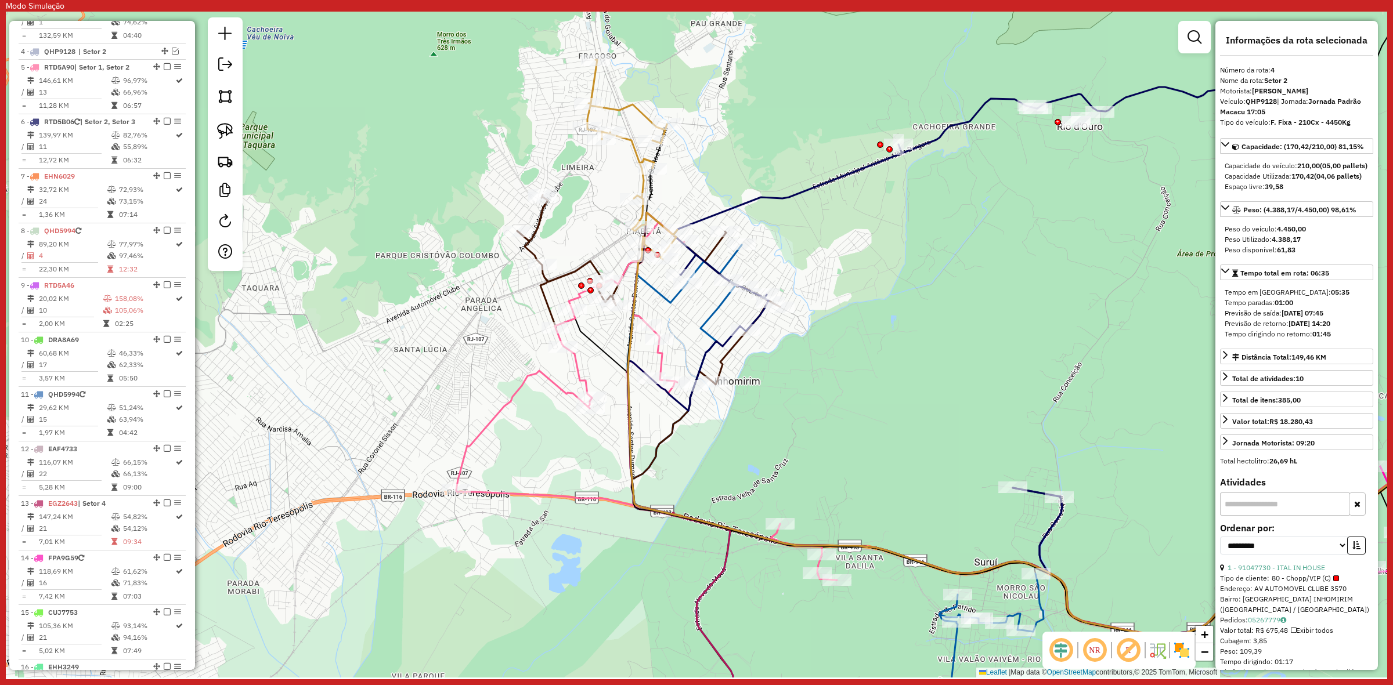
click at [631, 146] on icon at bounding box center [632, 160] width 90 height 200
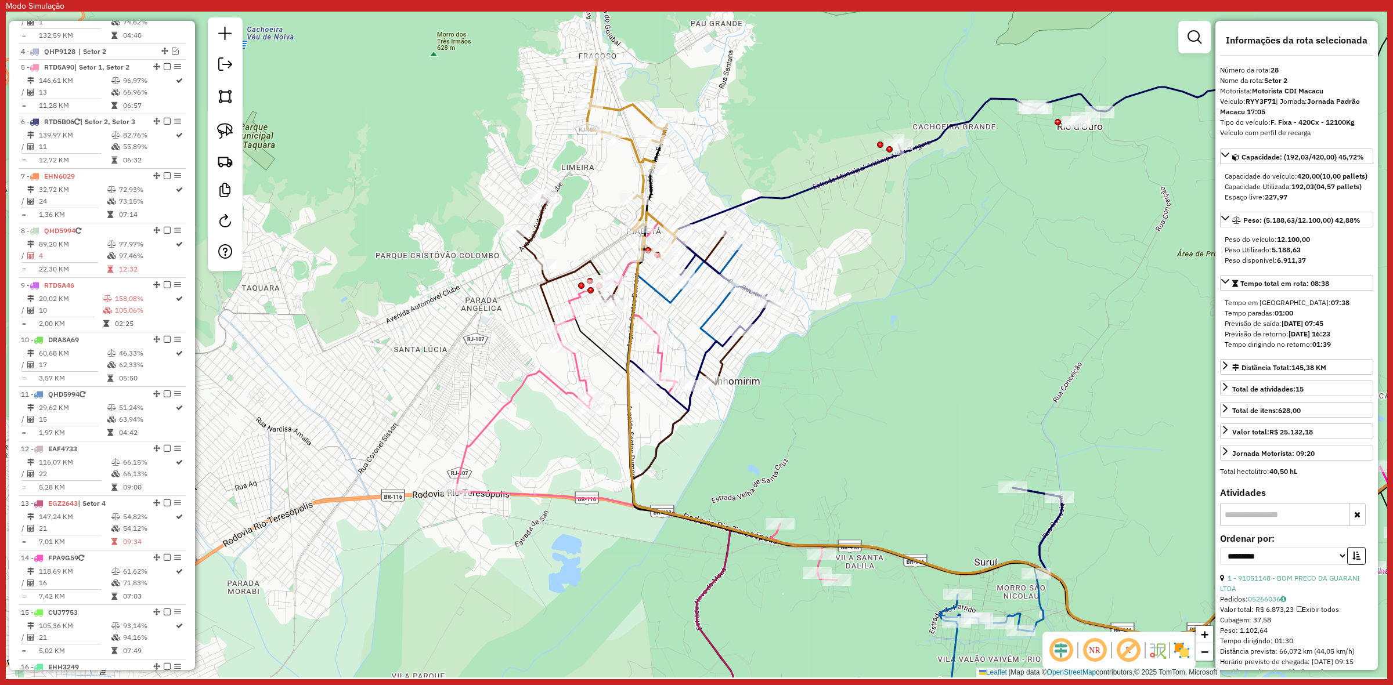
scroll to position [1614, 0]
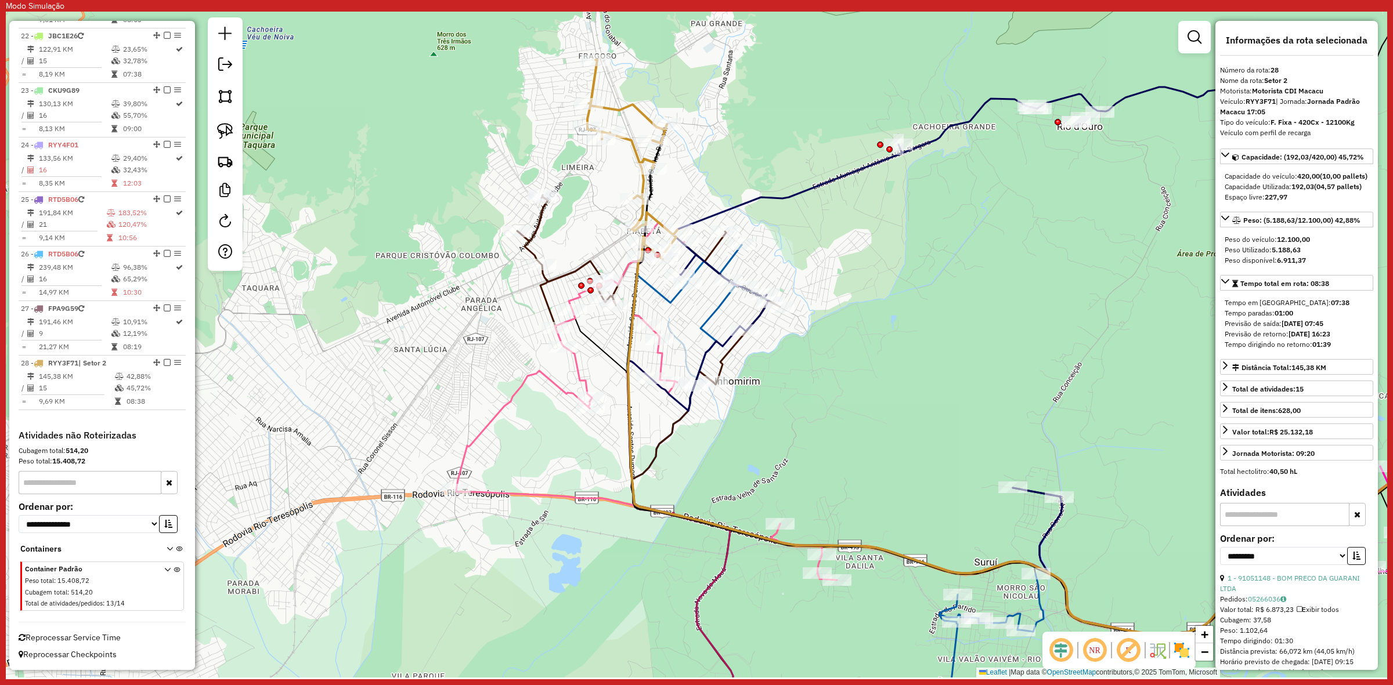
click at [582, 379] on icon at bounding box center [646, 396] width 381 height 368
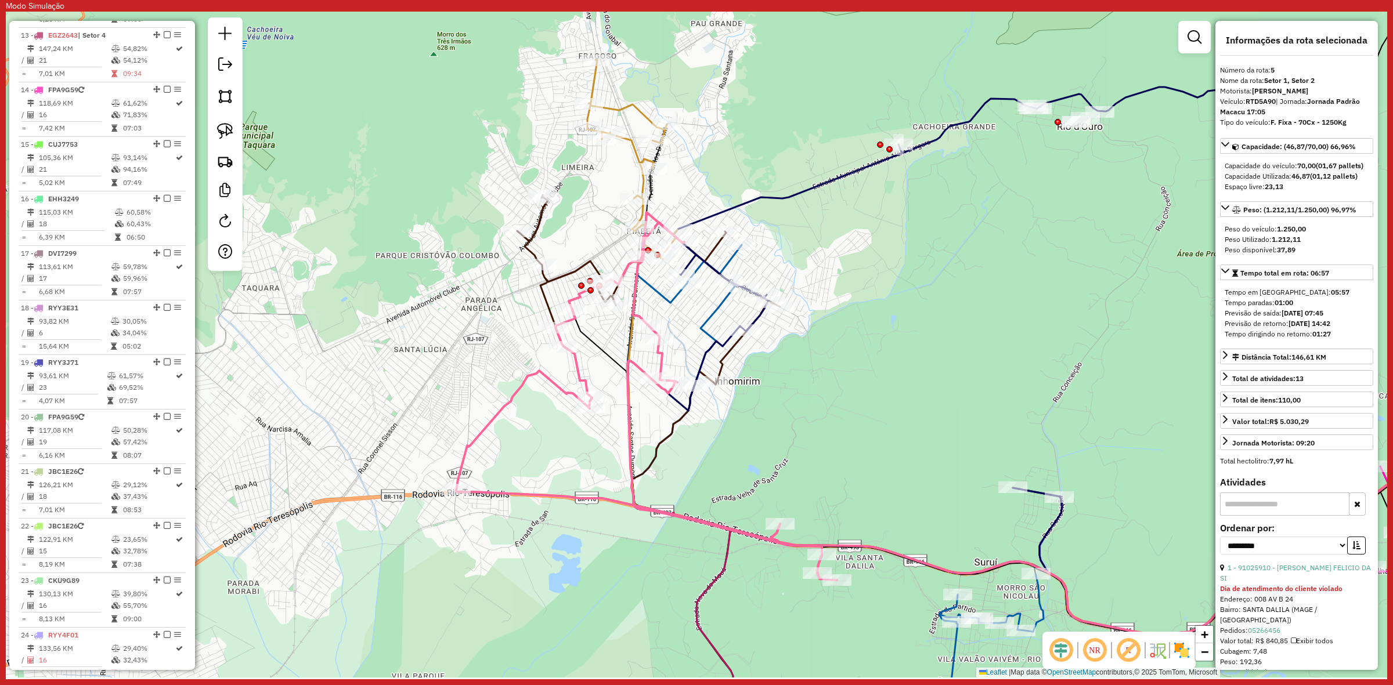
scroll to position [692, 0]
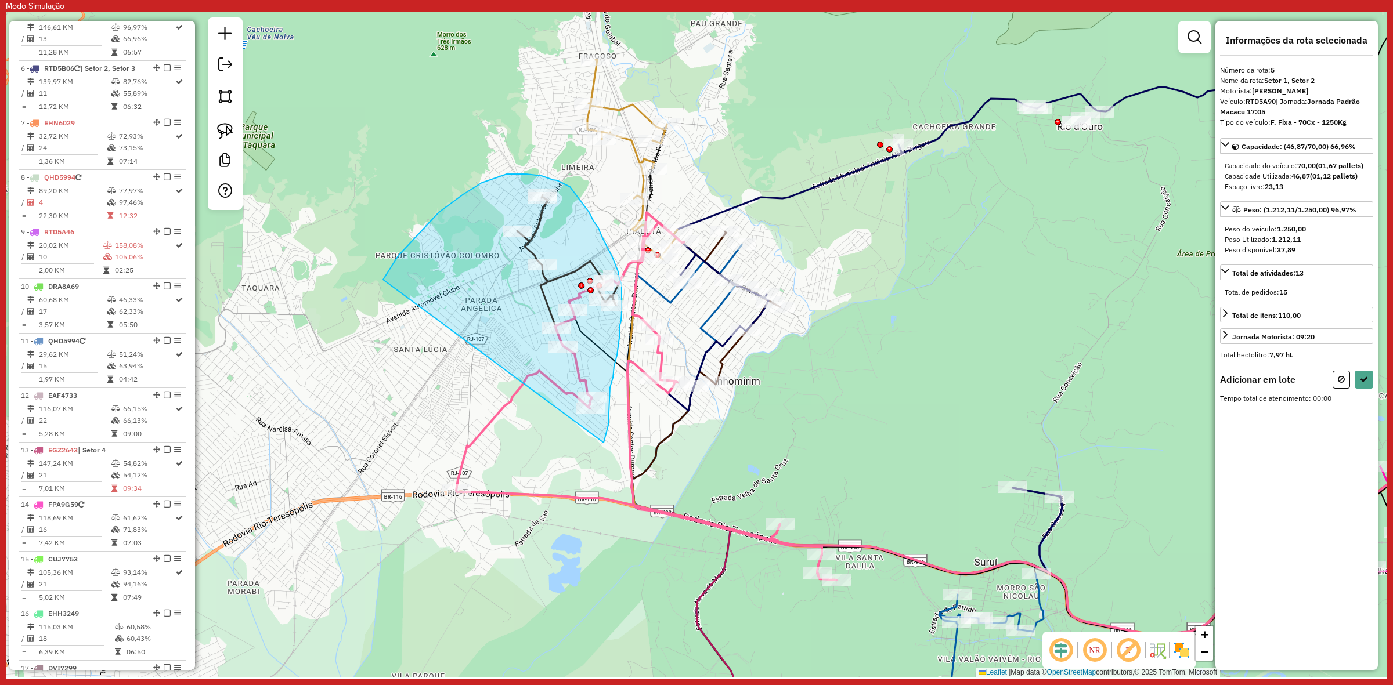
drag, startPoint x: 605, startPoint y: 437, endPoint x: 383, endPoint y: 280, distance: 271.8
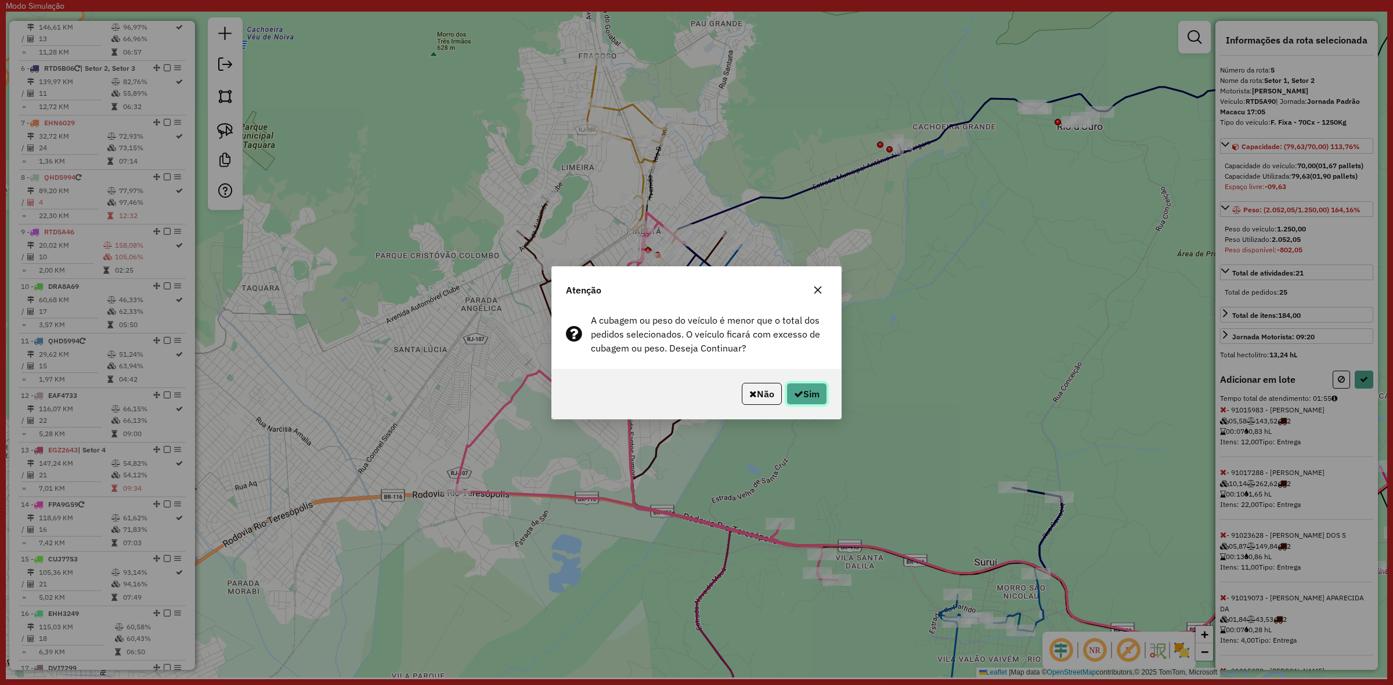
click at [805, 393] on button "Sim" at bounding box center [806, 394] width 41 height 22
select select "**********"
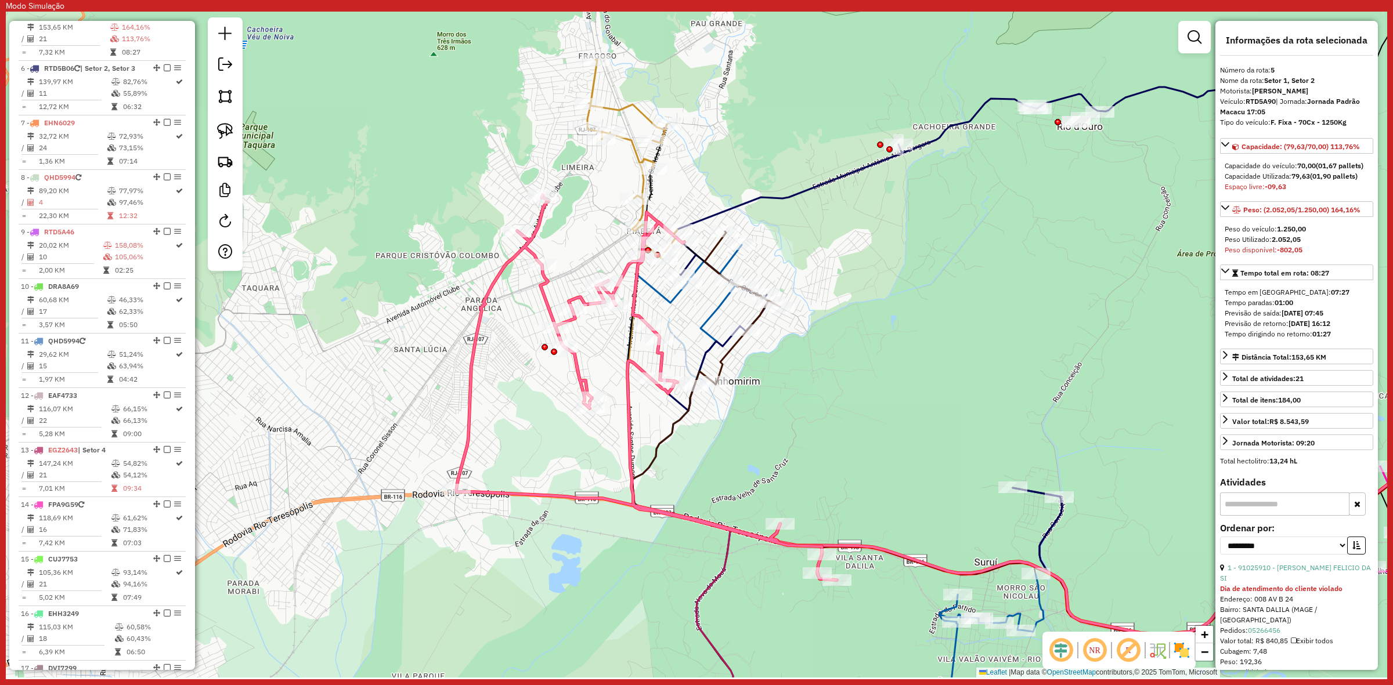
click at [706, 328] on icon at bounding box center [835, 495] width 416 height 500
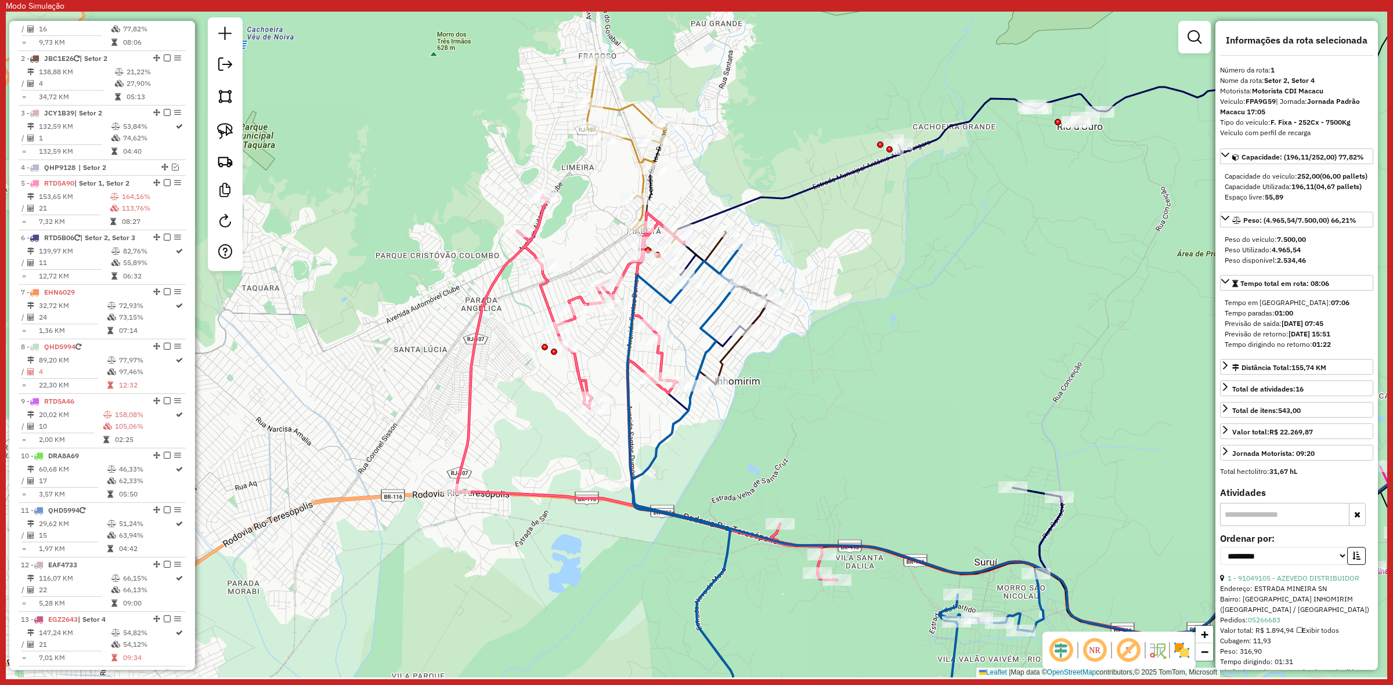
scroll to position [512, 0]
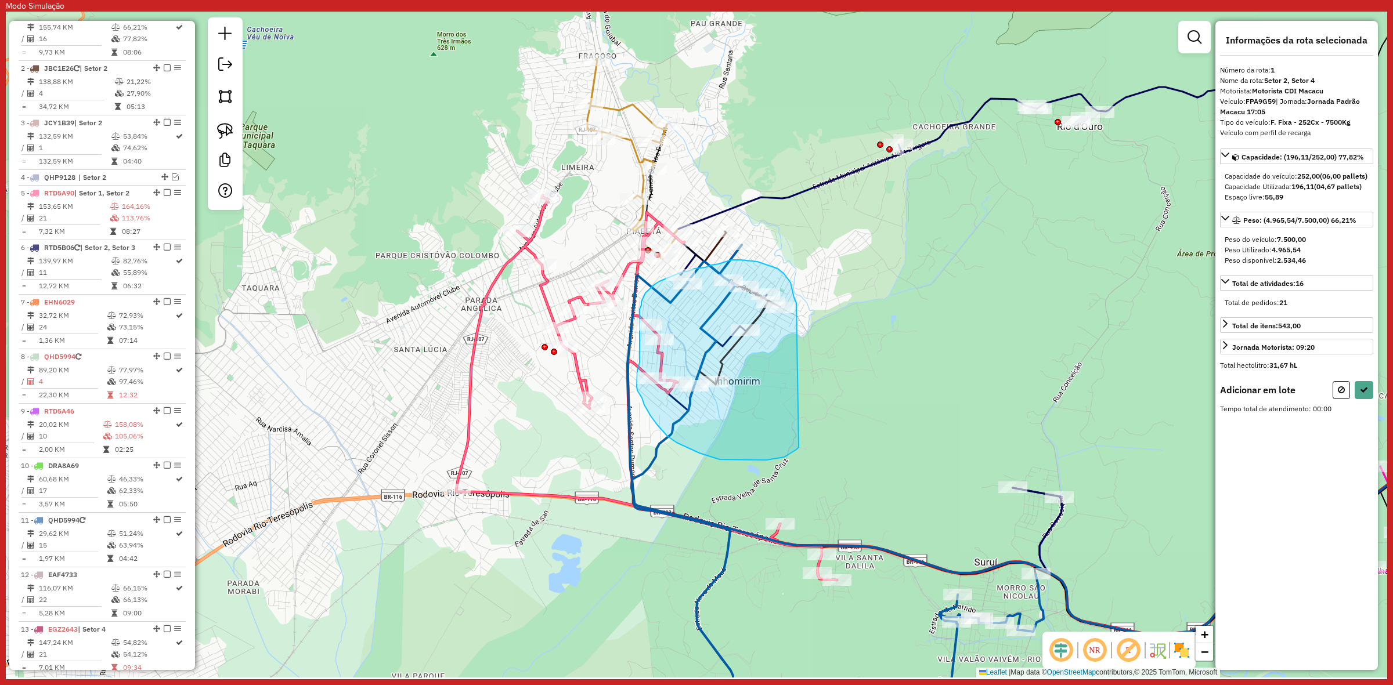
drag, startPoint x: 794, startPoint y: 298, endPoint x: 798, endPoint y: 446, distance: 148.0
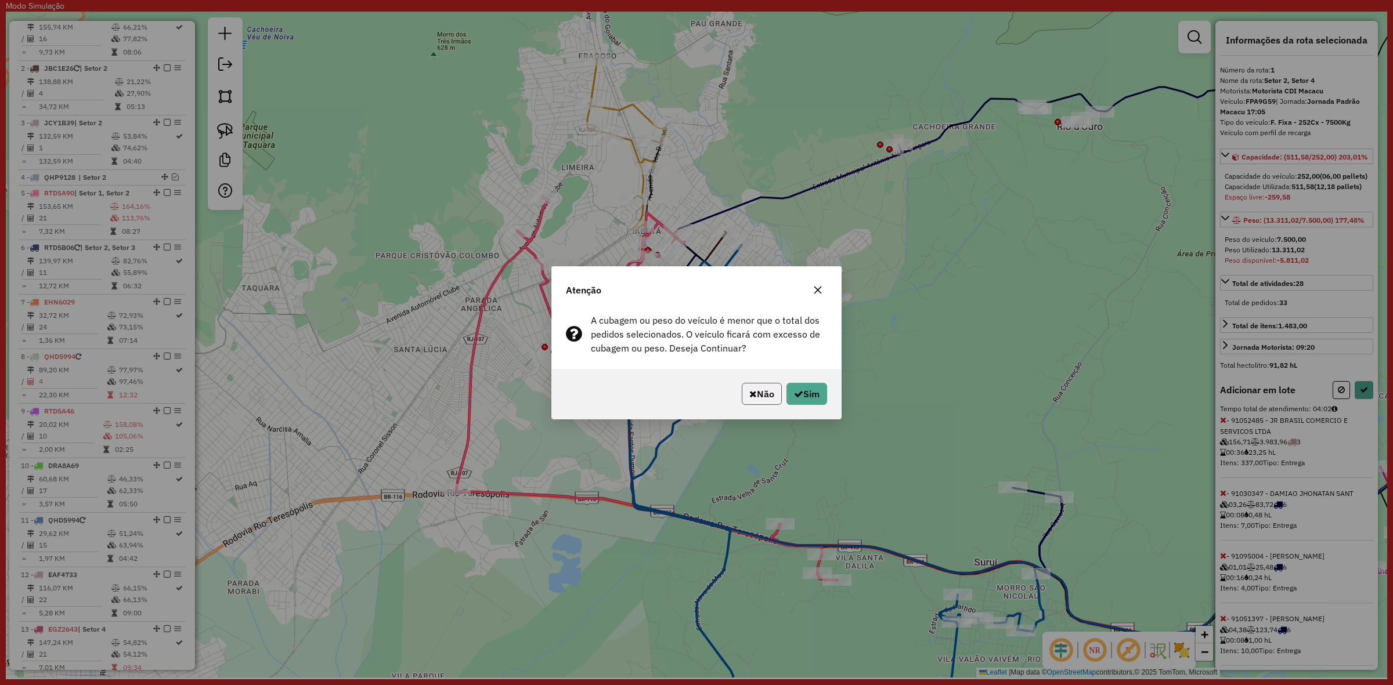
click at [756, 391] on button "Não" at bounding box center [762, 394] width 40 height 22
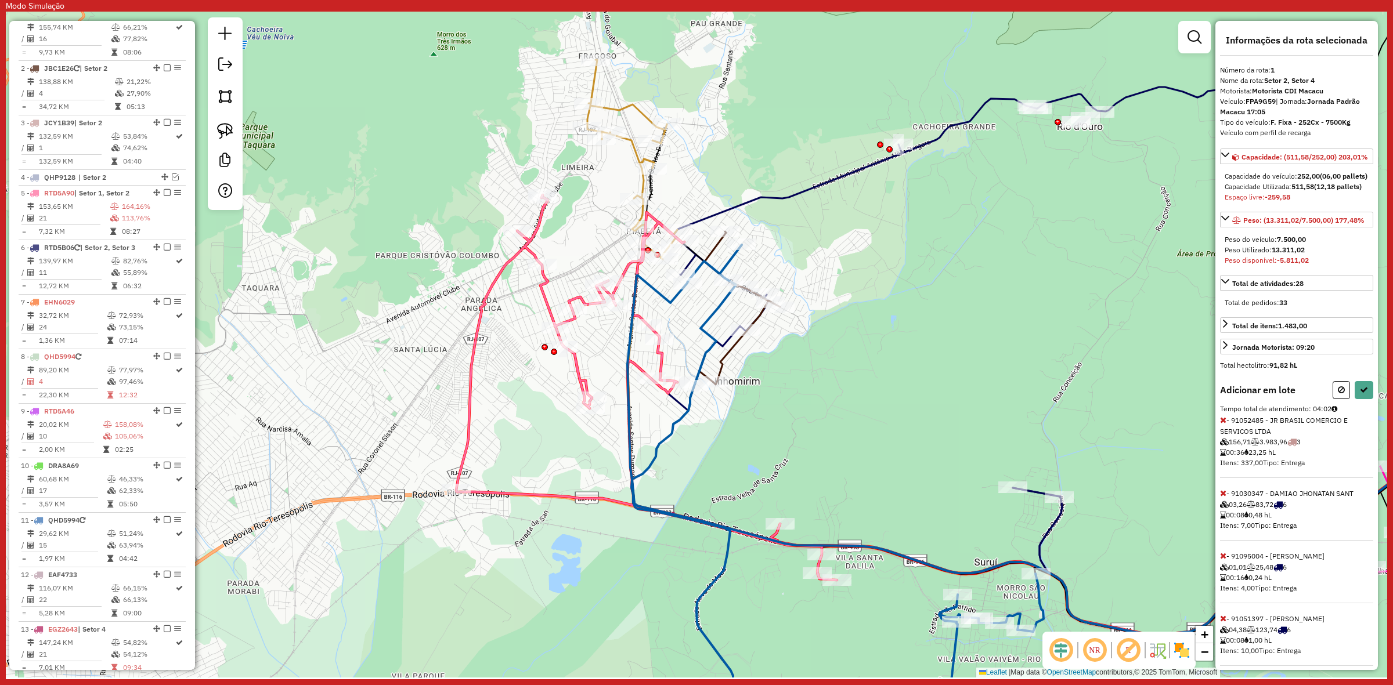
click at [1220, 424] on icon at bounding box center [1223, 420] width 6 height 8
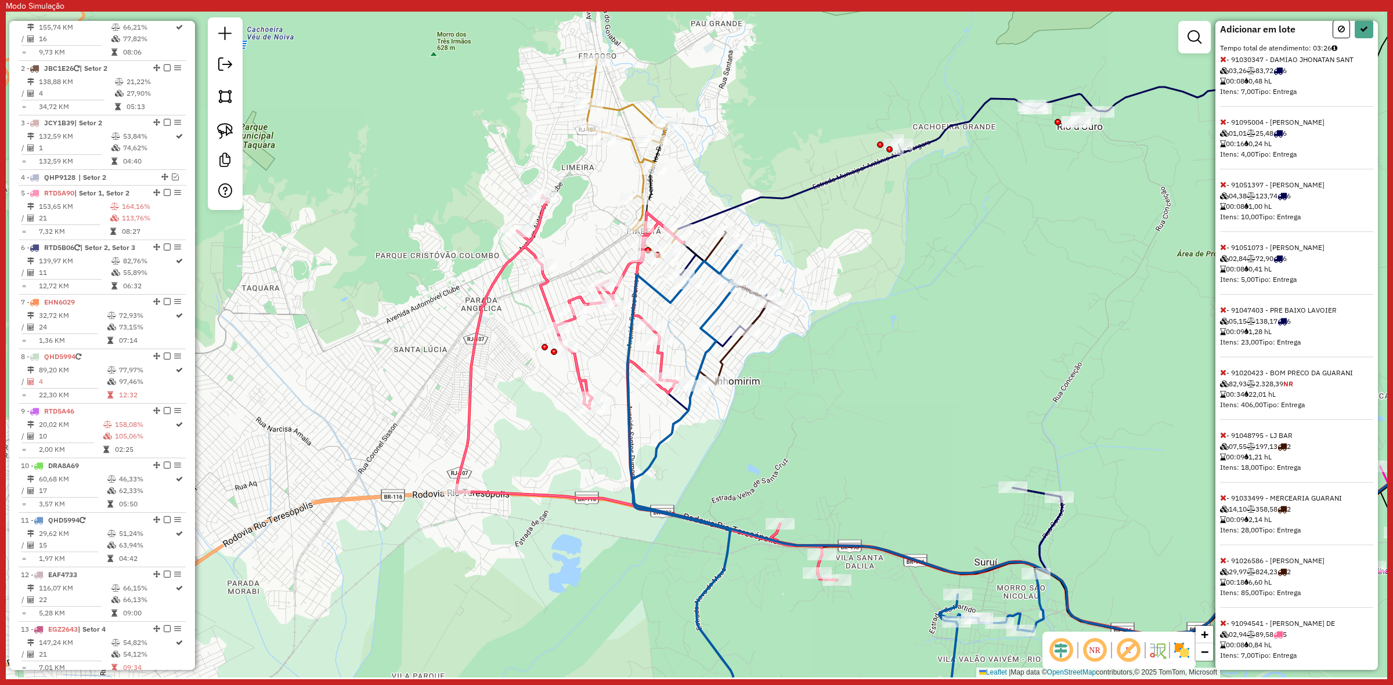
scroll to position [363, 0]
click at [1222, 500] on icon at bounding box center [1223, 496] width 6 height 8
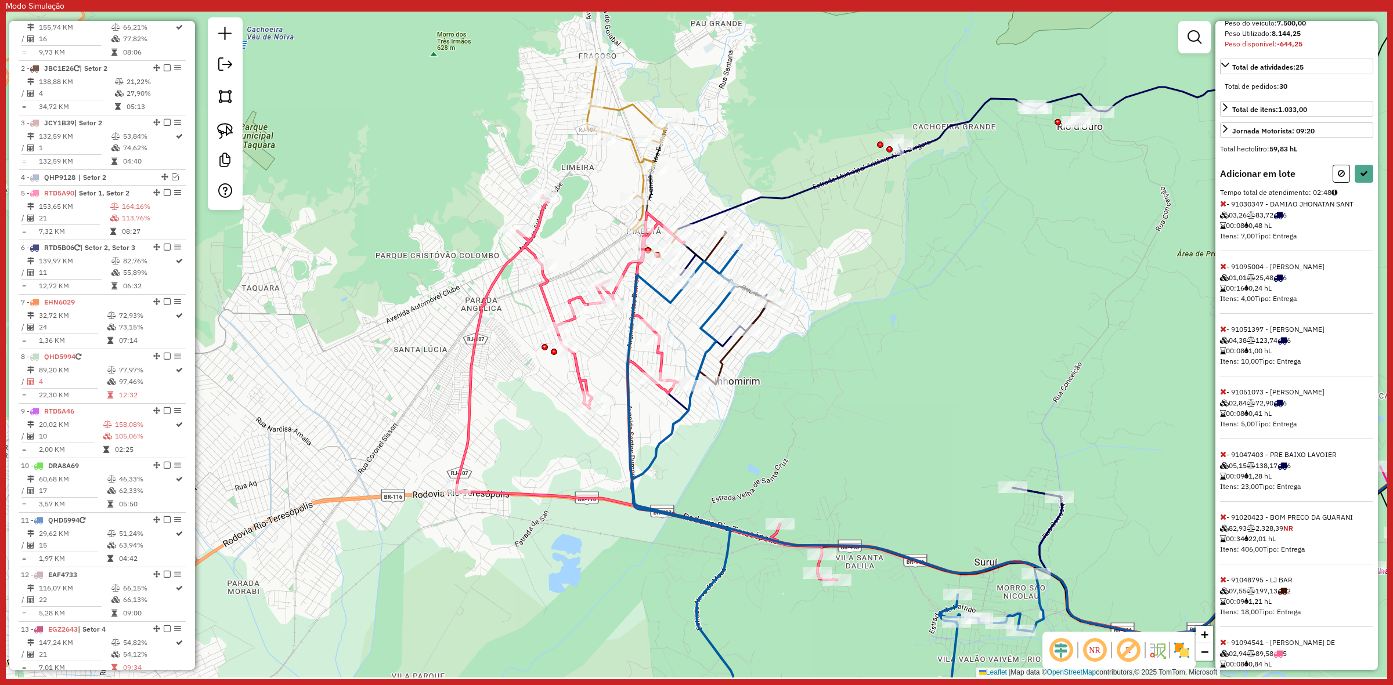
scroll to position [276, 0]
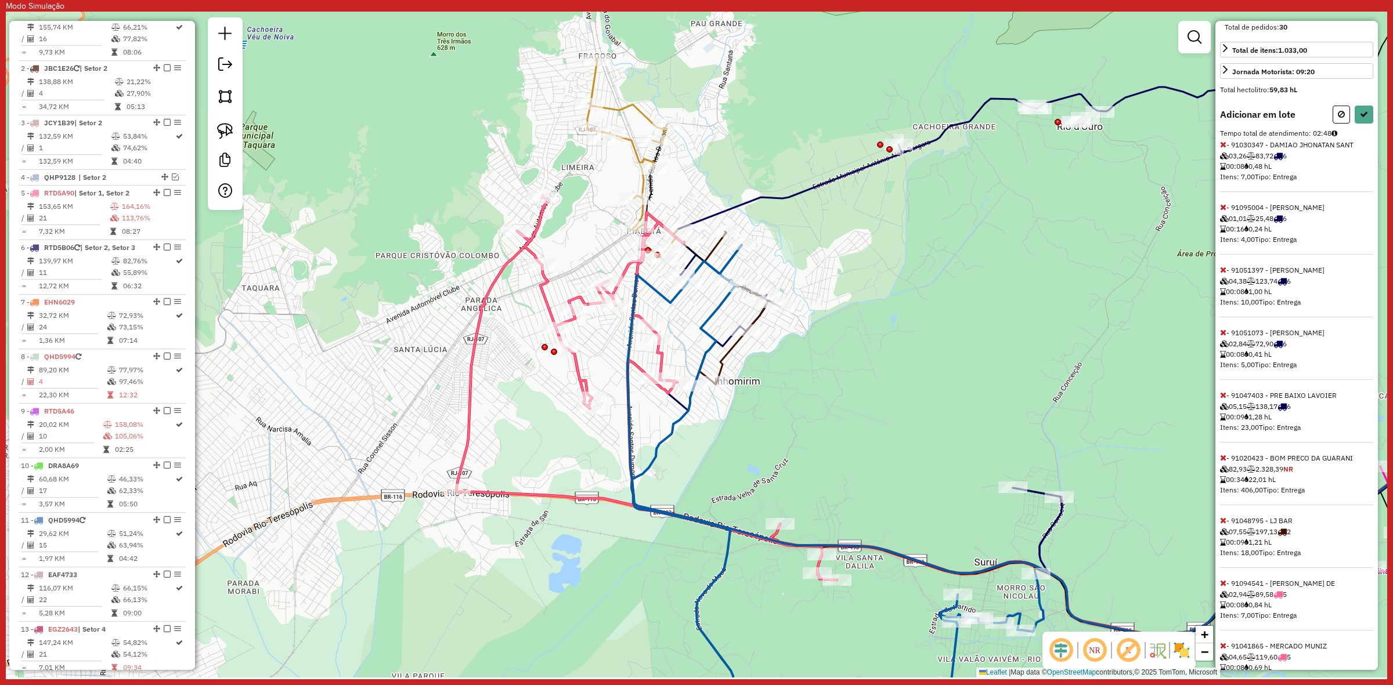
click at [1217, 619] on div "Informações da rota selecionada Número da rota: 1 Nome da rota: Setor 2, Setor …" at bounding box center [1296, 345] width 162 height 649
click at [1223, 462] on icon at bounding box center [1223, 458] width 6 height 8
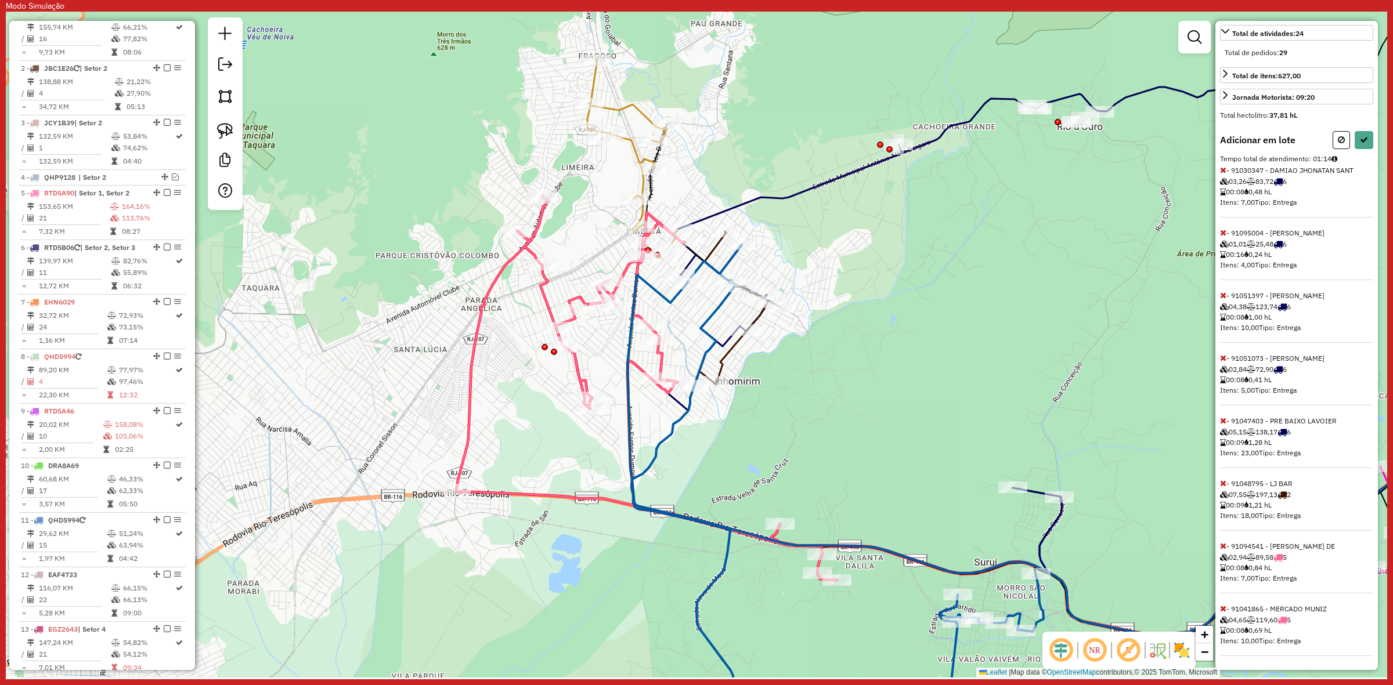
select select "**********"
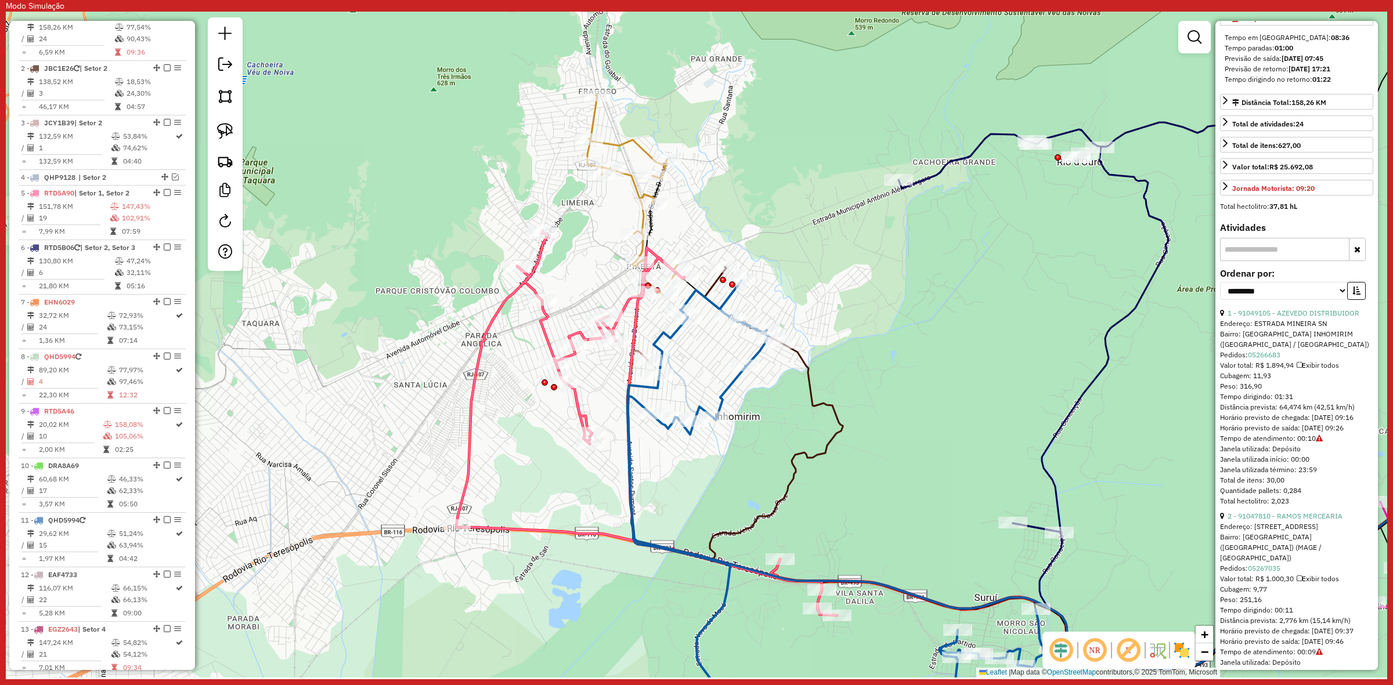
drag, startPoint x: 673, startPoint y: 330, endPoint x: 671, endPoint y: 338, distance: 8.9
click at [671, 338] on icon at bounding box center [835, 530] width 416 height 500
click at [724, 298] on icon at bounding box center [835, 512] width 416 height 464
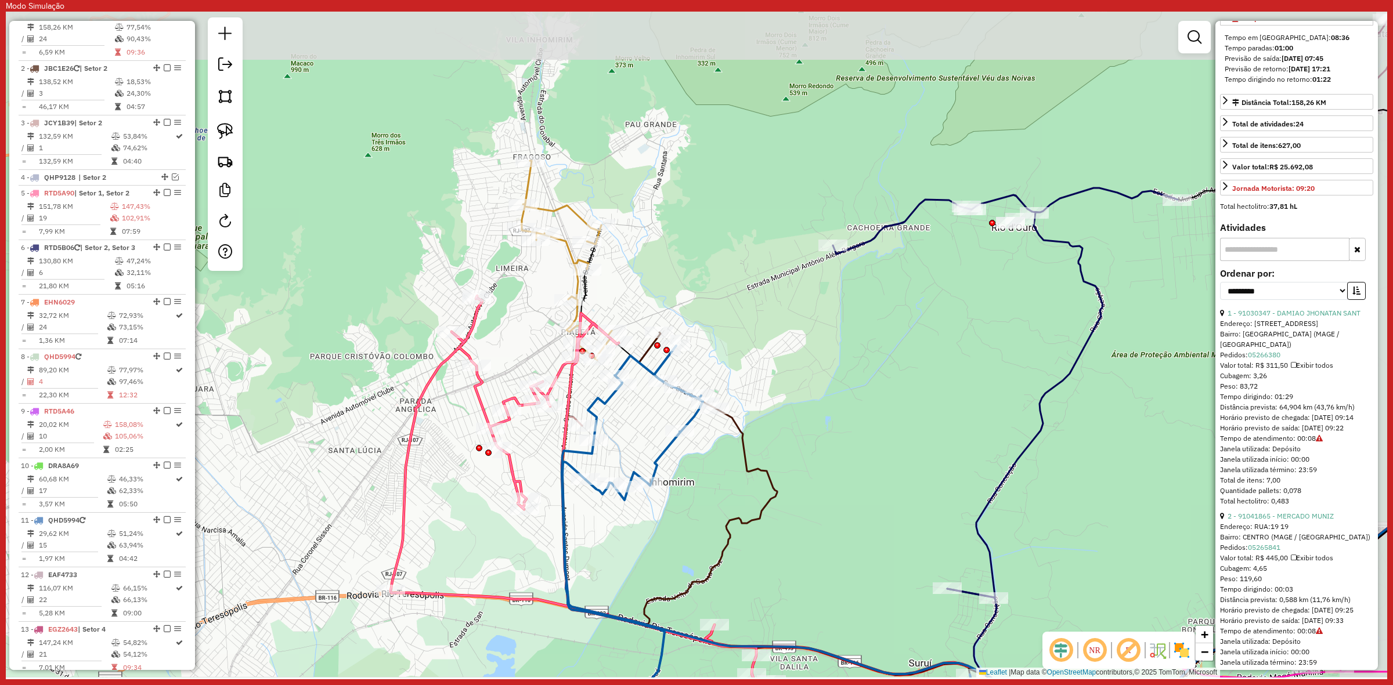
click at [724, 359] on div "Janela de atendimento Grade de atendimento Capacidade Transportadoras Veículos …" at bounding box center [696, 345] width 1381 height 666
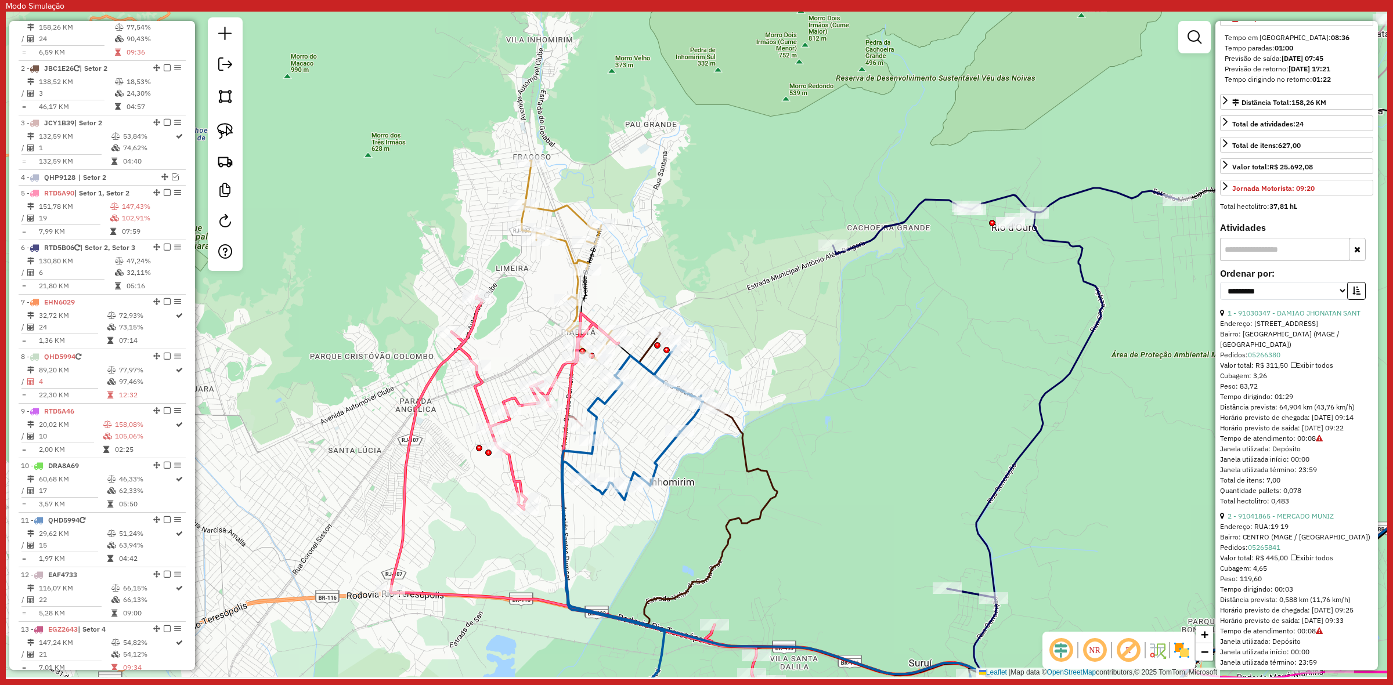
click at [480, 400] on icon at bounding box center [581, 488] width 381 height 385
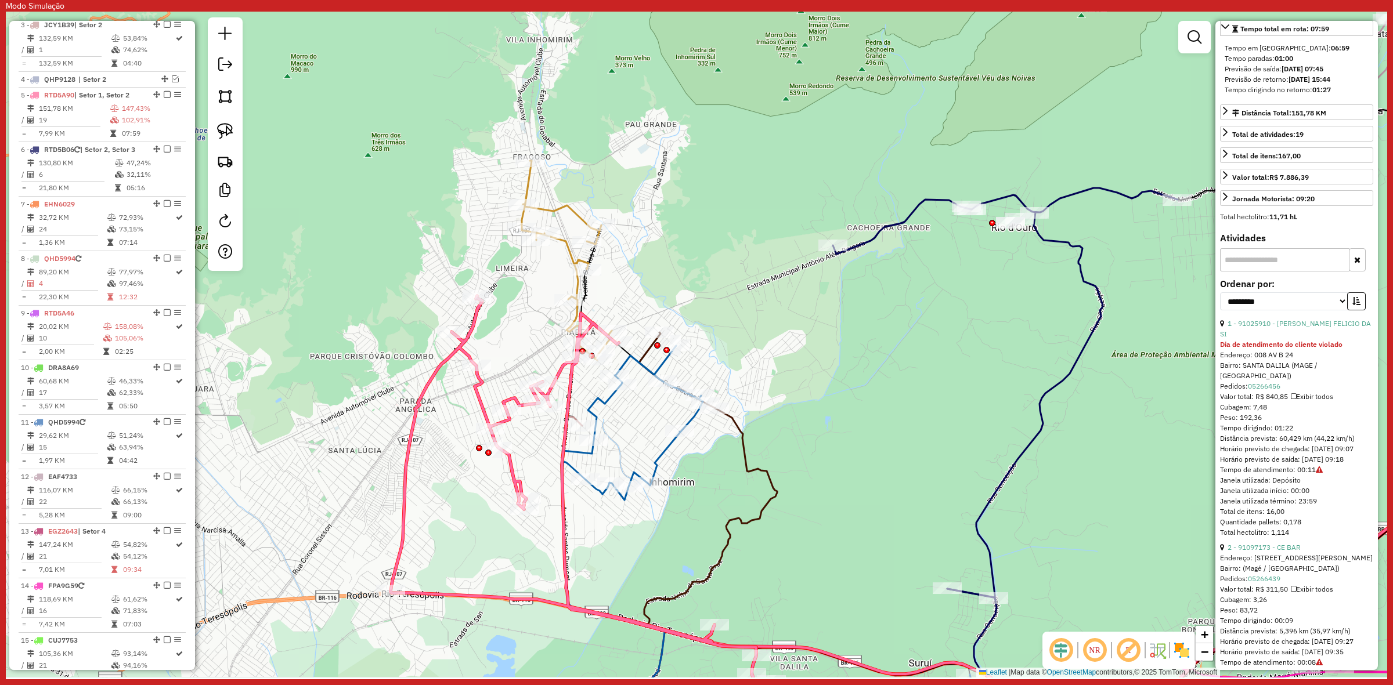
scroll to position [692, 0]
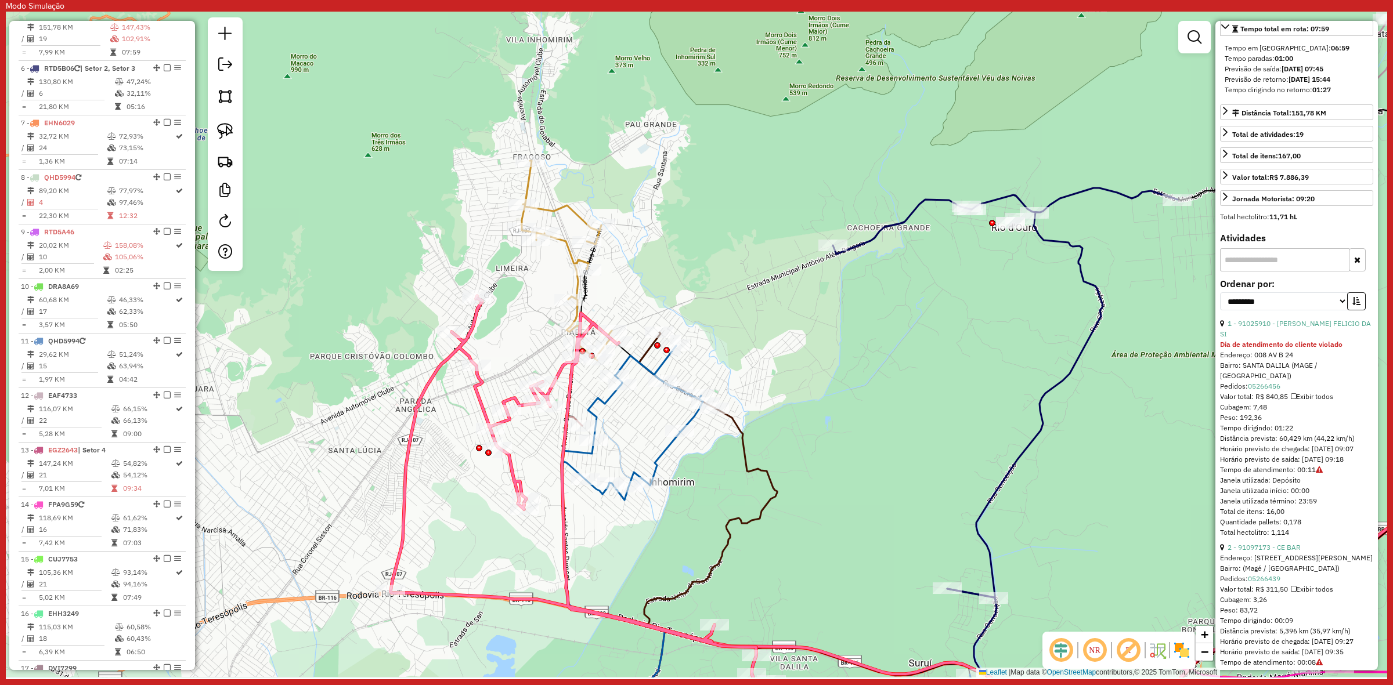
click at [612, 410] on div "Janela de atendimento Grade de atendimento Capacidade Transportadoras Veículos …" at bounding box center [696, 345] width 1381 height 666
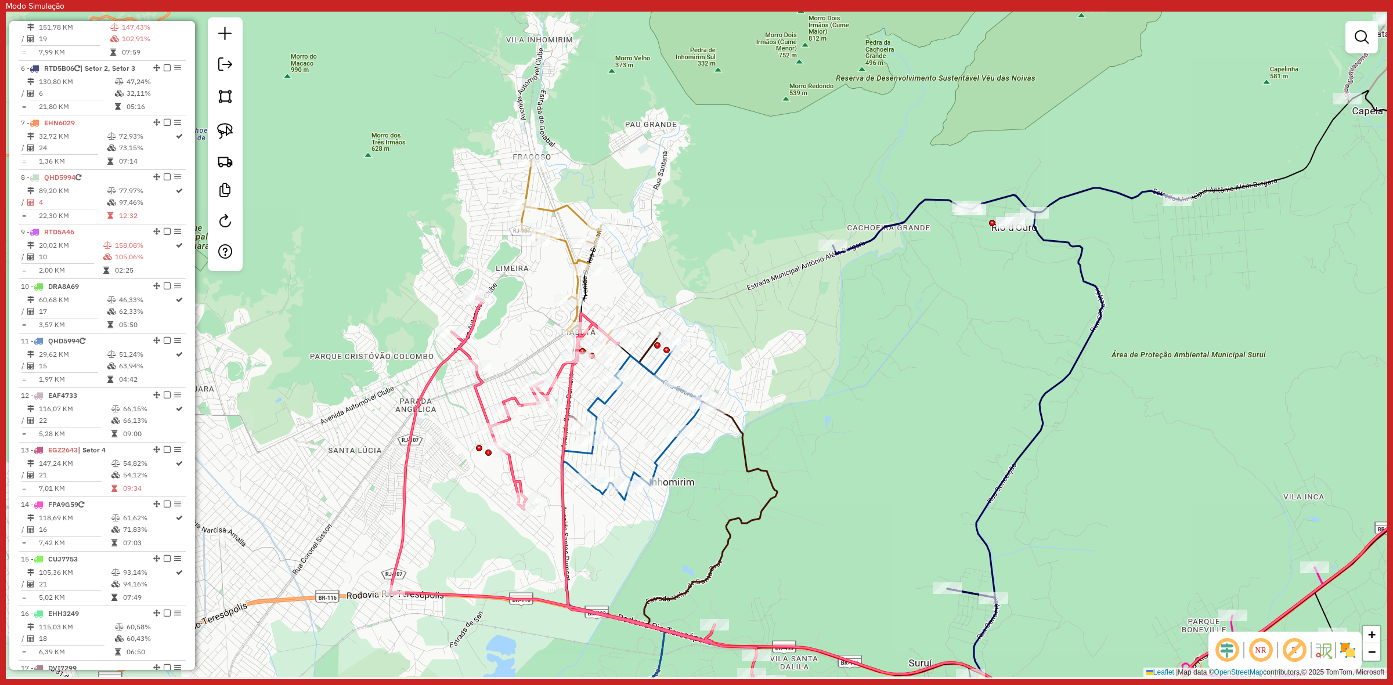
click at [606, 401] on icon at bounding box center [770, 545] width 416 height 399
select select "**********"
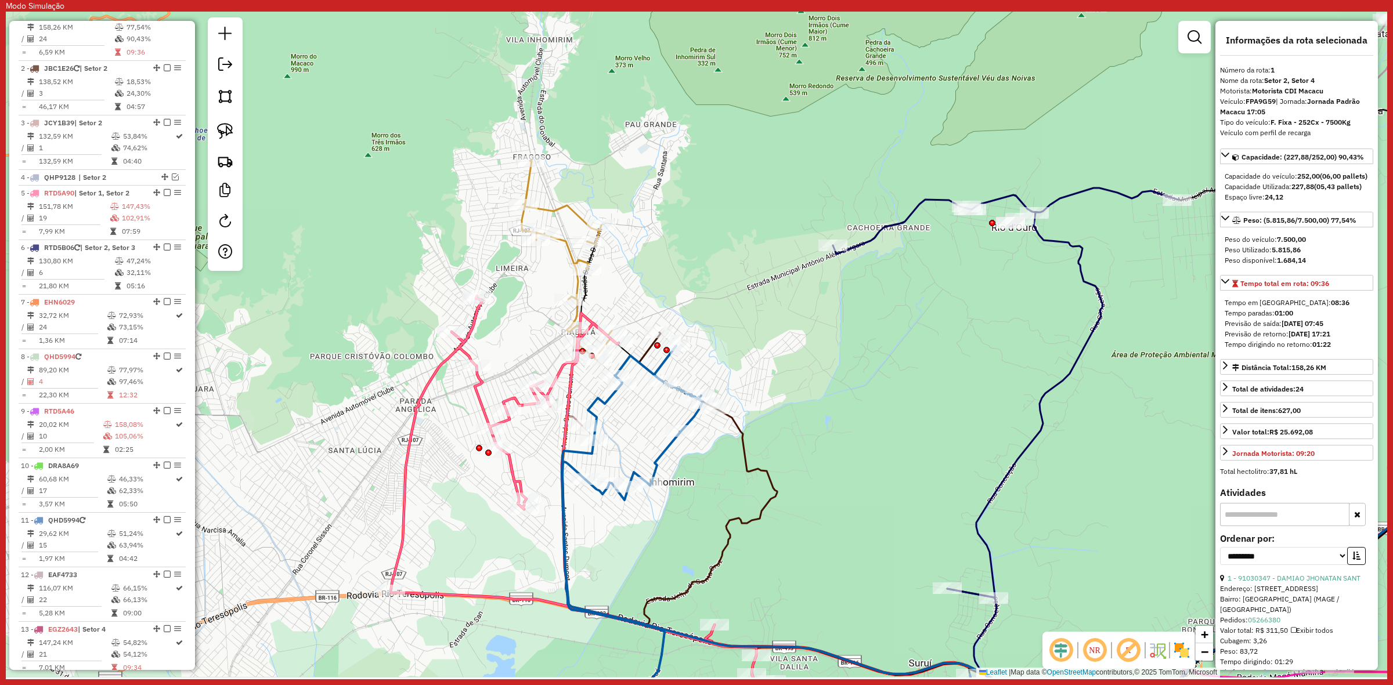
click at [573, 205] on icon at bounding box center [567, 261] width 90 height 200
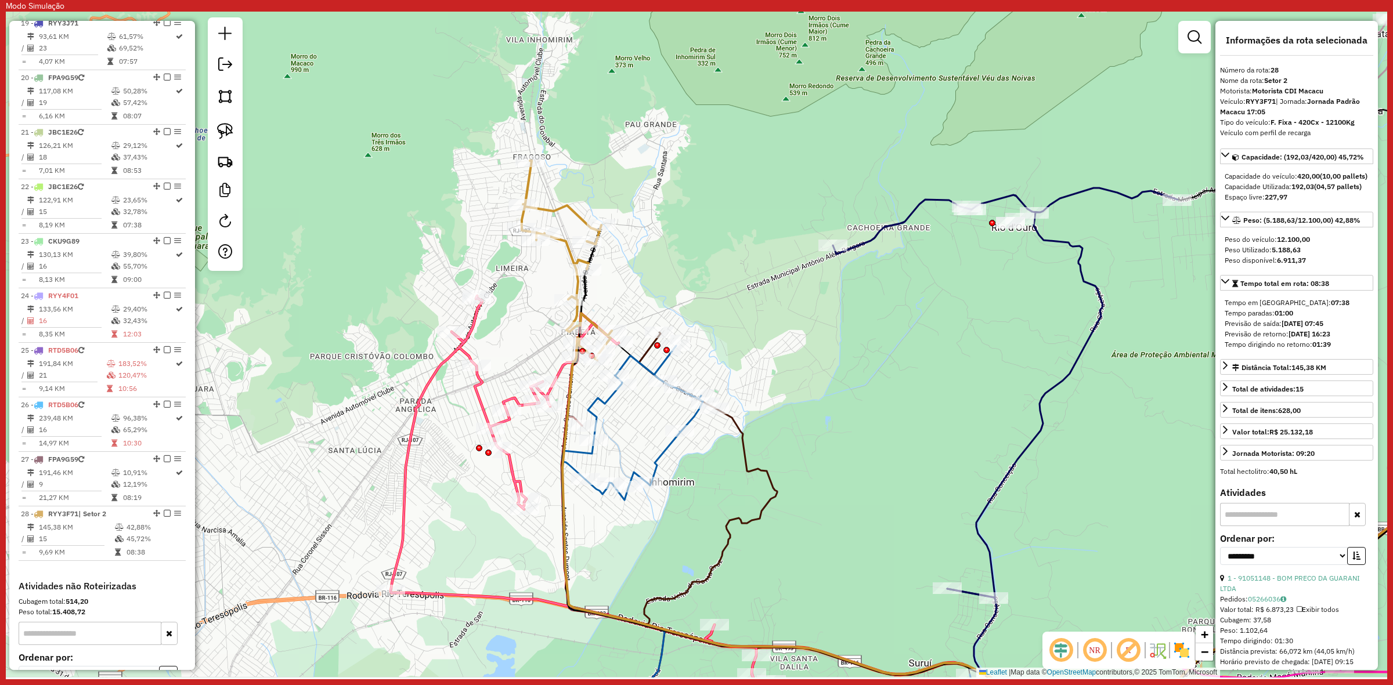
scroll to position [1614, 0]
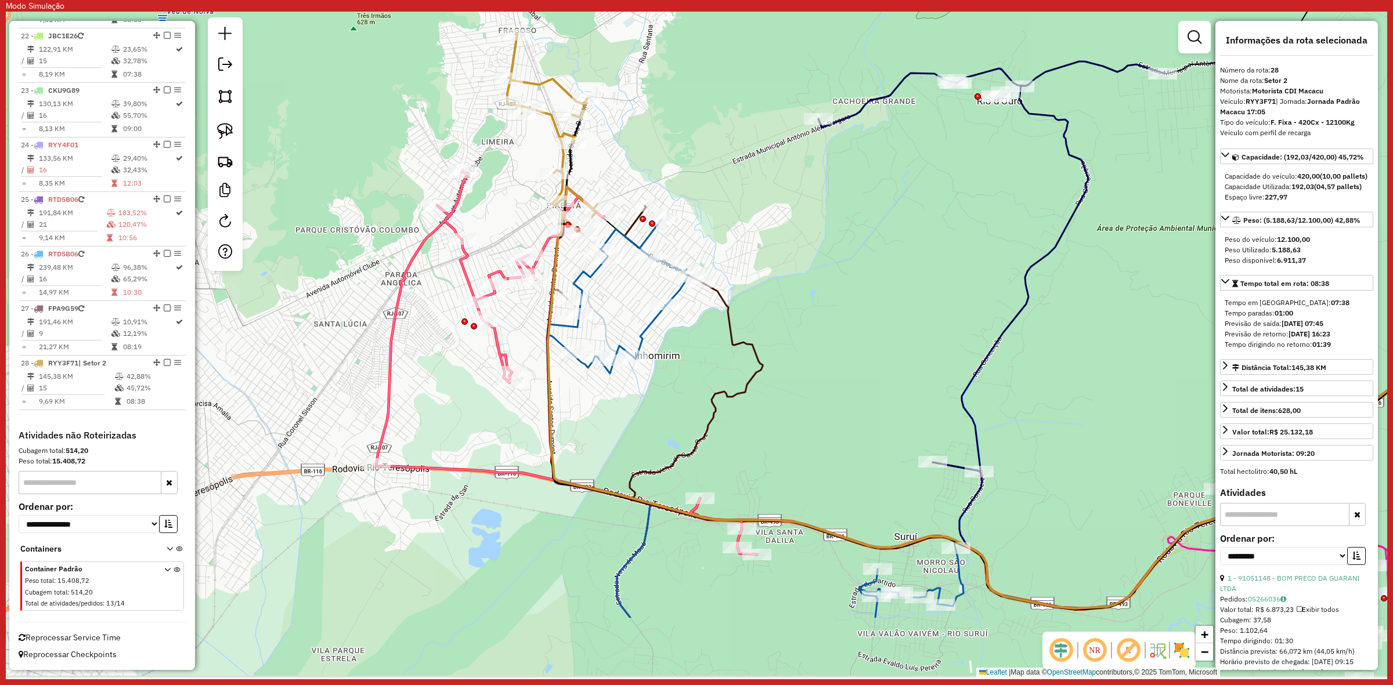
drag, startPoint x: 710, startPoint y: 524, endPoint x: 695, endPoint y: 398, distance: 127.3
click at [695, 398] on div "Janela de atendimento Grade de atendimento Capacidade Transportadoras Veículos …" at bounding box center [696, 345] width 1381 height 666
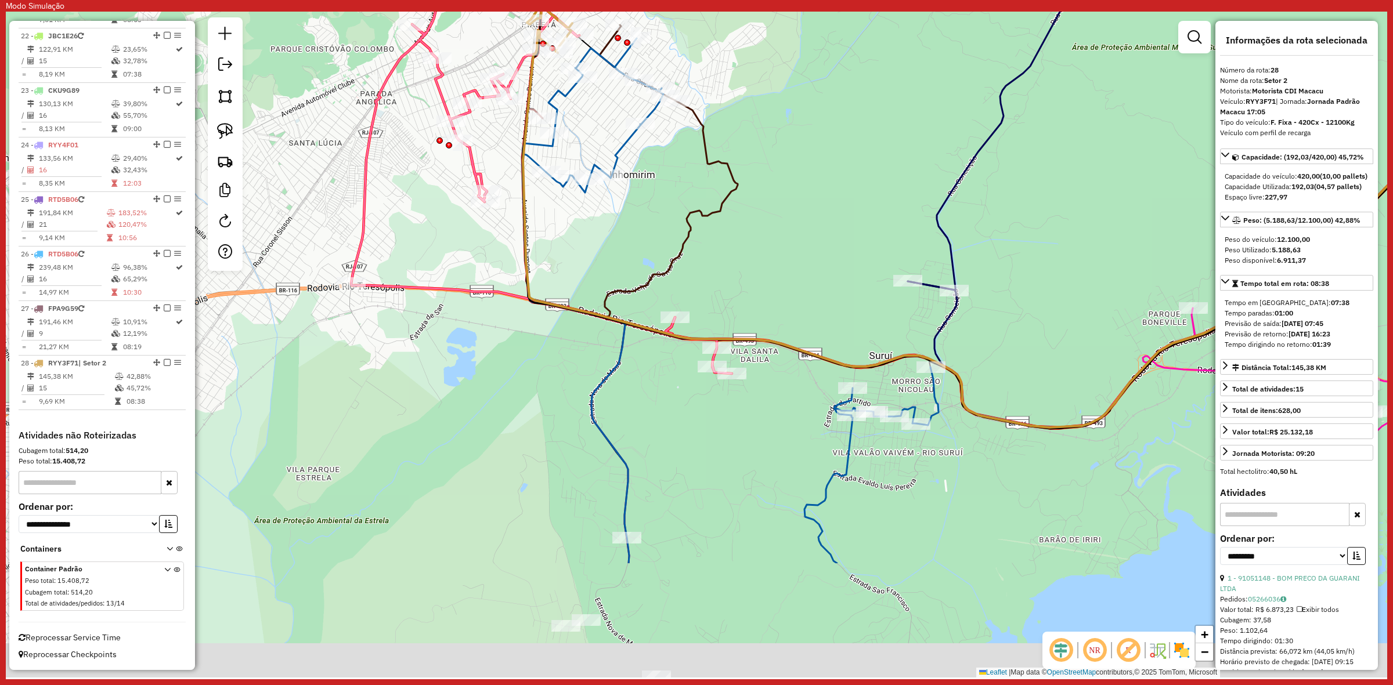
drag, startPoint x: 701, startPoint y: 609, endPoint x: 647, endPoint y: 328, distance: 286.0
click at [647, 328] on div "Janela de atendimento Grade de atendimento Capacidade Transportadoras Veículos …" at bounding box center [696, 345] width 1381 height 666
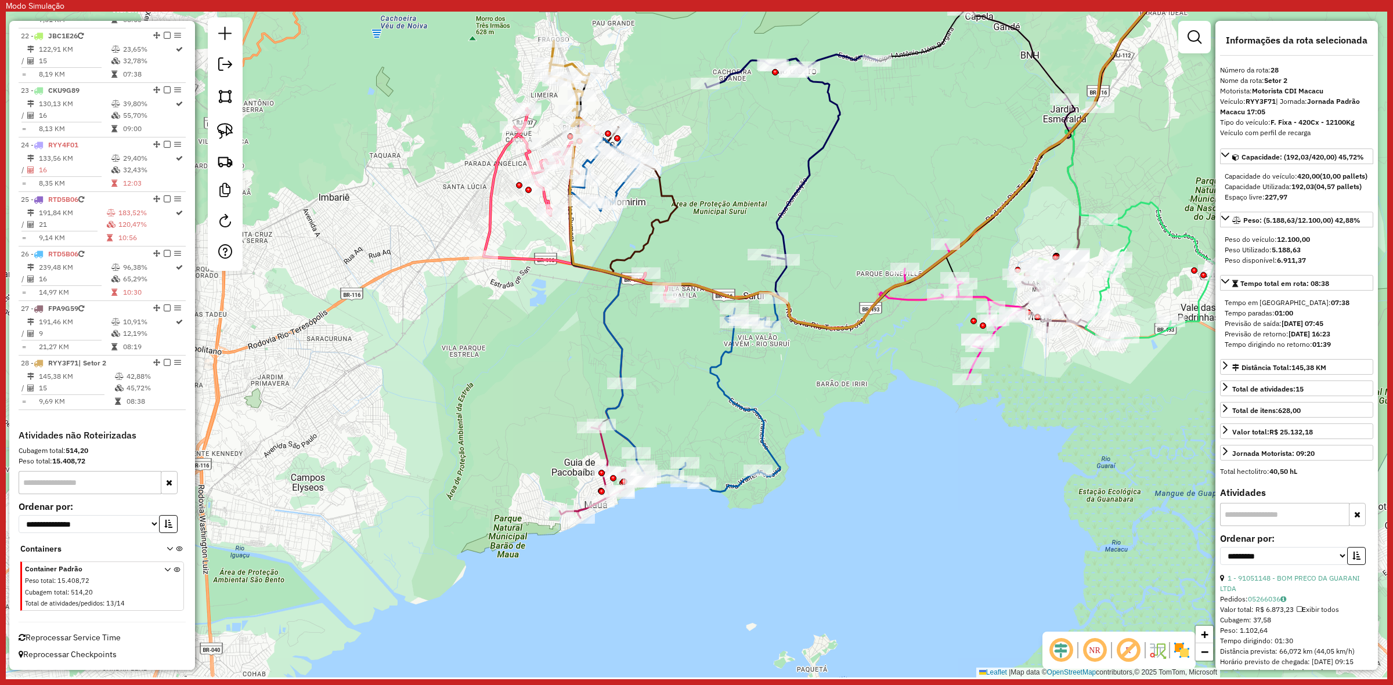
click at [608, 291] on div "Janela de atendimento Grade de atendimento Capacidade Transportadoras Veículos …" at bounding box center [696, 345] width 1381 height 666
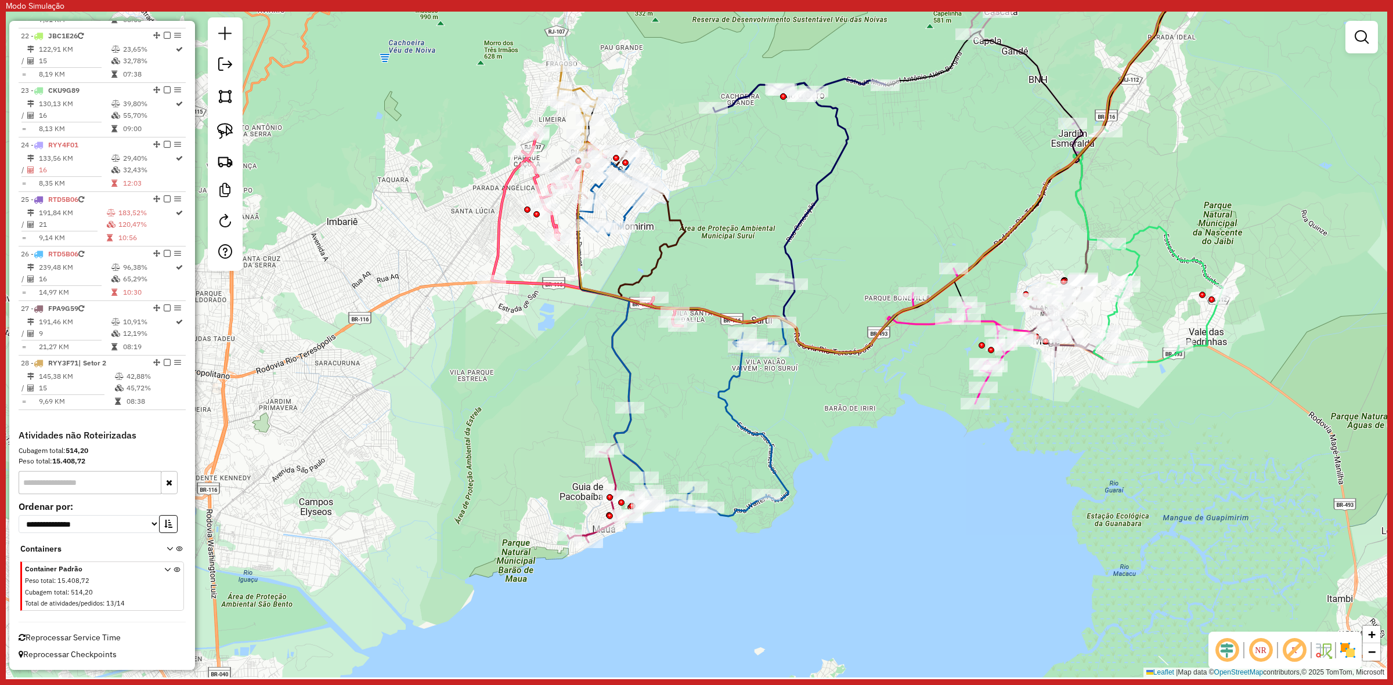
drag, startPoint x: 599, startPoint y: 296, endPoint x: 662, endPoint y: 463, distance: 178.5
click at [662, 463] on div "Janela de atendimento Grade de atendimento Capacidade Transportadoras Veículos …" at bounding box center [696, 345] width 1381 height 666
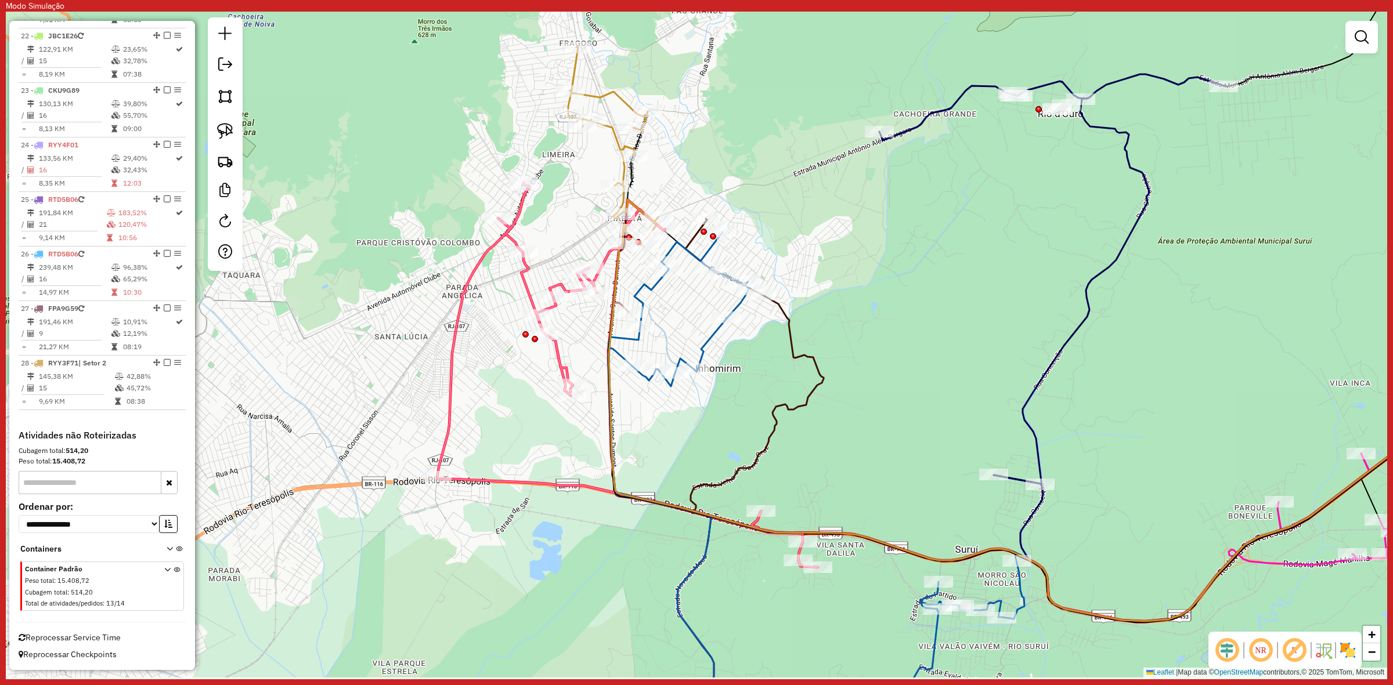
click at [610, 131] on icon at bounding box center [613, 147] width 90 height 200
select select "**********"
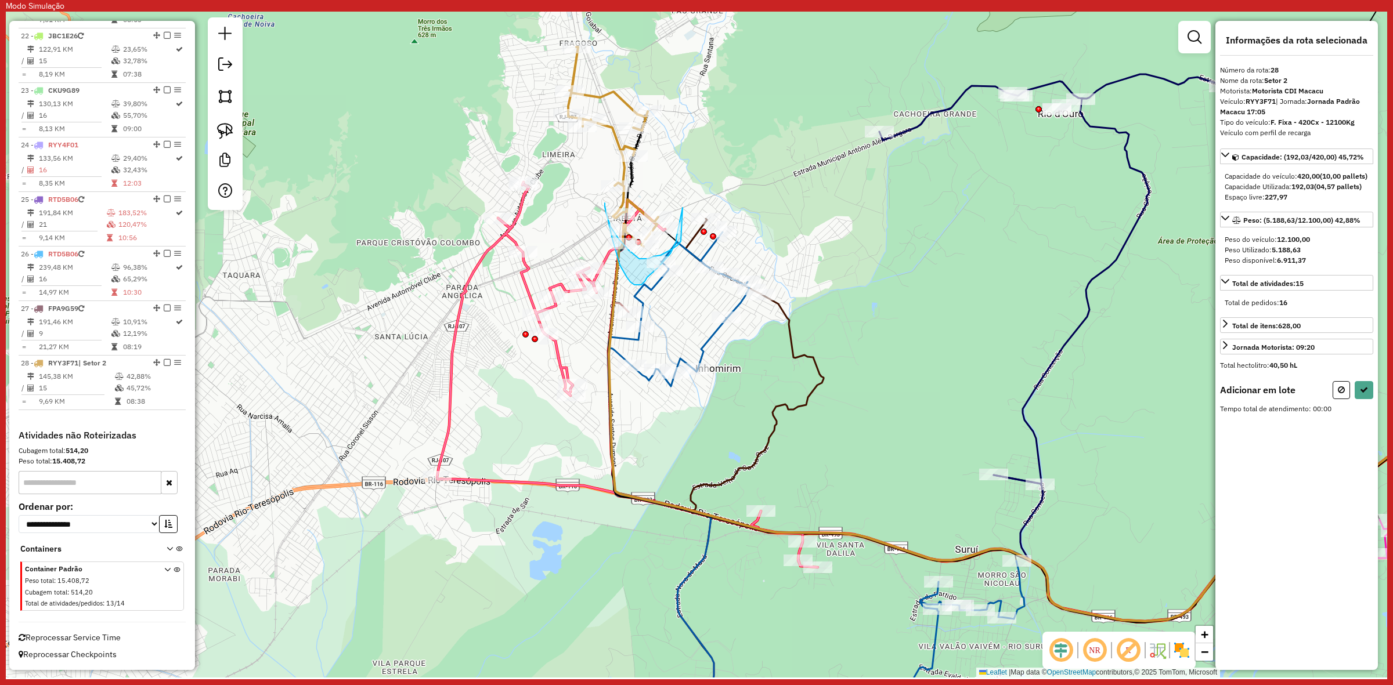
drag, startPoint x: 682, startPoint y: 212, endPoint x: 676, endPoint y: 239, distance: 26.9
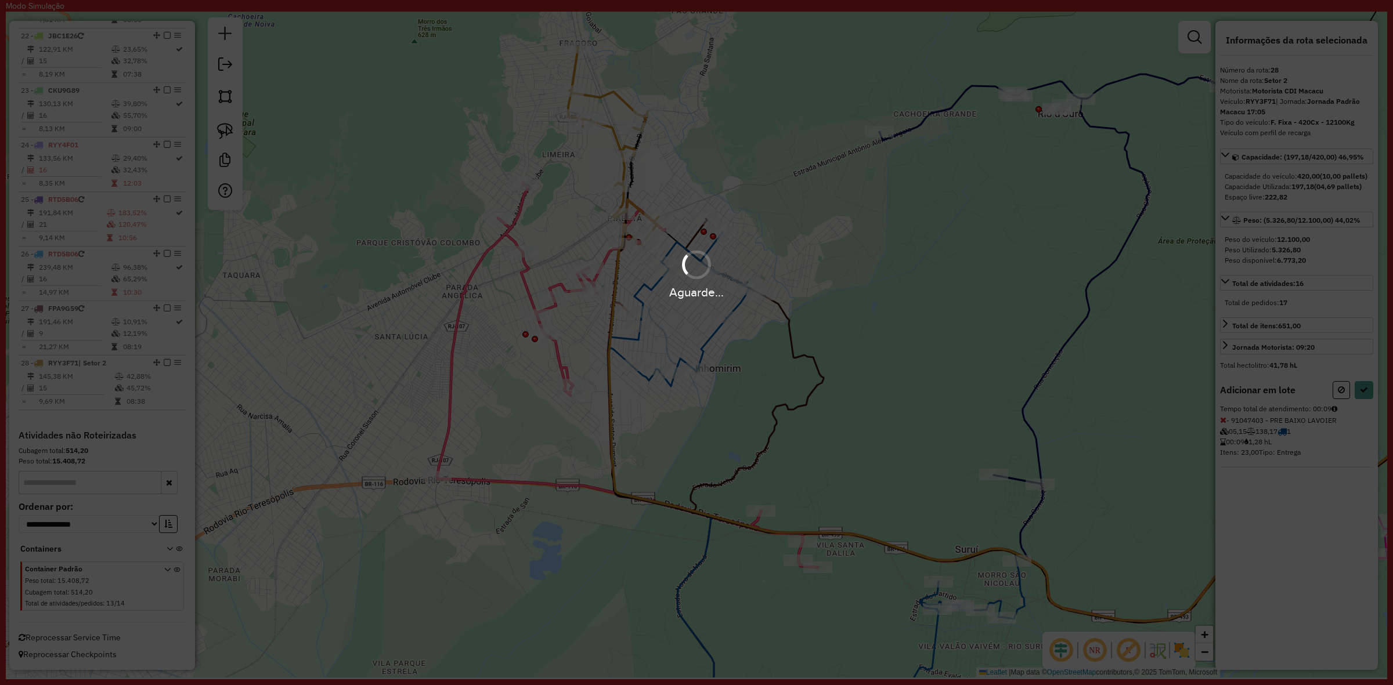
select select "**********"
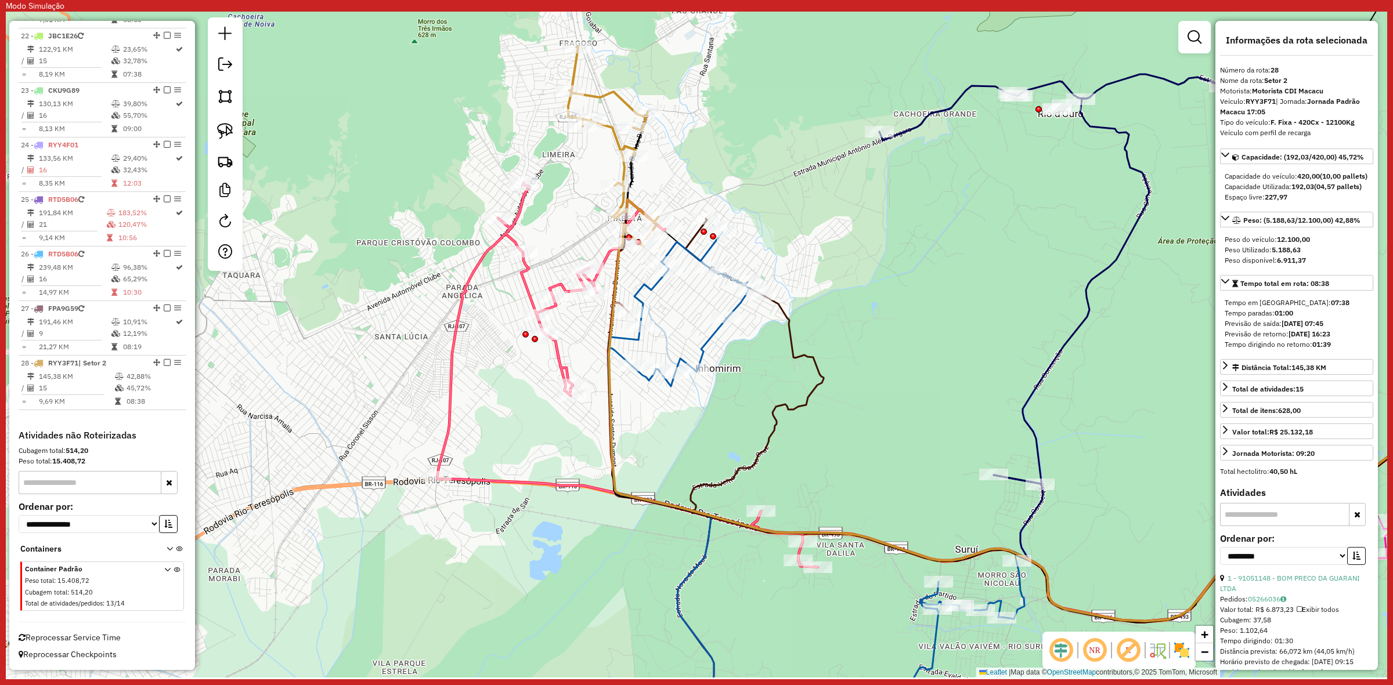
click at [611, 132] on icon at bounding box center [613, 147] width 90 height 200
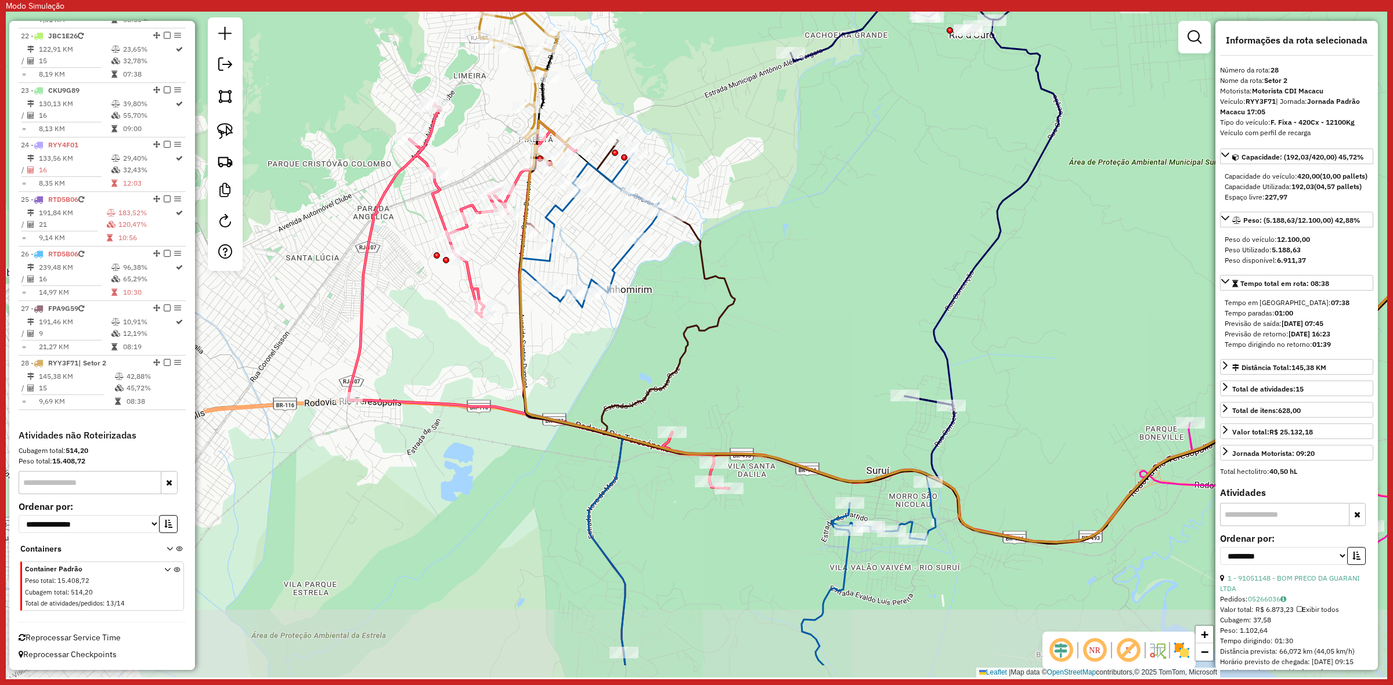
drag, startPoint x: 717, startPoint y: 364, endPoint x: 649, endPoint y: 287, distance: 103.2
click at [649, 287] on div "Janela de atendimento Grade de atendimento Capacidade Transportadoras Veículos …" at bounding box center [696, 345] width 1381 height 666
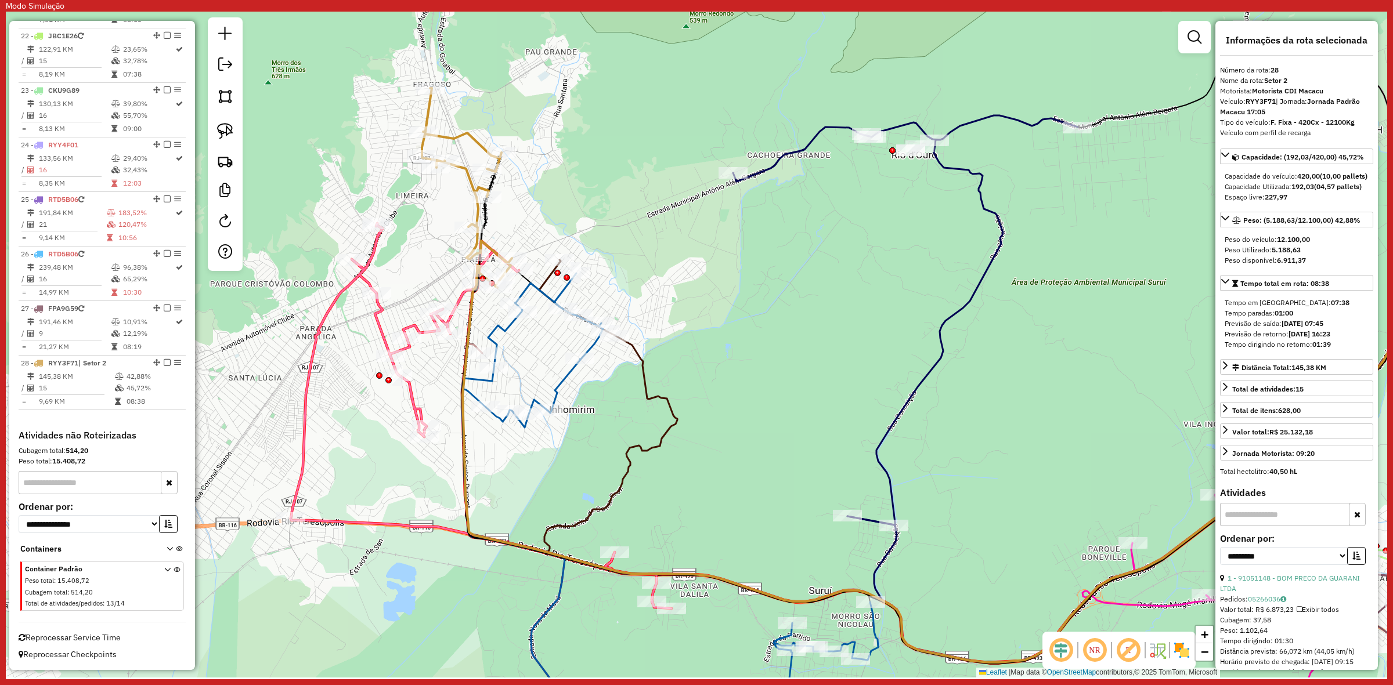
drag, startPoint x: 768, startPoint y: 207, endPoint x: 599, endPoint y: 248, distance: 173.3
click at [733, 257] on div "Janela de atendimento Grade de atendimento Capacidade Transportadoras Veículos …" at bounding box center [696, 345] width 1381 height 666
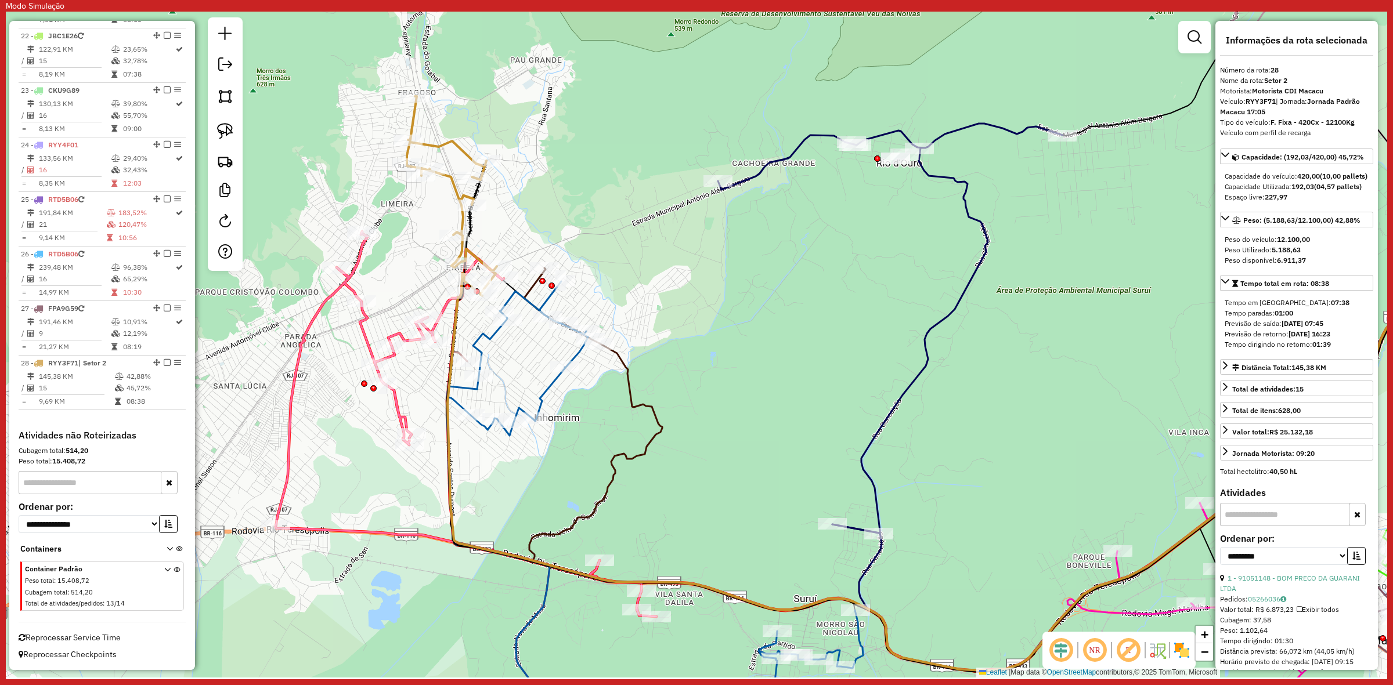
click at [753, 160] on div "Janela de atendimento Grade de atendimento Capacidade Transportadoras Veículos …" at bounding box center [696, 345] width 1381 height 666
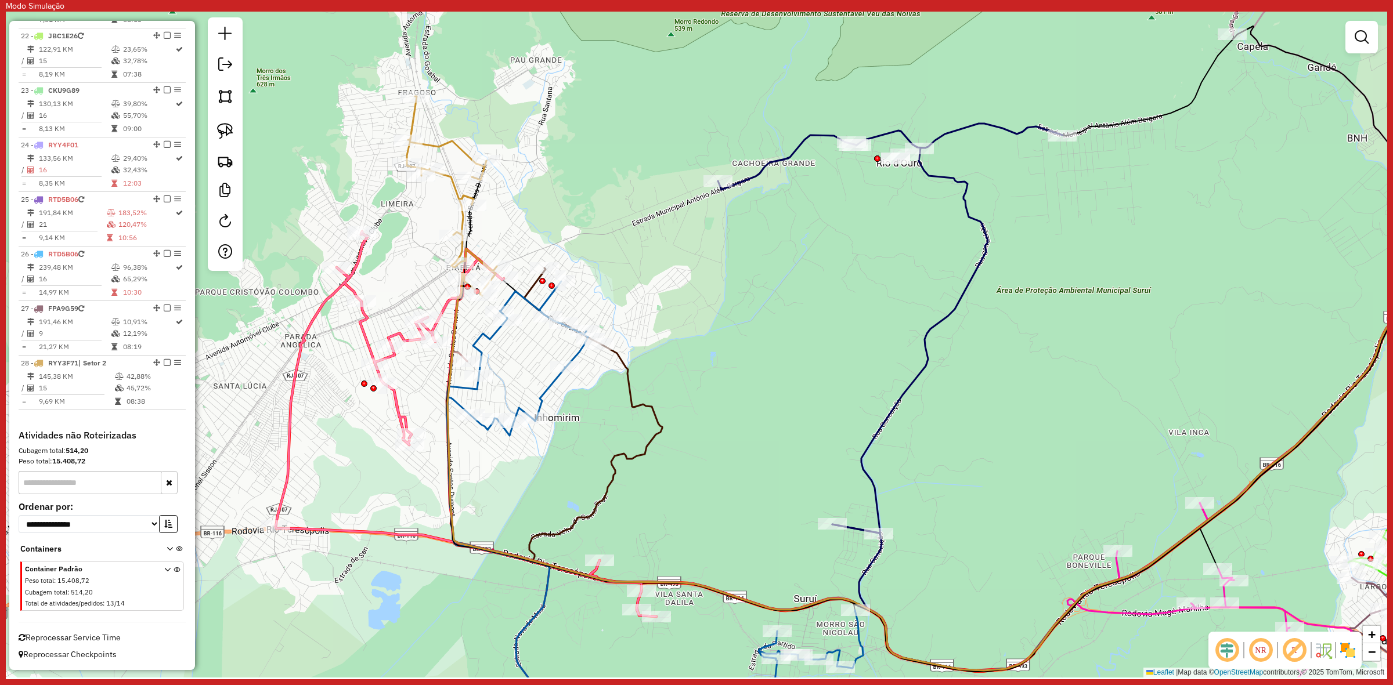
drag, startPoint x: 757, startPoint y: 164, endPoint x: 765, endPoint y: 178, distance: 16.4
click at [764, 177] on div "Janela de atendimento Grade de atendimento Capacidade Transportadoras Veículos …" at bounding box center [696, 345] width 1381 height 666
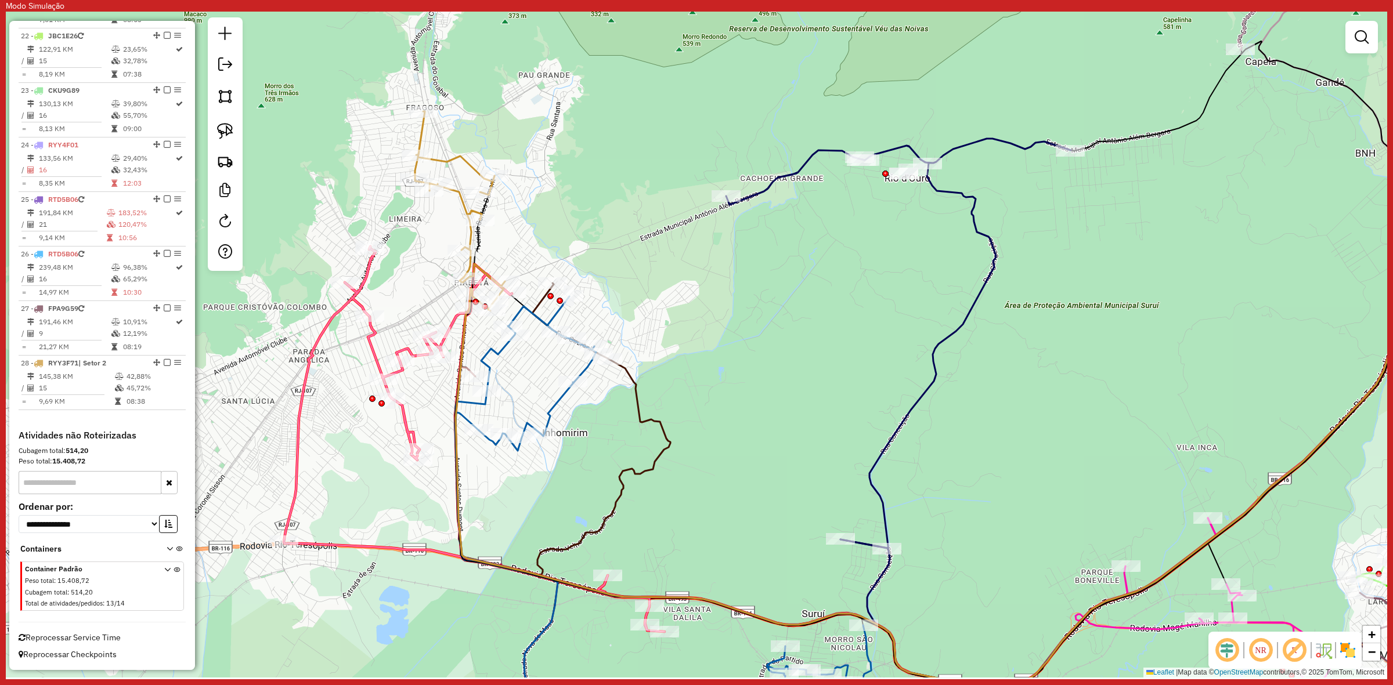
click at [770, 180] on icon at bounding box center [898, 344] width 345 height 410
select select "**********"
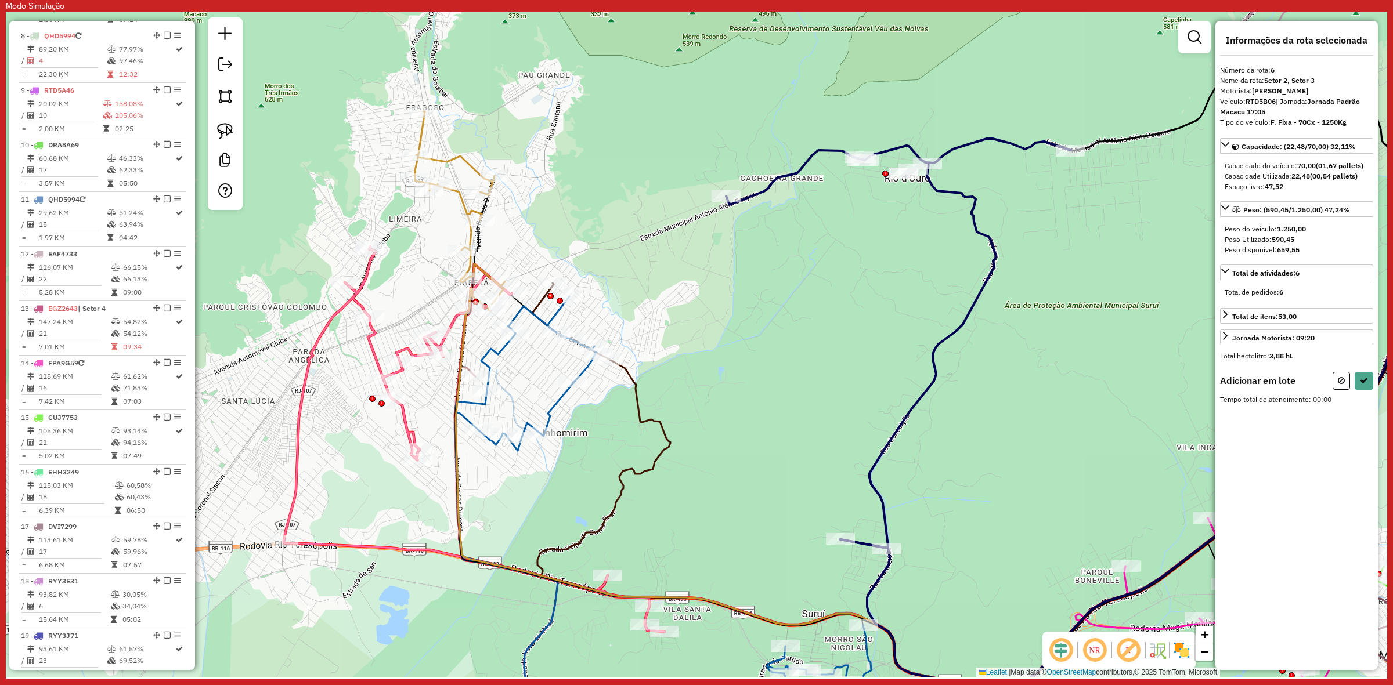
scroll to position [747, 0]
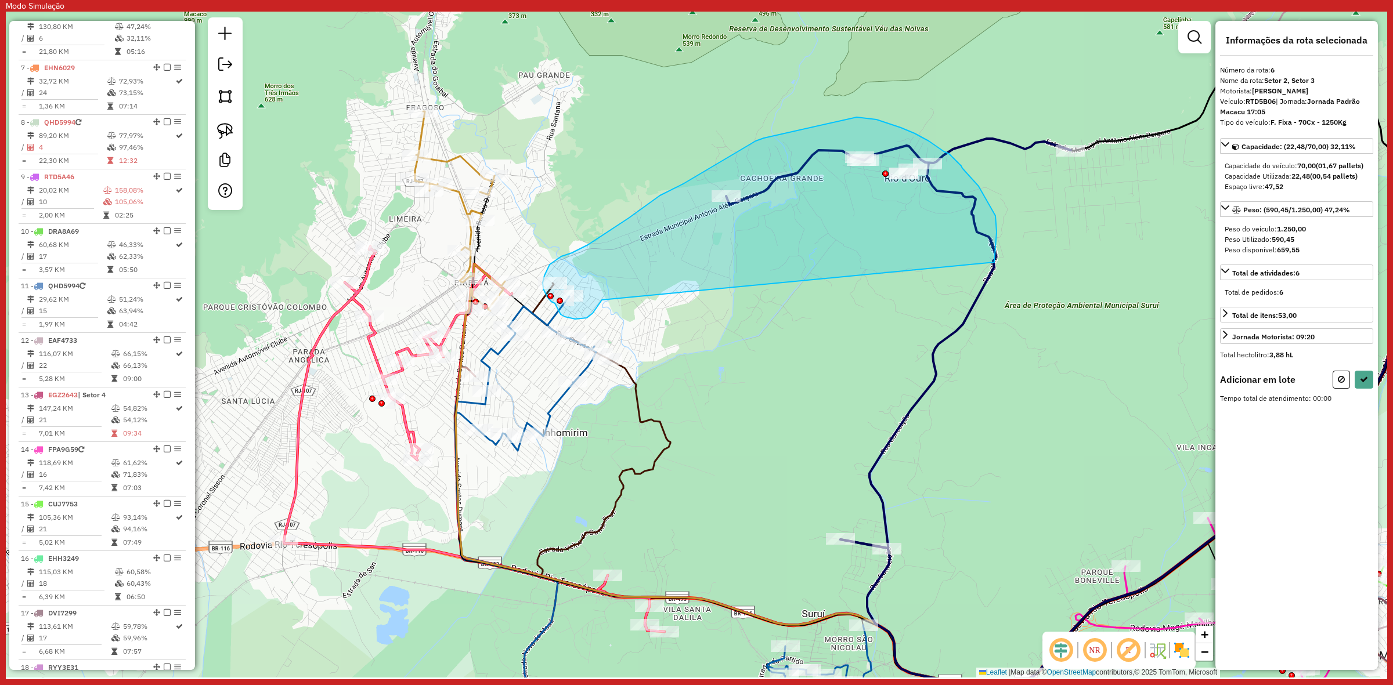
drag, startPoint x: 995, startPoint y: 216, endPoint x: 602, endPoint y: 299, distance: 401.5
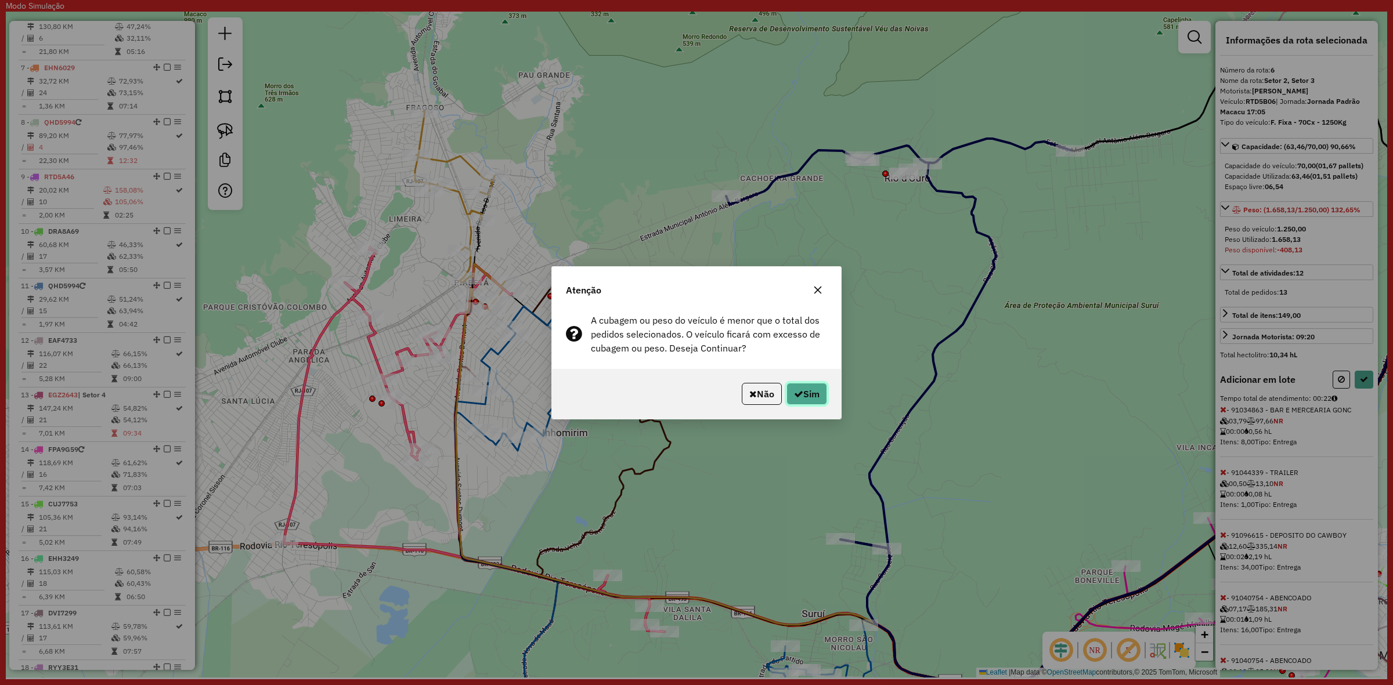
click at [804, 396] on button "Sim" at bounding box center [806, 394] width 41 height 22
select select "**********"
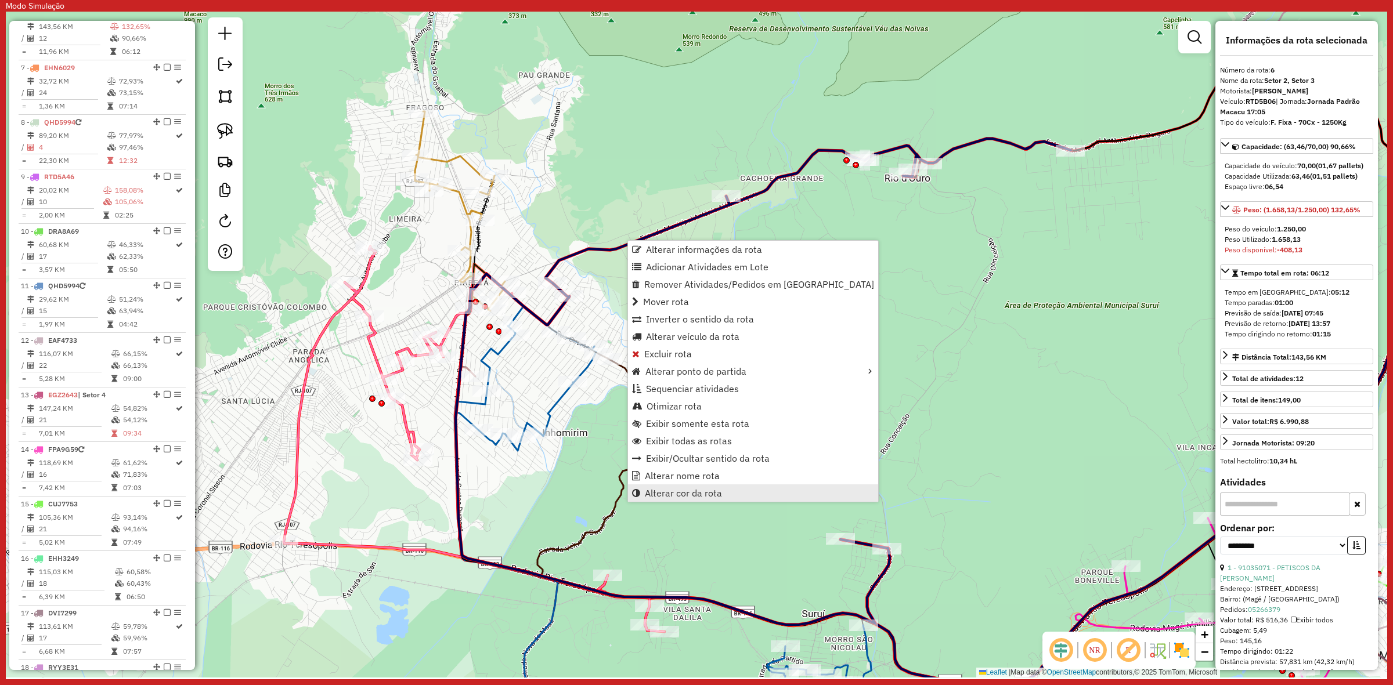
click at [695, 491] on span "Alterar cor da rota" at bounding box center [683, 493] width 77 height 9
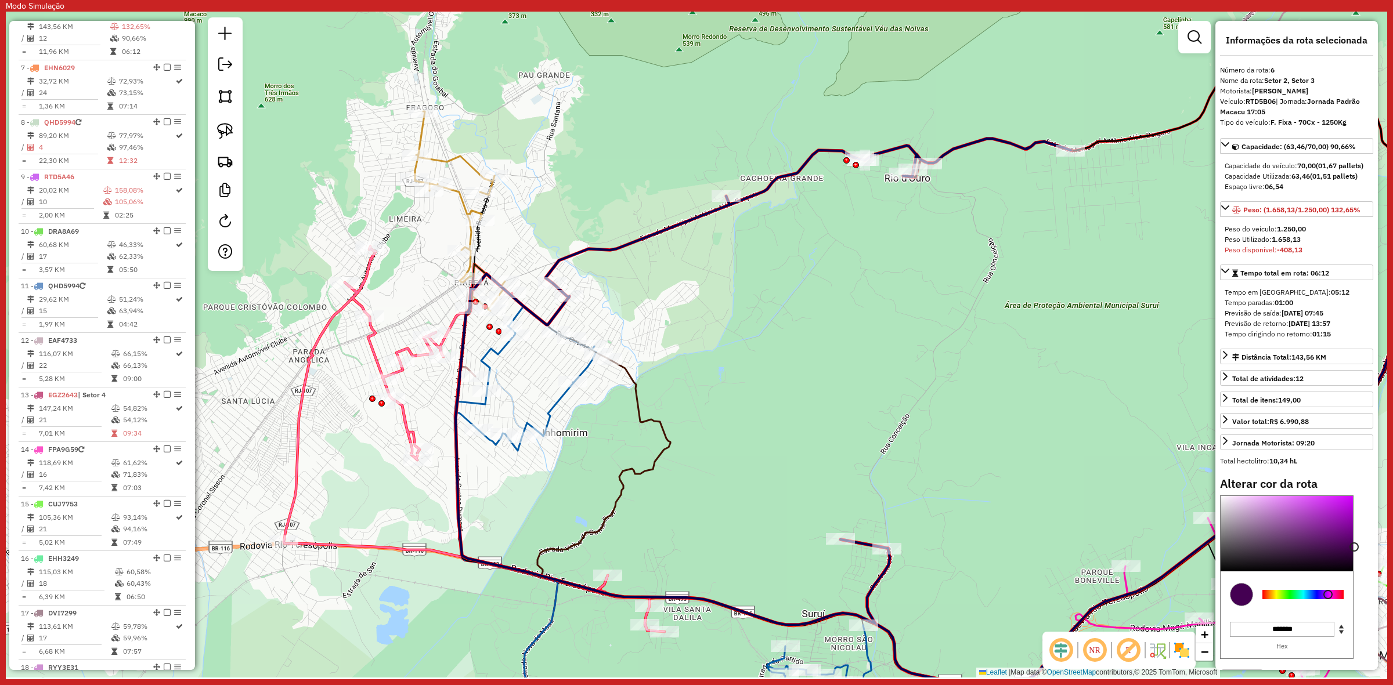
click at [1328, 599] on div at bounding box center [1302, 594] width 81 height 9
click at [1257, 496] on div "Alterar cor da rota C M Y K *** *** ** H S L *** *** *** R G B ******* Hex Fech…" at bounding box center [1296, 593] width 153 height 232
type input "*******"
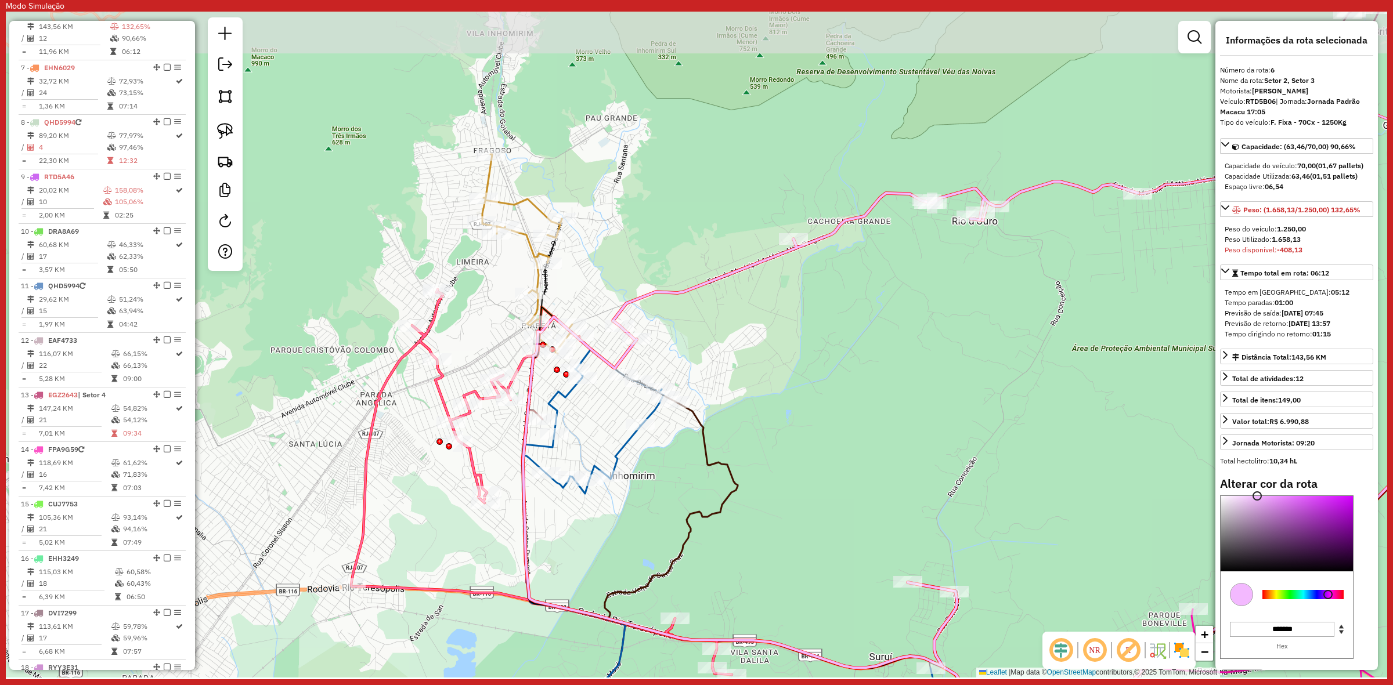
click at [745, 302] on div "Janela de atendimento Grade de atendimento Capacidade Transportadoras Veículos …" at bounding box center [696, 345] width 1381 height 666
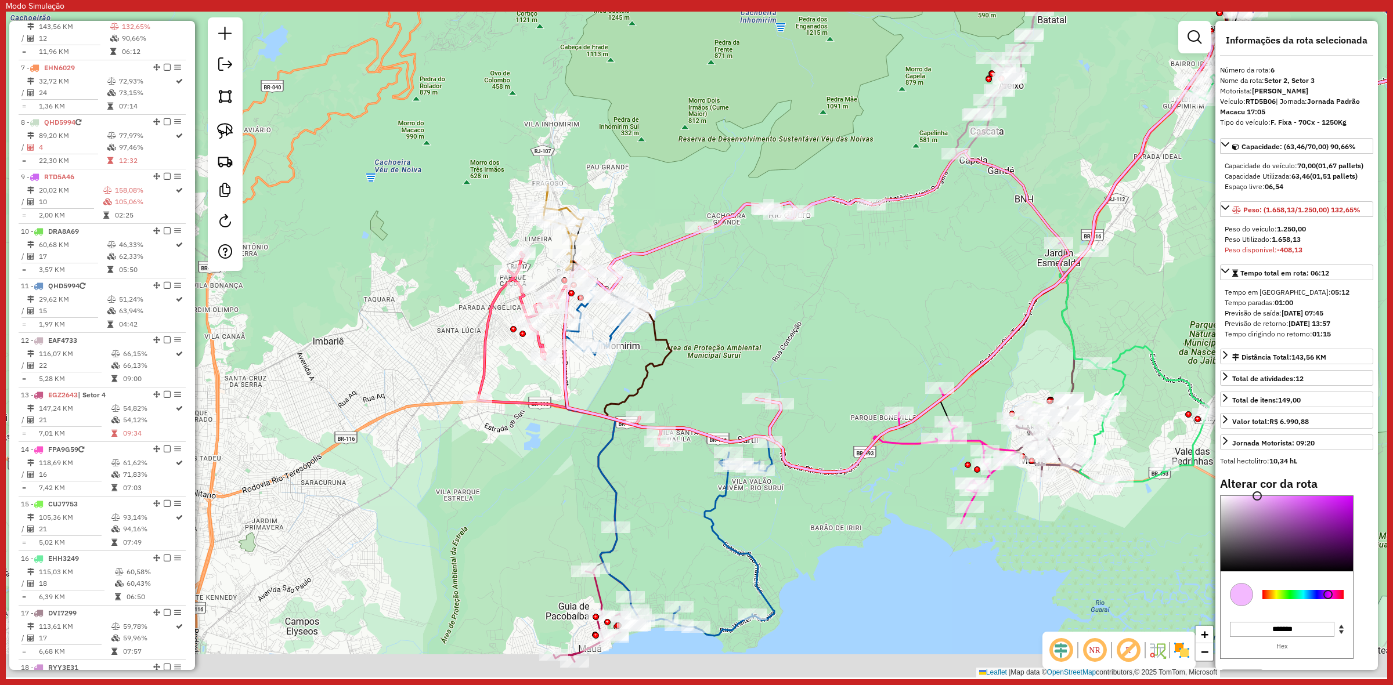
drag, startPoint x: 866, startPoint y: 335, endPoint x: 831, endPoint y: 311, distance: 42.7
click at [831, 311] on div "Janela de atendimento Grade de atendimento Capacidade Transportadoras Veículos …" at bounding box center [696, 345] width 1381 height 666
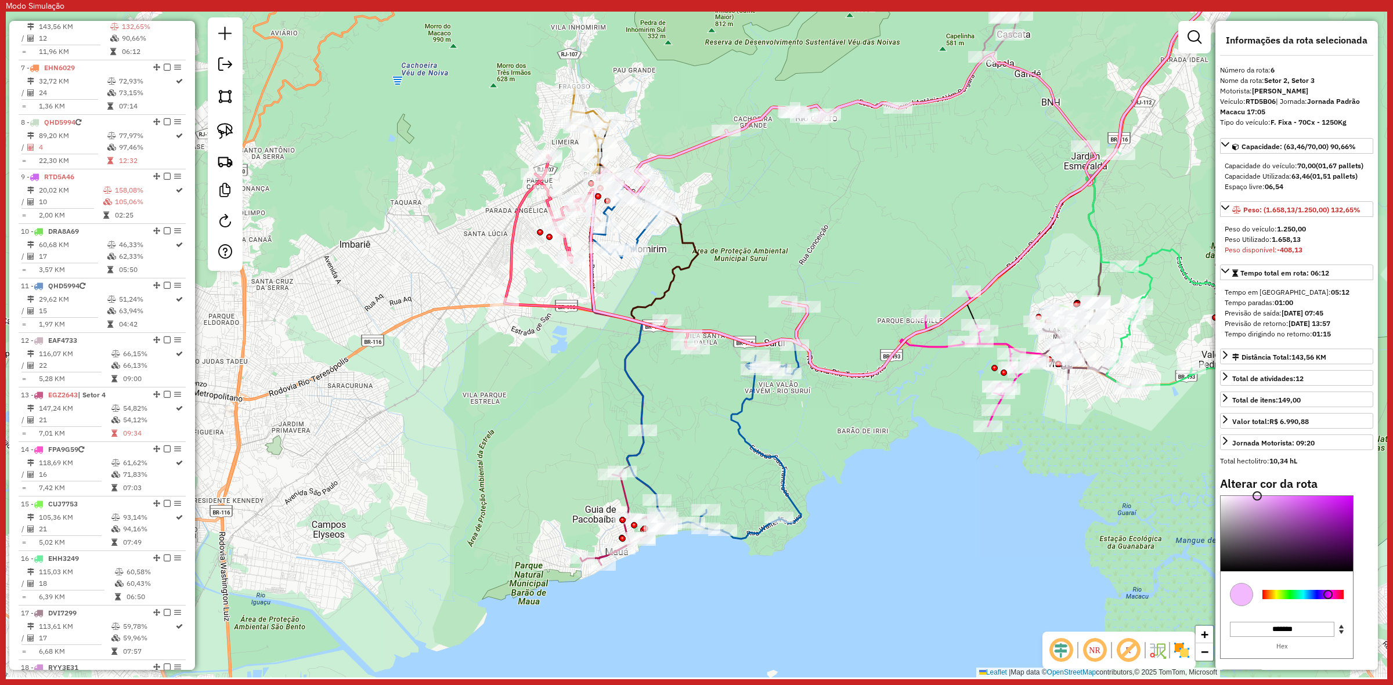
drag, startPoint x: 688, startPoint y: 402, endPoint x: 717, endPoint y: 305, distance: 101.0
click at [717, 305] on div "Janela de atendimento Grade de atendimento Capacidade Transportadoras Veículos …" at bounding box center [696, 345] width 1381 height 666
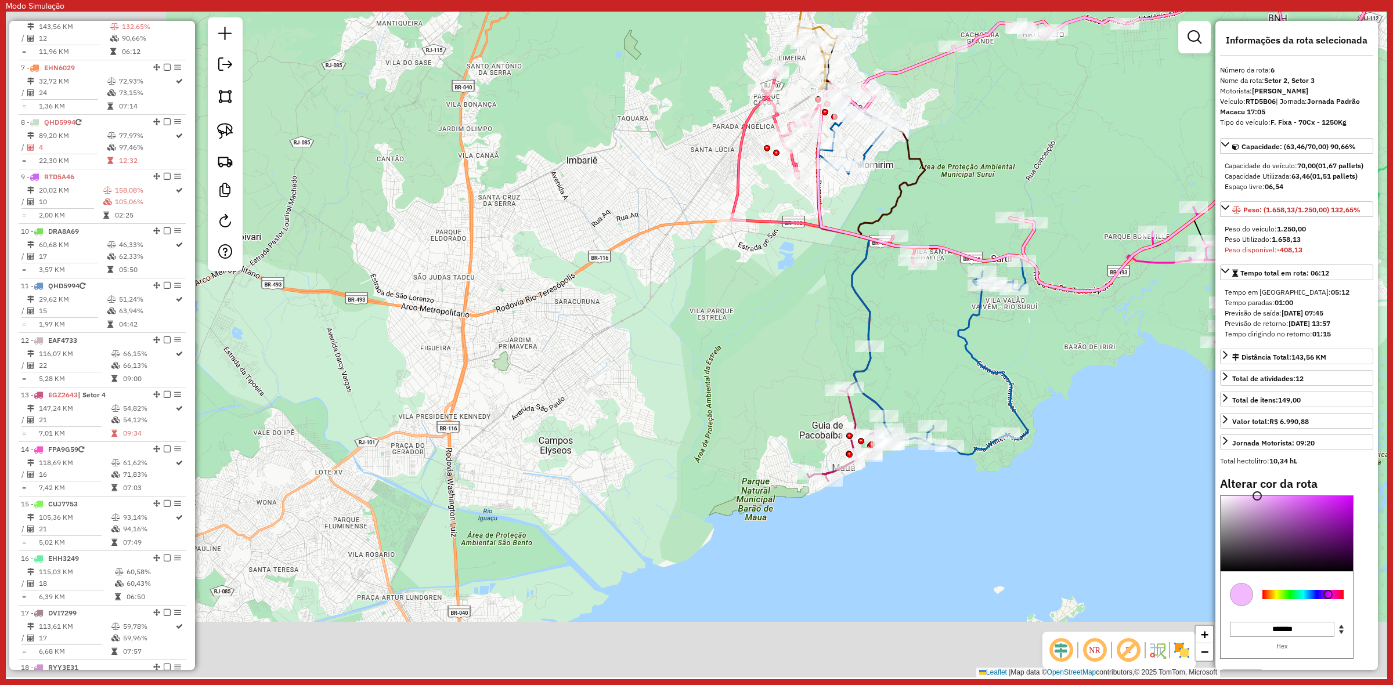
drag, startPoint x: 578, startPoint y: 372, endPoint x: 619, endPoint y: 361, distance: 42.1
click at [620, 361] on div "Janela de atendimento Grade de atendimento Capacidade Transportadoras Veículos …" at bounding box center [696, 345] width 1381 height 666
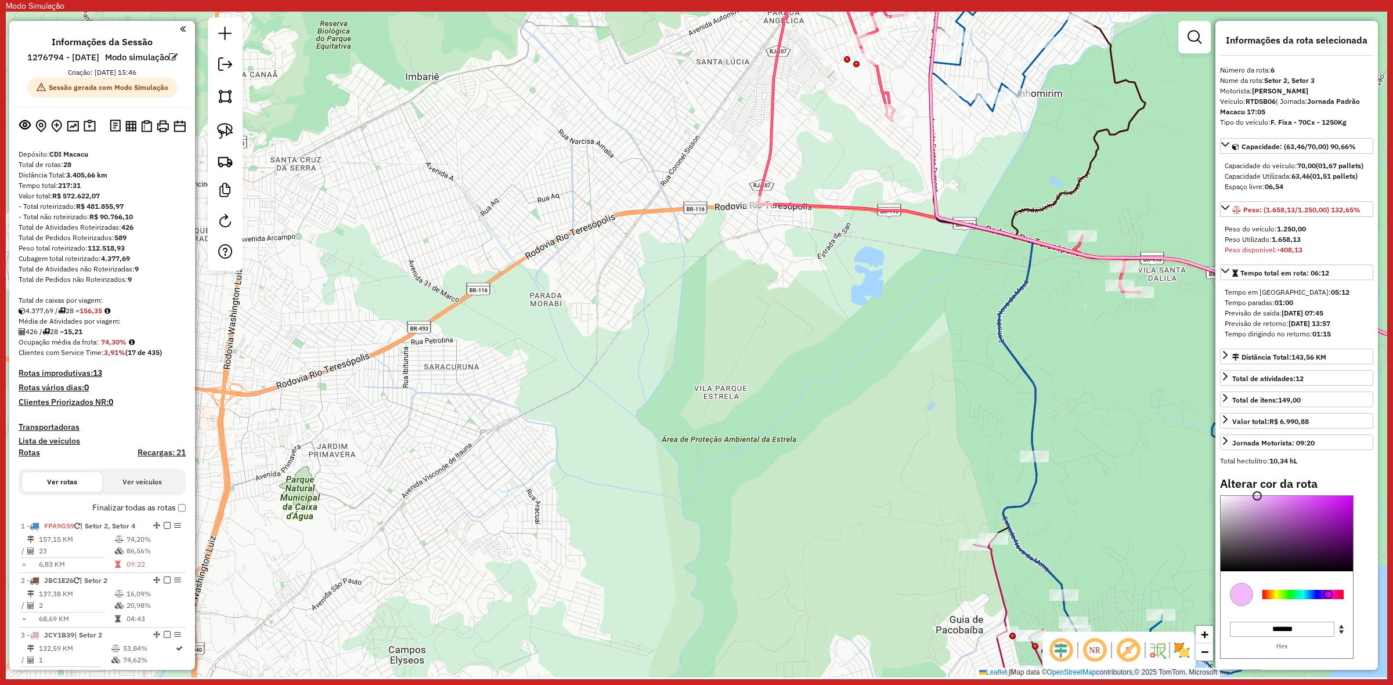
scroll to position [747, 0]
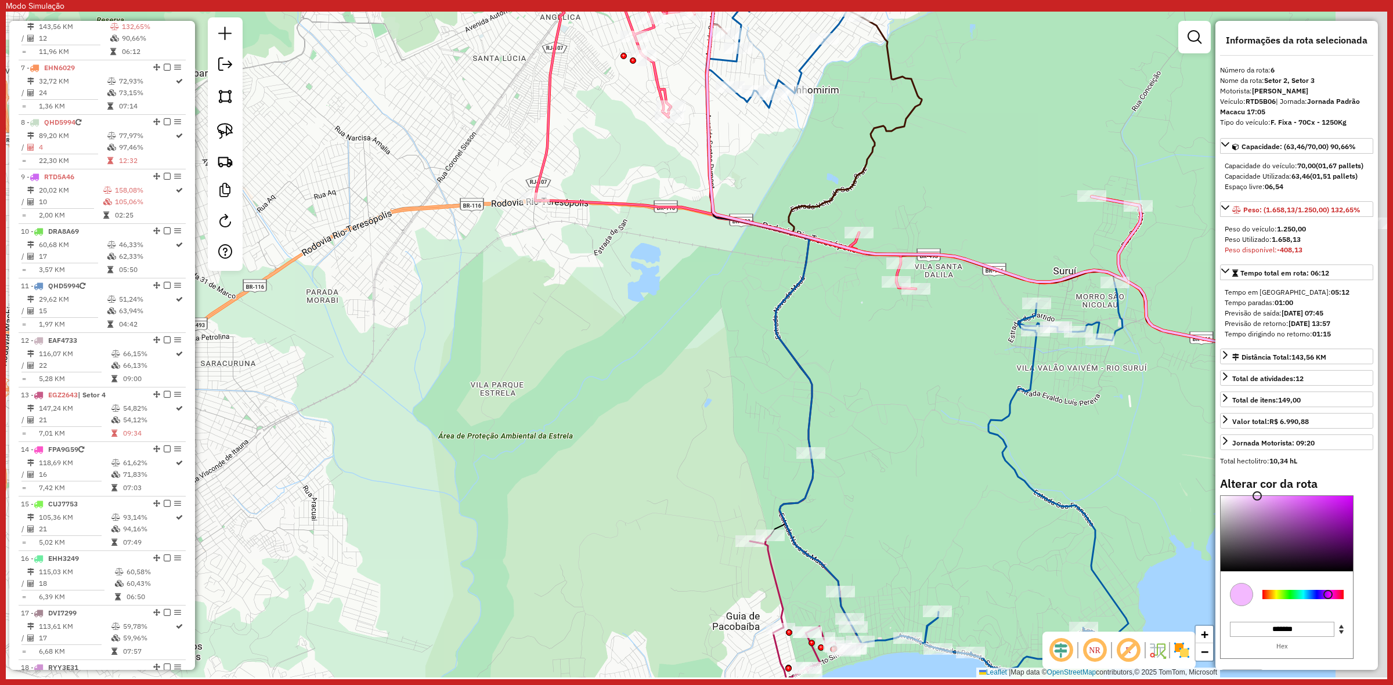
drag, startPoint x: 1123, startPoint y: 351, endPoint x: 917, endPoint y: 344, distance: 205.6
click at [917, 344] on div "Janela de atendimento Grade de atendimento Capacidade Transportadoras Veículos …" at bounding box center [696, 345] width 1381 height 666
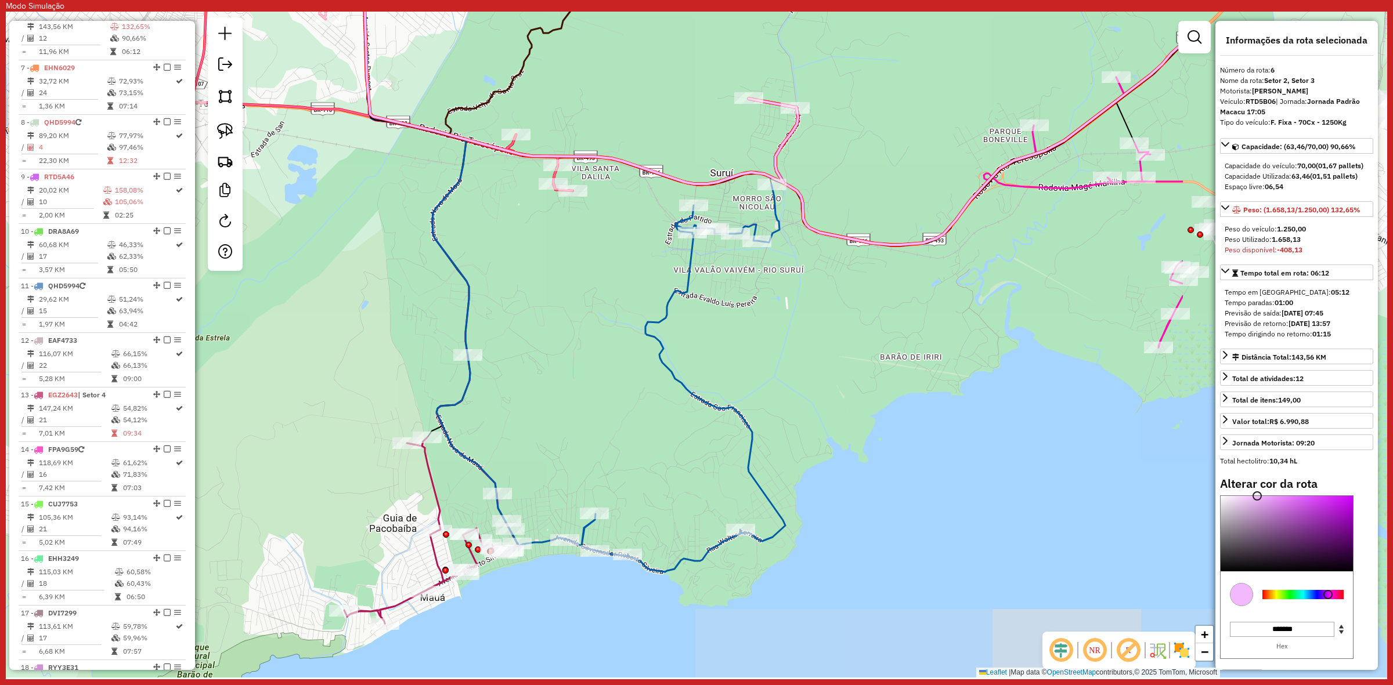
drag, startPoint x: 1162, startPoint y: 303, endPoint x: 819, endPoint y: 205, distance: 356.1
click at [819, 205] on div "Janela de atendimento Grade de atendimento Capacidade Transportadoras Veículos …" at bounding box center [696, 345] width 1381 height 666
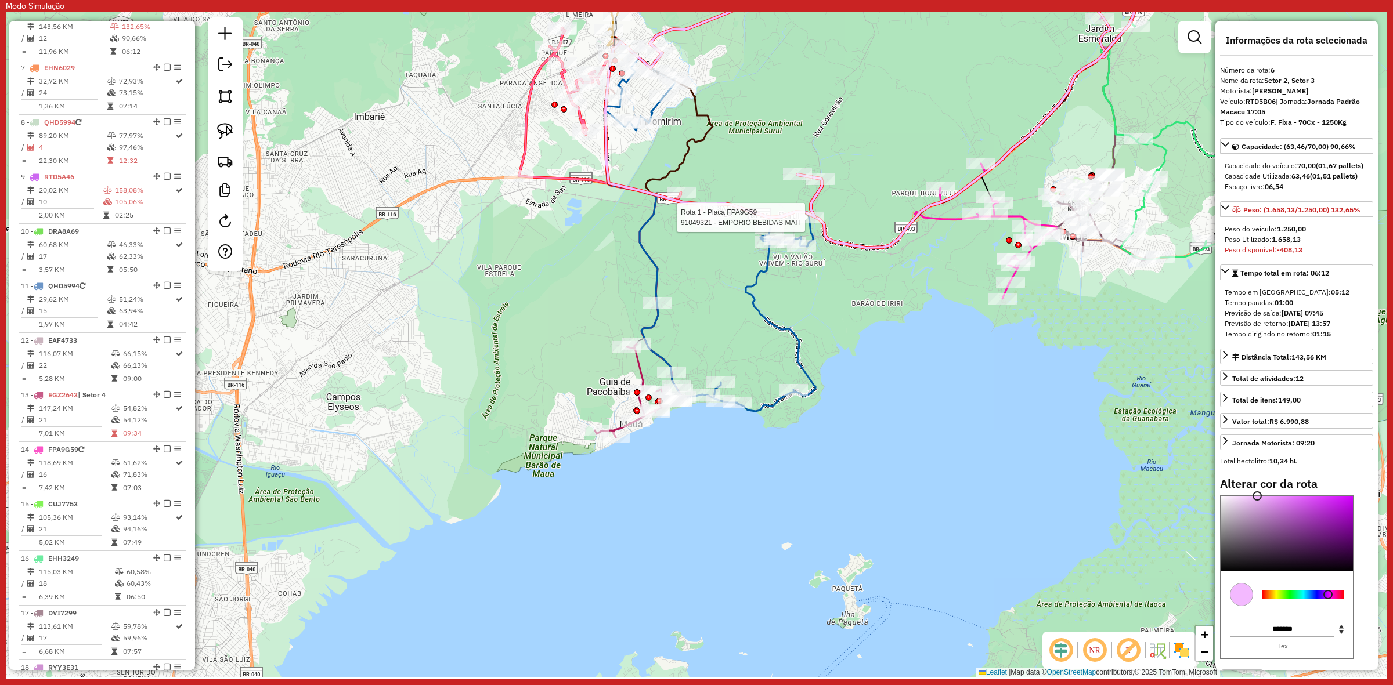
click at [750, 280] on icon at bounding box center [710, 234] width 211 height 353
select select "**********"
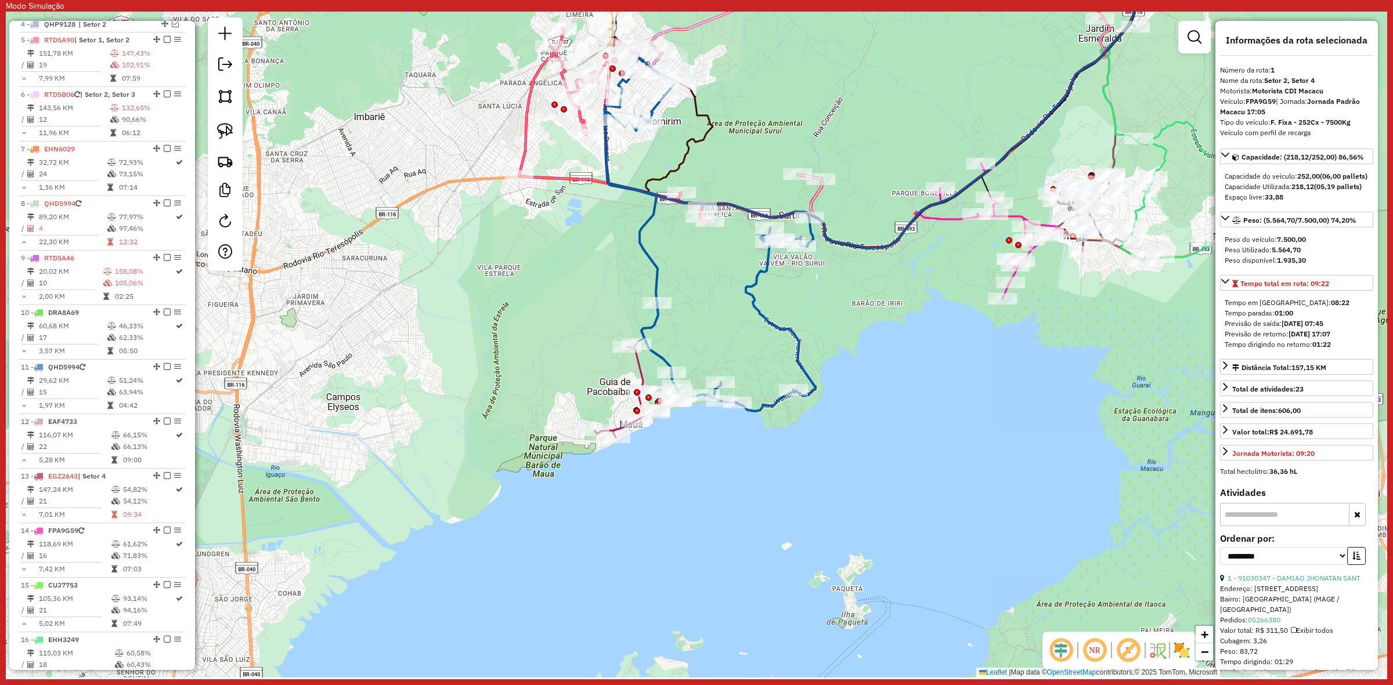
scroll to position [512, 0]
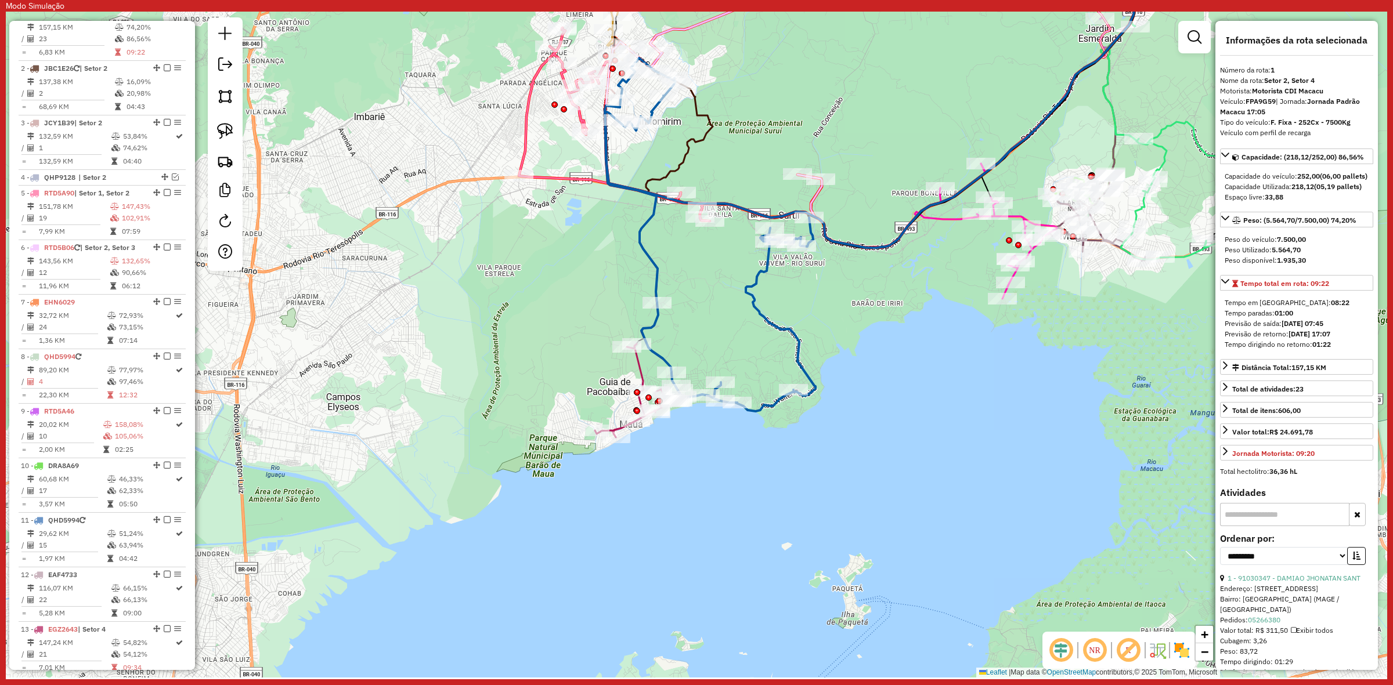
click at [747, 190] on div "Rota 1 - Placa FPA9G59 91095004 - PALOMA BRAVO Janela de atendimento Grade de a…" at bounding box center [696, 345] width 1381 height 666
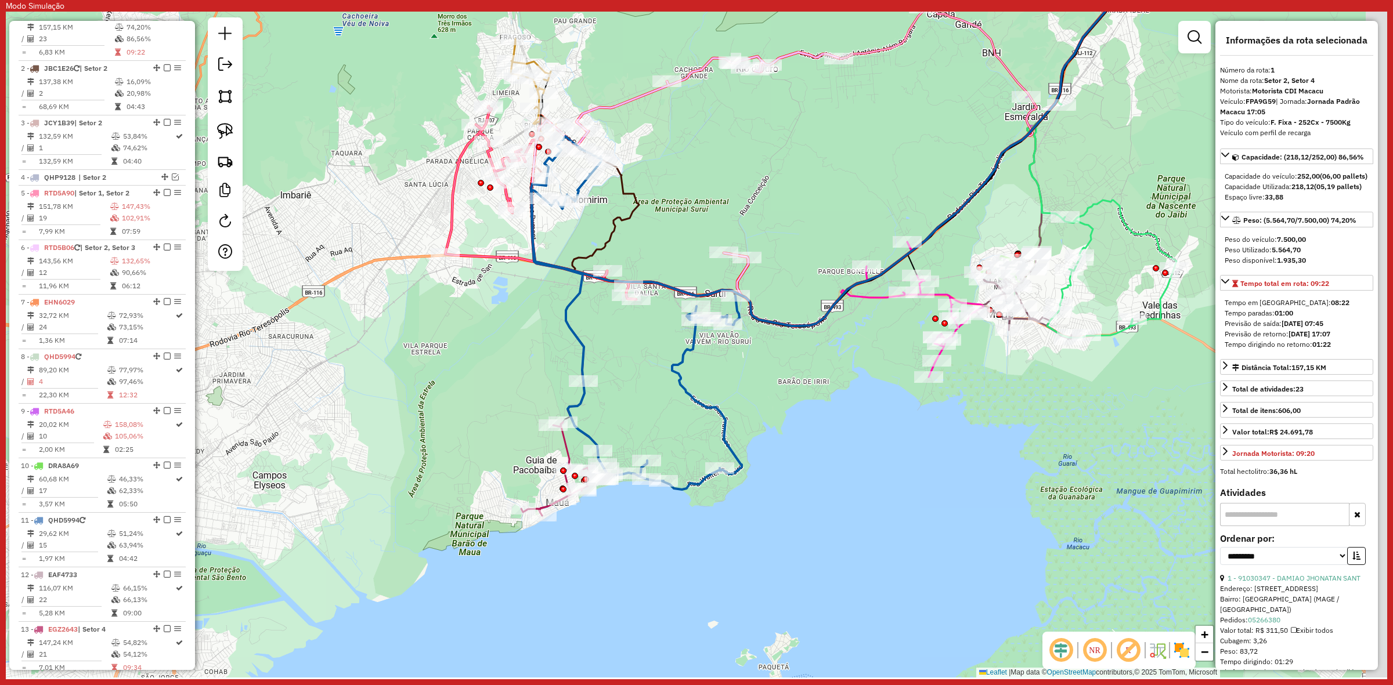
drag, startPoint x: 782, startPoint y: 364, endPoint x: 704, endPoint y: 349, distance: 79.9
click at [724, 367] on div "Janela de atendimento Grade de atendimento Capacidade Transportadoras Veículos …" at bounding box center [696, 345] width 1381 height 666
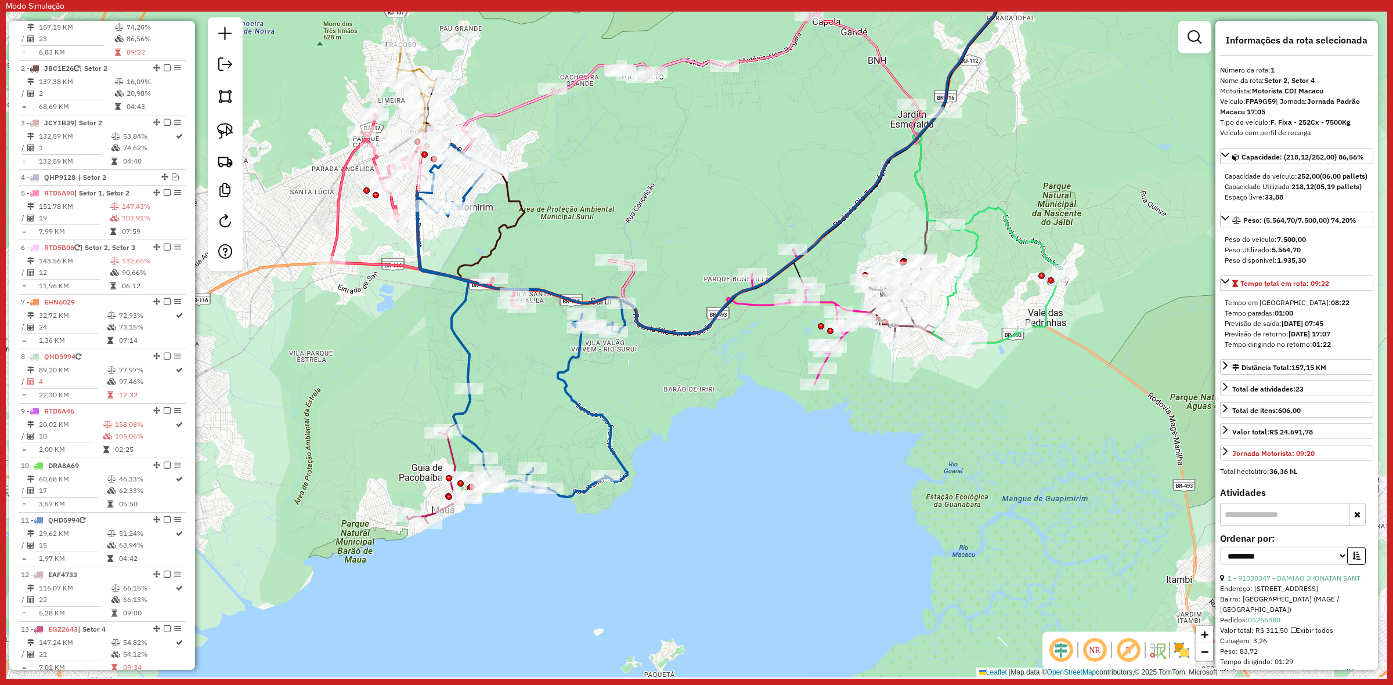
drag, startPoint x: 843, startPoint y: 291, endPoint x: 750, endPoint y: 298, distance: 92.5
click at [750, 298] on icon at bounding box center [798, 317] width 142 height 135
click at [570, 357] on icon at bounding box center [520, 320] width 211 height 353
click at [624, 289] on icon at bounding box center [569, 182] width 307 height 244
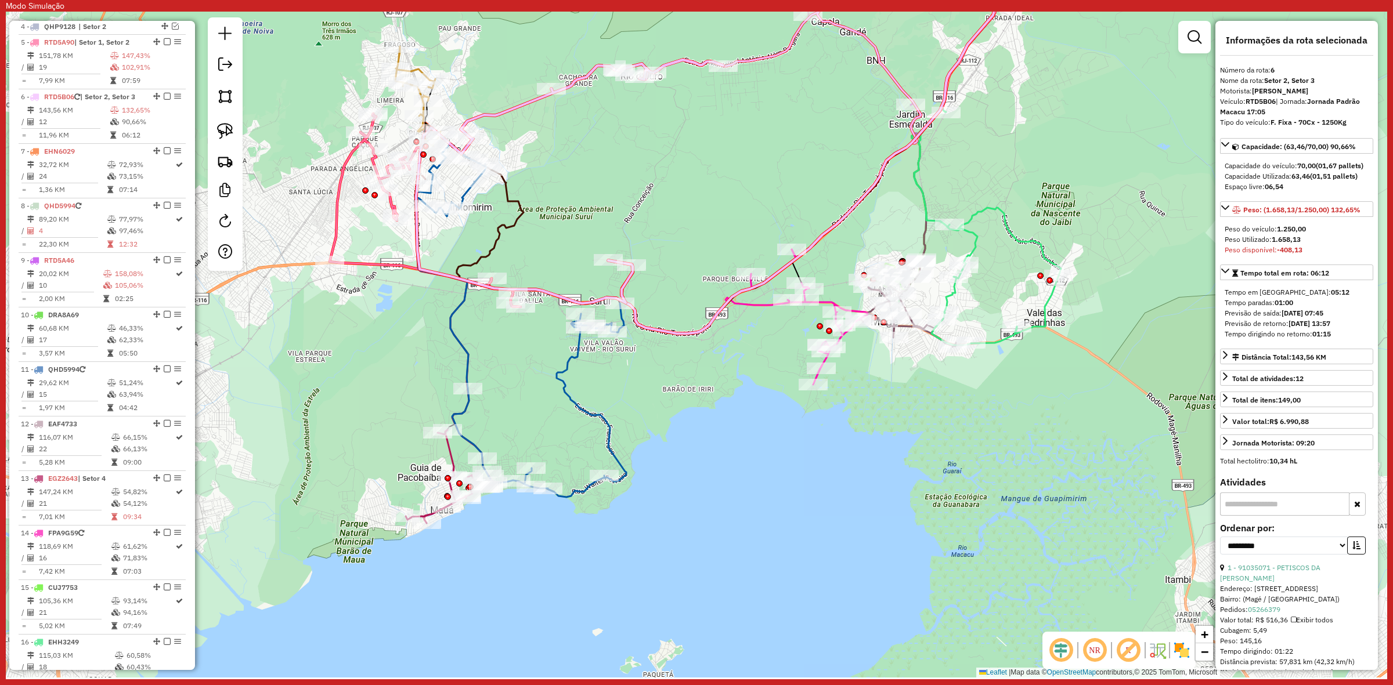
scroll to position [747, 0]
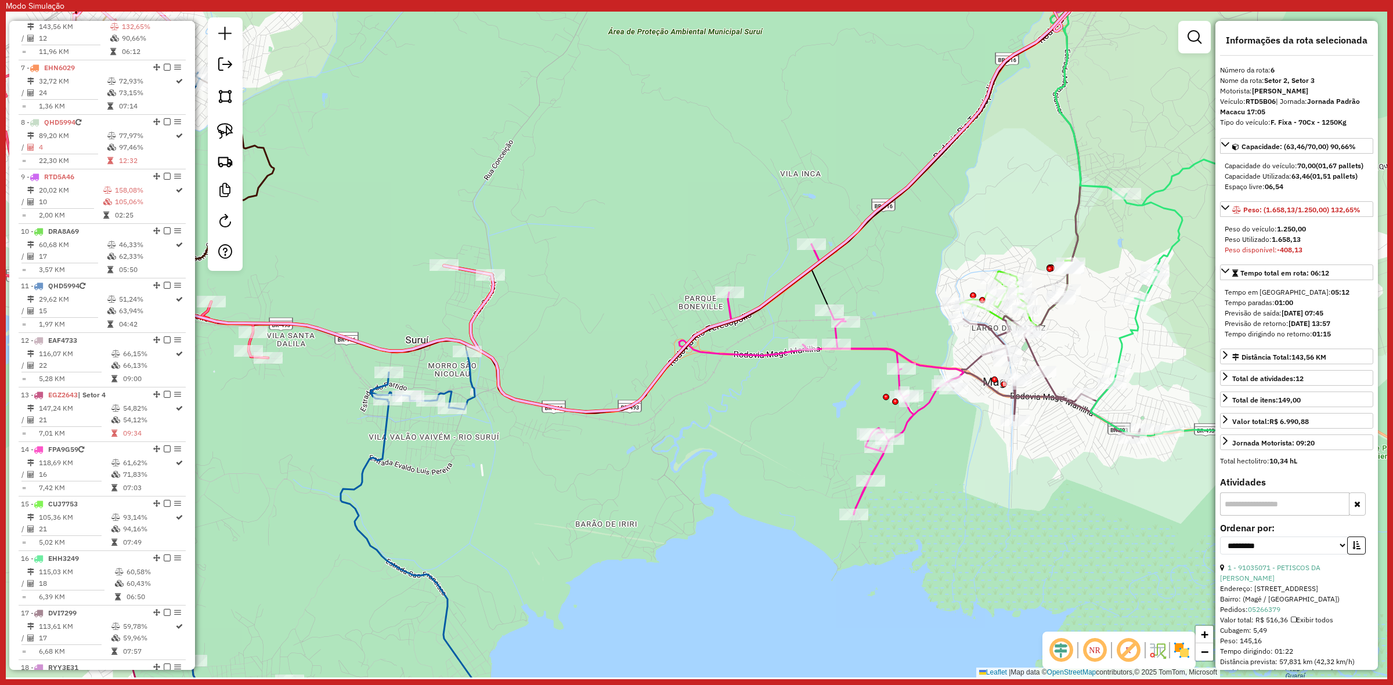
click at [751, 351] on icon at bounding box center [821, 379] width 284 height 270
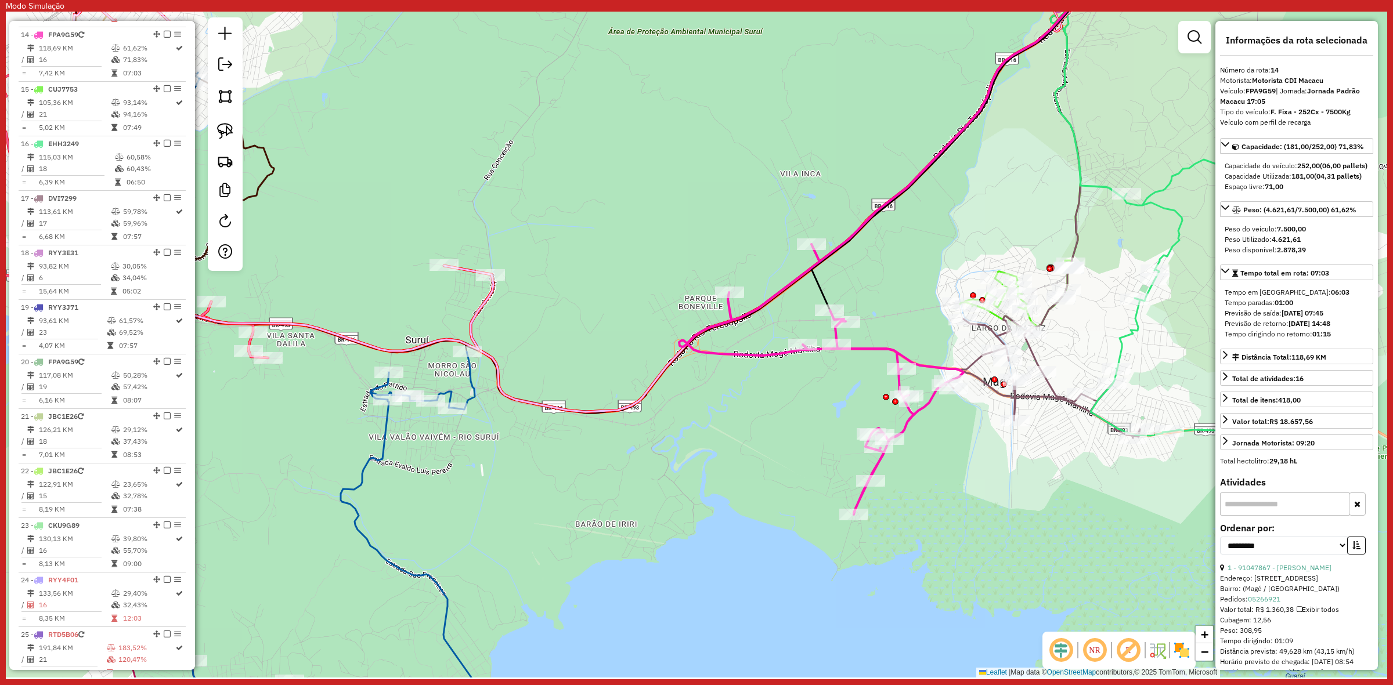
scroll to position [1184, 0]
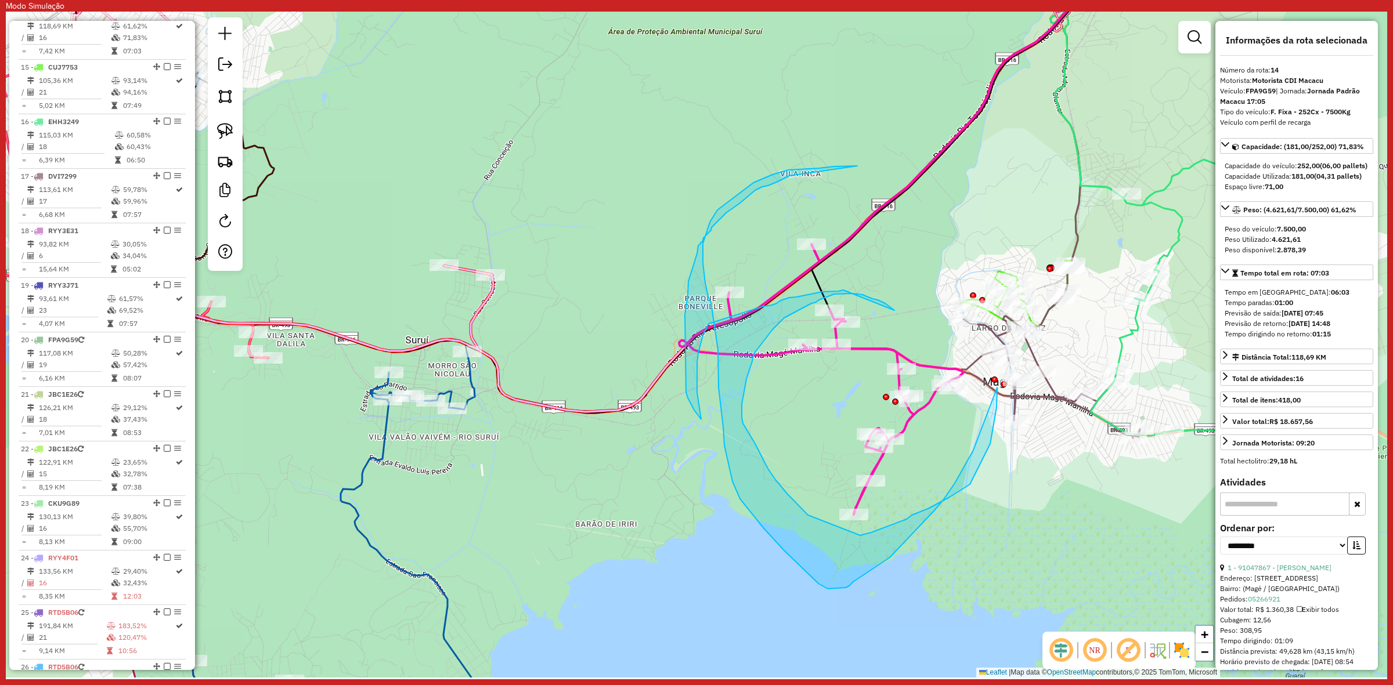
drag, startPoint x: 862, startPoint y: 295, endPoint x: 843, endPoint y: 290, distance: 19.7
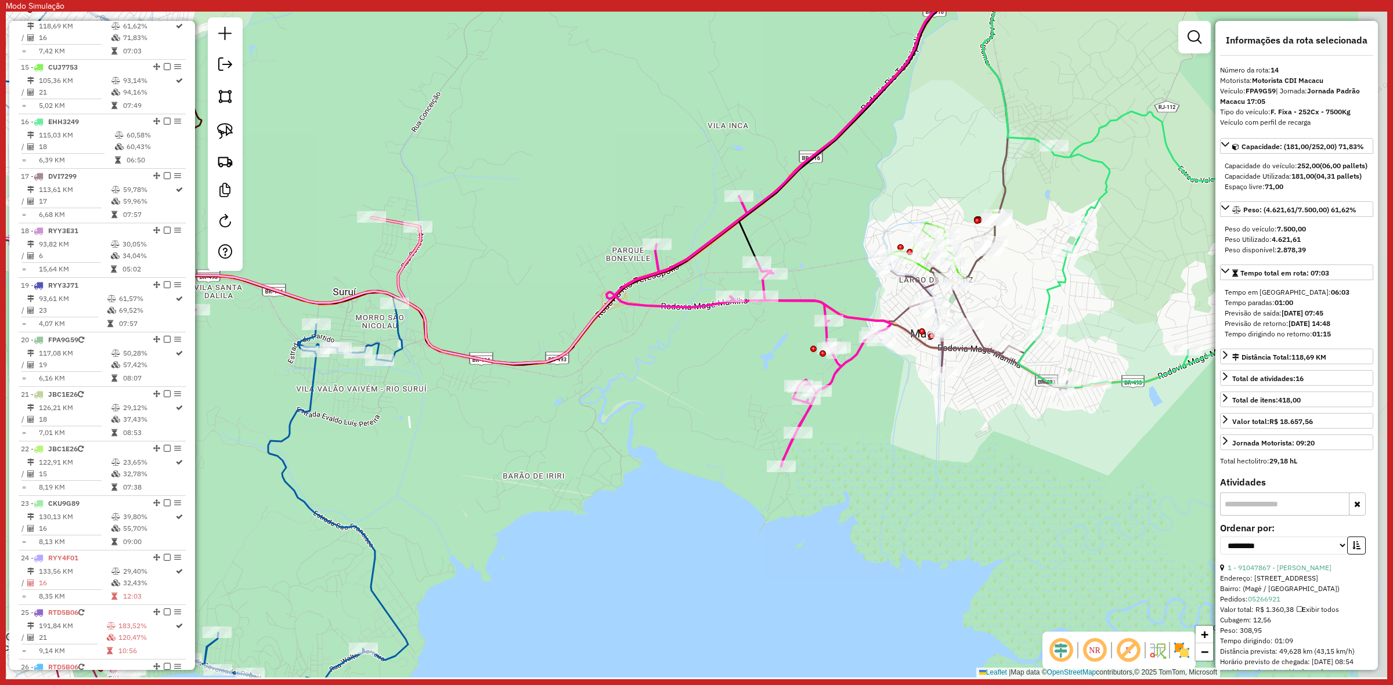
drag, startPoint x: 870, startPoint y: 270, endPoint x: 844, endPoint y: 257, distance: 29.1
click at [849, 256] on div "Janela de atendimento Grade de atendimento Capacidade Transportadoras Veículos …" at bounding box center [696, 345] width 1381 height 666
click at [828, 378] on icon at bounding box center [747, 331] width 284 height 270
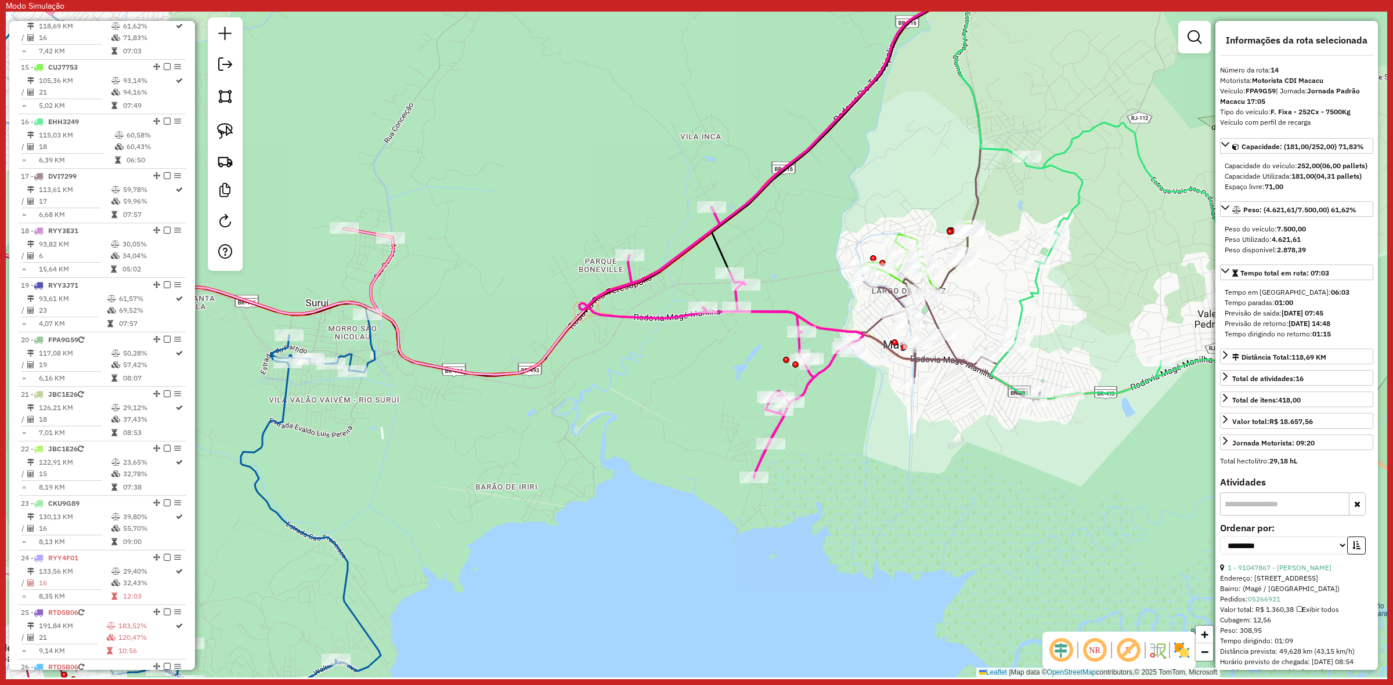
drag, startPoint x: 805, startPoint y: 209, endPoint x: 689, endPoint y: 251, distance: 123.4
click at [689, 251] on div "Janela de atendimento Grade de atendimento Capacidade Transportadoras Veículos …" at bounding box center [696, 345] width 1381 height 666
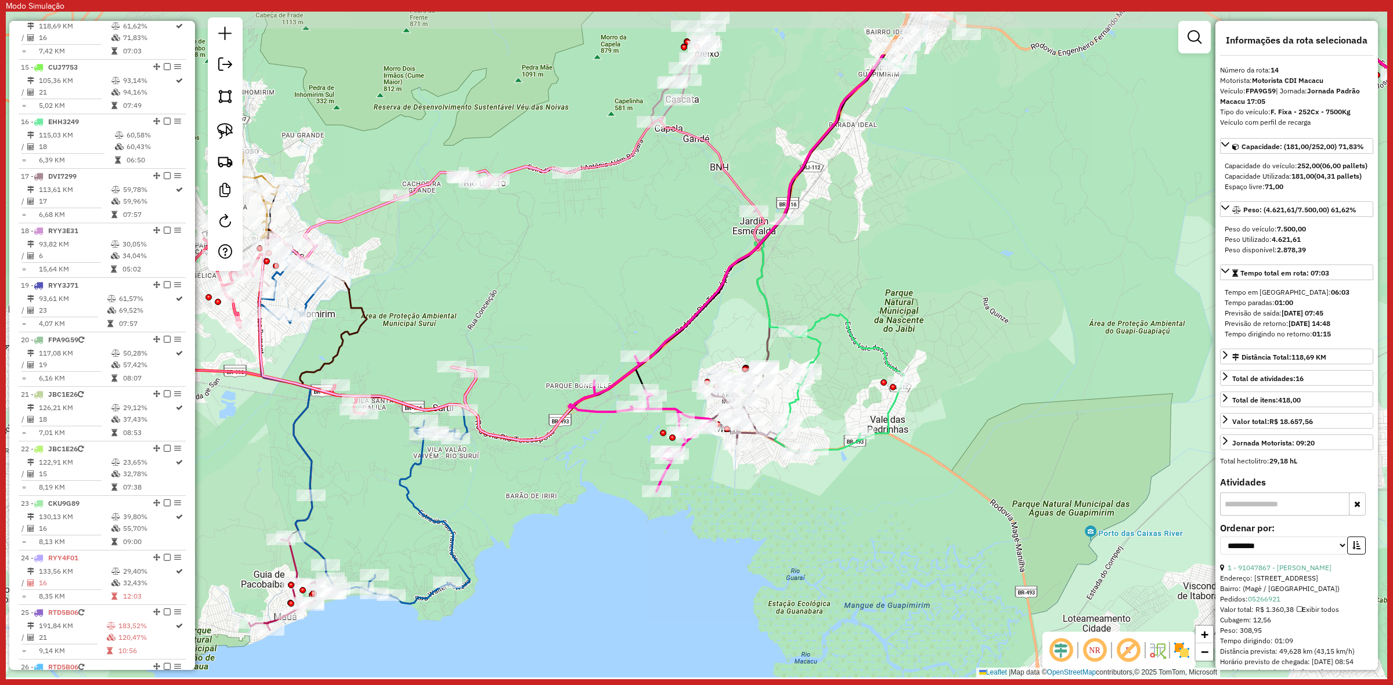
drag, startPoint x: 872, startPoint y: 164, endPoint x: 853, endPoint y: 273, distance: 111.2
click at [853, 273] on div "Janela de atendimento Grade de atendimento Capacidade Transportadoras Veículos …" at bounding box center [696, 345] width 1381 height 666
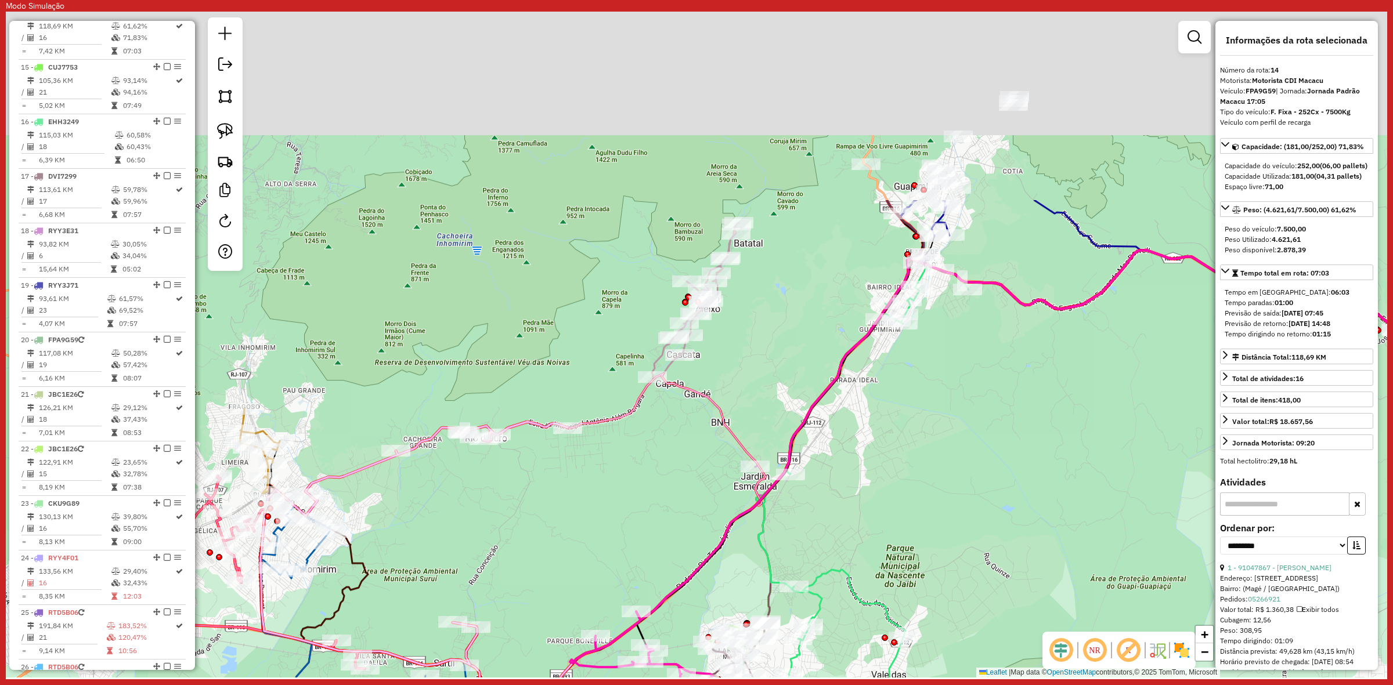
drag, startPoint x: 859, startPoint y: 264, endPoint x: 801, endPoint y: 552, distance: 294.1
click at [830, 633] on div "Janela de atendimento Grade de atendimento Capacidade Transportadoras Veículos …" at bounding box center [696, 345] width 1381 height 666
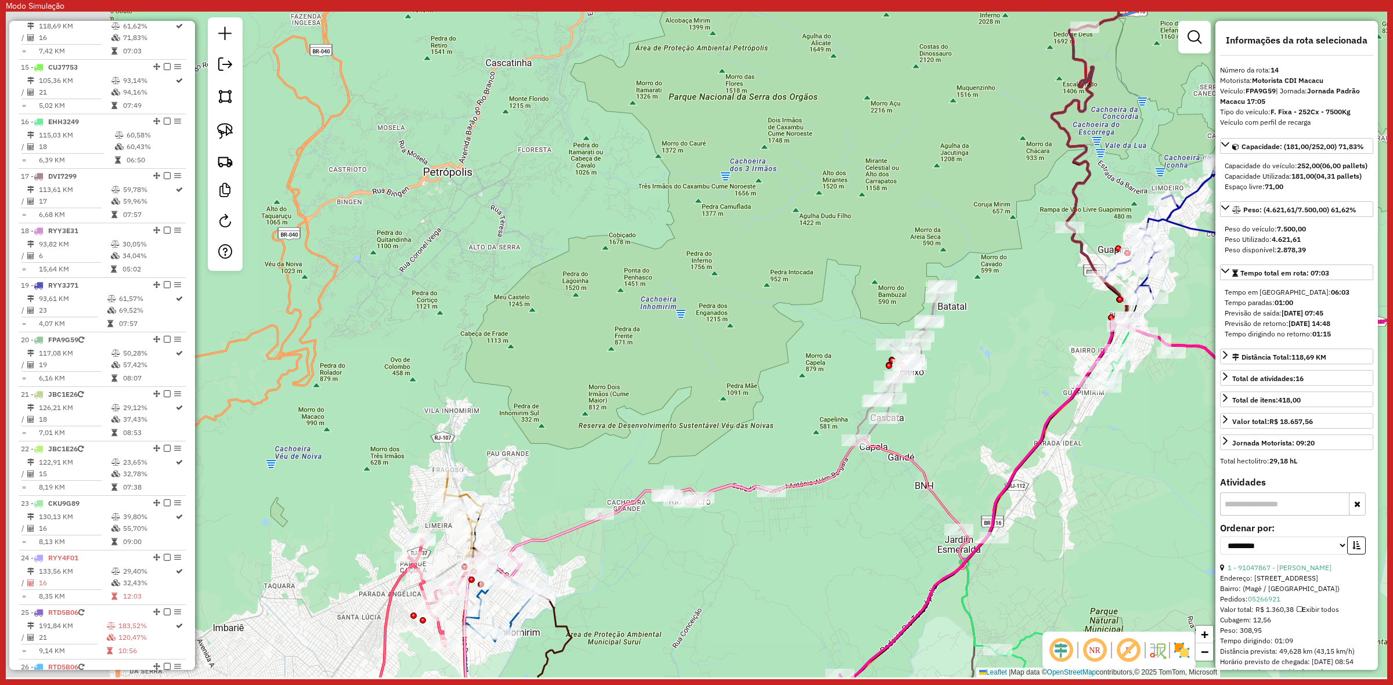
drag, startPoint x: 801, startPoint y: 257, endPoint x: 702, endPoint y: 327, distance: 121.2
click at [904, 256] on div "Janela de atendimento Grade de atendimento Capacidade Transportadoras Veículos …" at bounding box center [696, 345] width 1381 height 666
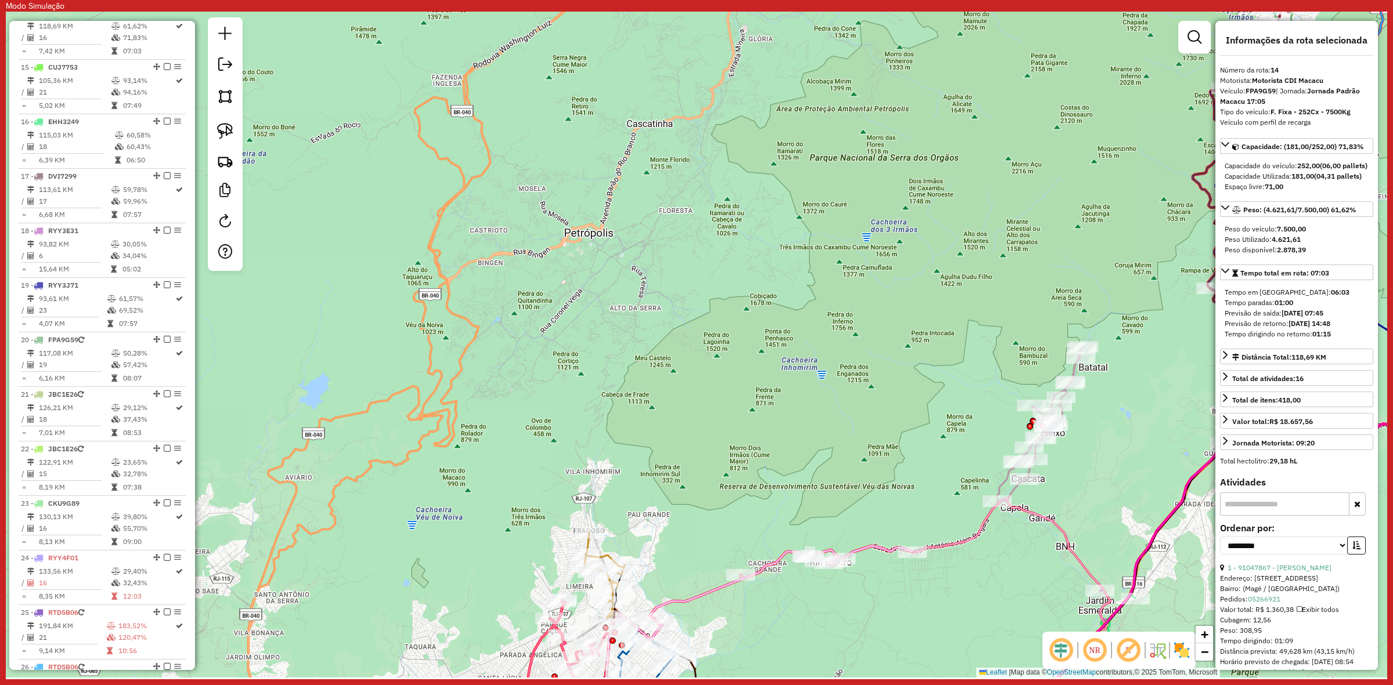
drag, startPoint x: 700, startPoint y: 337, endPoint x: 564, endPoint y: 529, distance: 235.6
click at [551, 543] on div "Janela de atendimento Grade de atendimento Capacidade Transportadoras Veículos …" at bounding box center [696, 345] width 1381 height 666
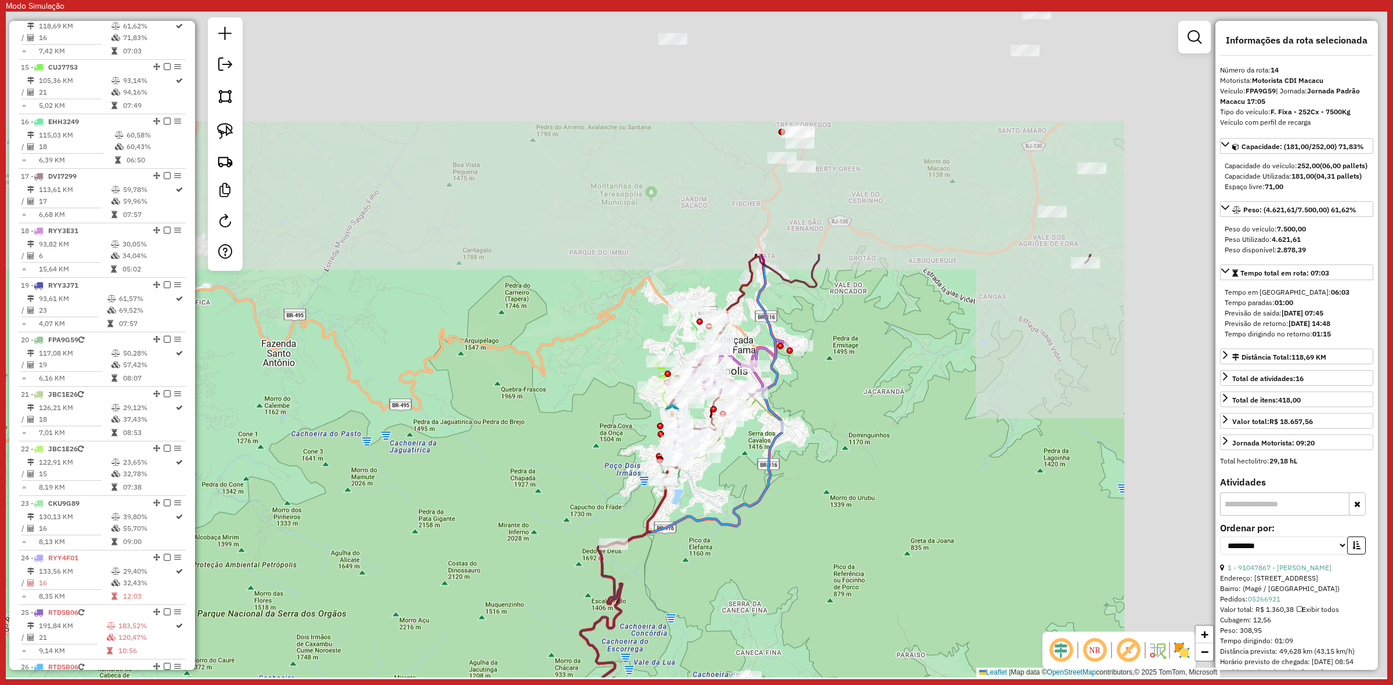
drag, startPoint x: 726, startPoint y: 545, endPoint x: 619, endPoint y: 404, distance: 176.9
click at [709, 556] on div "Janela de atendimento Grade de atendimento Capacidade Transportadoras Veículos …" at bounding box center [696, 345] width 1381 height 666
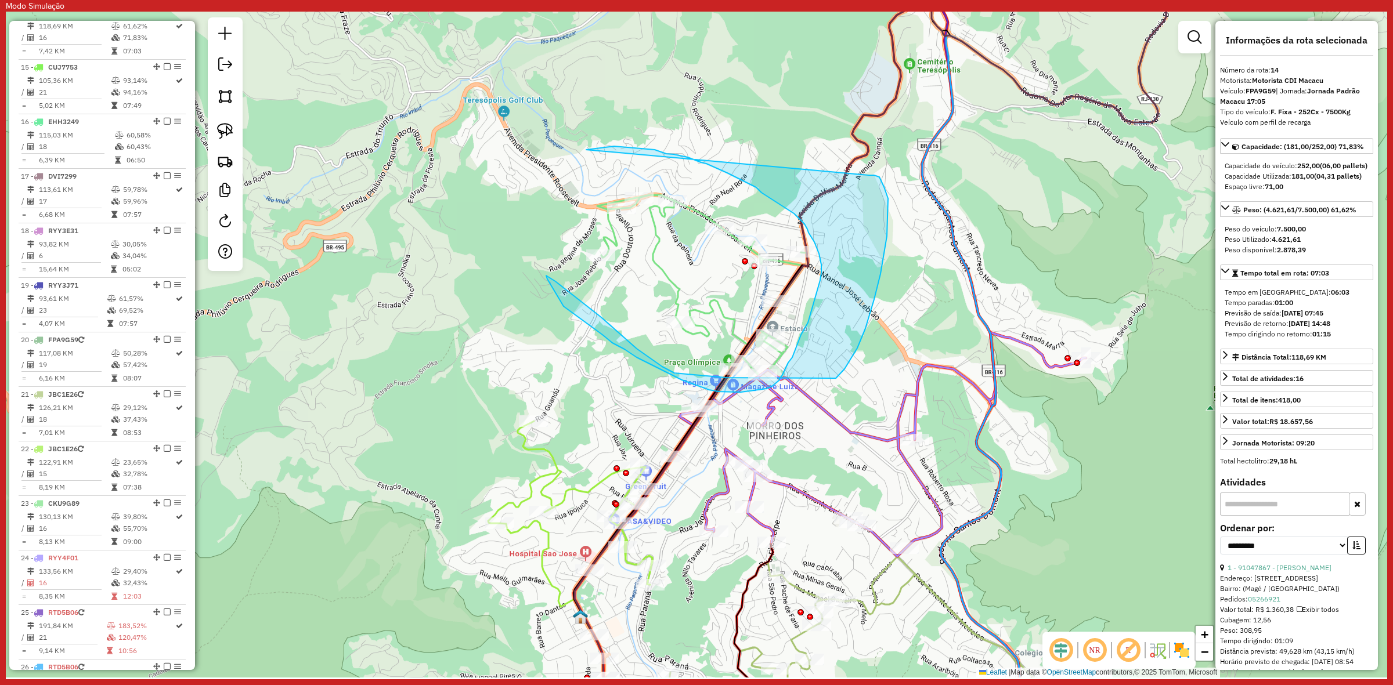
drag, startPoint x: 596, startPoint y: 149, endPoint x: 869, endPoint y: 175, distance: 274.0
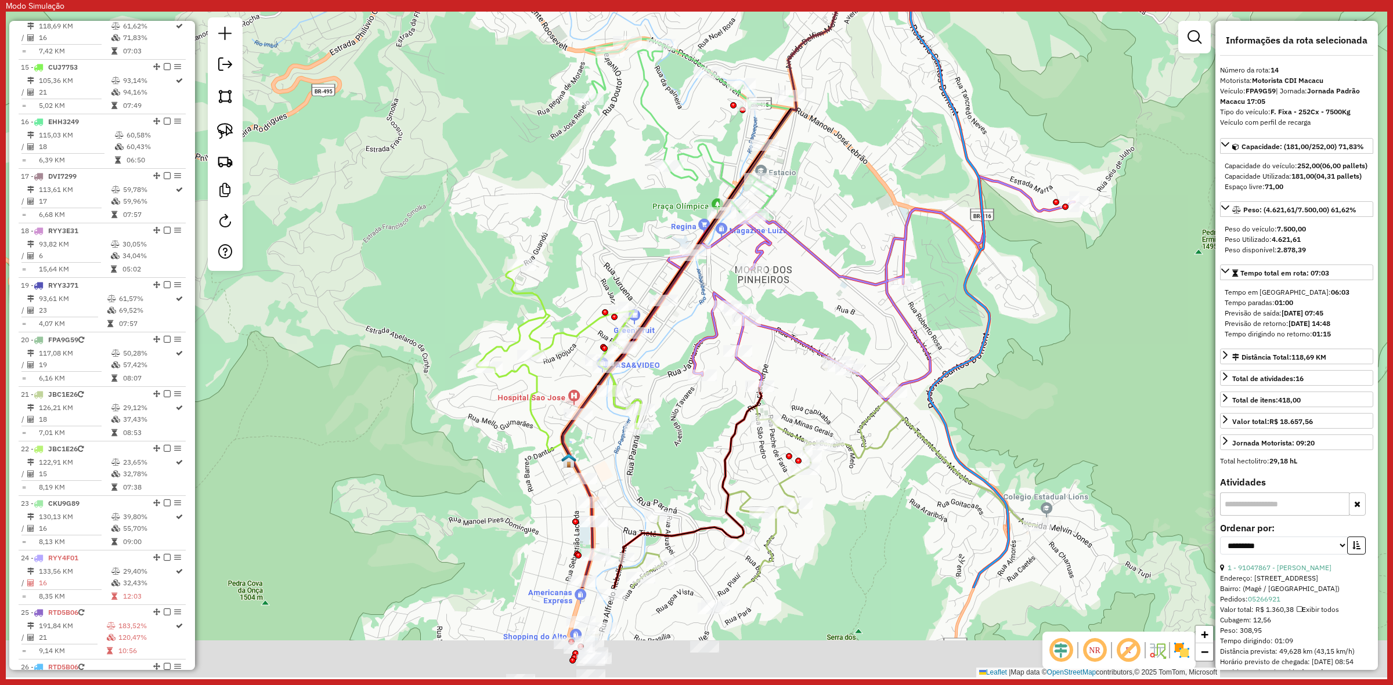
drag, startPoint x: 833, startPoint y: 345, endPoint x: 816, endPoint y: 161, distance: 185.4
click at [816, 161] on div "Janela de atendimento Grade de atendimento Capacidade Transportadoras Veículos …" at bounding box center [696, 345] width 1381 height 666
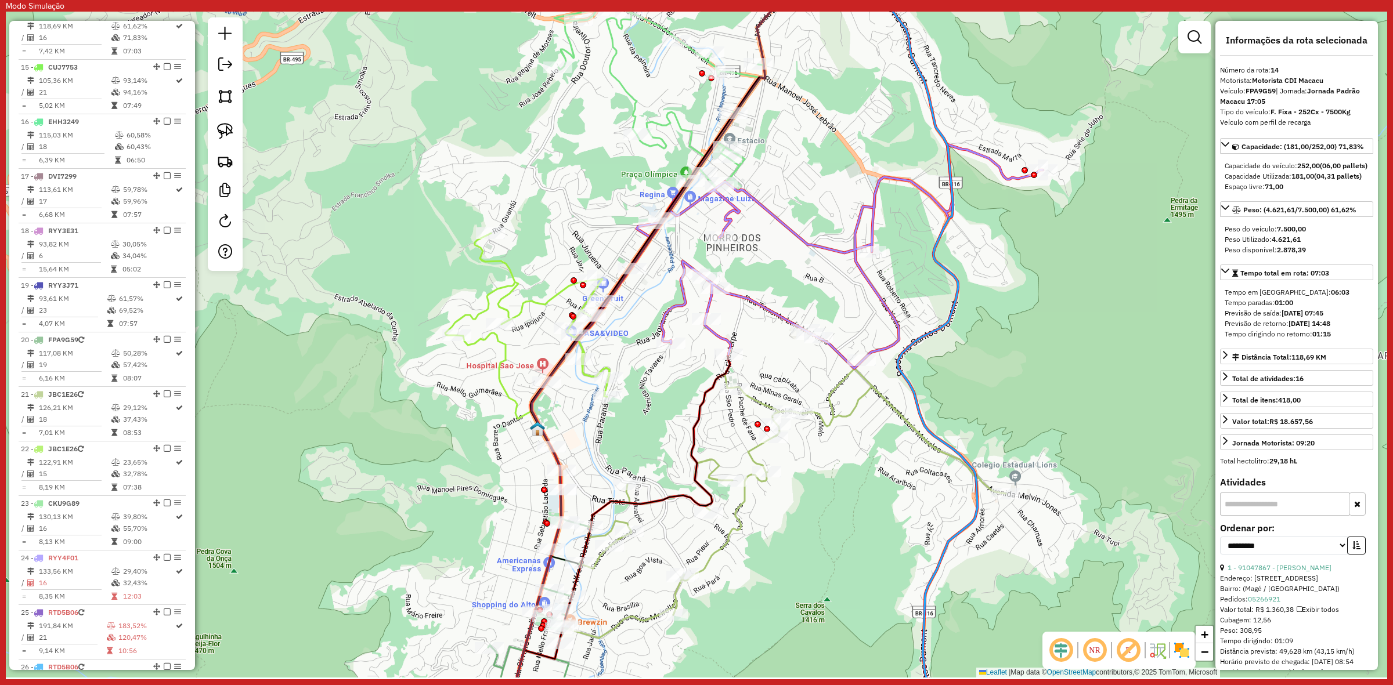
drag, startPoint x: 837, startPoint y: 218, endPoint x: 811, endPoint y: 215, distance: 25.8
click at [811, 215] on div "Janela de atendimento Grade de atendimento Capacidade Transportadoras Veículos …" at bounding box center [696, 345] width 1381 height 666
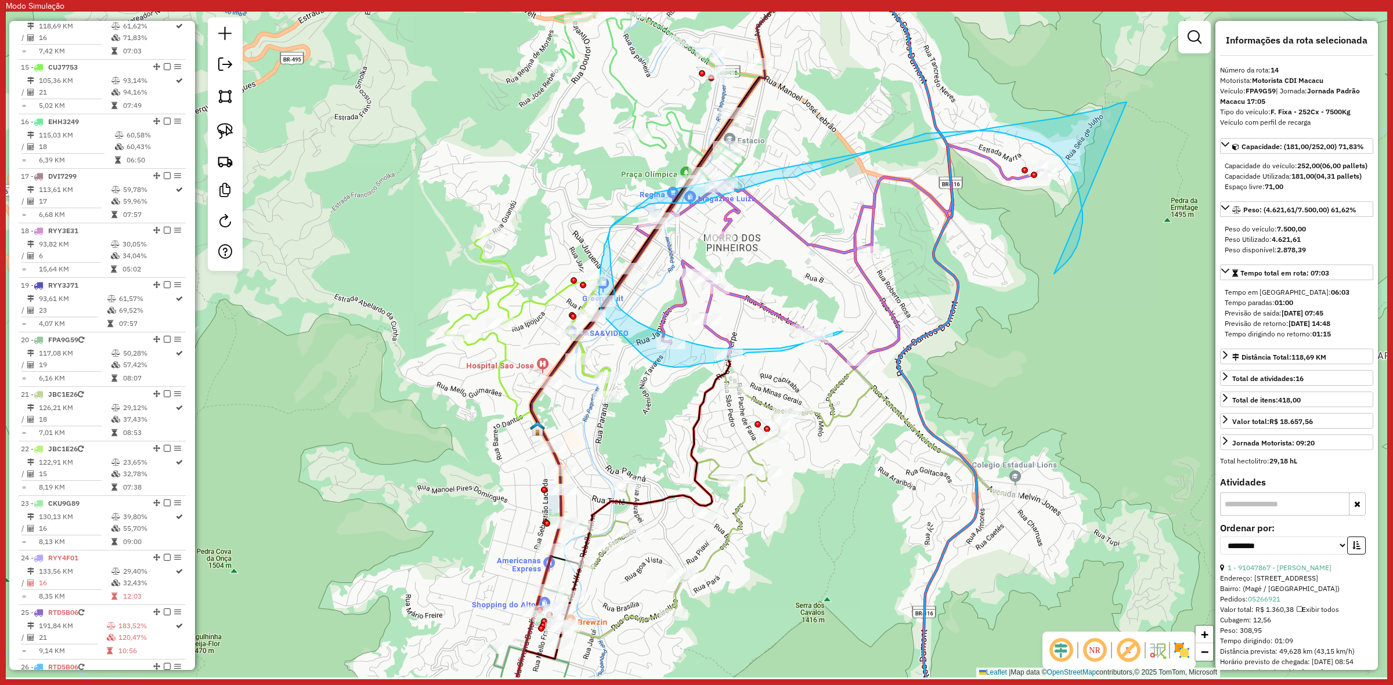
drag, startPoint x: 1057, startPoint y: 272, endPoint x: 764, endPoint y: 265, distance: 293.1
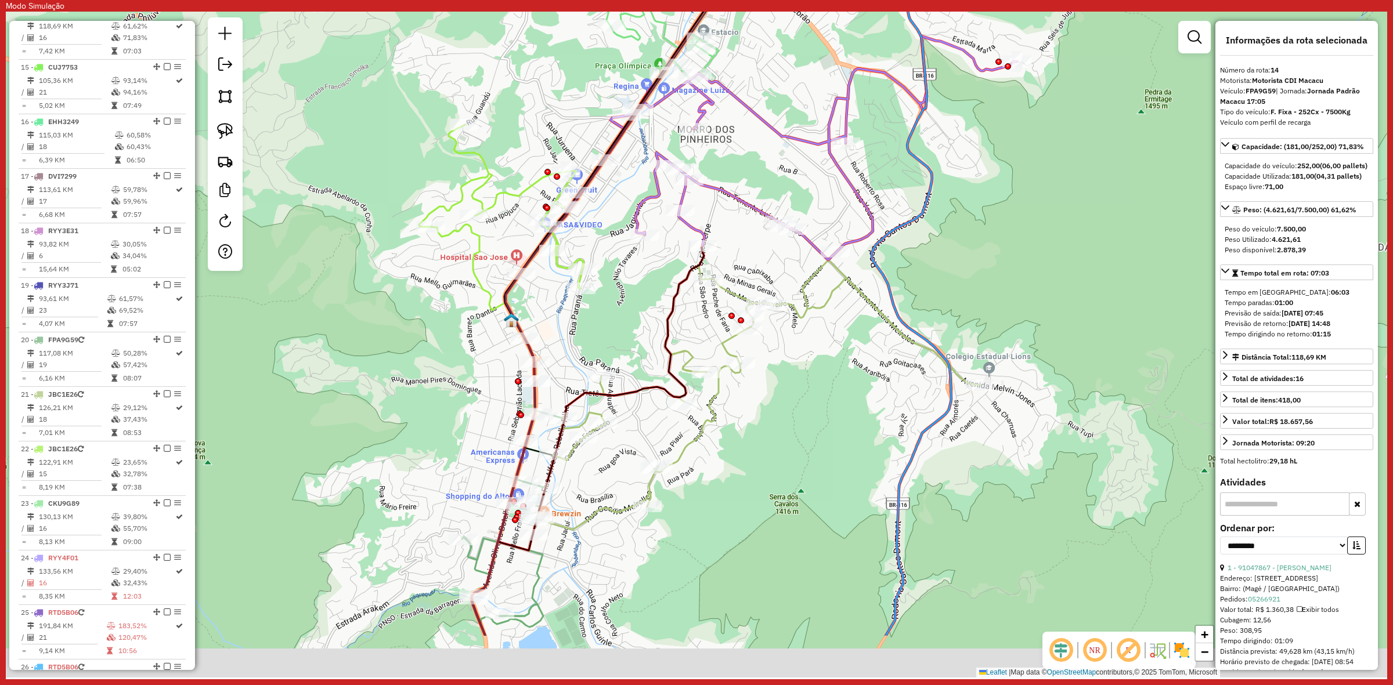
drag, startPoint x: 833, startPoint y: 337, endPoint x: 816, endPoint y: 263, distance: 76.2
click at [816, 263] on icon at bounding box center [766, 379] width 427 height 254
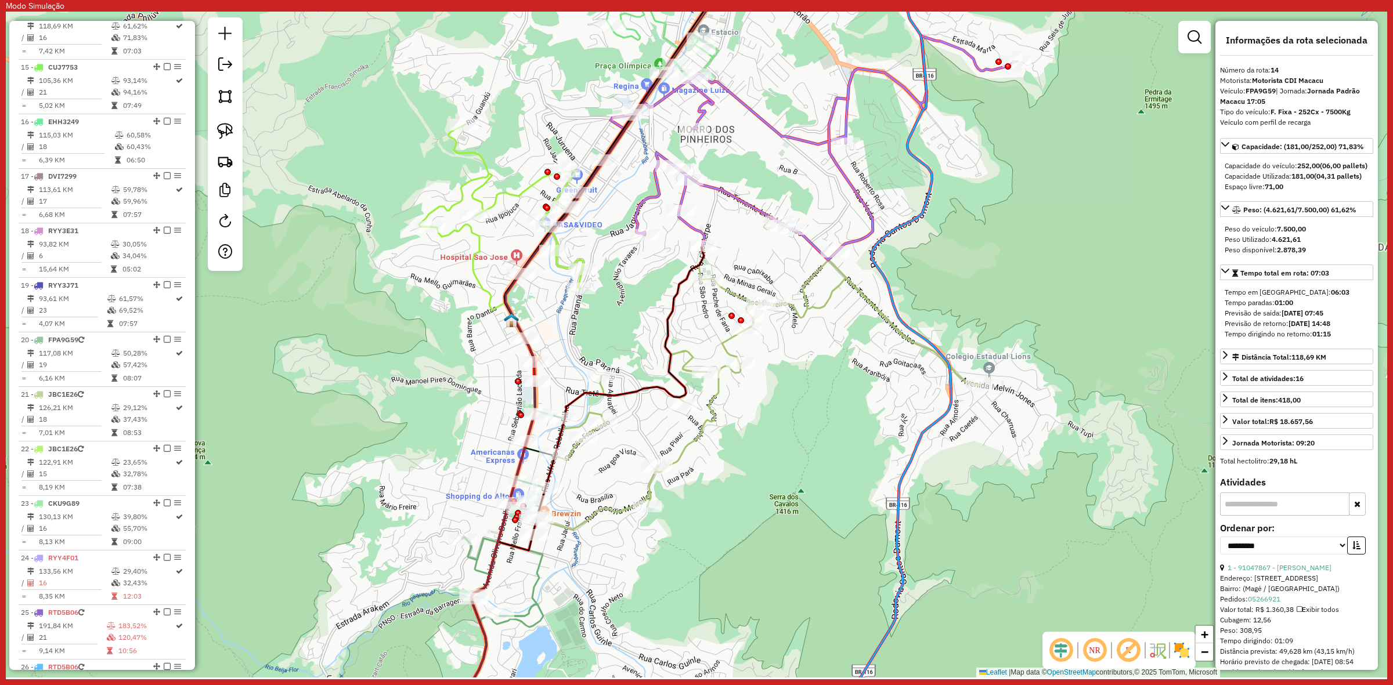
click at [511, 193] on icon at bounding box center [501, 253] width 164 height 256
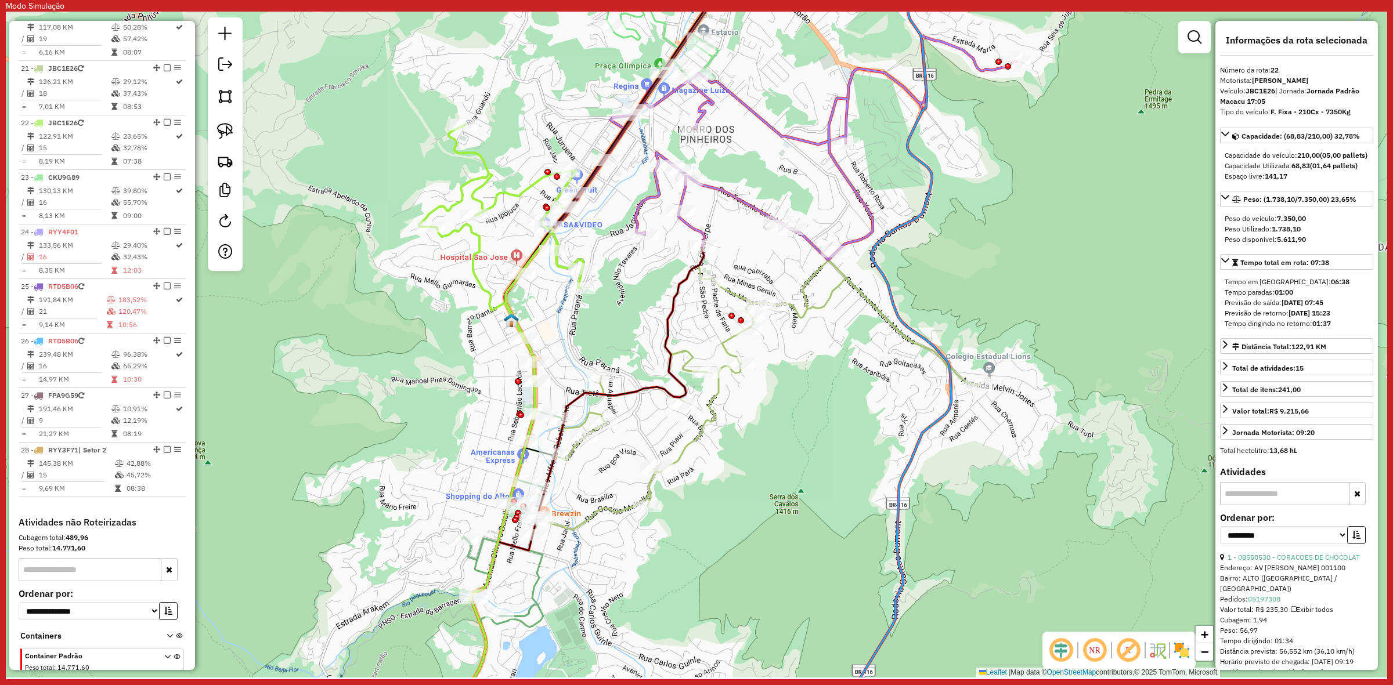
scroll to position [1614, 0]
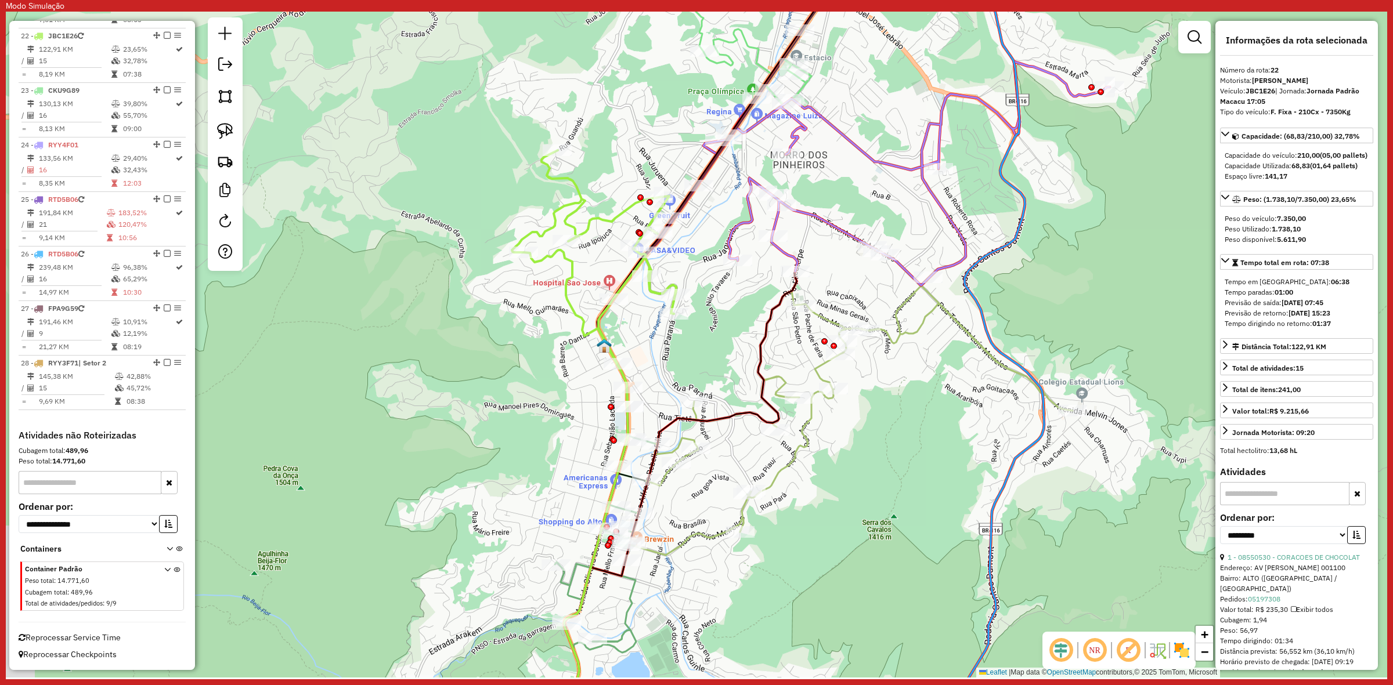
drag, startPoint x: 518, startPoint y: 161, endPoint x: 610, endPoint y: 187, distance: 96.3
click at [610, 187] on div "Janela de atendimento Grade de atendimento Capacidade Transportadoras Veículos …" at bounding box center [696, 345] width 1381 height 666
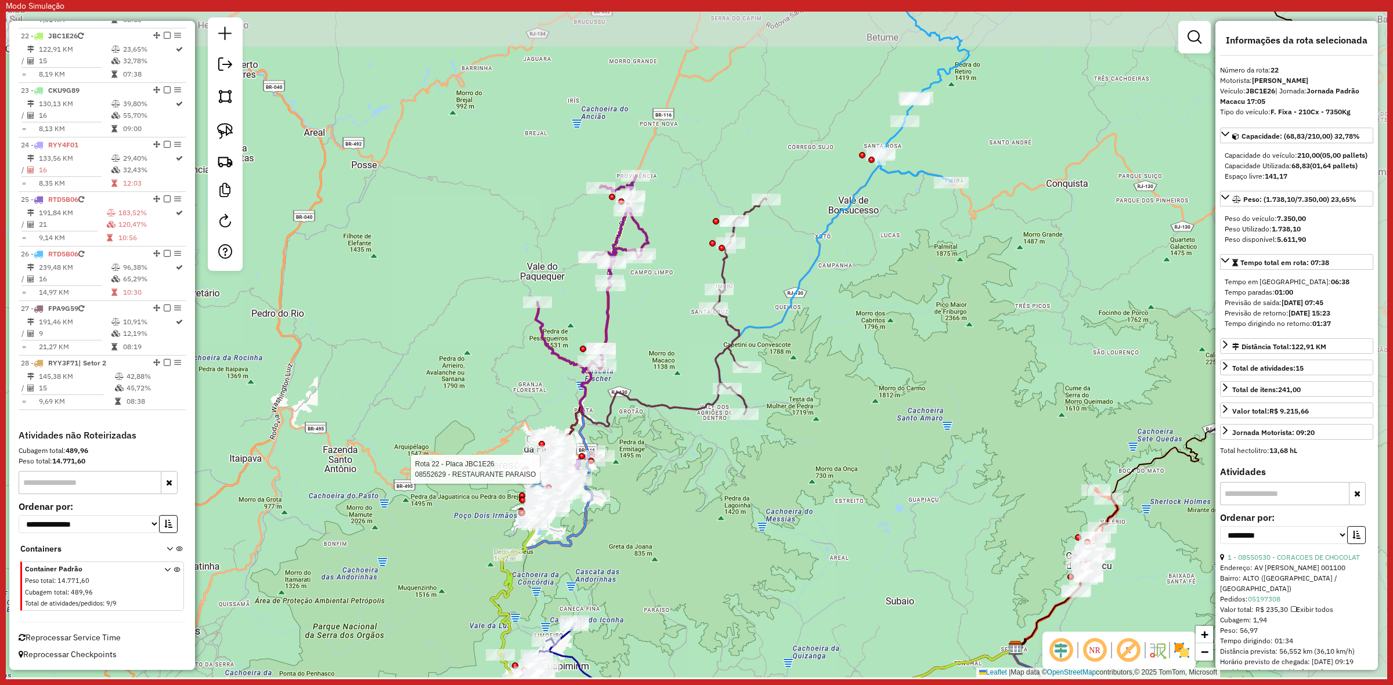
drag, startPoint x: 912, startPoint y: 445, endPoint x: 734, endPoint y: 487, distance: 182.6
click at [734, 487] on div "Rota 22 - Placa JBC1E26 08552629 - RESTAURANTE PARAISO Janela de atendimento Gr…" at bounding box center [696, 345] width 1381 height 666
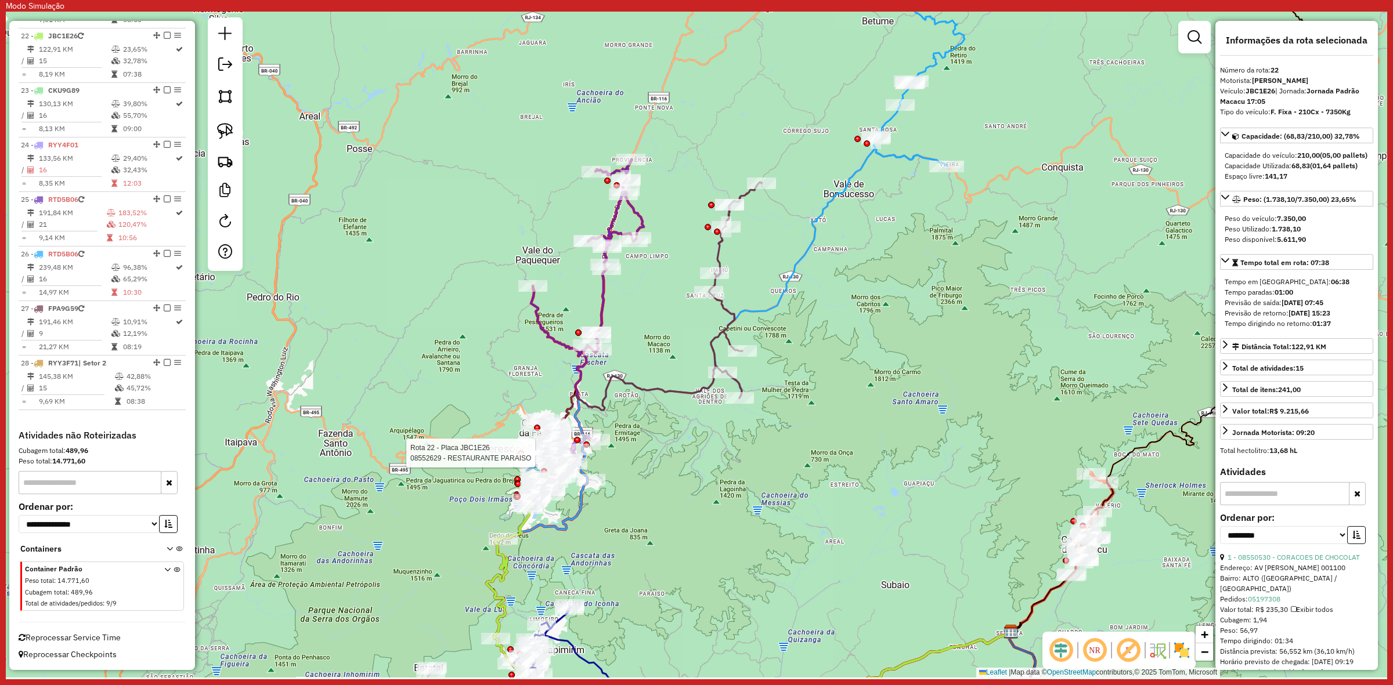
drag, startPoint x: 909, startPoint y: 360, endPoint x: 868, endPoint y: 228, distance: 138.0
click at [873, 227] on div "Rota 22 - Placa JBC1E26 08552629 - RESTAURANTE PARAISO Janela de atendimento Gr…" at bounding box center [696, 345] width 1381 height 666
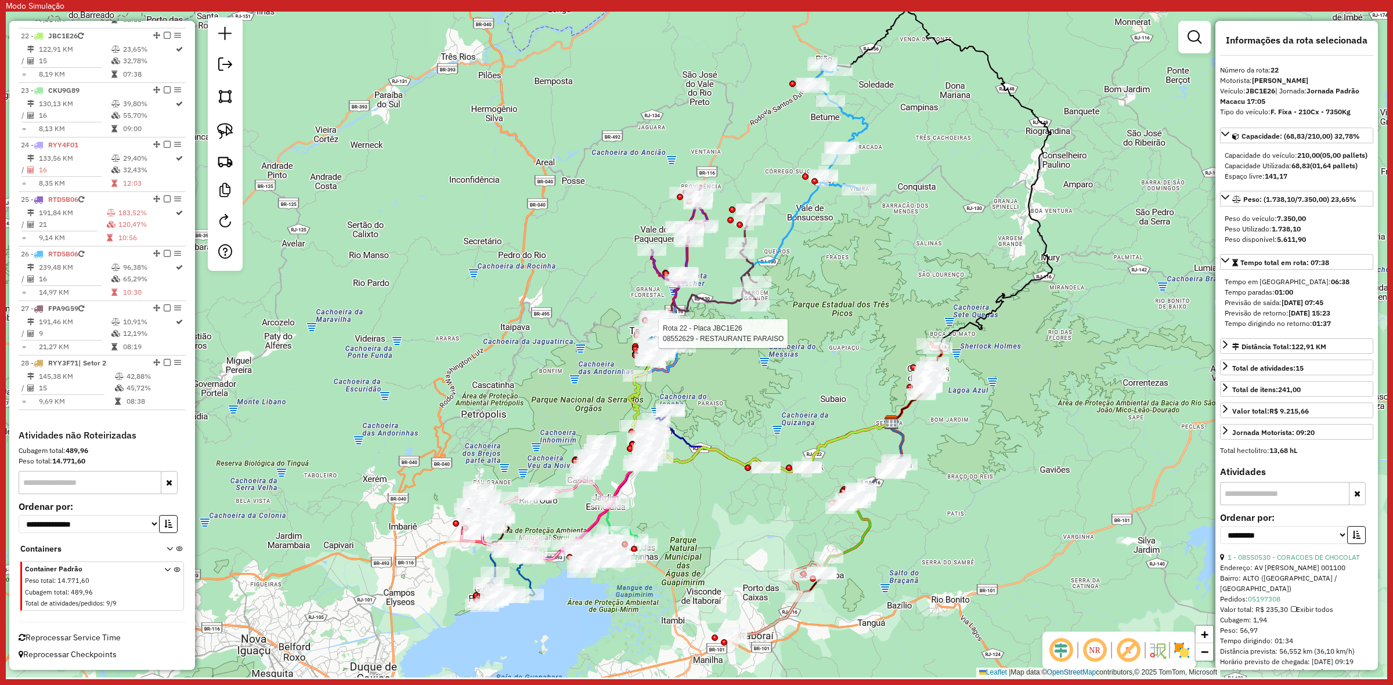
click at [866, 295] on div "Rota 22 - Placa JBC1E26 08552629 - RESTAURANTE PARAISO Janela de atendimento Gr…" at bounding box center [696, 345] width 1381 height 666
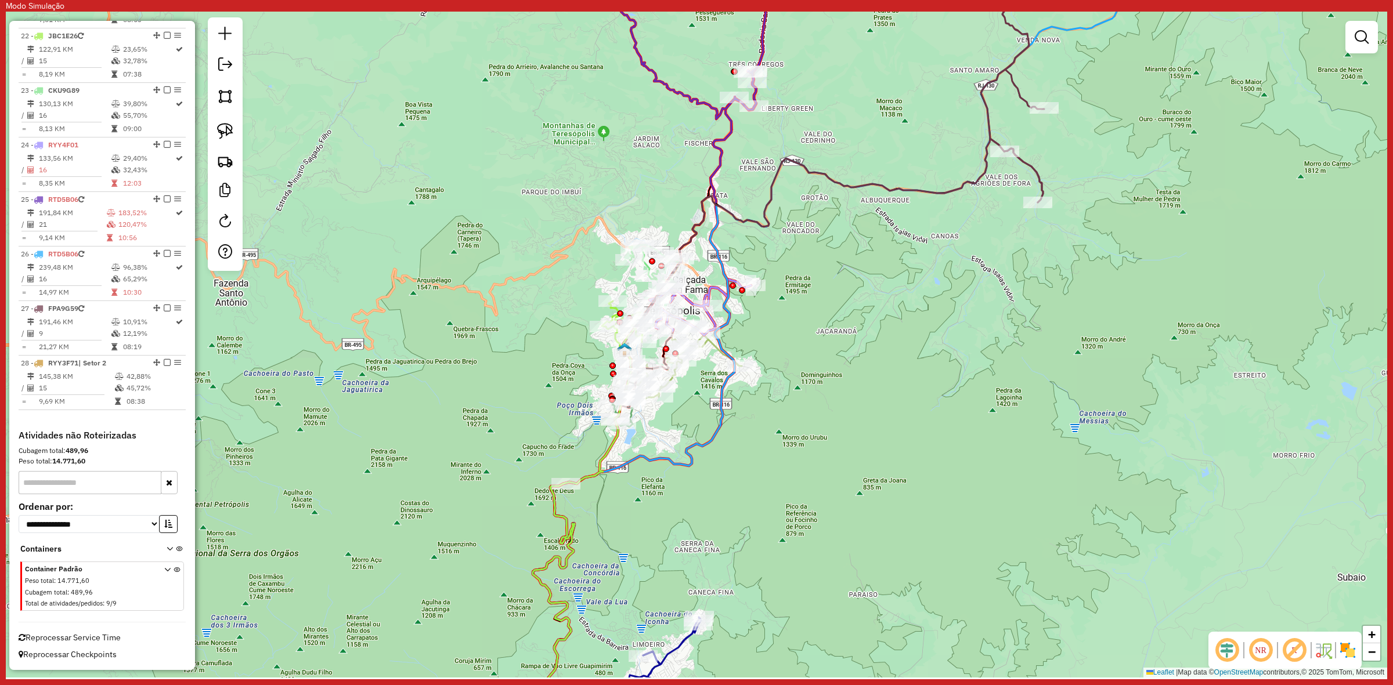
click at [609, 445] on icon at bounding box center [1029, 541] width 992 height 406
select select "**********"
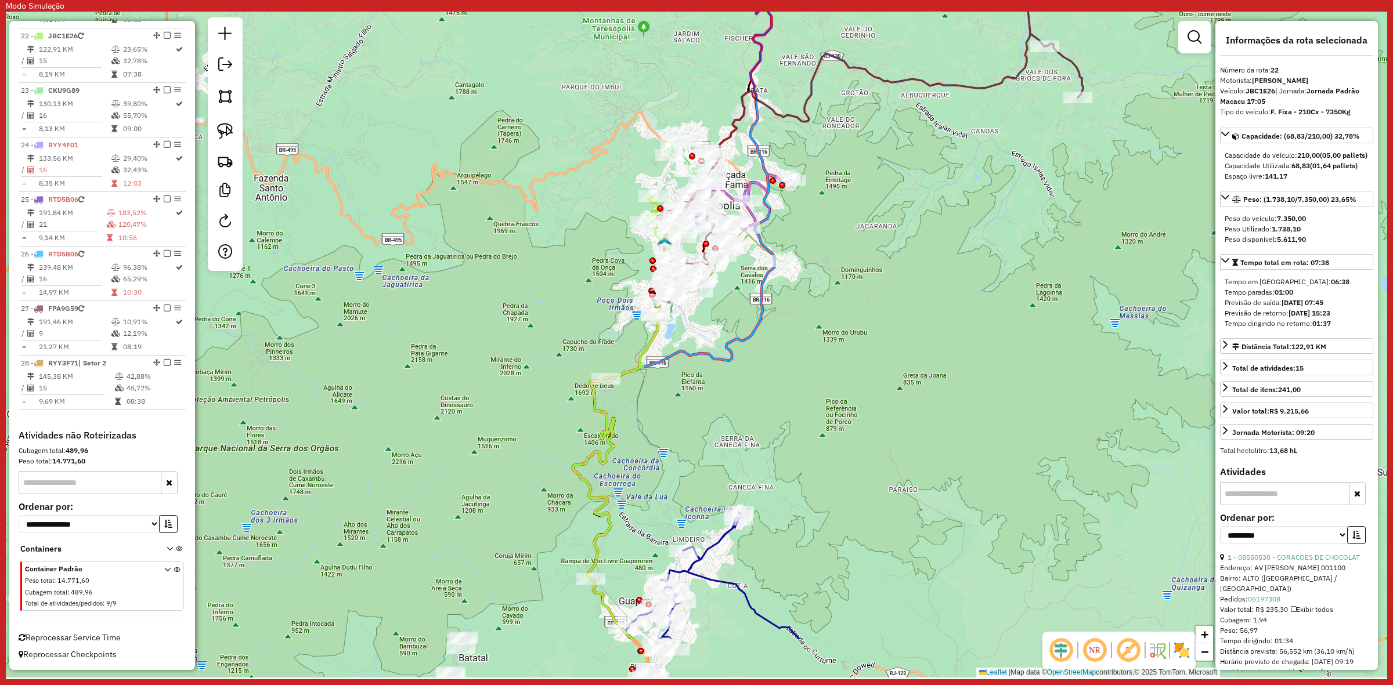
drag, startPoint x: 691, startPoint y: 401, endPoint x: 722, endPoint y: 331, distance: 76.9
click at [722, 331] on div "Janela de atendimento Grade de atendimento Capacidade Transportadoras Veículos …" at bounding box center [696, 345] width 1381 height 666
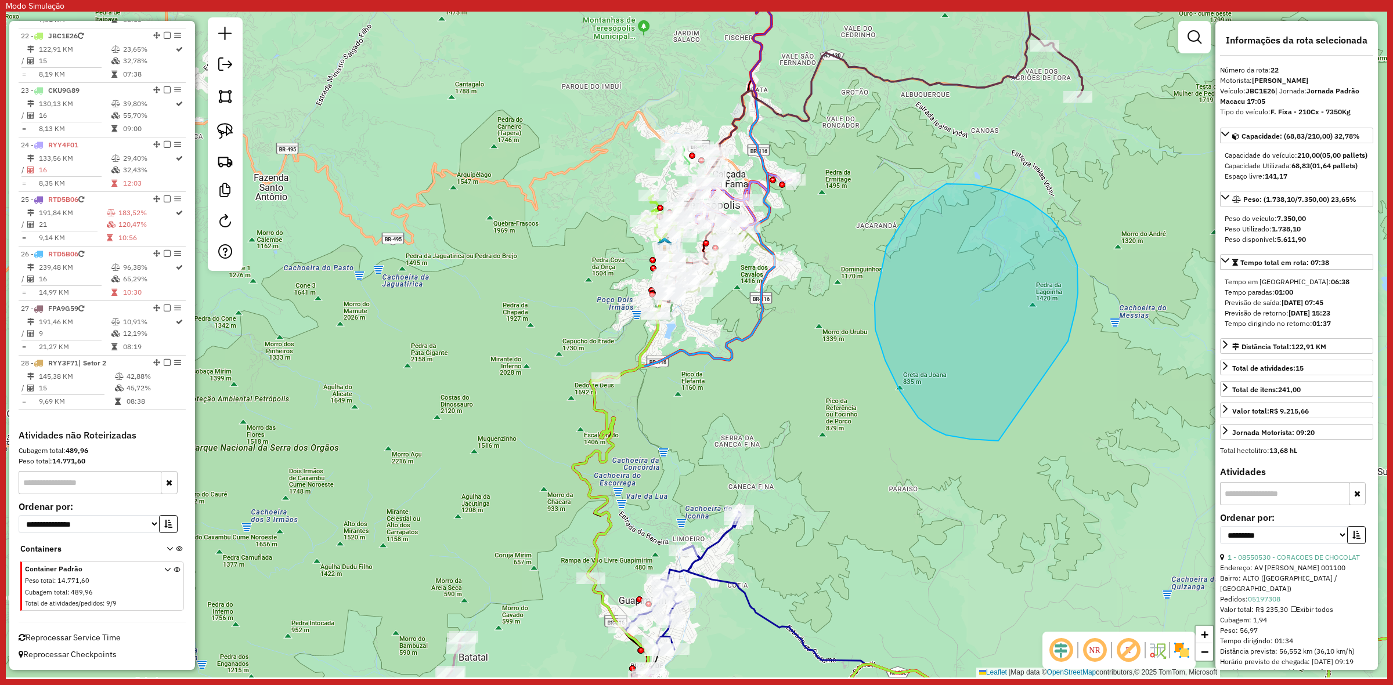
drag, startPoint x: 1050, startPoint y: 218, endPoint x: 1049, endPoint y: 396, distance: 178.2
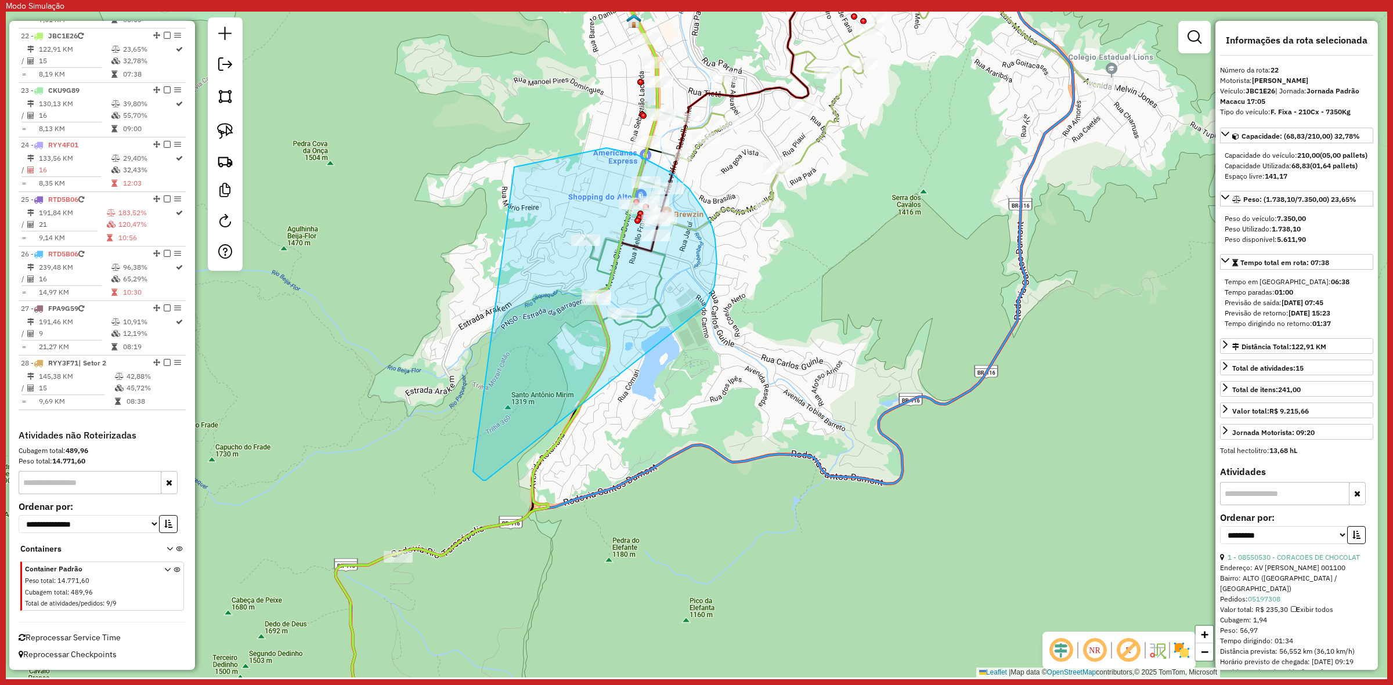
drag, startPoint x: 717, startPoint y: 263, endPoint x: 486, endPoint y: 477, distance: 314.5
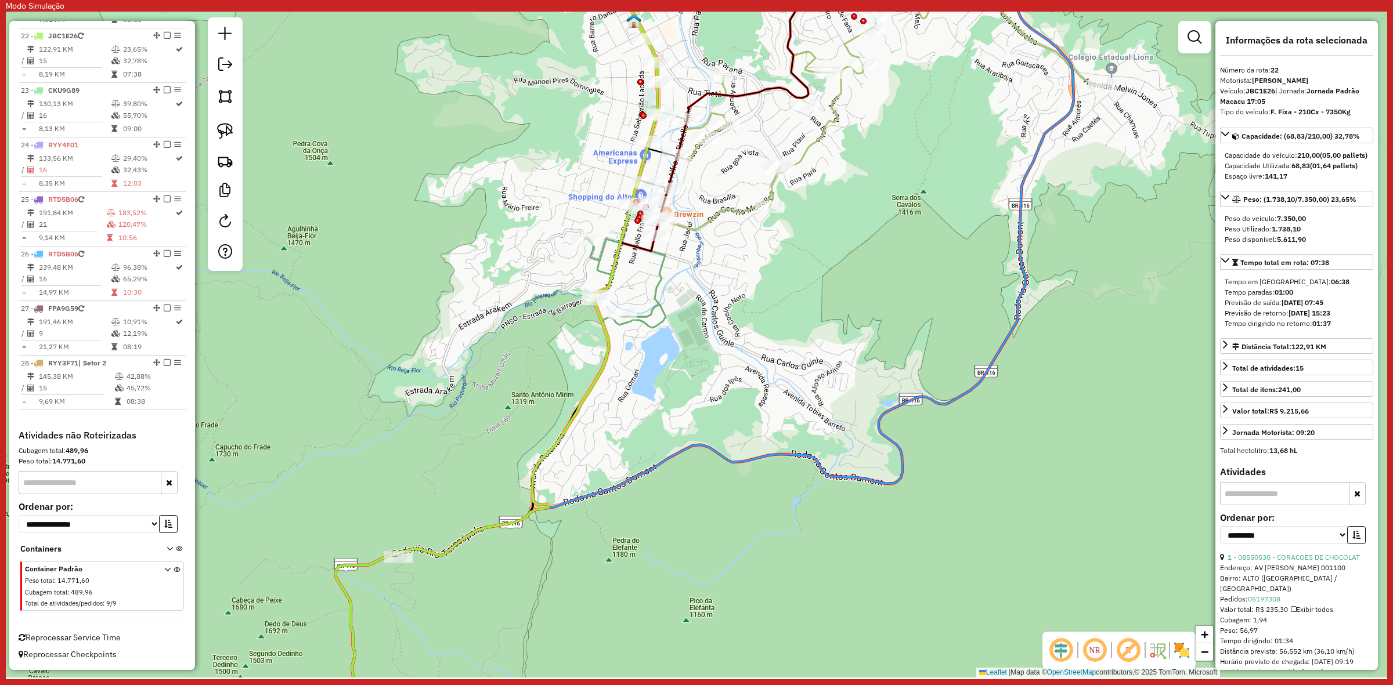
click at [651, 288] on icon at bounding box center [543, 319] width 290 height 474
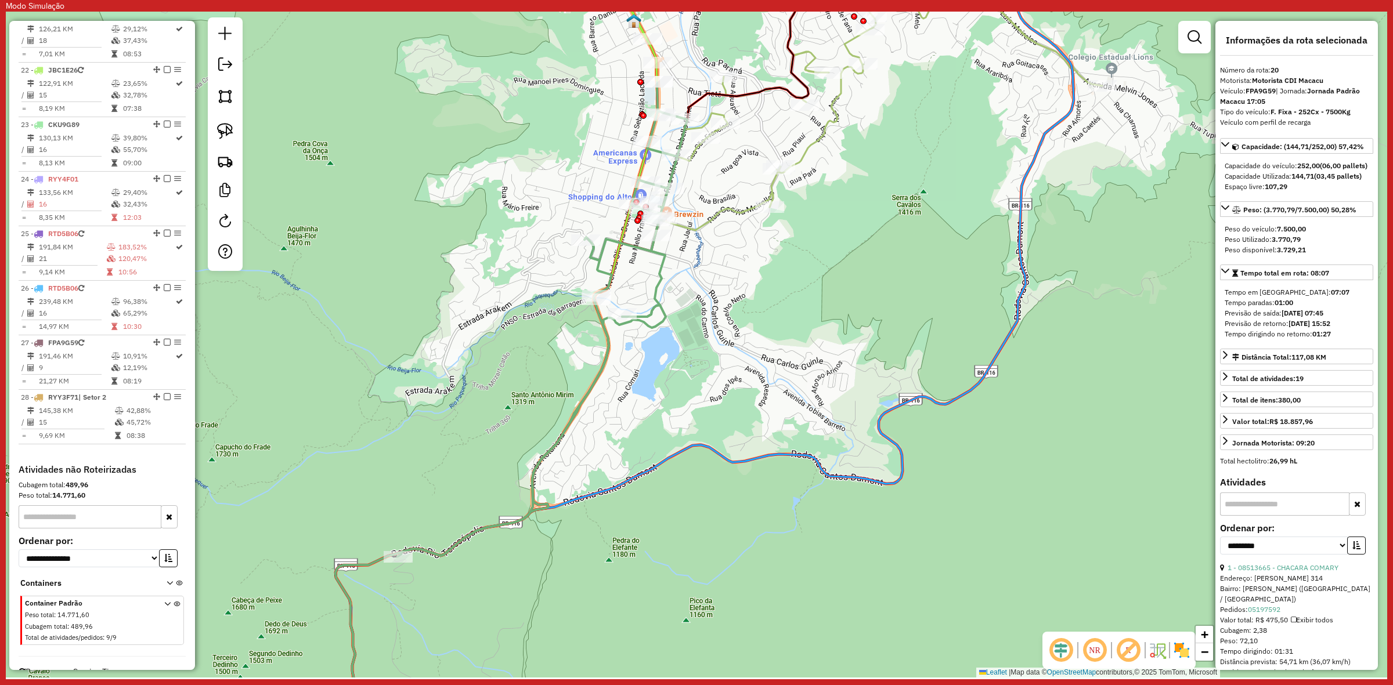
scroll to position [1512, 0]
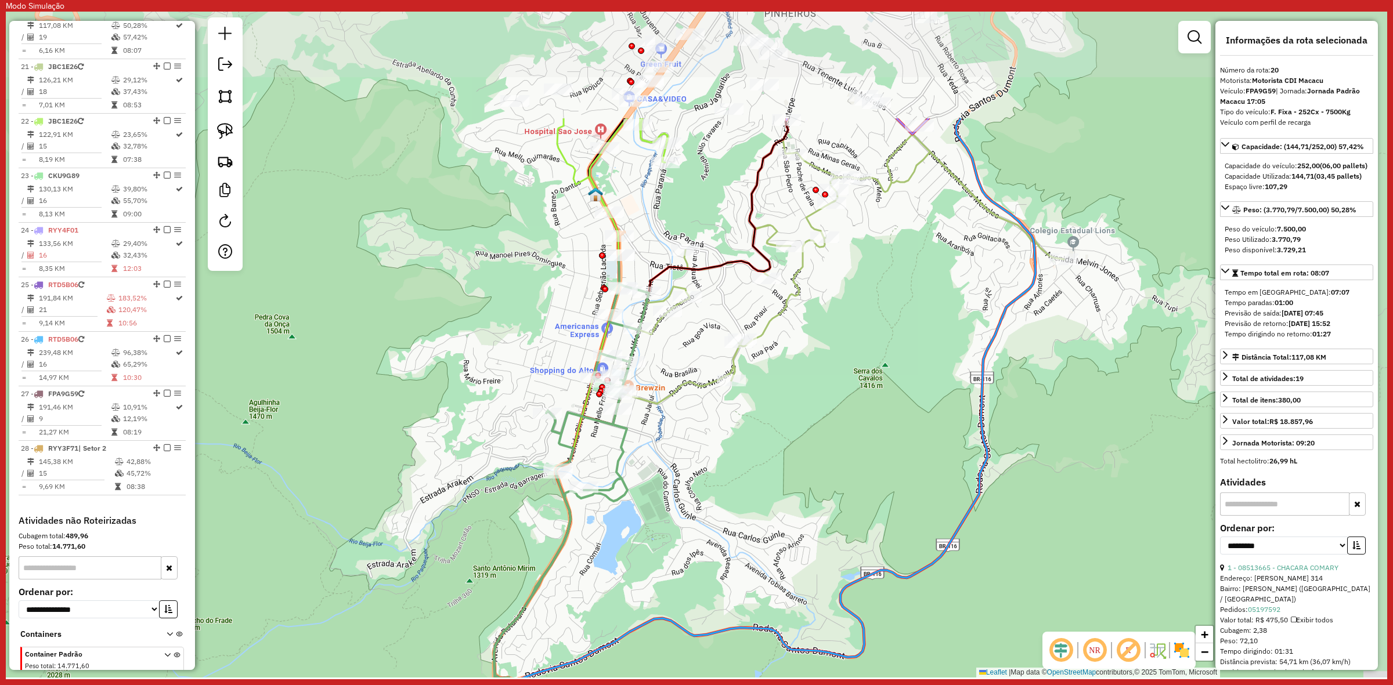
drag, startPoint x: 660, startPoint y: 444, endPoint x: 666, endPoint y: 401, distance: 43.4
click at [662, 445] on div "Janela de atendimento Grade de atendimento Capacidade Transportadoras Veículos …" at bounding box center [696, 345] width 1381 height 666
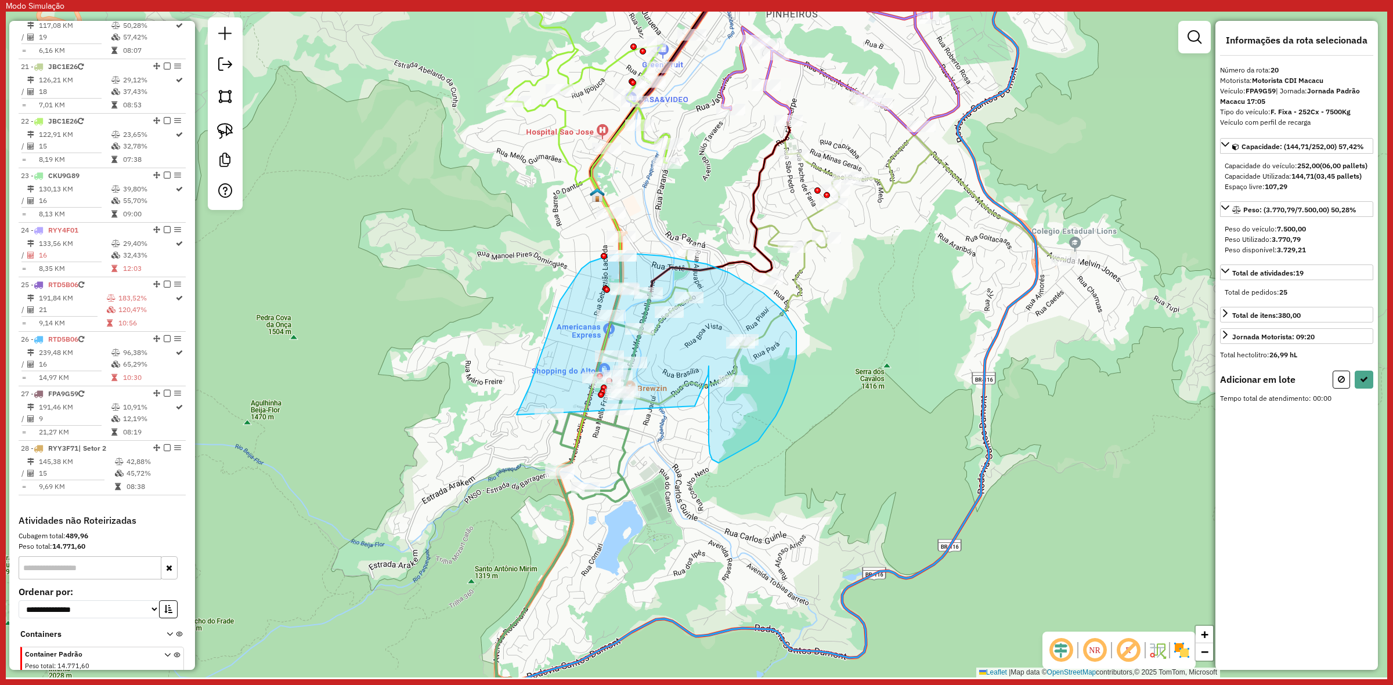
drag, startPoint x: 700, startPoint y: 393, endPoint x: 490, endPoint y: 465, distance: 221.3
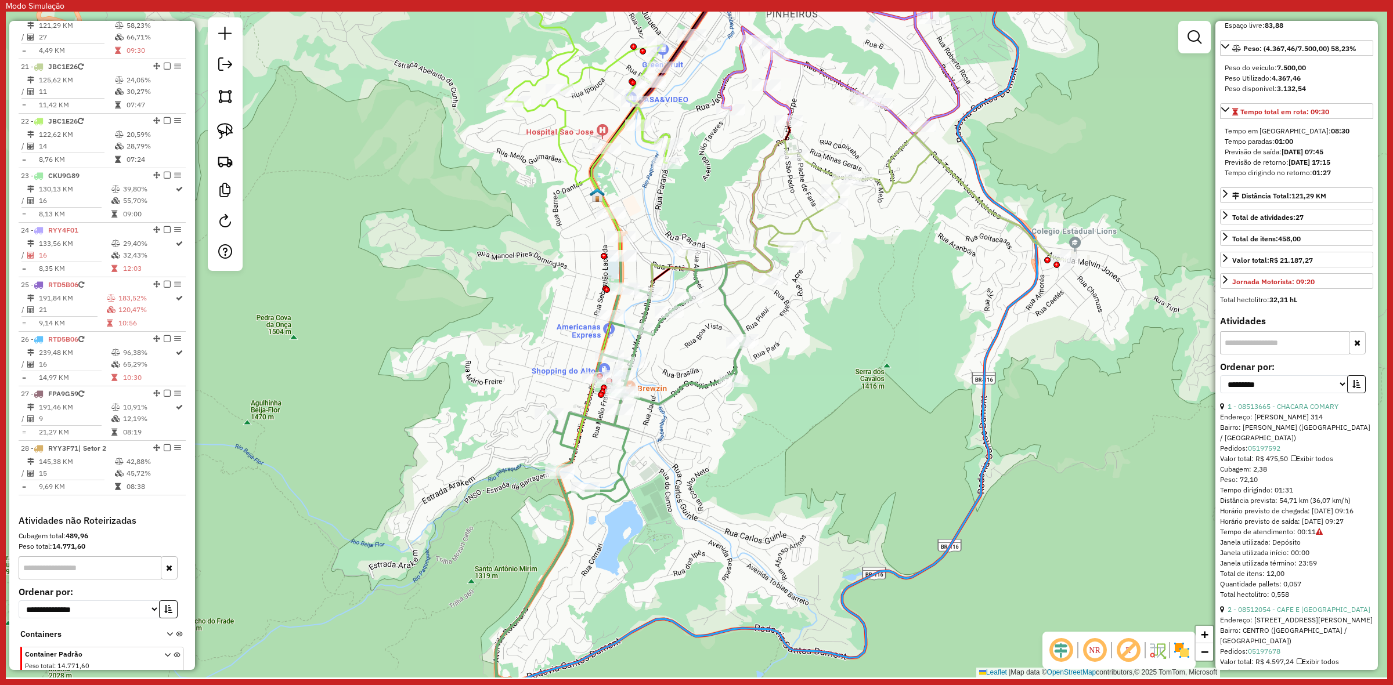
scroll to position [218, 0]
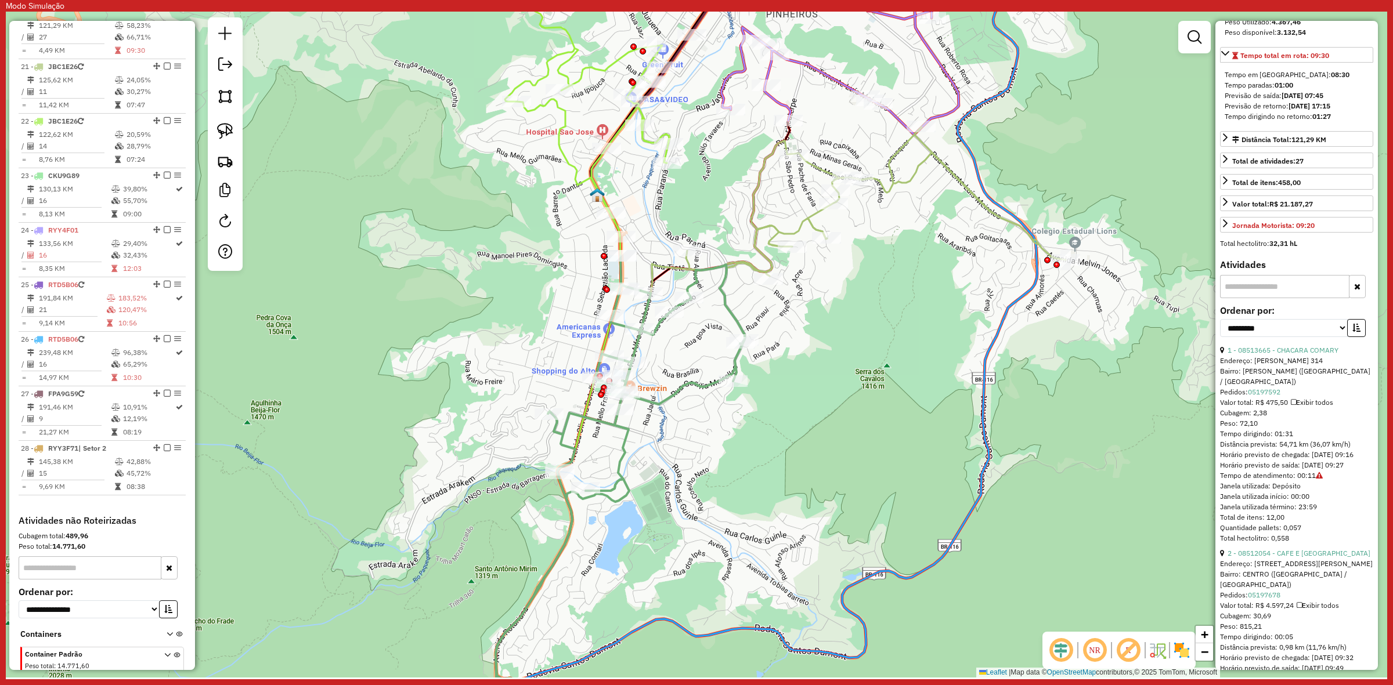
click at [738, 315] on icon at bounding box center [553, 493] width 384 height 475
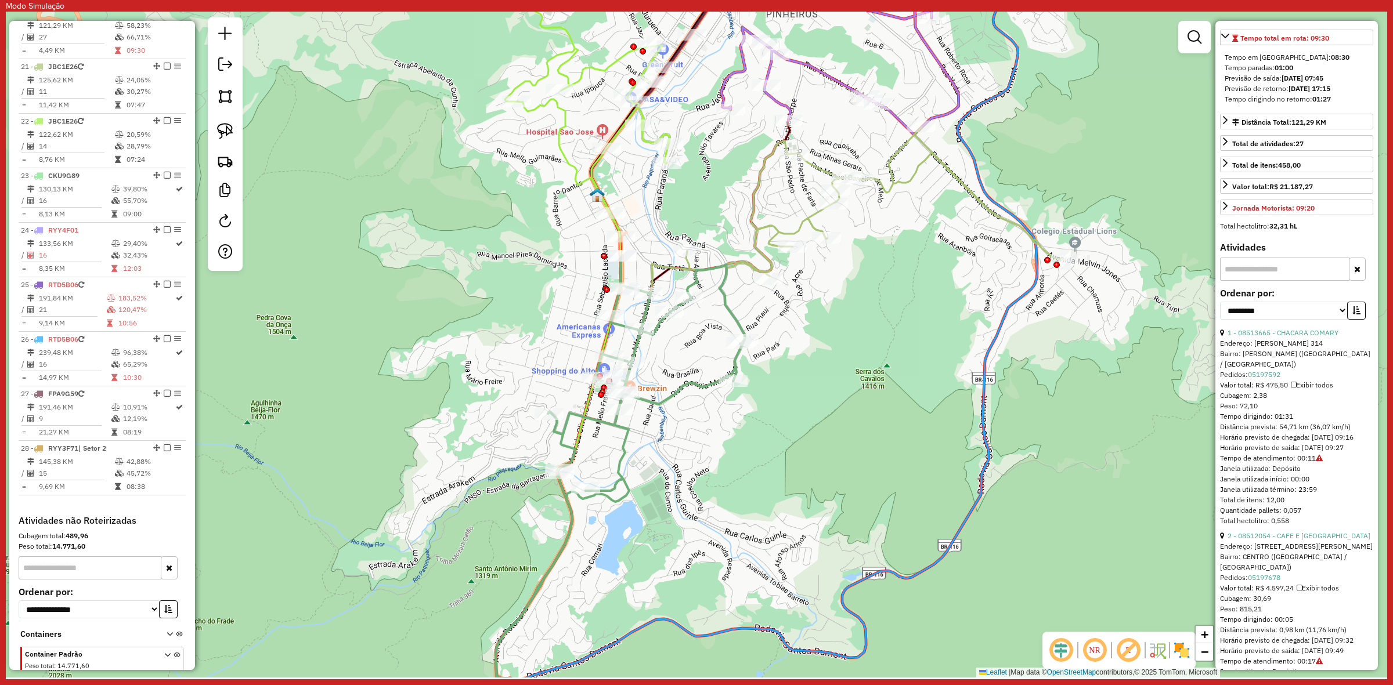
scroll to position [290, 0]
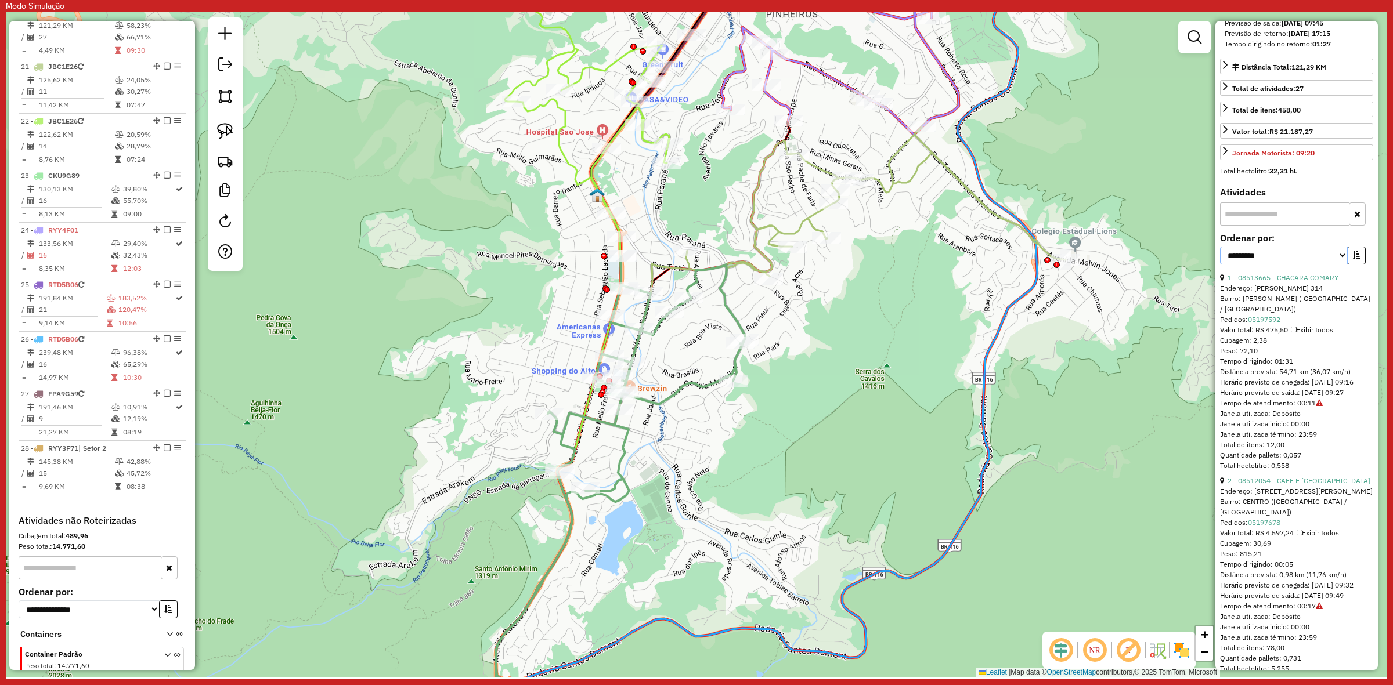
click at [1281, 265] on select "**********" at bounding box center [1284, 256] width 128 height 18
select select "**********"
click at [1220, 265] on select "**********" at bounding box center [1284, 256] width 128 height 18
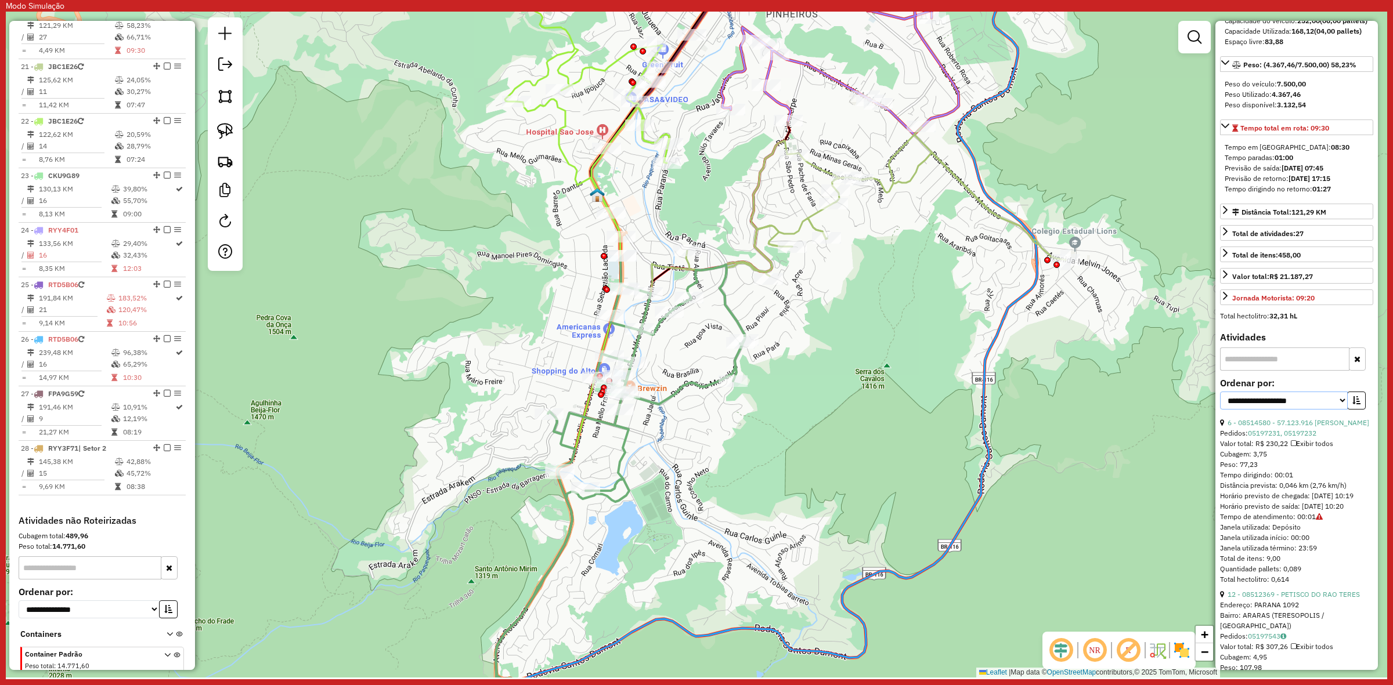
scroll to position [363, 0]
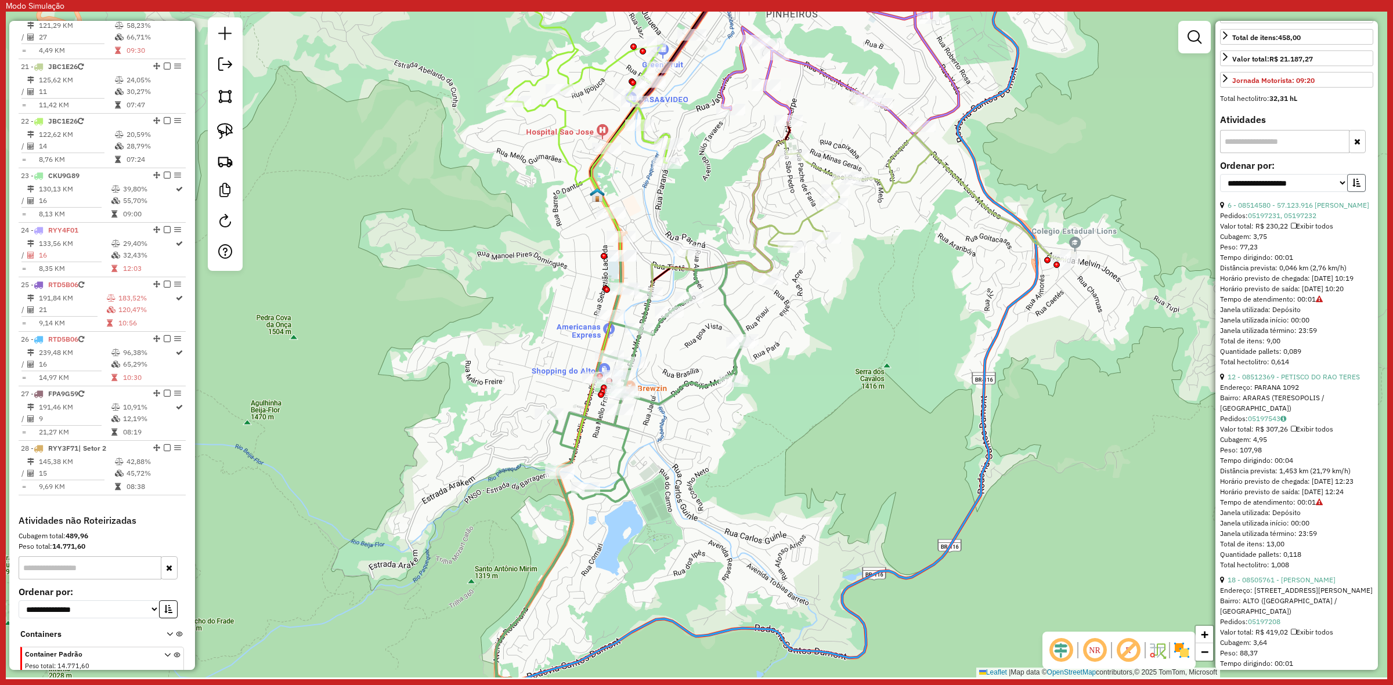
click at [1356, 187] on icon "button" at bounding box center [1356, 183] width 8 height 8
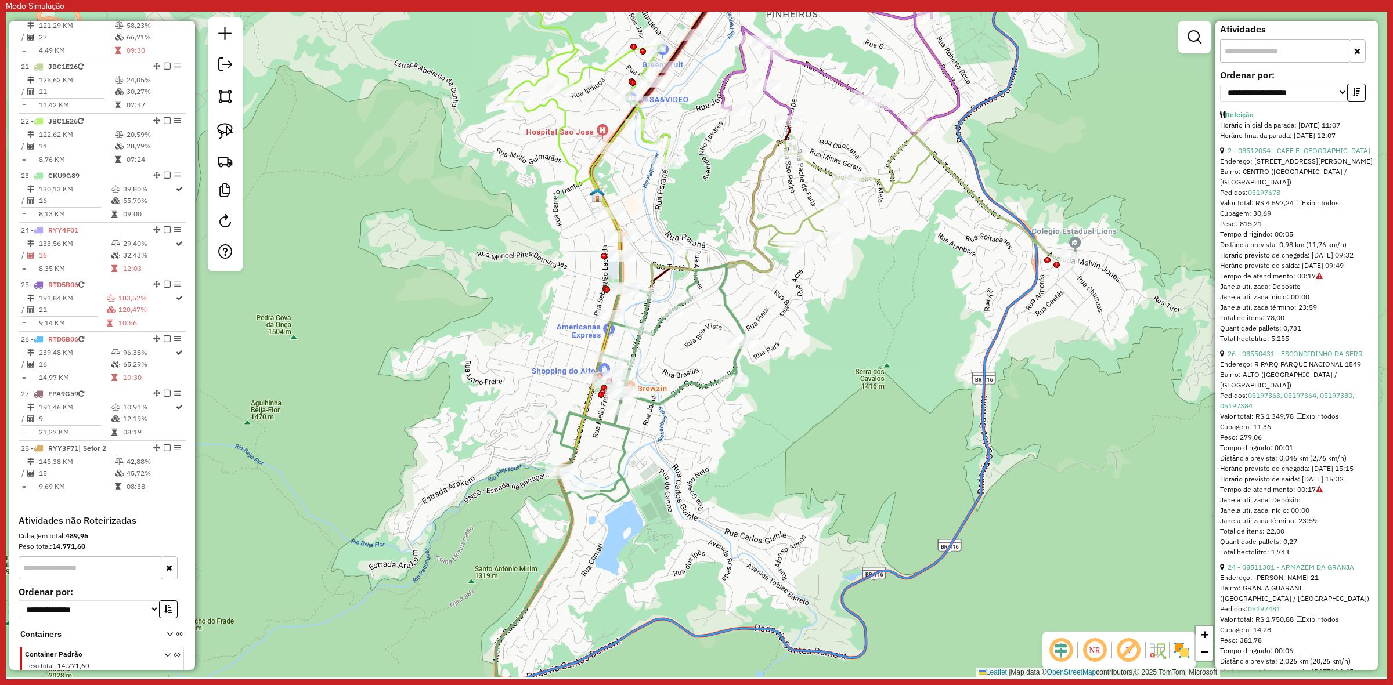
scroll to position [508, 0]
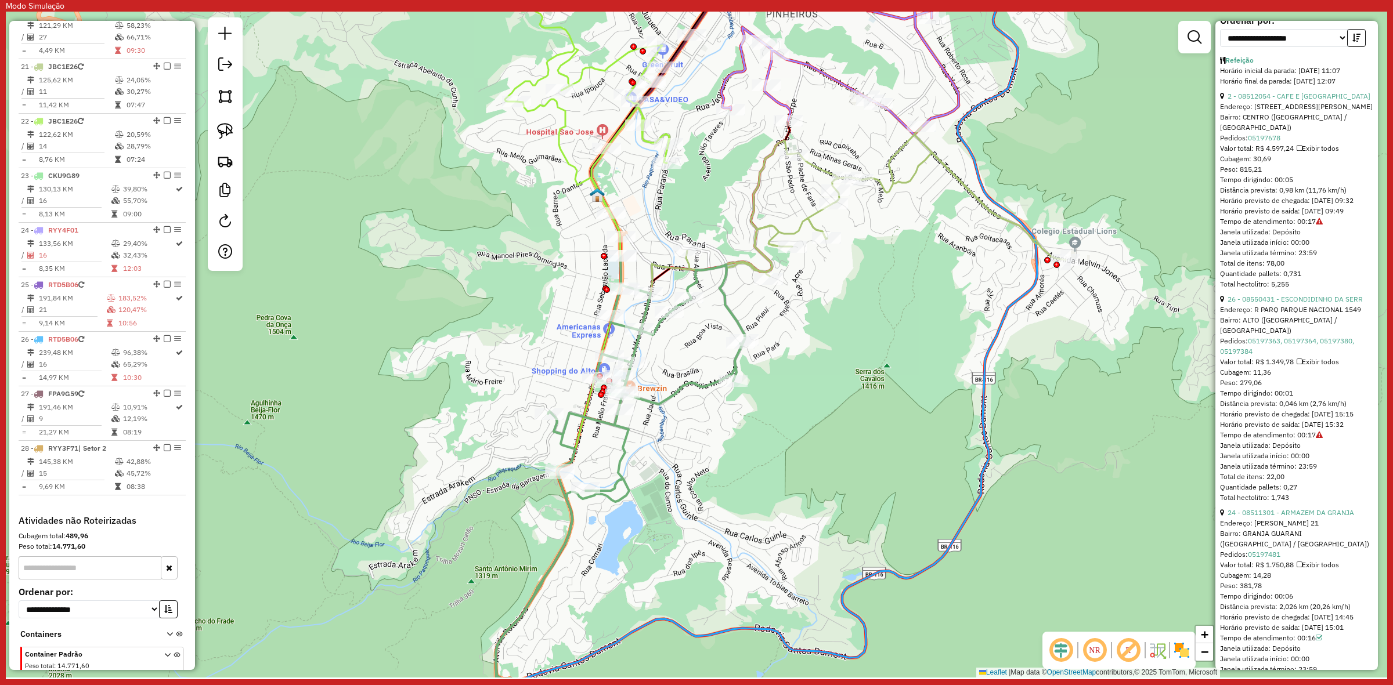
drag, startPoint x: 1310, startPoint y: 458, endPoint x: 1303, endPoint y: 458, distance: 7.0
click at [1303, 458] on div "26 - 08550431 - ESCONDIDINHO DA SERR Endereço: R PARQ PARQUE NACIONAL 1549 Bair…" at bounding box center [1296, 398] width 153 height 209
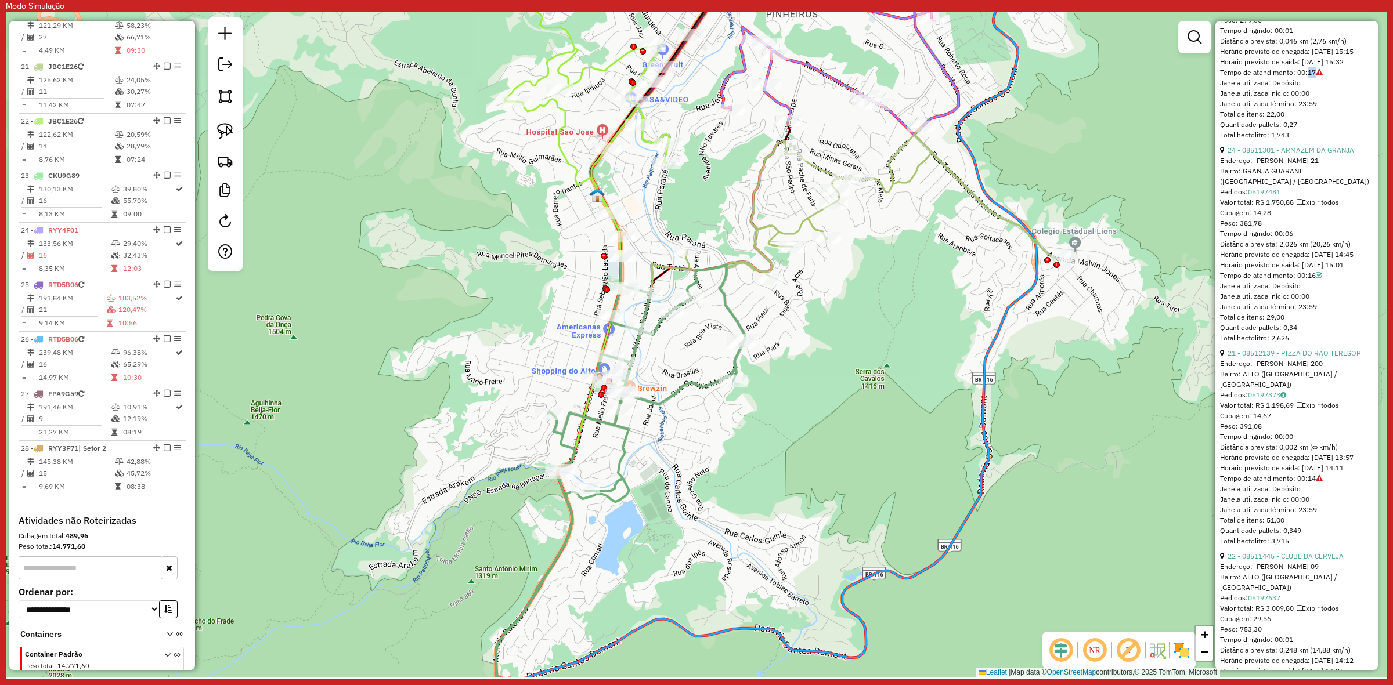
scroll to position [1088, 0]
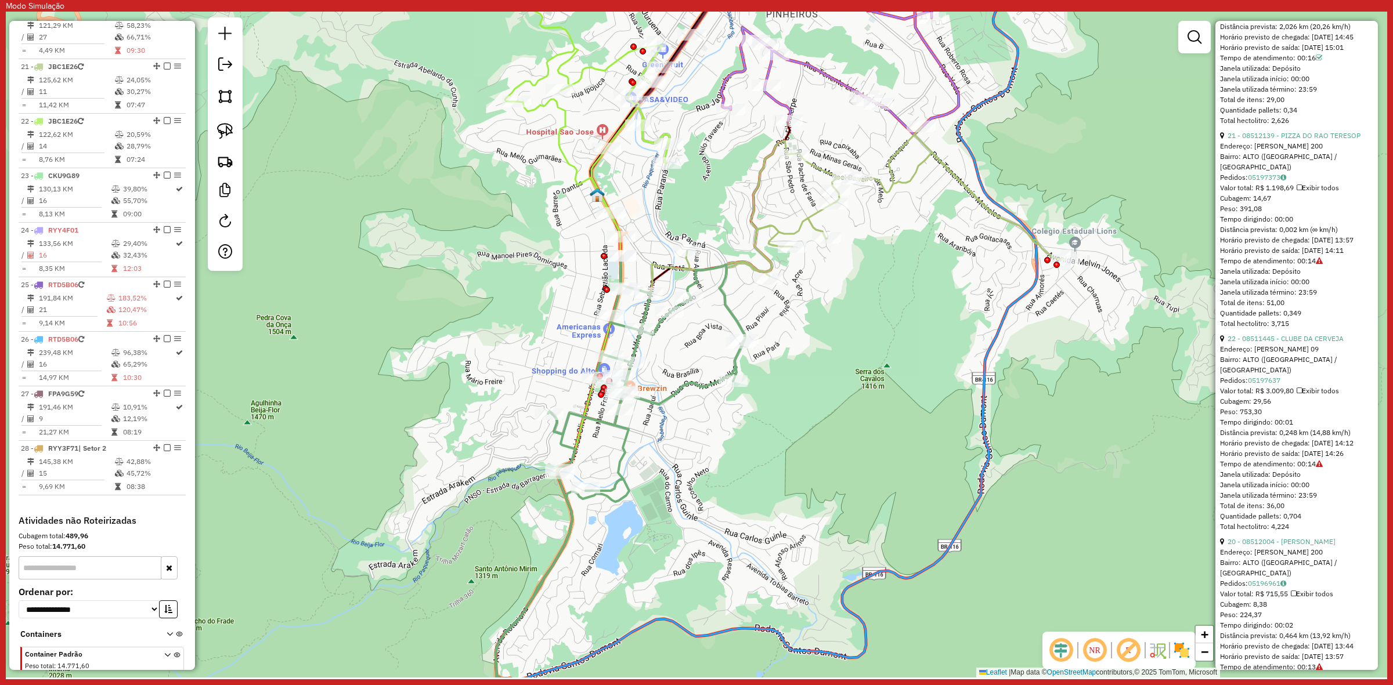
drag, startPoint x: 1223, startPoint y: 286, endPoint x: 1307, endPoint y: 291, distance: 84.3
click at [1307, 291] on div "21 - 08512139 - PIZZA DO RAO TERESOP Endereço: ALBERTO TORRES 200 Bairro: ALTO …" at bounding box center [1296, 230] width 153 height 198
click at [1286, 140] on link "21 - 08512139 - PIZZA DO RAO TERESOP" at bounding box center [1293, 135] width 133 height 9
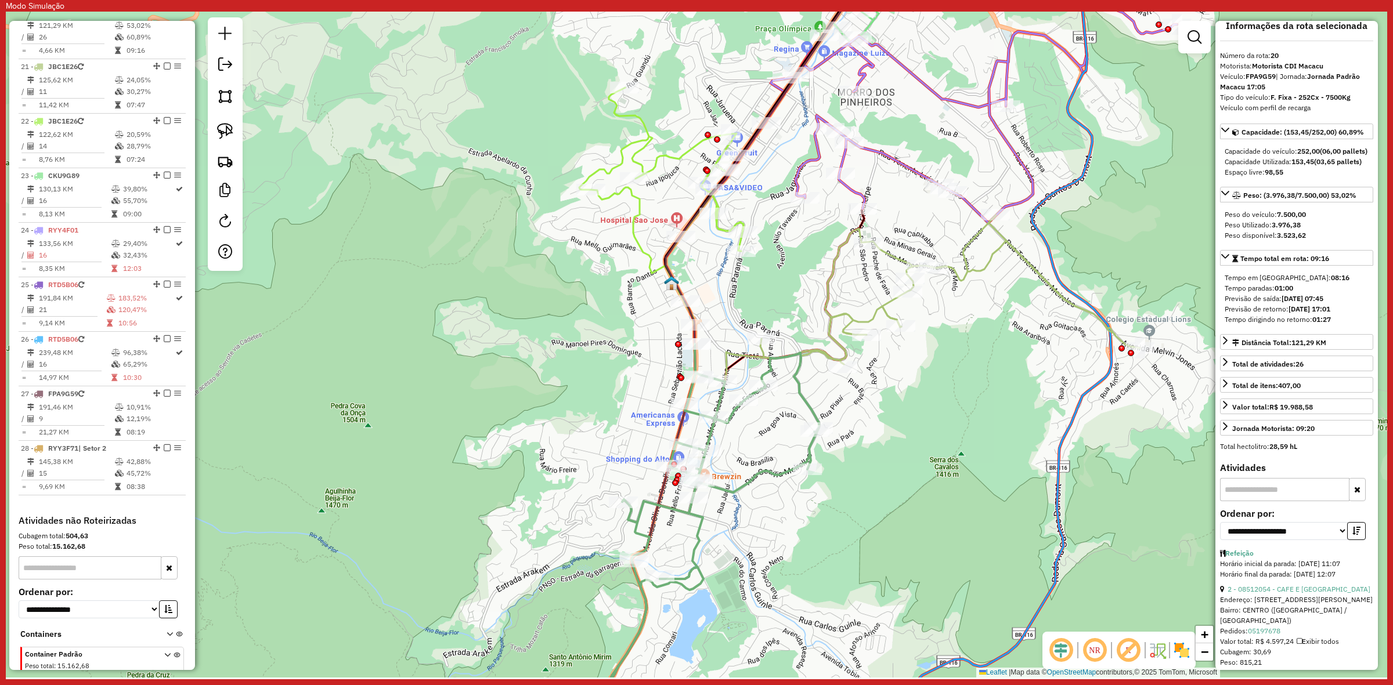
scroll to position [0, 0]
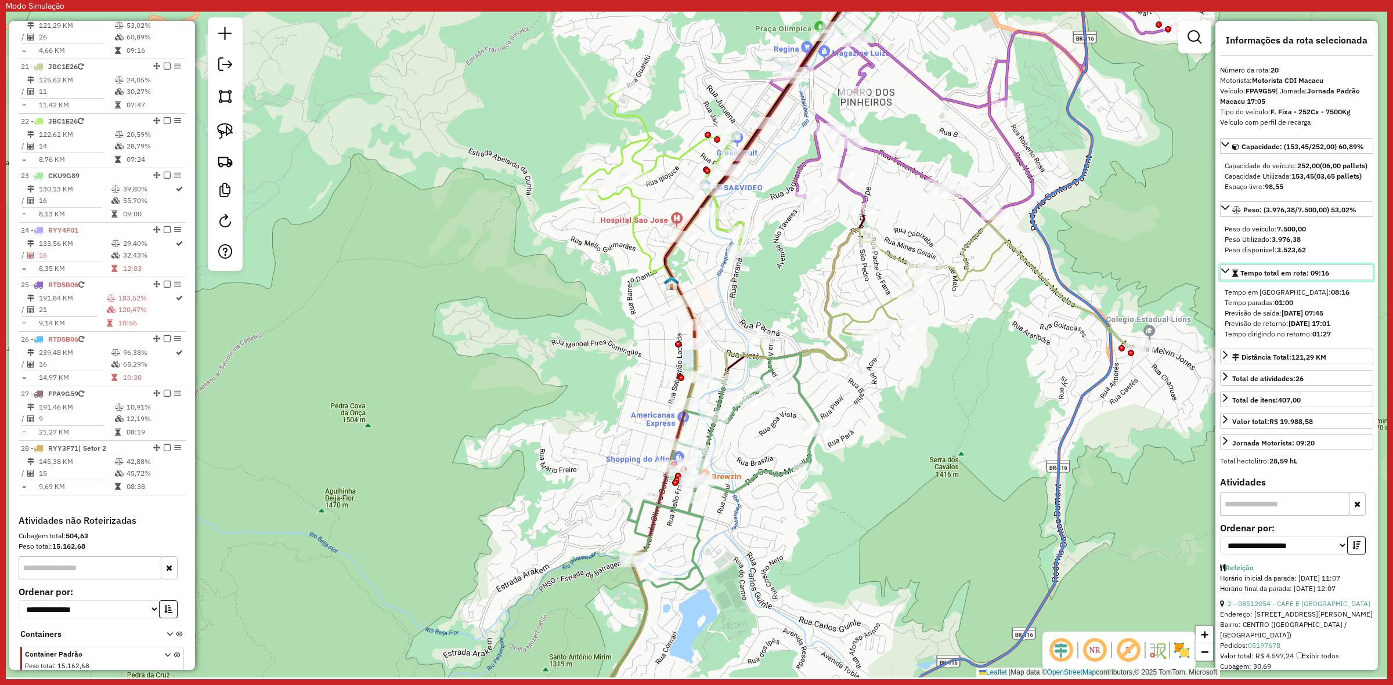
drag, startPoint x: 1339, startPoint y: 296, endPoint x: 1307, endPoint y: 297, distance: 32.5
click at [1310, 280] on link "Tempo total em rota: 09:16" at bounding box center [1296, 273] width 153 height 16
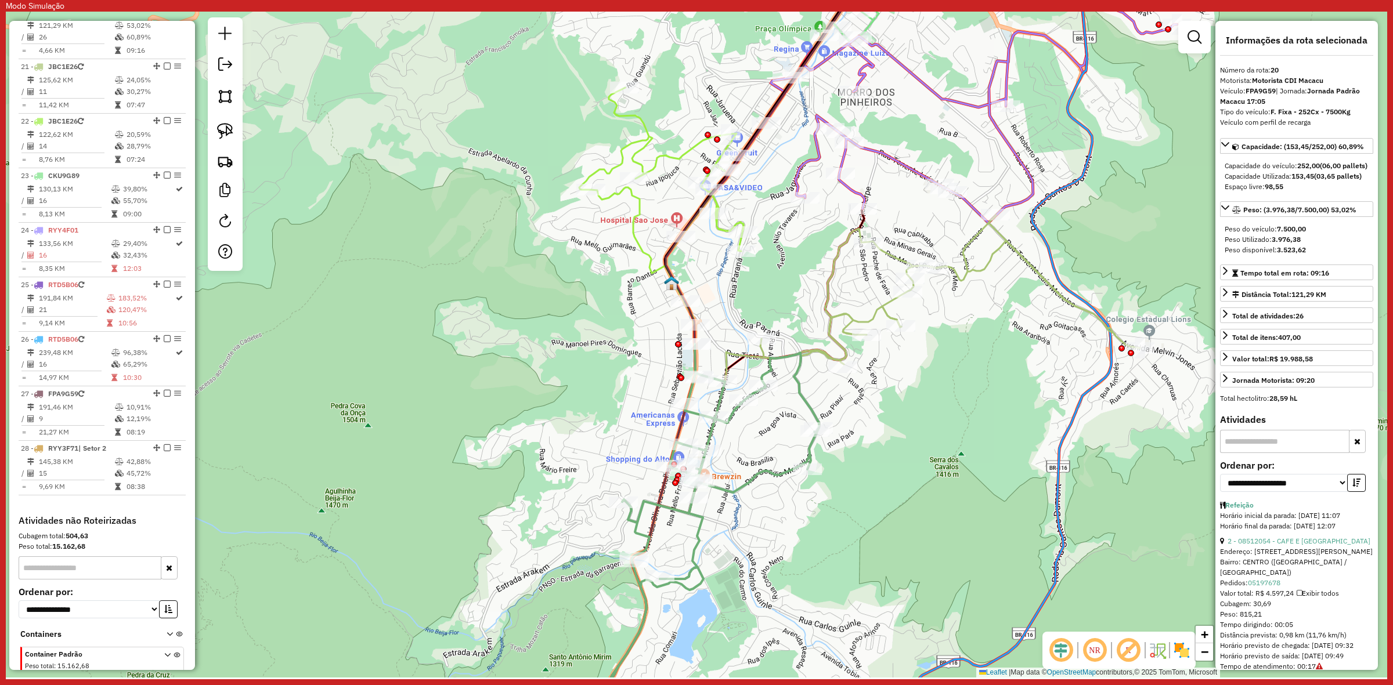
click at [1317, 285] on div "Tempo total em rota: 09:16 Tempo em rota: 08:16 Tempo paradas: 01:00 Previsão d…" at bounding box center [1296, 275] width 153 height 20
click at [1313, 277] on span "Tempo total em rota: 09:16" at bounding box center [1284, 273] width 89 height 9
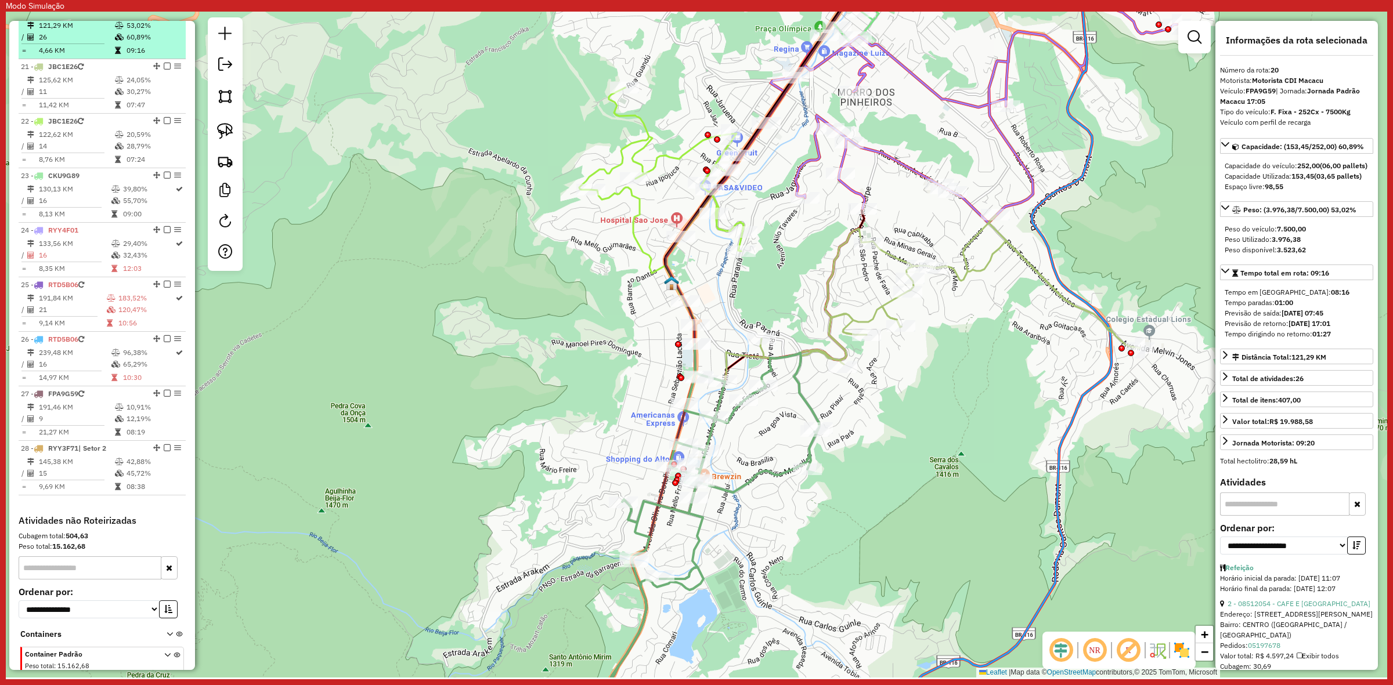
click at [165, 15] on em at bounding box center [167, 11] width 7 height 7
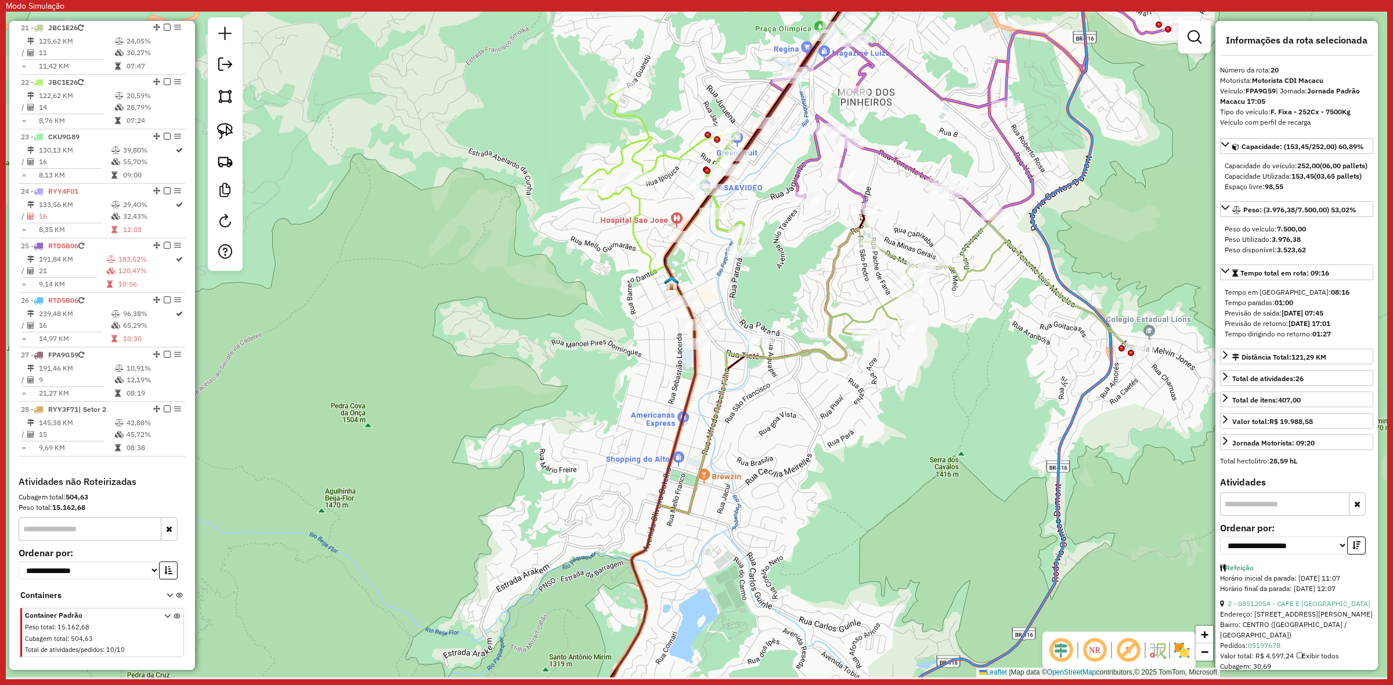
click at [805, 355] on icon at bounding box center [950, 289] width 380 height 149
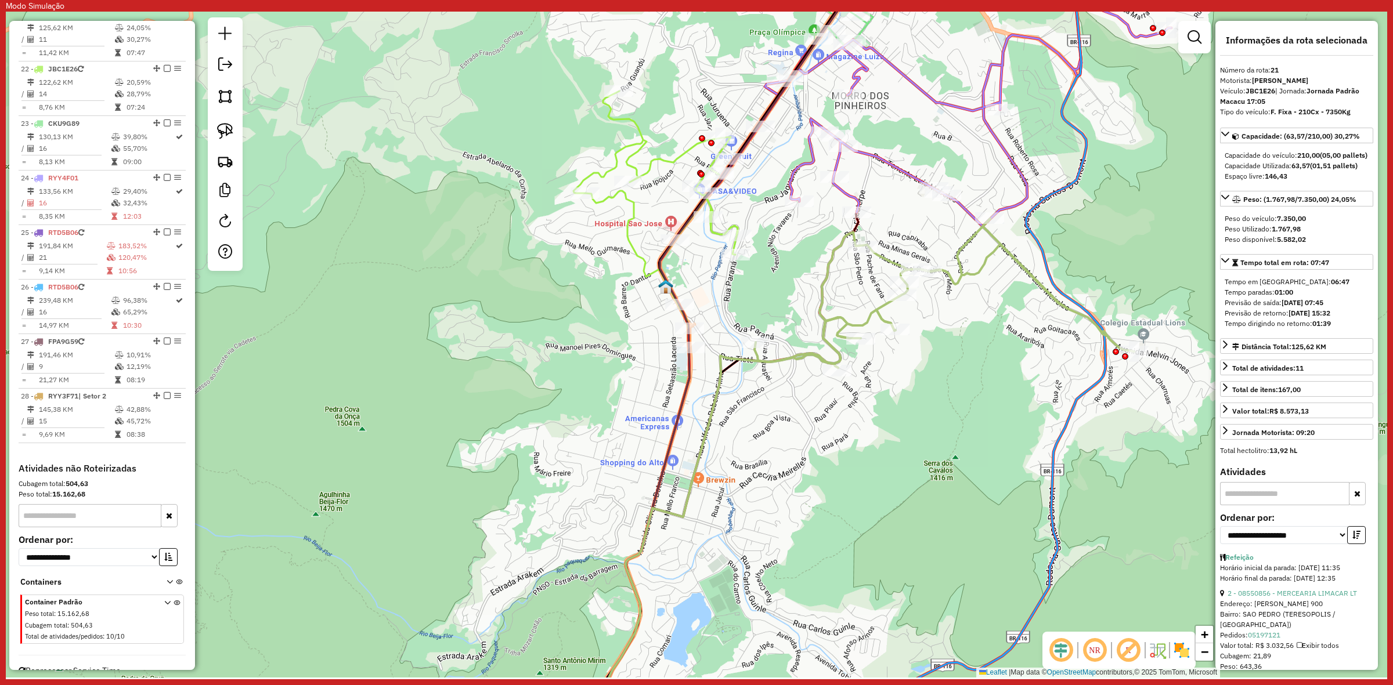
scroll to position [1527, 0]
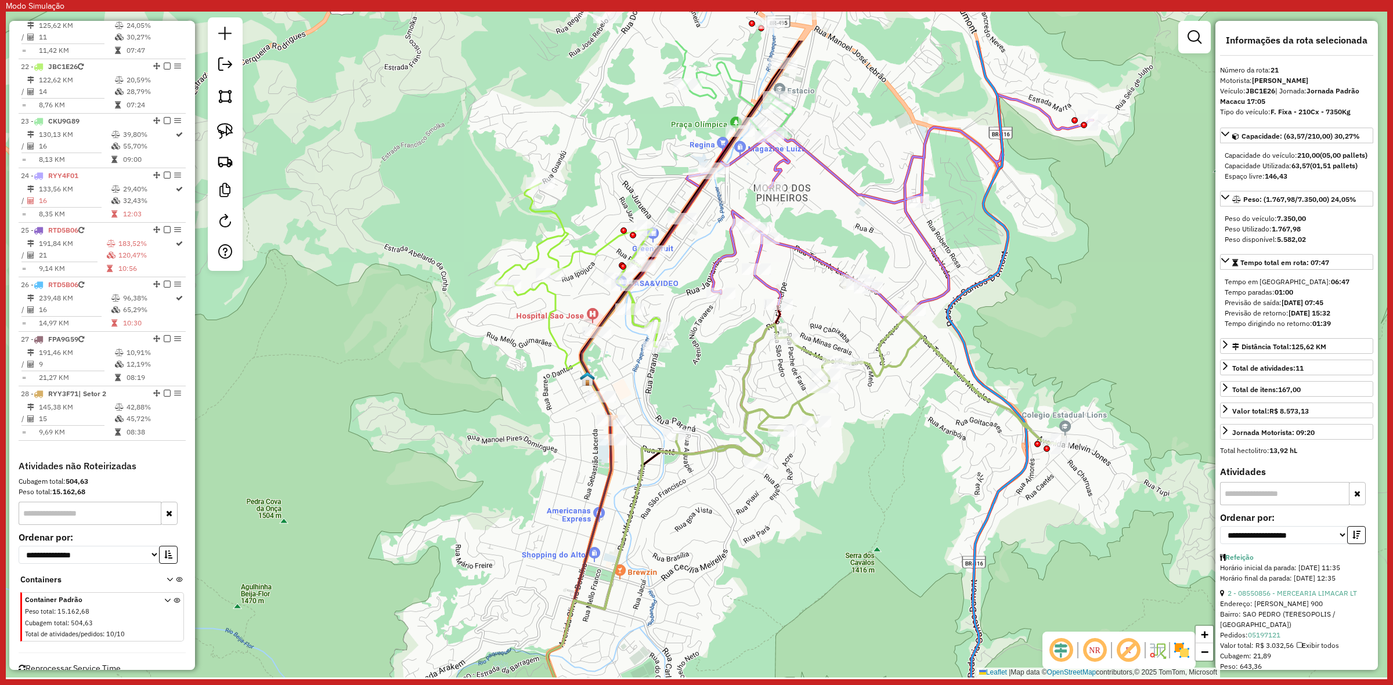
drag, startPoint x: 805, startPoint y: 396, endPoint x: 727, endPoint y: 489, distance: 121.0
click at [727, 489] on div "Janela de atendimento Grade de atendimento Capacidade Transportadoras Veículos …" at bounding box center [696, 345] width 1381 height 666
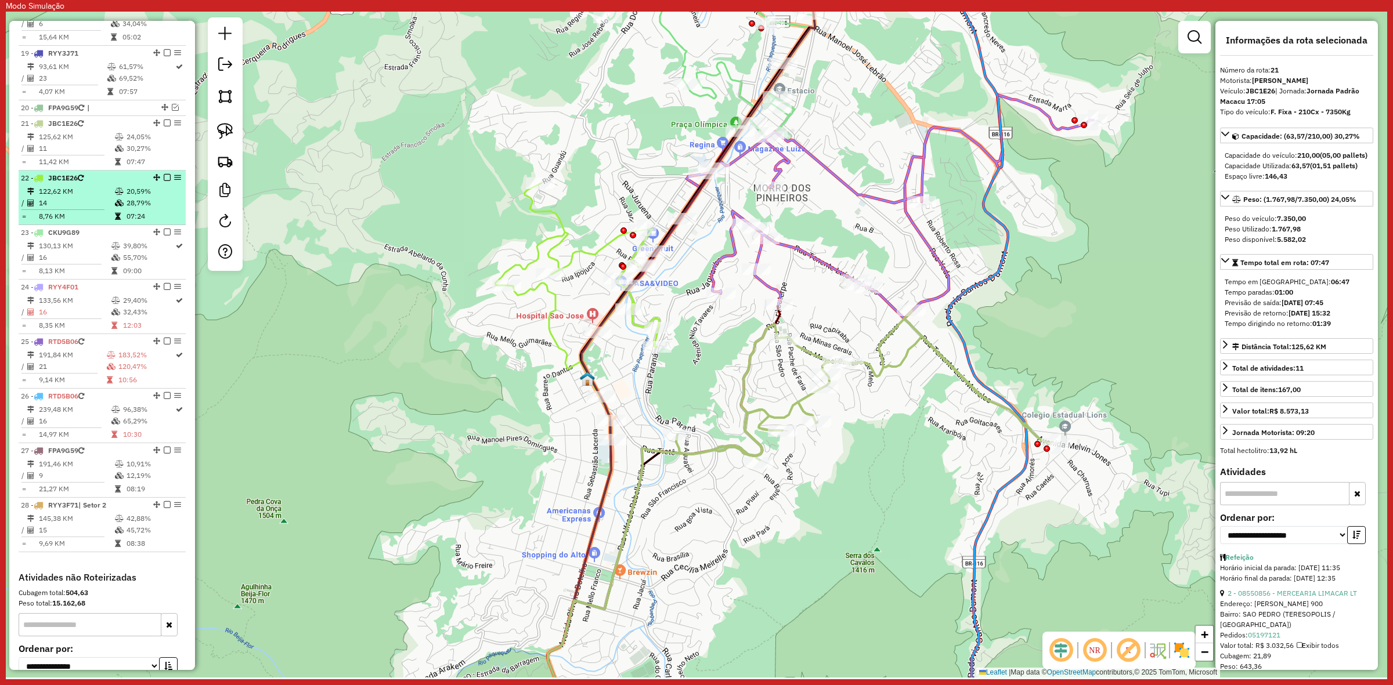
scroll to position [1382, 0]
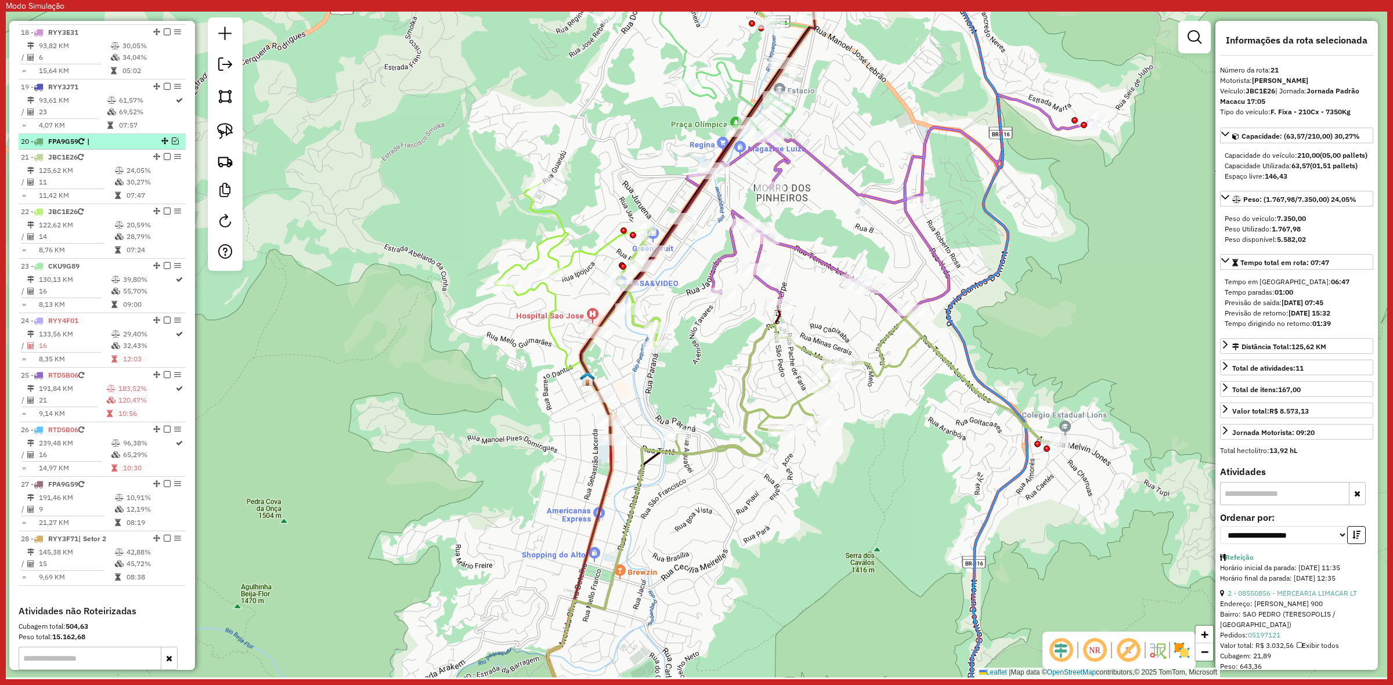
click at [172, 144] on em at bounding box center [175, 141] width 7 height 7
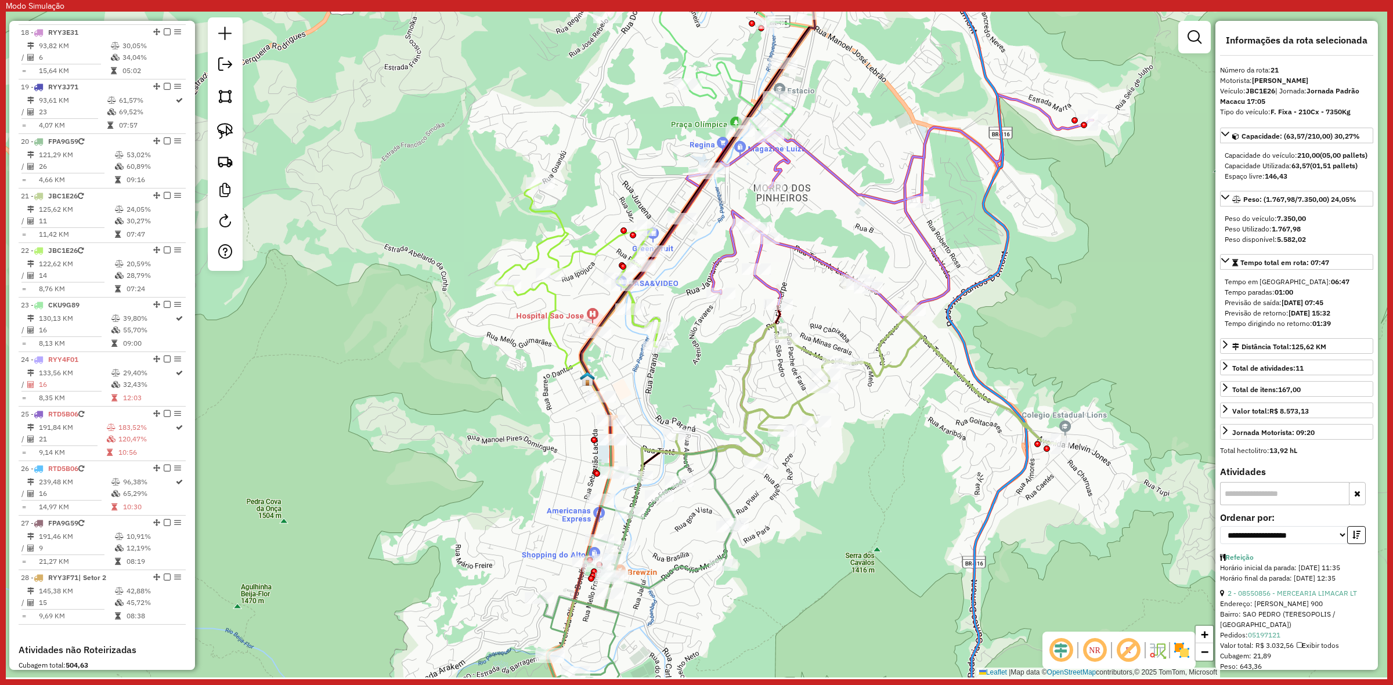
click at [720, 502] on icon at bounding box center [636, 592] width 197 height 305
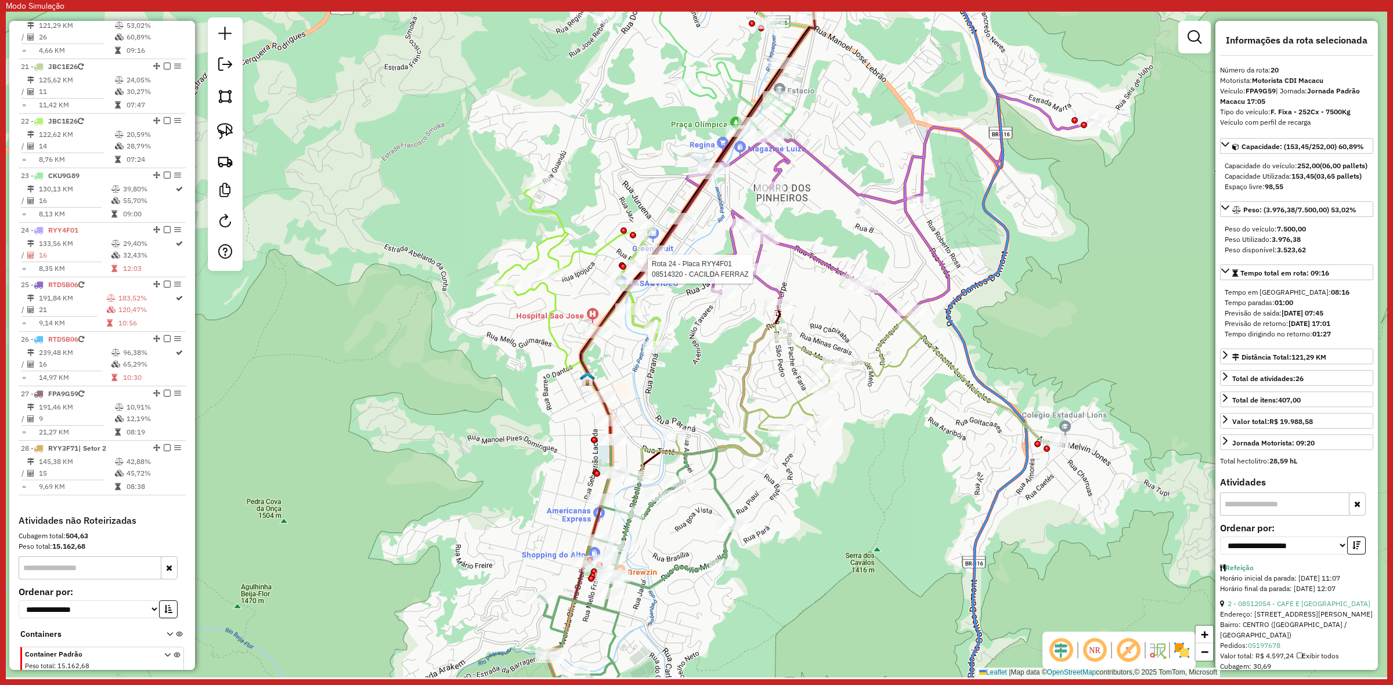
click at [762, 275] on div at bounding box center [756, 269] width 29 height 12
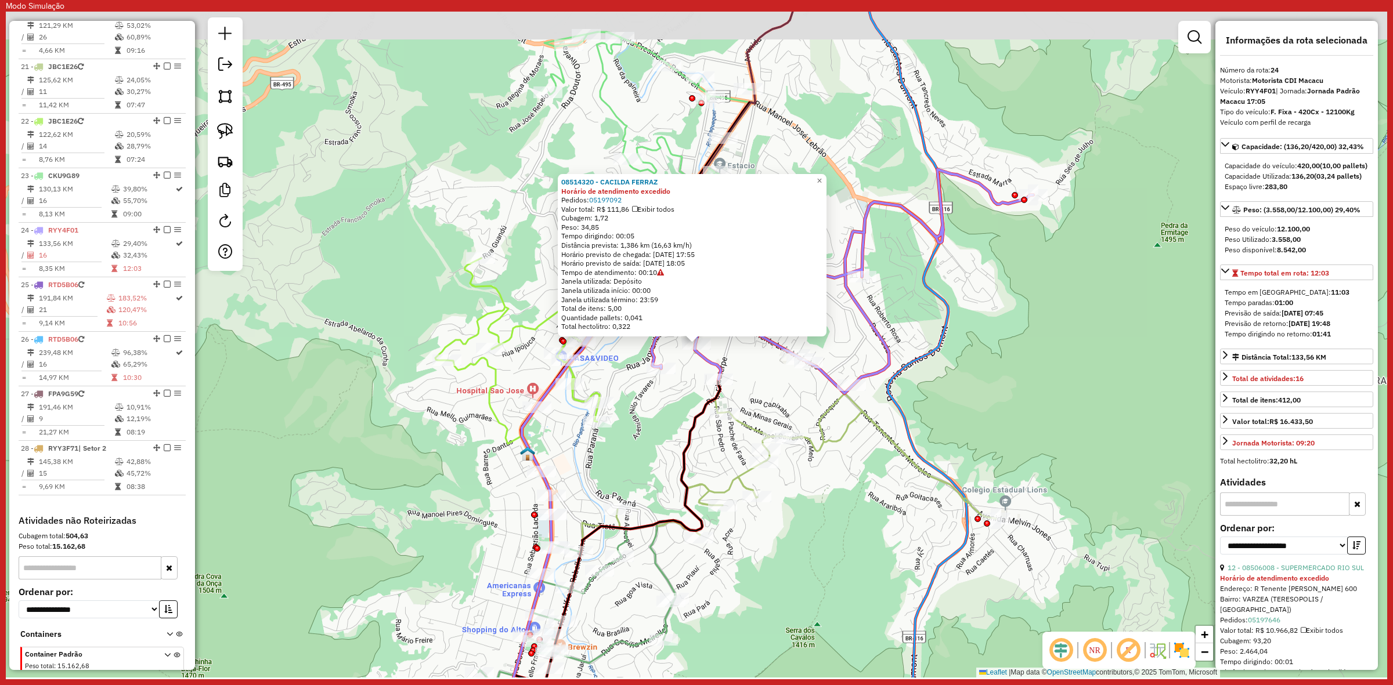
scroll to position [1614, 0]
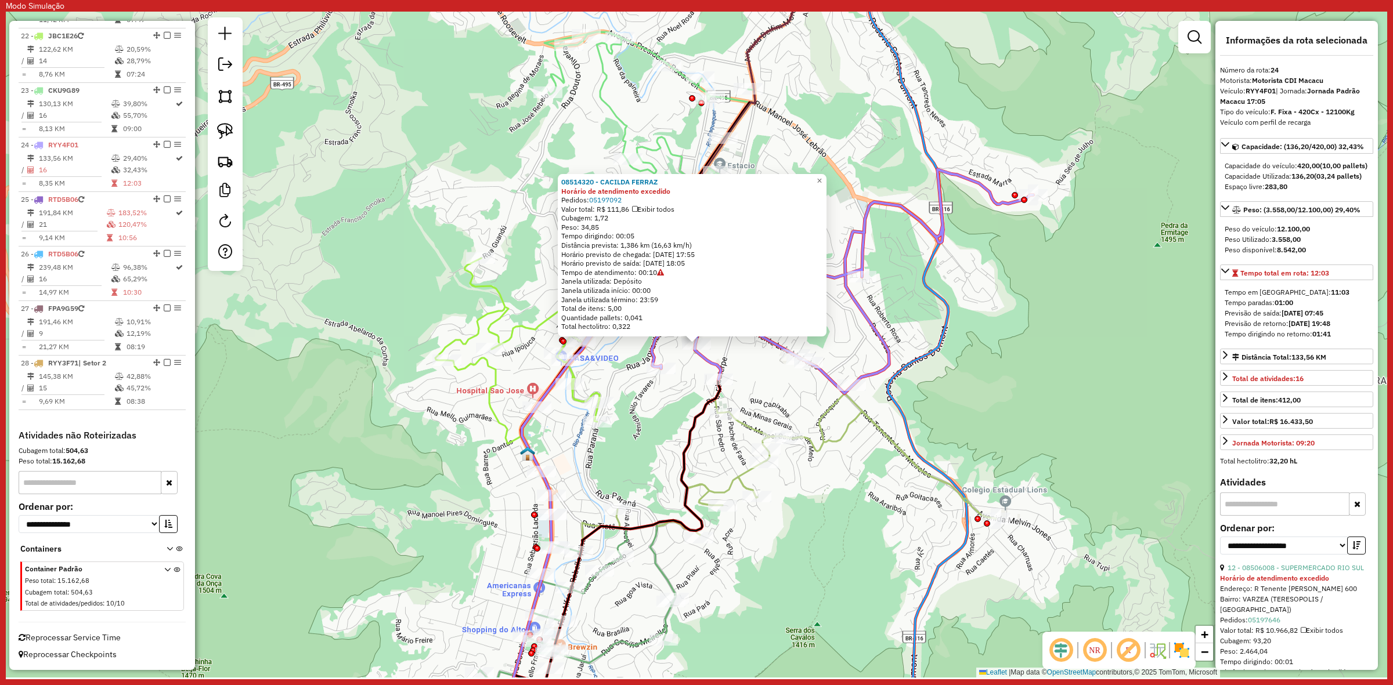
click at [736, 479] on icon at bounding box center [806, 460] width 380 height 149
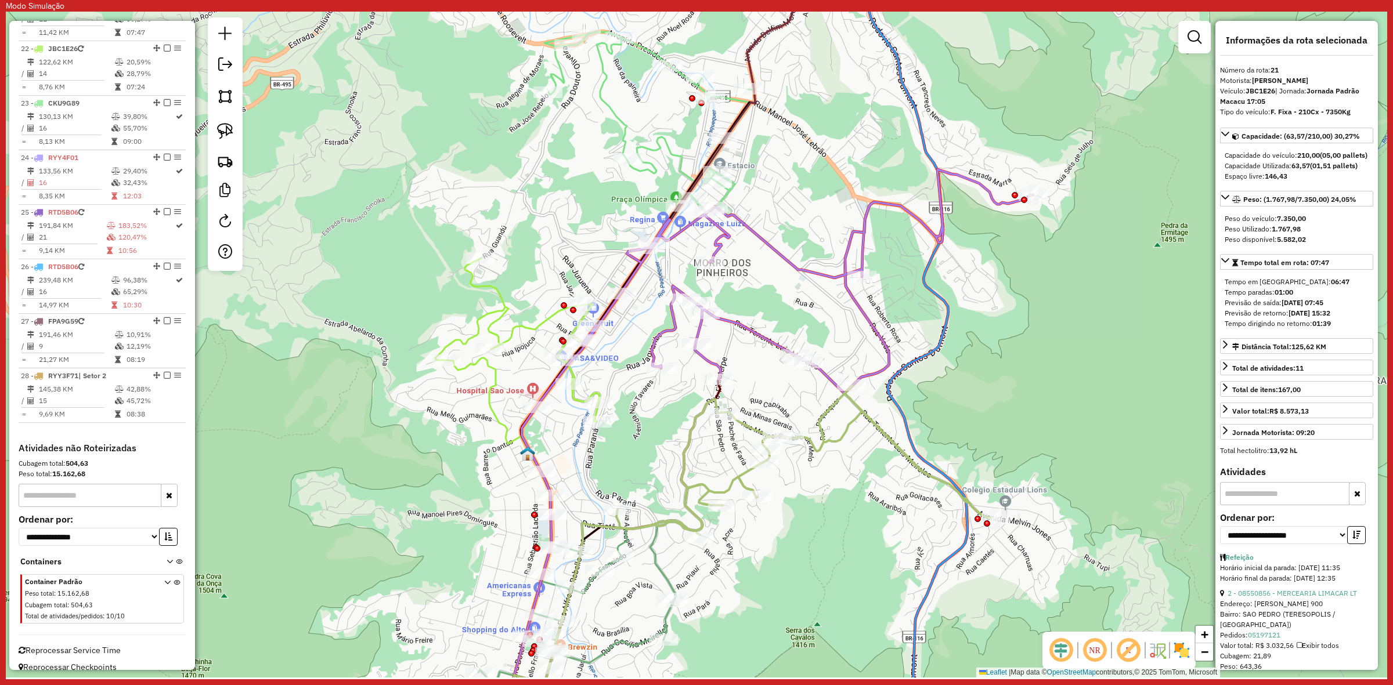
scroll to position [1566, 0]
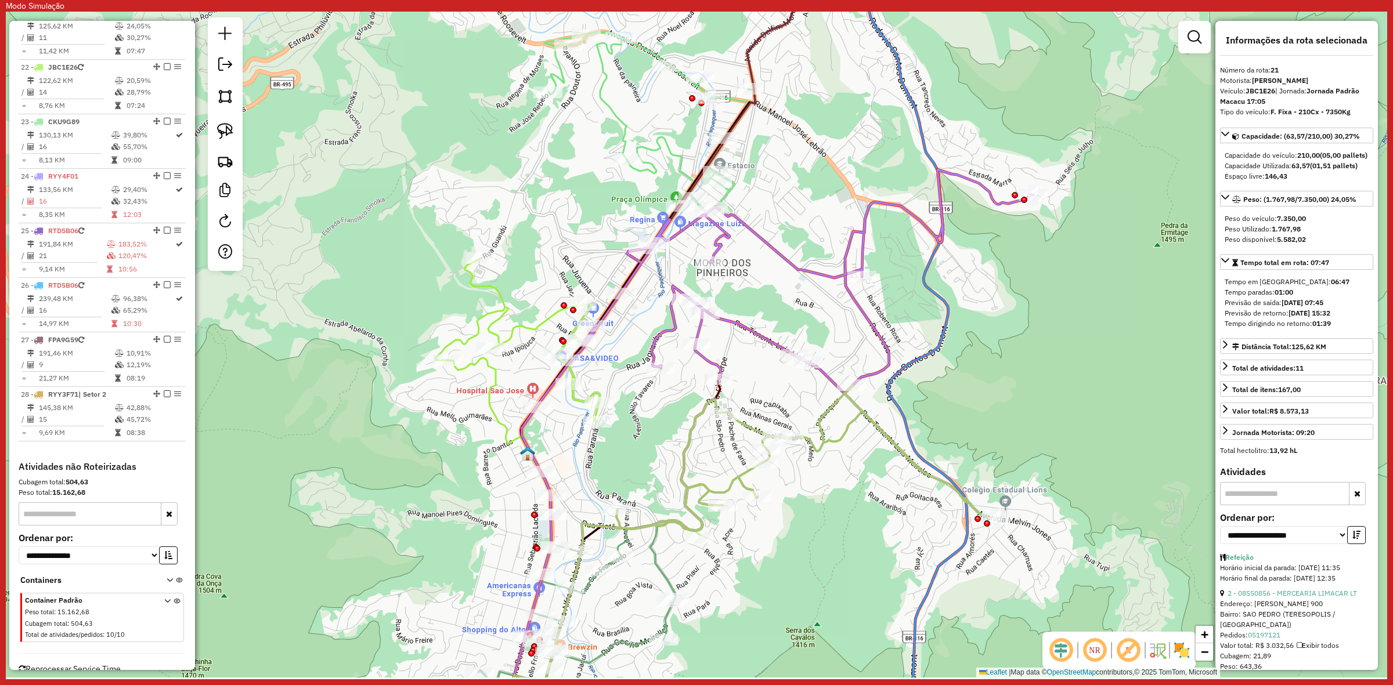
click at [497, 392] on icon at bounding box center [517, 376] width 164 height 237
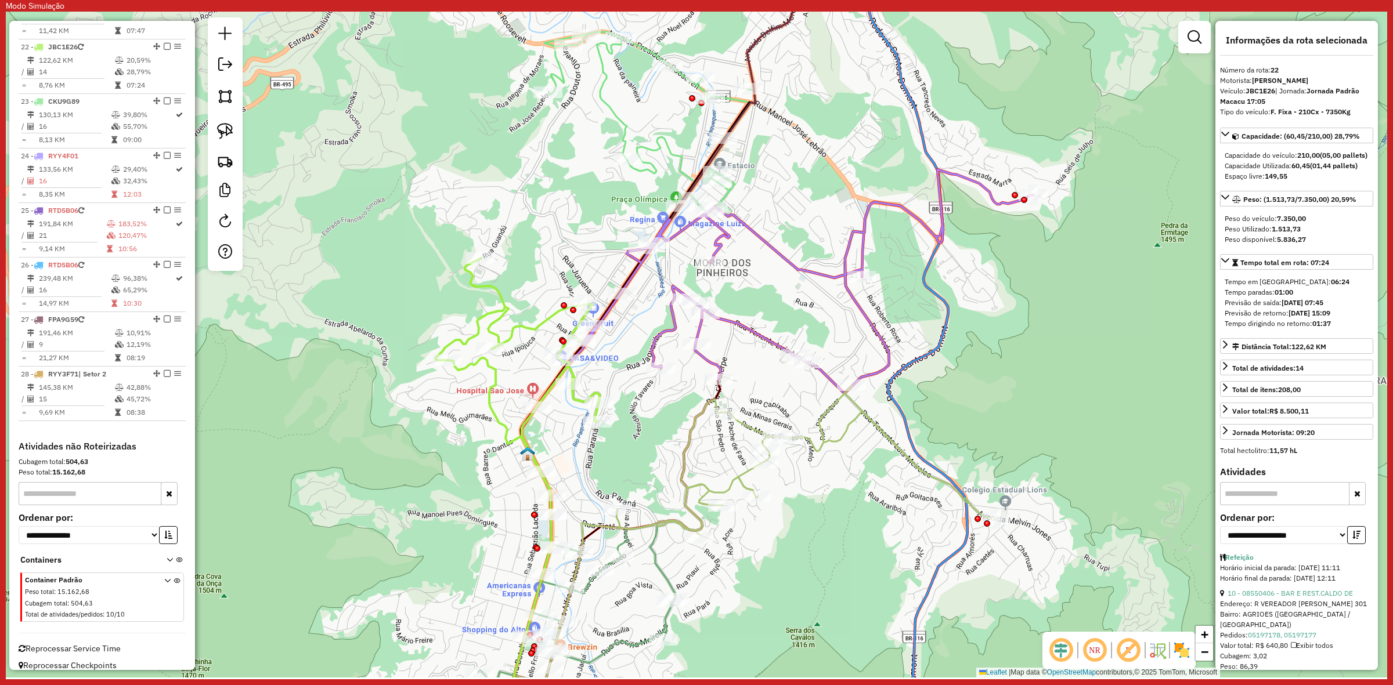
scroll to position [1614, 0]
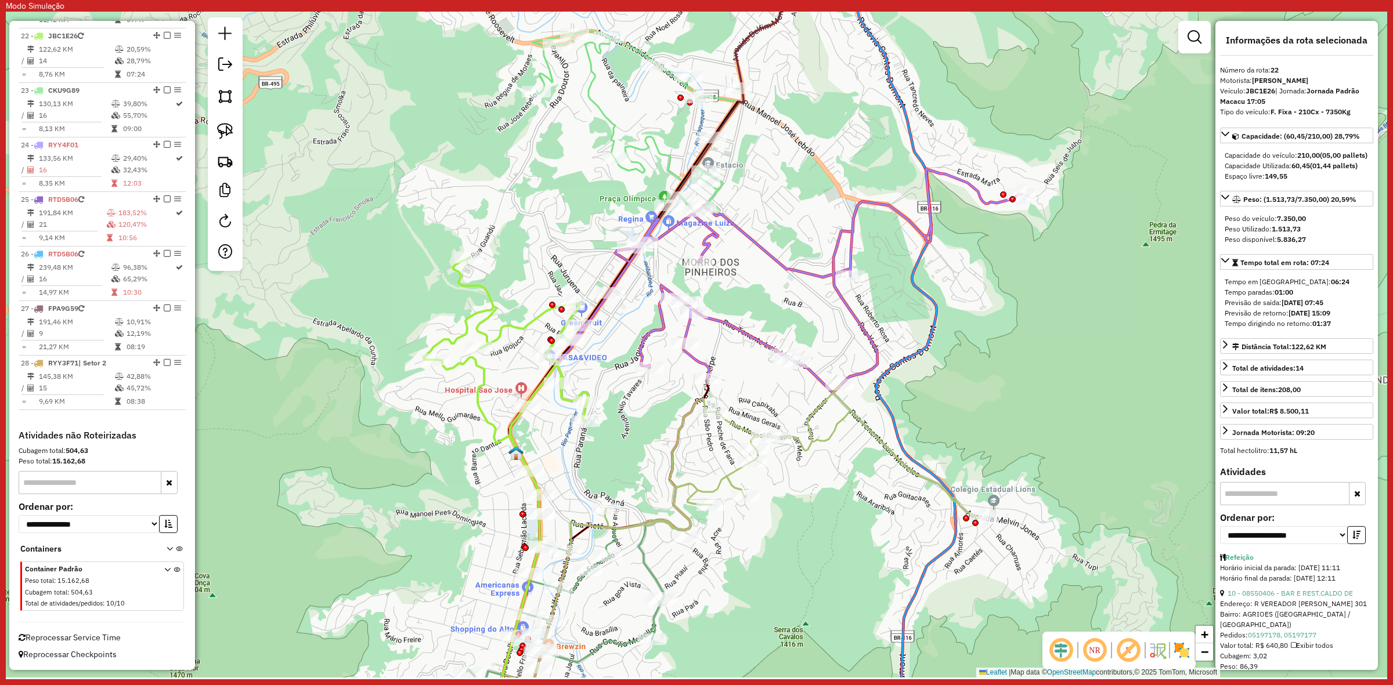
drag, startPoint x: 963, startPoint y: 415, endPoint x: 861, endPoint y: 403, distance: 103.4
click at [880, 407] on div "Janela de atendimento Grade de atendimento Capacidade Transportadoras Veículos …" at bounding box center [696, 345] width 1381 height 666
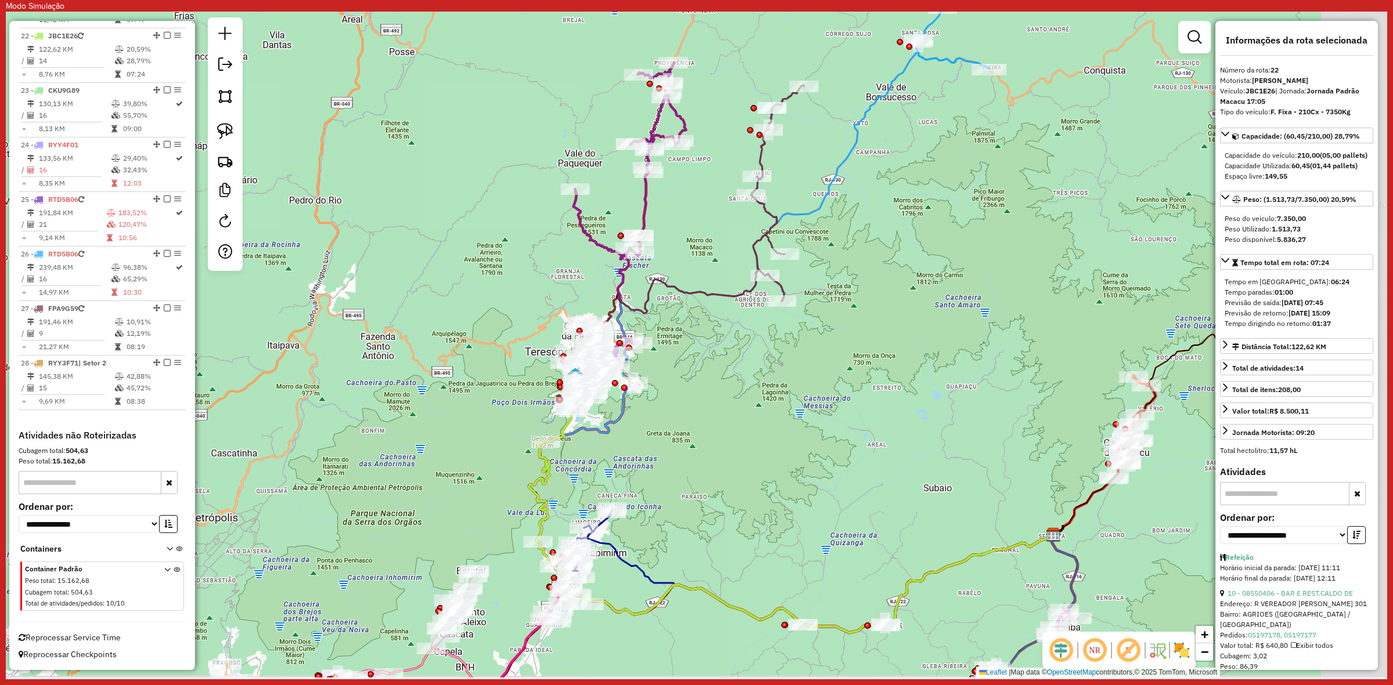
drag, startPoint x: 825, startPoint y: 381, endPoint x: 737, endPoint y: 371, distance: 88.1
click at [737, 371] on div "Janela de atendimento Grade de atendimento Capacidade Transportadoras Veículos …" at bounding box center [696, 345] width 1381 height 666
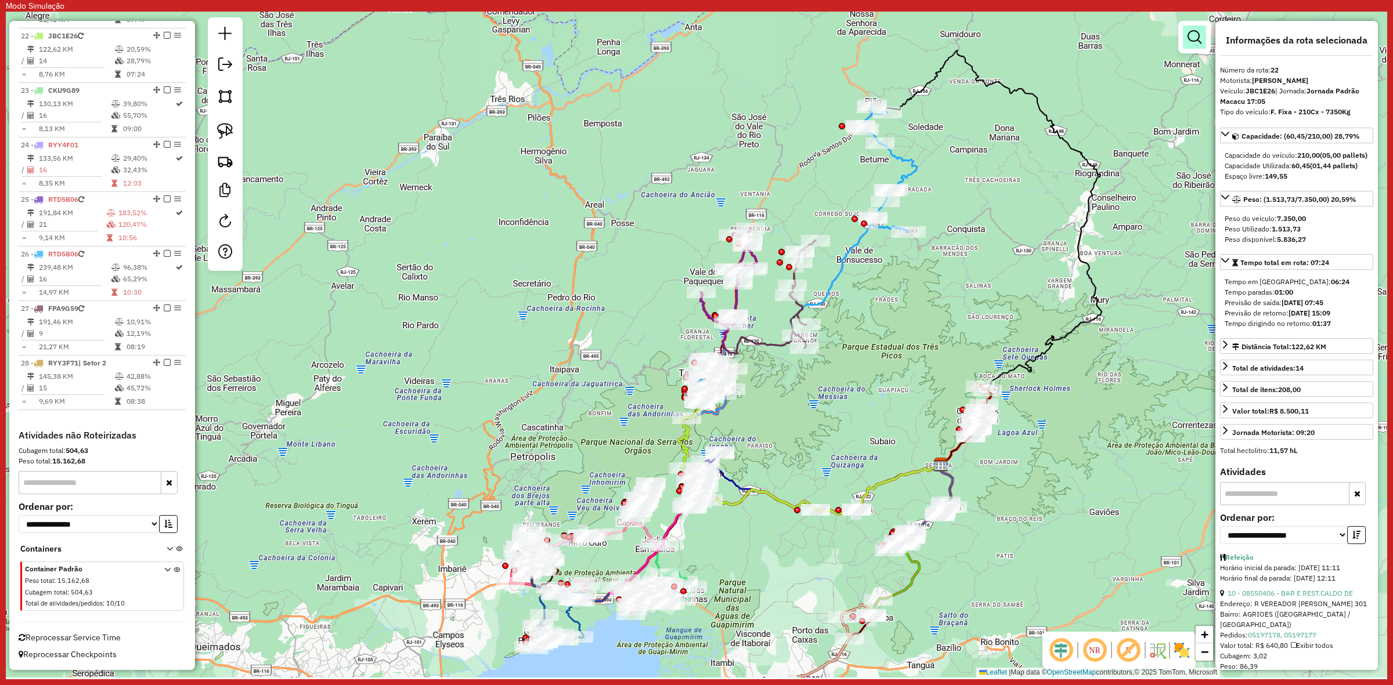
click at [1190, 45] on link at bounding box center [1194, 37] width 23 height 23
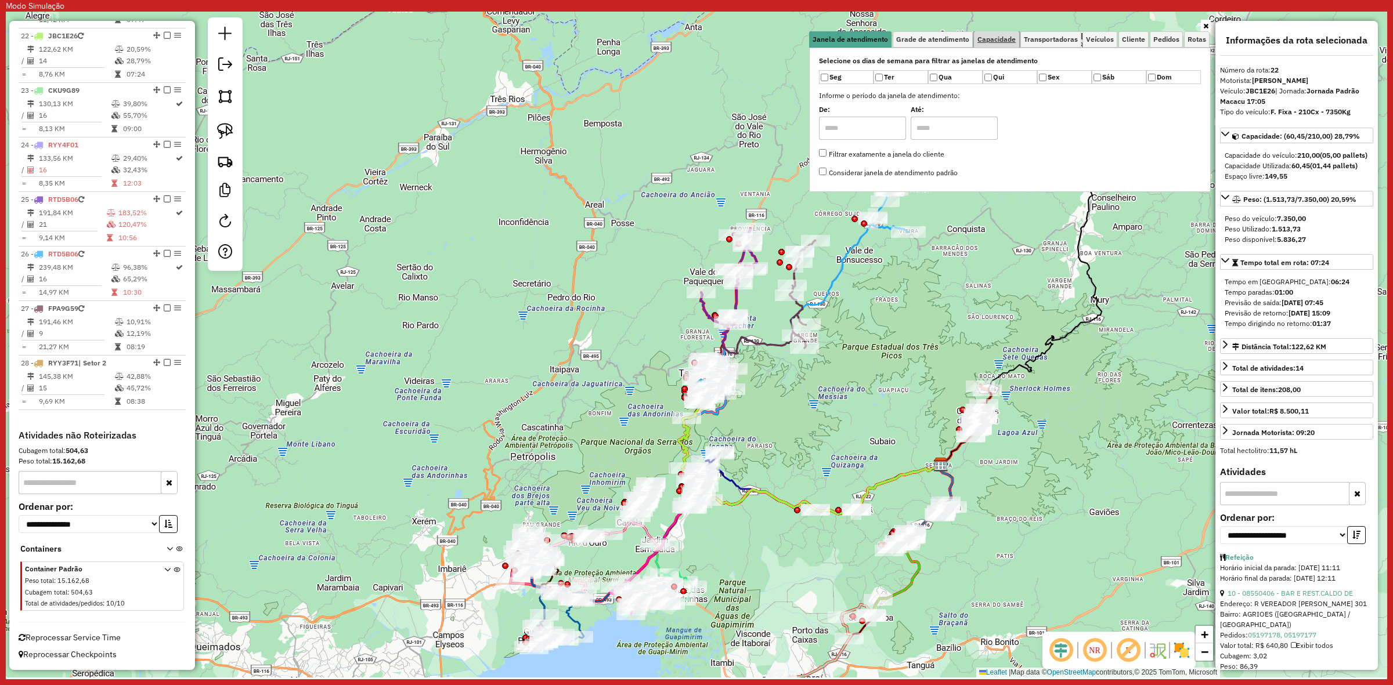
click at [999, 38] on span "Capacidade" at bounding box center [996, 39] width 38 height 7
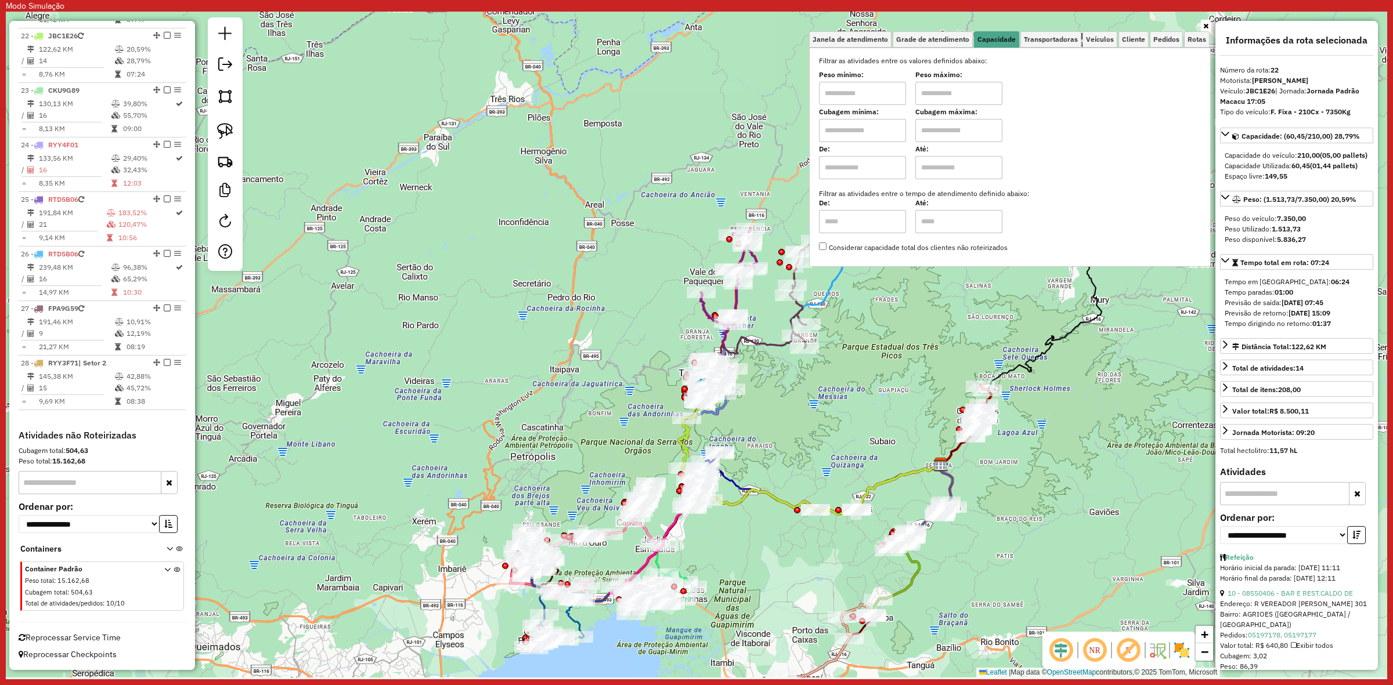
click at [852, 102] on input "text" at bounding box center [862, 93] width 87 height 23
type input "****"
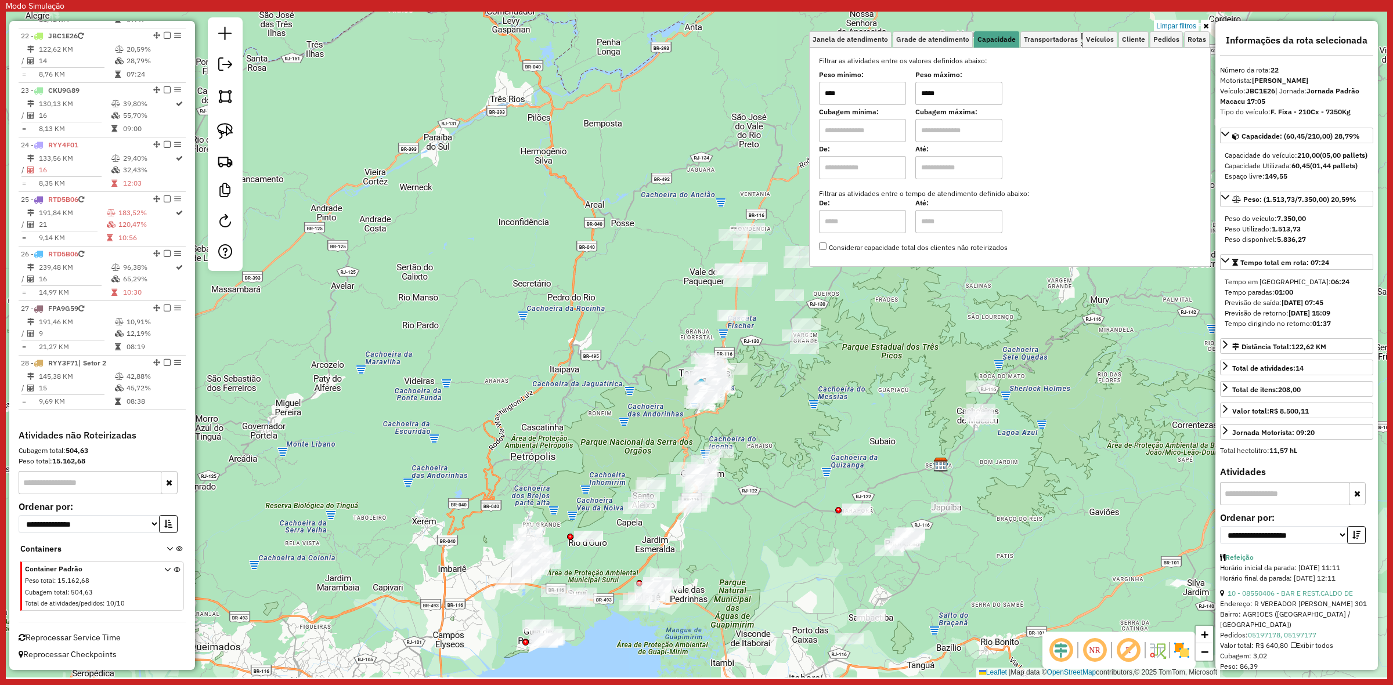
click at [883, 470] on div "Limpar filtros Janela de atendimento Grade de atendimento Capacidade Transporta…" at bounding box center [696, 345] width 1381 height 666
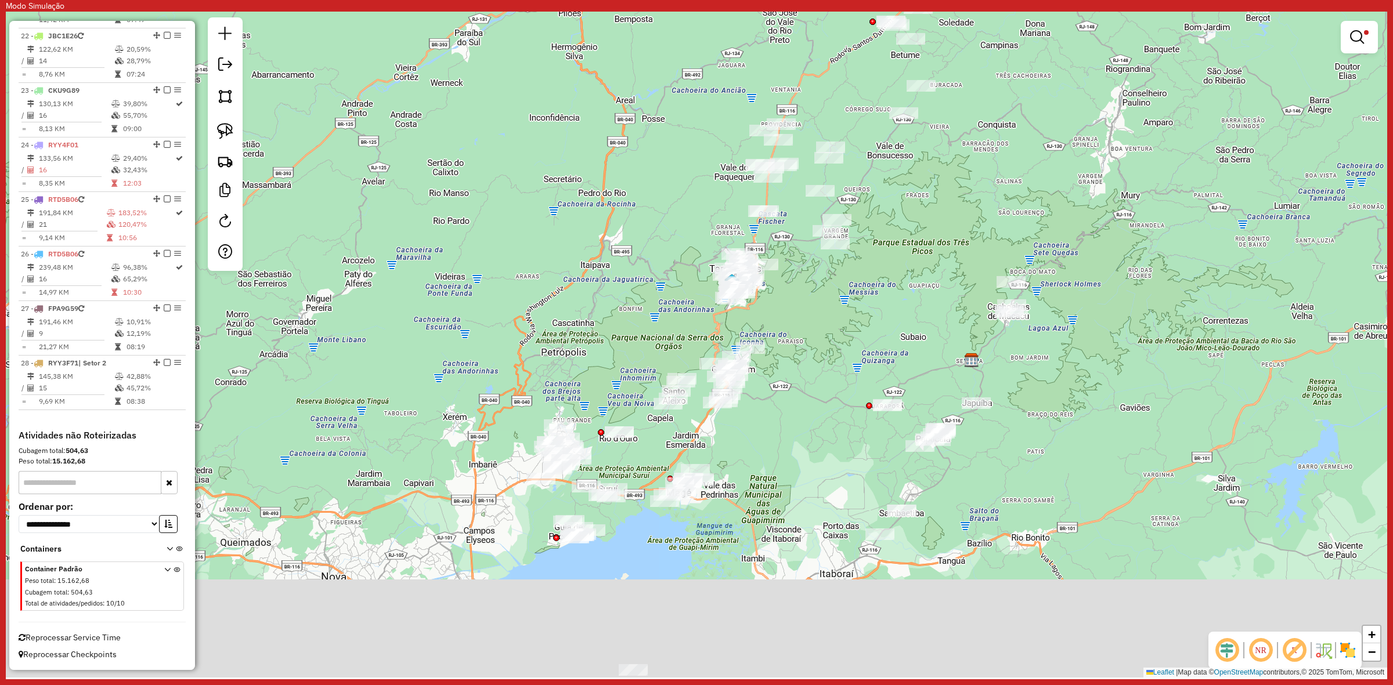
drag, startPoint x: 883, startPoint y: 395, endPoint x: 907, endPoint y: 310, distance: 87.4
click at [907, 310] on div "Limpar filtros Janela de atendimento Grade de atendimento Capacidade Transporta…" at bounding box center [696, 345] width 1381 height 666
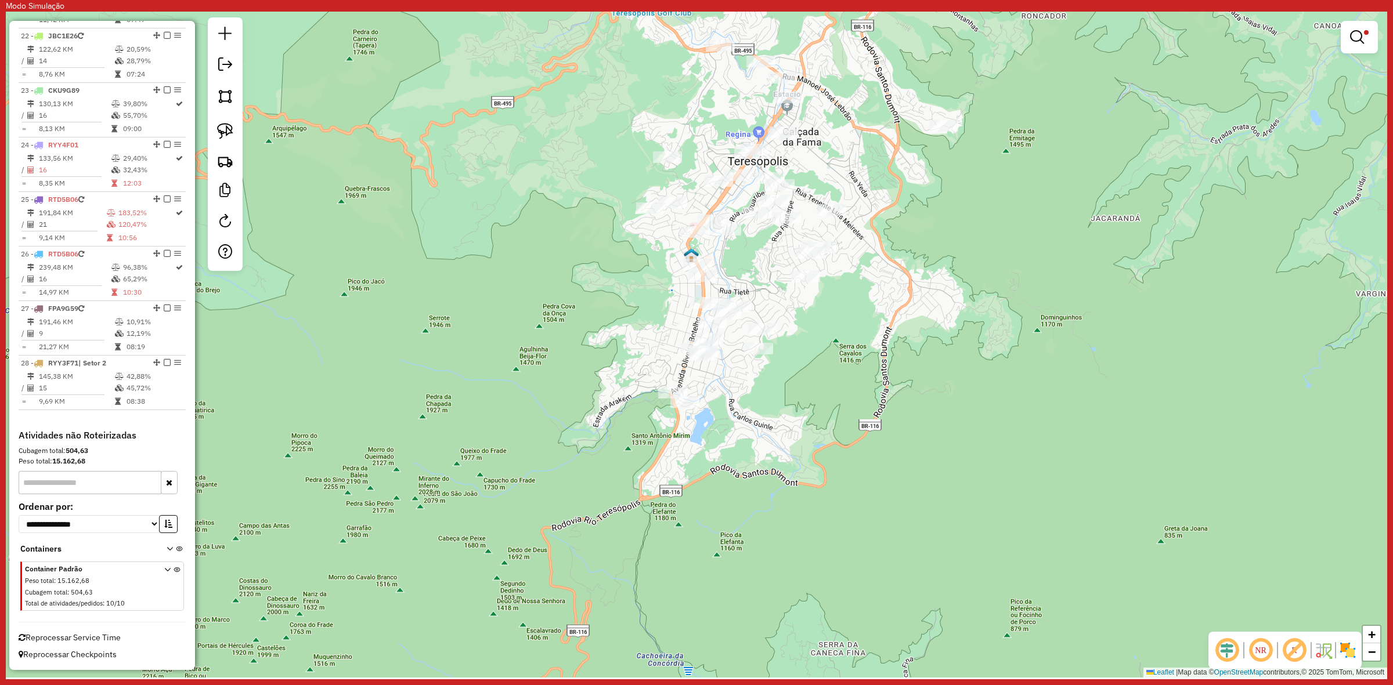
drag, startPoint x: 874, startPoint y: 480, endPoint x: 885, endPoint y: 243, distance: 237.6
click at [885, 243] on div "Limpar filtros Janela de atendimento Grade de atendimento Capacidade Transporta…" at bounding box center [696, 345] width 1381 height 666
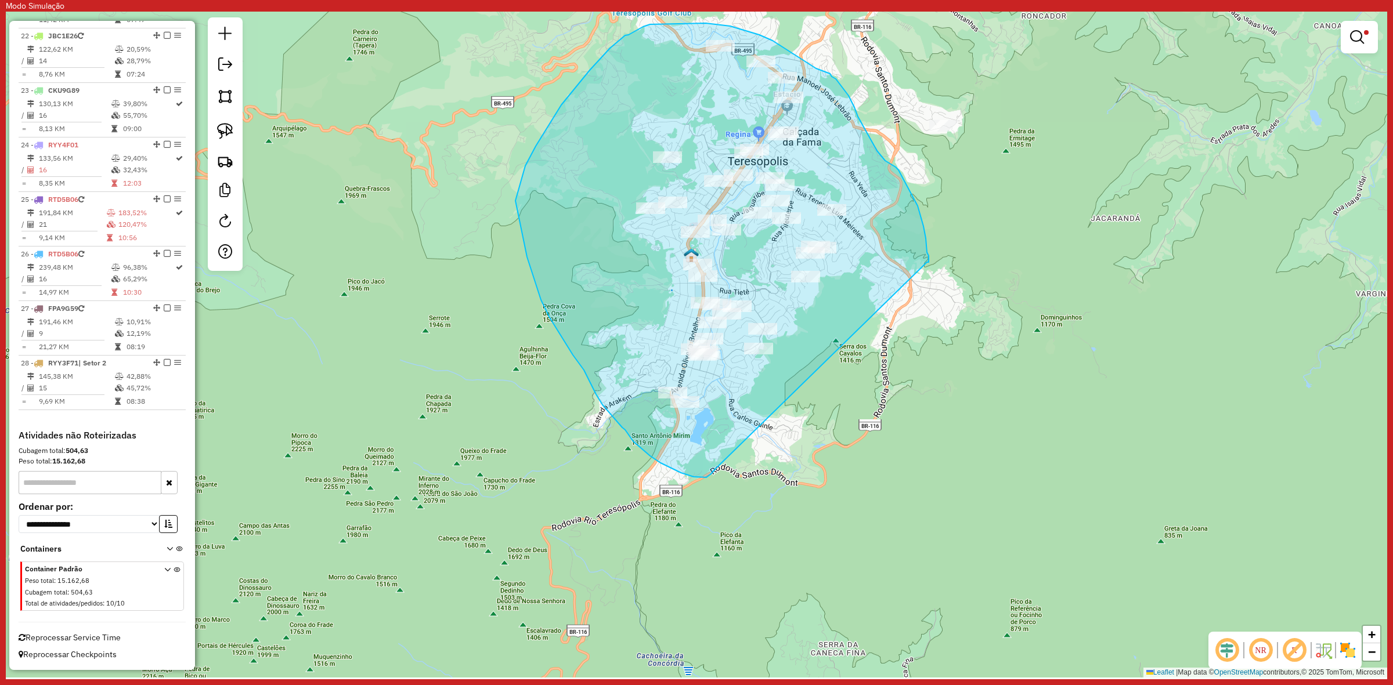
drag, startPoint x: 927, startPoint y: 262, endPoint x: 717, endPoint y: 468, distance: 294.6
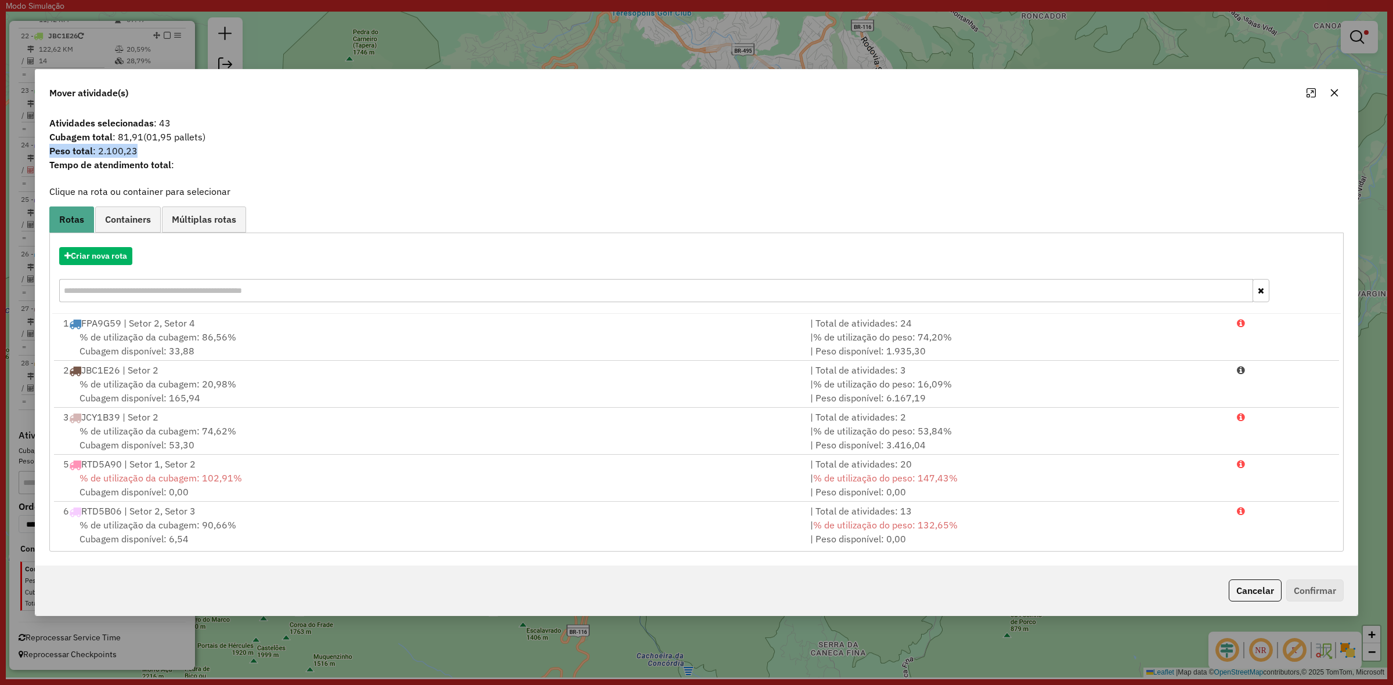
drag, startPoint x: 45, startPoint y: 147, endPoint x: 160, endPoint y: 150, distance: 114.4
click at [160, 150] on span "Peso total : 2.100,23" at bounding box center [696, 151] width 1308 height 14
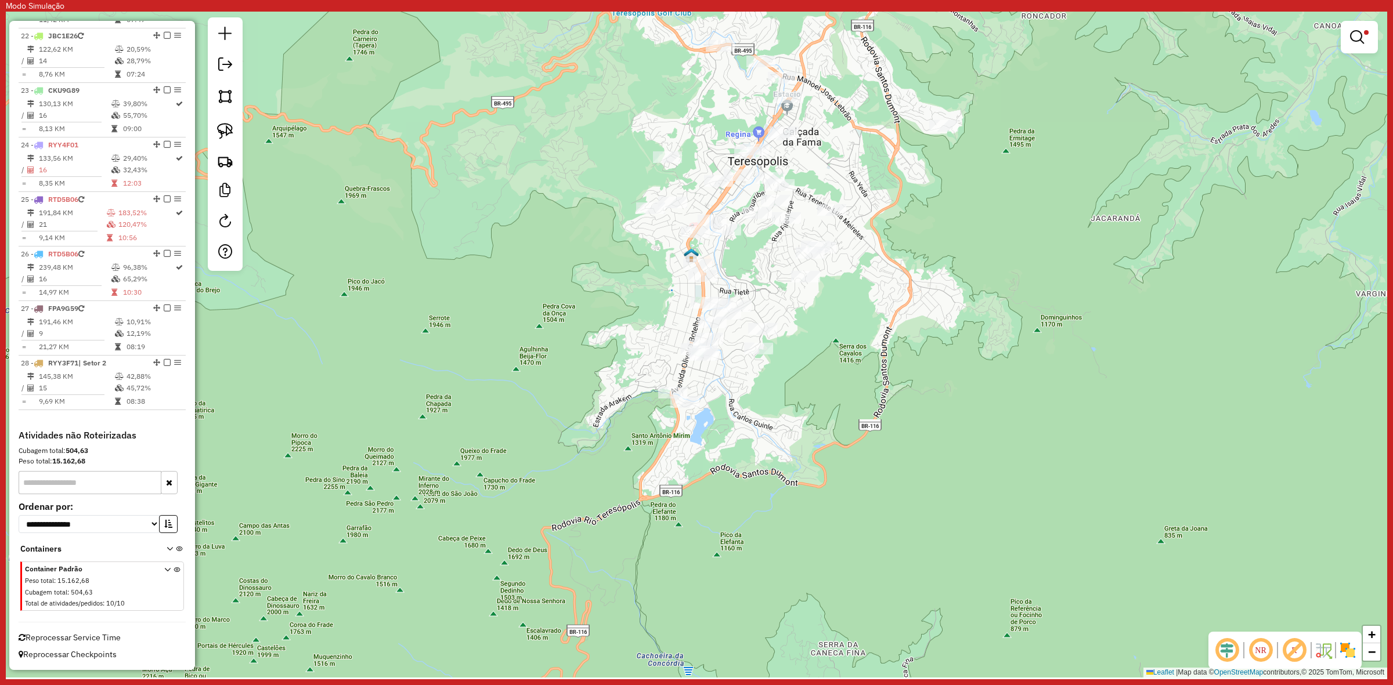
click at [970, 351] on div "Limpar filtros Janela de atendimento Grade de atendimento Capacidade Transporta…" at bounding box center [696, 345] width 1381 height 666
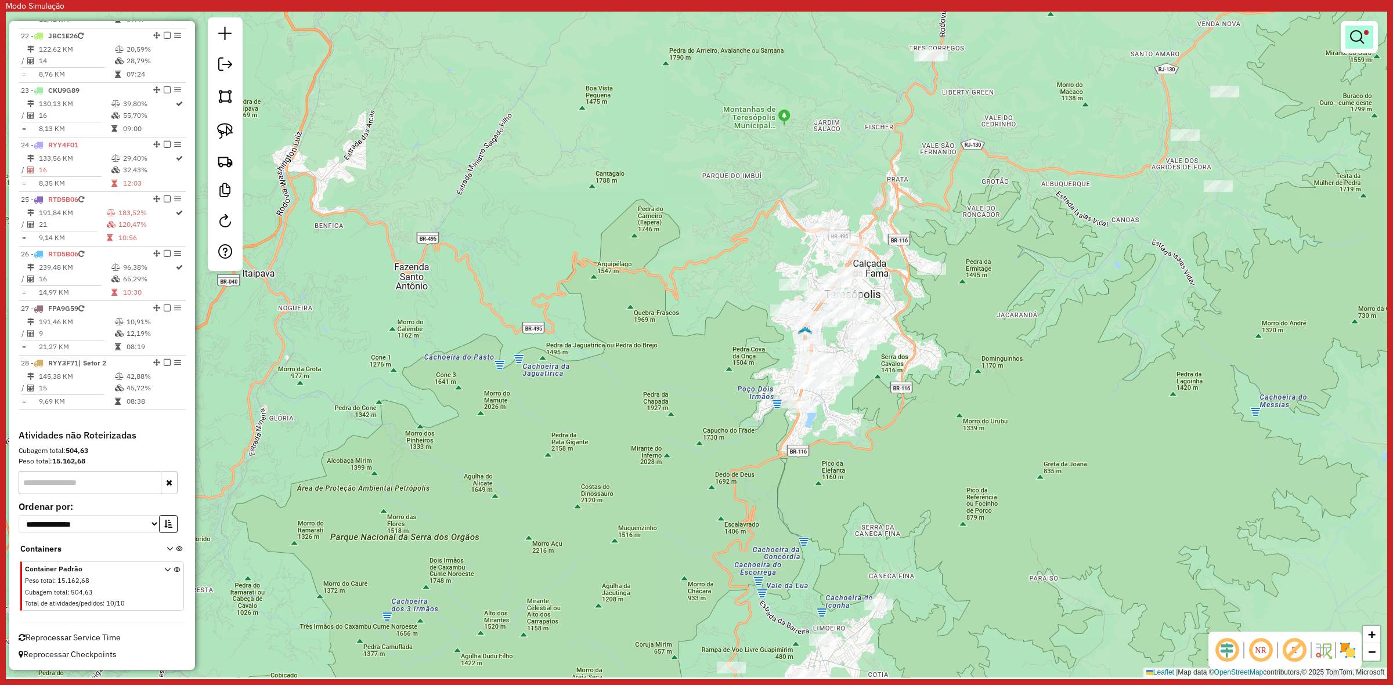
click at [1356, 32] on em at bounding box center [1357, 37] width 14 height 14
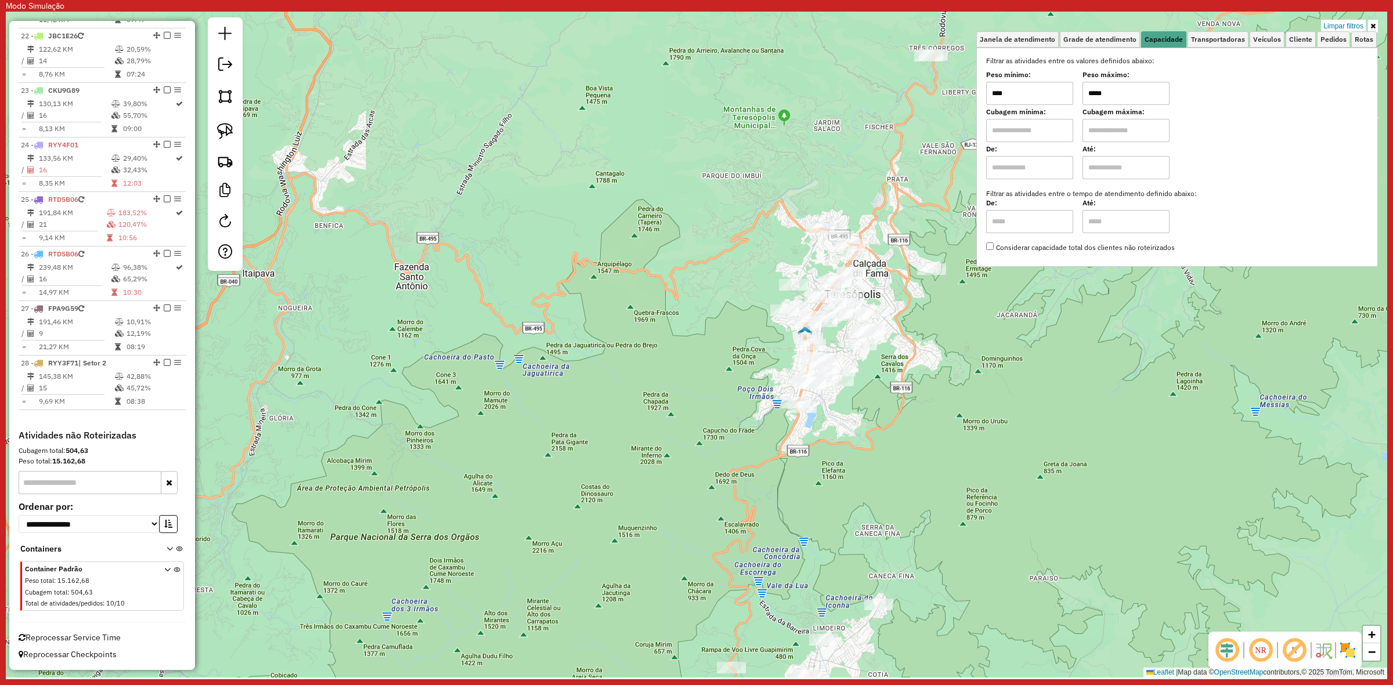
click at [1153, 93] on input "*****" at bounding box center [1125, 93] width 87 height 23
type input "******"
click at [1045, 401] on div "Limpar filtros Janela de atendimento Grade de atendimento Capacidade Transporta…" at bounding box center [696, 345] width 1381 height 666
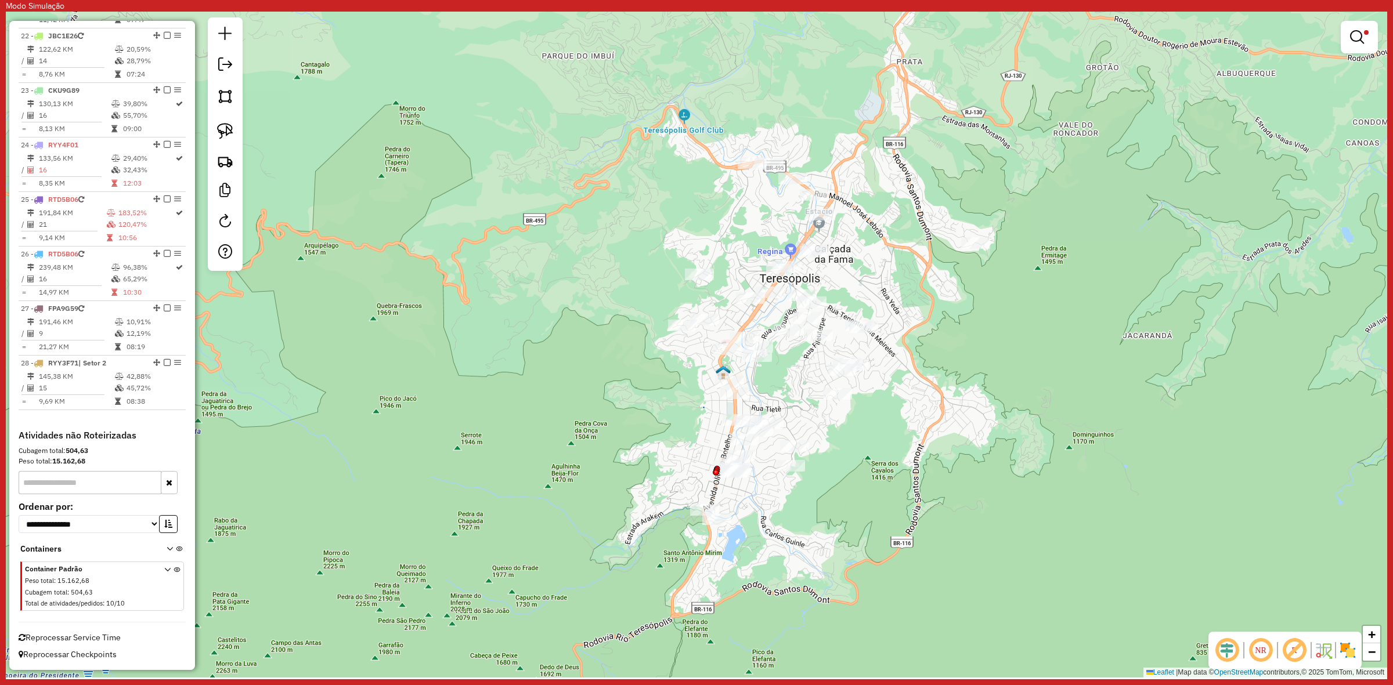
drag, startPoint x: 895, startPoint y: 308, endPoint x: 897, endPoint y: 300, distance: 8.4
click at [897, 300] on div "Limpar filtros Janela de atendimento Grade de atendimento Capacidade Transporta…" at bounding box center [696, 345] width 1381 height 666
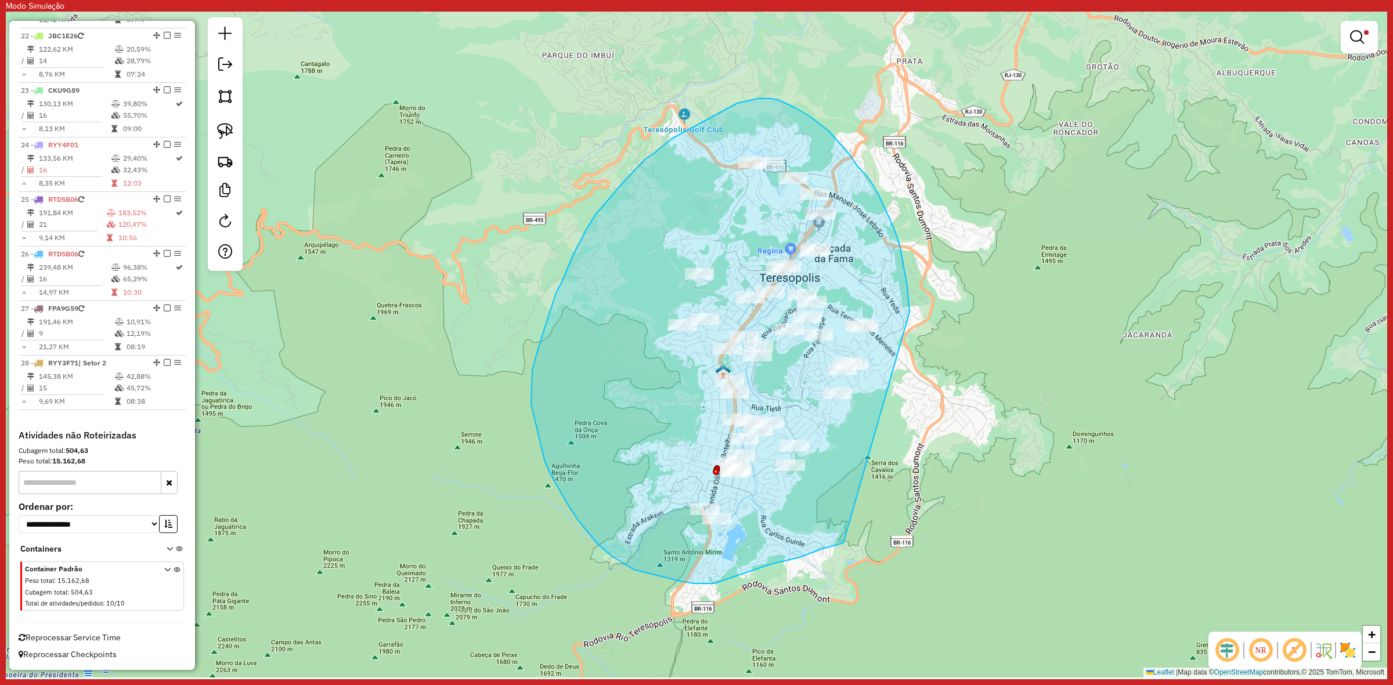
drag, startPoint x: 888, startPoint y: 215, endPoint x: 843, endPoint y: 543, distance: 330.9
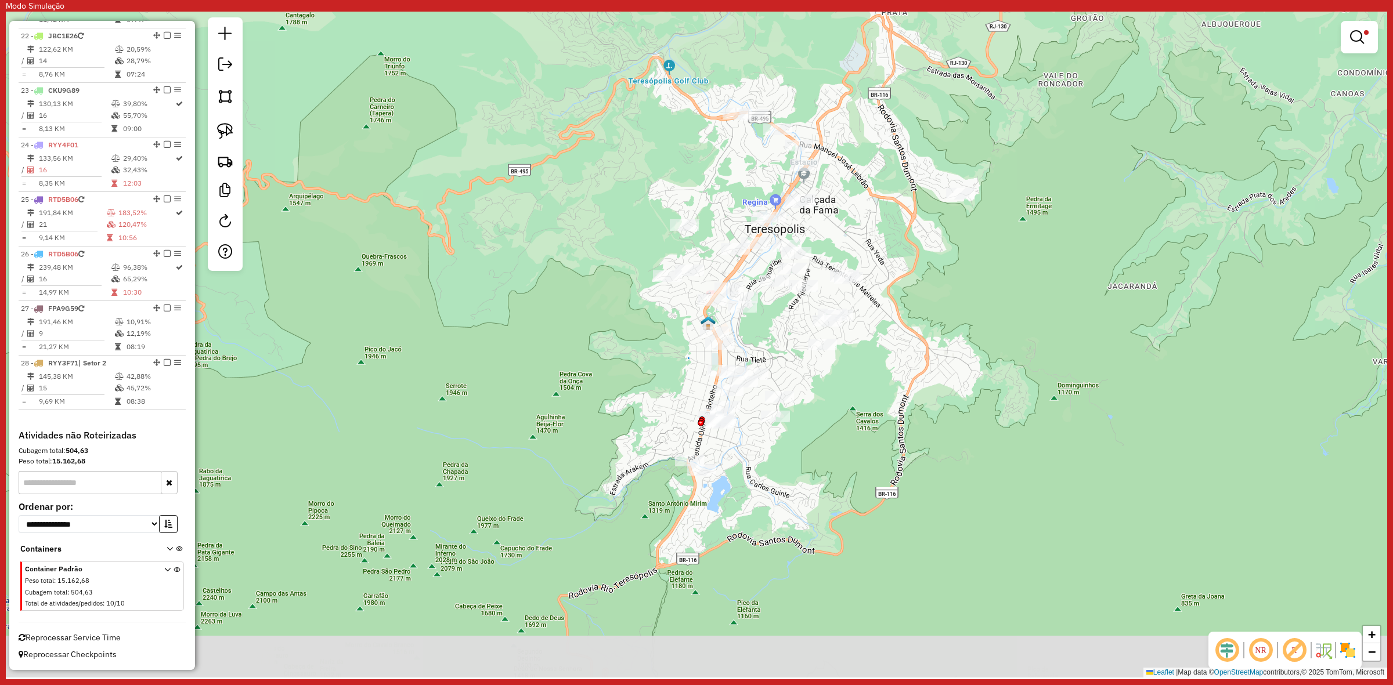
drag, startPoint x: 872, startPoint y: 454, endPoint x: 862, endPoint y: 436, distance: 20.0
click at [862, 436] on div "Limpar filtros Janela de atendimento Grade de atendimento Capacidade Transporta…" at bounding box center [696, 345] width 1381 height 666
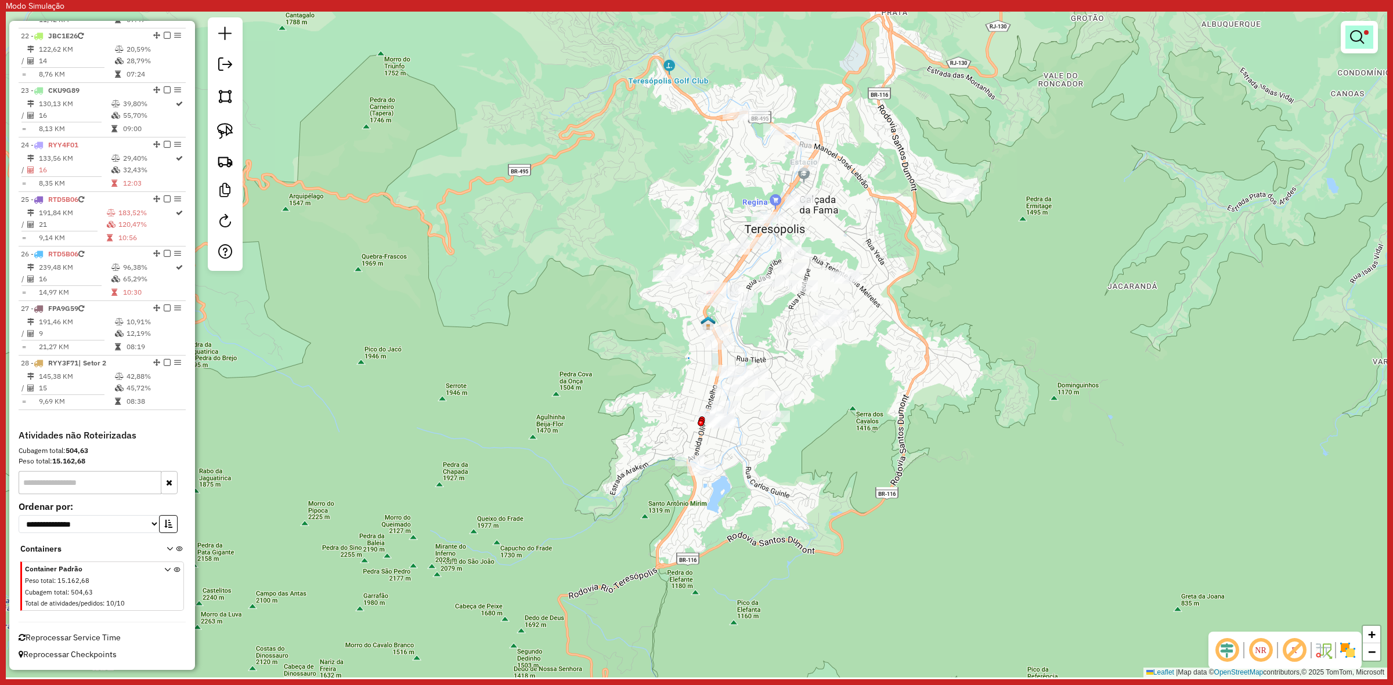
click at [1369, 29] on link at bounding box center [1359, 37] width 28 height 23
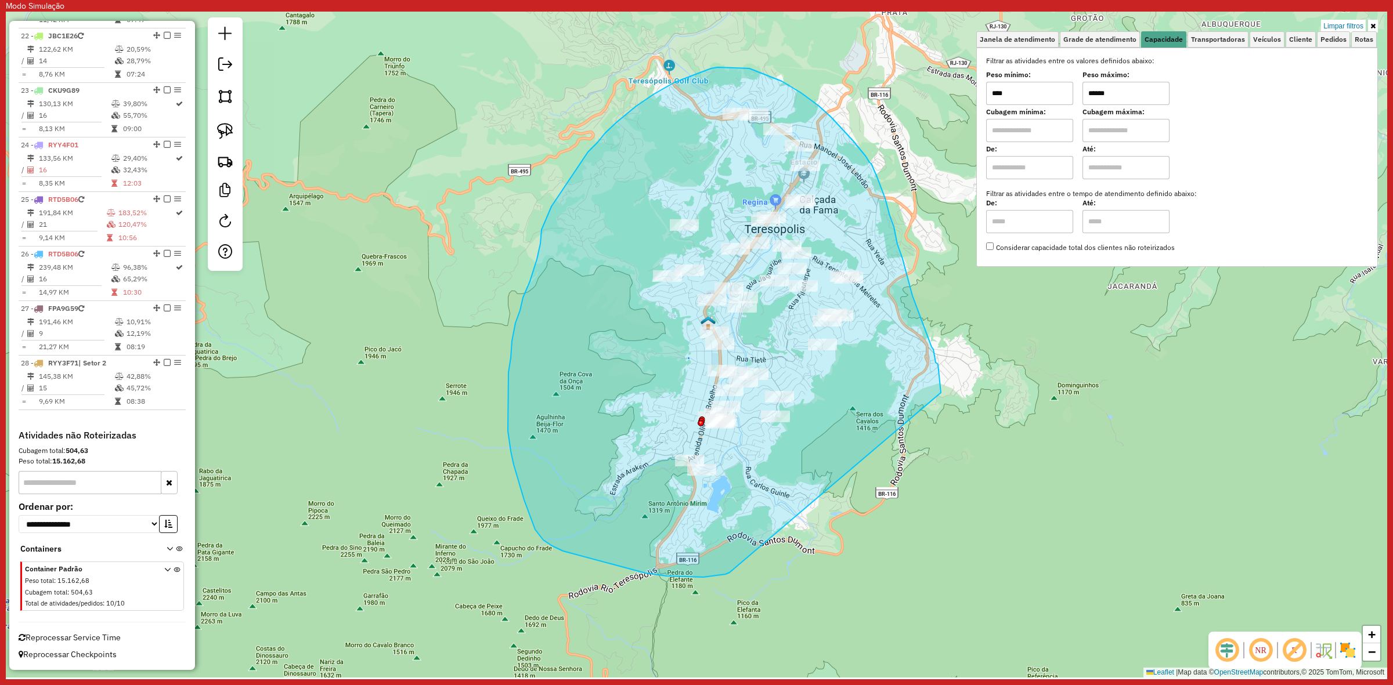
drag, startPoint x: 935, startPoint y: 363, endPoint x: 738, endPoint y: 573, distance: 288.6
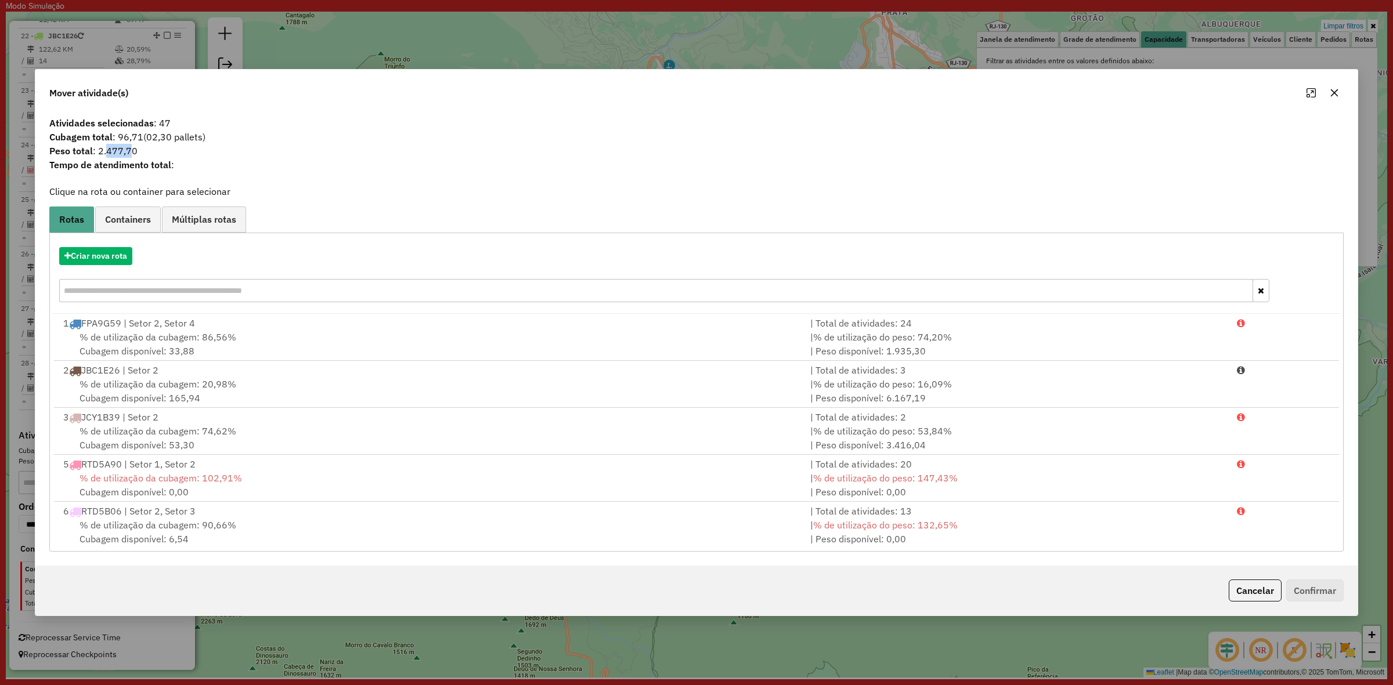
drag, startPoint x: 104, startPoint y: 152, endPoint x: 151, endPoint y: 158, distance: 46.9
click at [132, 152] on span "Peso total : 2.477,70" at bounding box center [696, 151] width 1308 height 14
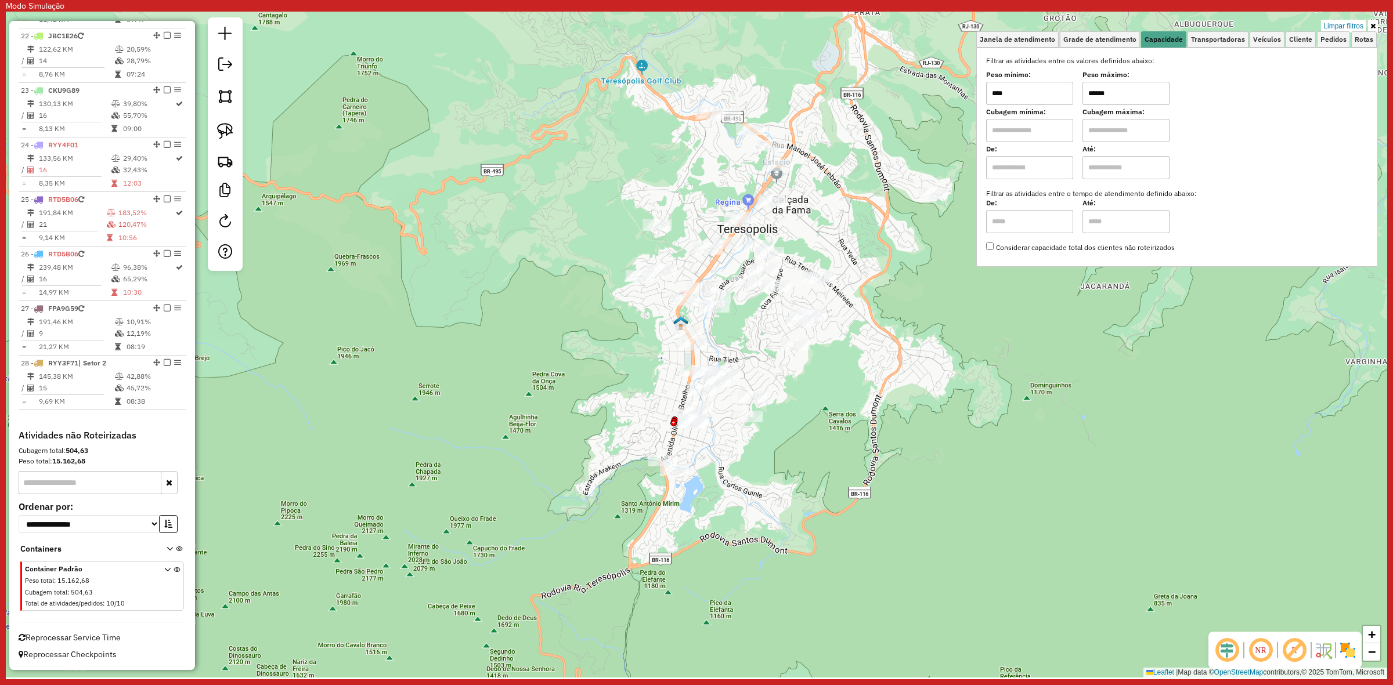
drag, startPoint x: 854, startPoint y: 239, endPoint x: 827, endPoint y: 239, distance: 27.3
click at [827, 239] on div "Limpar filtros Janela de atendimento Grade de atendimento Capacidade Transporta…" at bounding box center [696, 345] width 1381 height 666
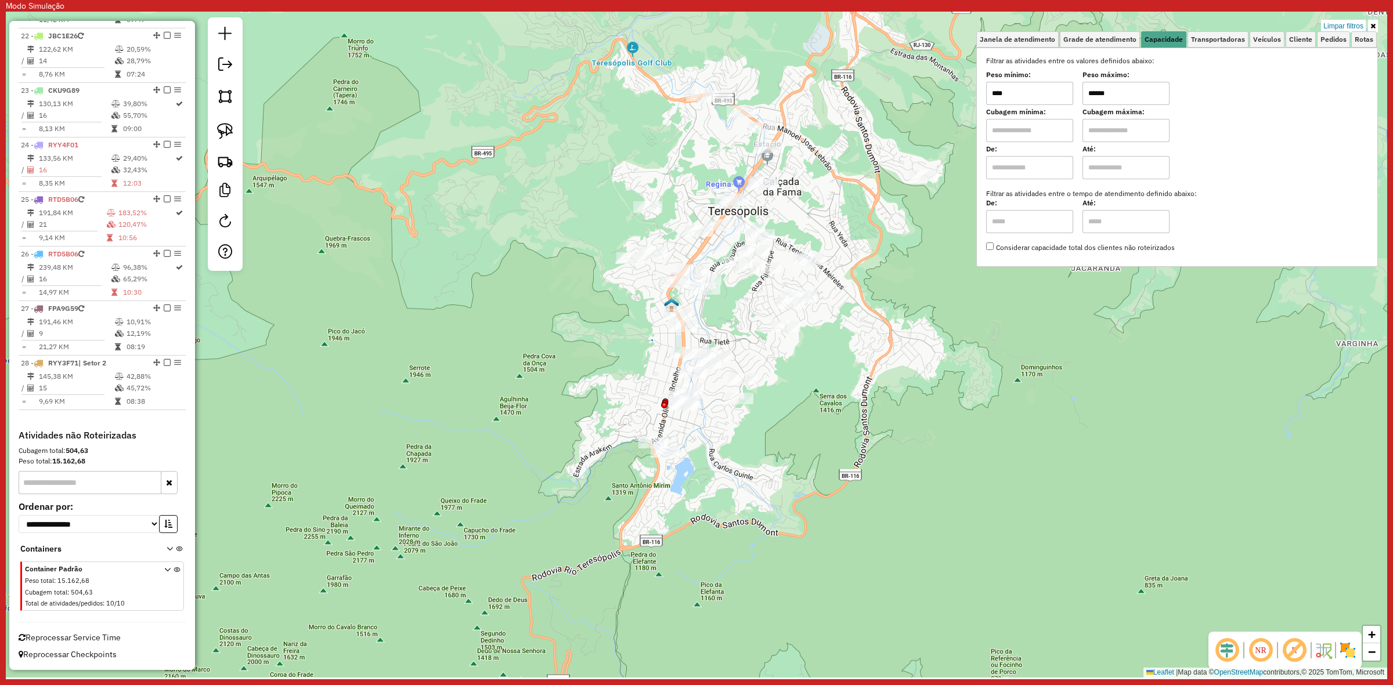
drag, startPoint x: 825, startPoint y: 230, endPoint x: 816, endPoint y: 212, distance: 20.2
click at [816, 212] on div "Limpar filtros Janela de atendimento Grade de atendimento Capacidade Transporta…" at bounding box center [696, 345] width 1381 height 666
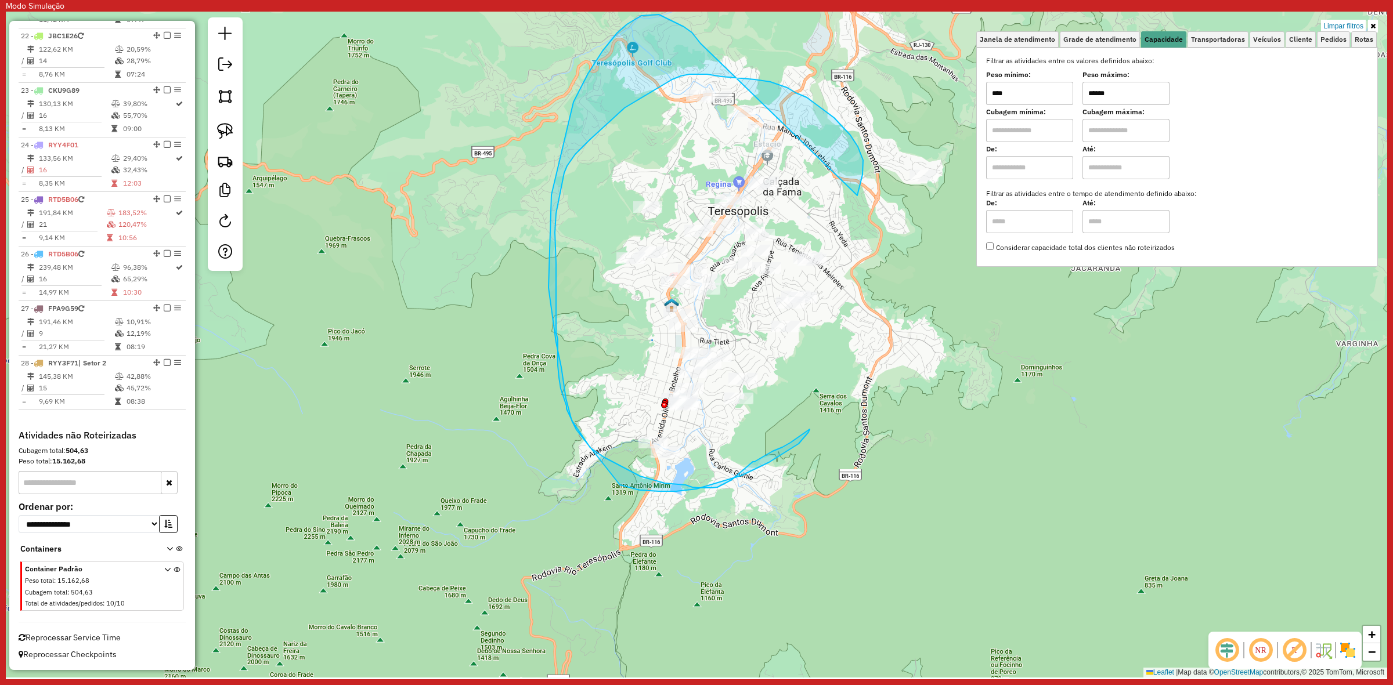
drag, startPoint x: 858, startPoint y: 147, endPoint x: 716, endPoint y: 58, distance: 167.6
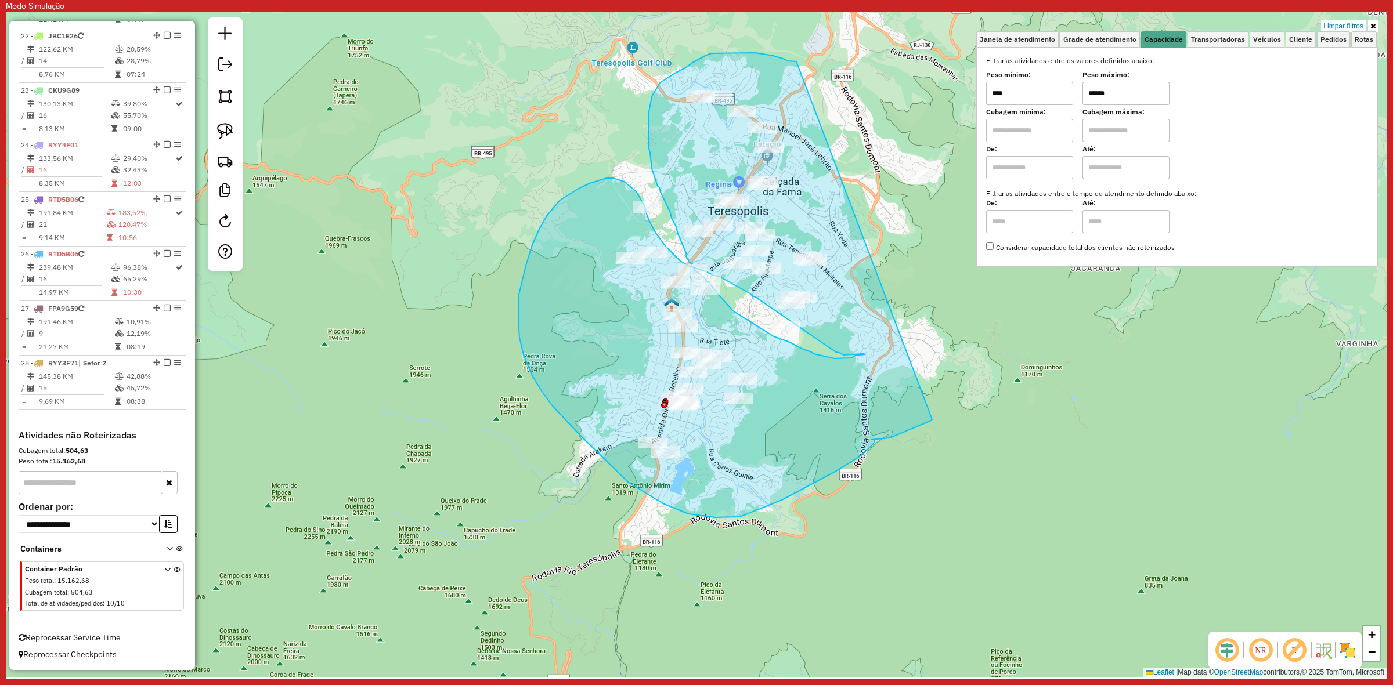
drag, startPoint x: 792, startPoint y: 62, endPoint x: 932, endPoint y: 420, distance: 384.4
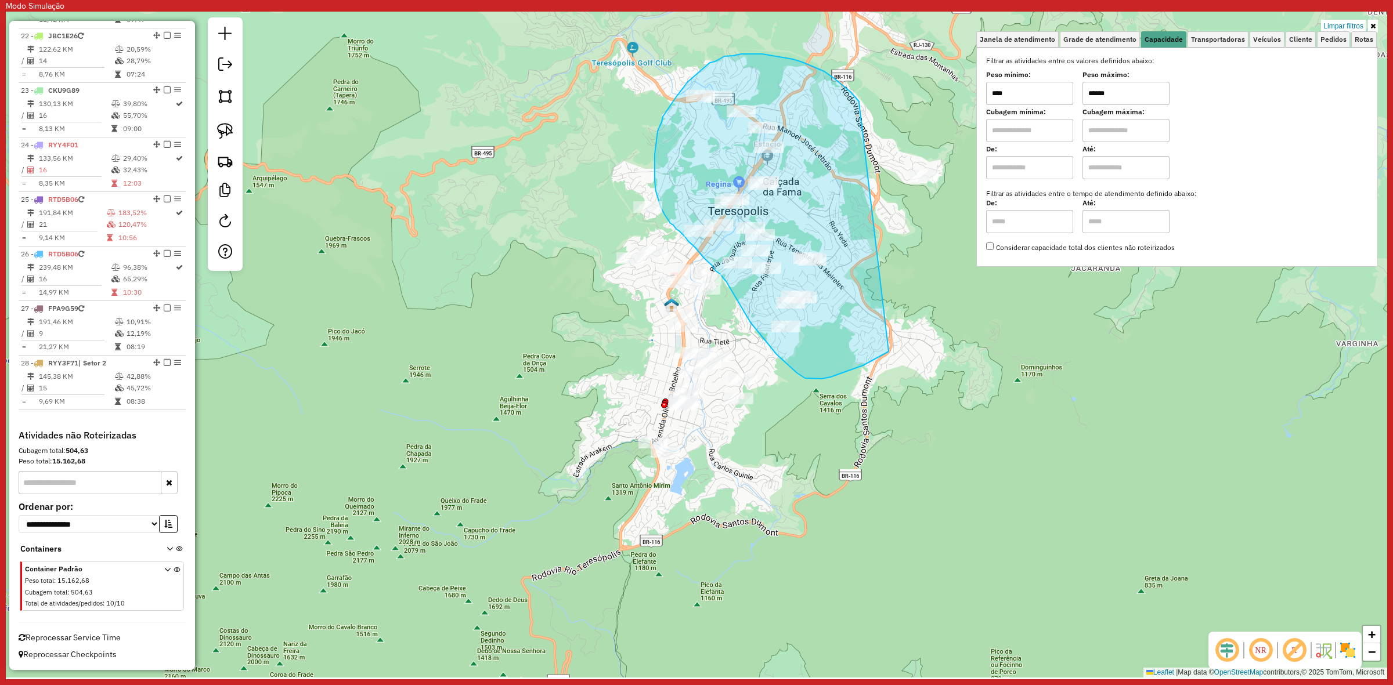
drag, startPoint x: 859, startPoint y: 103, endPoint x: 894, endPoint y: 348, distance: 247.9
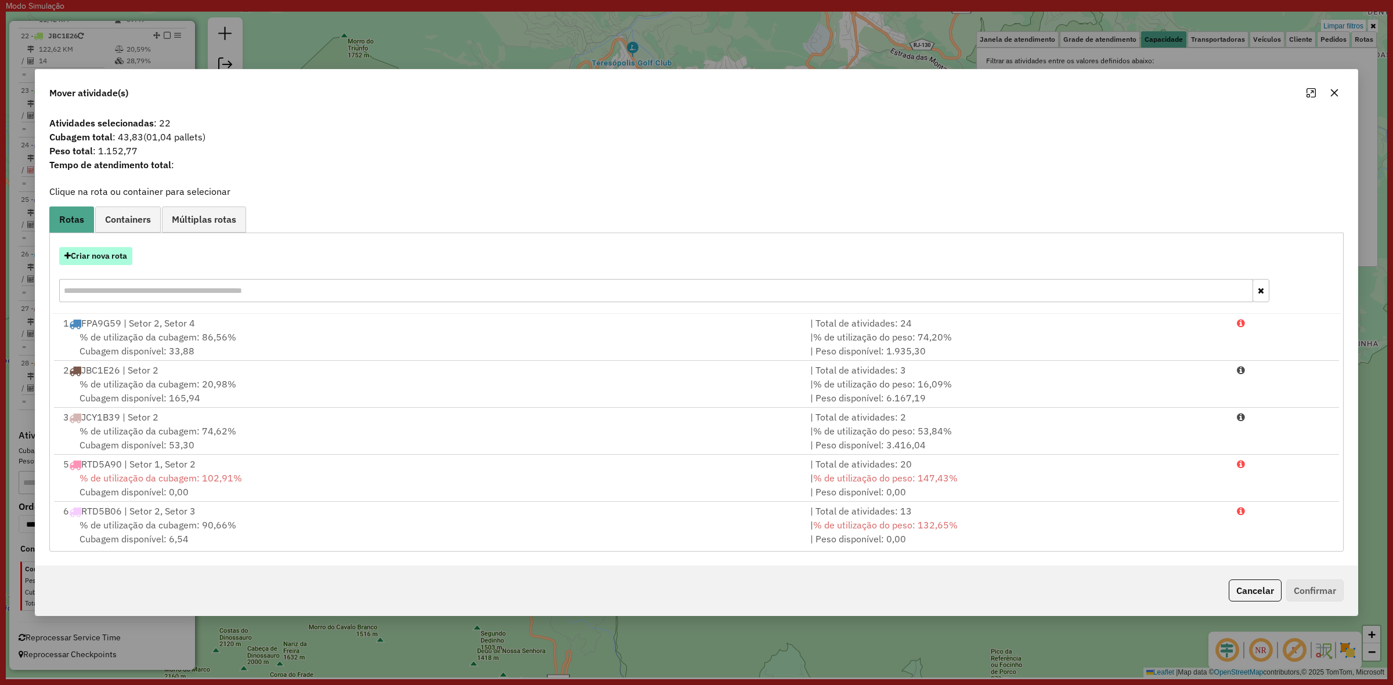
click at [116, 252] on button "Criar nova rota" at bounding box center [95, 256] width 73 height 18
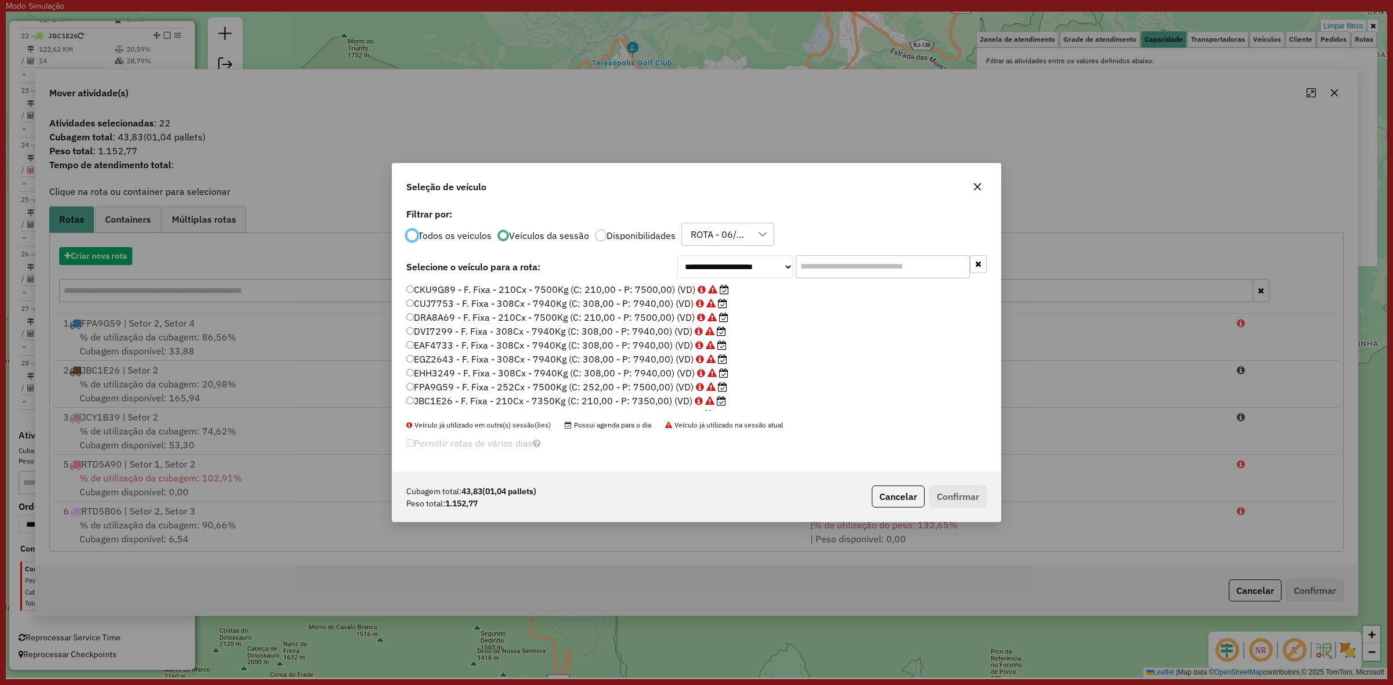
scroll to position [6, 3]
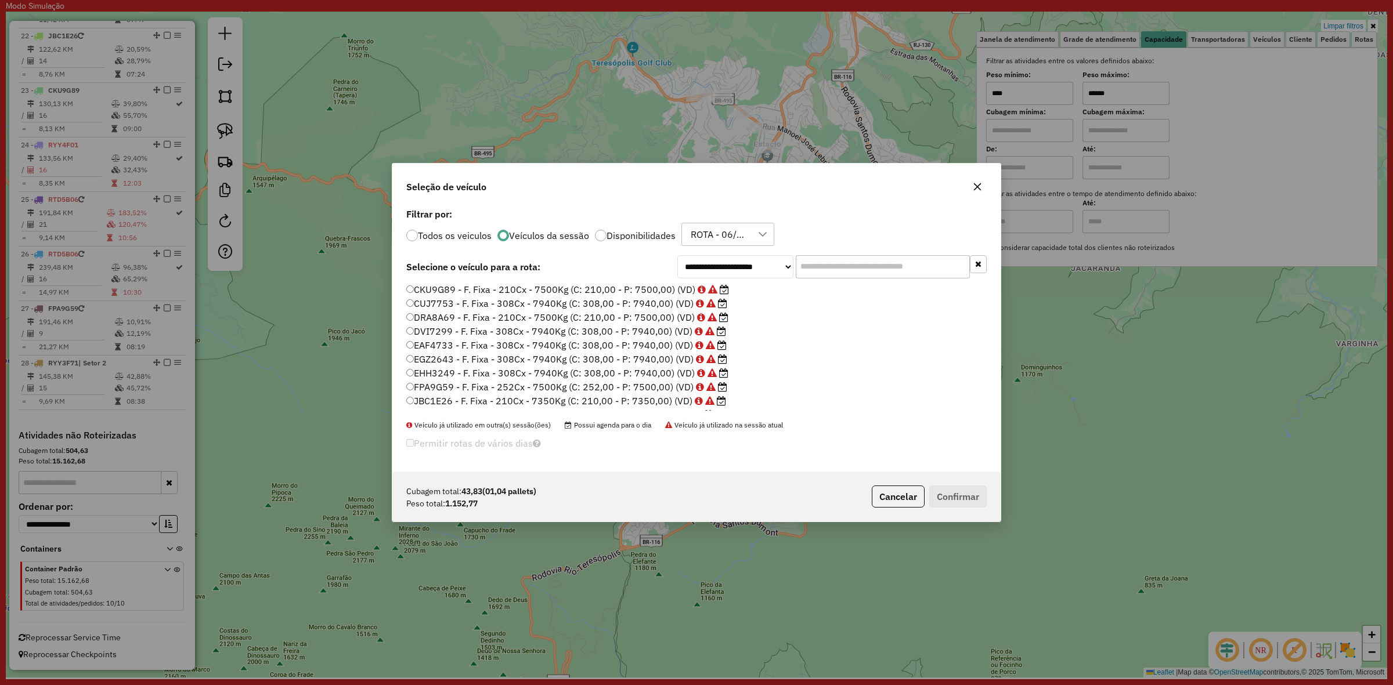
click at [848, 271] on input "text" at bounding box center [883, 266] width 174 height 23
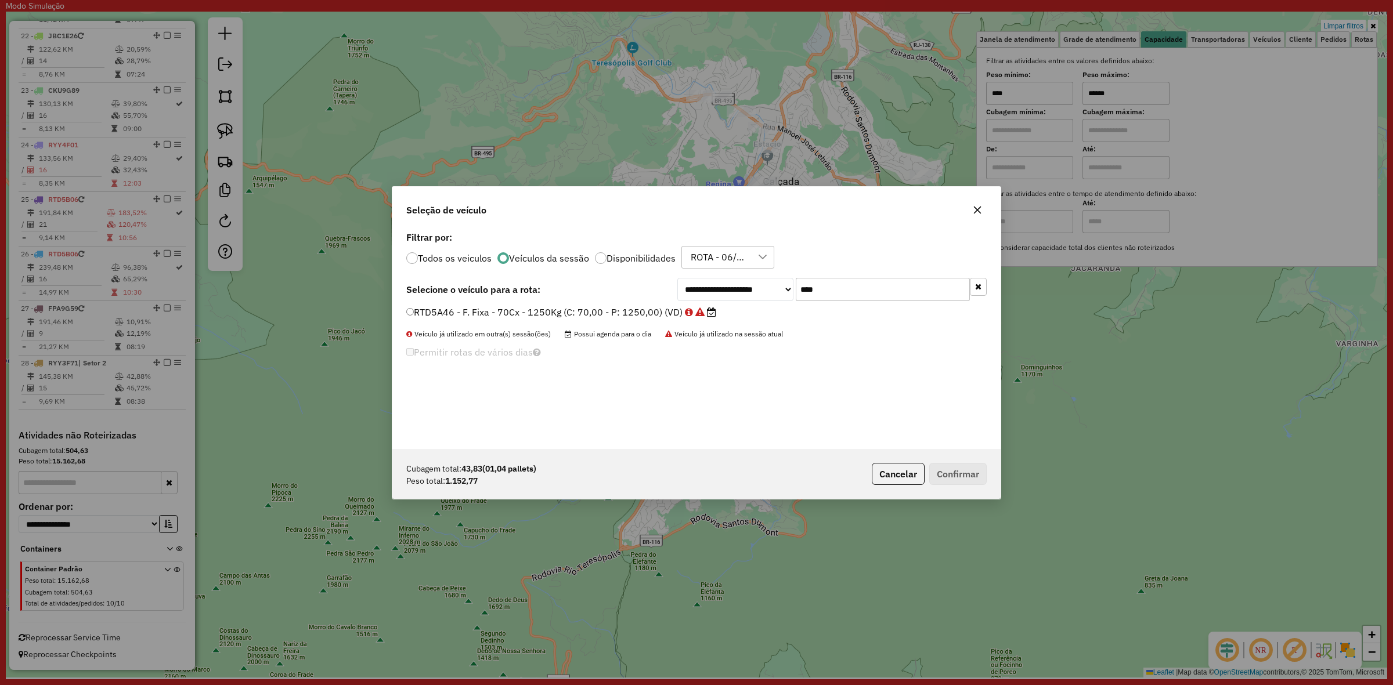
type input "****"
click at [674, 311] on label "RTD5A46 - F. Fixa - 70Cx - 1250Kg (C: 70,00 - P: 1250,00) (VD)" at bounding box center [561, 312] width 310 height 14
click at [953, 468] on button "Confirmar" at bounding box center [957, 474] width 57 height 22
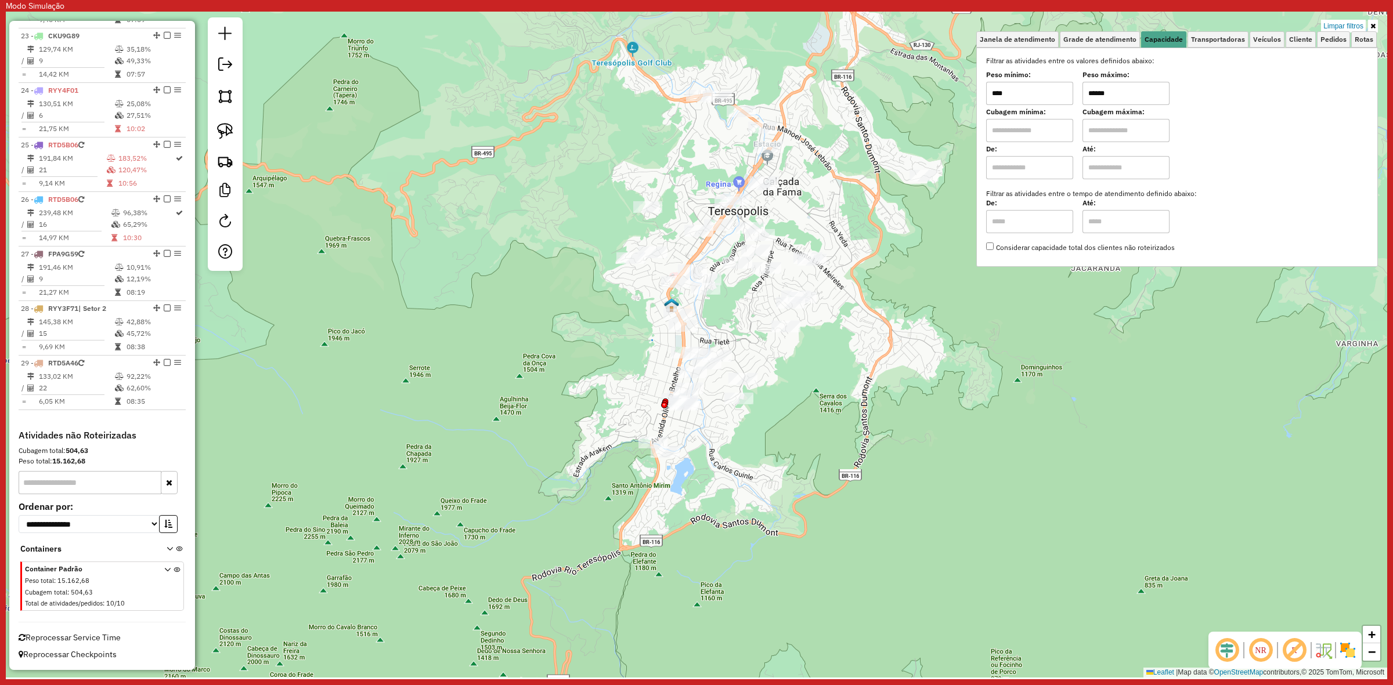
scroll to position [1668, 0]
drag, startPoint x: 111, startPoint y: 411, endPoint x: 136, endPoint y: 351, distance: 64.8
click at [136, 351] on td "08:38" at bounding box center [153, 347] width 55 height 12
select select "**********"
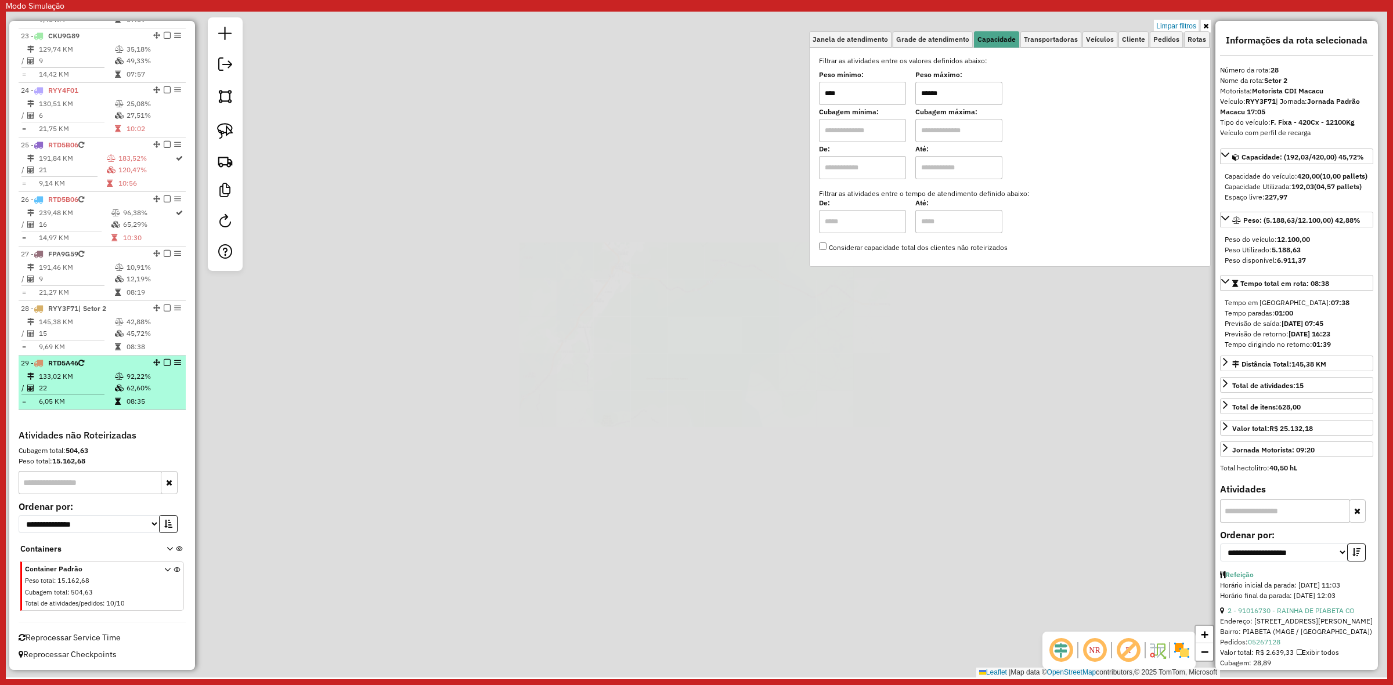
click at [128, 382] on td "62,60%" at bounding box center [153, 388] width 55 height 12
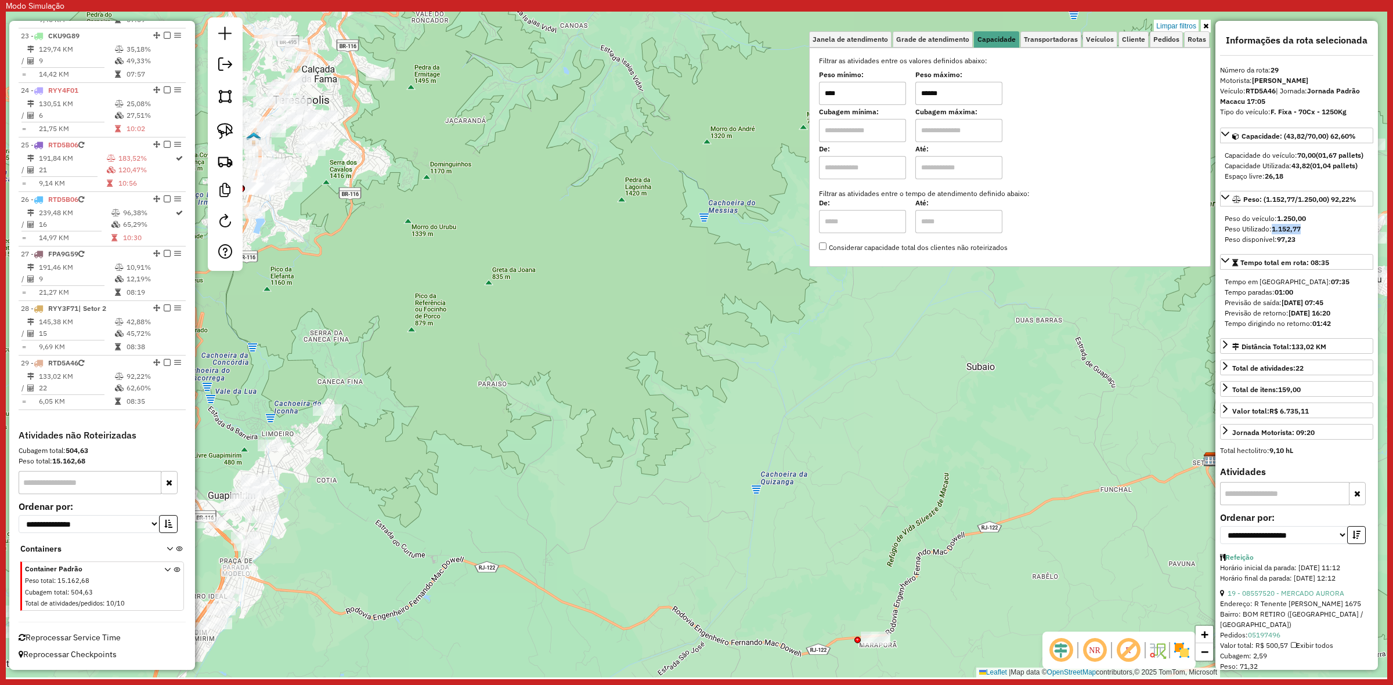
drag, startPoint x: 1271, startPoint y: 237, endPoint x: 1316, endPoint y: 247, distance: 45.8
click at [1316, 234] on div "Peso Utilizado: 1.152,77" at bounding box center [1296, 229] width 144 height 10
drag, startPoint x: 1275, startPoint y: 229, endPoint x: 1315, endPoint y: 234, distance: 40.3
click at [1315, 224] on div "Peso do veículo: 1.250,00" at bounding box center [1296, 219] width 144 height 10
drag, startPoint x: 1298, startPoint y: 250, endPoint x: 1271, endPoint y: 251, distance: 26.7
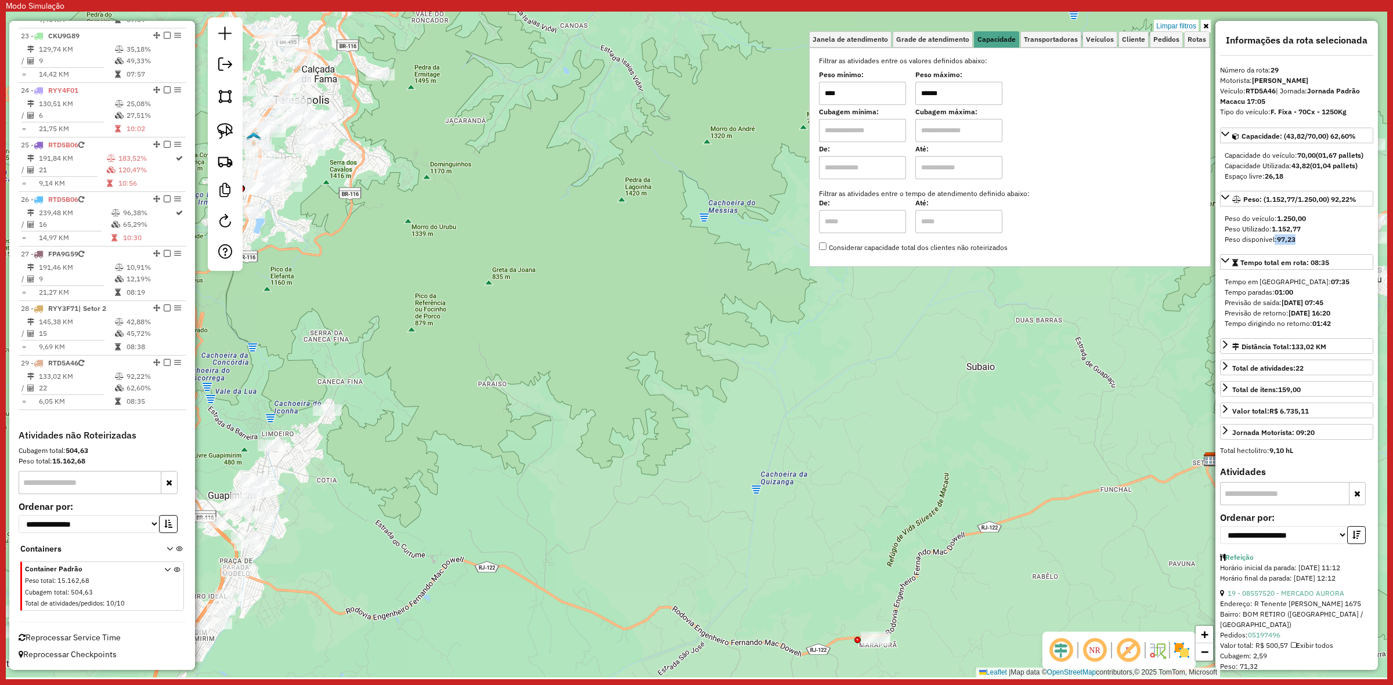
click at [1271, 245] on div "Peso disponível: 97,23" at bounding box center [1296, 239] width 144 height 10
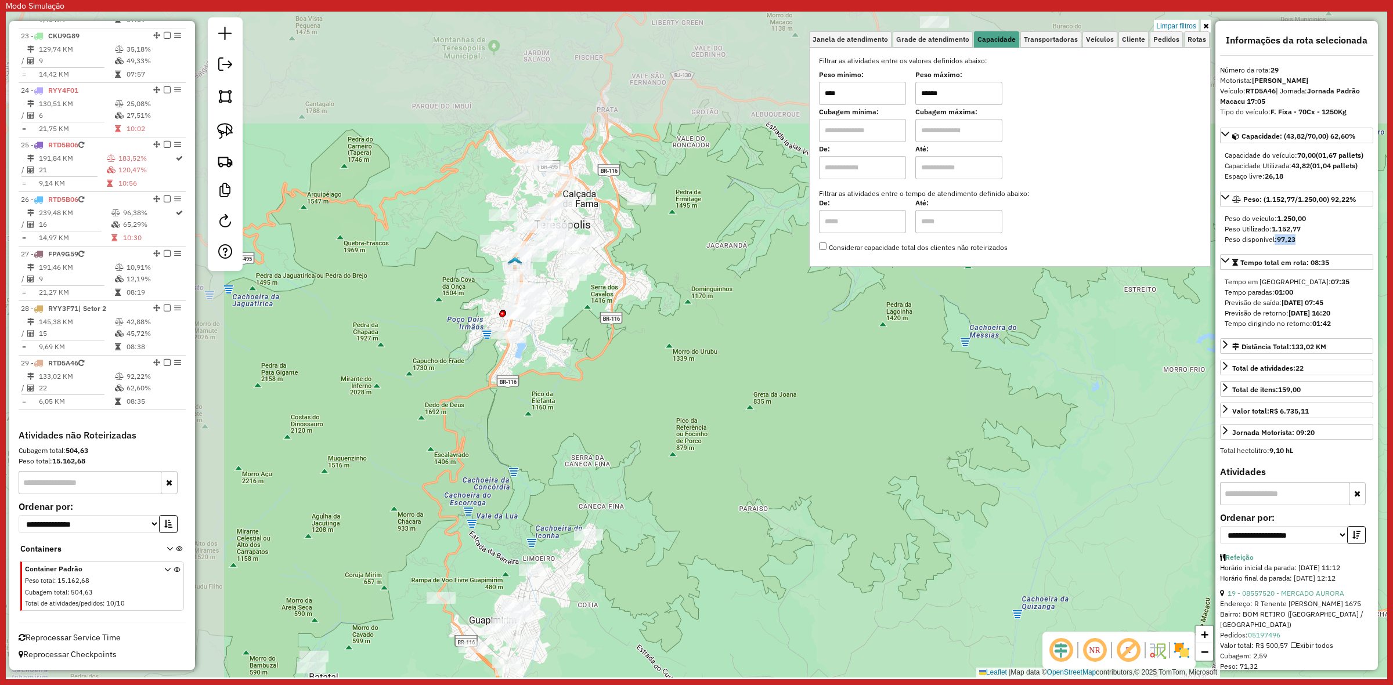
drag, startPoint x: 468, startPoint y: 264, endPoint x: 187, endPoint y: 328, distance: 288.7
click at [634, 341] on div "Limpar filtros Janela de atendimento Grade de atendimento Capacidade Transporta…" at bounding box center [696, 345] width 1381 height 666
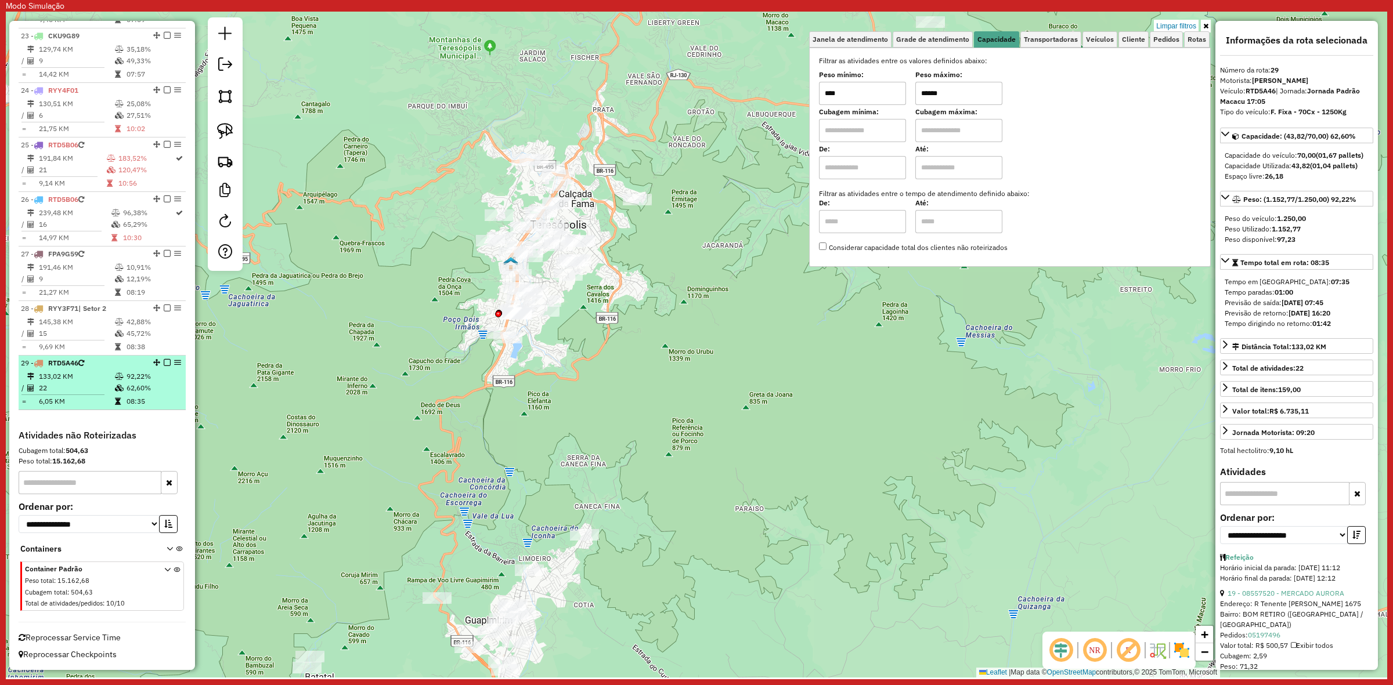
click at [91, 389] on td "22" at bounding box center [76, 388] width 76 height 12
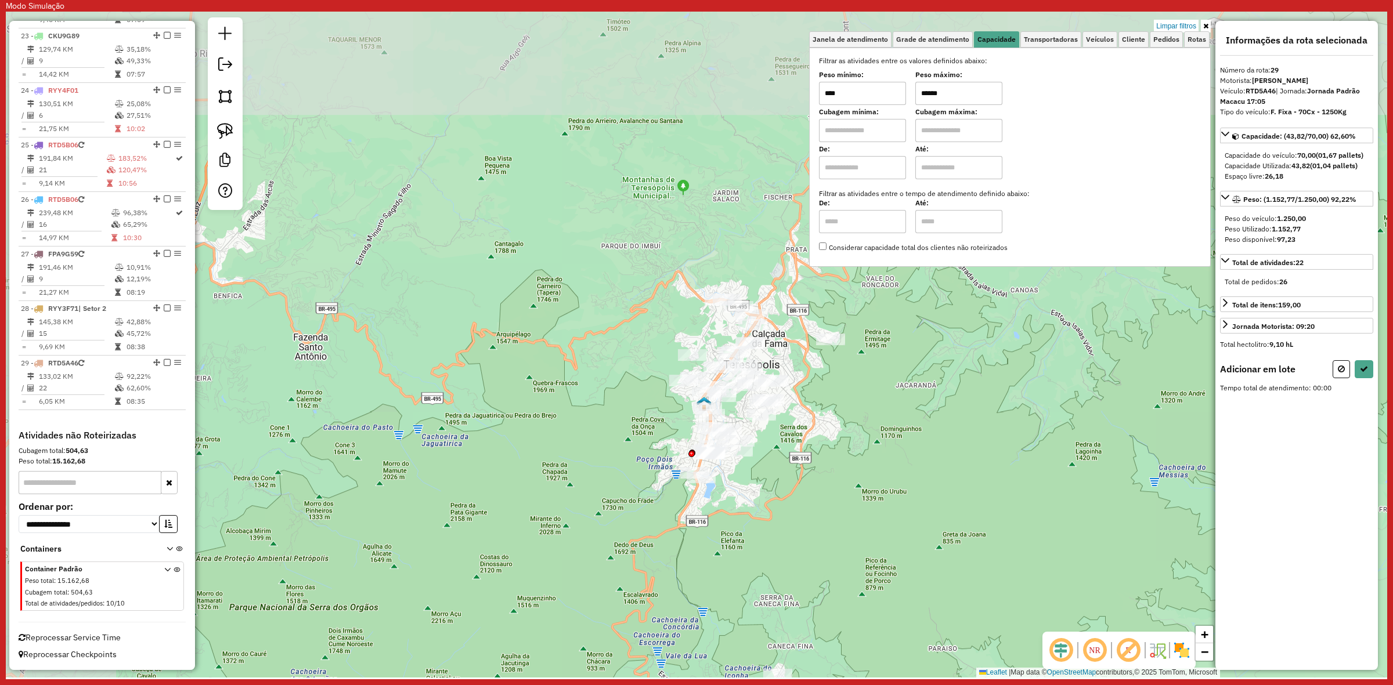
drag, startPoint x: 408, startPoint y: 301, endPoint x: 772, endPoint y: 456, distance: 396.0
click at [836, 547] on div "Limpar filtros Janela de atendimento Grade de atendimento Capacidade Transporta…" at bounding box center [696, 345] width 1381 height 666
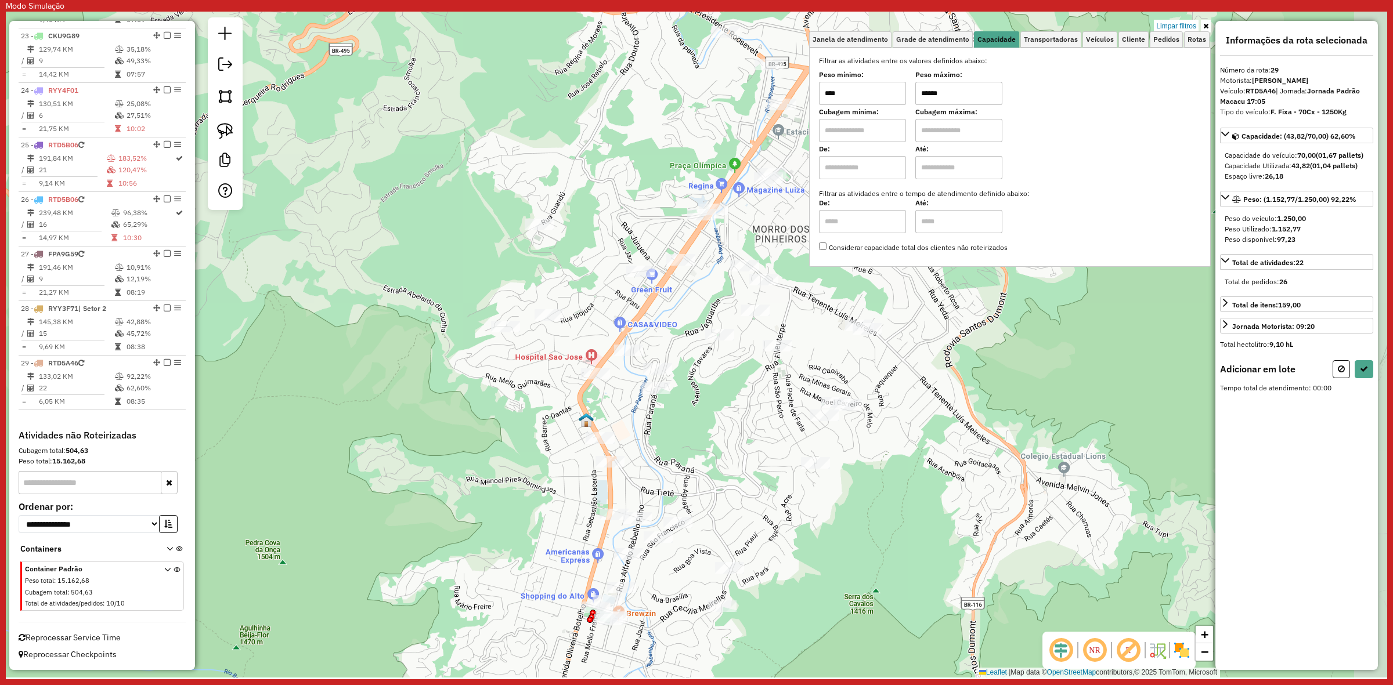
drag, startPoint x: 779, startPoint y: 434, endPoint x: 717, endPoint y: 410, distance: 66.0
click at [717, 410] on div "Limpar filtros Janela de atendimento Grade de atendimento Capacidade Transporta…" at bounding box center [696, 345] width 1381 height 666
drag, startPoint x: 678, startPoint y: 367, endPoint x: 652, endPoint y: 446, distance: 82.6
click at [676, 368] on div "Rota 22 - Placa JBC1E26 08505462 - VERA LUCIA ROSA DE O Limpar filtros Janela d…" at bounding box center [696, 345] width 1381 height 666
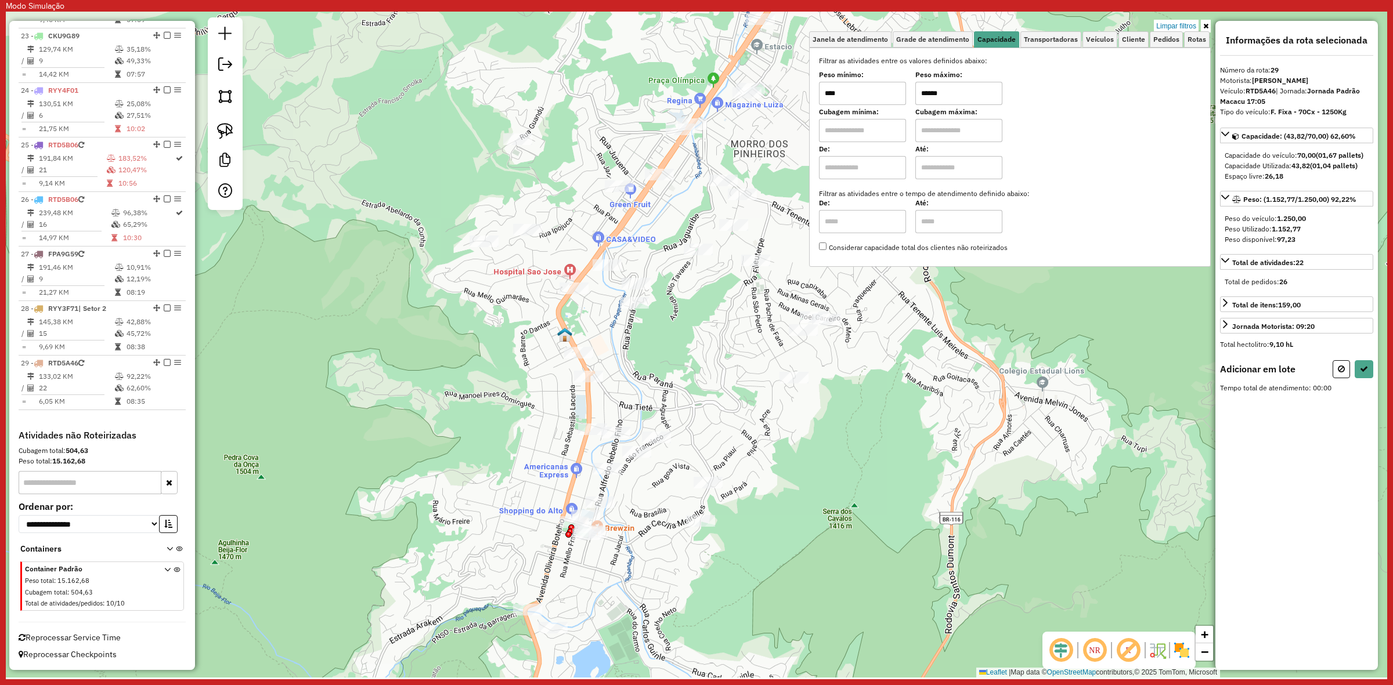
drag, startPoint x: 650, startPoint y: 364, endPoint x: 648, endPoint y: 422, distance: 58.7
click at [652, 443] on div "Limpar filtros Janela de atendimento Grade de atendimento Capacidade Transporta…" at bounding box center [696, 345] width 1381 height 666
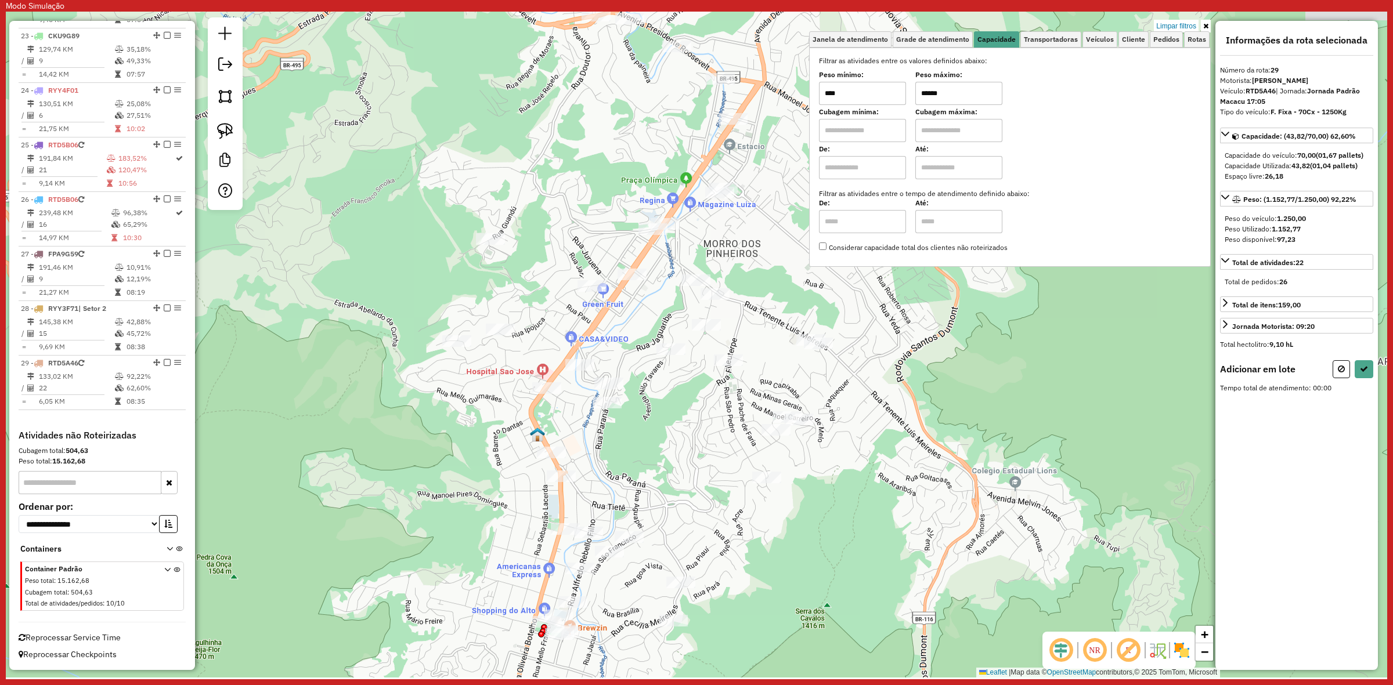
drag, startPoint x: 628, startPoint y: 344, endPoint x: 624, endPoint y: 349, distance: 6.2
click at [624, 349] on div "Limpar filtros Janela de atendimento Grade de atendimento Capacidade Transporta…" at bounding box center [696, 345] width 1381 height 666
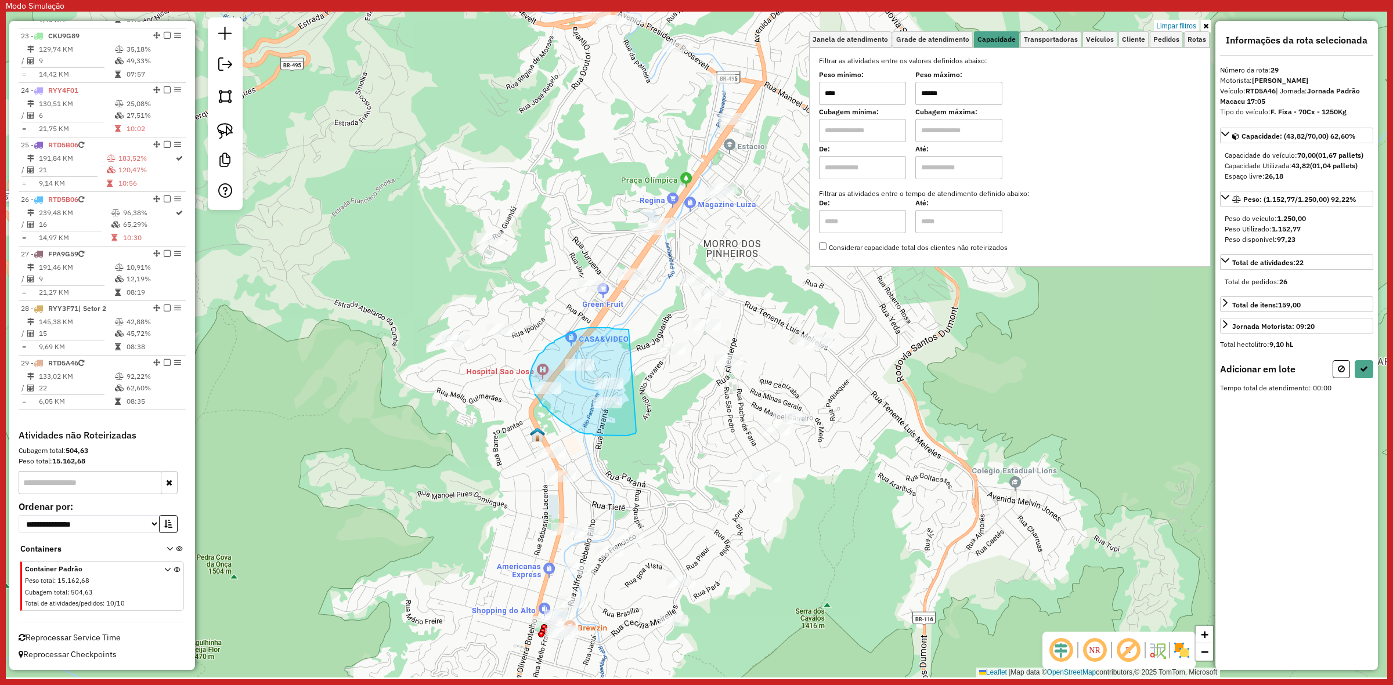
drag, startPoint x: 624, startPoint y: 330, endPoint x: 636, endPoint y: 431, distance: 102.3
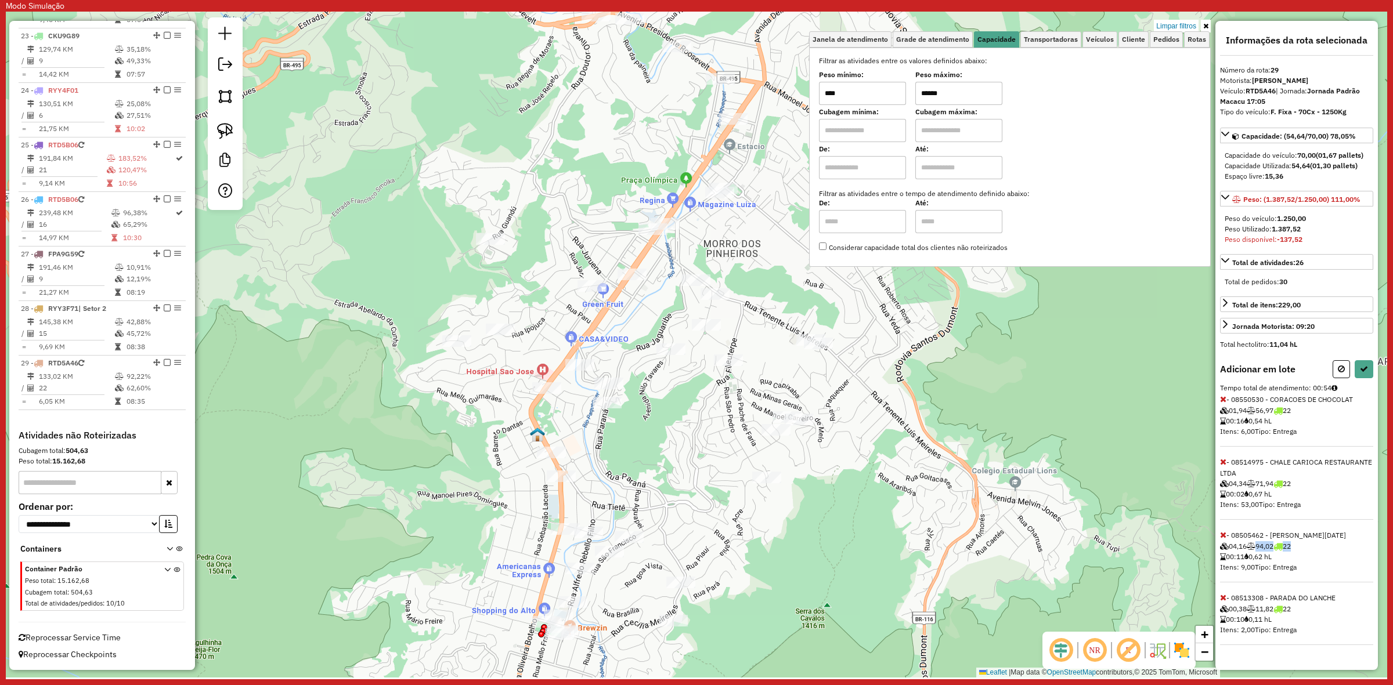
drag, startPoint x: 1255, startPoint y: 550, endPoint x: 1294, endPoint y: 547, distance: 39.0
click at [1294, 547] on span "- 08505462 - VERA LUCIA ROSA DE O 04,16 94,02 22 00:11 0,62 hL Itens: 9,00 Tipo…" at bounding box center [1296, 557] width 153 height 52
click at [1220, 403] on icon at bounding box center [1223, 399] width 6 height 8
click at [1223, 464] on icon at bounding box center [1223, 462] width 6 height 8
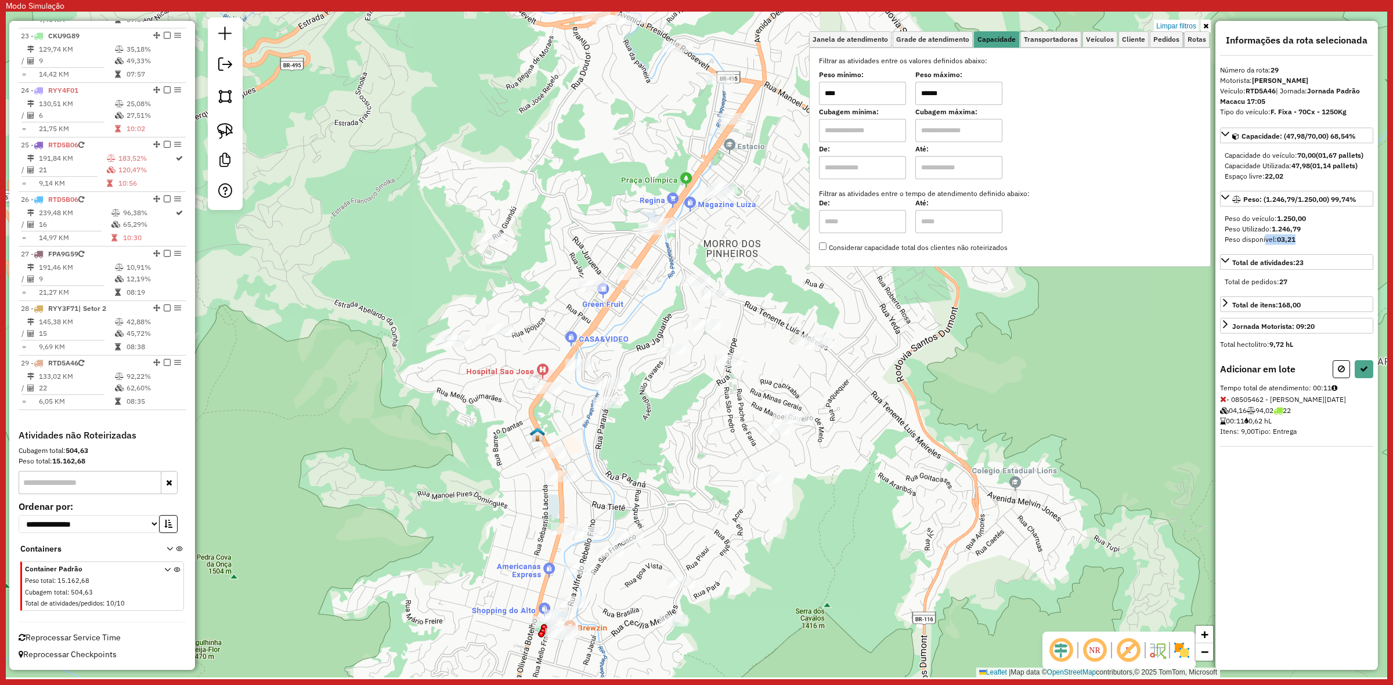
drag, startPoint x: 1299, startPoint y: 242, endPoint x: 1260, endPoint y: 241, distance: 38.3
click at [1260, 241] on div "Peso disponível: 03,21" at bounding box center [1296, 239] width 144 height 10
click at [1363, 370] on icon at bounding box center [1364, 369] width 8 height 8
select select "**********"
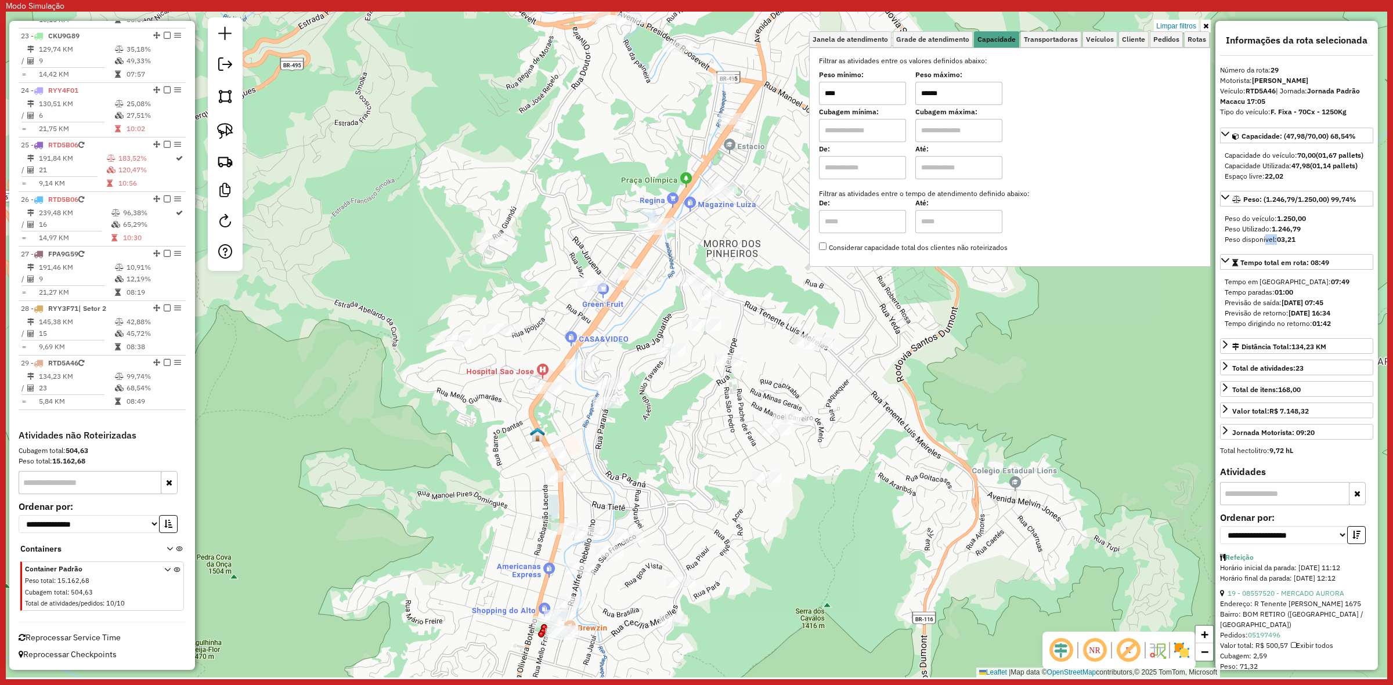
scroll to position [1669, 0]
click at [164, 359] on em at bounding box center [167, 362] width 7 height 7
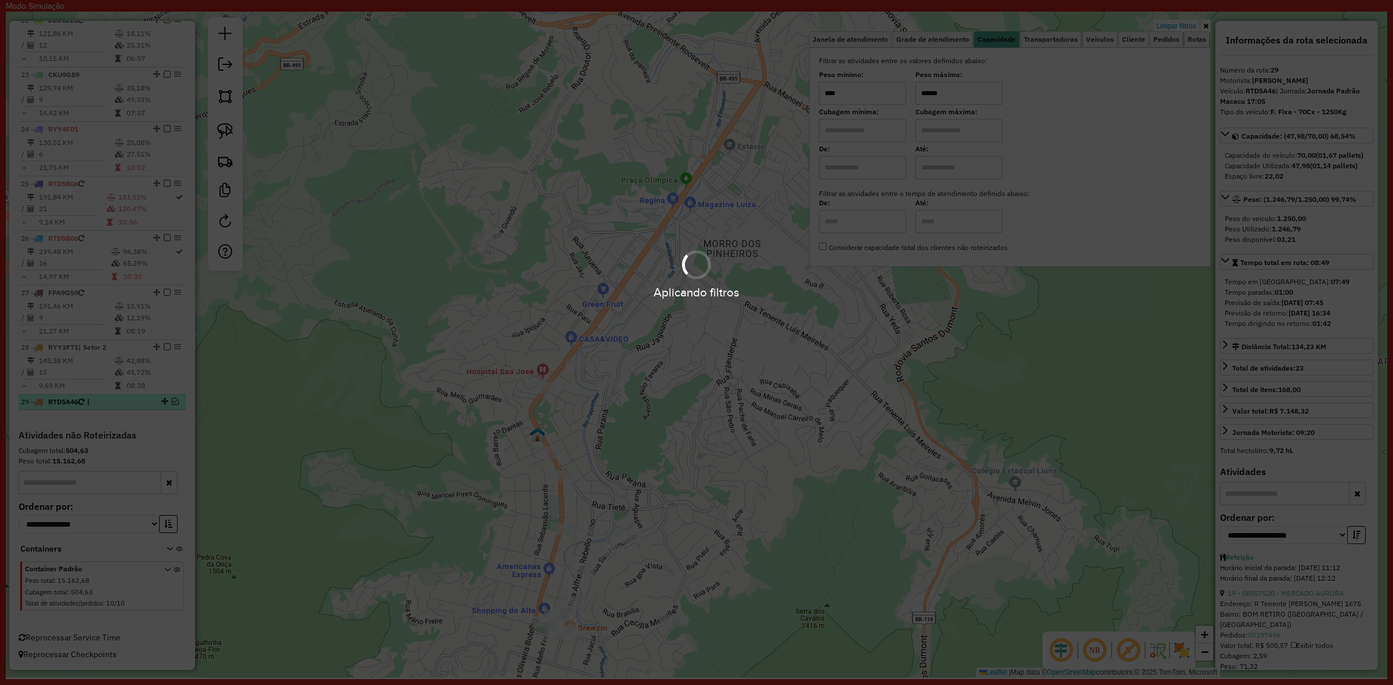
scroll to position [1629, 0]
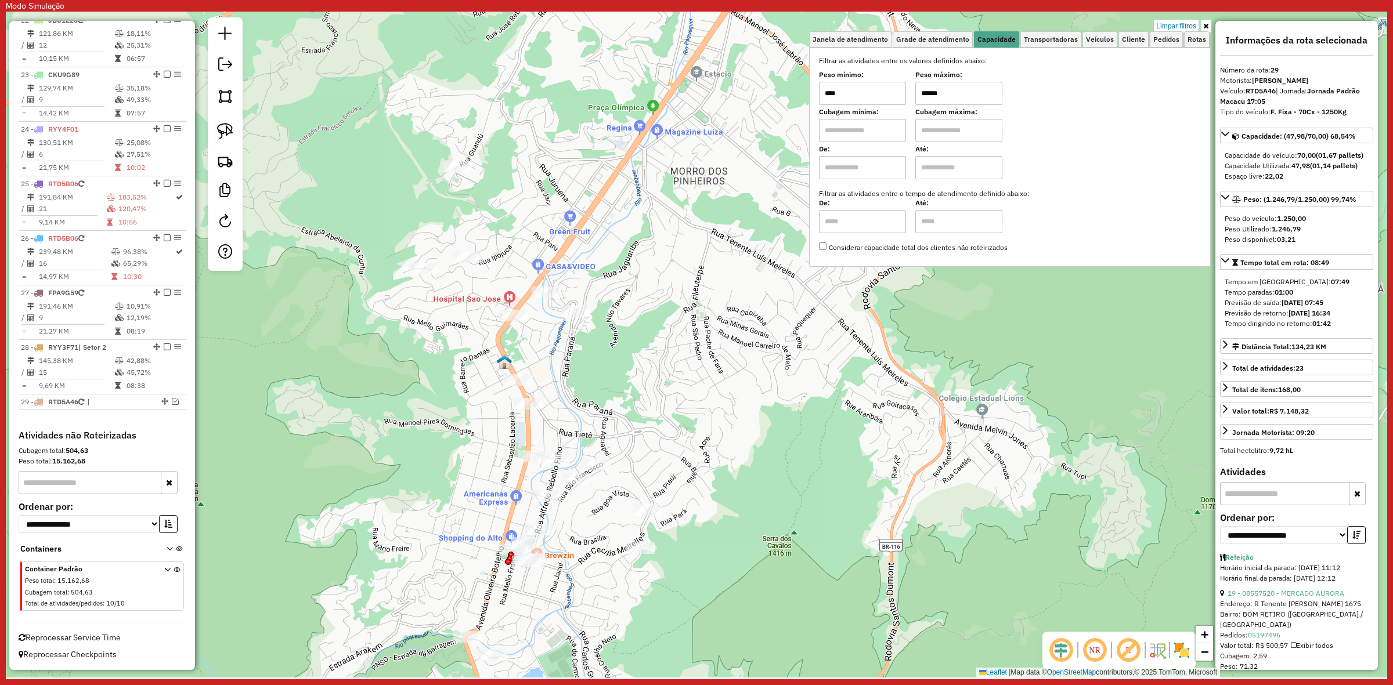
drag, startPoint x: 684, startPoint y: 412, endPoint x: 677, endPoint y: 401, distance: 13.0
click at [677, 401] on div "Limpar filtros Janela de atendimento Grade de atendimento Capacidade Transporta…" at bounding box center [696, 345] width 1381 height 666
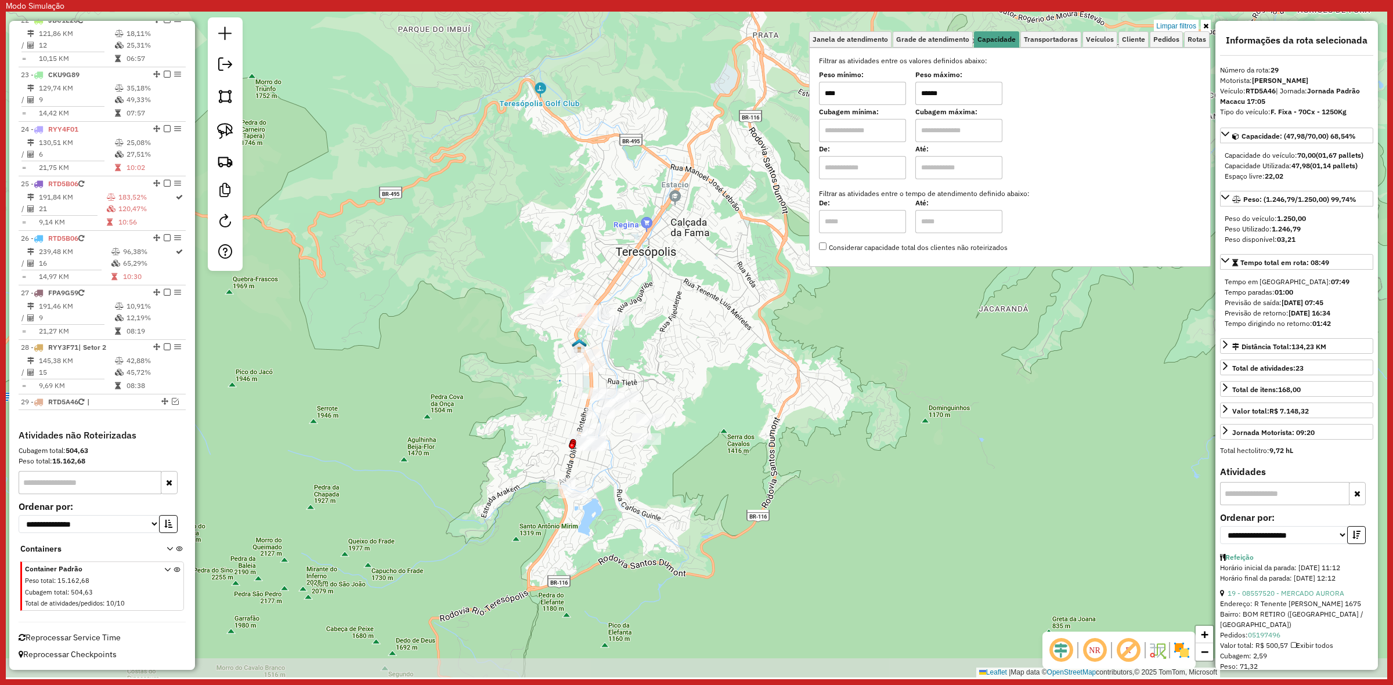
drag, startPoint x: 685, startPoint y: 400, endPoint x: 677, endPoint y: 370, distance: 31.1
click at [677, 370] on div "Limpar filtros Janela de atendimento Grade de atendimento Capacidade Transporta…" at bounding box center [696, 345] width 1381 height 666
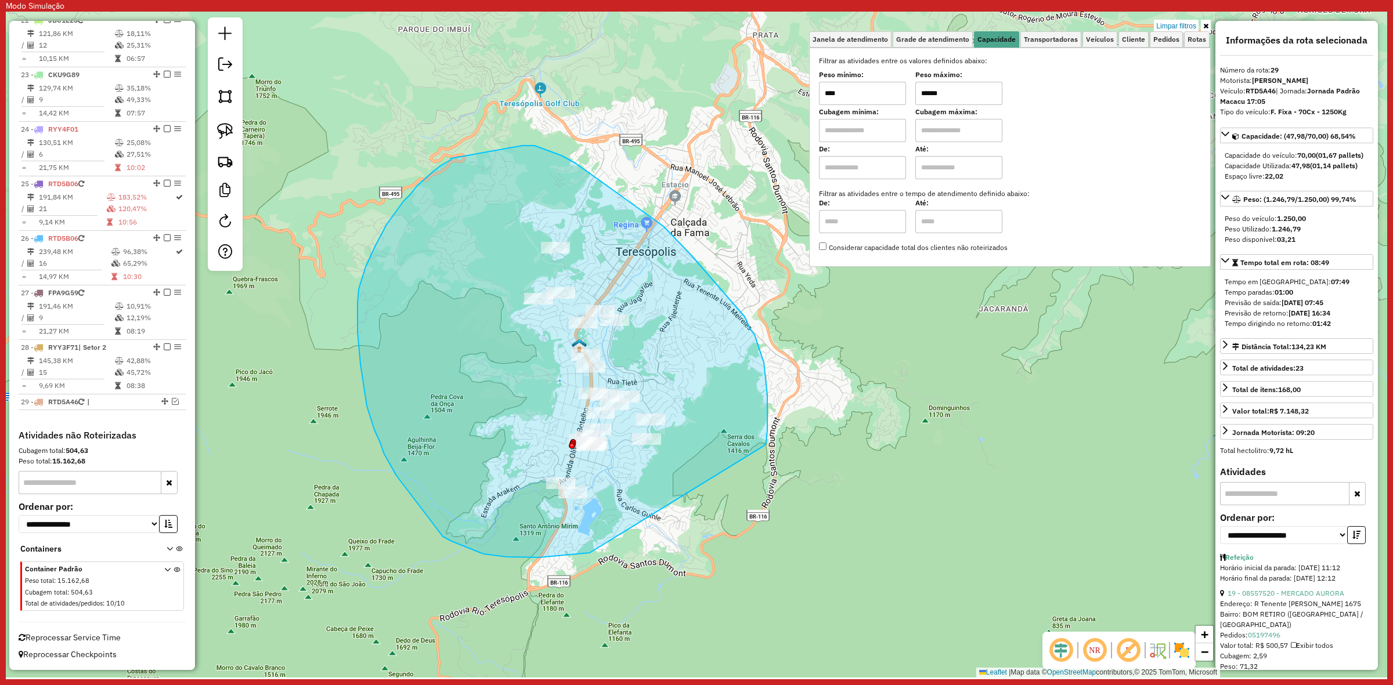
drag, startPoint x: 766, startPoint y: 442, endPoint x: 591, endPoint y: 553, distance: 207.4
click at [591, 553] on div "Limpar filtros Janela de atendimento Grade de atendimento Capacidade Transporta…" at bounding box center [696, 345] width 1381 height 666
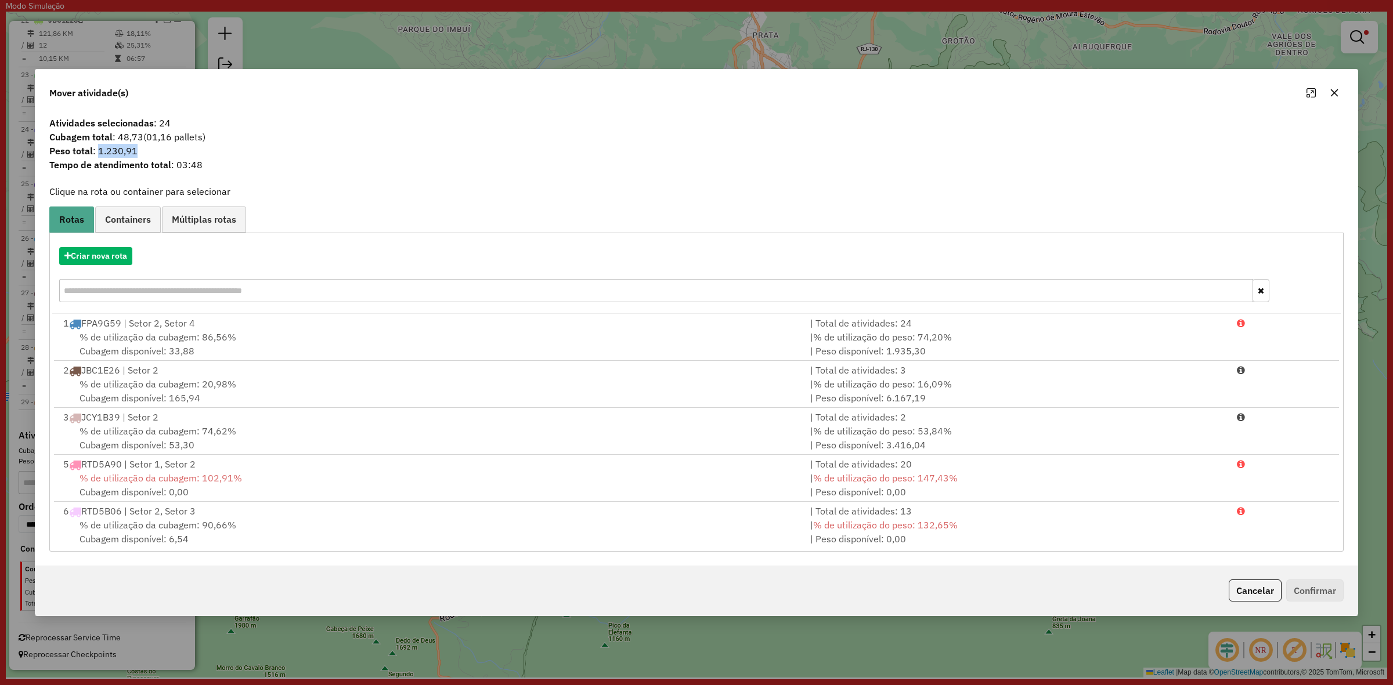
drag, startPoint x: 99, startPoint y: 148, endPoint x: 148, endPoint y: 164, distance: 51.8
click at [154, 144] on span "Peso total : 1.230,91" at bounding box center [696, 151] width 1308 height 14
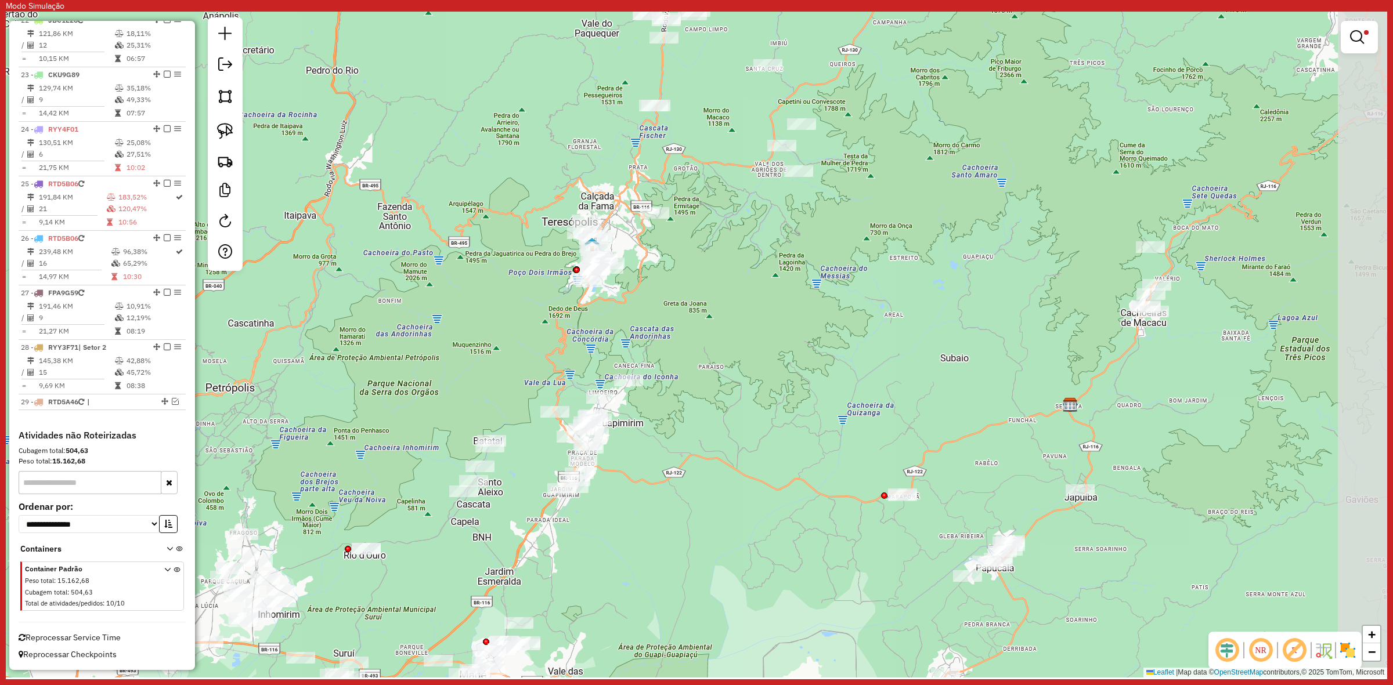
drag, startPoint x: 714, startPoint y: 447, endPoint x: 662, endPoint y: 340, distance: 119.4
click at [662, 340] on div "Limpar filtros Janela de atendimento Grade de atendimento Capacidade Transporta…" at bounding box center [696, 345] width 1381 height 666
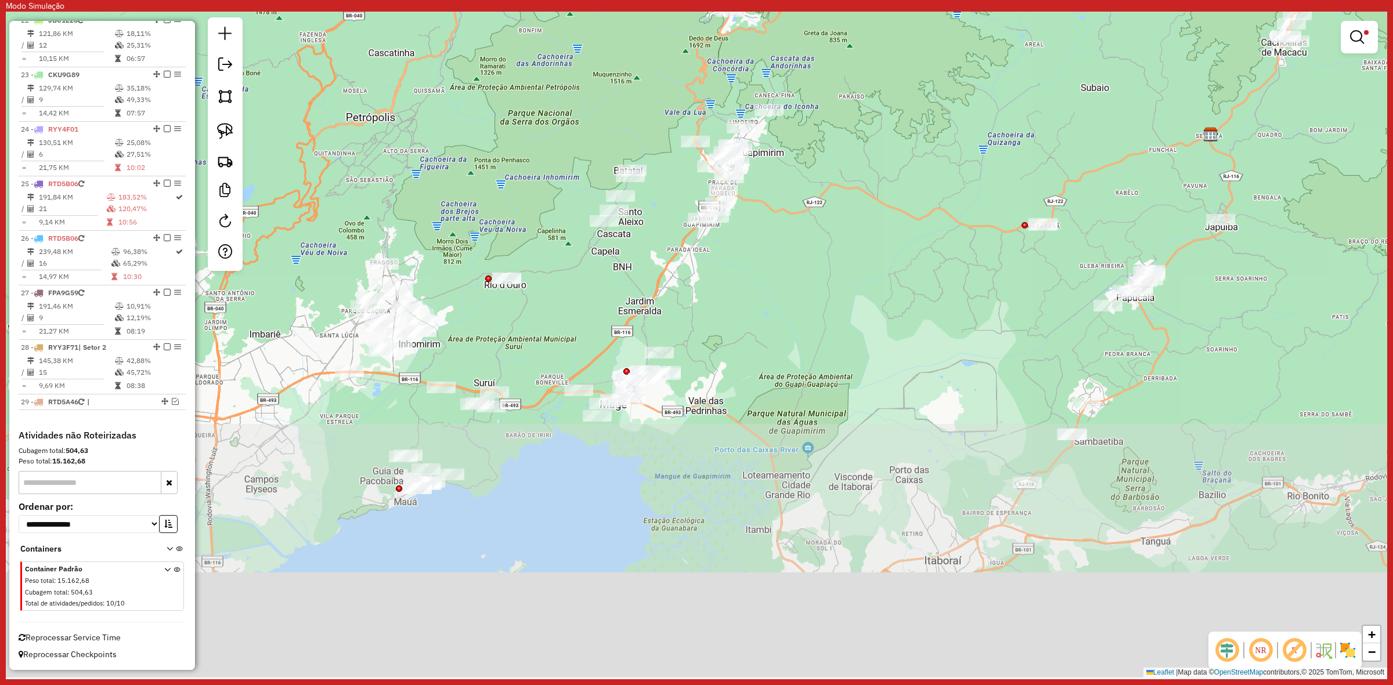
drag, startPoint x: 863, startPoint y: 196, endPoint x: 866, endPoint y: 189, distance: 6.8
click at [866, 189] on div "Limpar filtros Janela de atendimento Grade de atendimento Capacidade Transporta…" at bounding box center [696, 345] width 1381 height 666
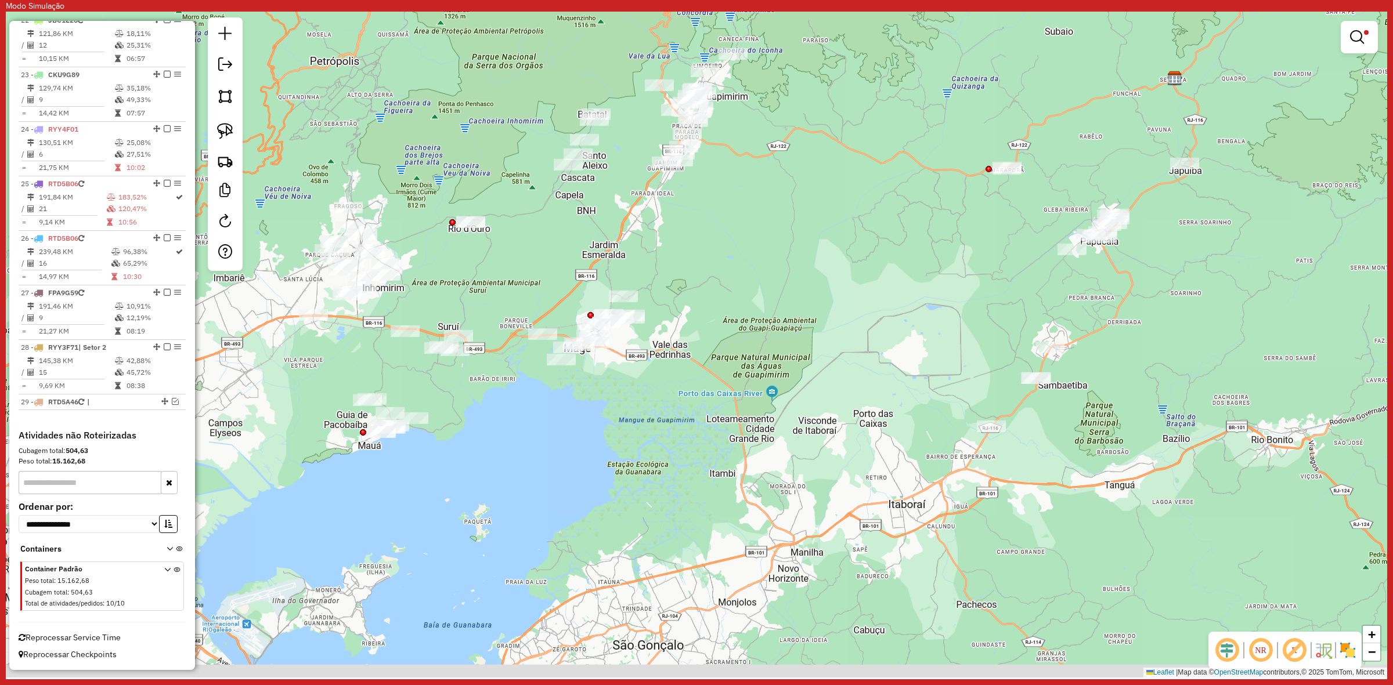
drag, startPoint x: 653, startPoint y: 360, endPoint x: 649, endPoint y: 356, distance: 6.6
click at [649, 356] on div "Limpar filtros Janela de atendimento Grade de atendimento Capacidade Transporta…" at bounding box center [696, 345] width 1381 height 666
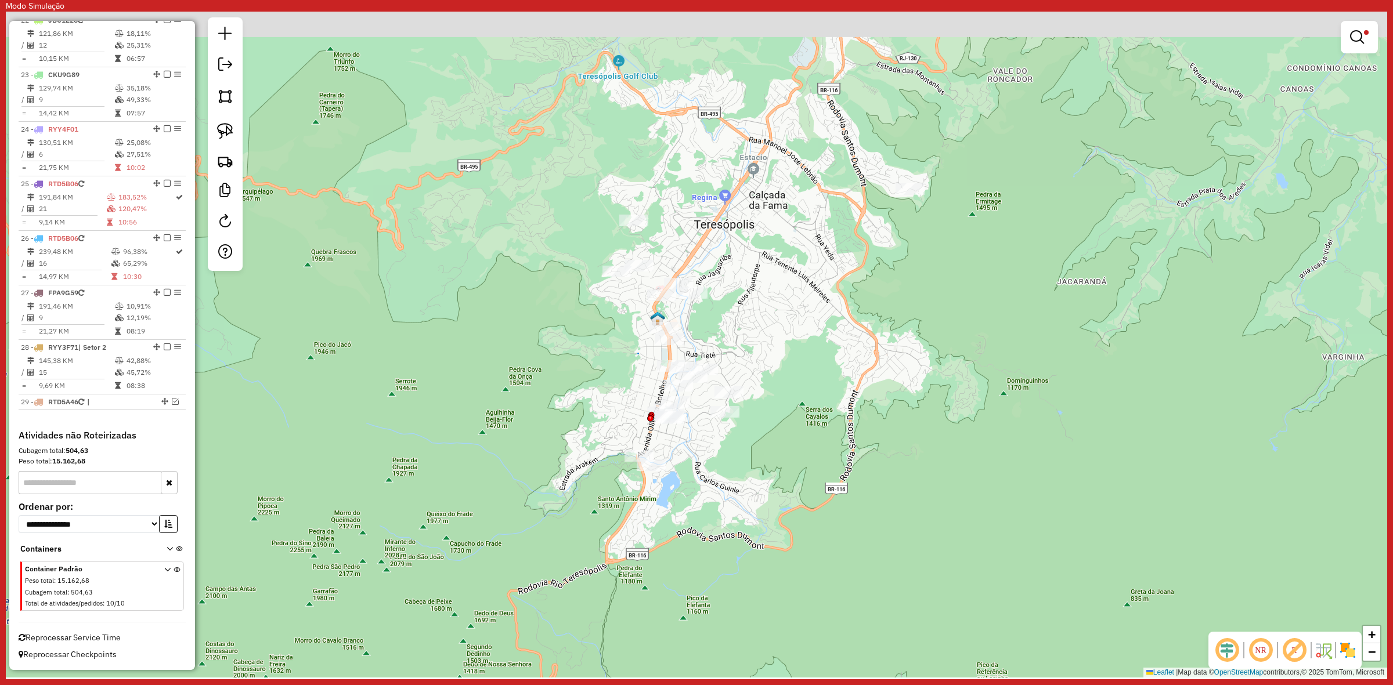
drag, startPoint x: 792, startPoint y: 305, endPoint x: 785, endPoint y: 312, distance: 10.7
click at [785, 312] on div "Limpar filtros Janela de atendimento Grade de atendimento Capacidade Transporta…" at bounding box center [696, 345] width 1381 height 666
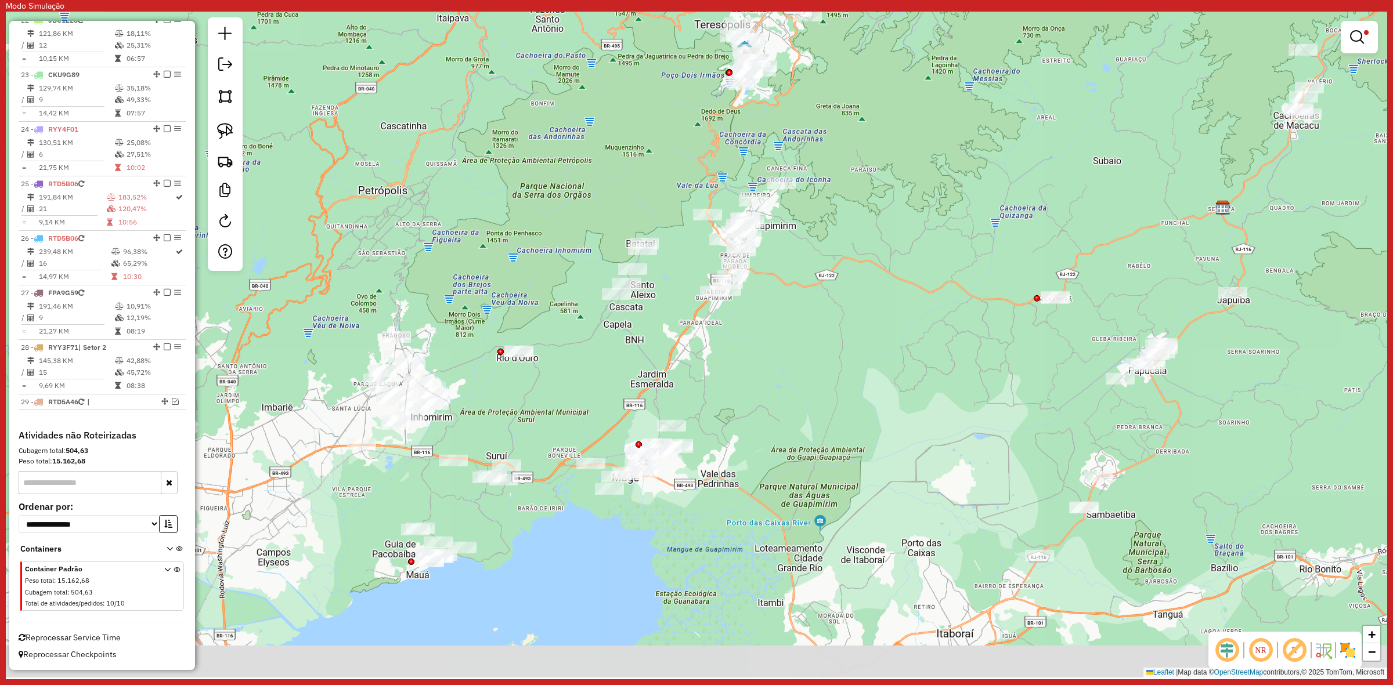
drag, startPoint x: 752, startPoint y: 541, endPoint x: 770, endPoint y: 286, distance: 256.0
click at [770, 286] on div "Limpar filtros Janela de atendimento Grade de atendimento Capacidade Transporta…" at bounding box center [696, 345] width 1381 height 666
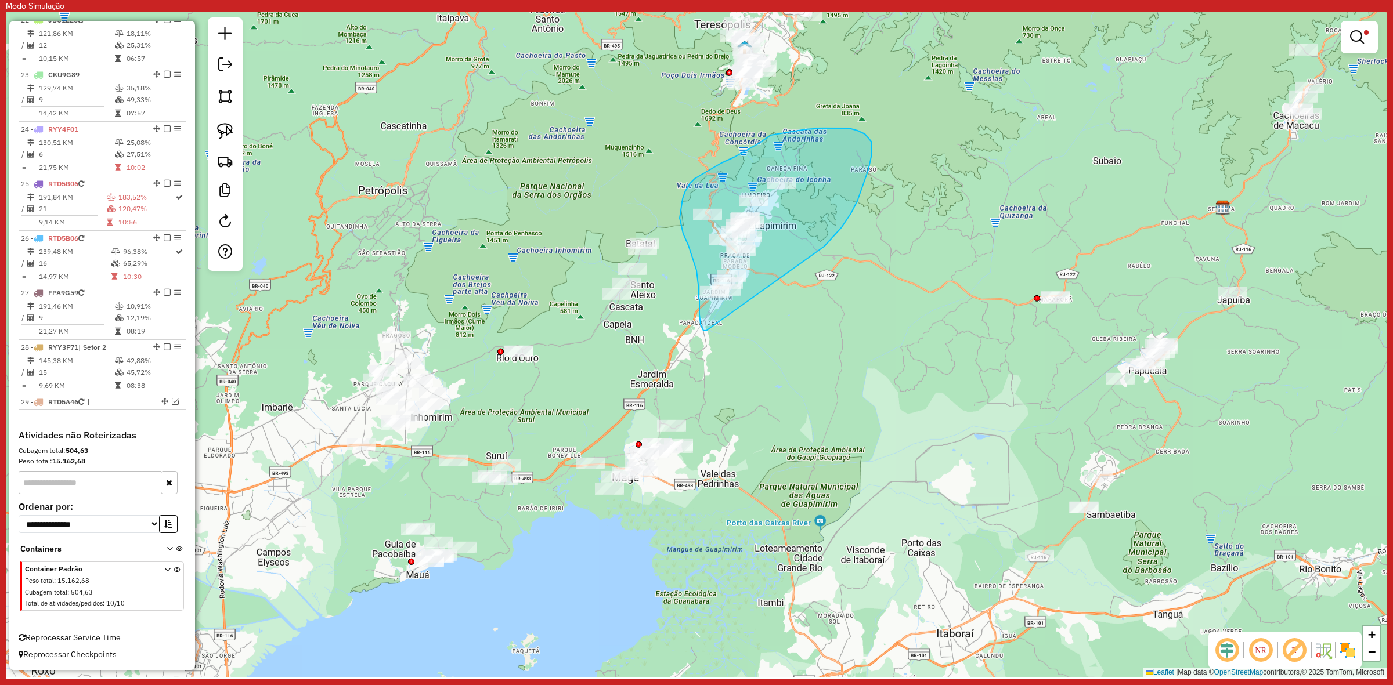
drag, startPoint x: 857, startPoint y: 201, endPoint x: 706, endPoint y: 331, distance: 198.8
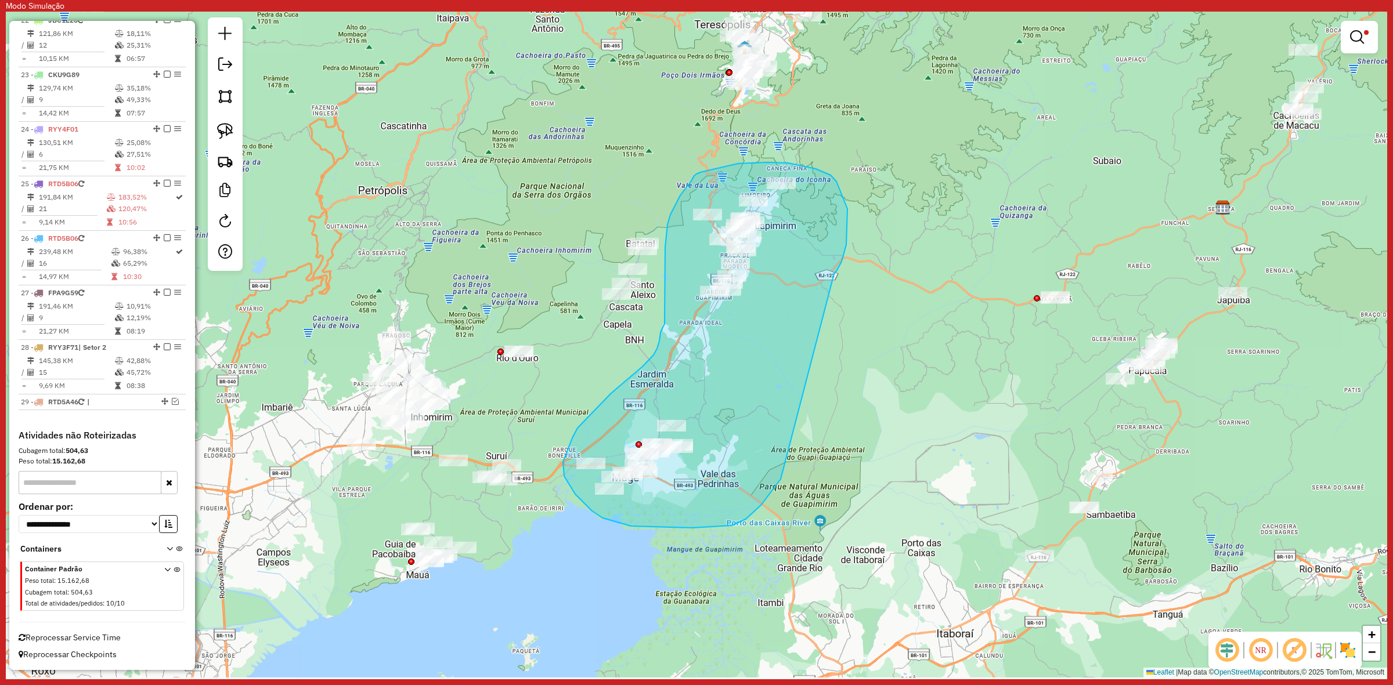
drag, startPoint x: 841, startPoint y: 262, endPoint x: 812, endPoint y: 447, distance: 187.4
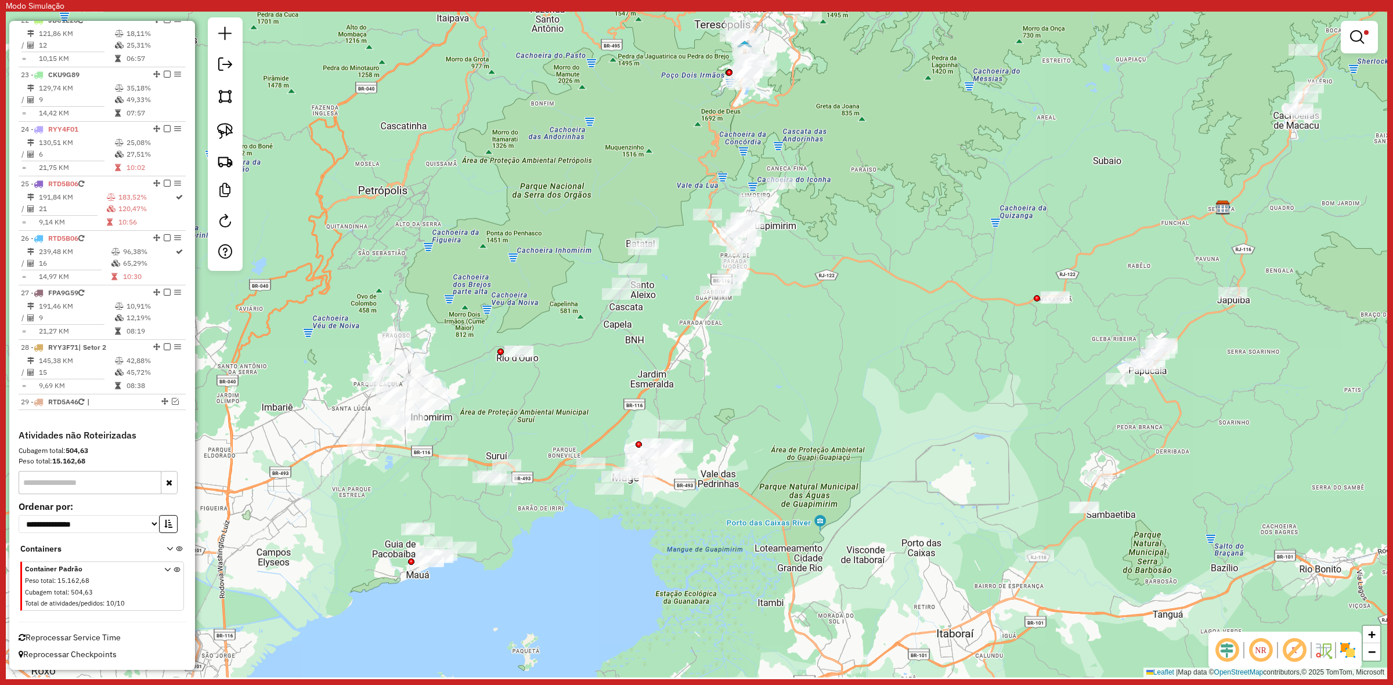
drag, startPoint x: 859, startPoint y: 223, endPoint x: 837, endPoint y: 225, distance: 22.1
click at [837, 225] on div "Limpar filtros Janela de atendimento Grade de atendimento Capacidade Transporta…" at bounding box center [696, 345] width 1381 height 666
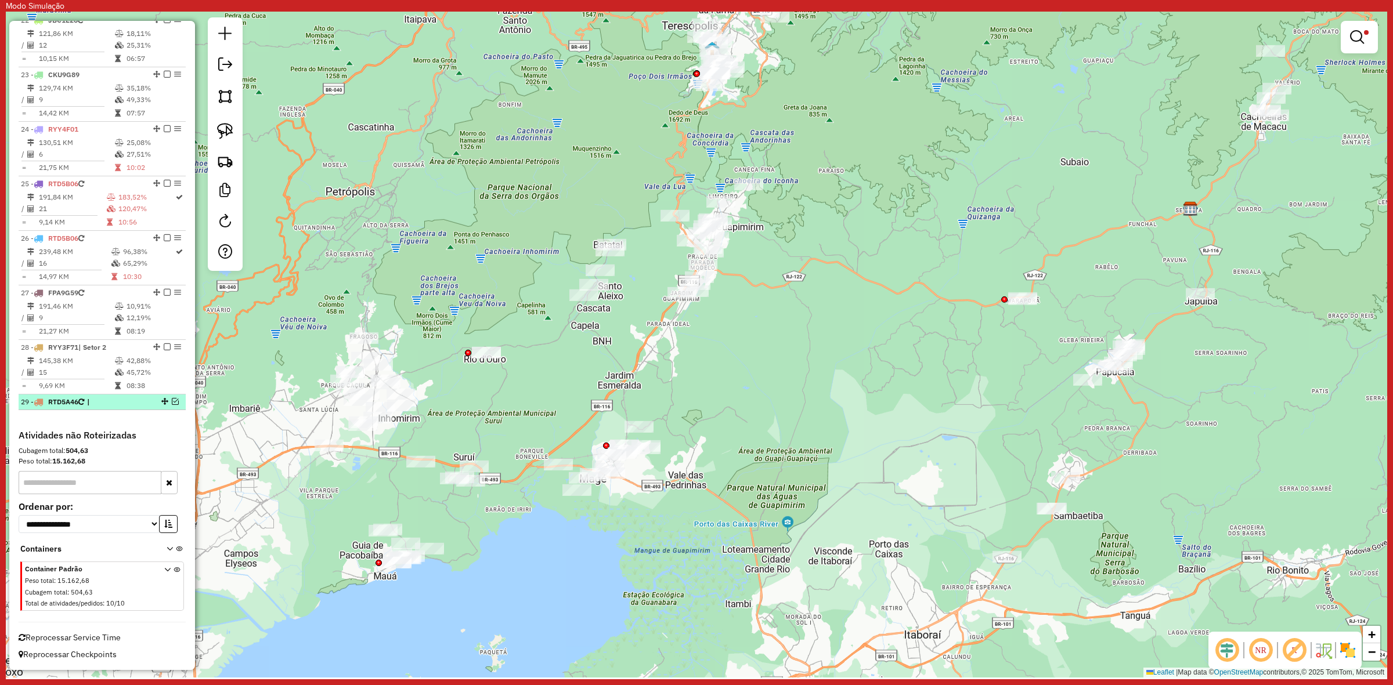
click at [173, 402] on em at bounding box center [175, 401] width 7 height 7
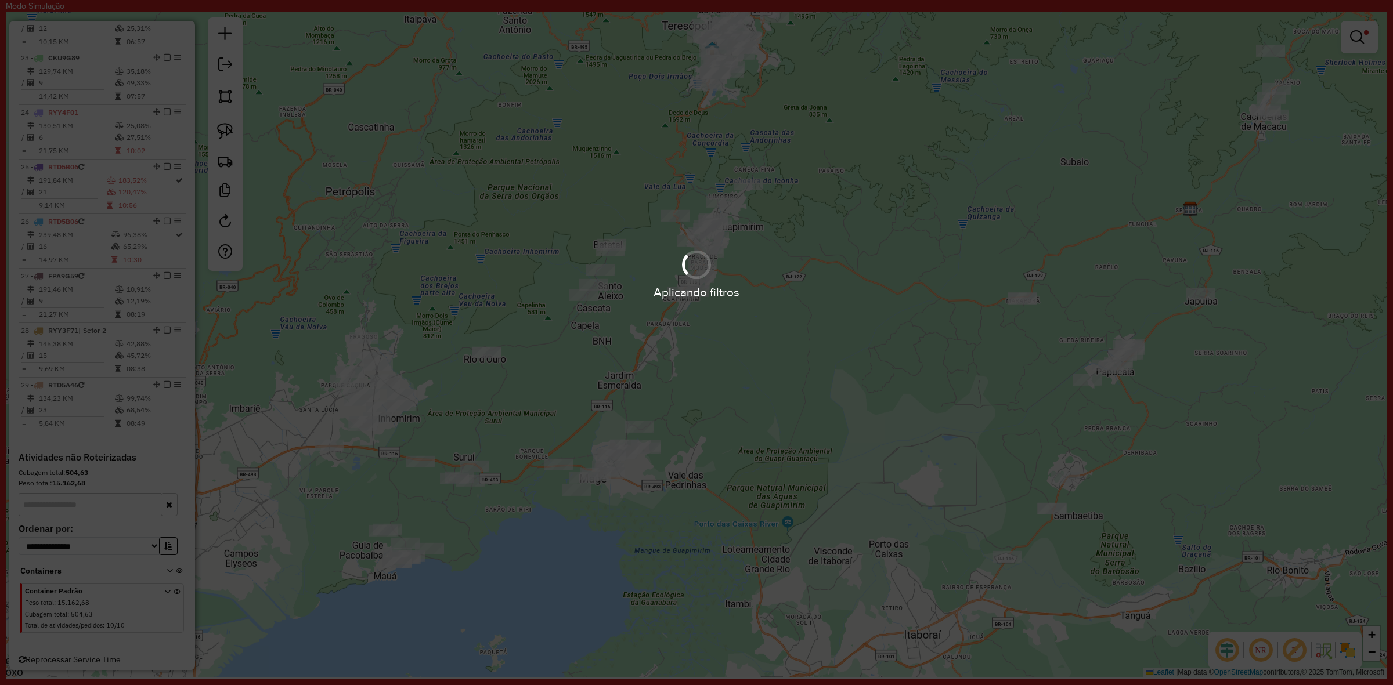
scroll to position [1669, 0]
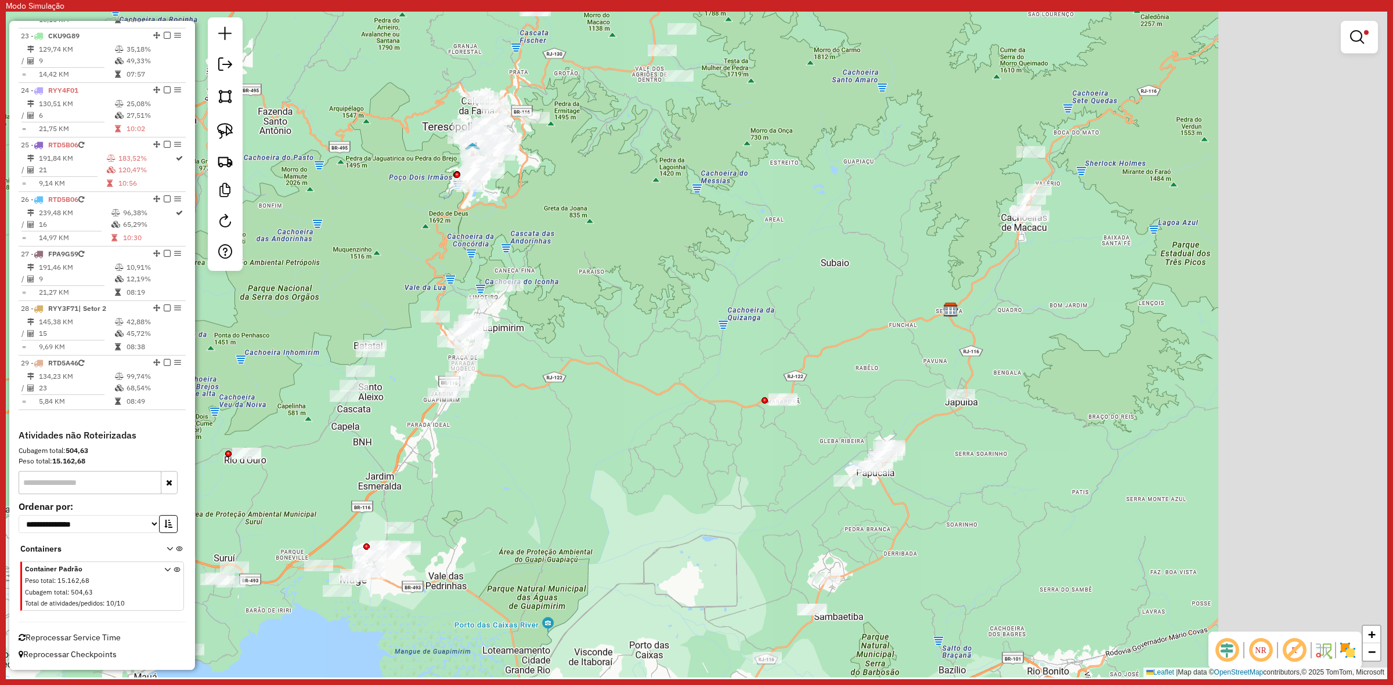
drag, startPoint x: 1042, startPoint y: 187, endPoint x: 673, endPoint y: 341, distance: 400.0
click at [673, 341] on div "Limpar filtros Janela de atendimento Grade de atendimento Capacidade Transporta…" at bounding box center [696, 345] width 1381 height 666
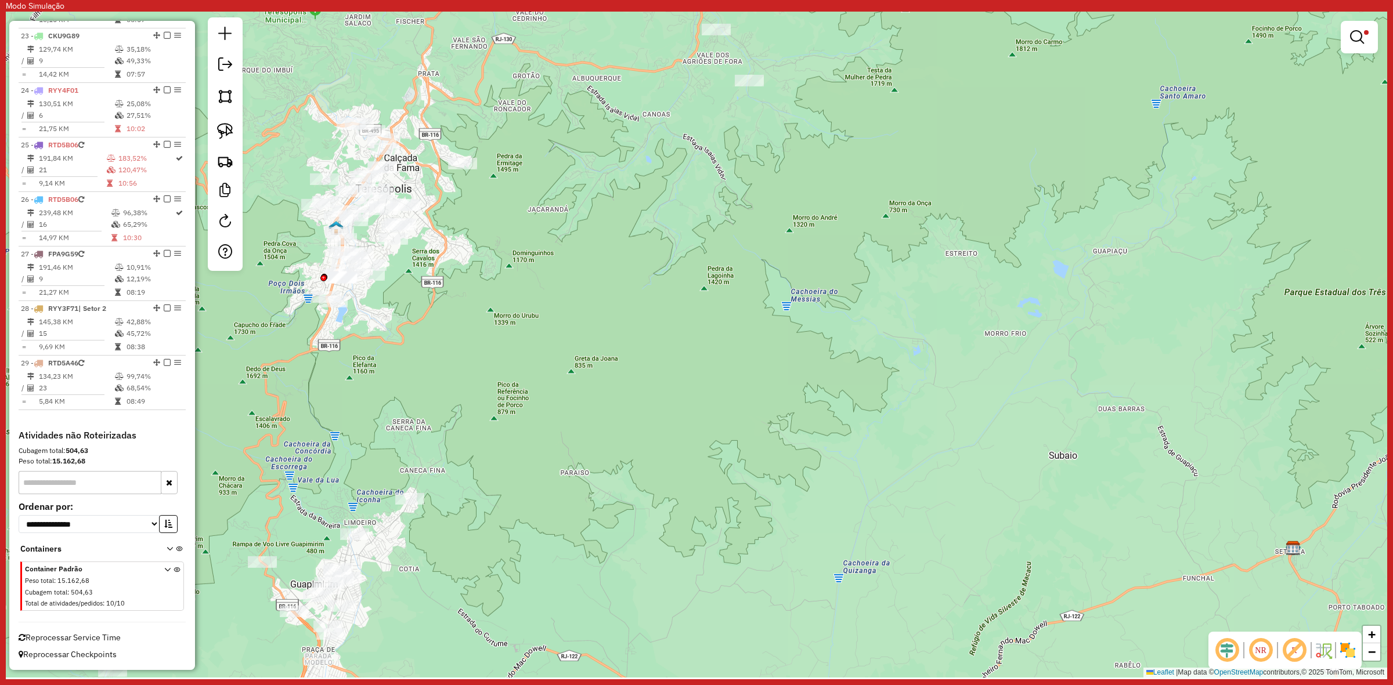
click at [1361, 33] on em at bounding box center [1357, 37] width 14 height 14
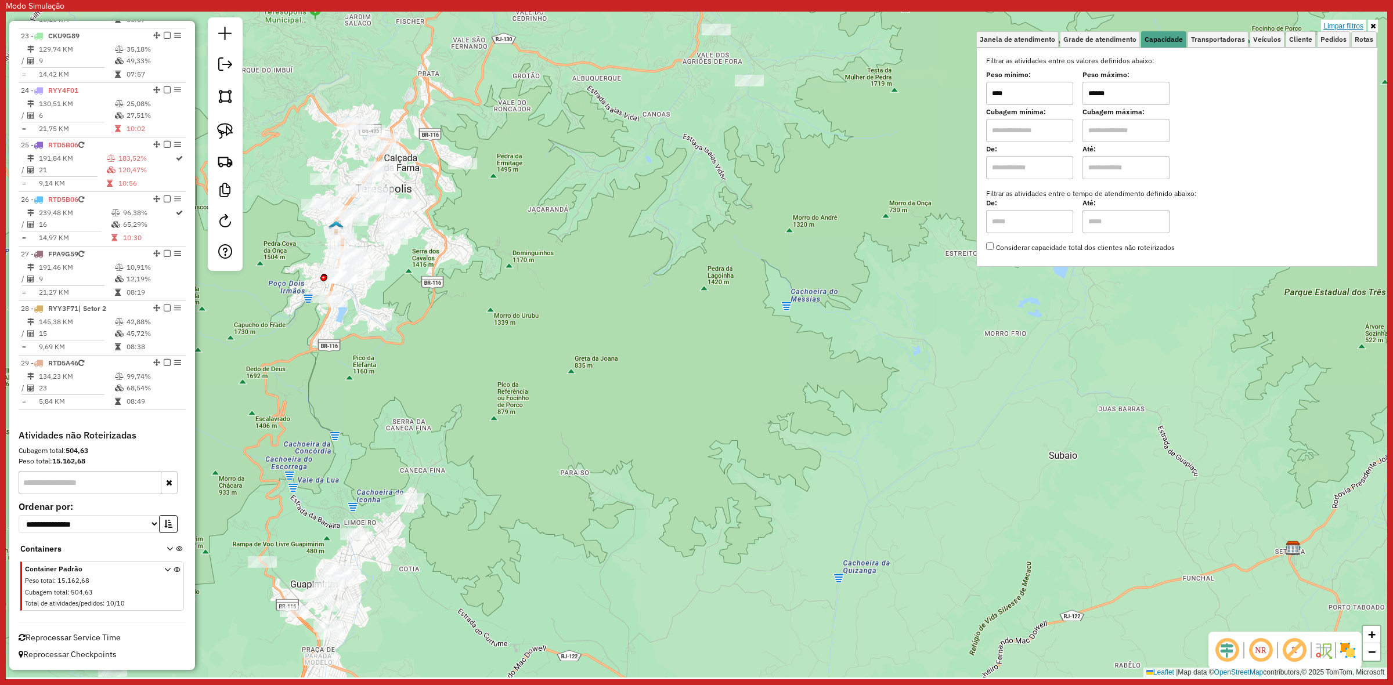
click at [1348, 25] on link "Limpar filtros" at bounding box center [1343, 26] width 45 height 13
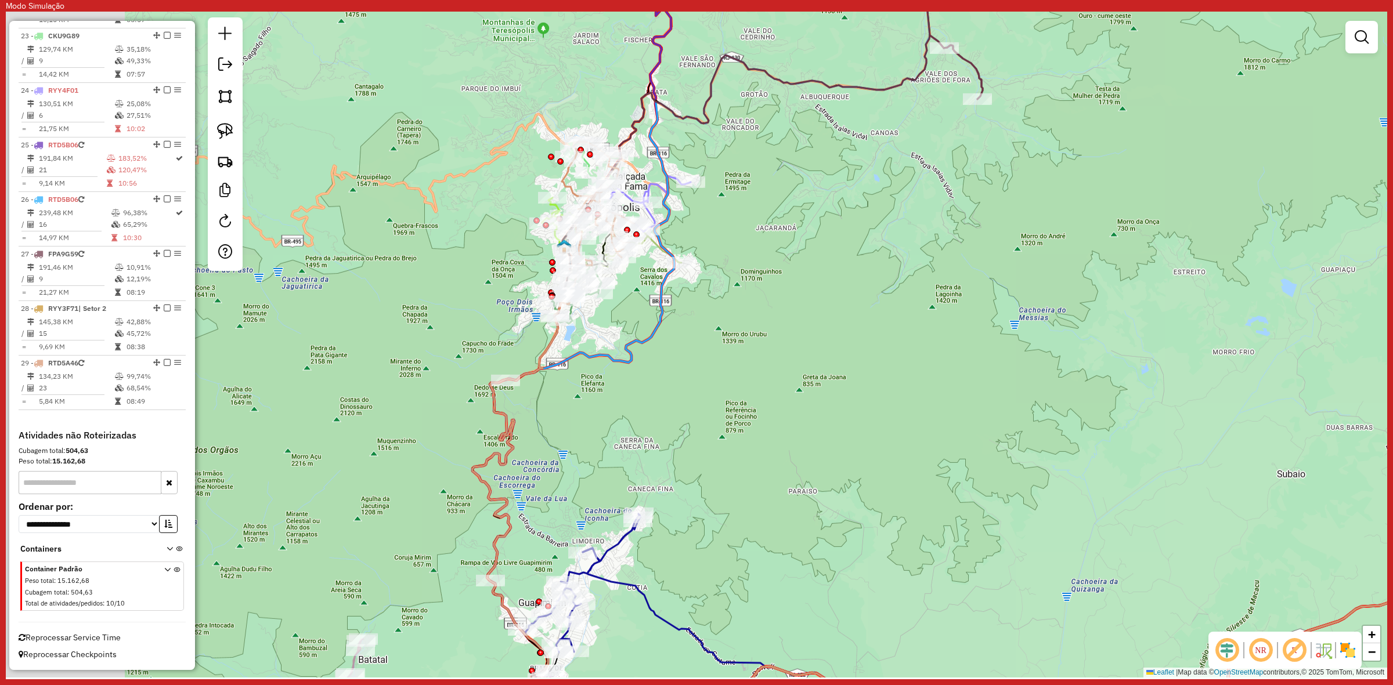
drag, startPoint x: 512, startPoint y: 199, endPoint x: 720, endPoint y: 210, distance: 208.6
click at [720, 210] on div "Janela de atendimento Grade de atendimento Capacidade Transportadoras Veículos …" at bounding box center [696, 345] width 1381 height 666
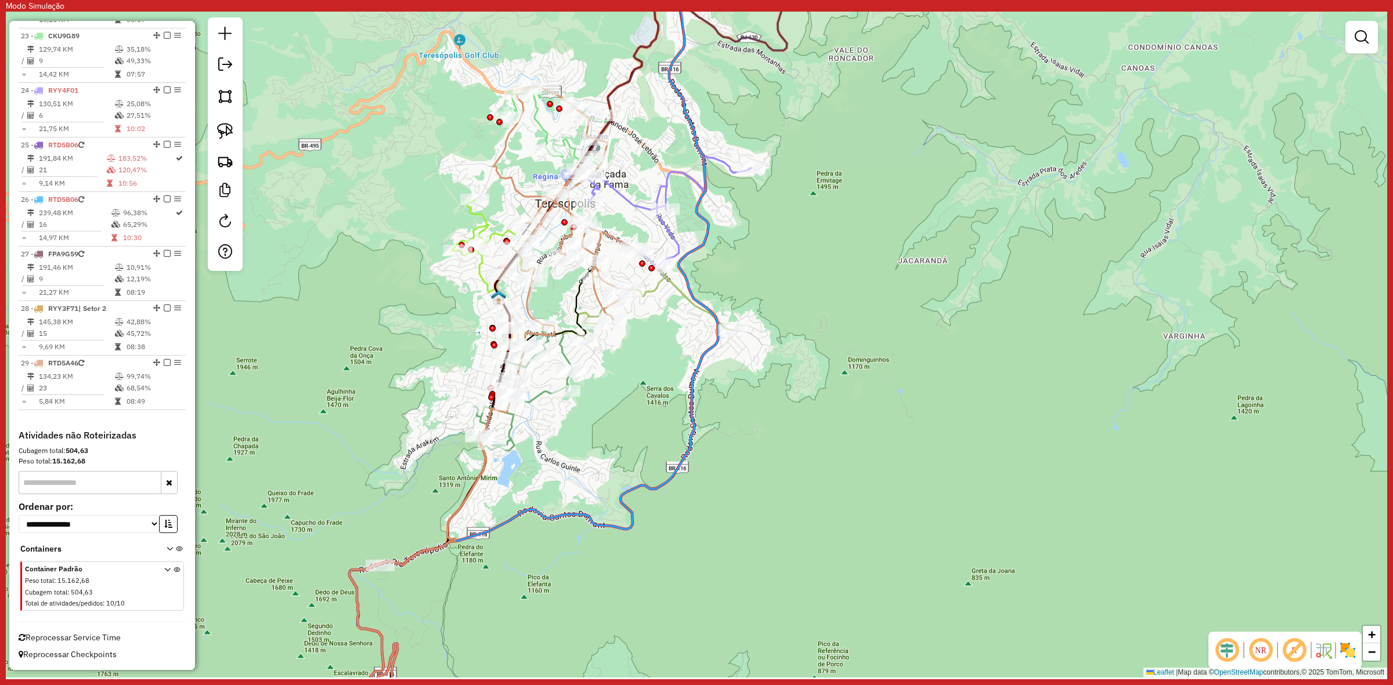
click at [544, 127] on icon at bounding box center [559, 144] width 104 height 116
select select "**********"
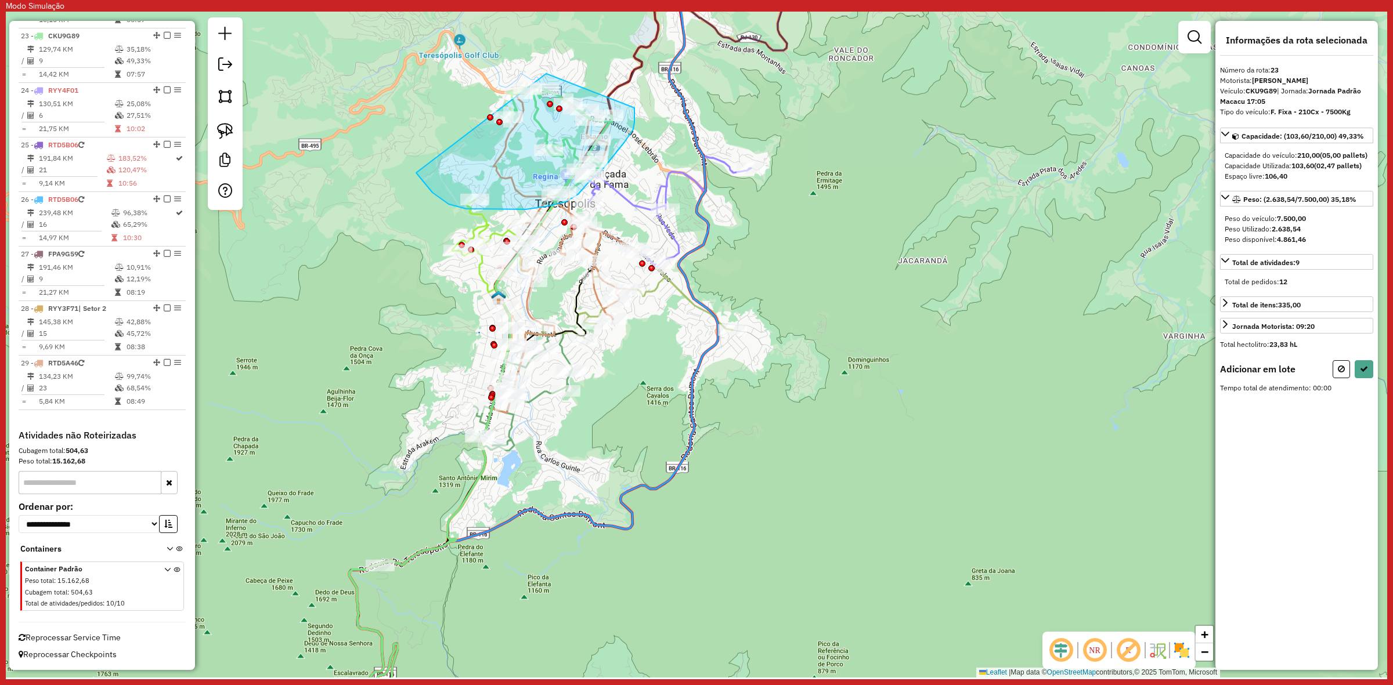
drag, startPoint x: 634, startPoint y: 122, endPoint x: 396, endPoint y: 67, distance: 244.2
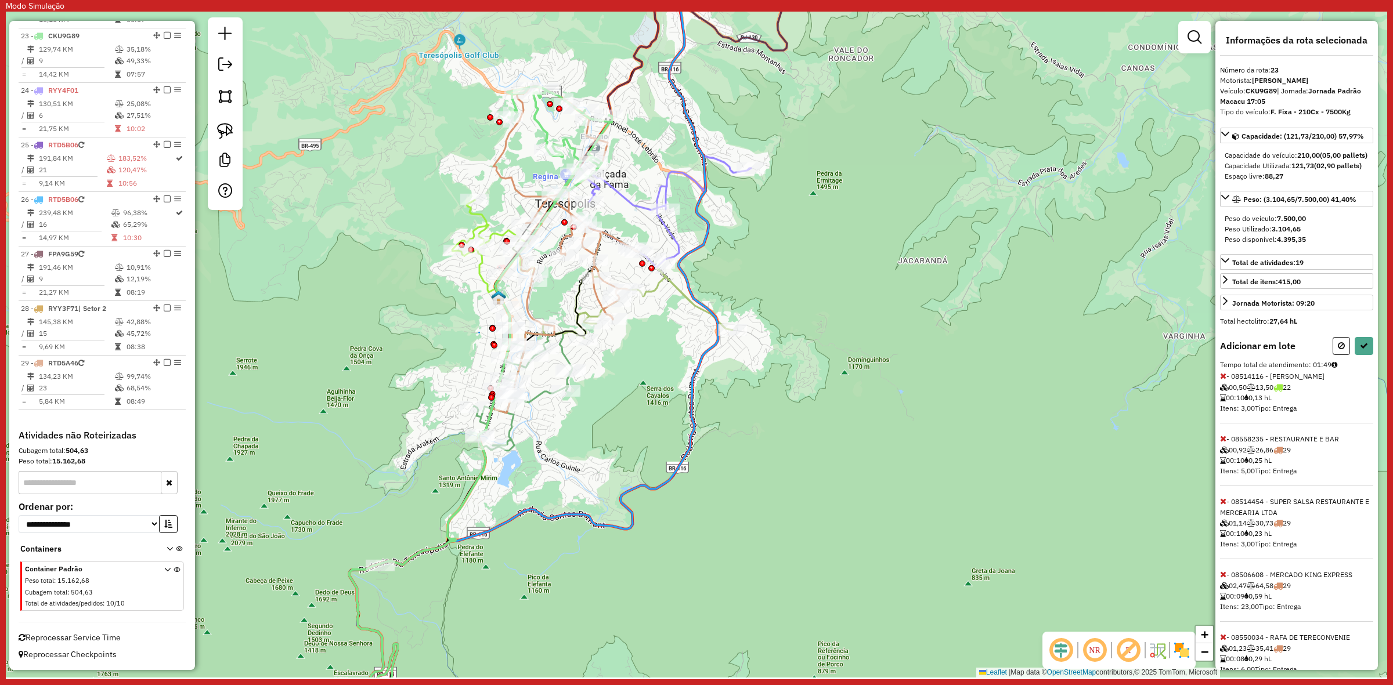
select select "**********"
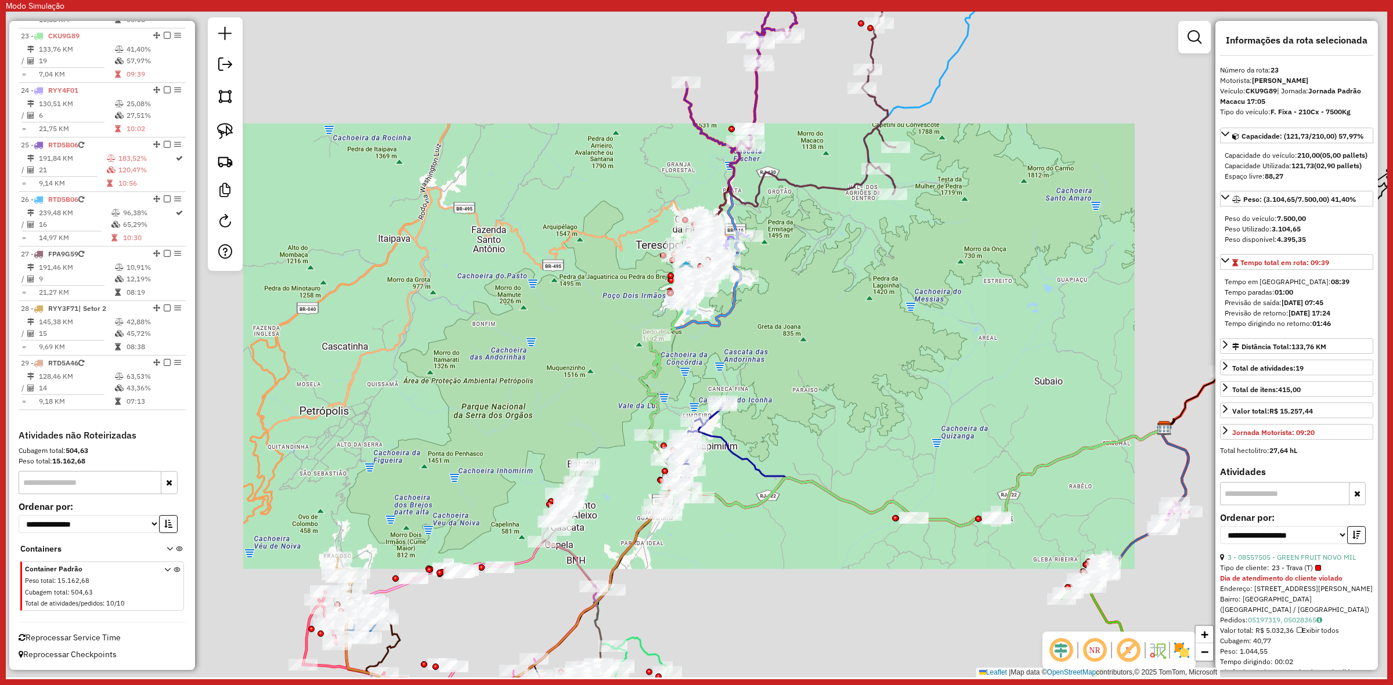
drag, startPoint x: 882, startPoint y: 334, endPoint x: 784, endPoint y: 338, distance: 98.2
click at [791, 338] on div "Janela de atendimento Grade de atendimento Capacidade Transportadoras Veículos …" at bounding box center [696, 345] width 1381 height 666
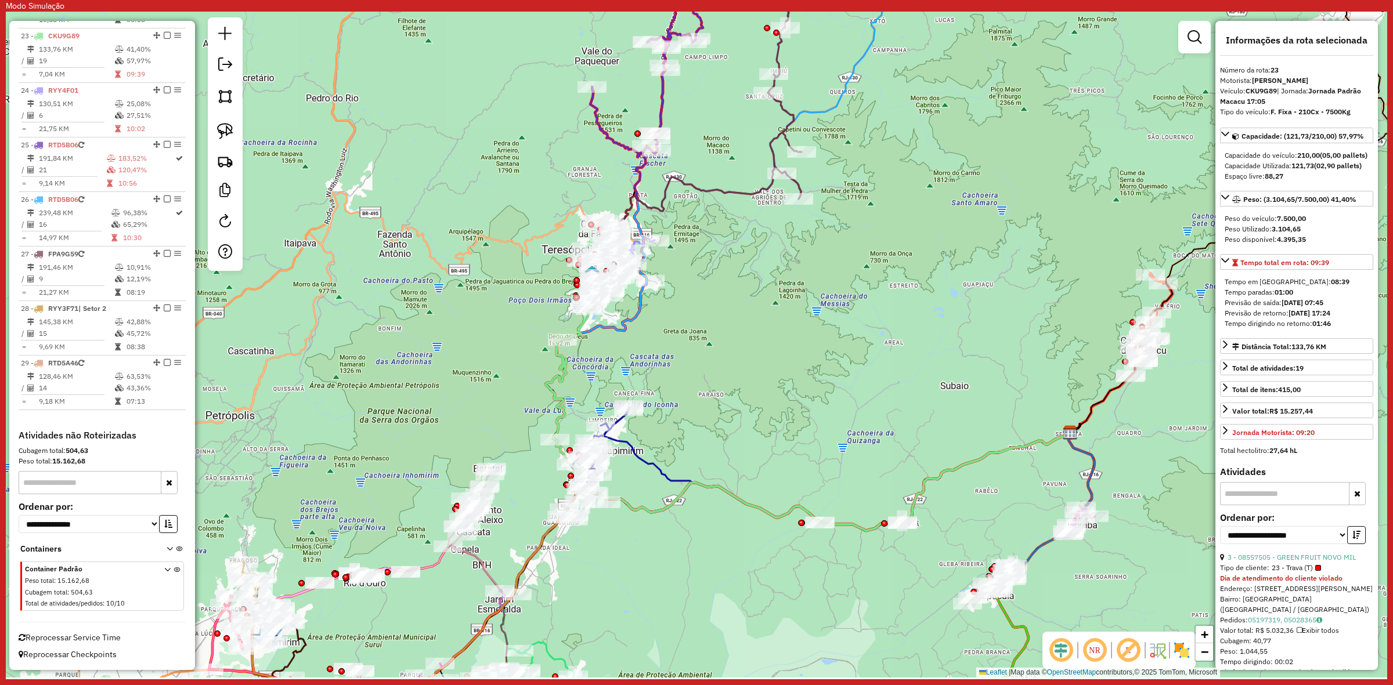
click at [1197, 36] on em at bounding box center [1194, 37] width 14 height 14
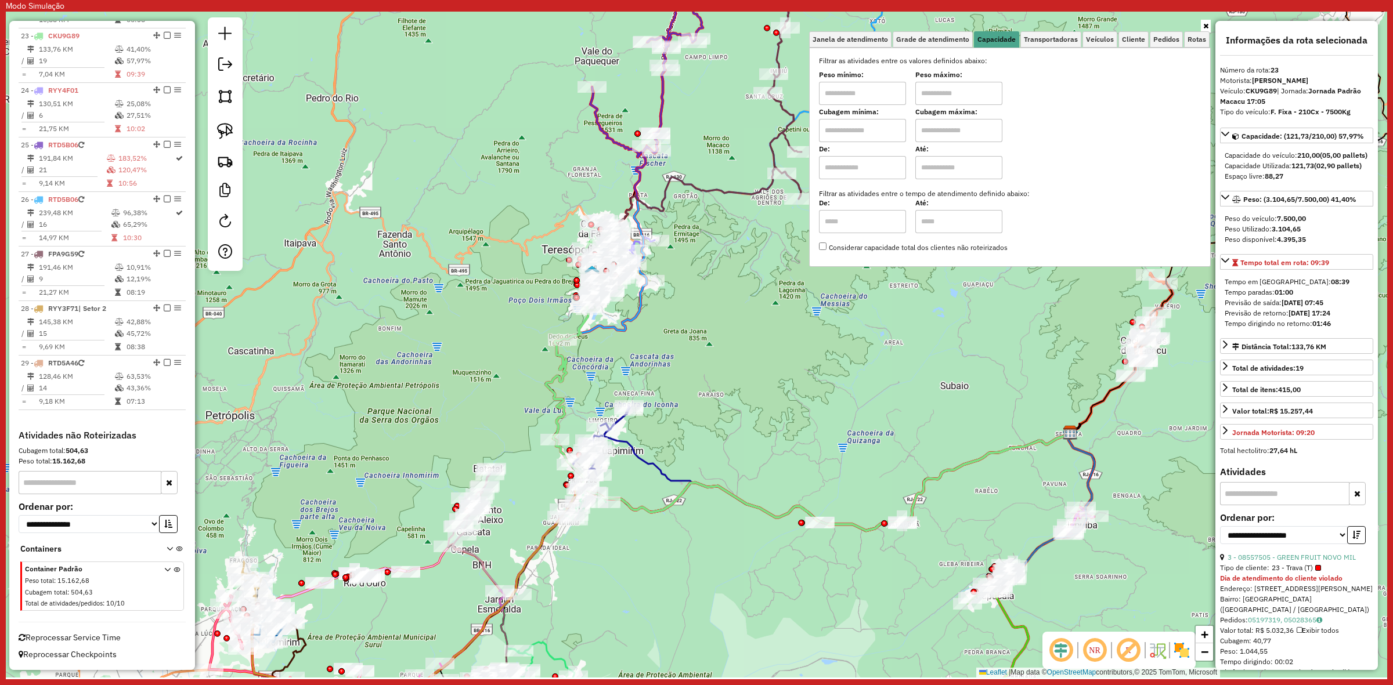
click at [822, 355] on div "Janela de atendimento Grade de atendimento Capacidade Transportadoras Veículos …" at bounding box center [696, 345] width 1381 height 666
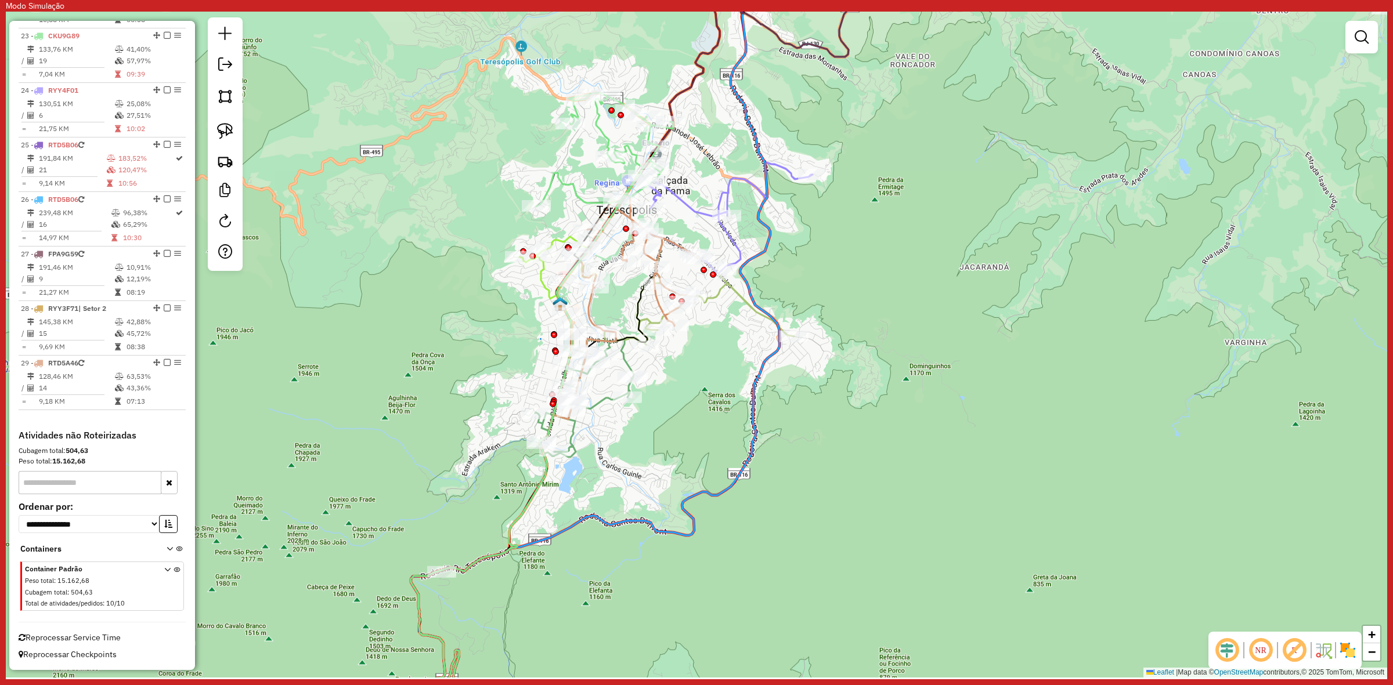
click at [627, 359] on icon at bounding box center [538, 453] width 192 height 237
select select "**********"
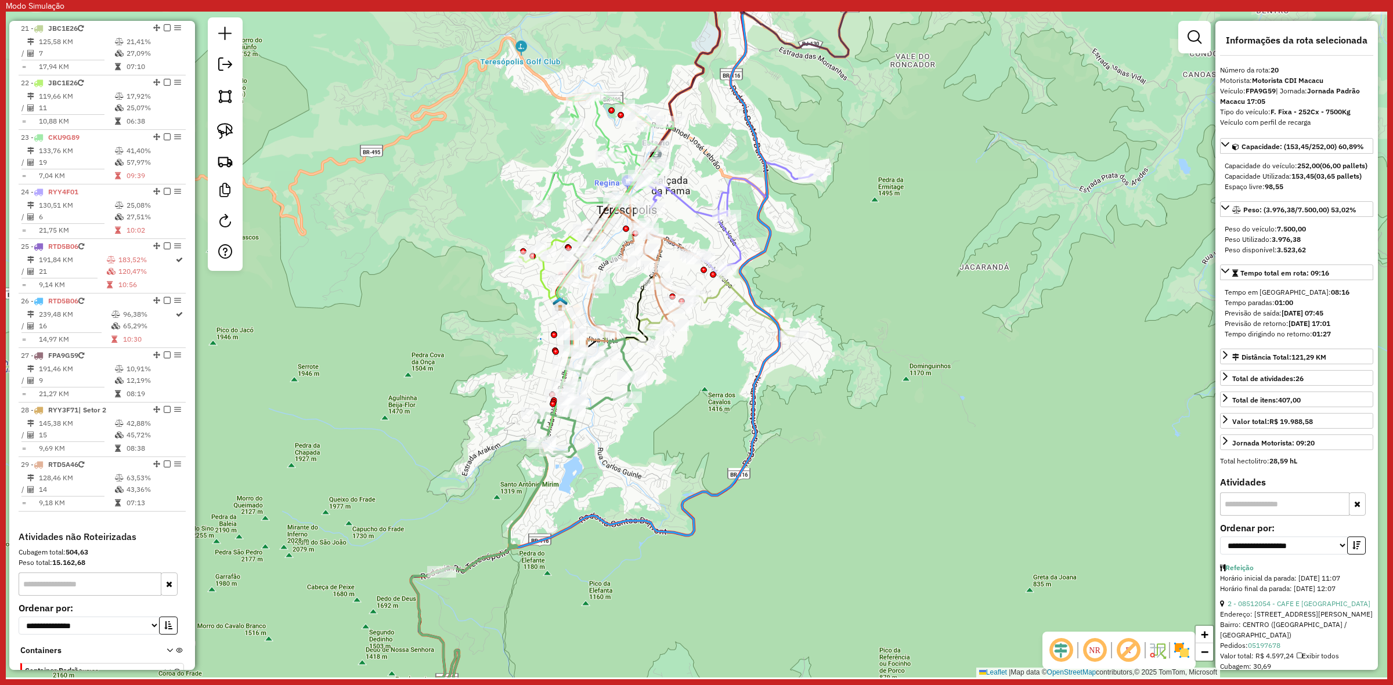
scroll to position [1512, 0]
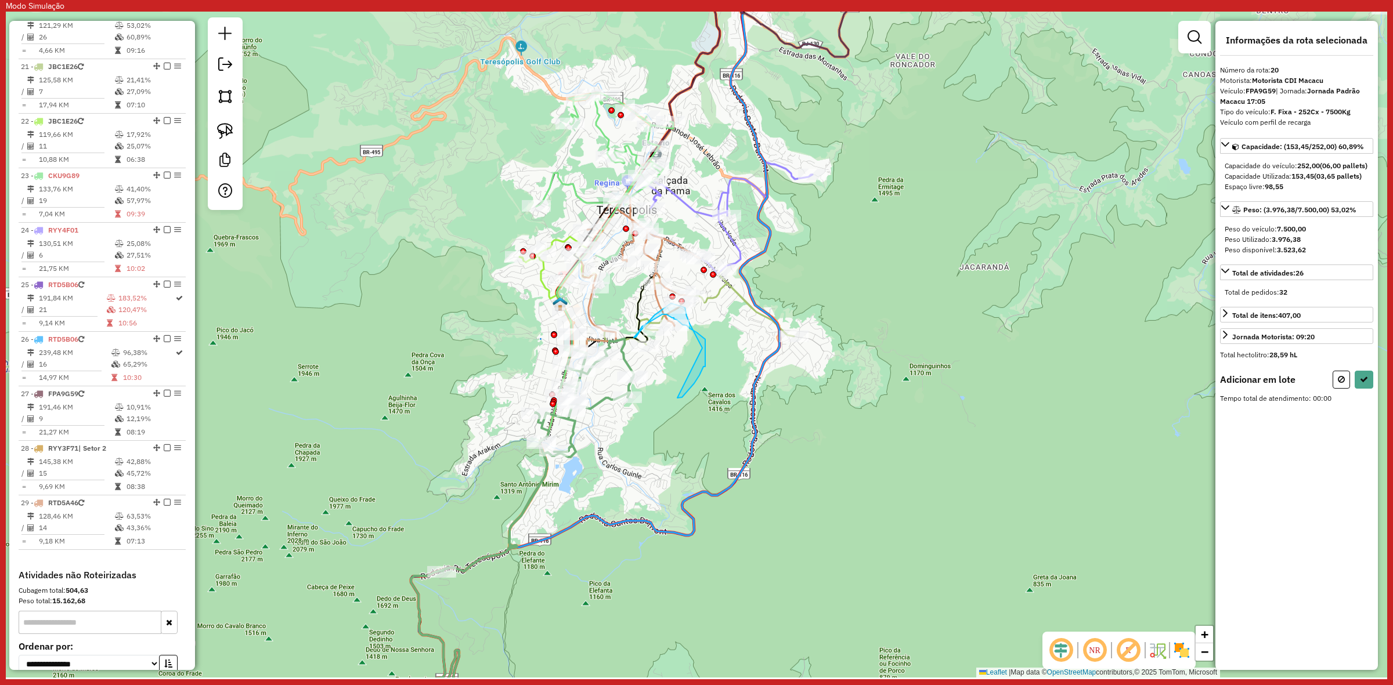
drag, startPoint x: 677, startPoint y: 398, endPoint x: 692, endPoint y: 350, distance: 50.3
select select "**********"
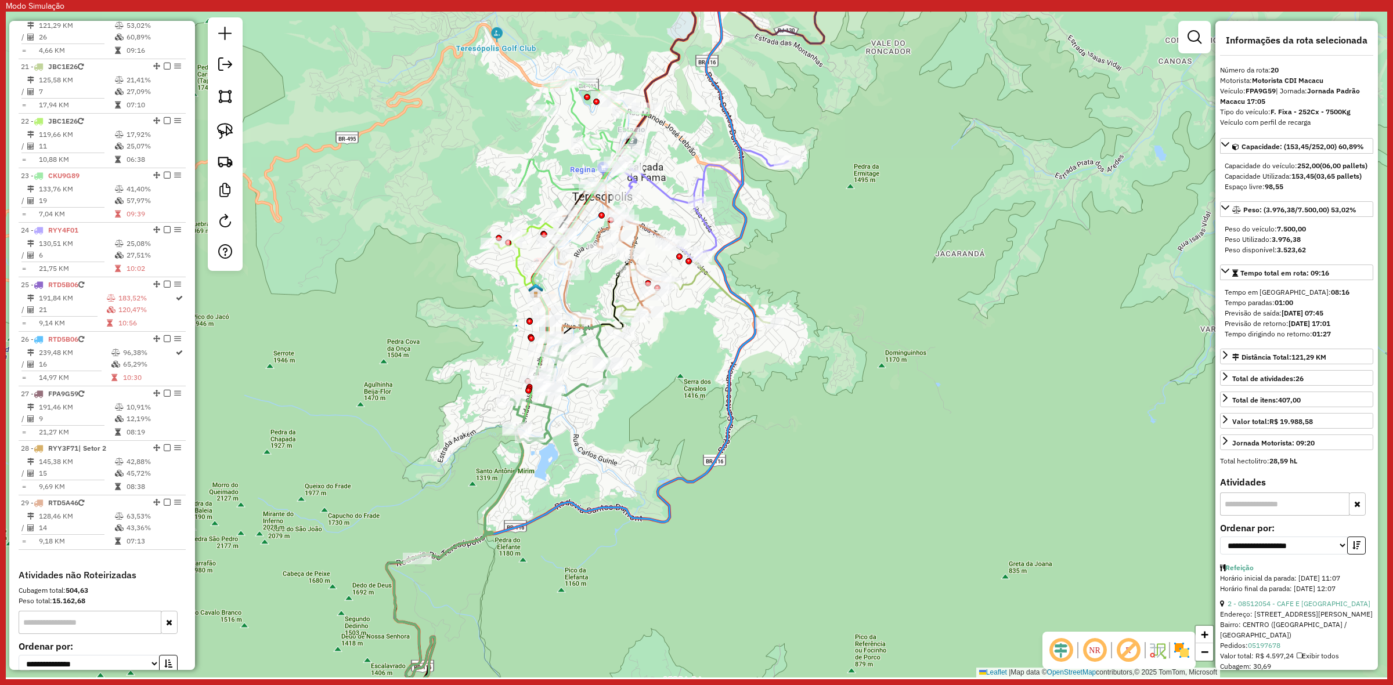
drag, startPoint x: 897, startPoint y: 382, endPoint x: 839, endPoint y: 335, distance: 74.7
click at [855, 346] on div "Janela de atendimento Grade de atendimento Capacidade Transportadoras Veículos …" at bounding box center [696, 345] width 1381 height 666
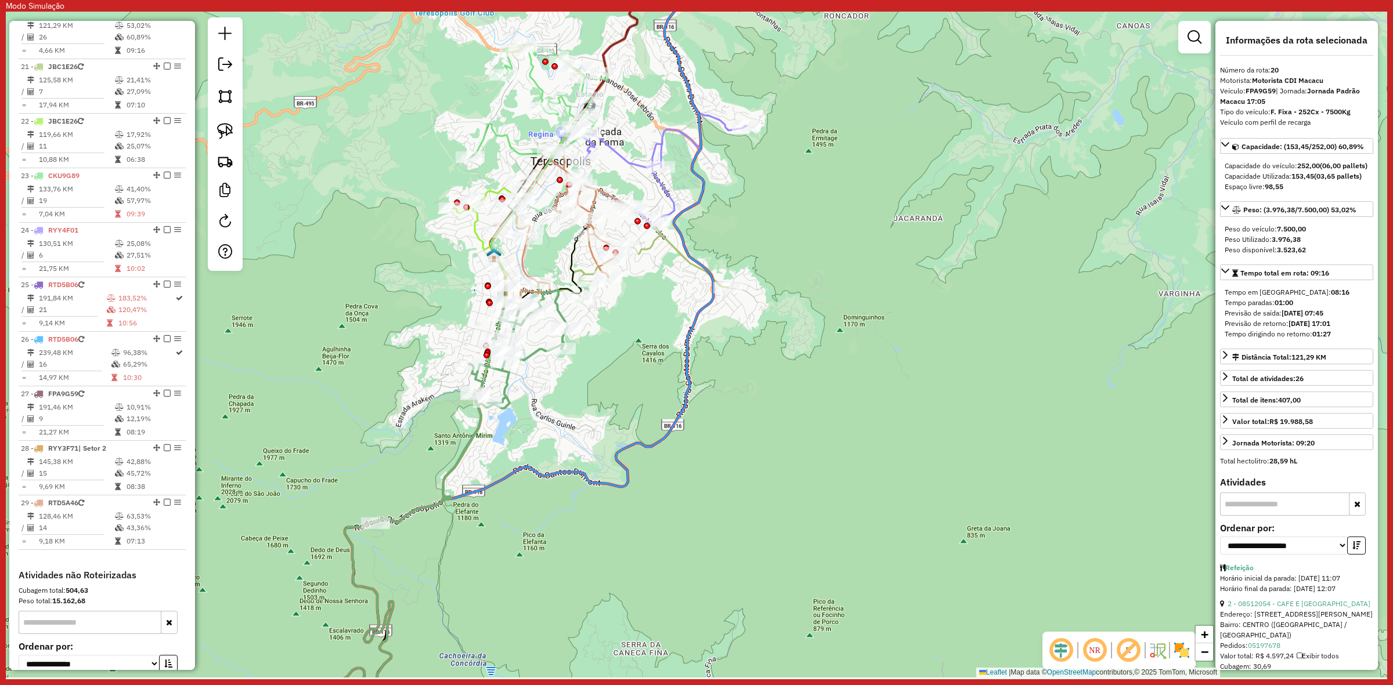
click at [558, 310] on icon at bounding box center [471, 404] width 192 height 237
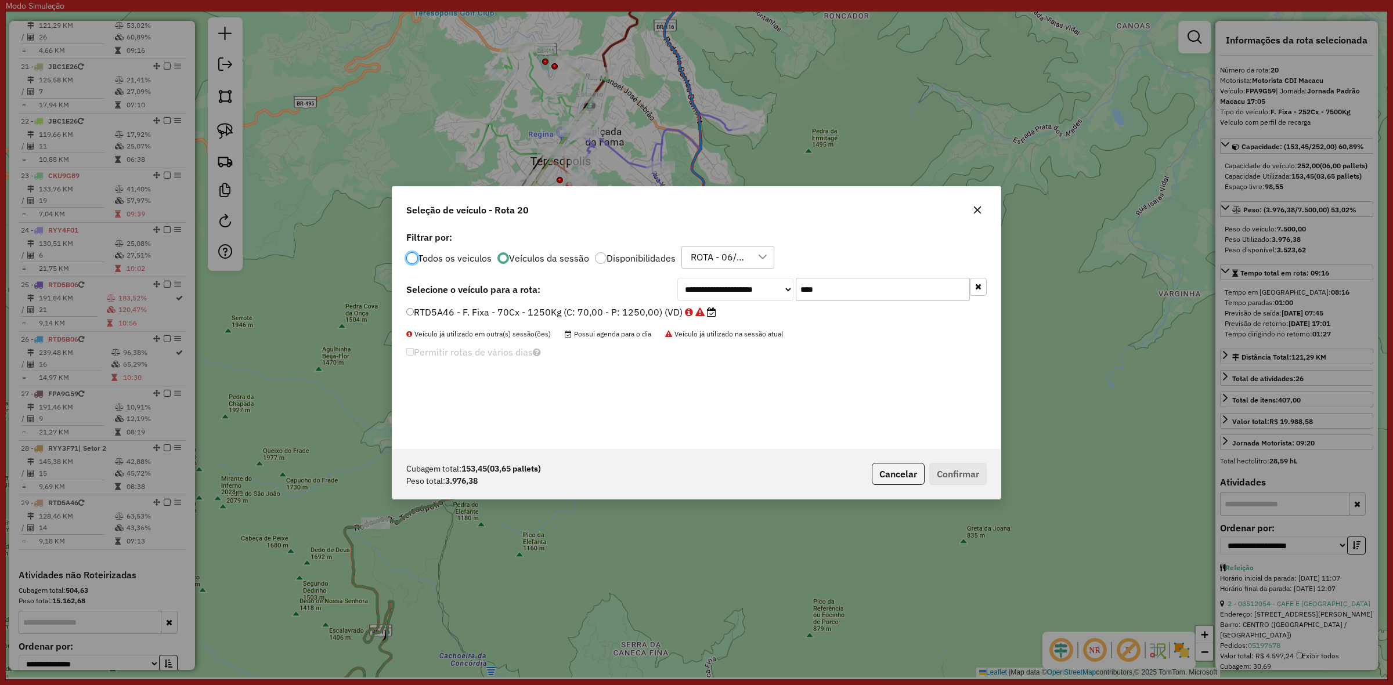
scroll to position [6, 3]
click at [897, 471] on button "Cancelar" at bounding box center [898, 474] width 53 height 22
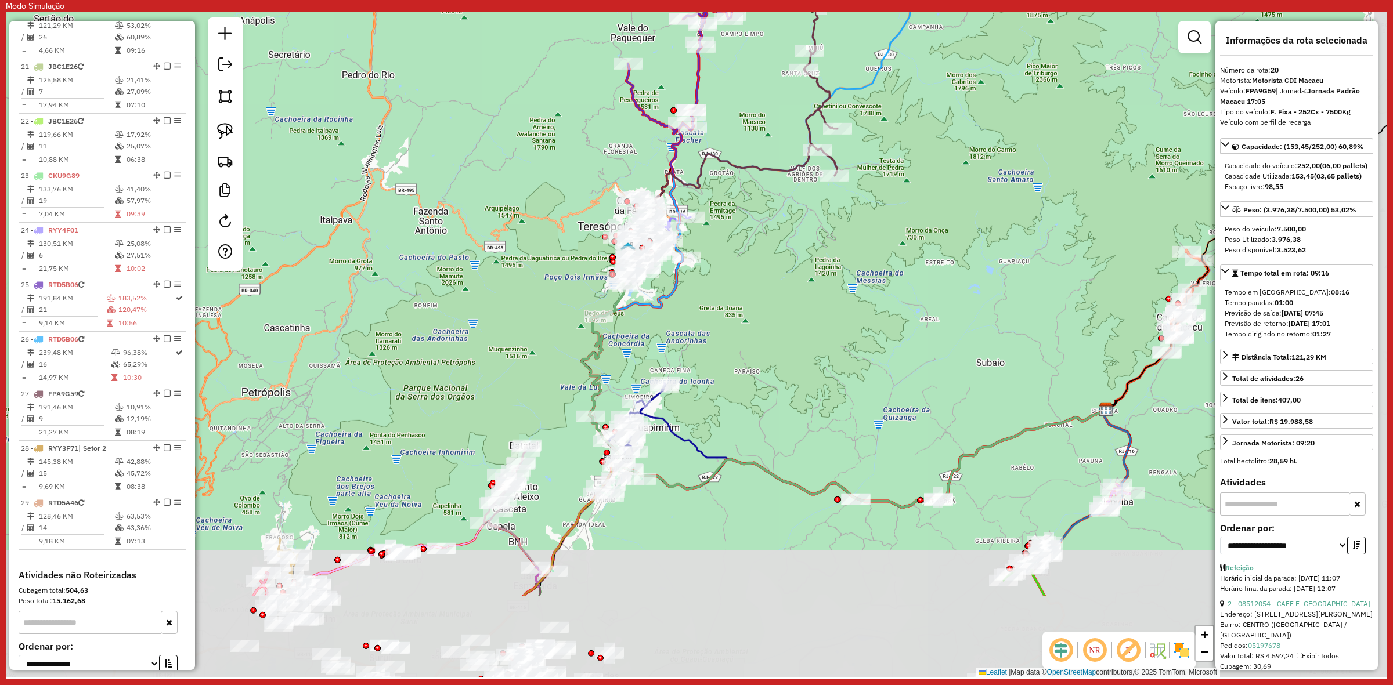
drag, startPoint x: 810, startPoint y: 535, endPoint x: 756, endPoint y: 389, distance: 155.5
click at [756, 389] on div "Janela de atendimento Grade de atendimento Capacidade Transportadoras Veículos …" at bounding box center [696, 345] width 1381 height 666
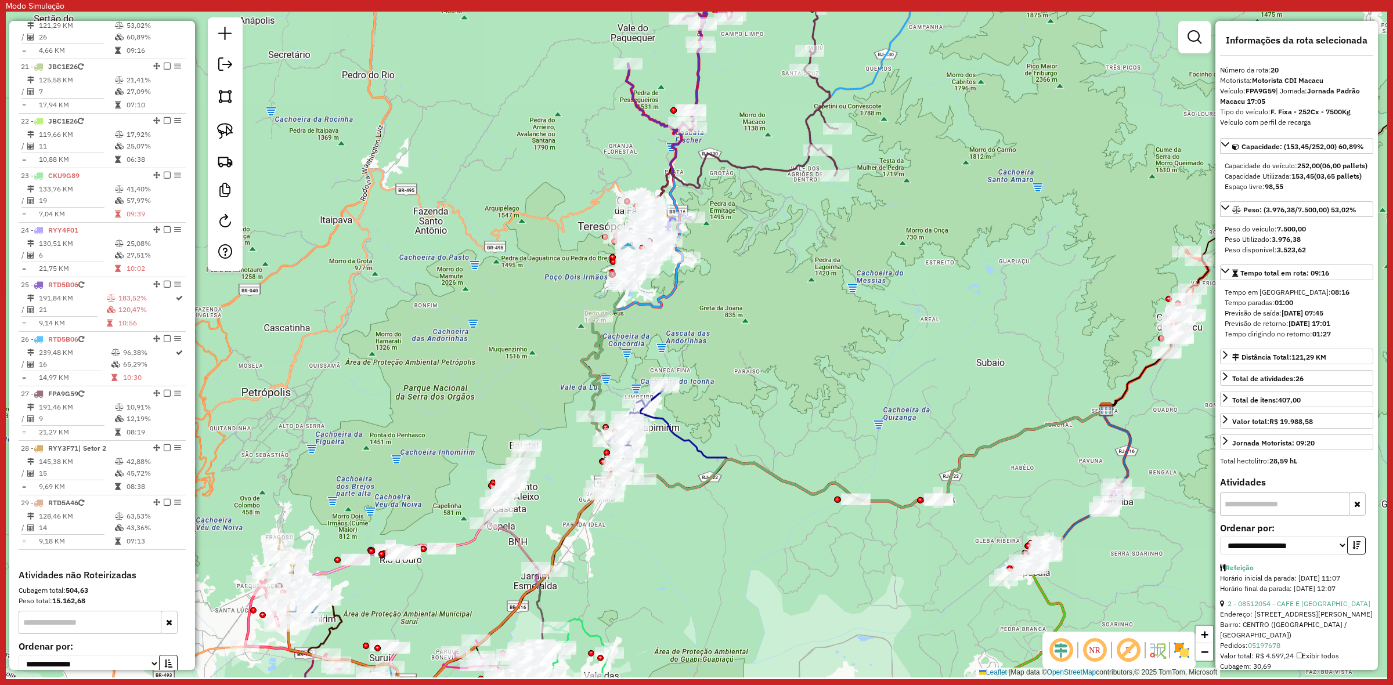
click at [1135, 664] on em at bounding box center [1128, 651] width 28 height 28
click at [1132, 644] on em at bounding box center [1128, 651] width 28 height 28
click at [1132, 646] on em at bounding box center [1128, 651] width 28 height 28
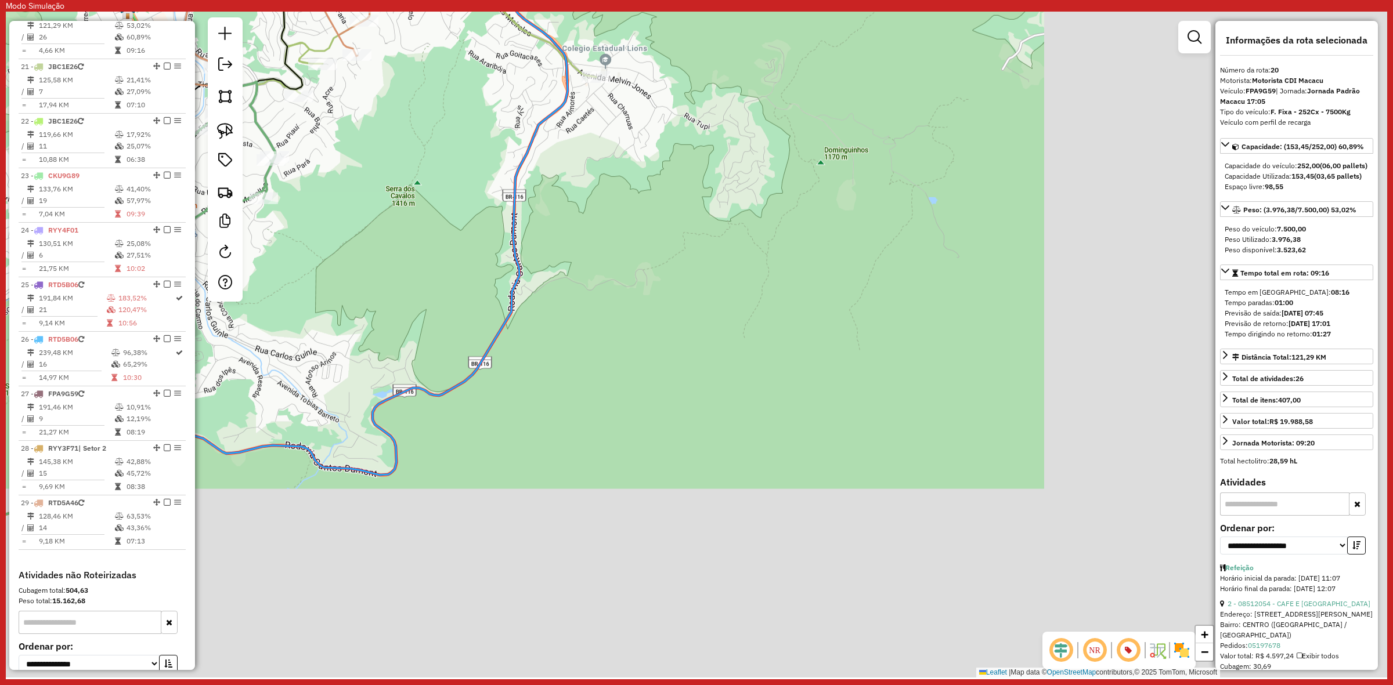
drag, startPoint x: 1103, startPoint y: 532, endPoint x: 566, endPoint y: 301, distance: 584.6
click at [576, 298] on div "Janela de atendimento Grade de atendimento Capacidade Transportadoras Veículos …" at bounding box center [696, 345] width 1381 height 666
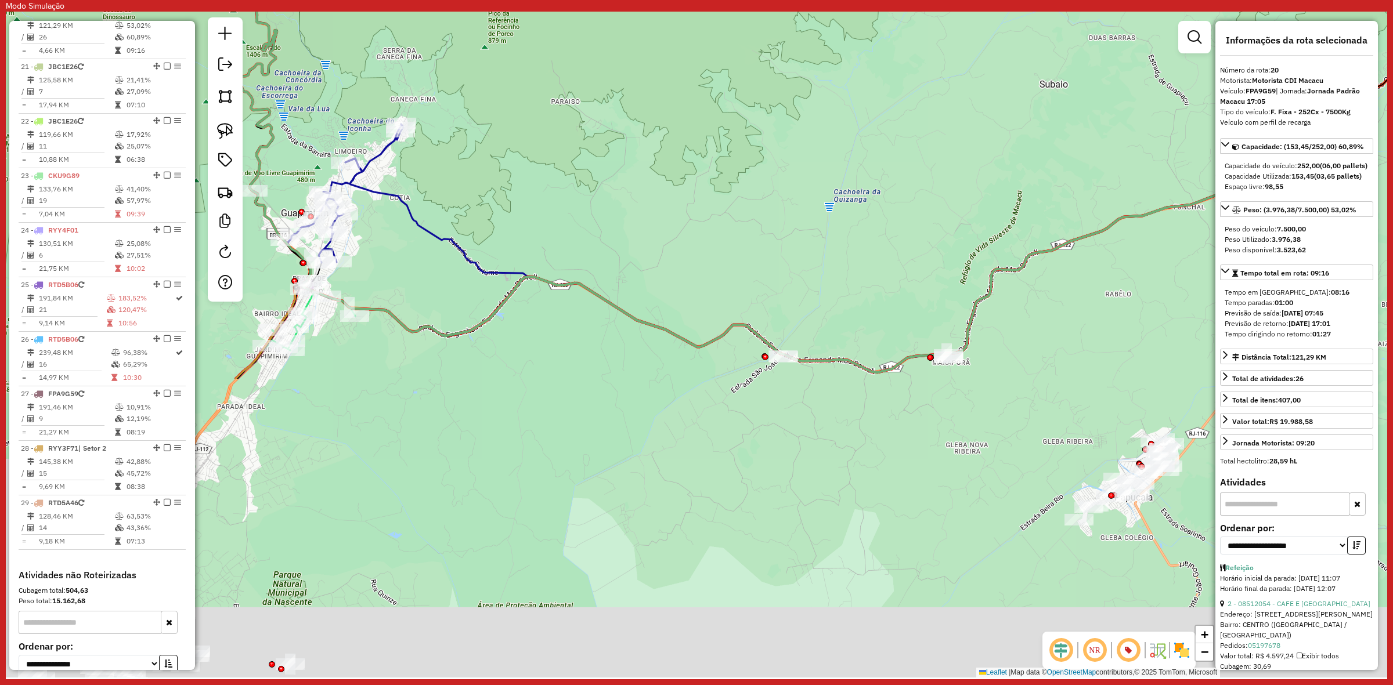
drag, startPoint x: 807, startPoint y: 410, endPoint x: 649, endPoint y: 148, distance: 305.9
click at [871, 96] on div "Janela de atendimento Grade de atendimento Capacidade Transportadoras Veículos …" at bounding box center [696, 345] width 1381 height 666
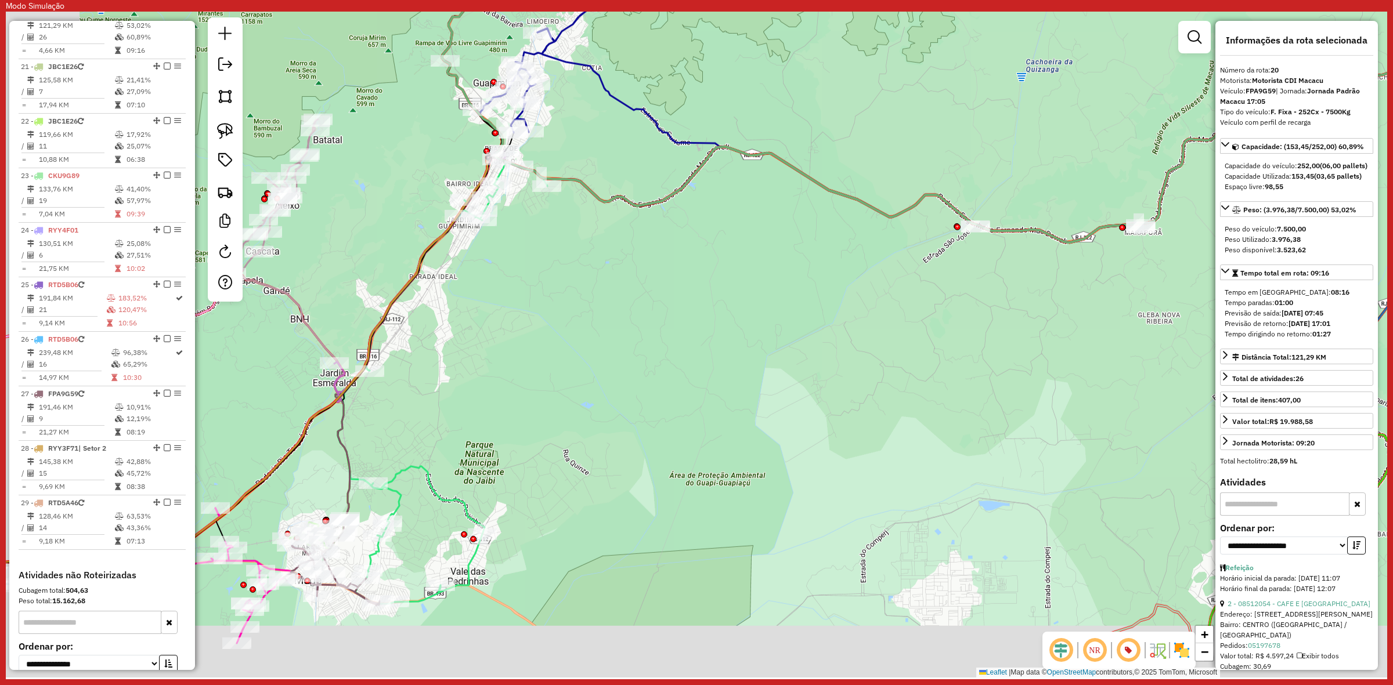
drag, startPoint x: 515, startPoint y: 457, endPoint x: 633, endPoint y: 360, distance: 153.4
click at [724, 312] on div "Janela de atendimento Grade de atendimento Capacidade Transportadoras Veículos …" at bounding box center [696, 345] width 1381 height 666
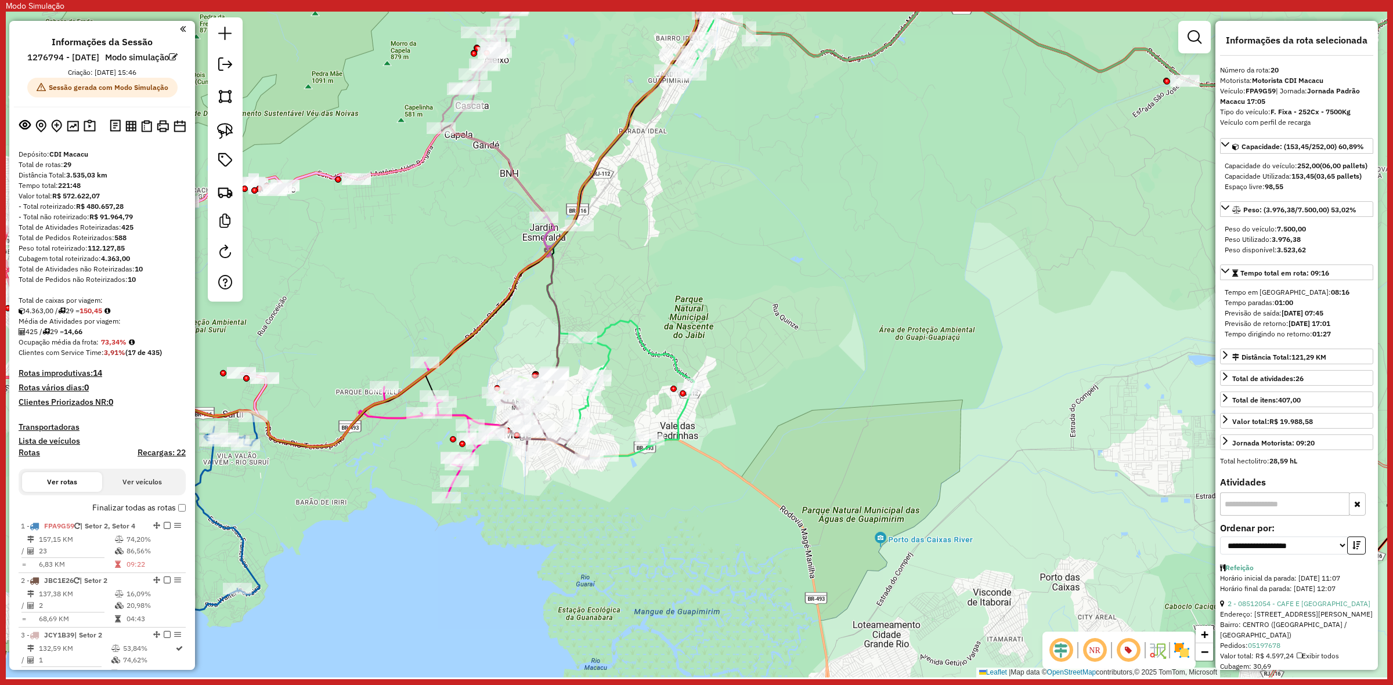
select select "**********"
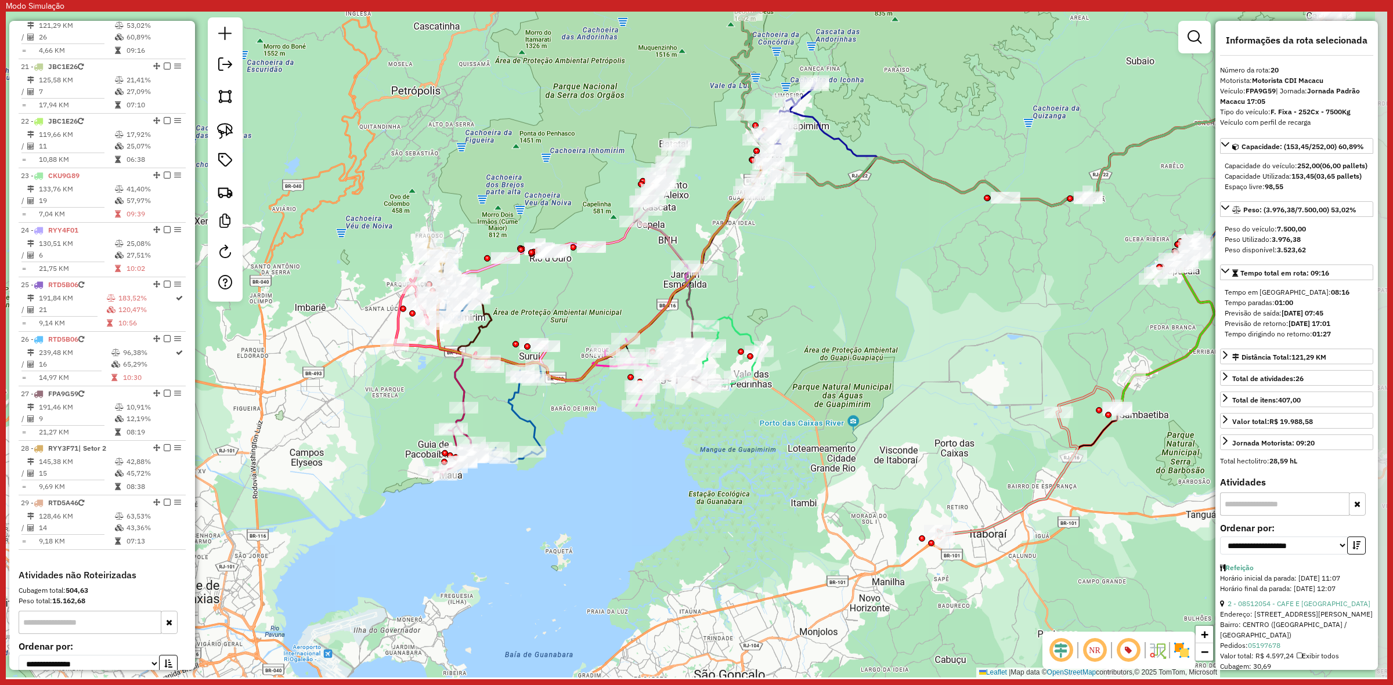
drag, startPoint x: 936, startPoint y: 375, endPoint x: 923, endPoint y: 370, distance: 13.8
click at [923, 370] on div "Janela de atendimento Grade de atendimento Capacidade Transportadoras Veículos …" at bounding box center [696, 345] width 1381 height 666
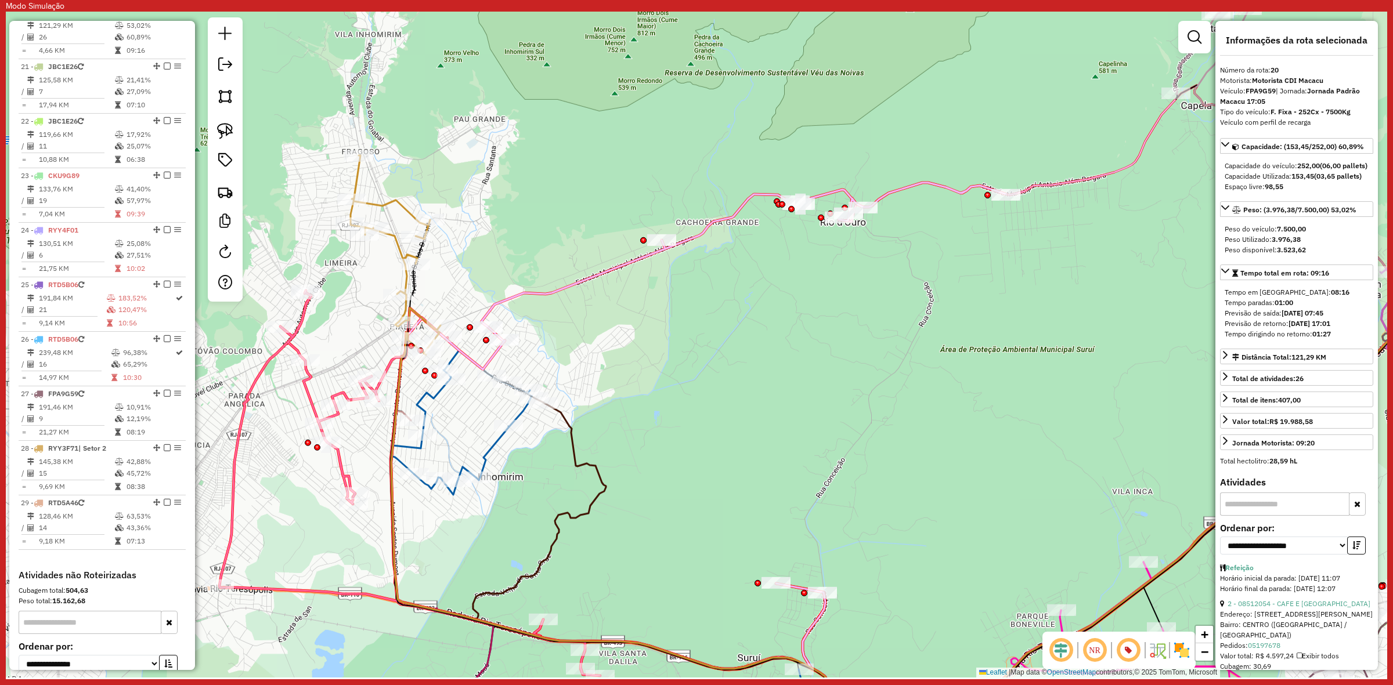
click at [391, 247] on icon at bounding box center [395, 256] width 90 height 200
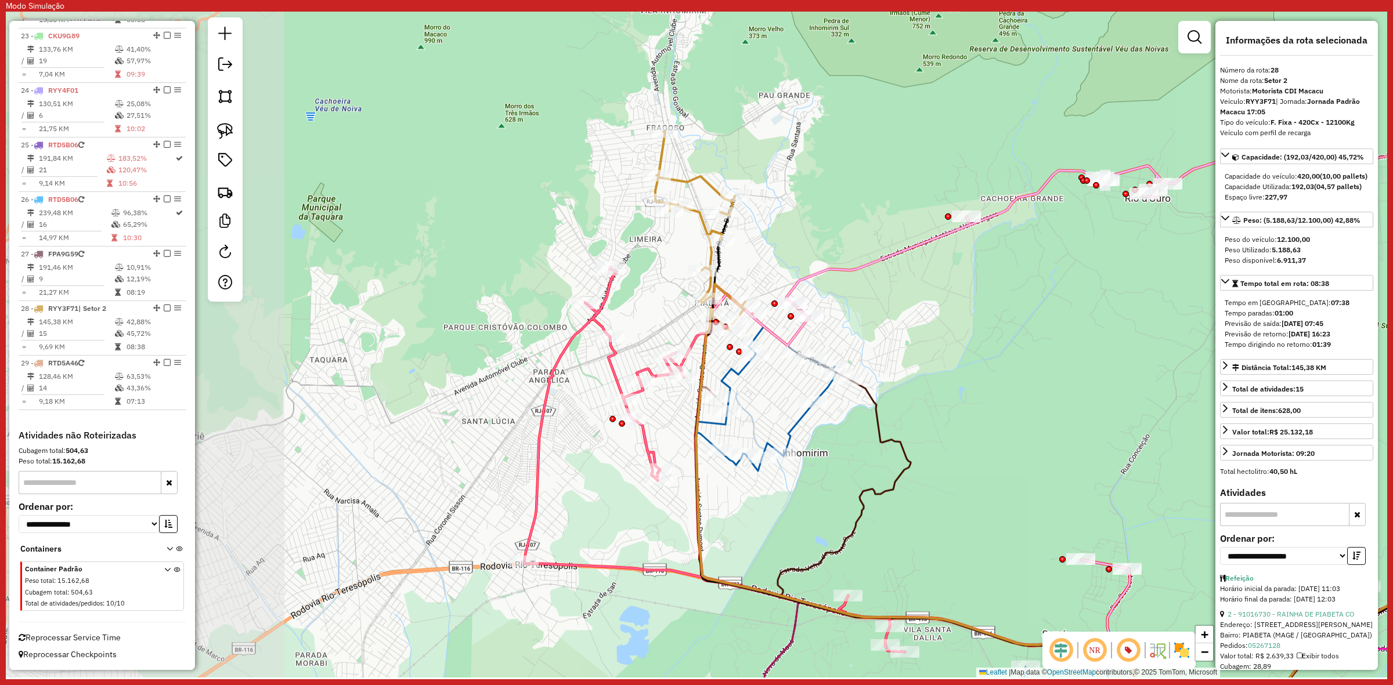
drag, startPoint x: 383, startPoint y: 266, endPoint x: 688, endPoint y: 242, distance: 305.6
click at [688, 242] on div "Janela de atendimento Grade de atendimento Capacidade Transportadoras Veículos …" at bounding box center [696, 345] width 1381 height 666
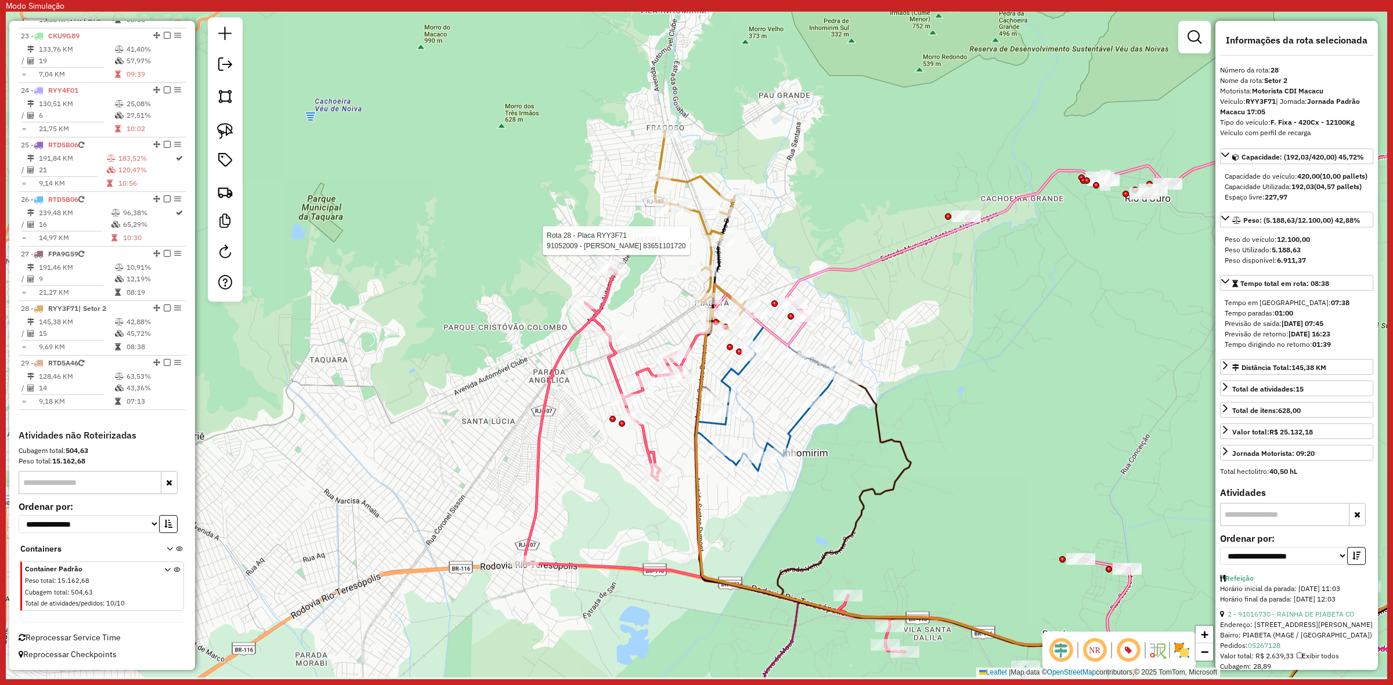
drag, startPoint x: 964, startPoint y: 381, endPoint x: 666, endPoint y: 276, distance: 316.4
click at [691, 284] on div "Rota 28 - Placa RYY3F71 91052009 - [PERSON_NAME] 83651101720 Janela de atendime…" at bounding box center [696, 345] width 1381 height 666
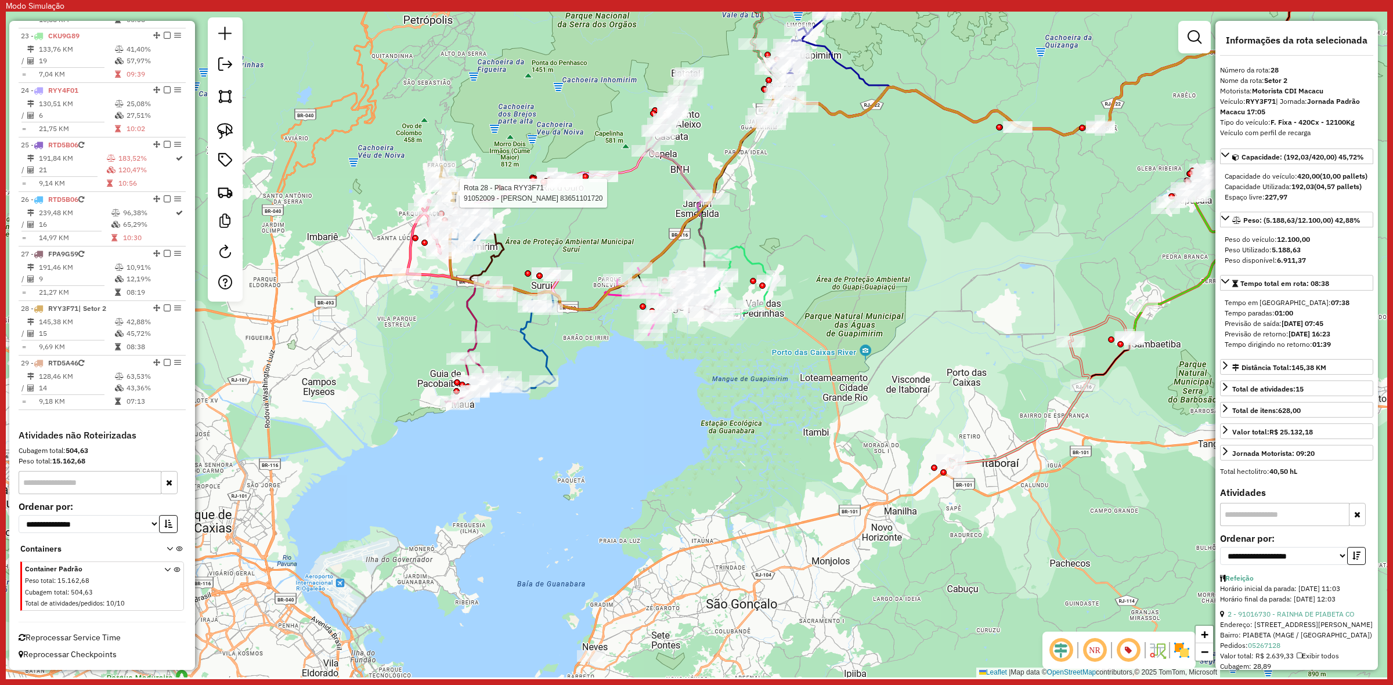
click at [850, 288] on div "Rota 28 - Placa RYY3F71 91052009 - [PERSON_NAME] 83651101720 Janela de atendime…" at bounding box center [696, 345] width 1381 height 666
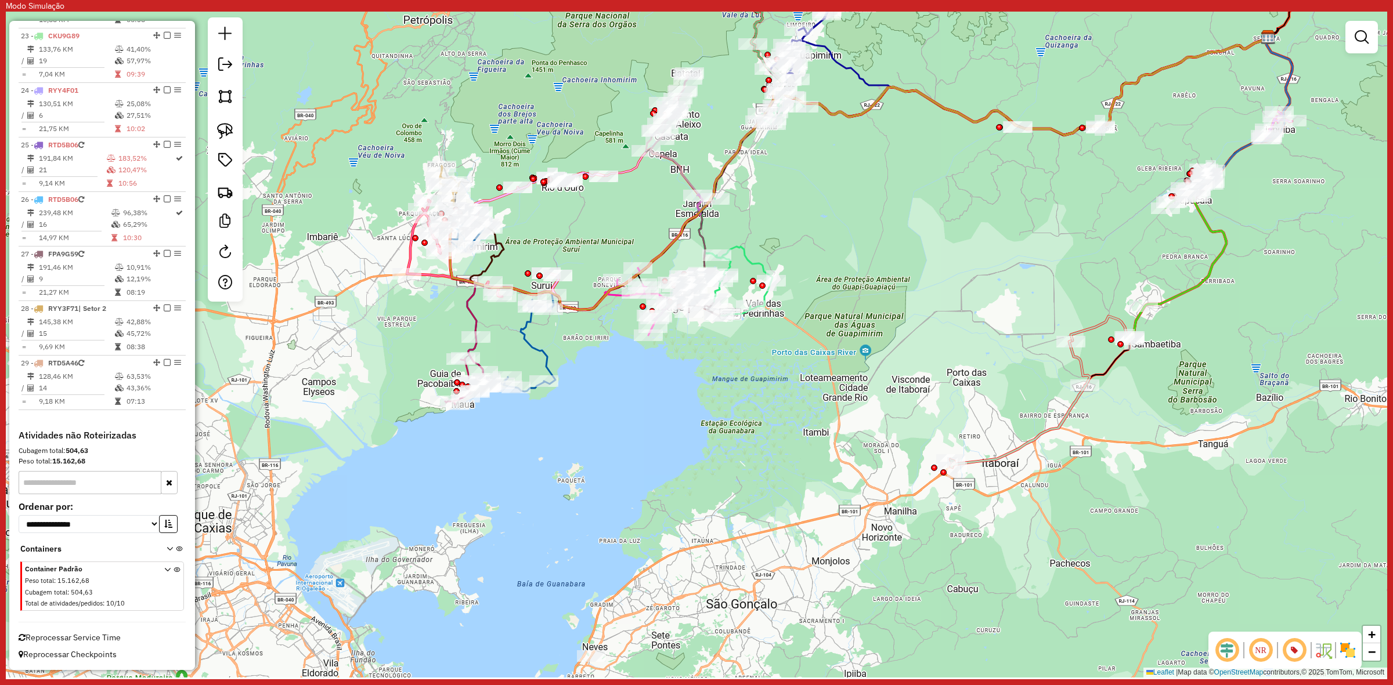
click at [1294, 651] on em at bounding box center [1294, 651] width 28 height 28
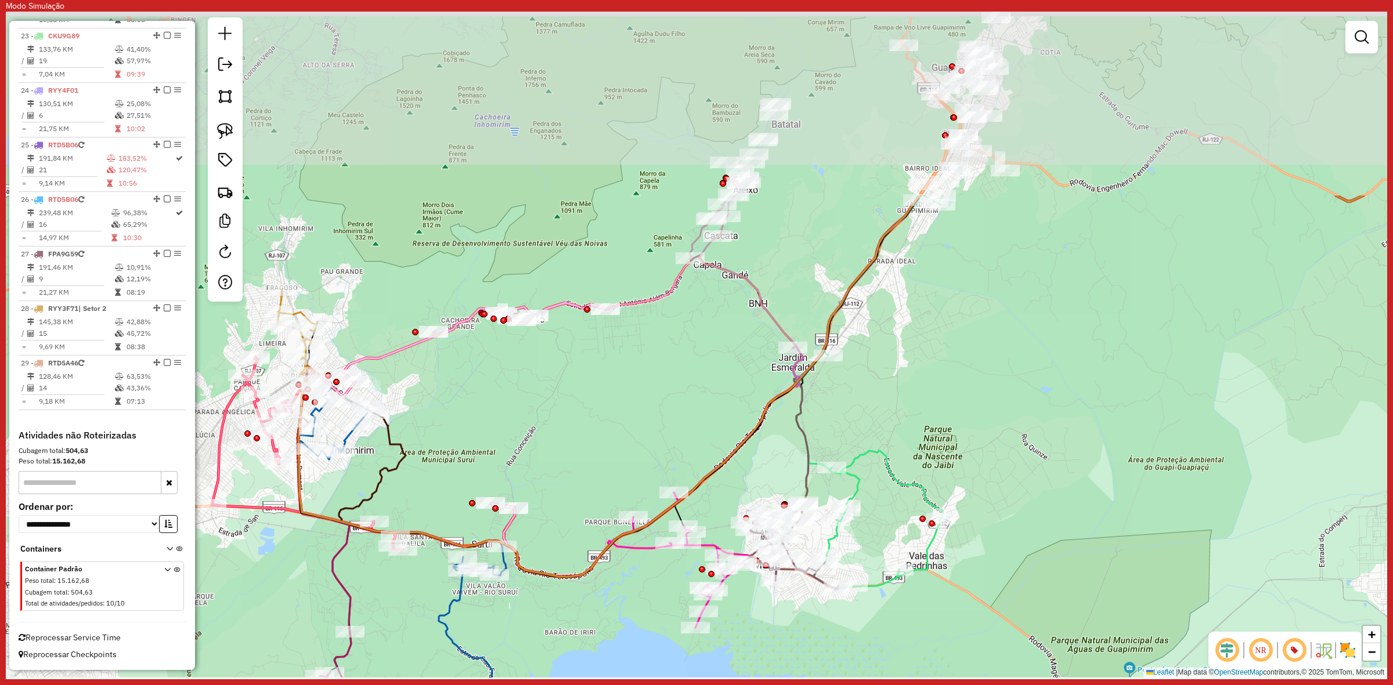
drag, startPoint x: 881, startPoint y: 189, endPoint x: 944, endPoint y: 440, distance: 258.4
click at [944, 440] on div "Janela de atendimento Grade de atendimento Capacidade Transportadoras Veículos …" at bounding box center [696, 345] width 1381 height 666
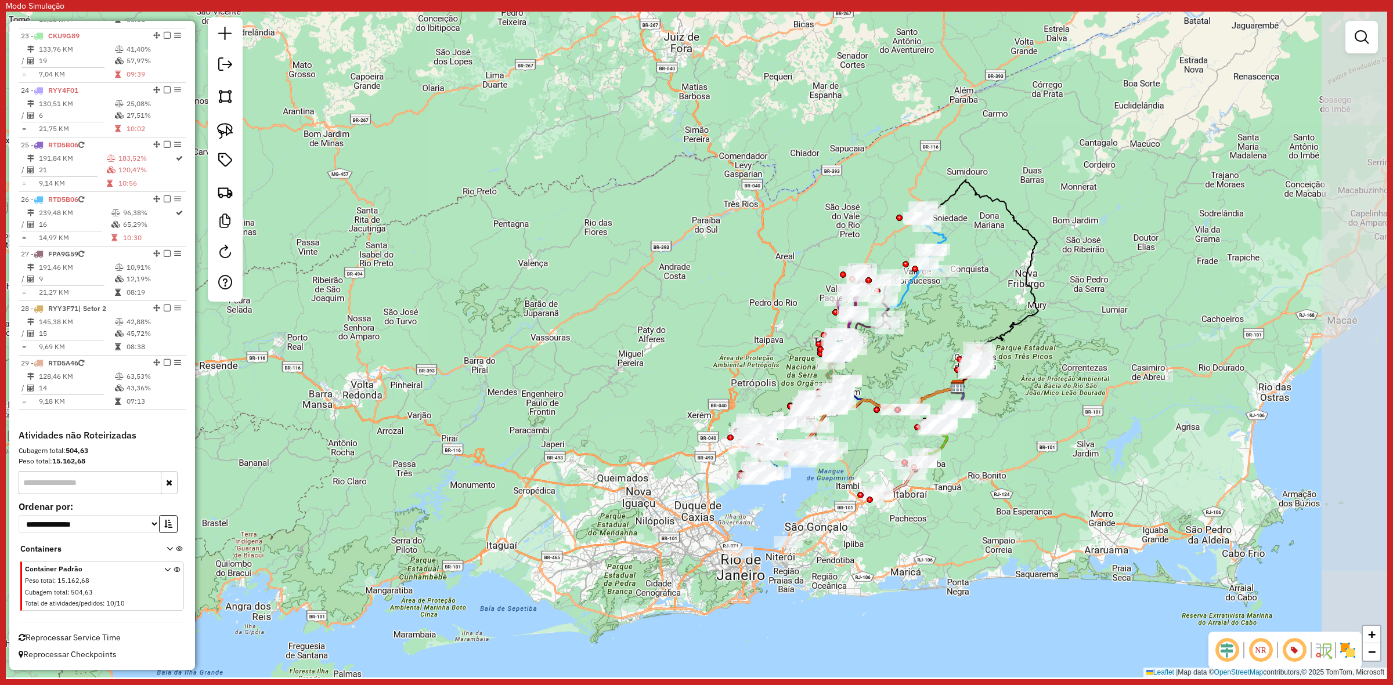
drag, startPoint x: 1109, startPoint y: 330, endPoint x: 970, endPoint y: 322, distance: 139.5
click at [970, 322] on div "Janela de atendimento Grade de atendimento Capacidade Transportadoras Veículos …" at bounding box center [696, 345] width 1381 height 666
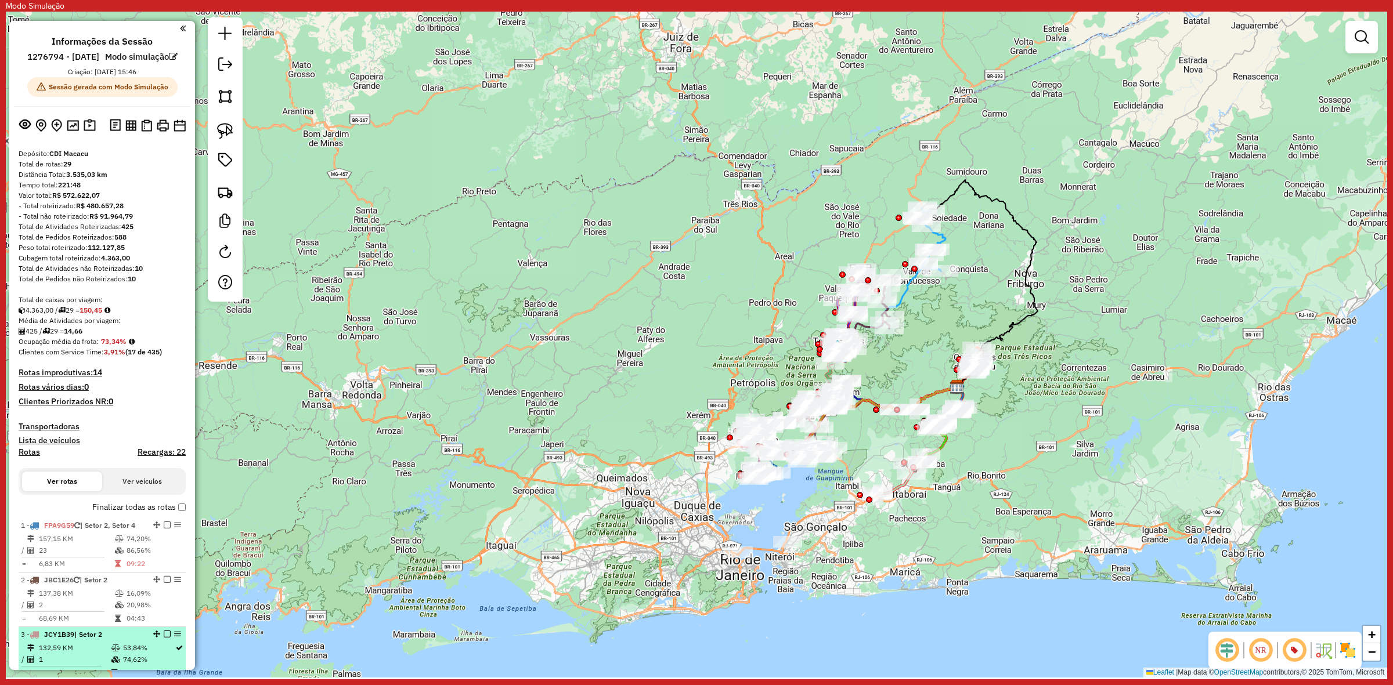
scroll to position [0, 0]
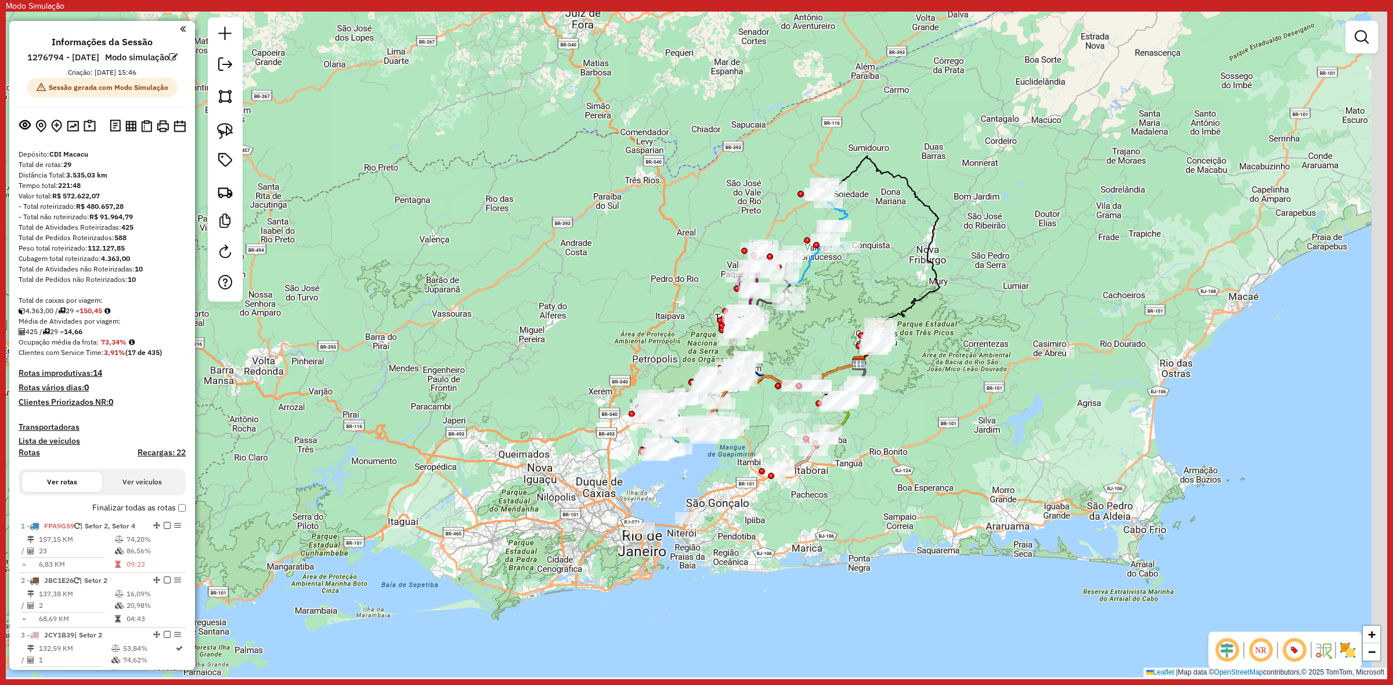
drag, startPoint x: 1097, startPoint y: 454, endPoint x: 999, endPoint y: 430, distance: 100.9
click at [999, 430] on div "Janela de atendimento Grade de atendimento Capacidade Transportadoras Veículos …" at bounding box center [696, 345] width 1381 height 666
